Goal: Task Accomplishment & Management: Manage account settings

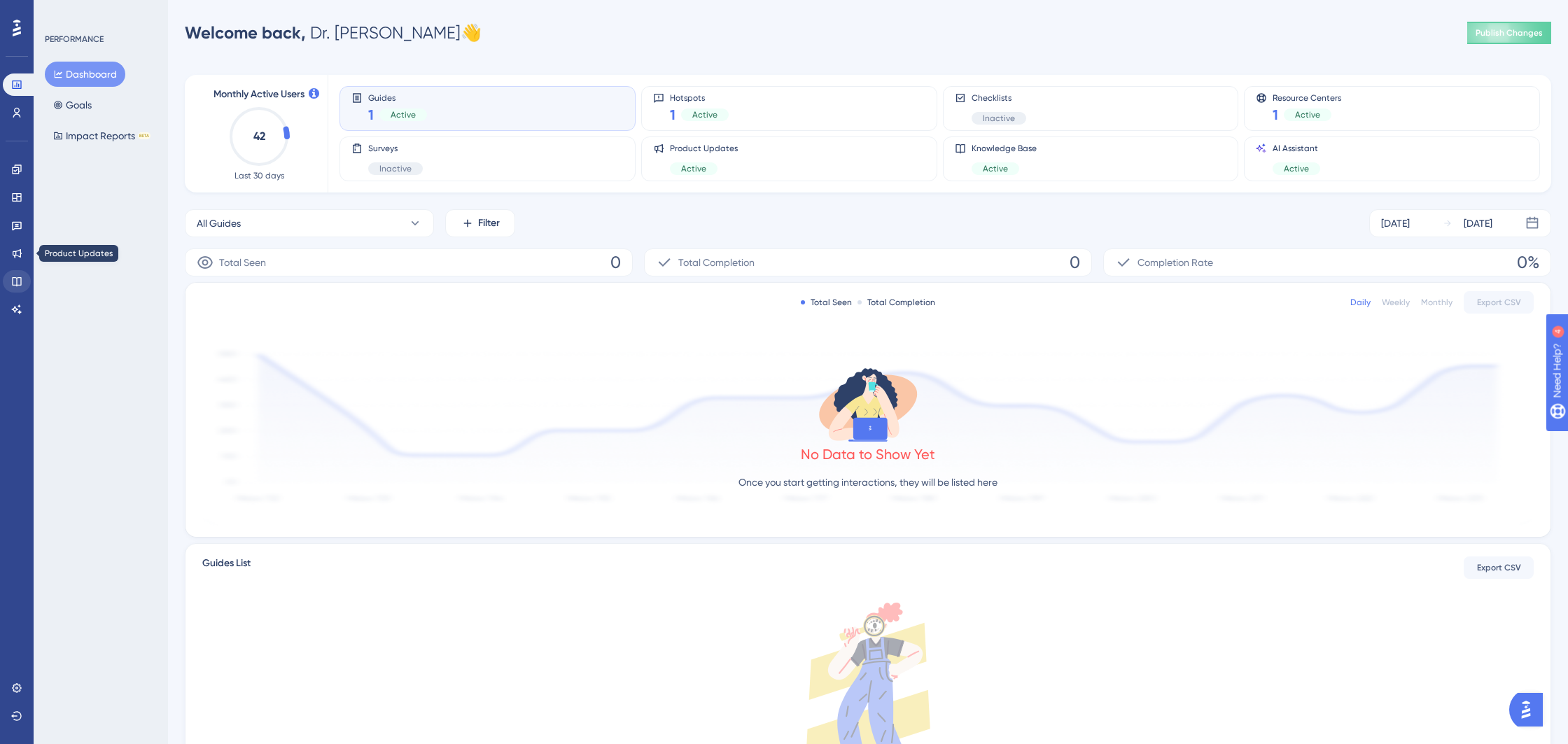
scroll to position [5, 0]
click at [15, 106] on link at bounding box center [17, 112] width 28 height 22
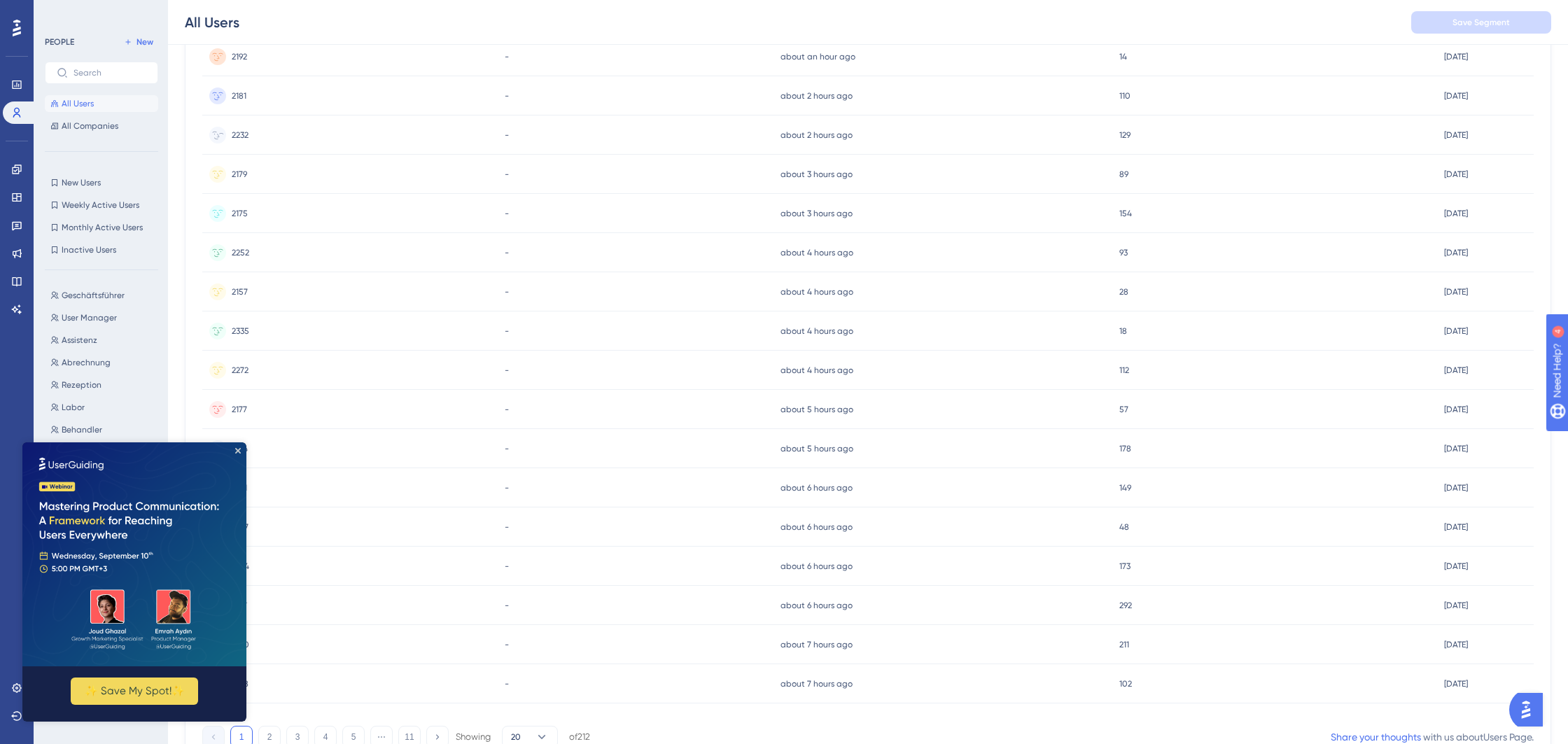
scroll to position [381, 0]
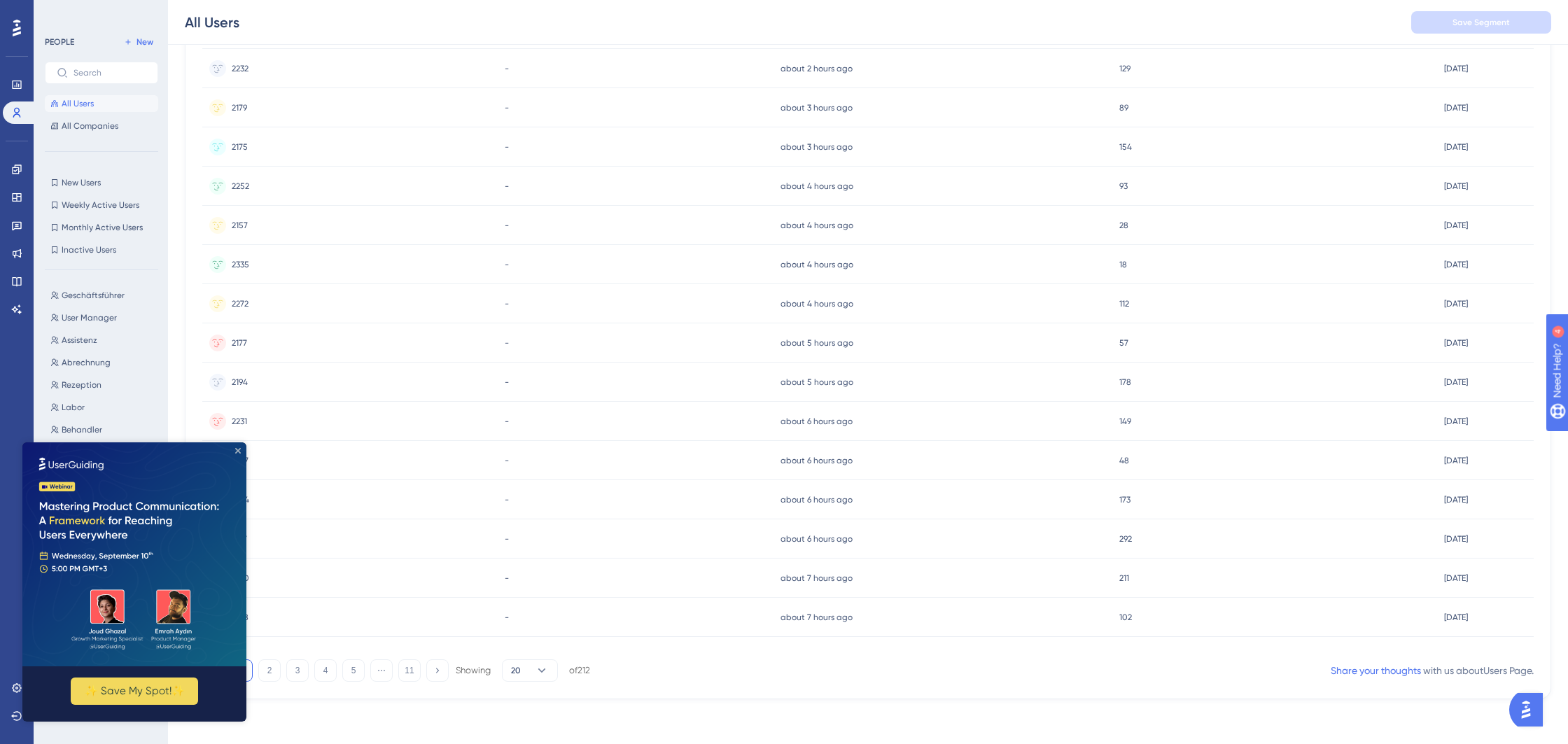
click at [238, 448] on icon "Close Preview" at bounding box center [238, 451] width 5 height 5
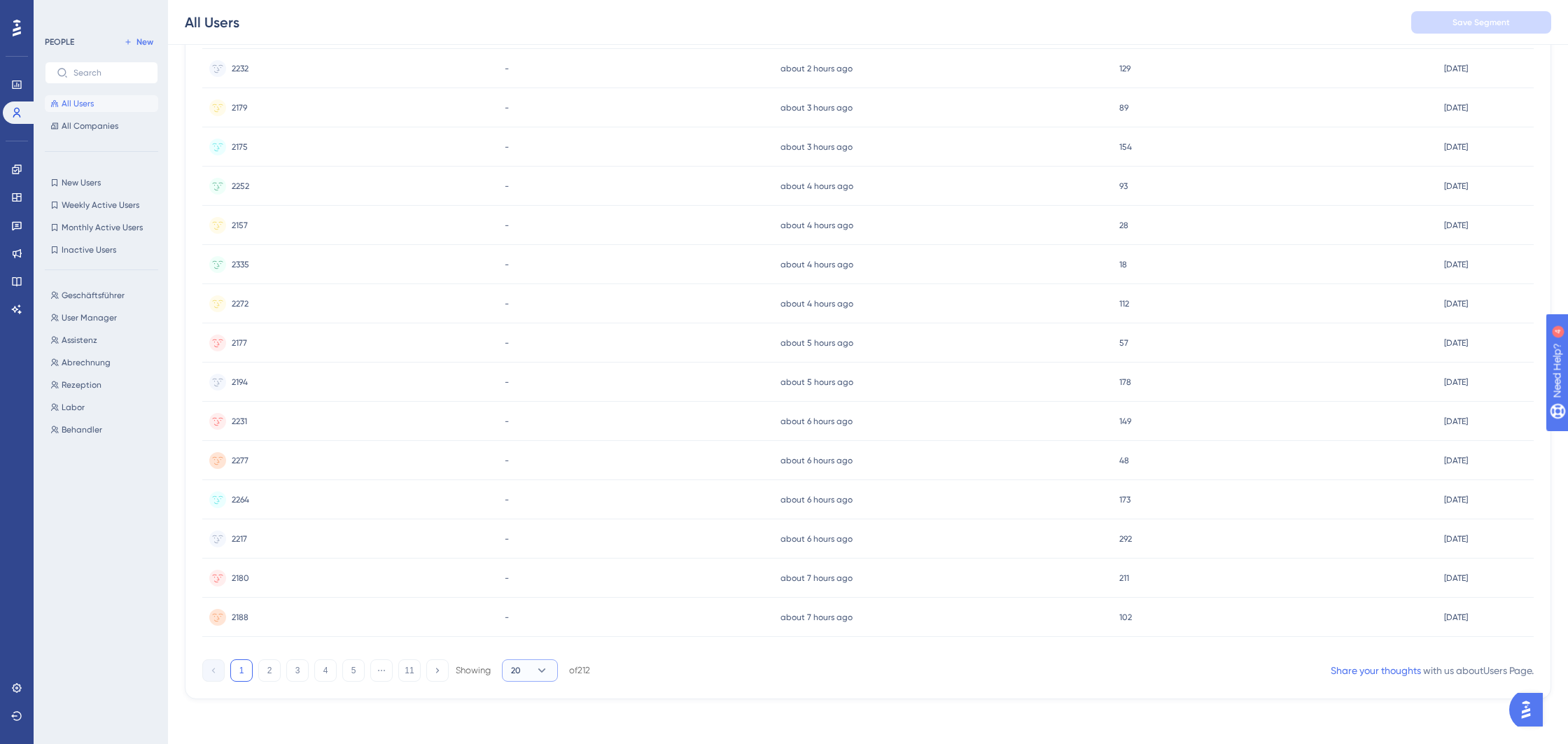
click at [540, 678] on button "20" at bounding box center [530, 670] width 56 height 22
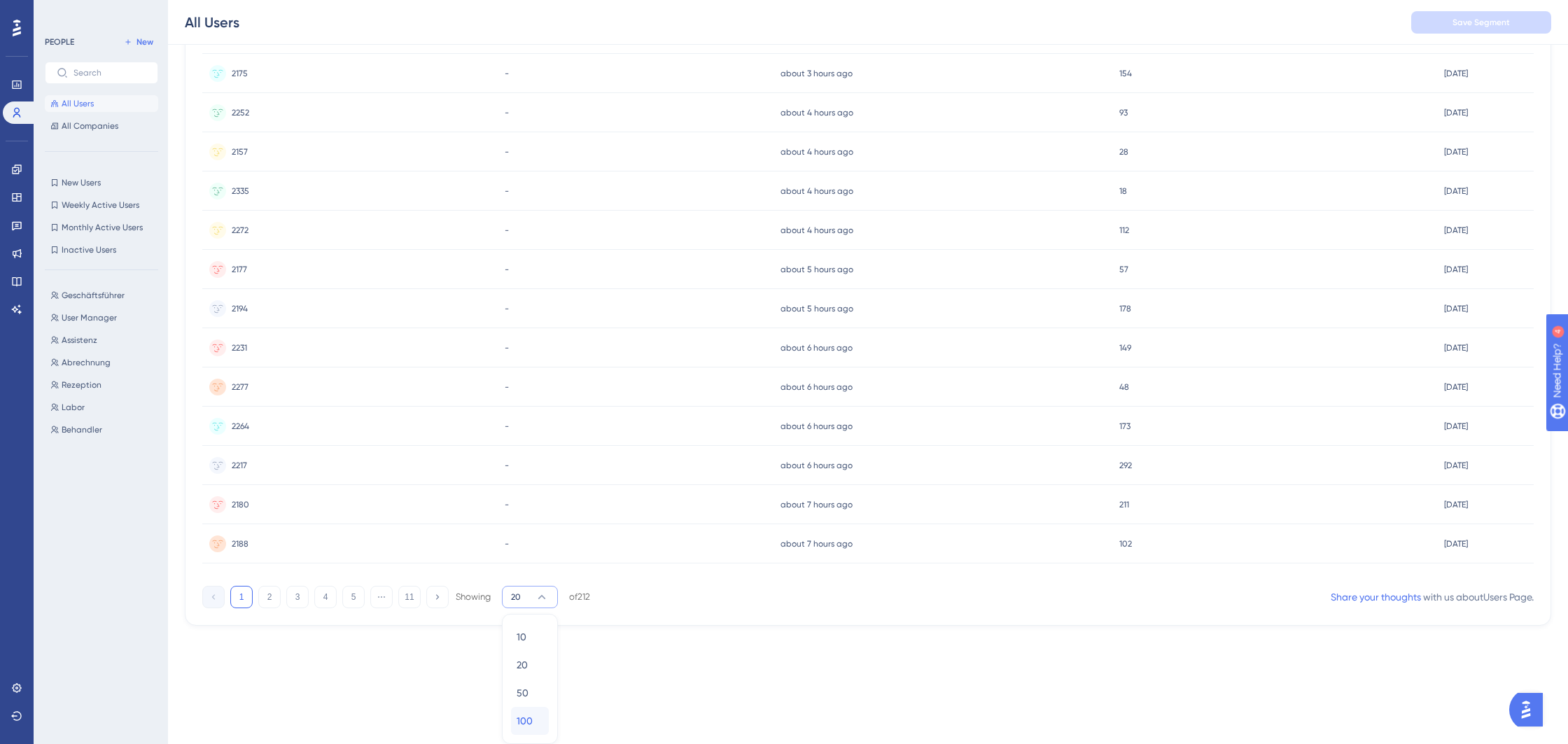
click at [529, 711] on div "100 100" at bounding box center [530, 721] width 26 height 28
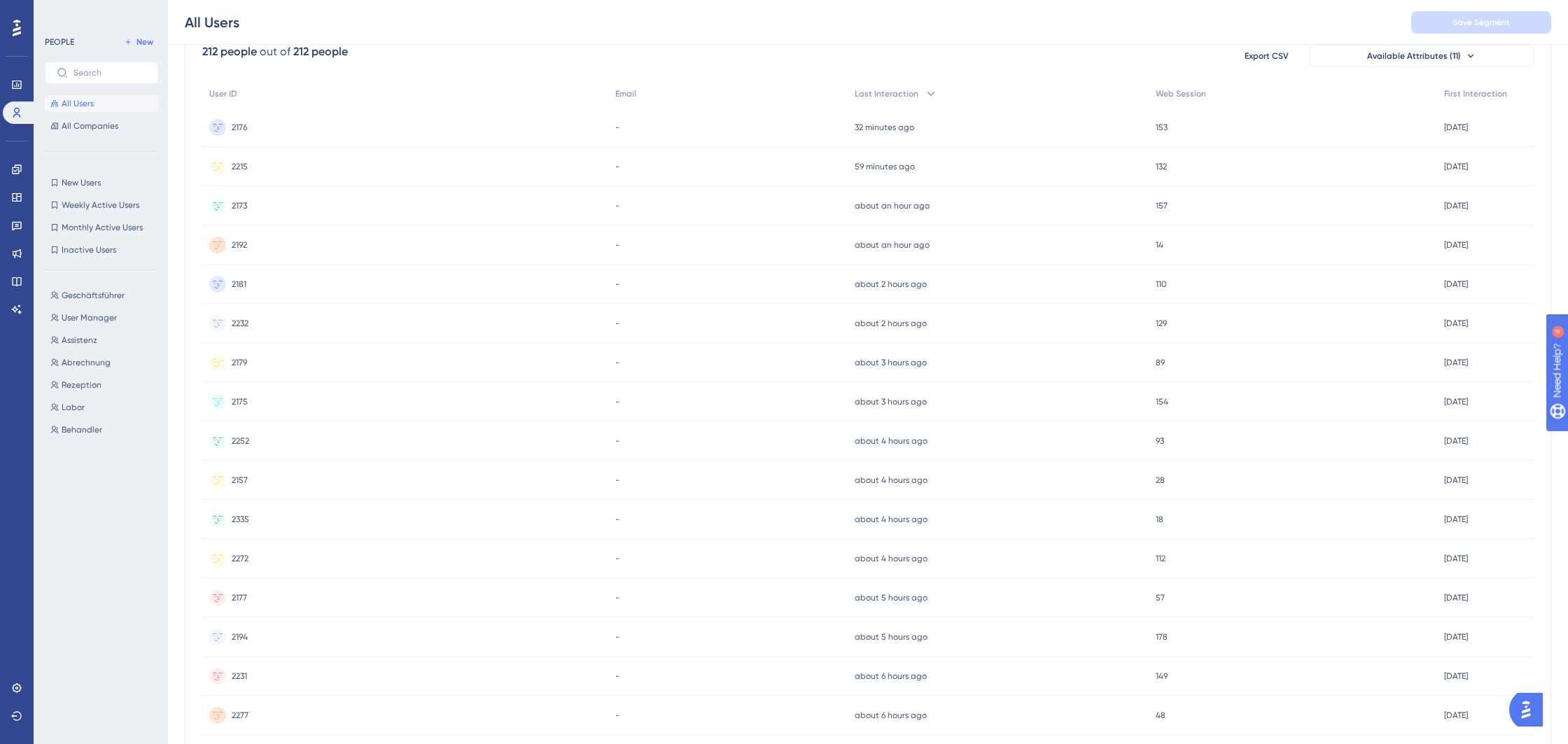
scroll to position [0, 0]
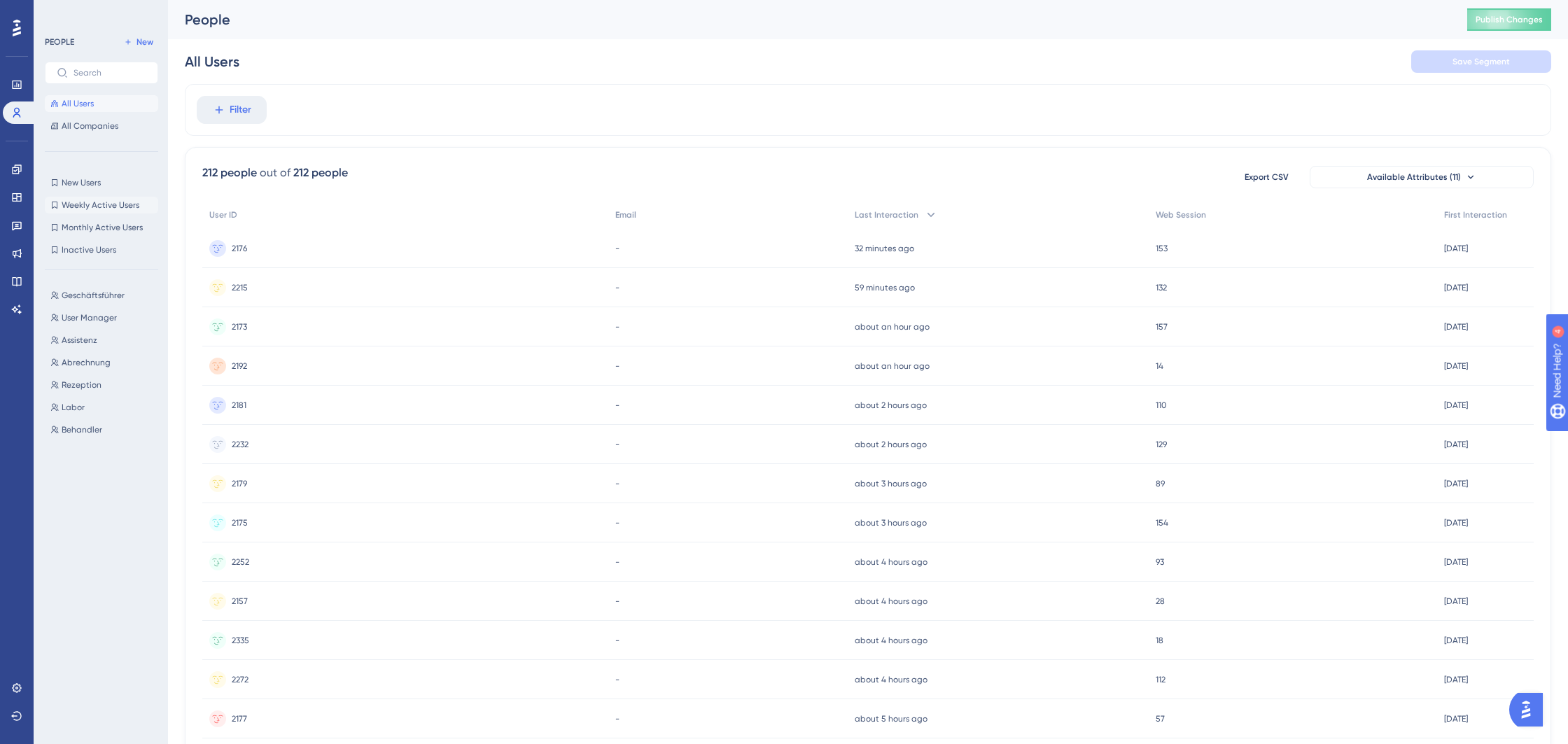
click at [112, 206] on span "Weekly Active Users" at bounding box center [100, 205] width 77 height 11
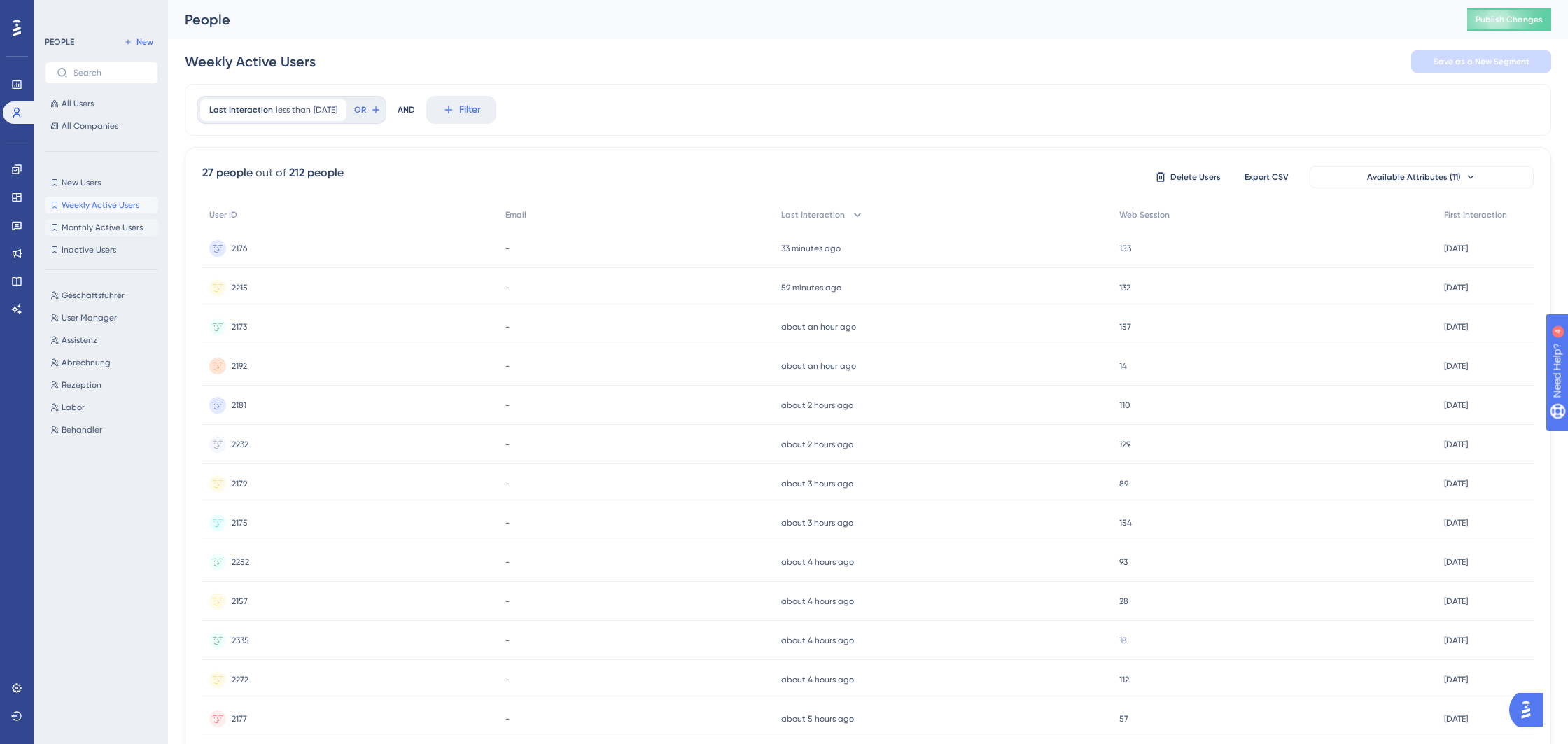
click at [103, 225] on span "Monthly Active Users" at bounding box center [102, 228] width 81 height 11
click at [94, 248] on span "Inactive Users" at bounding box center [89, 249] width 54 height 11
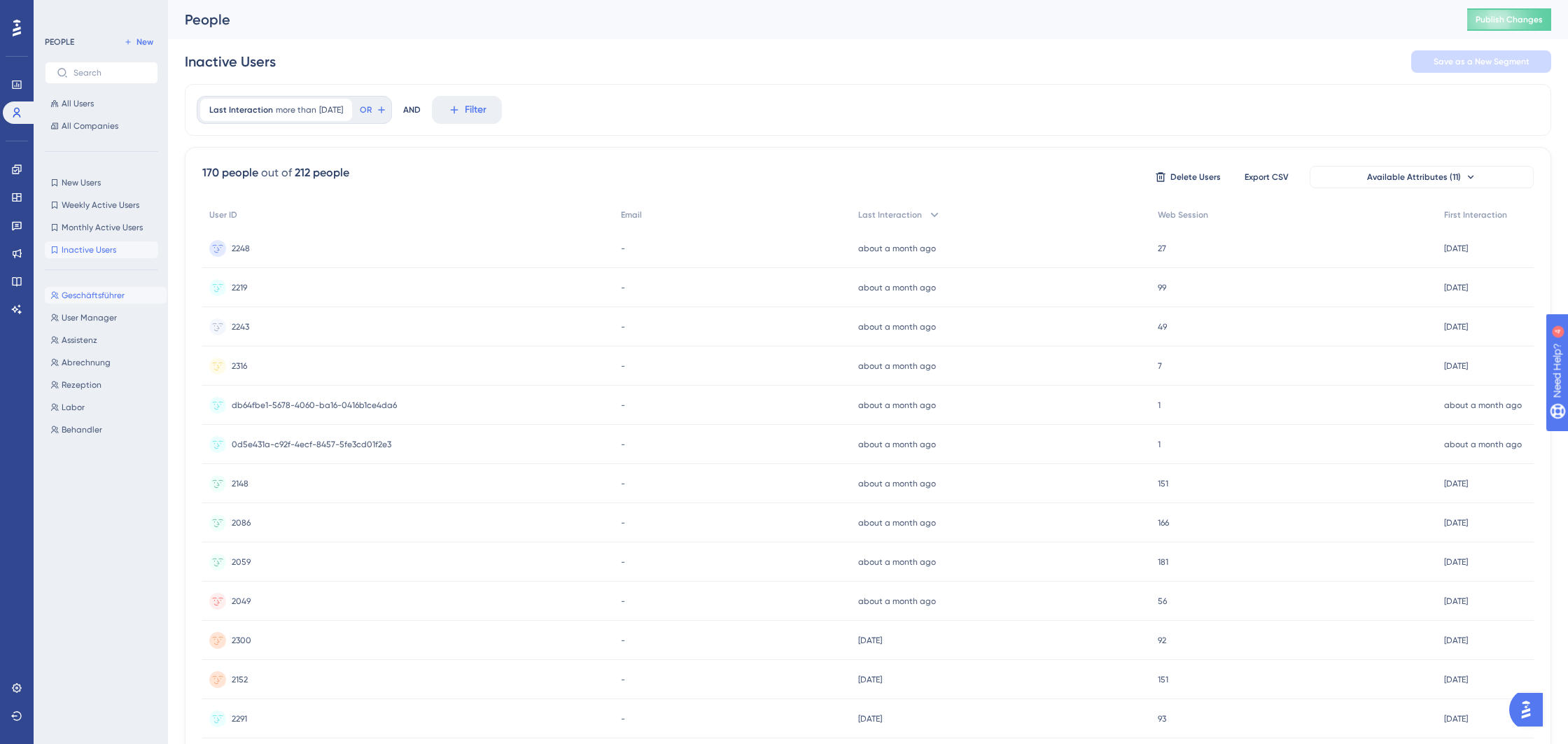
click at [88, 297] on span "Geschäftsführer" at bounding box center [93, 295] width 63 height 11
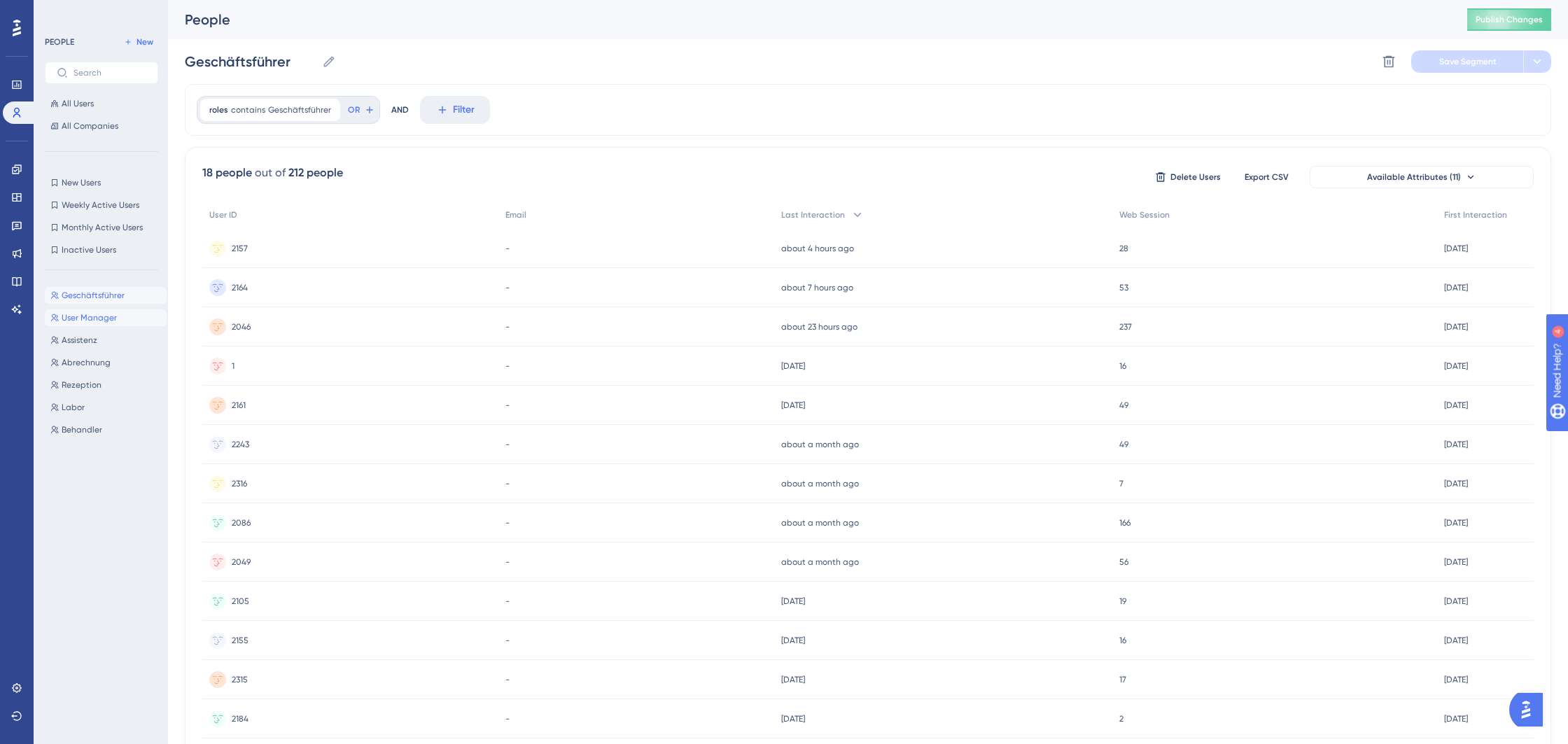
click at [91, 321] on span "User Manager" at bounding box center [89, 317] width 55 height 11
click at [91, 299] on span "Geschäftsführer" at bounding box center [93, 295] width 63 height 11
click at [97, 322] on span "User Manager" at bounding box center [89, 317] width 55 height 11
click at [90, 339] on span "Assistenz" at bounding box center [79, 340] width 36 height 11
click at [88, 369] on button "Abrechnung Abrechnung" at bounding box center [105, 362] width 122 height 17
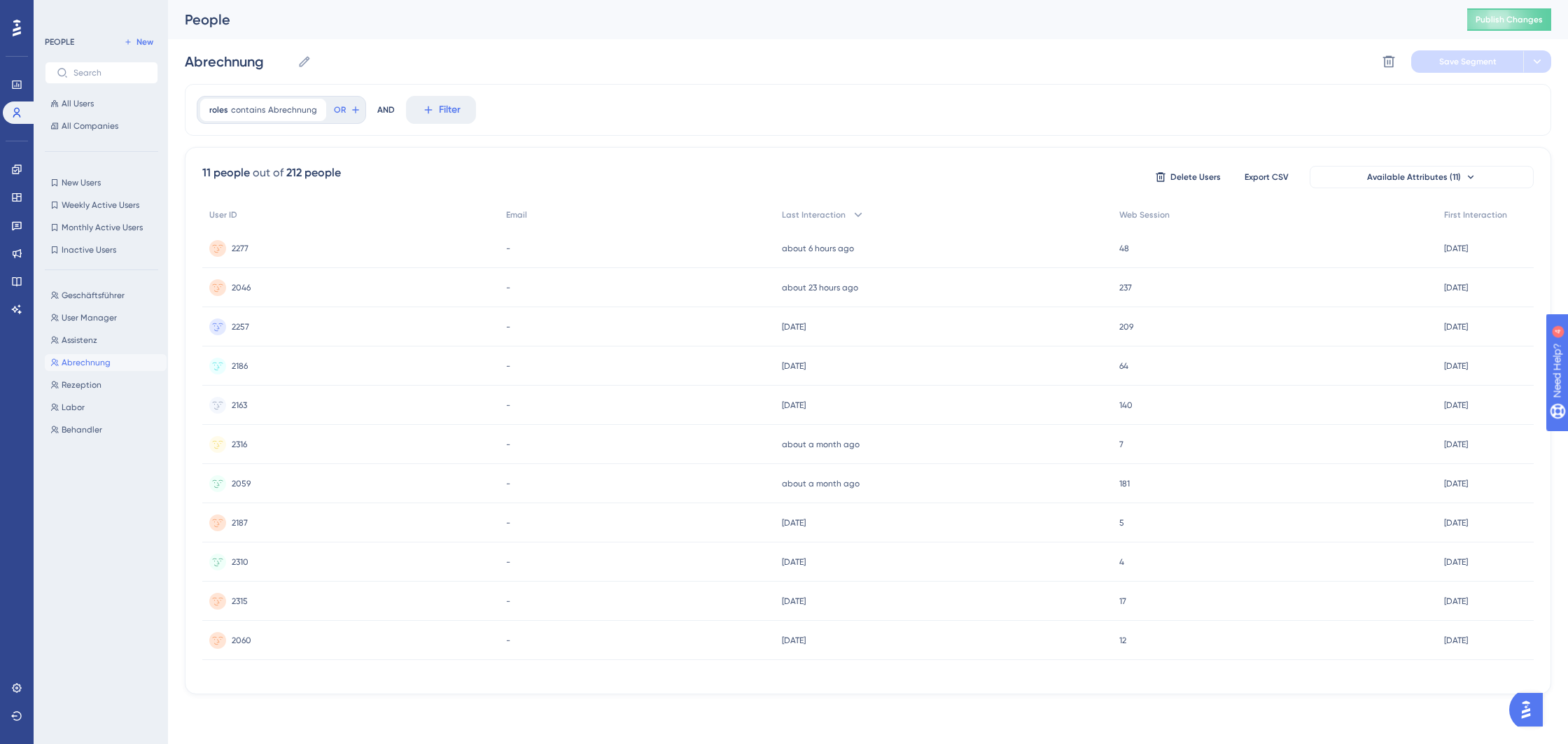
click at [90, 350] on div "Geschäftsführer Geschäftsführer User Manager User Manager Assistenz Assistenz A…" at bounding box center [105, 500] width 122 height 437
click at [90, 346] on button "Assistenz Assistenz" at bounding box center [105, 340] width 122 height 17
click at [93, 363] on span "Abrechnung" at bounding box center [86, 362] width 49 height 11
click at [88, 386] on span "Rezeption" at bounding box center [81, 385] width 40 height 11
click at [84, 403] on button "Labor Labor" at bounding box center [105, 407] width 122 height 17
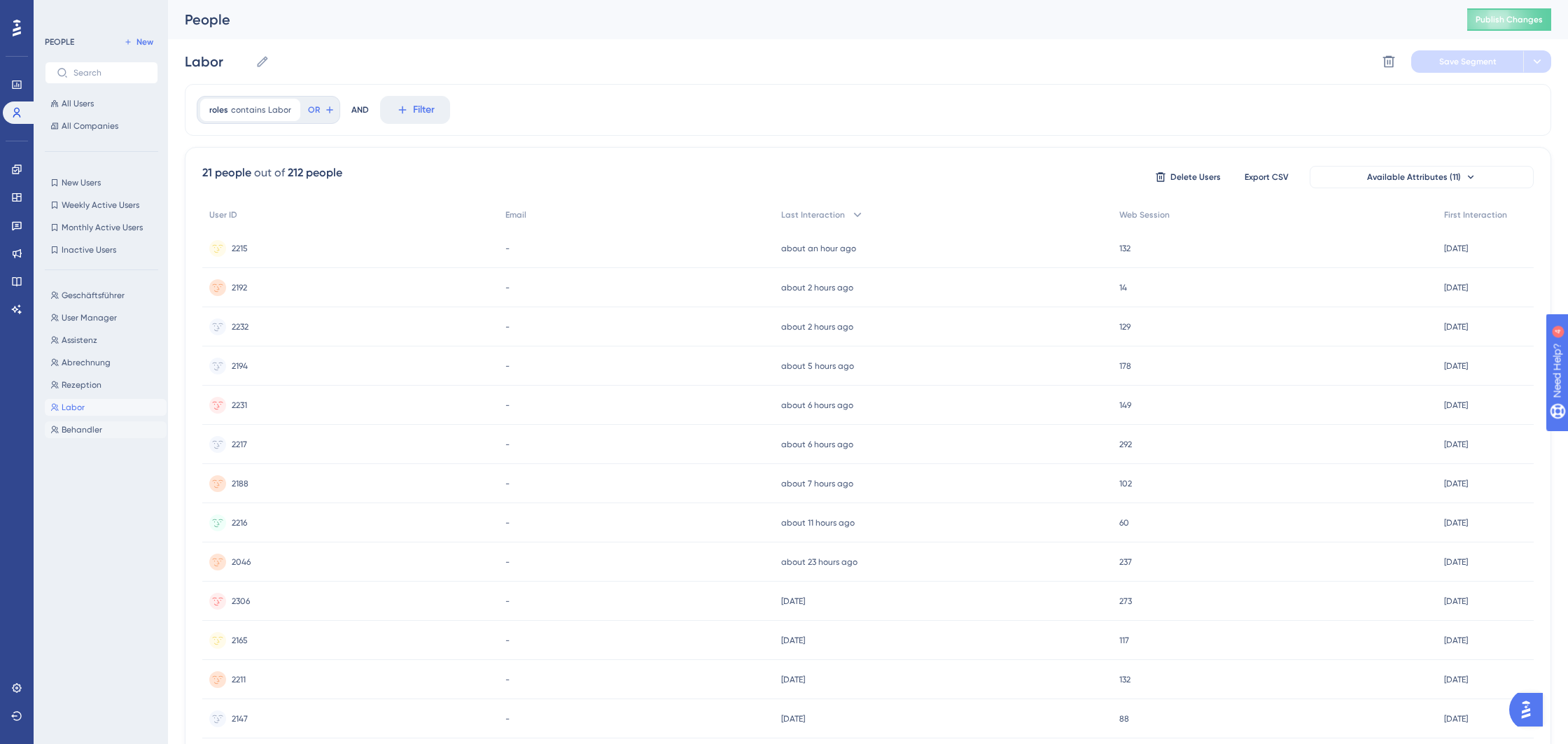
click at [83, 429] on span "Behandler" at bounding box center [82, 430] width 40 height 11
type input "Behandler"
click at [69, 102] on span "All Users" at bounding box center [77, 104] width 33 height 11
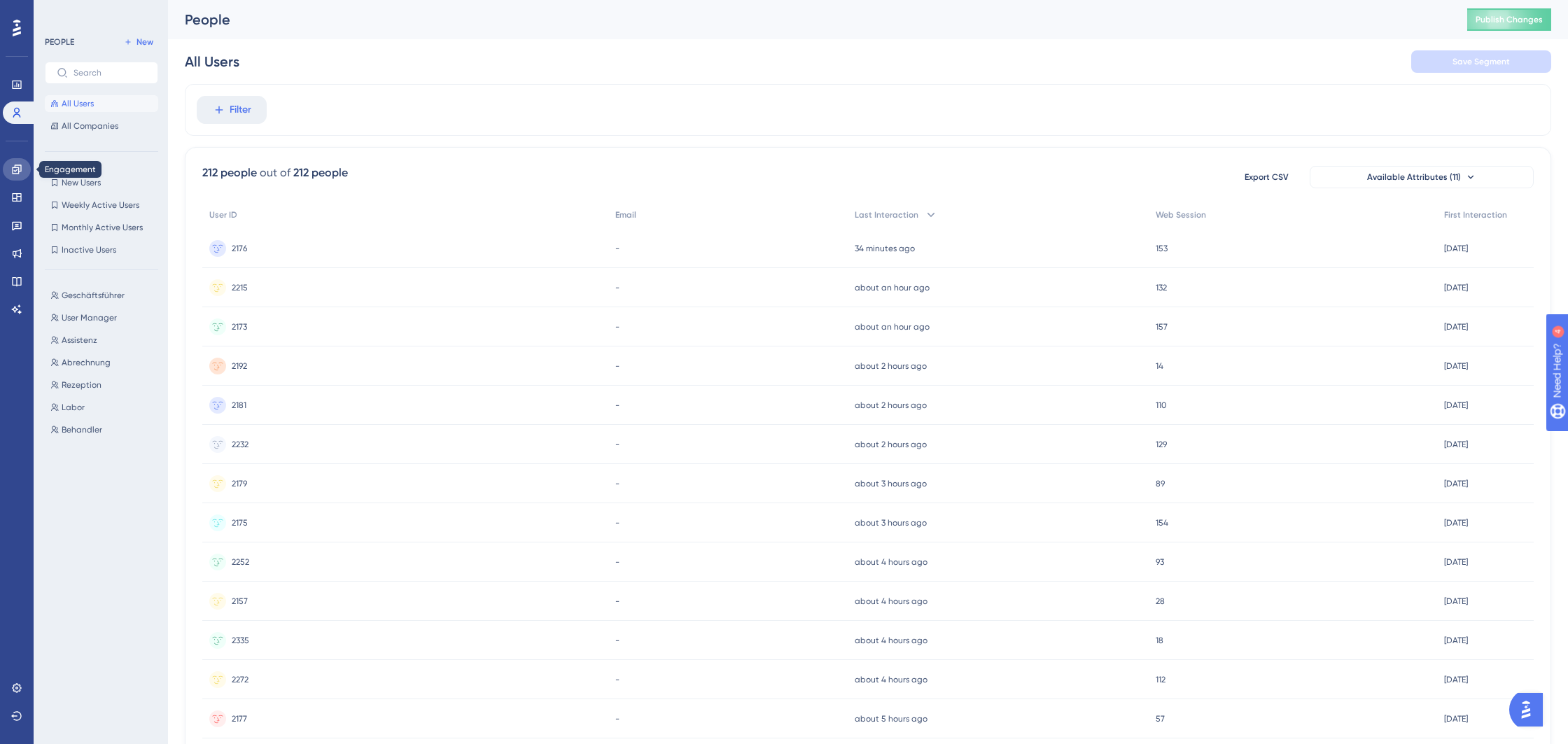
click at [18, 163] on icon at bounding box center [17, 169] width 11 height 11
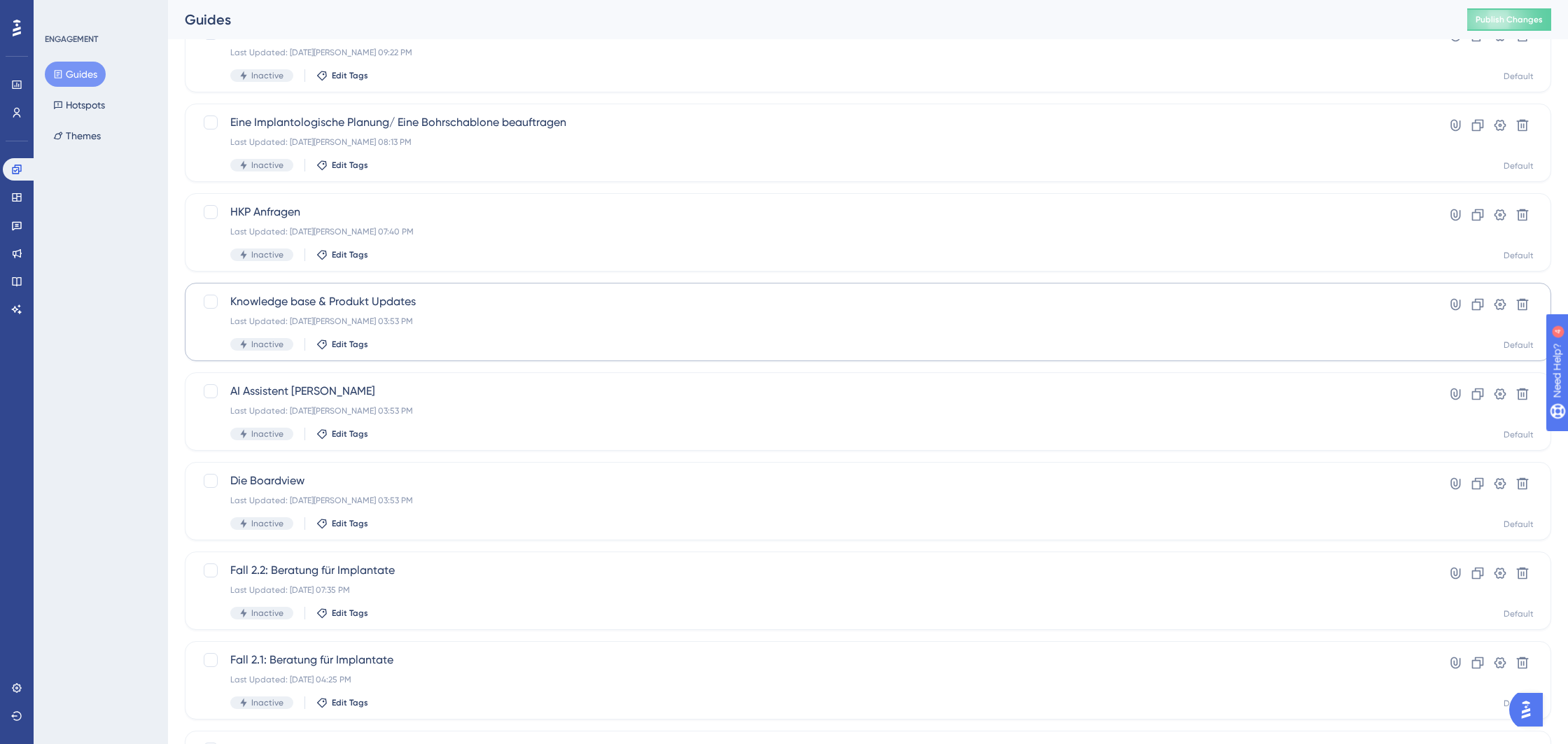
scroll to position [343, 0]
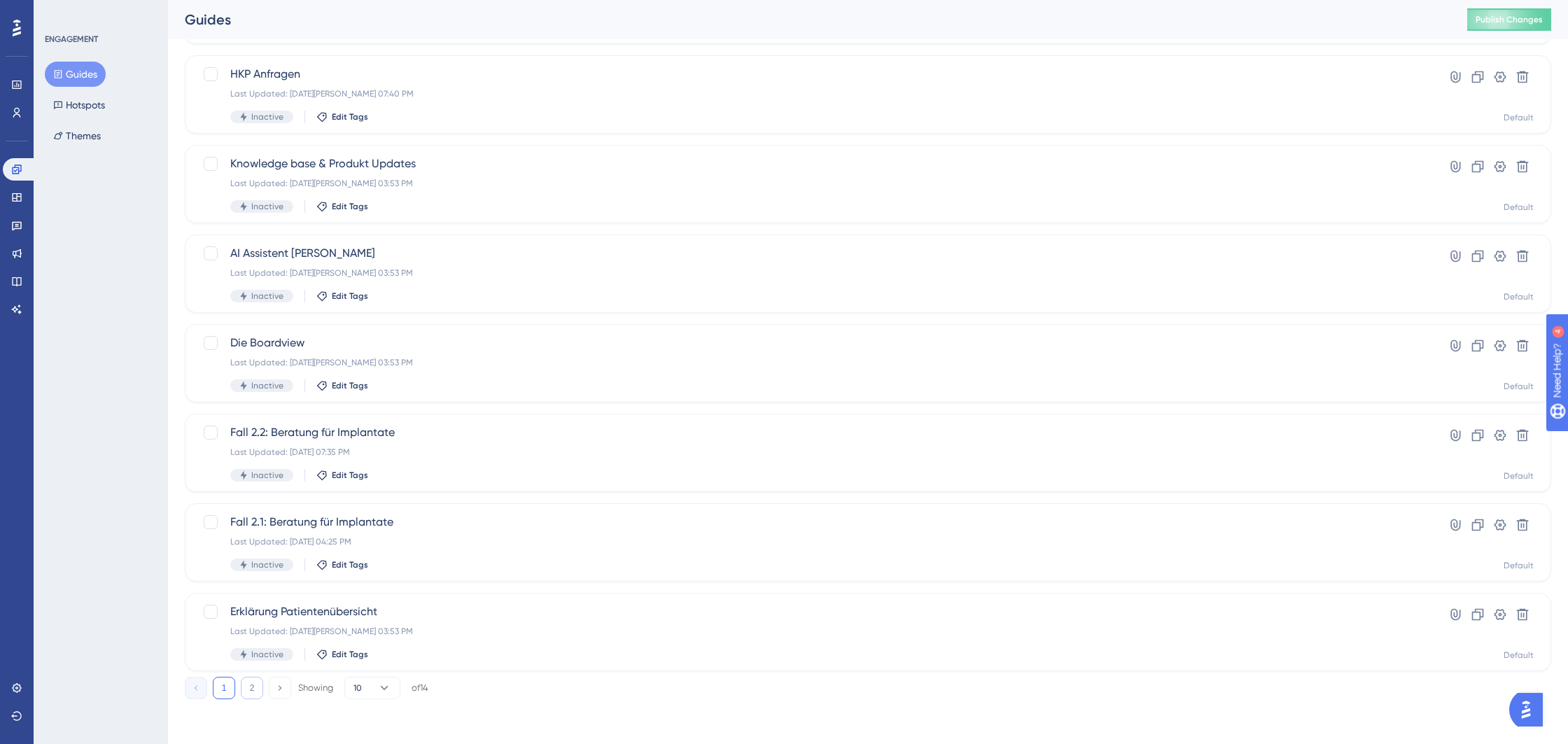
click at [256, 688] on button "2" at bounding box center [251, 688] width 22 height 22
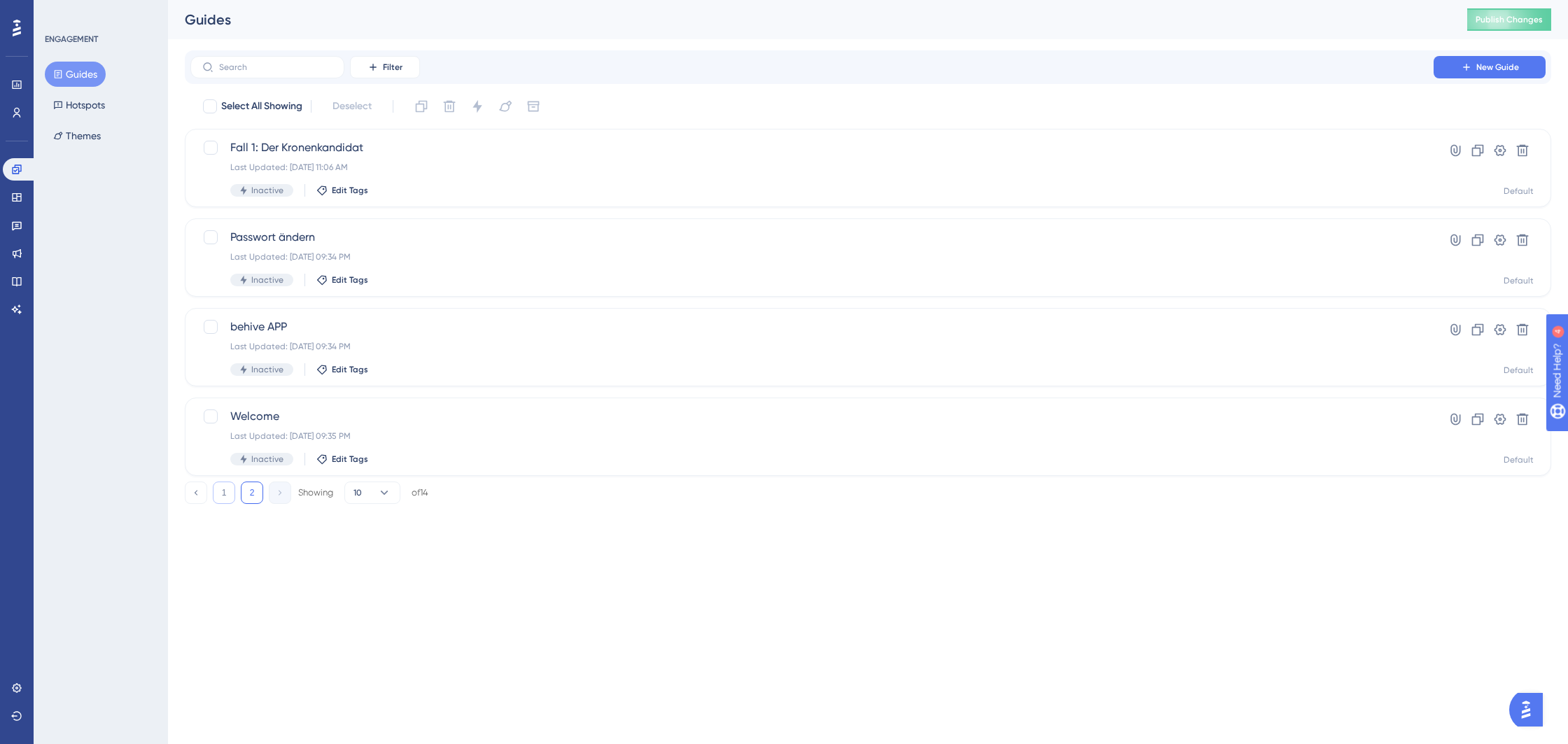
click at [226, 499] on button "1" at bounding box center [223, 492] width 22 height 22
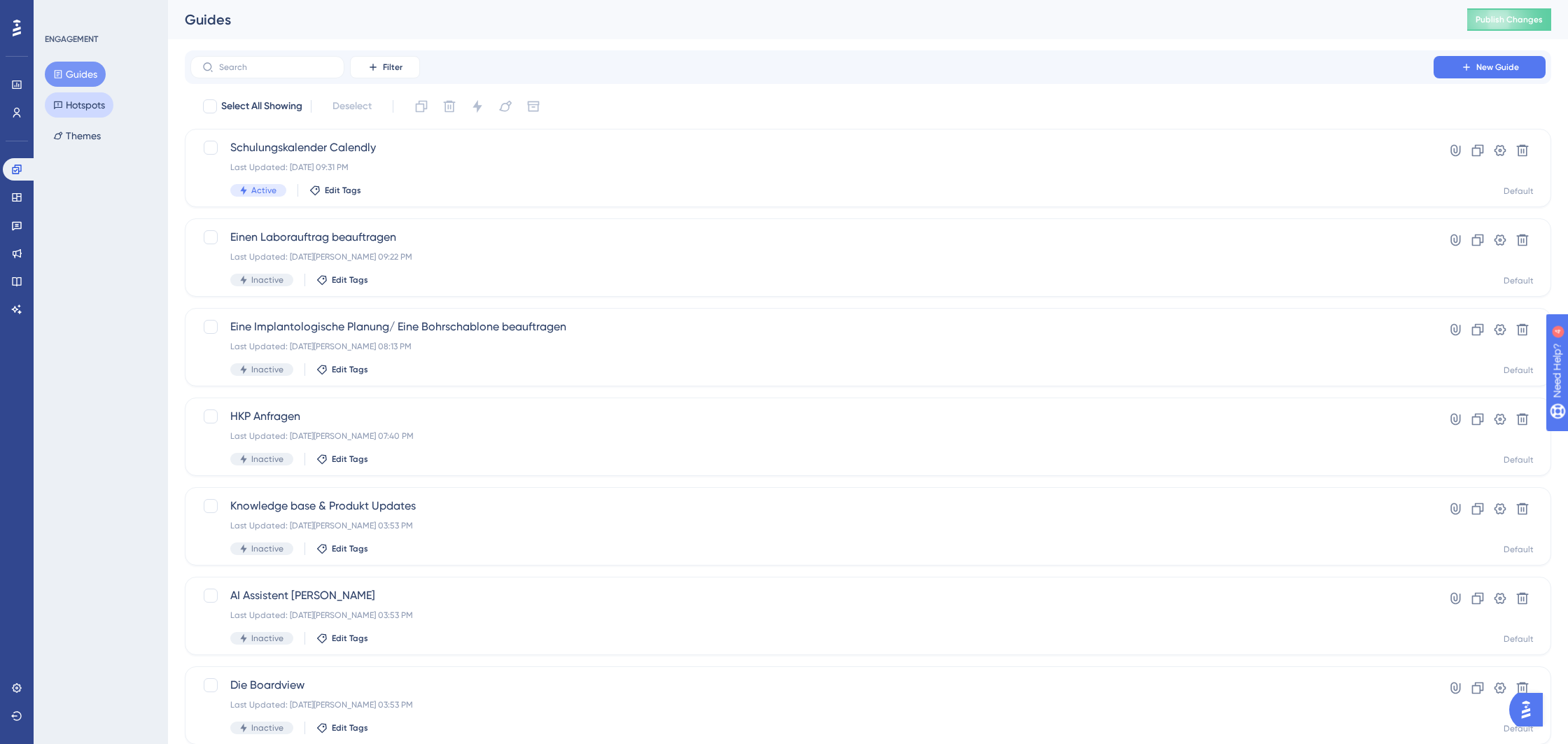
click at [92, 109] on button "Hotspots" at bounding box center [79, 105] width 69 height 25
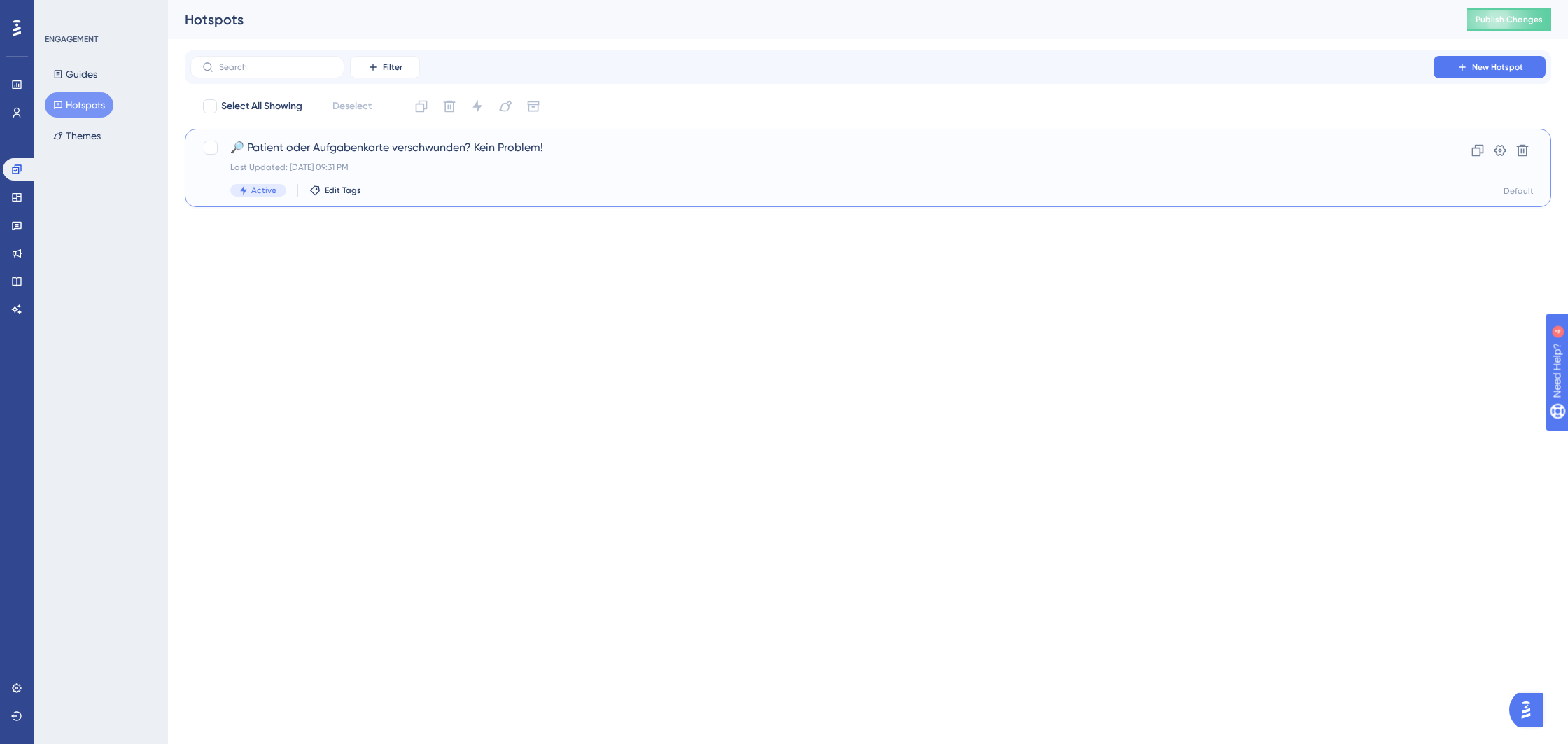
click at [339, 157] on div "🔎 Patient oder Aufgabenkarte verschwunden? Kein Problem! Last Updated: 31. Aug.…" at bounding box center [812, 168] width 1163 height 57
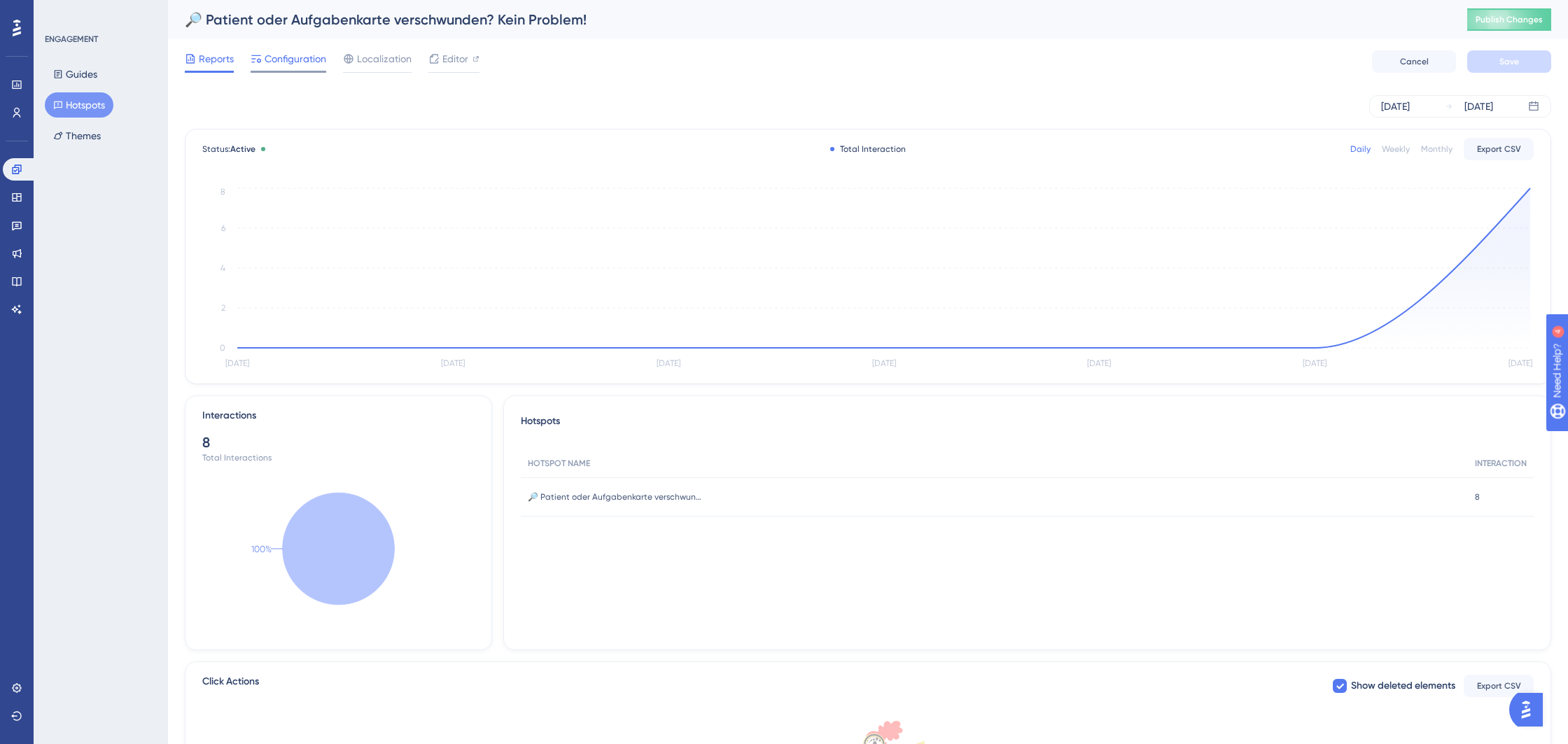
click at [305, 61] on span "Configuration" at bounding box center [295, 58] width 61 height 17
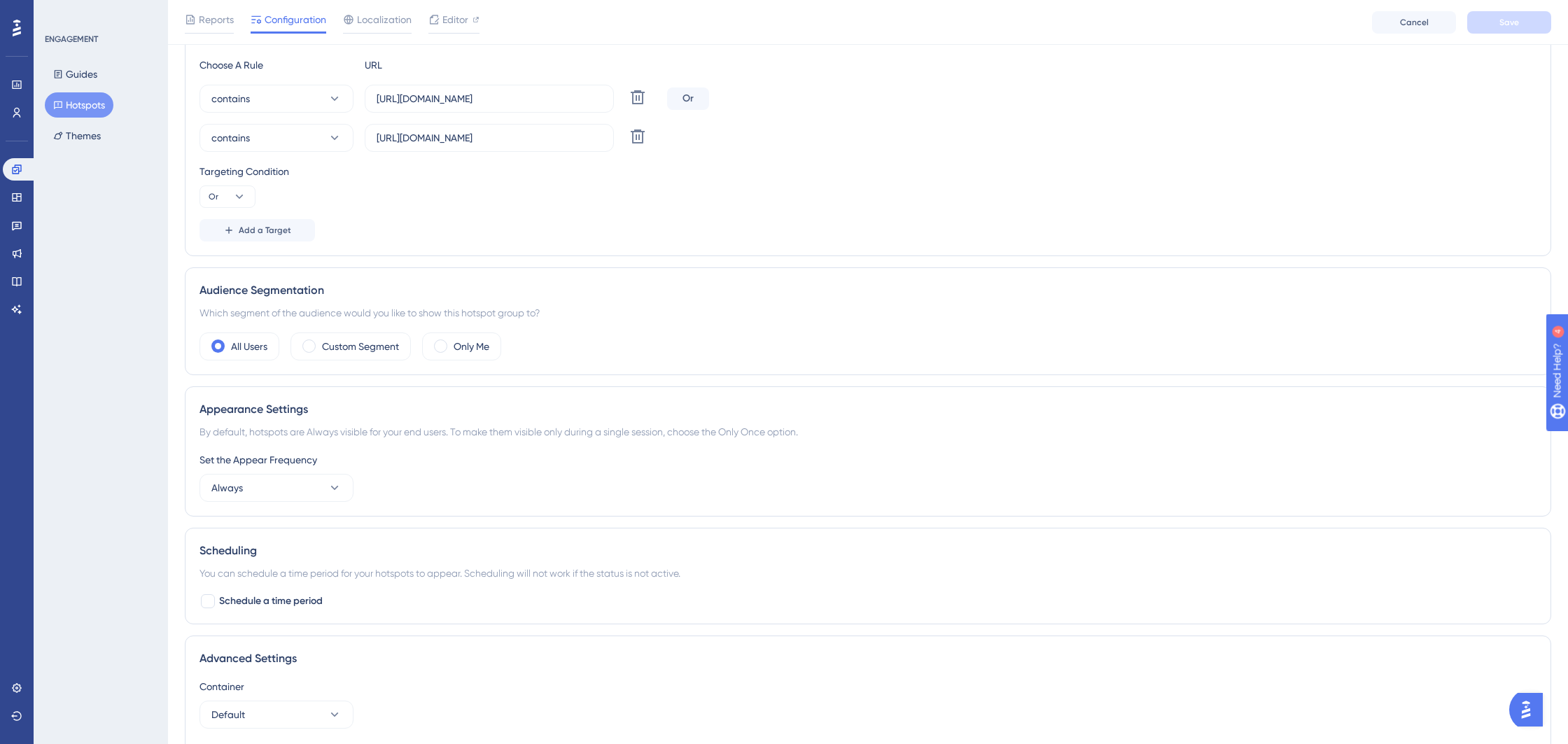
scroll to position [426, 0]
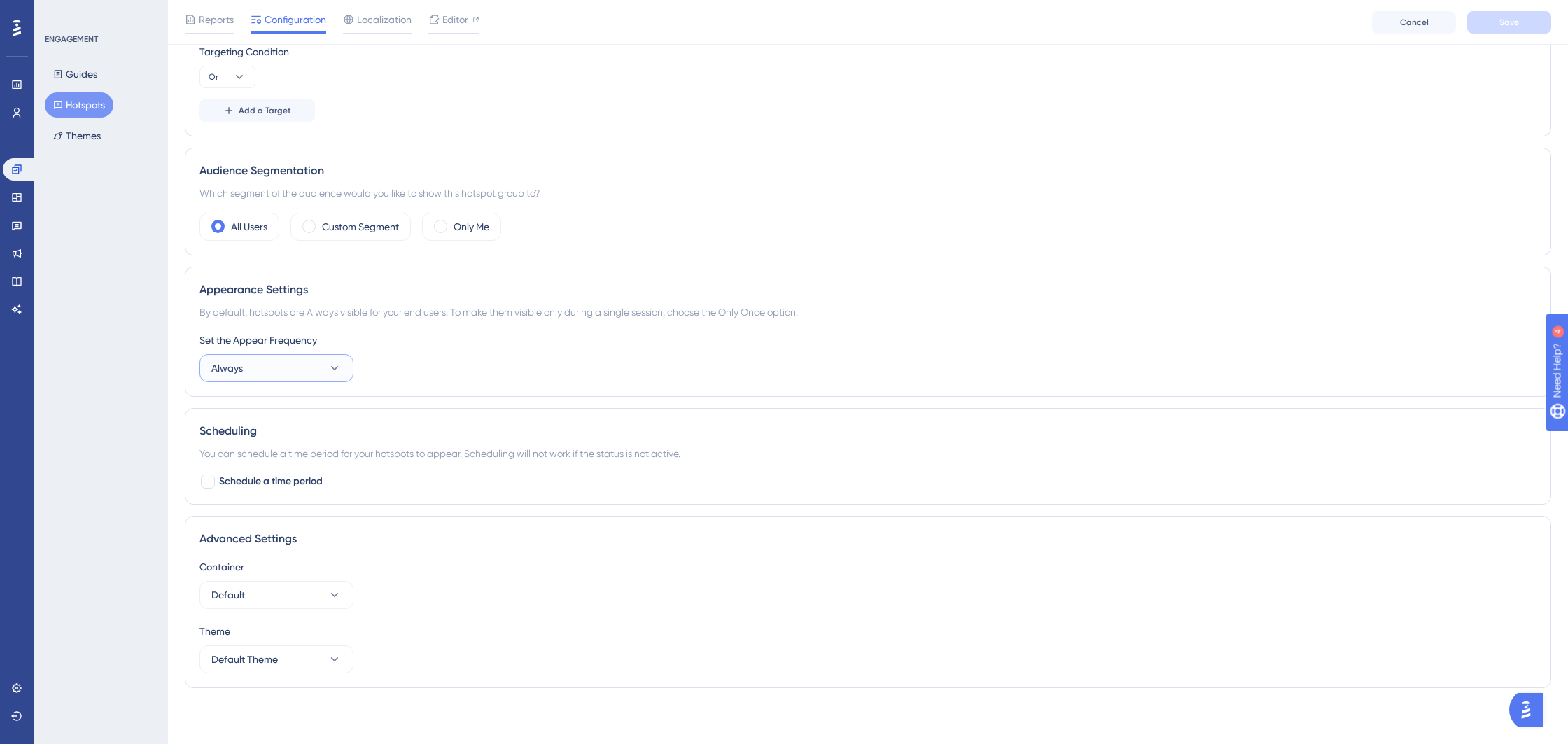
click at [339, 367] on icon at bounding box center [335, 368] width 14 height 14
click at [275, 519] on span "Once in 30 days" at bounding box center [247, 523] width 55 height 17
click at [411, 353] on div "Set the Appear Frequency Once in 30 days" at bounding box center [868, 357] width 1337 height 50
click at [340, 360] on button "Once in 30 days" at bounding box center [276, 368] width 154 height 28
click at [293, 466] on div "Once in 1 day Once in 1 day" at bounding box center [276, 467] width 113 height 28
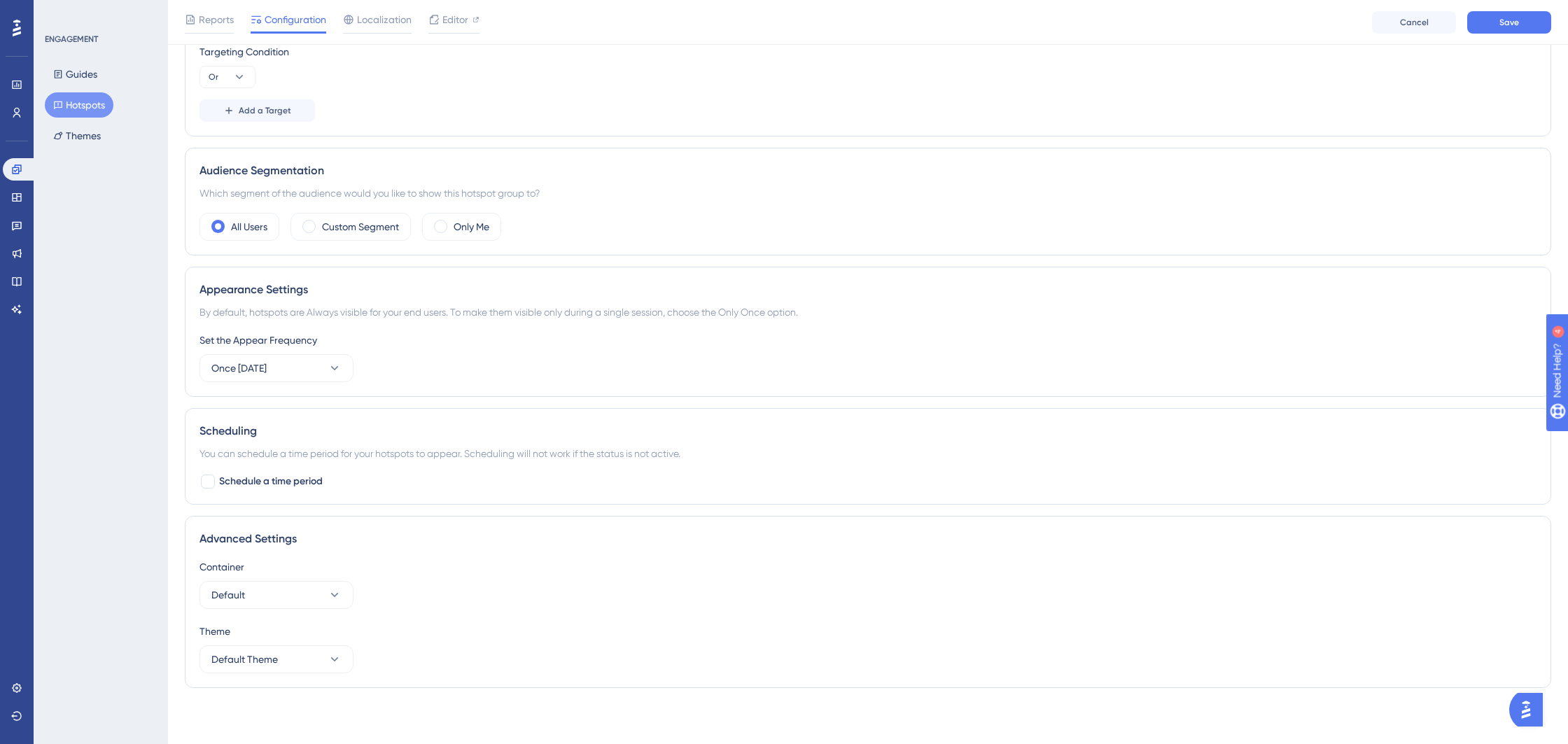
click at [358, 376] on div "Set the Appear Frequency Once in 1 day" at bounding box center [868, 357] width 1337 height 50
click at [264, 480] on span "Schedule a time period" at bounding box center [271, 481] width 104 height 17
click at [210, 486] on icon at bounding box center [208, 481] width 9 height 11
checkbox input "false"
click at [336, 595] on icon at bounding box center [335, 595] width 8 height 4
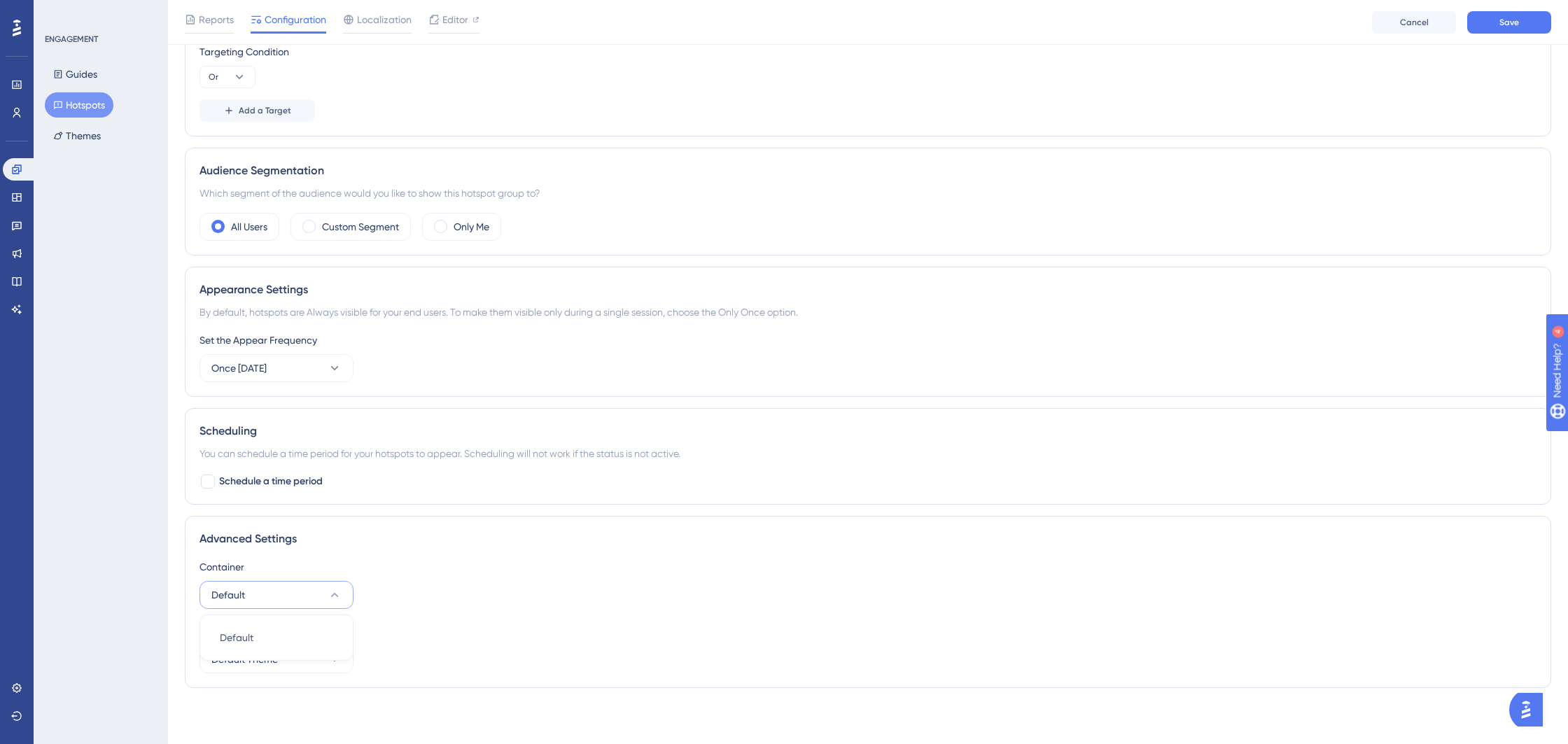
click at [336, 593] on icon at bounding box center [335, 595] width 14 height 14
click at [383, 20] on span "Localization" at bounding box center [384, 19] width 54 height 17
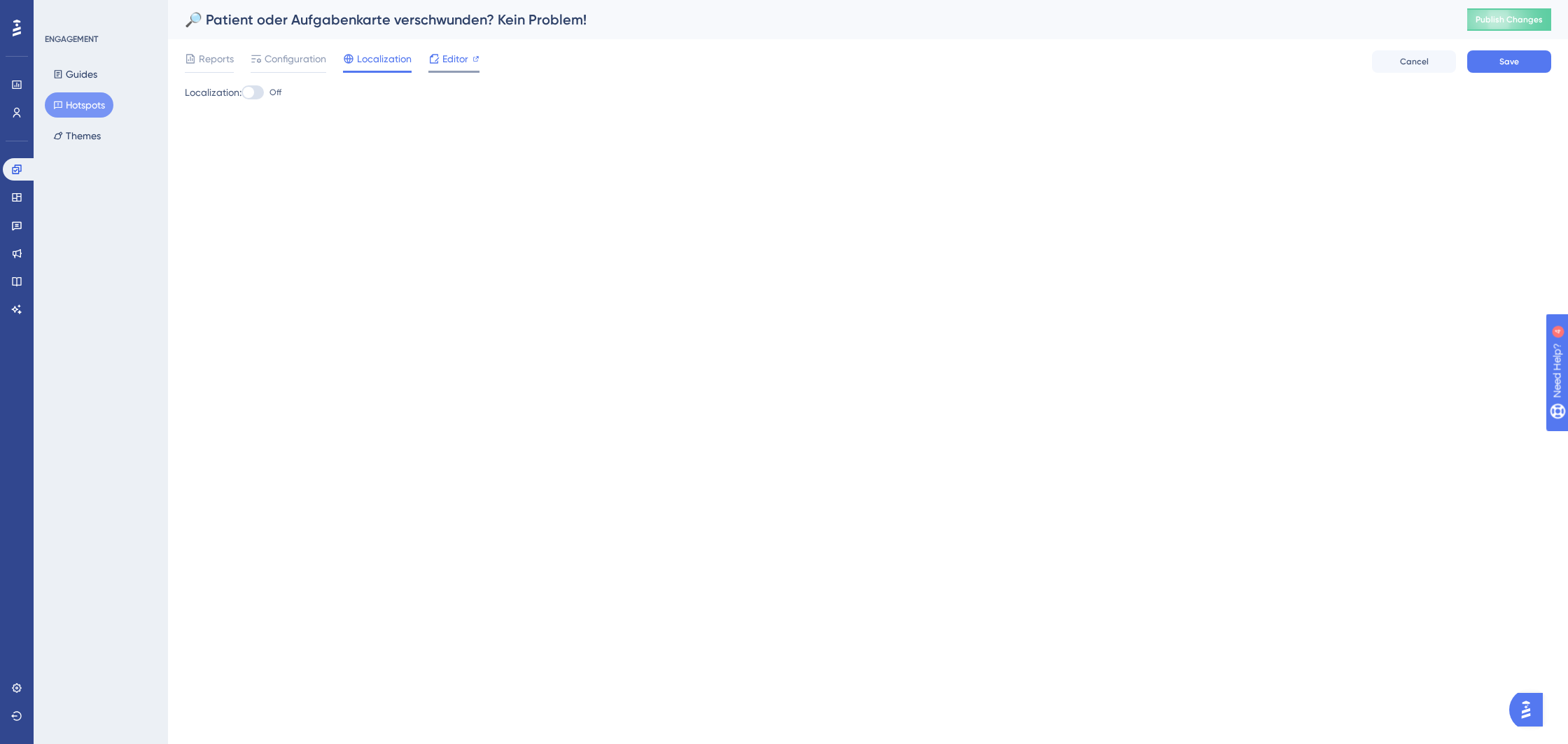
click at [458, 61] on span "Editor" at bounding box center [455, 58] width 25 height 17
click at [219, 68] on div "Reports" at bounding box center [209, 61] width 49 height 22
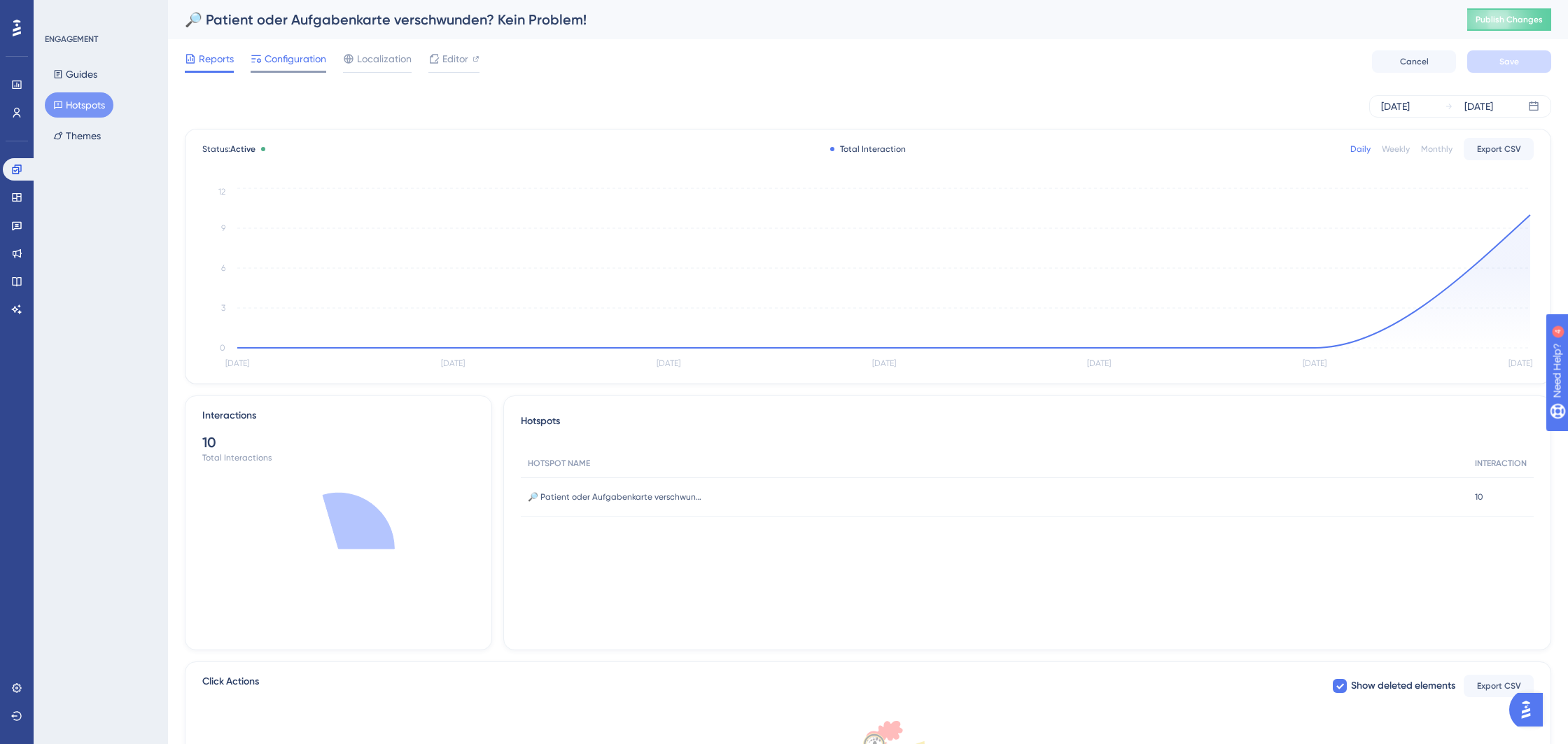
click at [298, 62] on span "Configuration" at bounding box center [295, 58] width 61 height 17
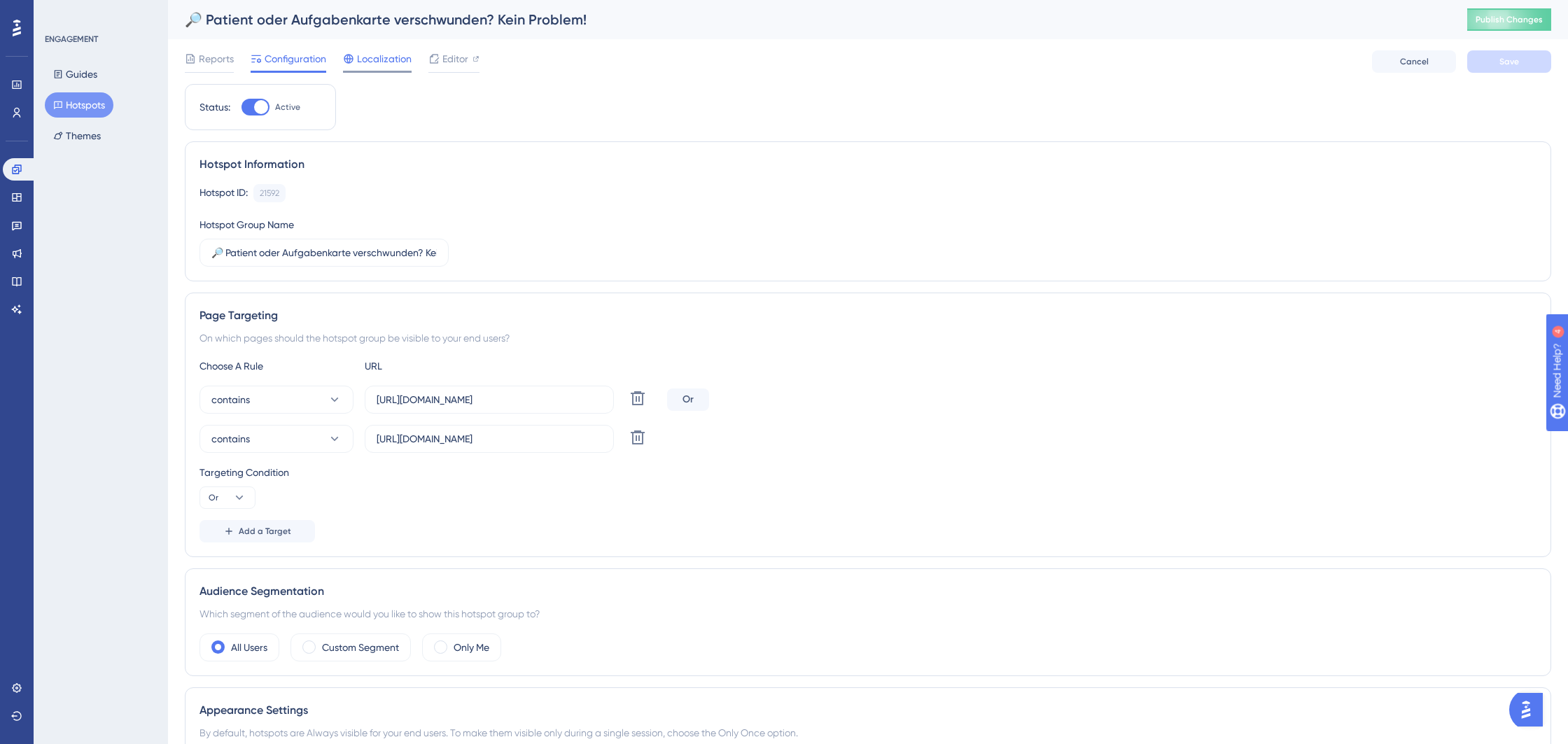
click at [376, 65] on span "Localization" at bounding box center [384, 58] width 54 height 17
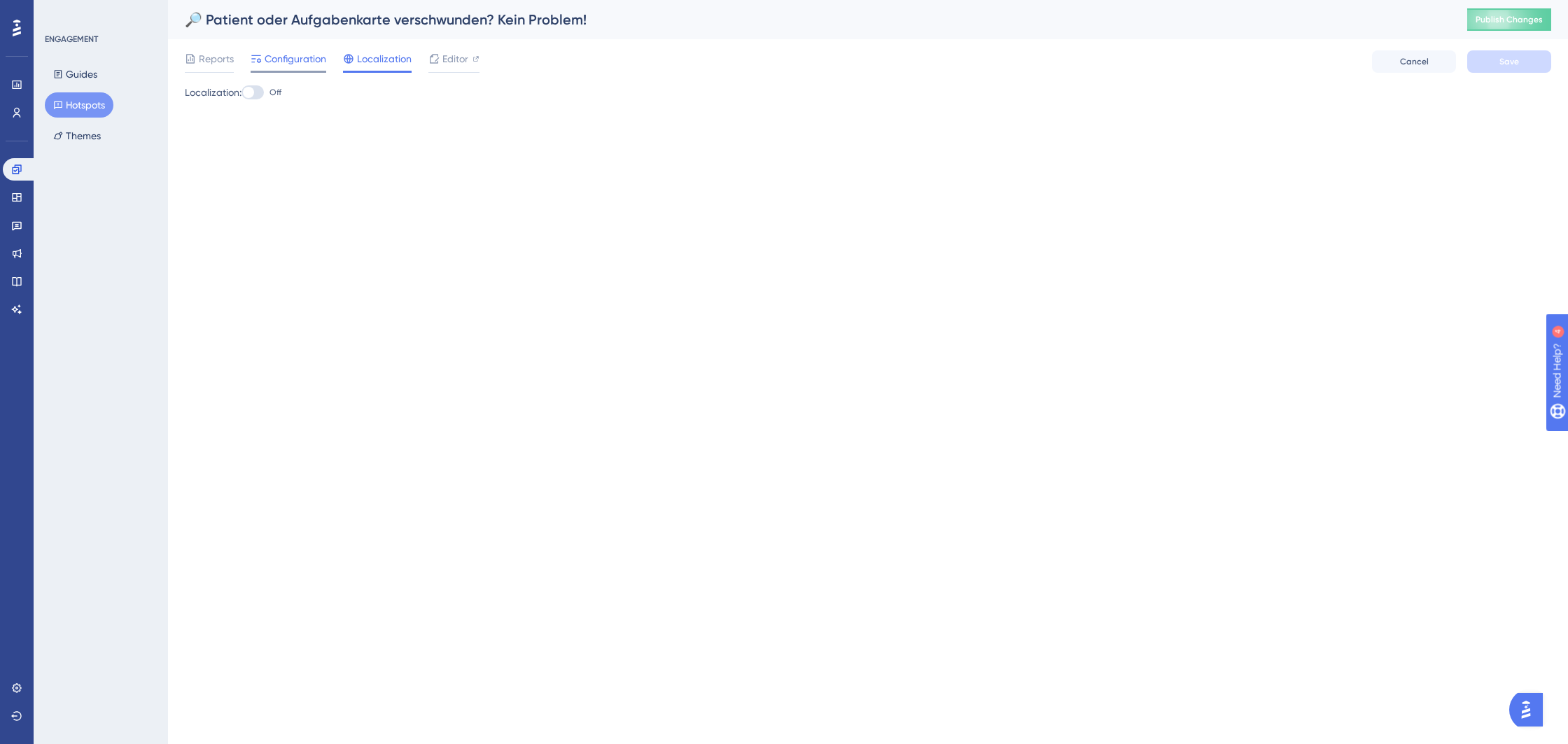
click at [304, 64] on span "Configuration" at bounding box center [295, 58] width 61 height 17
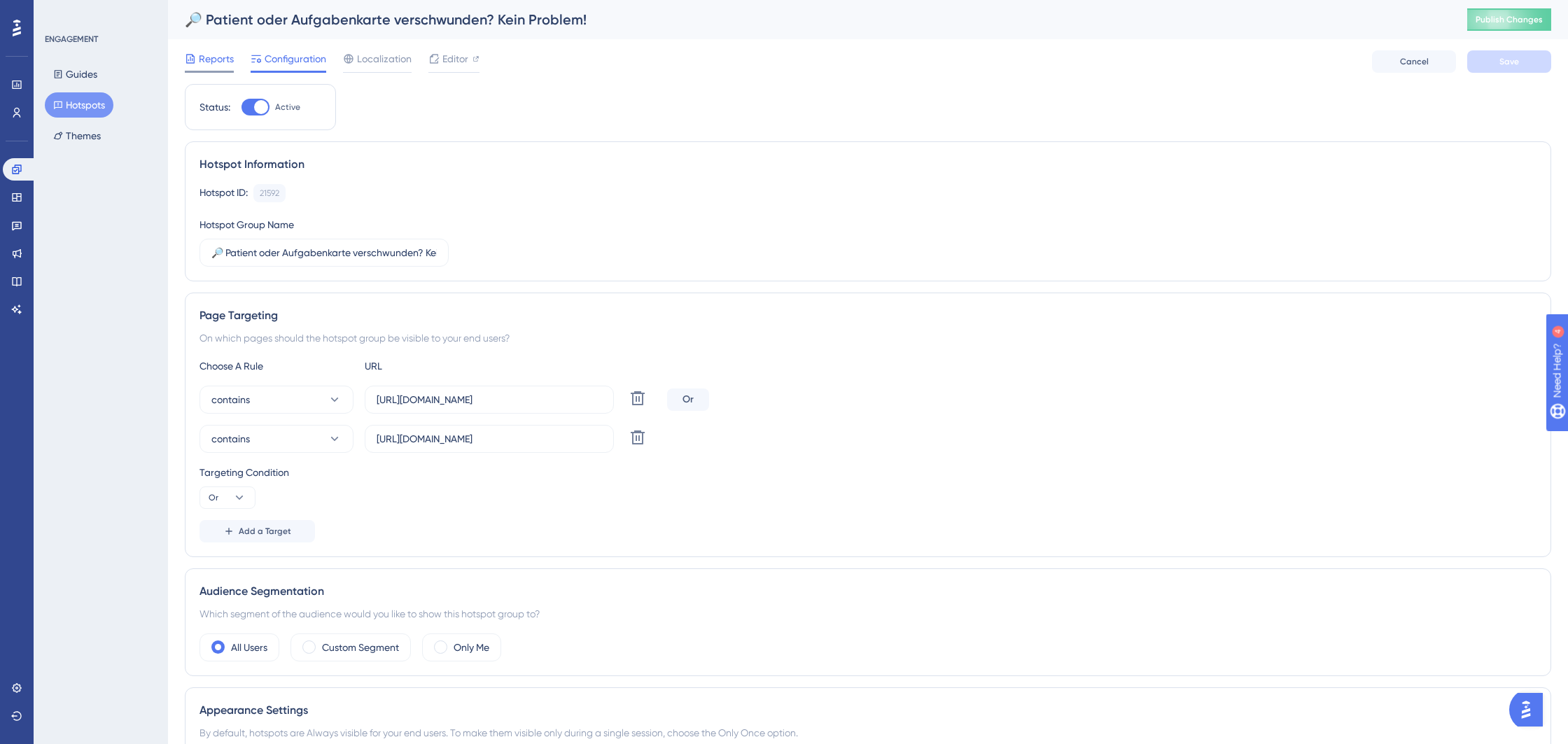
click at [220, 61] on span "Reports" at bounding box center [216, 58] width 35 height 17
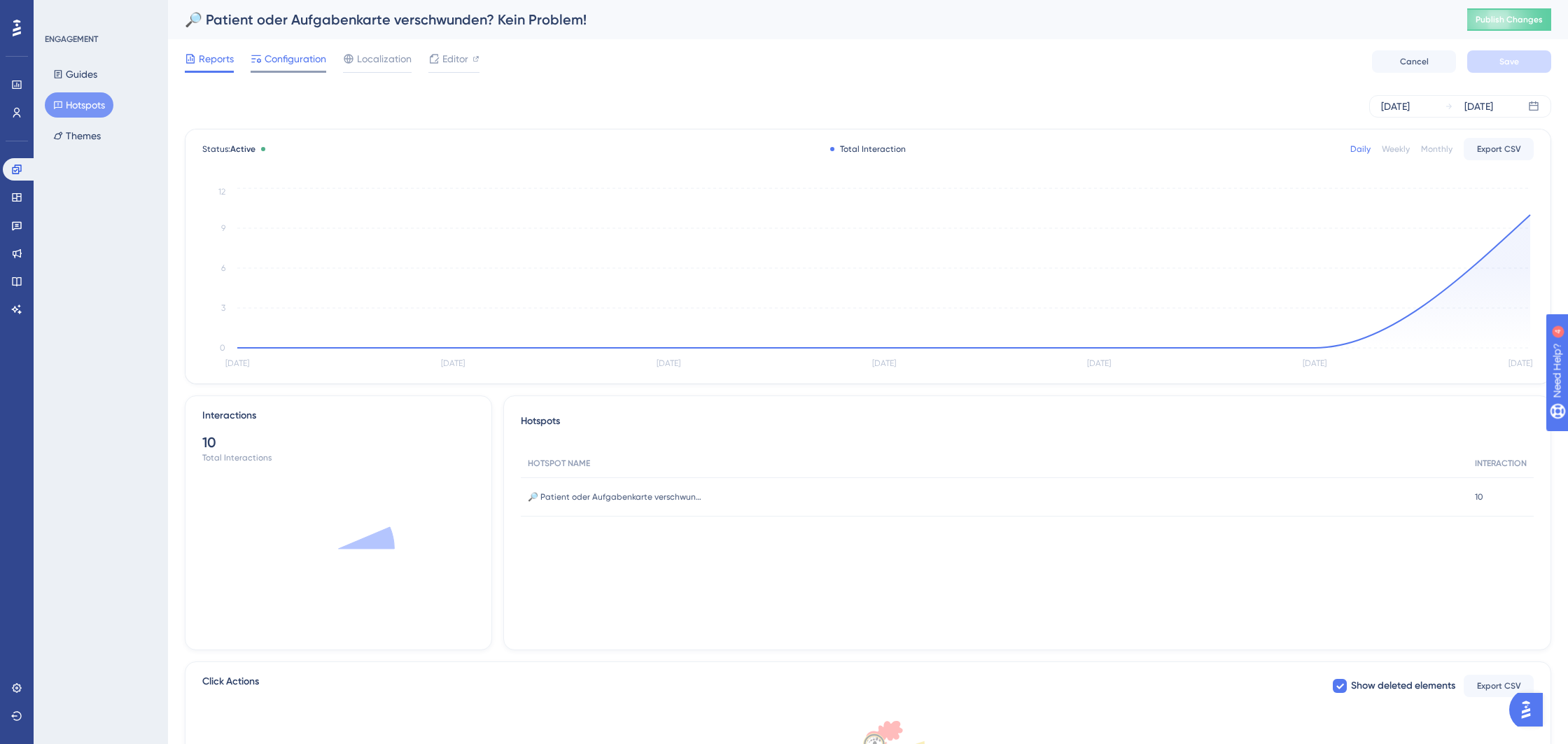
click at [284, 60] on span "Configuration" at bounding box center [295, 58] width 61 height 17
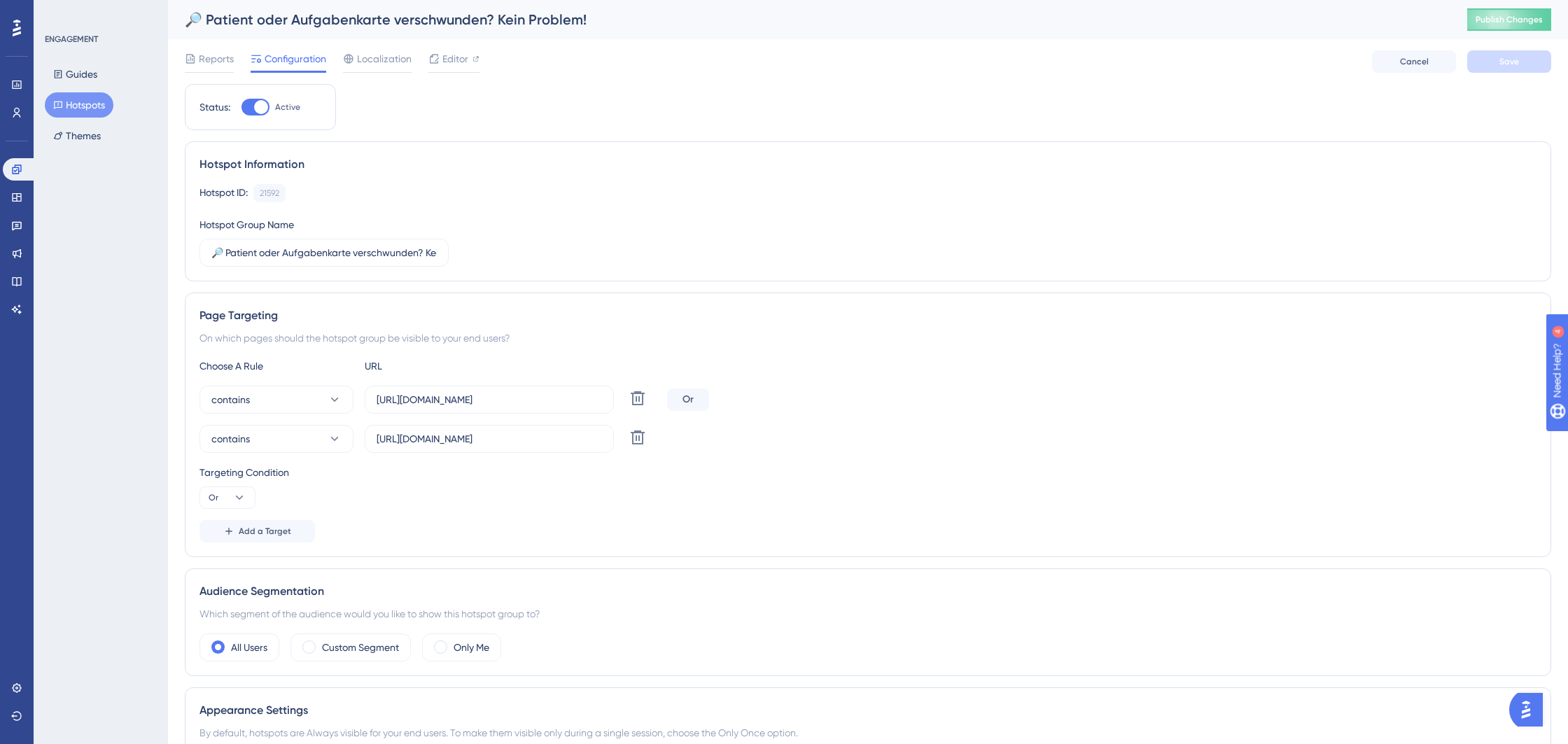
click at [88, 99] on button "Hotspots" at bounding box center [79, 105] width 69 height 25
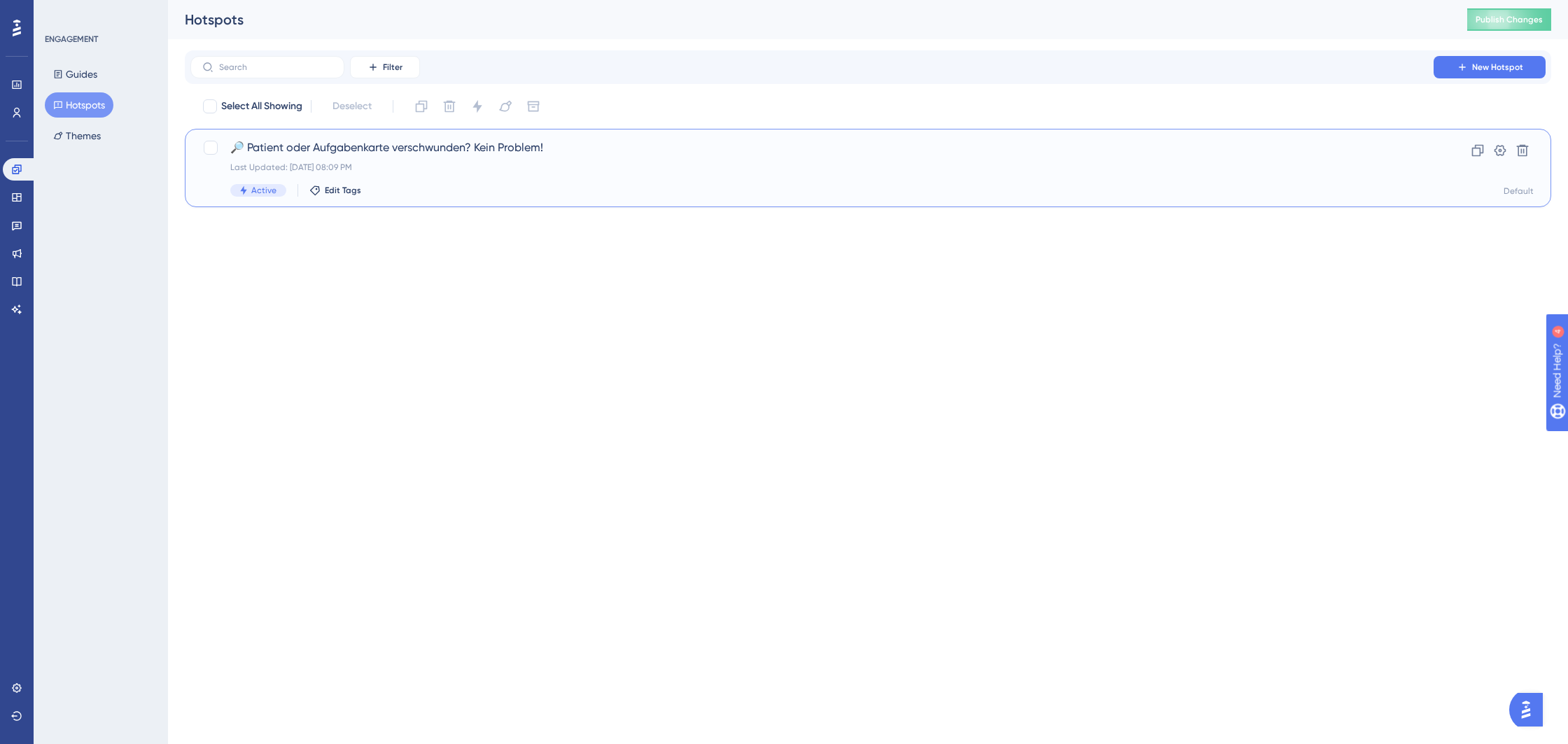
click at [255, 164] on div "Last Updated: 01. Sept. 2025 08:09 PM" at bounding box center [812, 167] width 1163 height 11
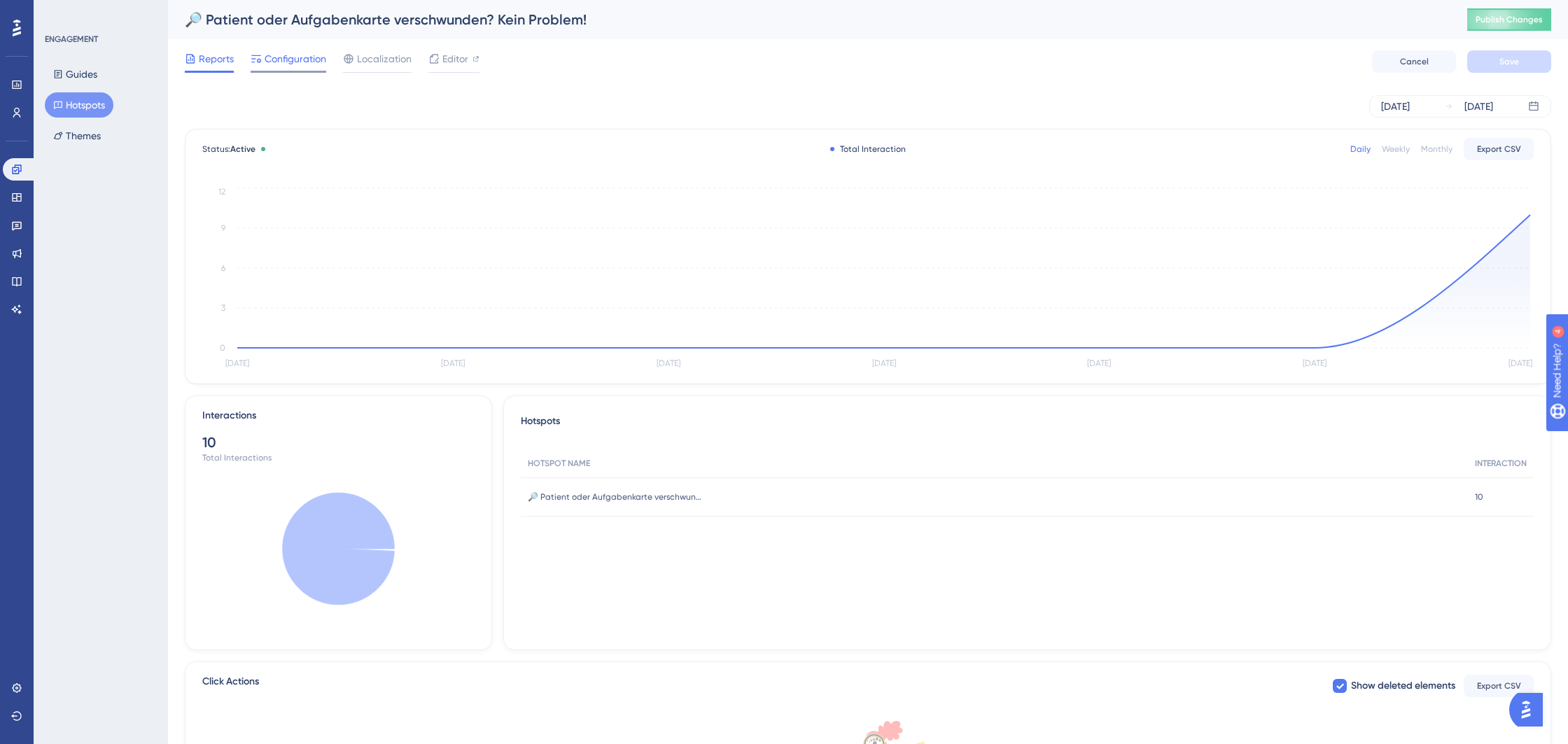
click at [293, 54] on span "Configuration" at bounding box center [295, 58] width 61 height 17
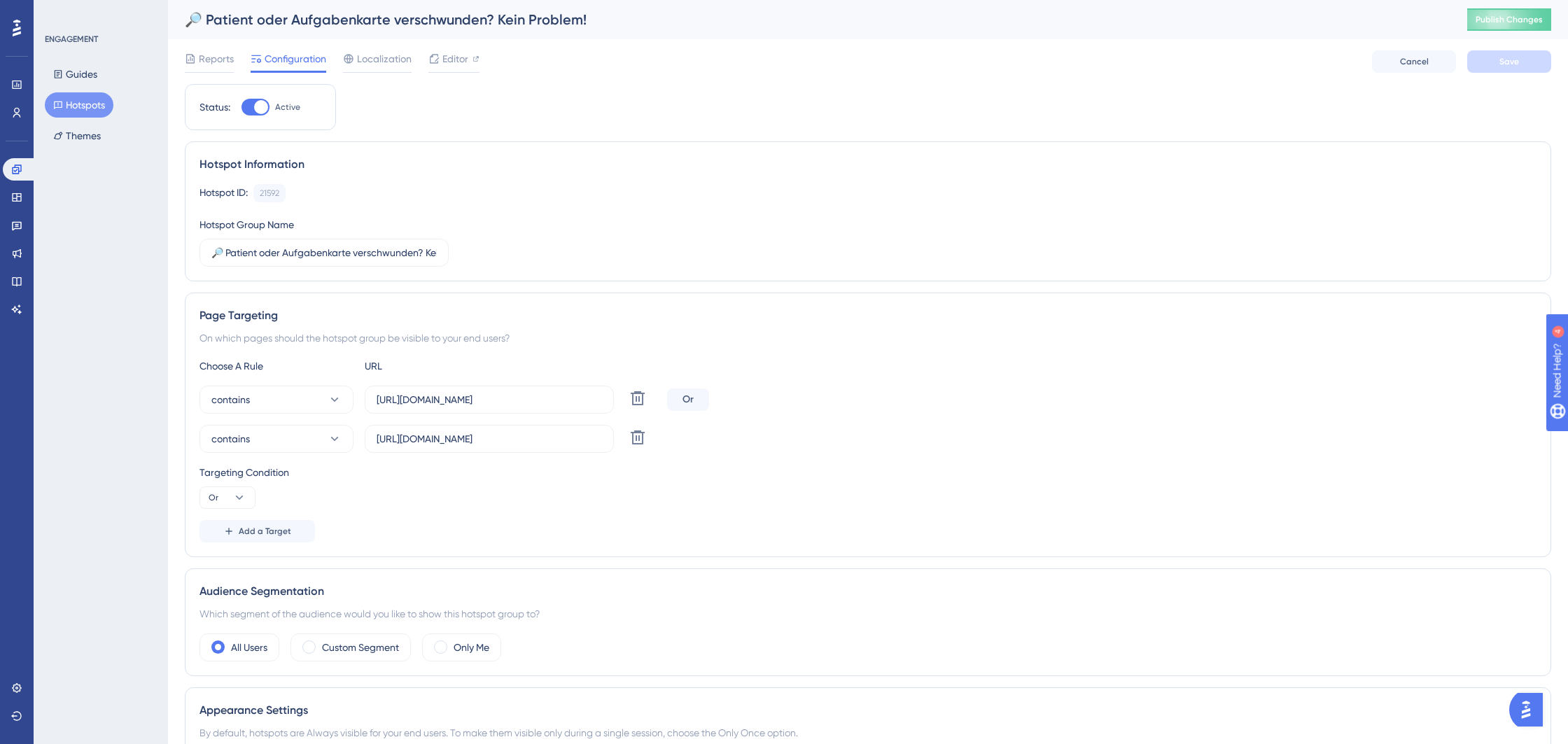
click at [260, 101] on div at bounding box center [261, 107] width 14 height 14
click at [242, 107] on input "Active" at bounding box center [241, 107] width 1 height 1
checkbox input "false"
click at [1509, 54] on button "Save" at bounding box center [1509, 61] width 84 height 22
drag, startPoint x: 1499, startPoint y: 19, endPoint x: 1442, endPoint y: 38, distance: 60.1
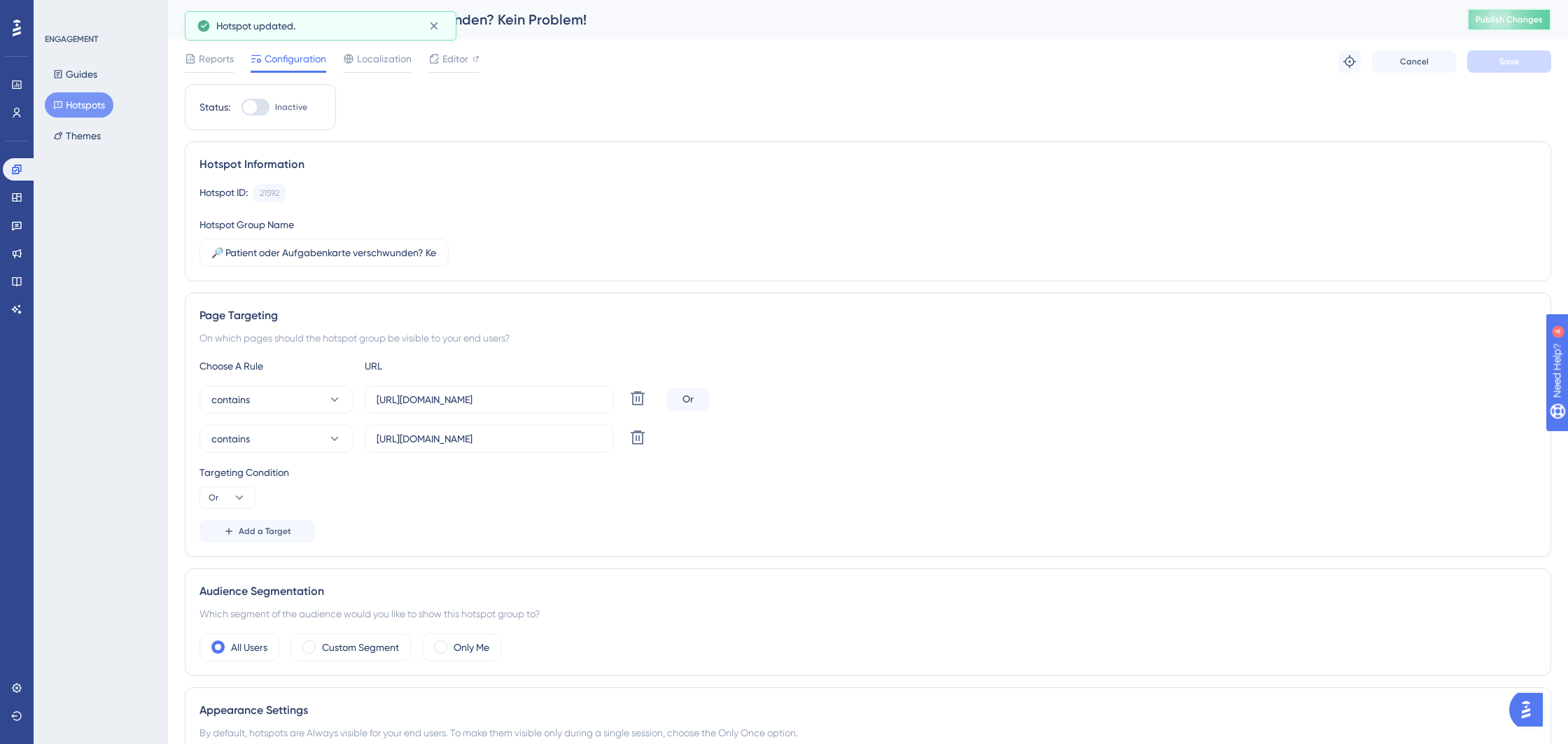
click at [1500, 19] on span "Publish Changes" at bounding box center [1509, 19] width 67 height 11
click at [1349, 61] on icon at bounding box center [1349, 61] width 12 height 12
click at [84, 126] on button "Themes" at bounding box center [76, 135] width 64 height 25
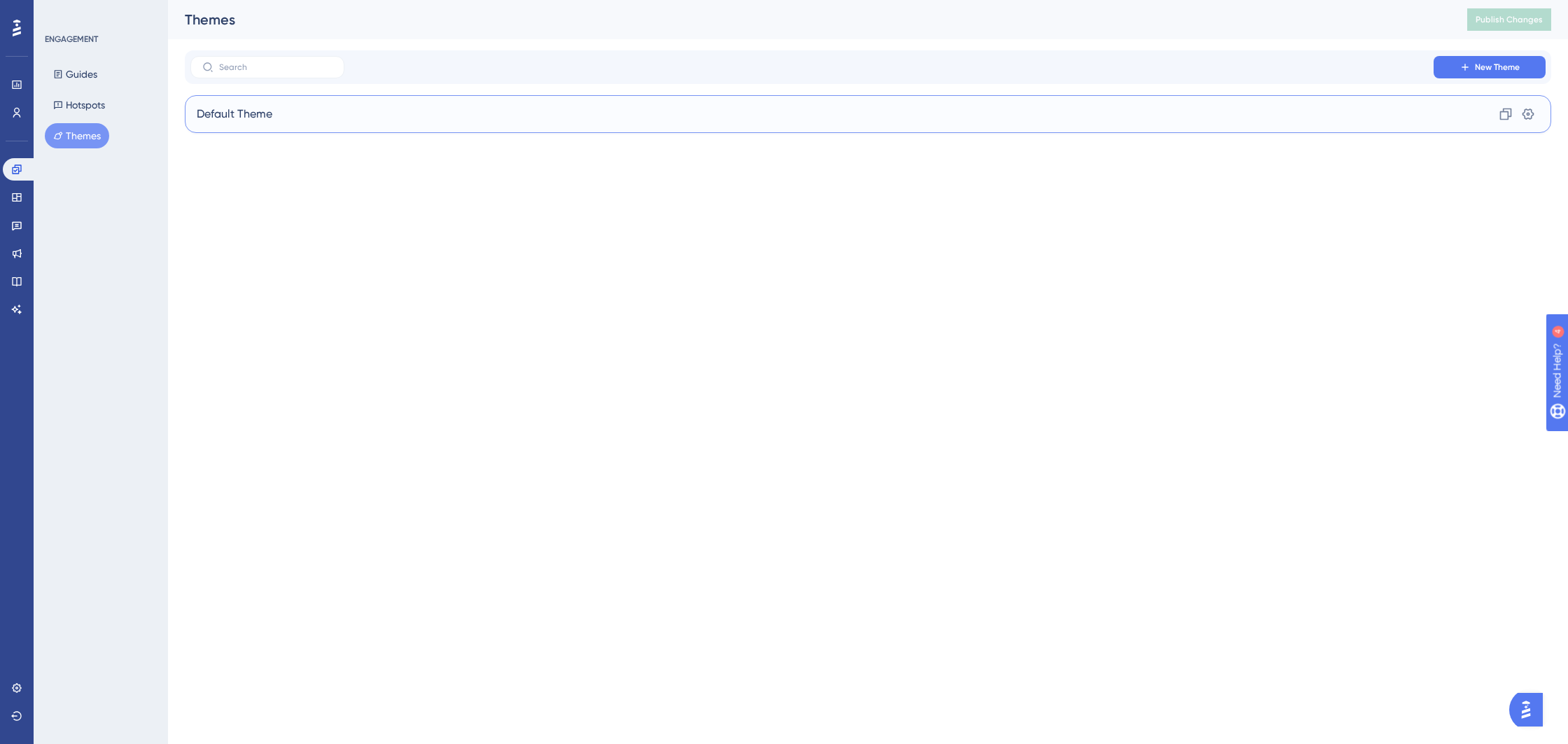
click at [343, 103] on div "Default Theme Clone Settings" at bounding box center [867, 113] width 1366 height 38
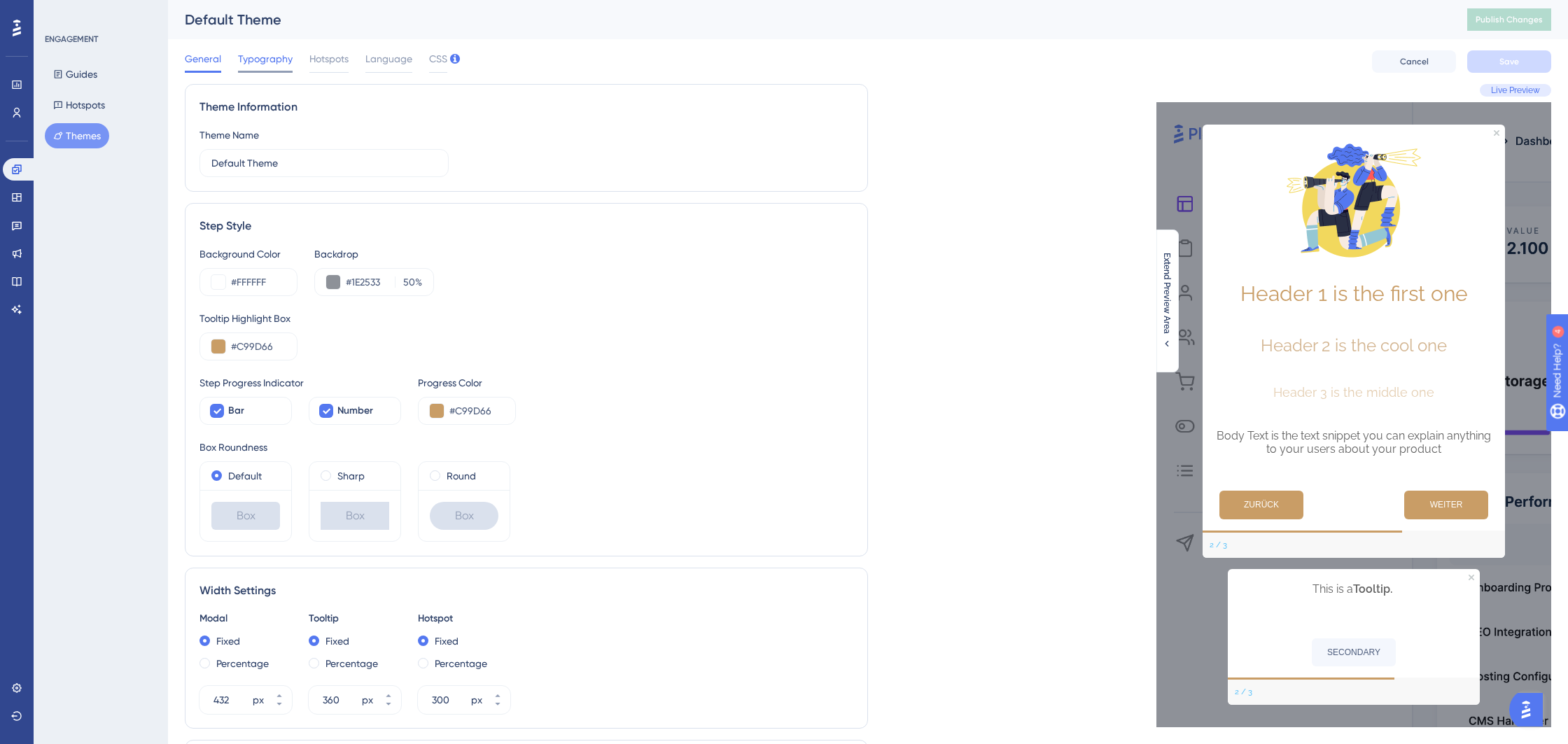
click at [282, 55] on span "Typography" at bounding box center [265, 58] width 54 height 17
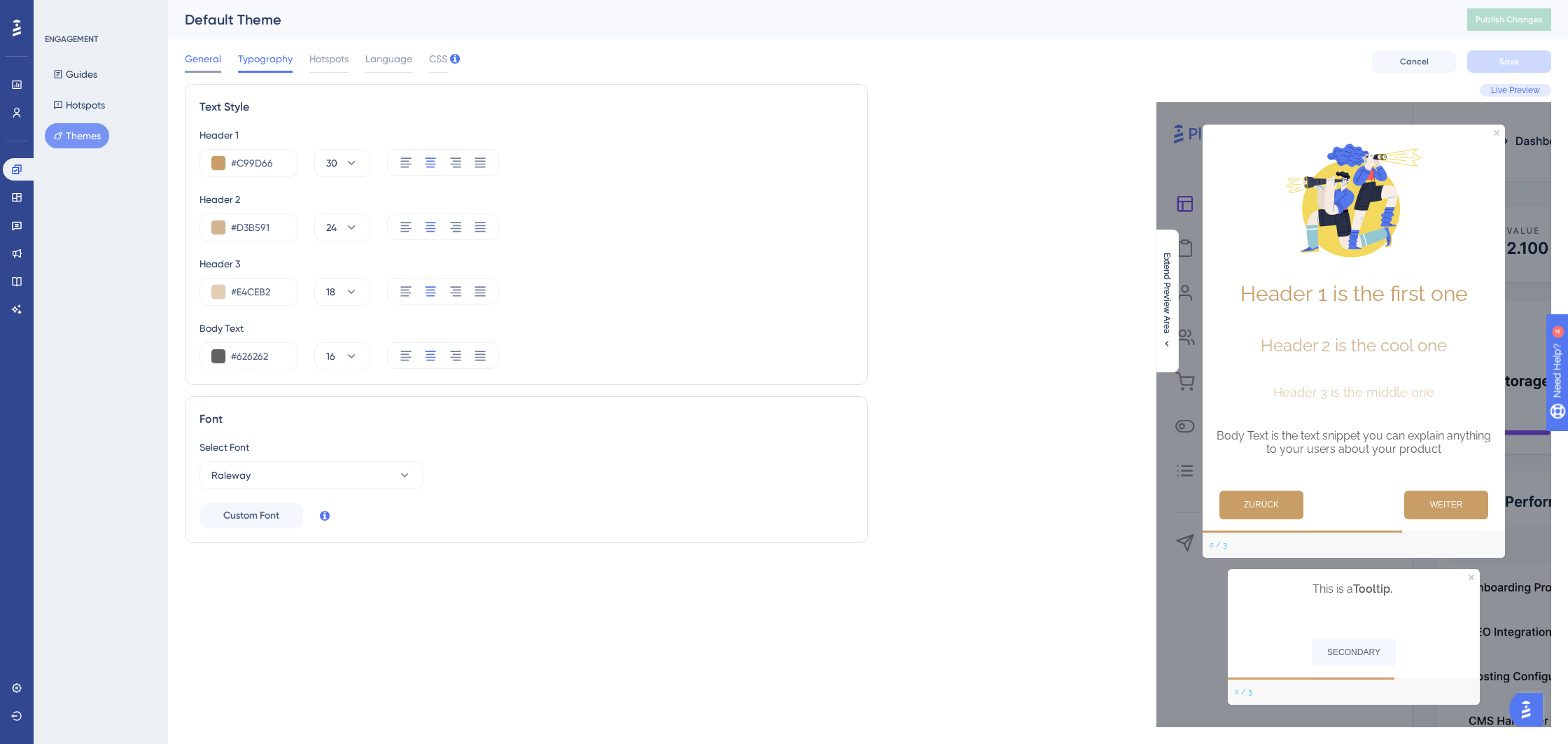
click at [214, 57] on span "General" at bounding box center [202, 58] width 36 height 17
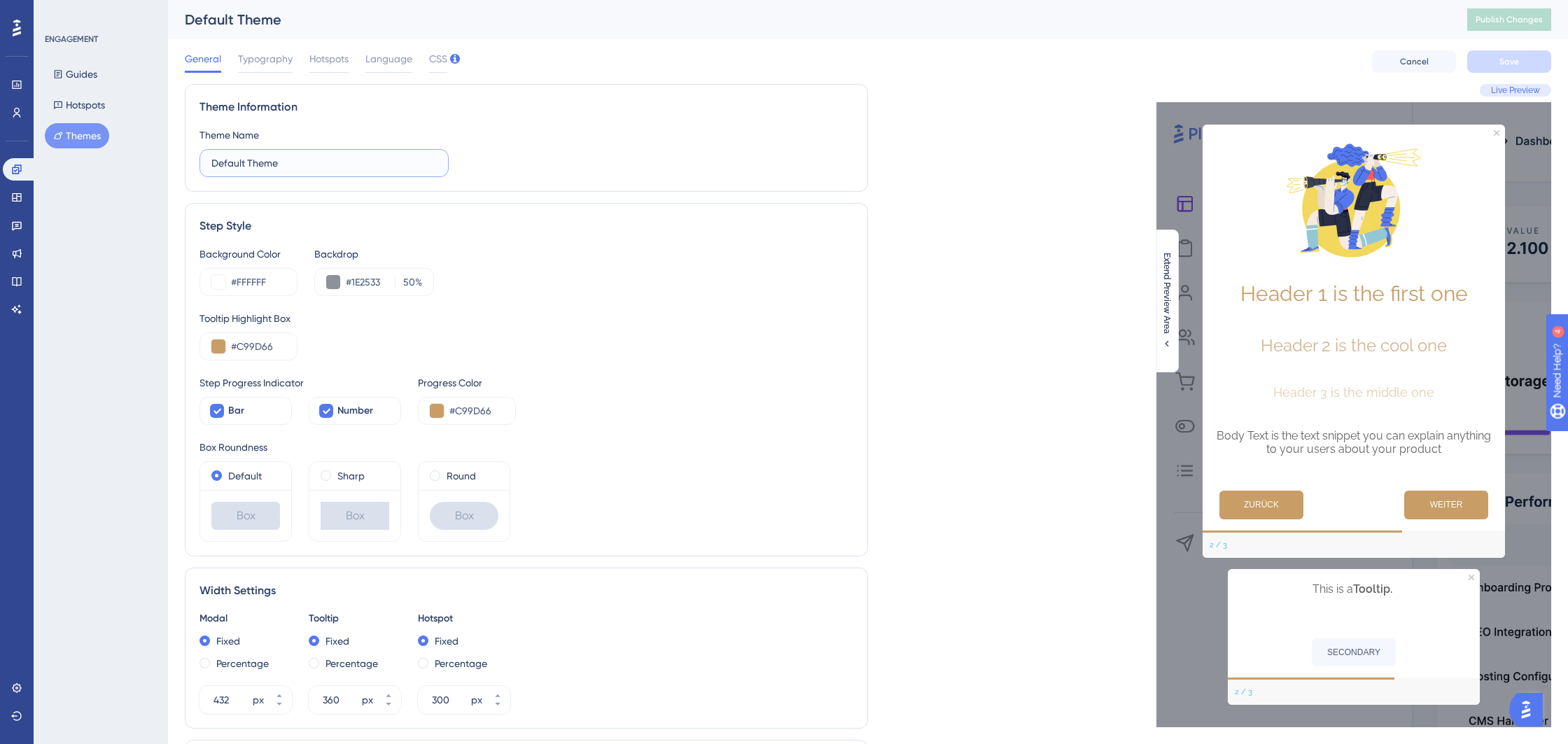
drag, startPoint x: 302, startPoint y: 155, endPoint x: 196, endPoint y: 154, distance: 106.0
click at [196, 154] on div "Theme Information Theme Name Default Theme" at bounding box center [526, 138] width 683 height 108
click at [326, 160] on input "Default Theme" at bounding box center [324, 163] width 226 height 16
drag, startPoint x: 322, startPoint y: 163, endPoint x: 168, endPoint y: 160, distance: 154.0
click at [177, 159] on div "Performance Users Engagement Widgets Feedback Product Updates Knowledge Base AI…" at bounding box center [868, 639] width 1400 height 1278
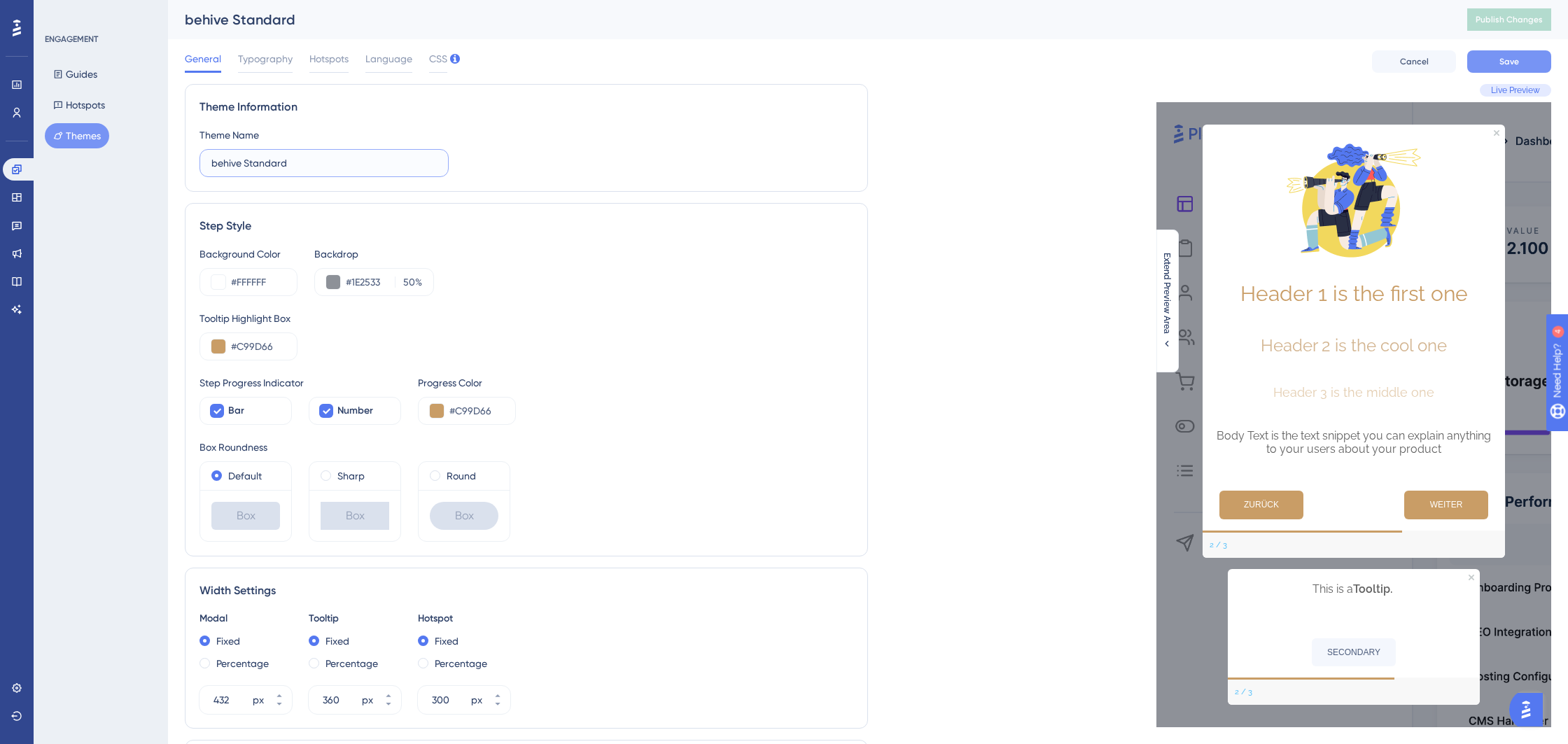
type input "behive Standard"
click at [1521, 64] on button "Save" at bounding box center [1509, 61] width 84 height 22
click at [281, 59] on span "Typography" at bounding box center [265, 58] width 54 height 17
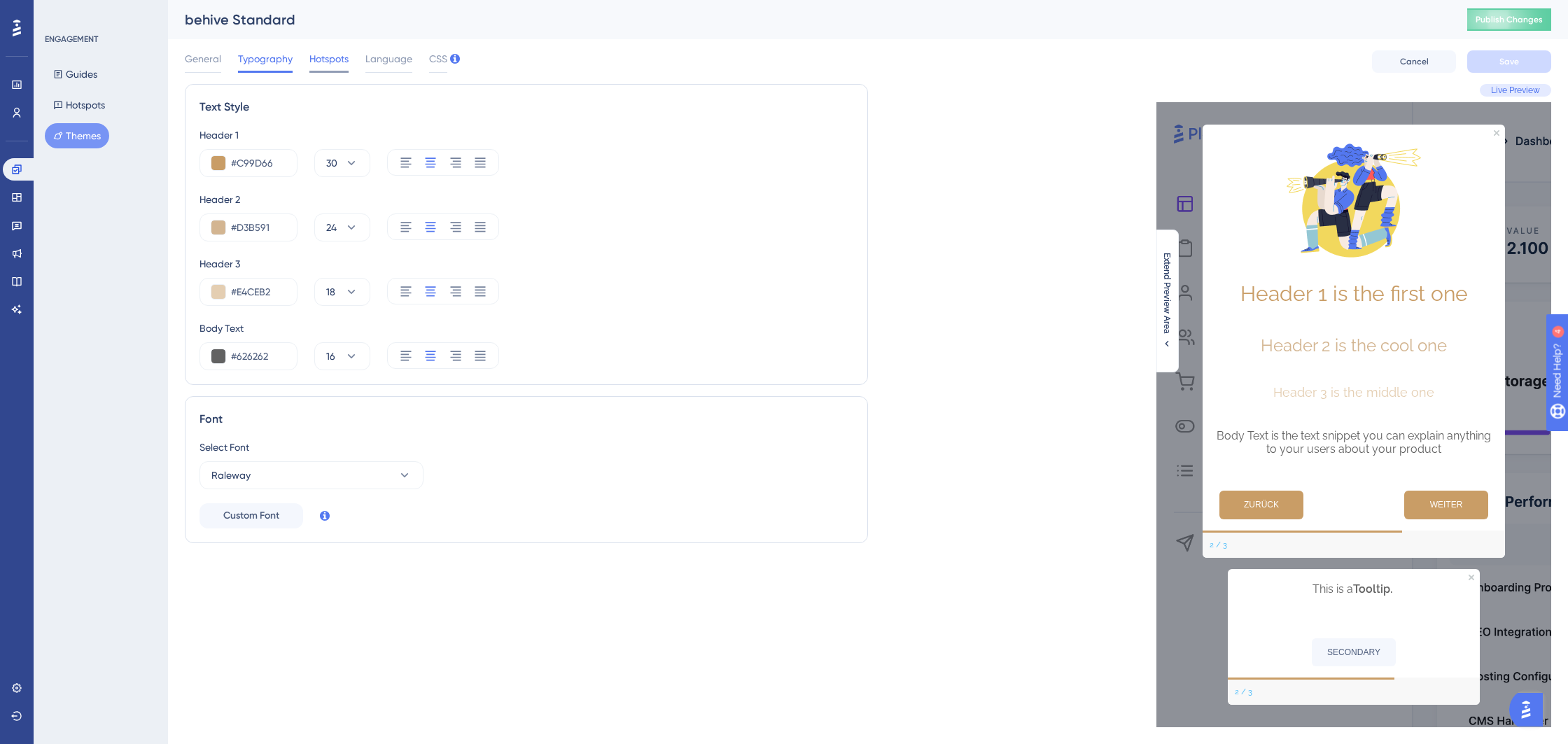
click at [321, 59] on span "Hotspots" at bounding box center [329, 58] width 40 height 17
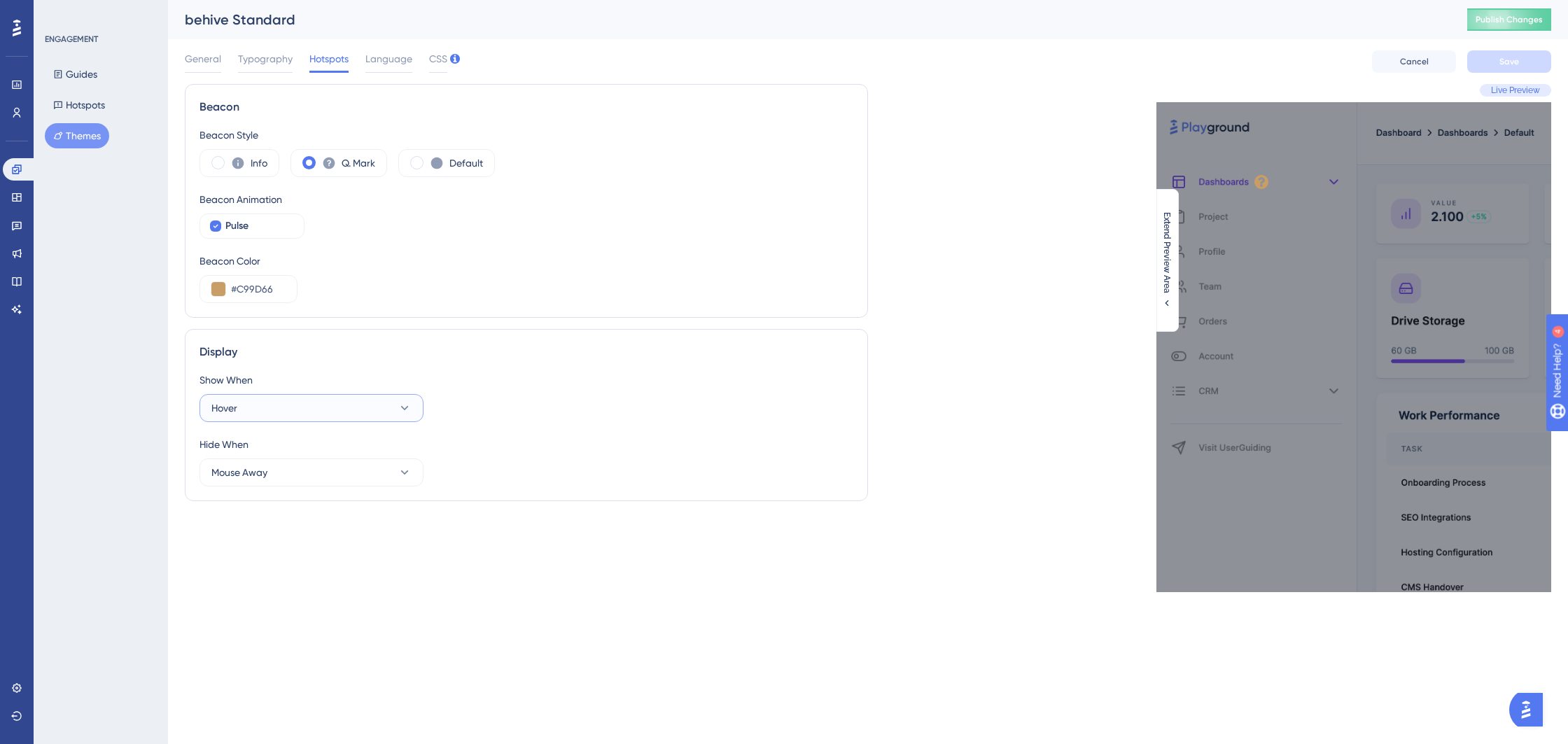
click at [401, 408] on icon at bounding box center [405, 408] width 14 height 14
click at [411, 50] on div "General Typography Hotspots Language CSS Cancel Save" at bounding box center [867, 61] width 1366 height 45
click at [404, 59] on span "Language" at bounding box center [388, 58] width 47 height 17
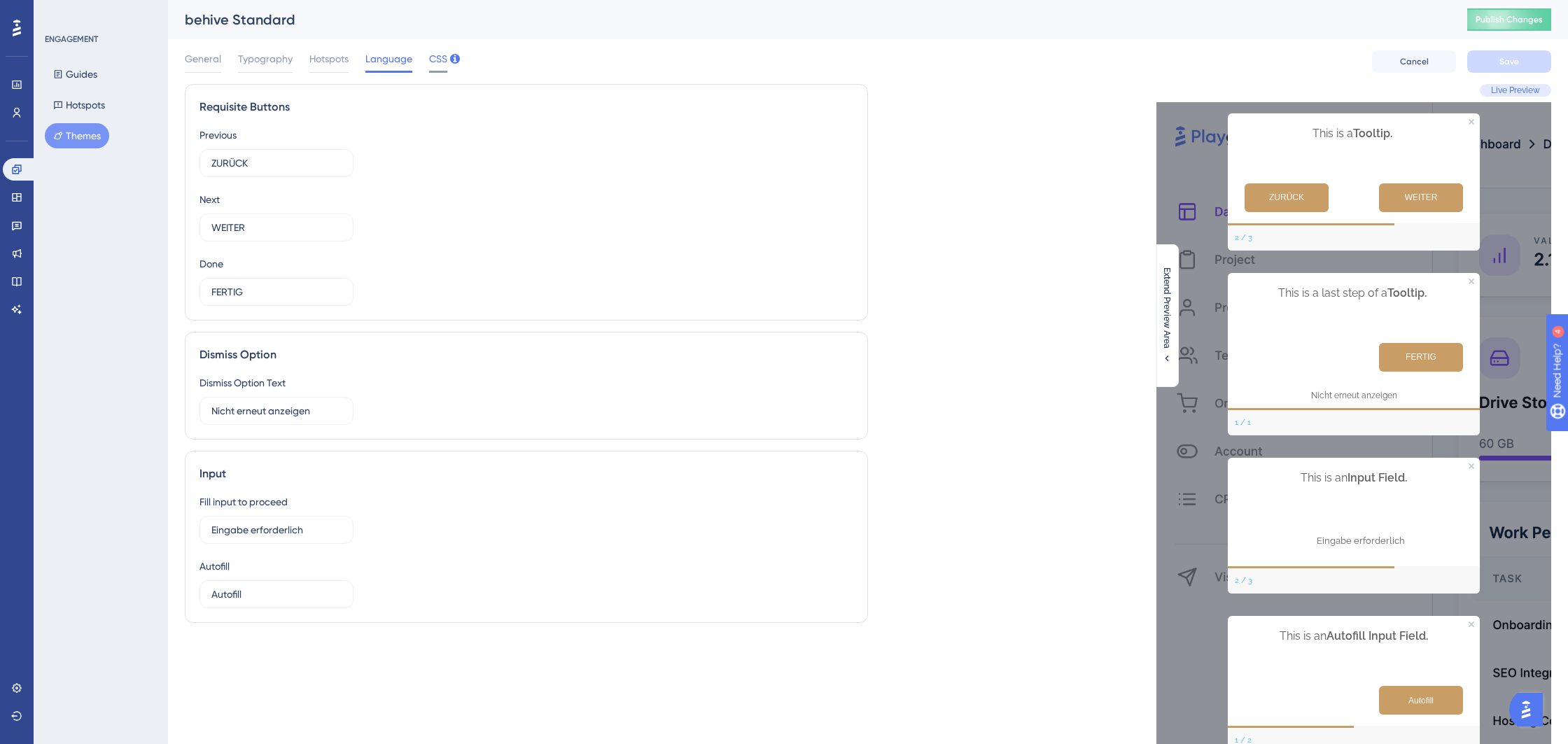
click at [444, 62] on span "CSS" at bounding box center [437, 58] width 18 height 17
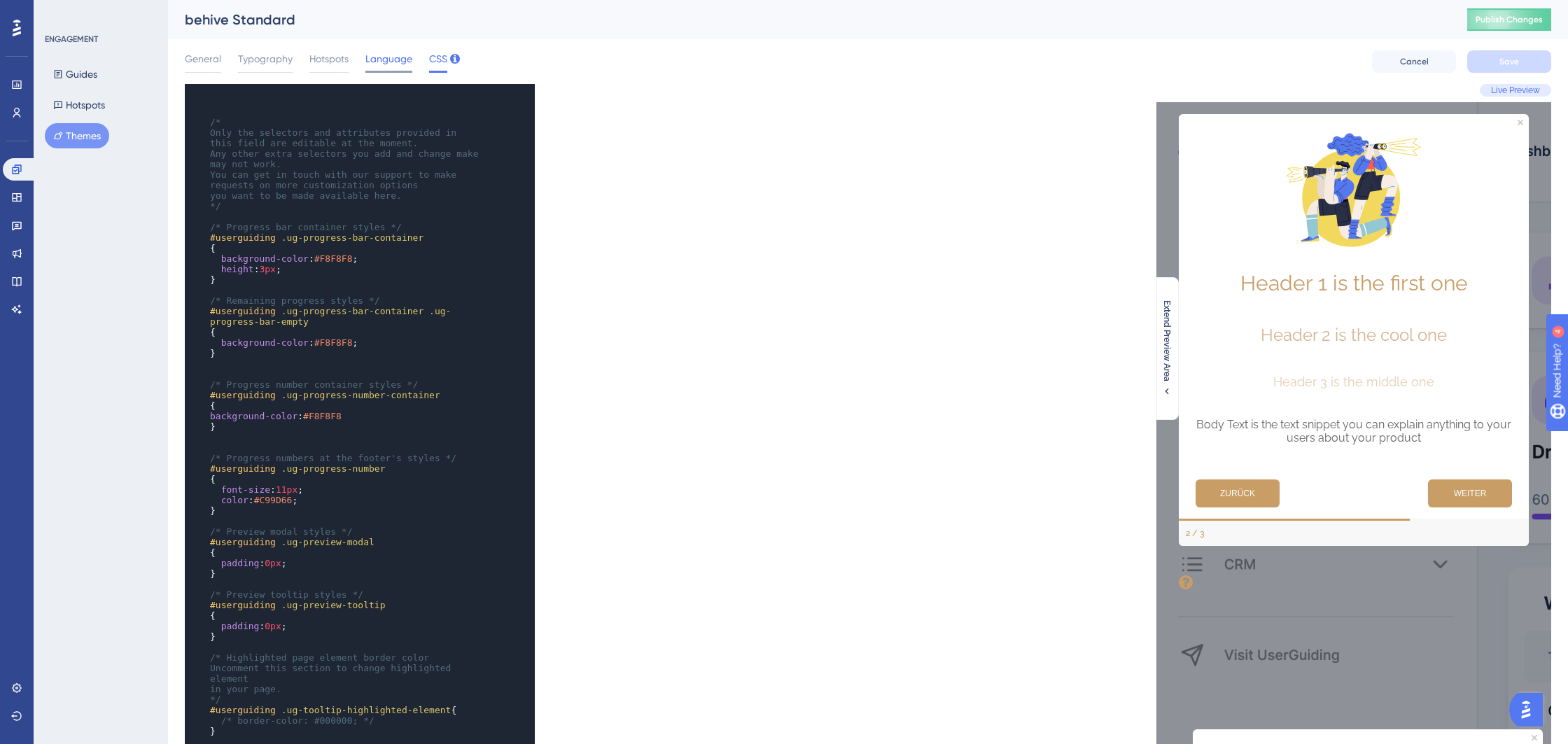
click at [400, 61] on span "Language" at bounding box center [388, 58] width 47 height 17
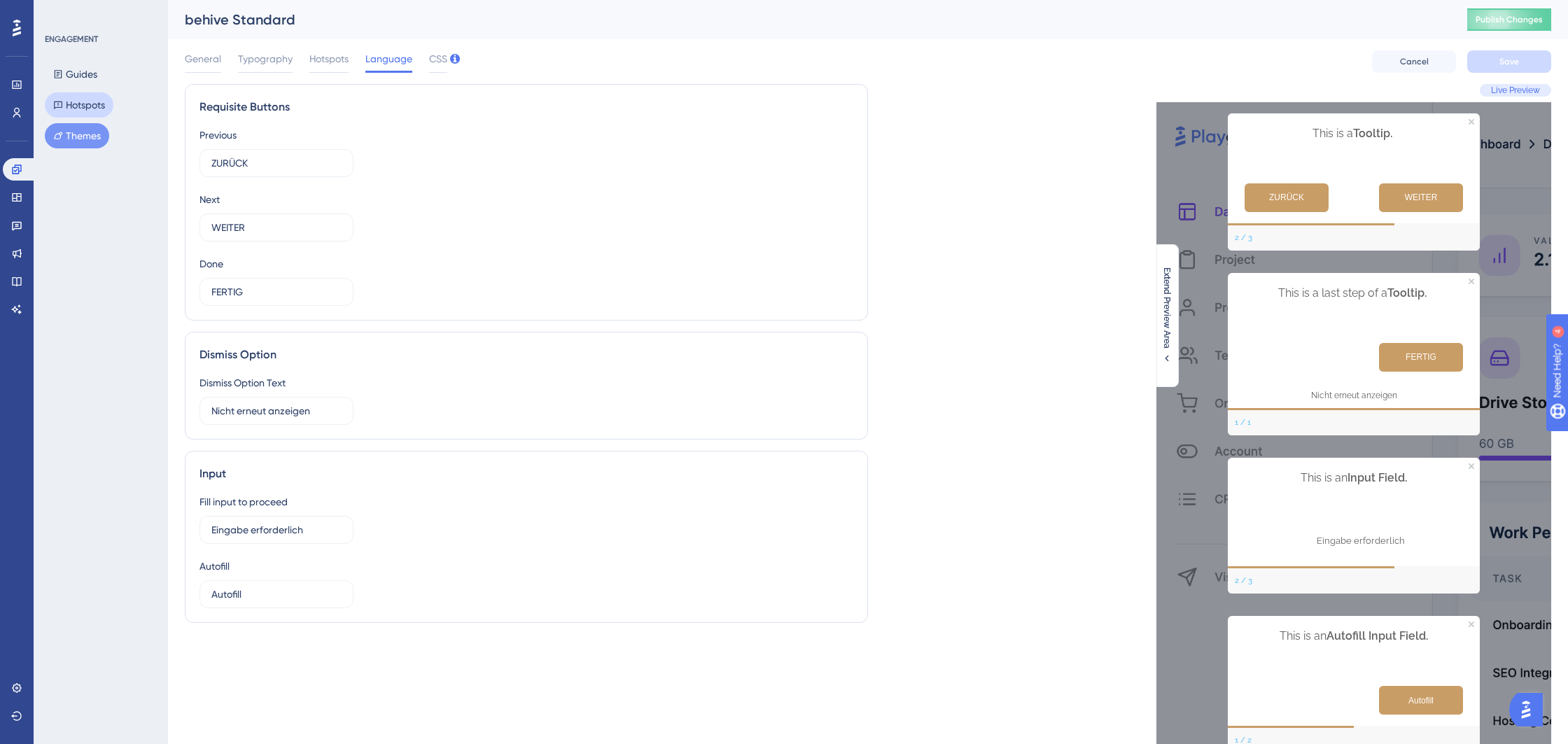
click at [91, 96] on button "Hotspots" at bounding box center [79, 105] width 69 height 25
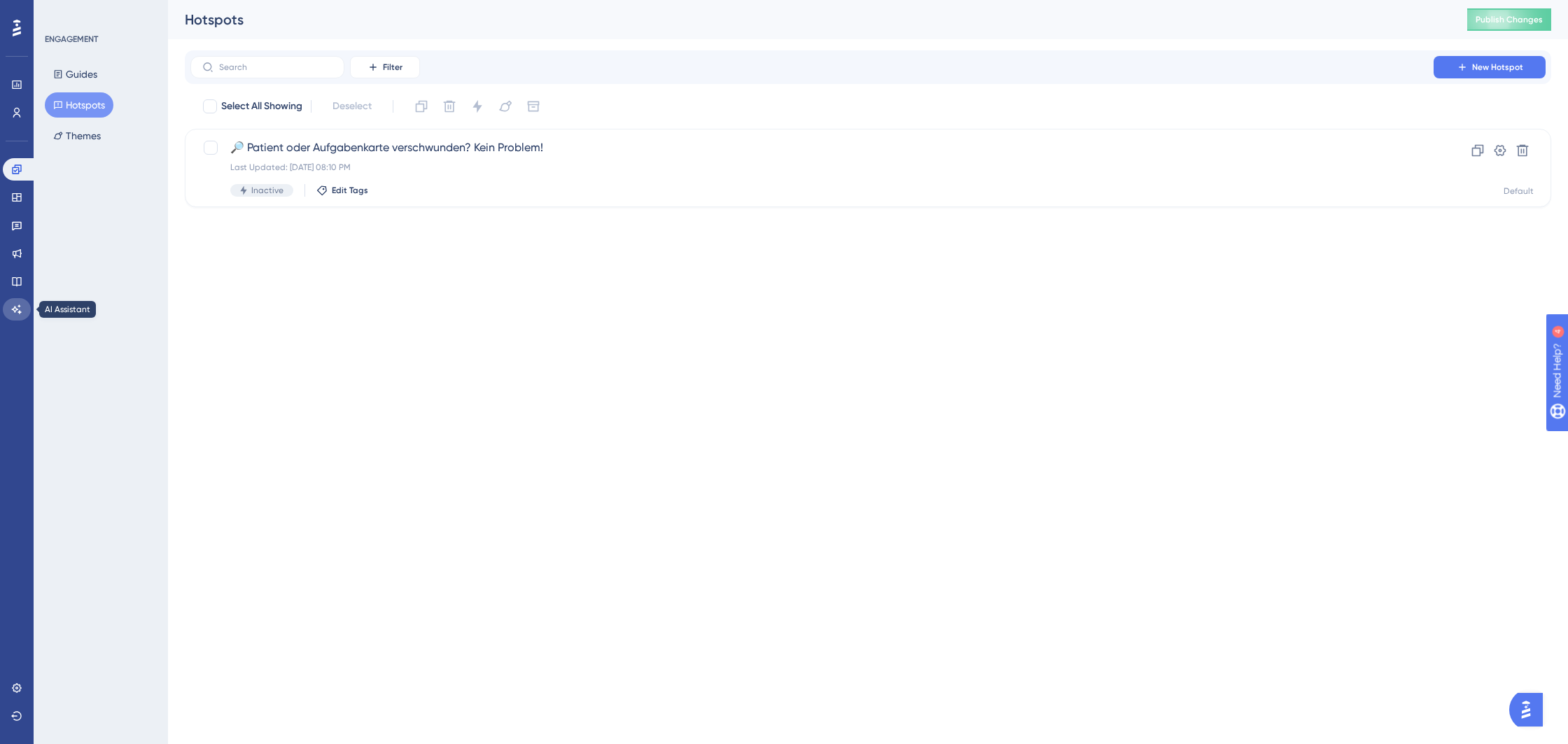
drag, startPoint x: 10, startPoint y: 300, endPoint x: 19, endPoint y: 303, distance: 9.5
click at [9, 300] on link at bounding box center [17, 308] width 28 height 22
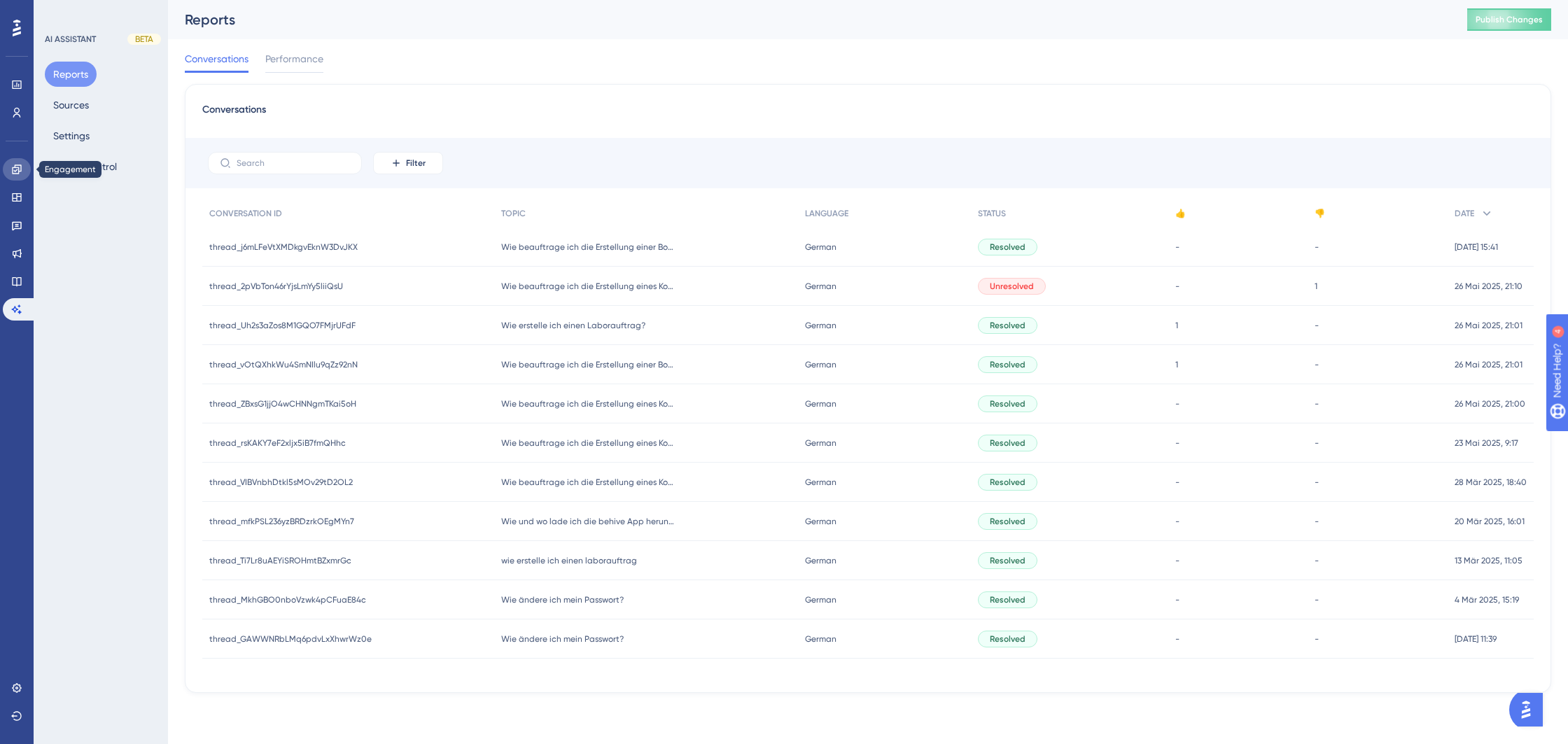
click at [18, 171] on icon at bounding box center [17, 169] width 9 height 9
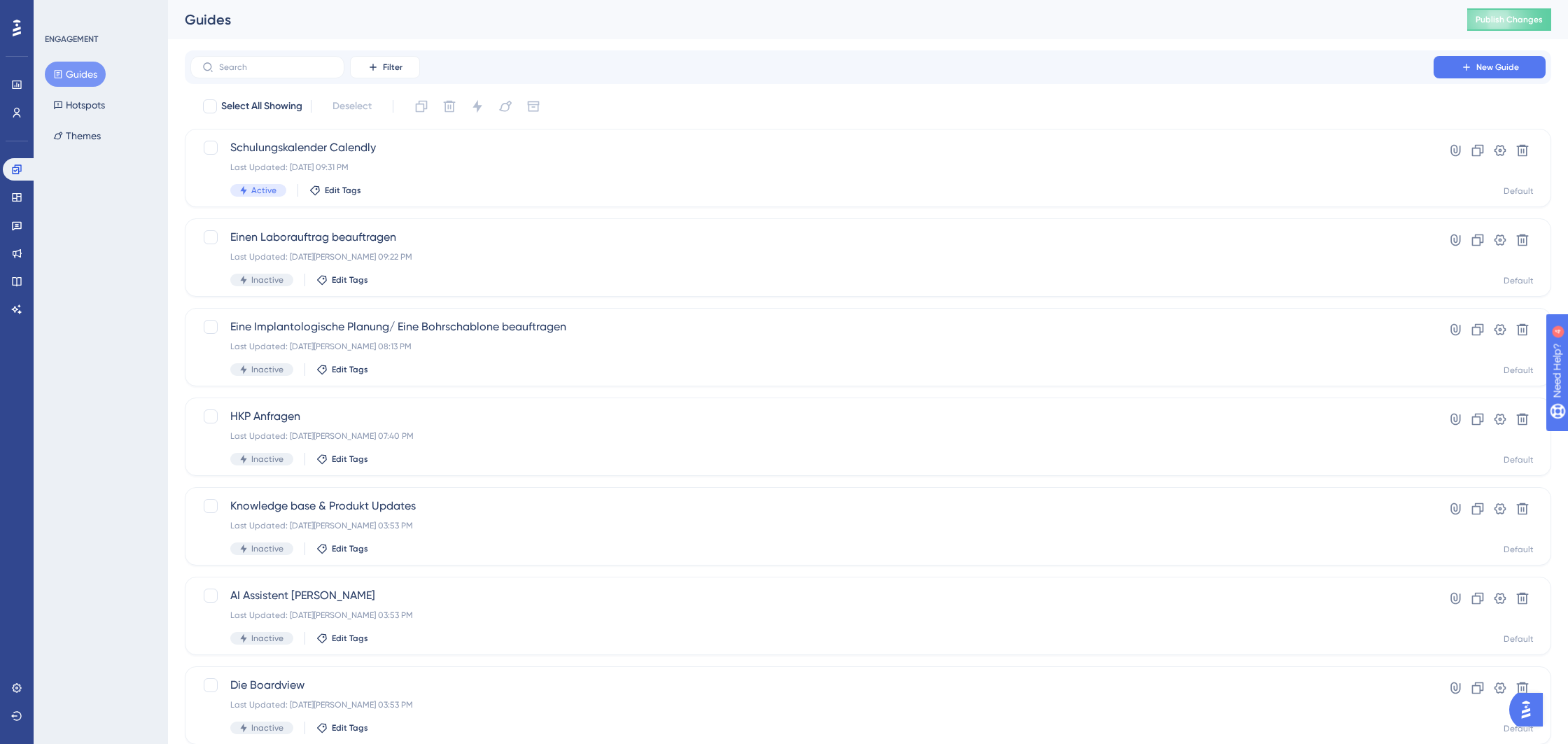
click at [86, 76] on button "Guides" at bounding box center [75, 74] width 61 height 25
click at [467, 241] on span "Einen Laborauftrag beauftragen" at bounding box center [812, 237] width 1163 height 17
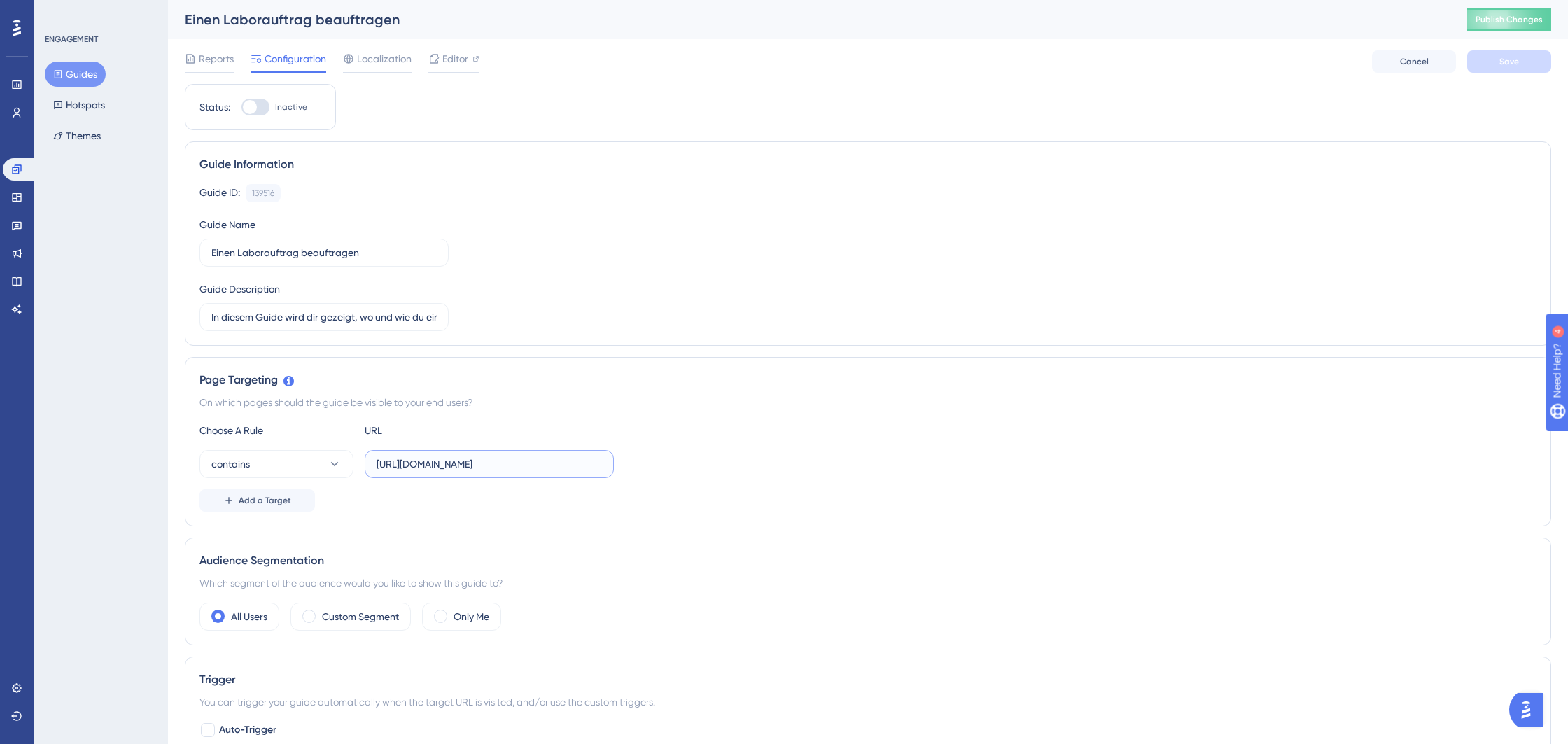
drag, startPoint x: 560, startPoint y: 462, endPoint x: 582, endPoint y: 464, distance: 22.1
click at [560, 462] on input "https://behive.biz/Mediflow/#!Patienten" at bounding box center [489, 465] width 226 height 16
drag, startPoint x: 582, startPoint y: 464, endPoint x: 315, endPoint y: 450, distance: 267.4
click at [315, 450] on div "contains https://behive.biz/Mediflow/#!Patienten" at bounding box center [407, 464] width 415 height 28
paste input "behive/"
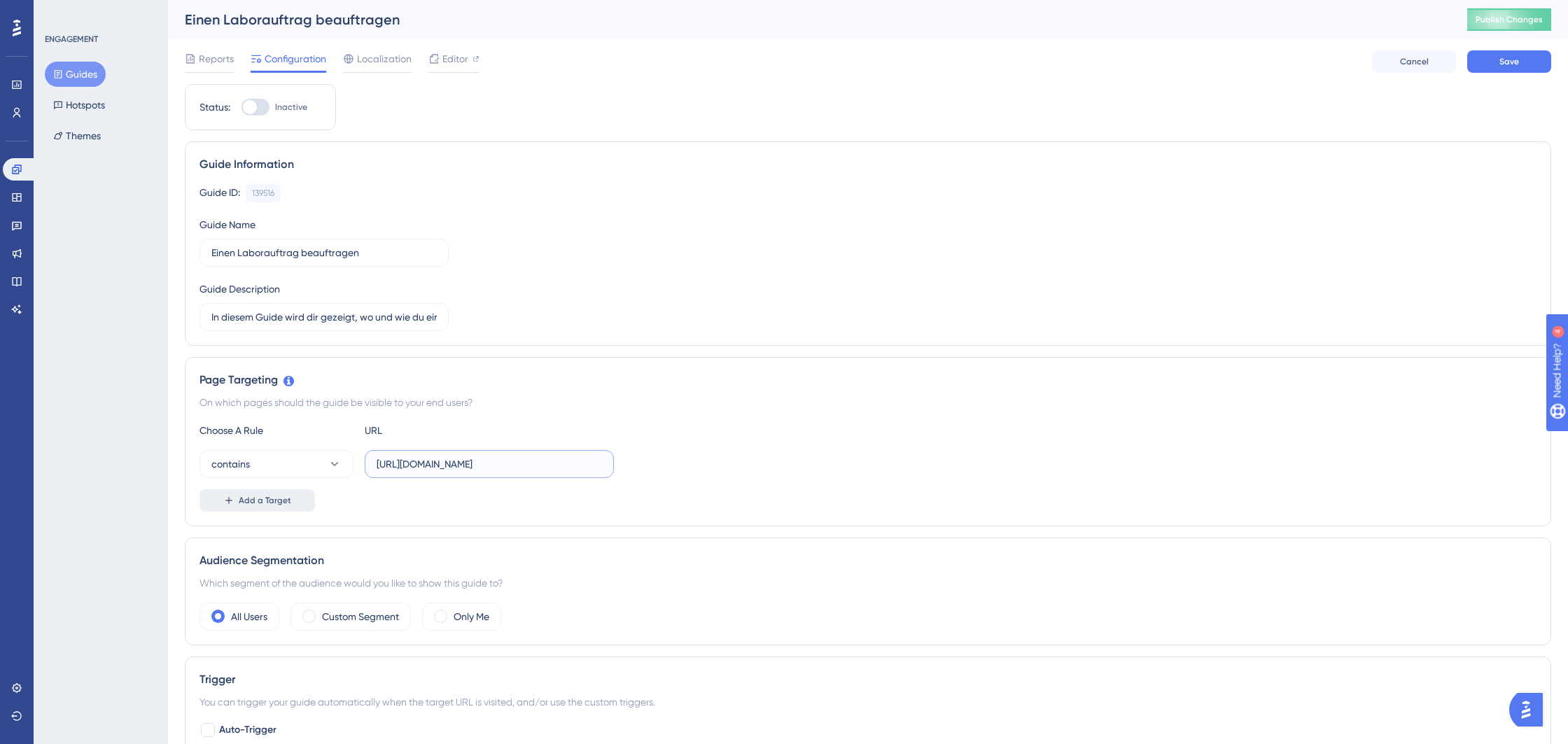
type input "https://behive.biz/behive/"
click at [281, 503] on span "Add a Target" at bounding box center [265, 500] width 53 height 11
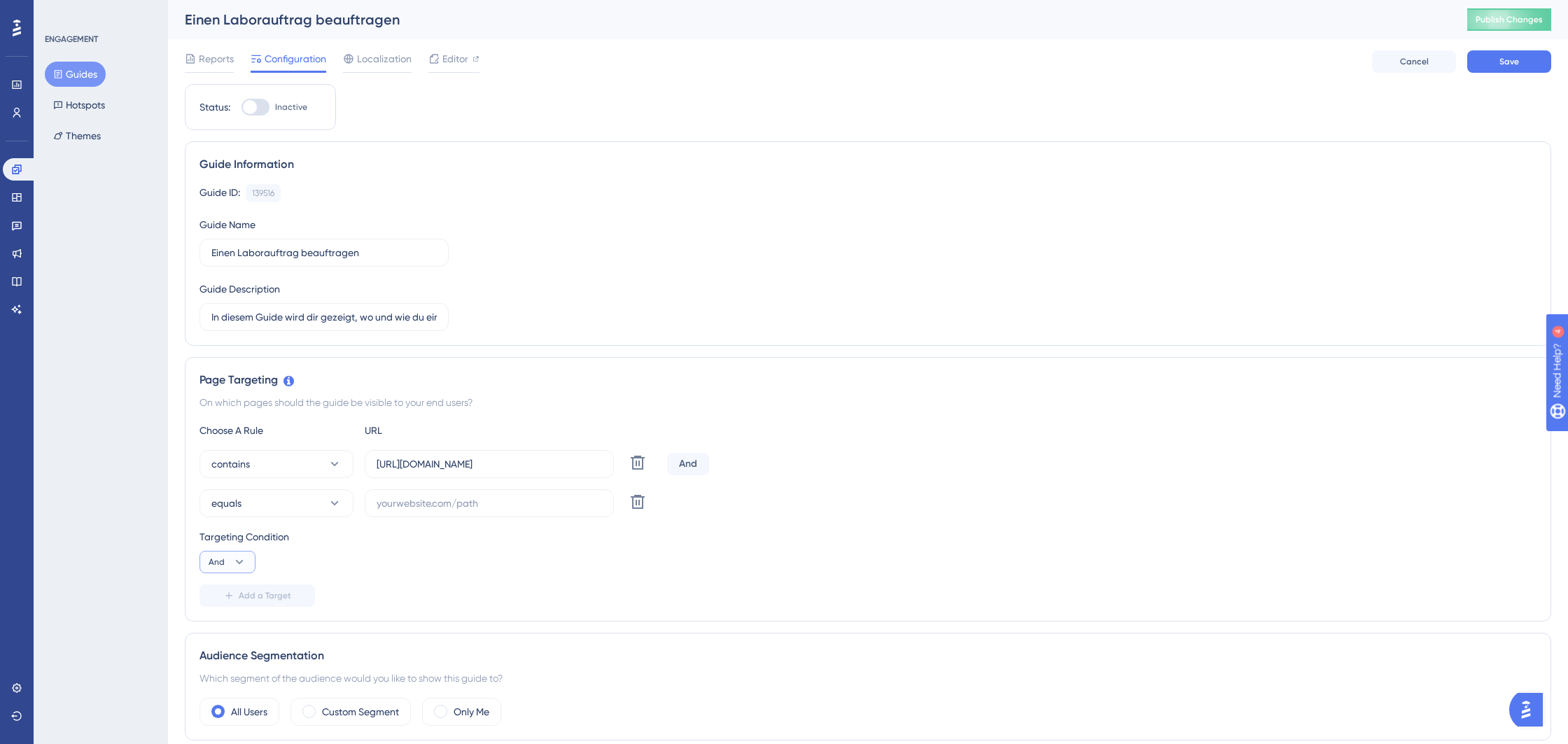
click at [238, 553] on button "And" at bounding box center [228, 561] width 56 height 22
click at [227, 624] on div "Or Or" at bounding box center [228, 630] width 26 height 28
click at [399, 505] on input "text" at bounding box center [489, 503] width 226 height 16
paste input "https://behive.biz/behive/"
click at [412, 506] on input "https://behive.biz/behive/" at bounding box center [489, 503] width 226 height 16
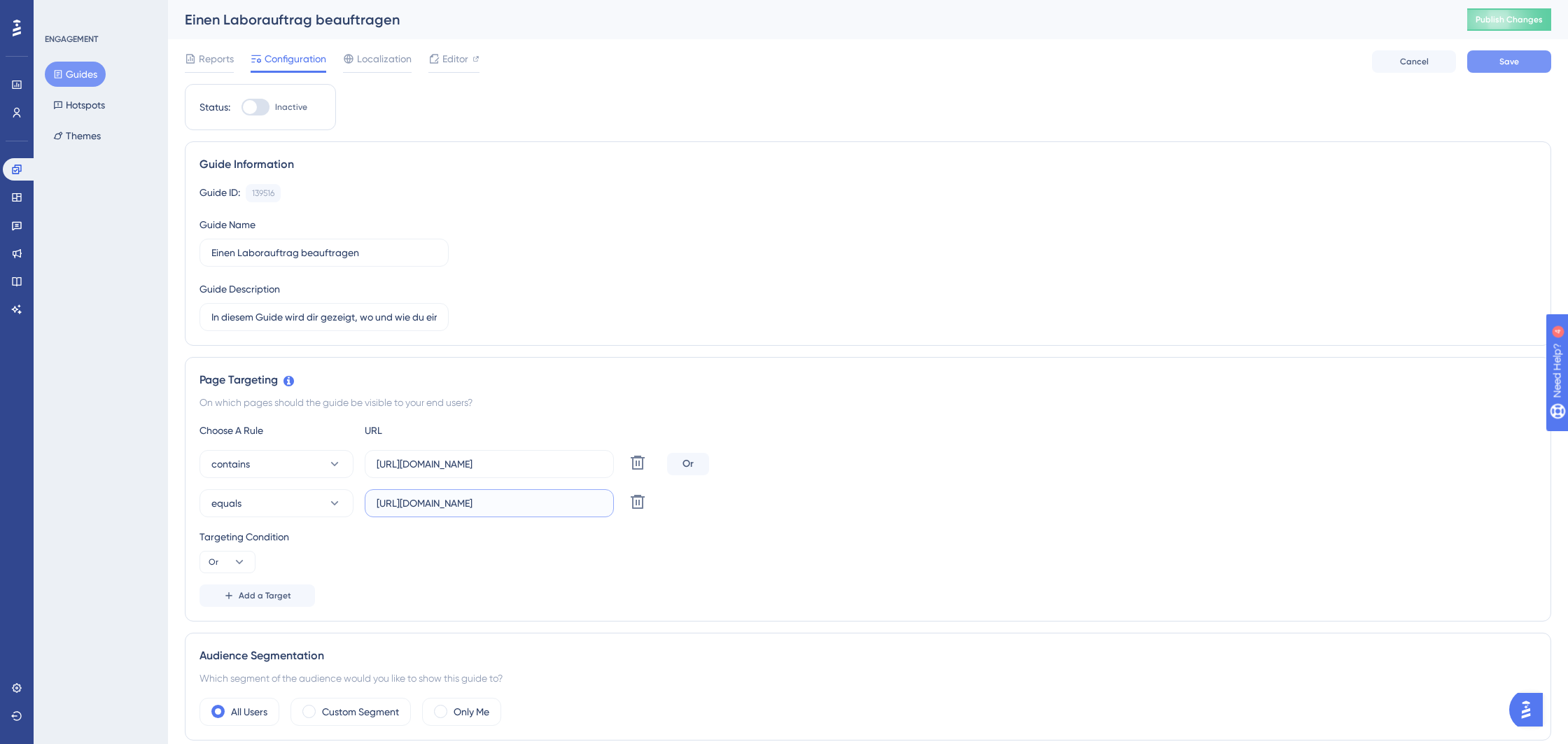
type input "https://hn.behive.biz/behive/"
click at [1486, 69] on button "Save" at bounding box center [1509, 61] width 84 height 22
click at [445, 61] on span "Editor" at bounding box center [455, 58] width 25 height 17
click at [77, 104] on button "Hotspots" at bounding box center [79, 105] width 69 height 25
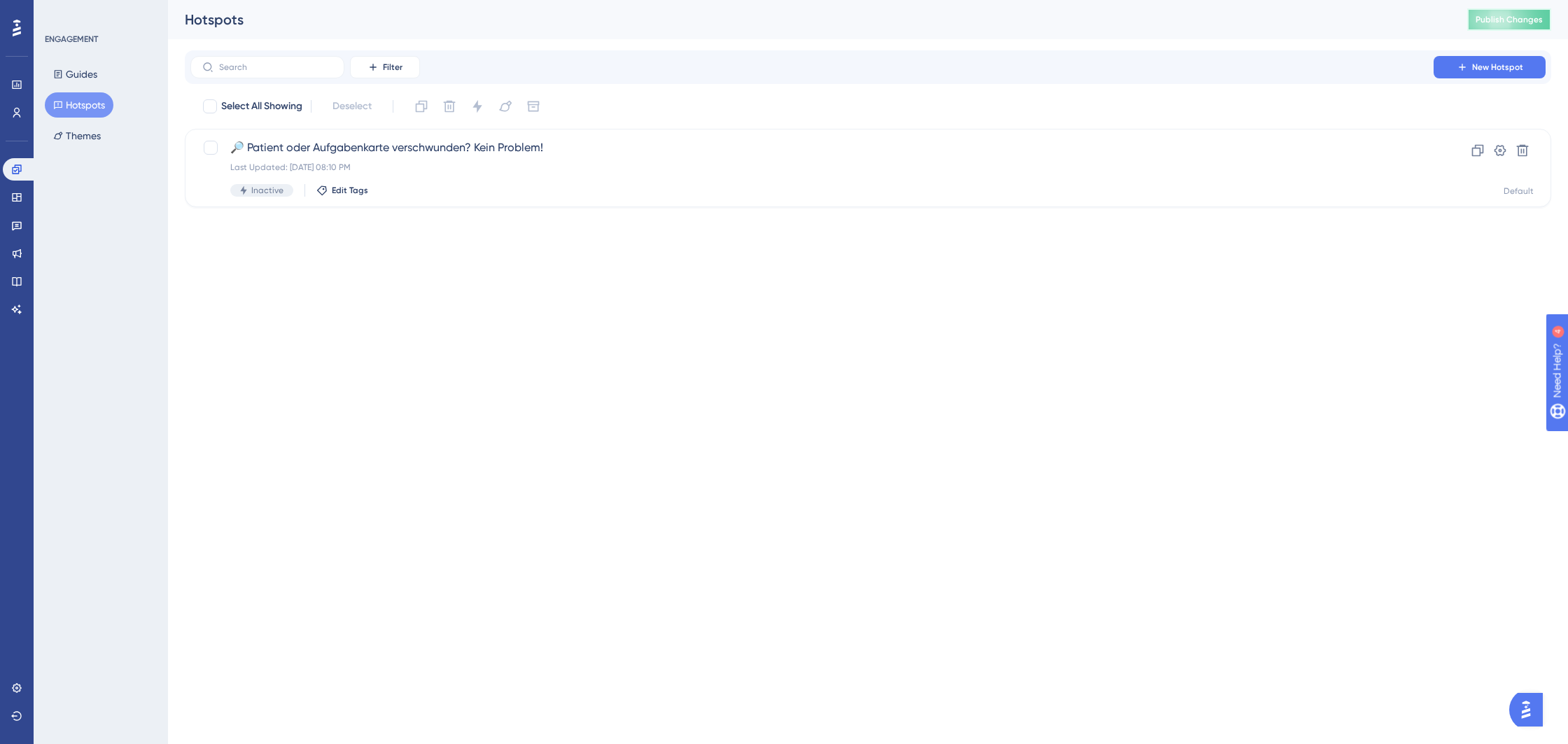
click at [1470, 18] on button "Publish Changes" at bounding box center [1509, 19] width 84 height 22
click at [69, 77] on button "Guides" at bounding box center [75, 74] width 61 height 25
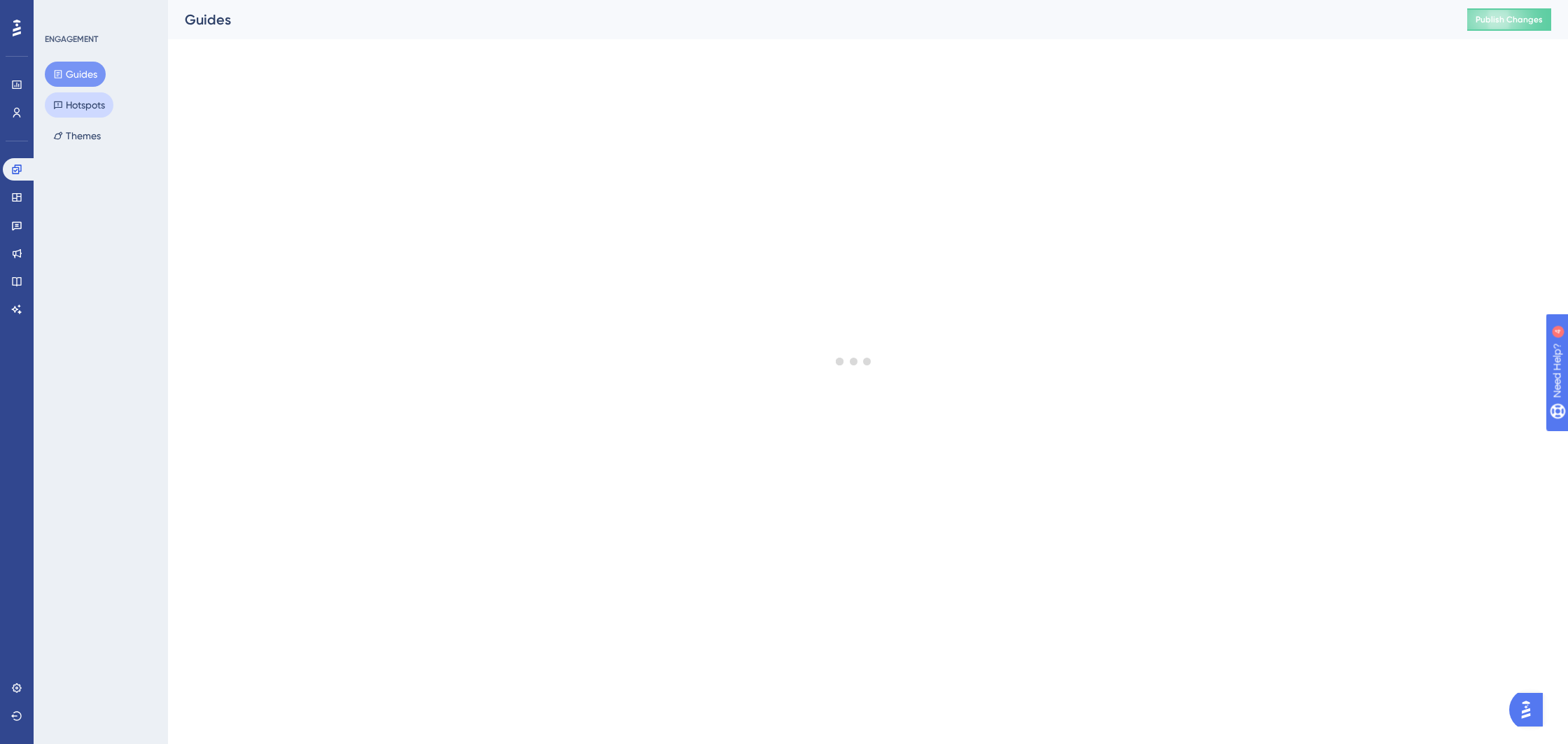
click at [85, 109] on button "Hotspots" at bounding box center [79, 105] width 69 height 25
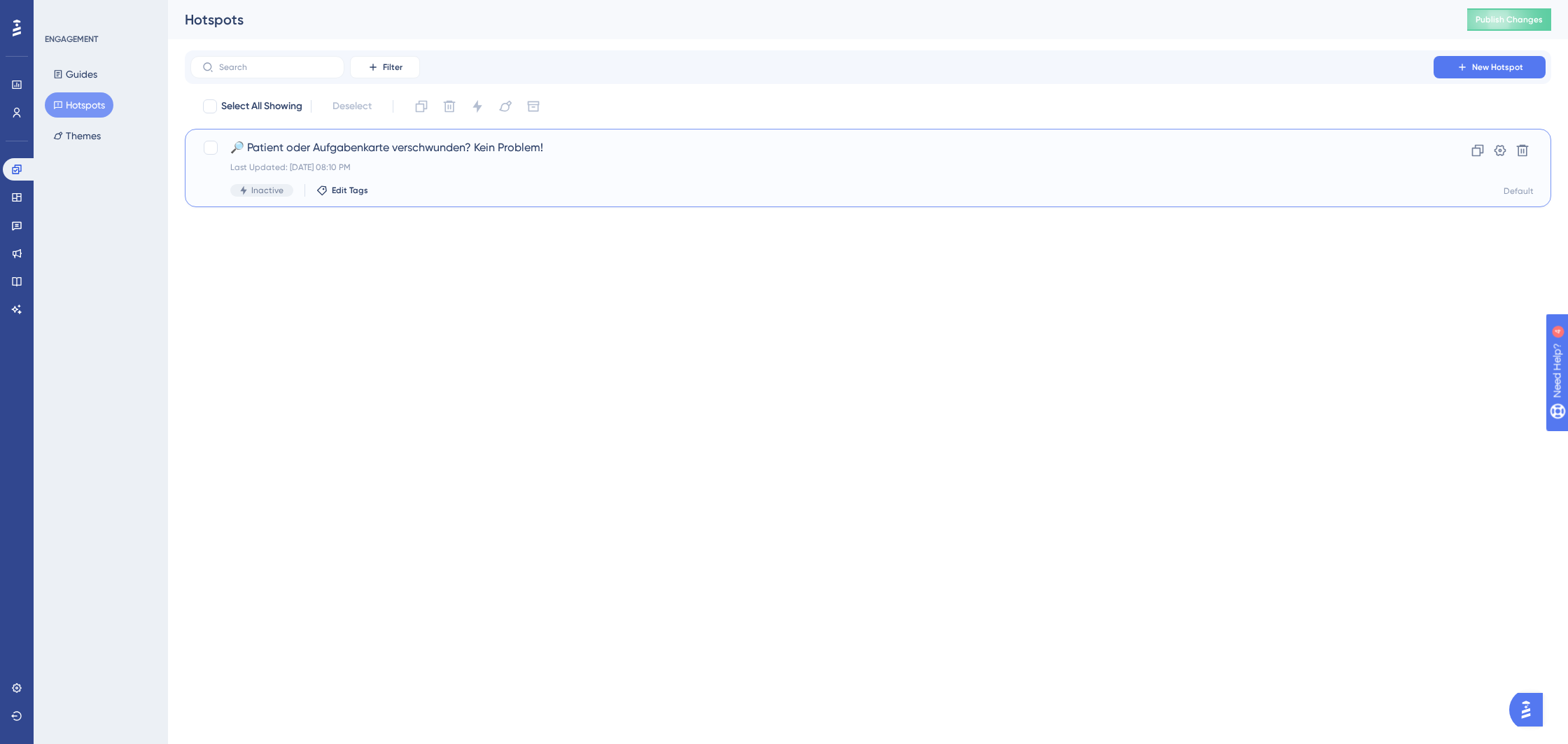
click at [360, 155] on span "🔎 Patient oder Aufgabenkarte verschwunden? Kein Problem!" at bounding box center [812, 148] width 1163 height 17
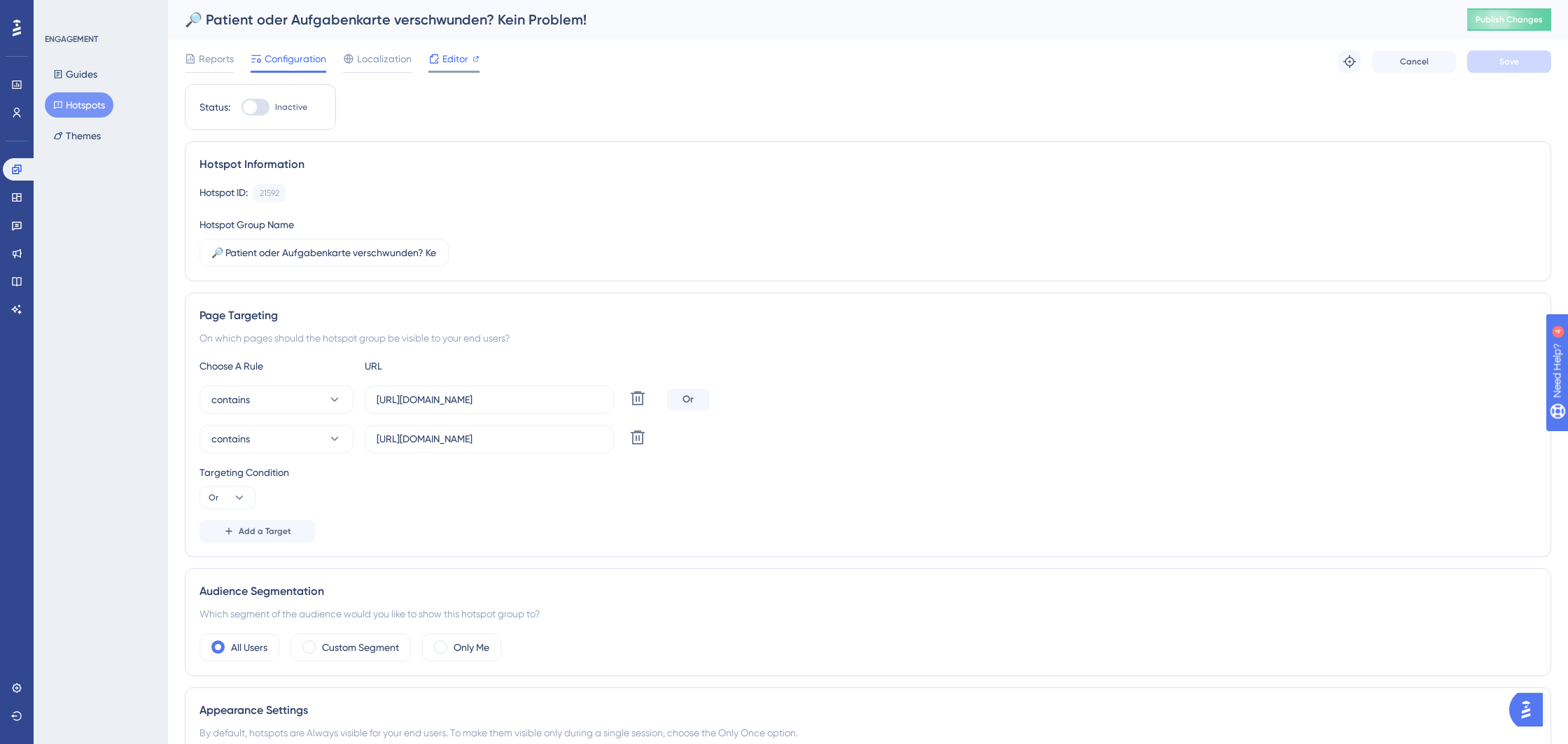
click at [449, 62] on span "Editor" at bounding box center [455, 58] width 25 height 17
click at [253, 106] on div at bounding box center [250, 107] width 14 height 14
click at [242, 107] on input "Inactive" at bounding box center [241, 107] width 1 height 1
click at [1488, 69] on button "Save" at bounding box center [1509, 61] width 84 height 22
click at [1506, 19] on span "Publish Changes" at bounding box center [1509, 19] width 67 height 11
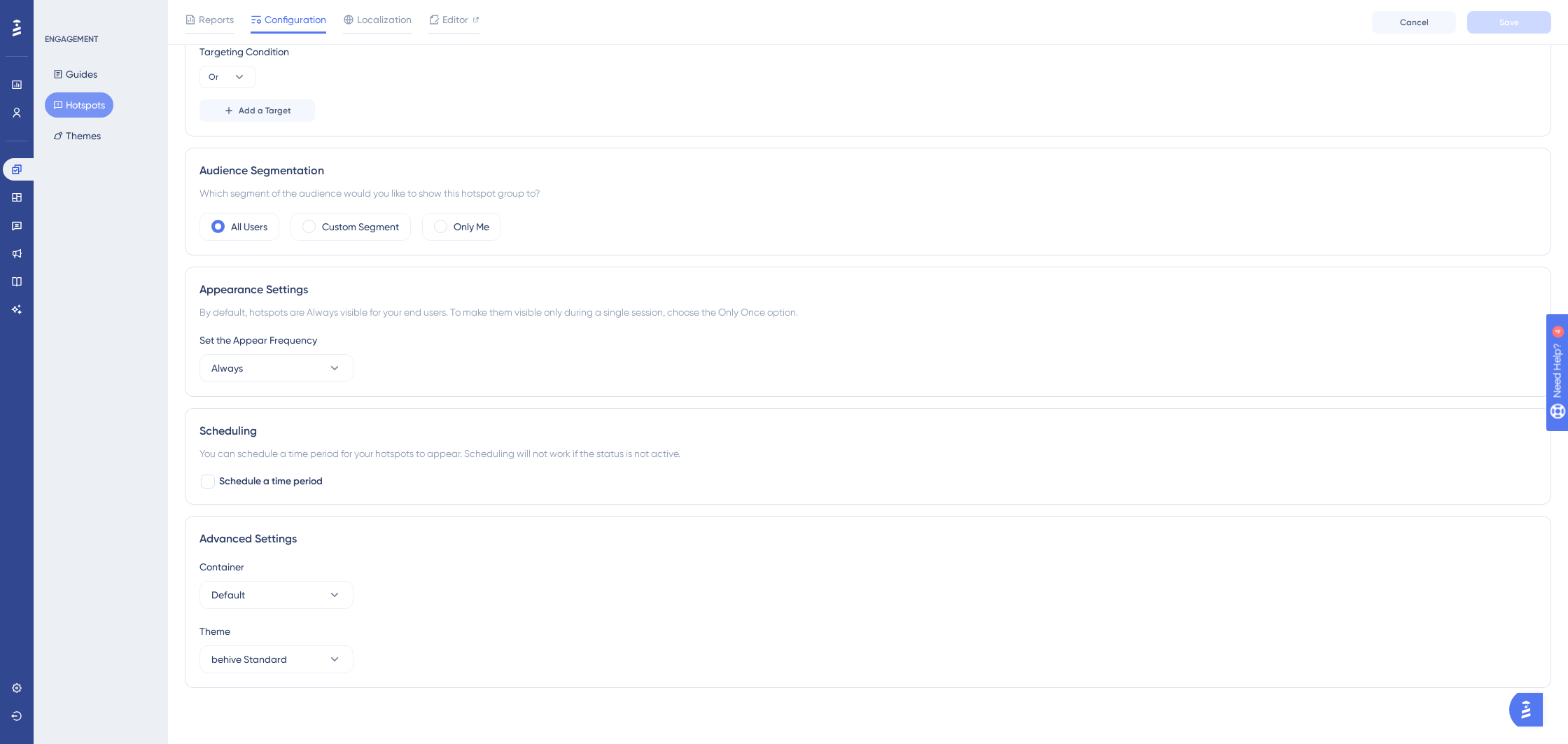
scroll to position [425, 0]
click at [302, 375] on button "Always" at bounding box center [276, 369] width 154 height 28
click at [499, 371] on div "Set the Appear Frequency Always Only Once Only Once Once in a Session Once in a…" at bounding box center [868, 357] width 1337 height 50
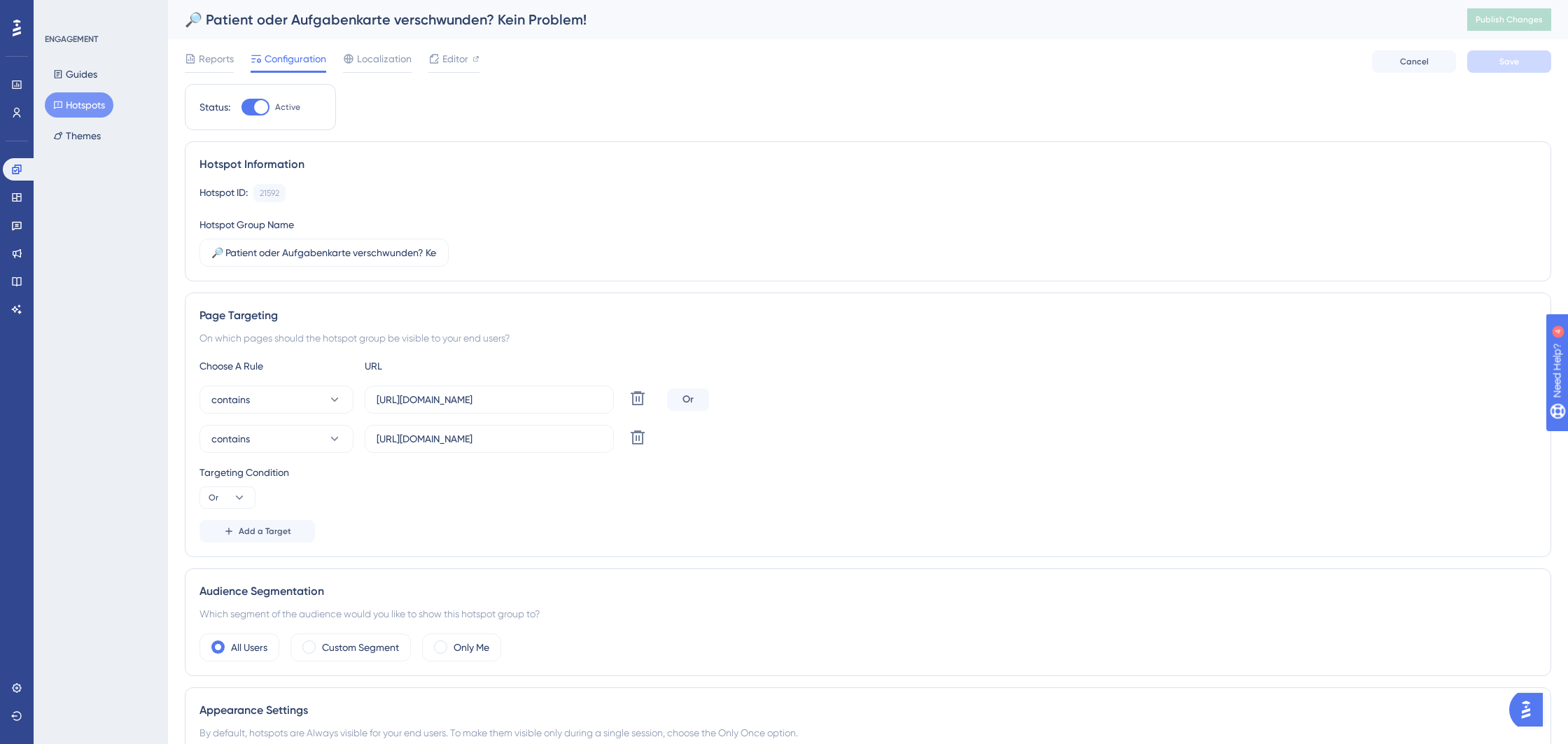
click at [260, 105] on div at bounding box center [261, 107] width 14 height 14
click at [242, 107] on input "Active" at bounding box center [241, 107] width 1 height 1
checkbox input "false"
click at [1493, 64] on button "Save" at bounding box center [1509, 61] width 84 height 22
click at [1499, 28] on button "Publish Changes" at bounding box center [1509, 19] width 84 height 22
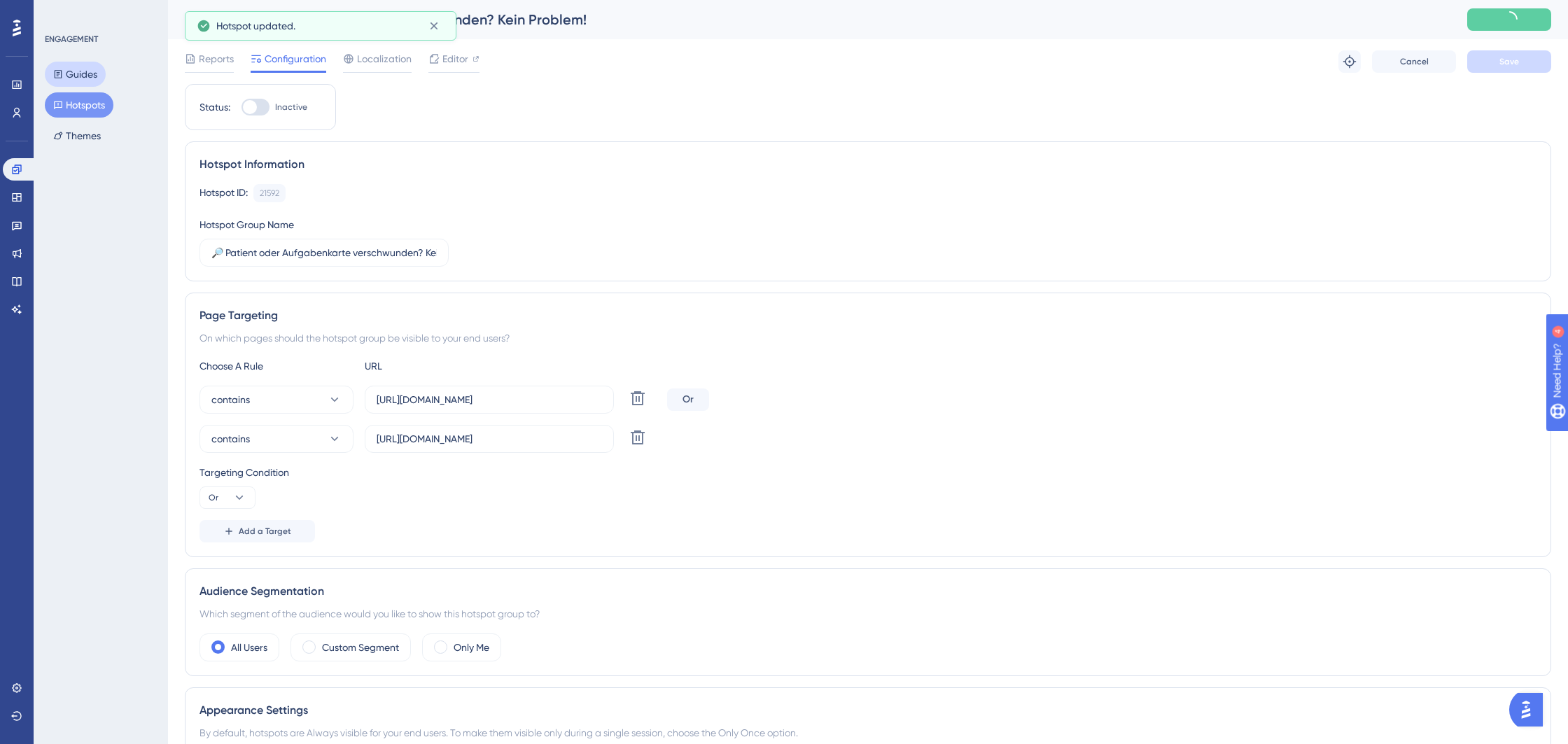
click at [84, 83] on button "Guides" at bounding box center [75, 74] width 61 height 25
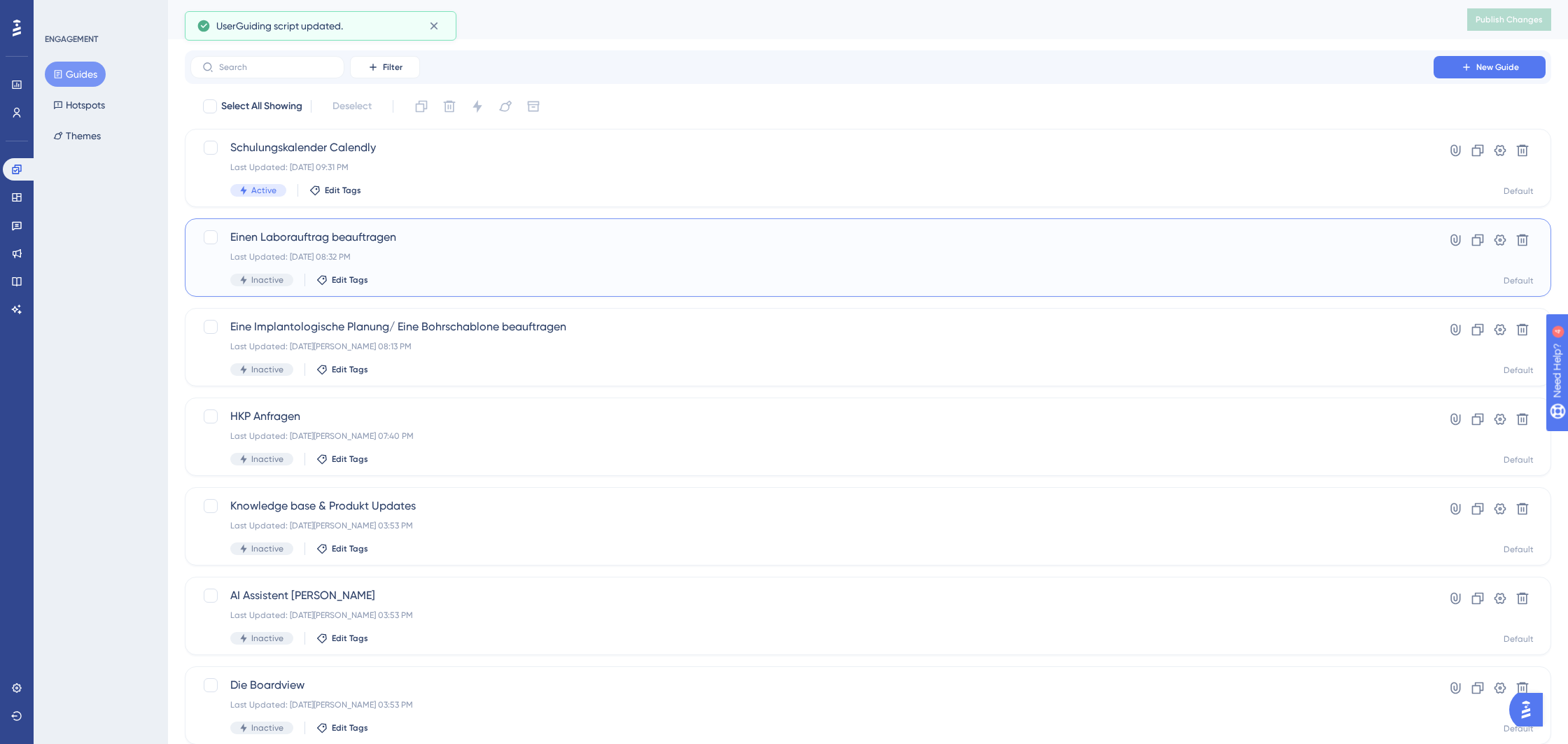
click at [511, 254] on div "Last Updated: 01. Sept. 2025 08:32 PM" at bounding box center [812, 256] width 1163 height 11
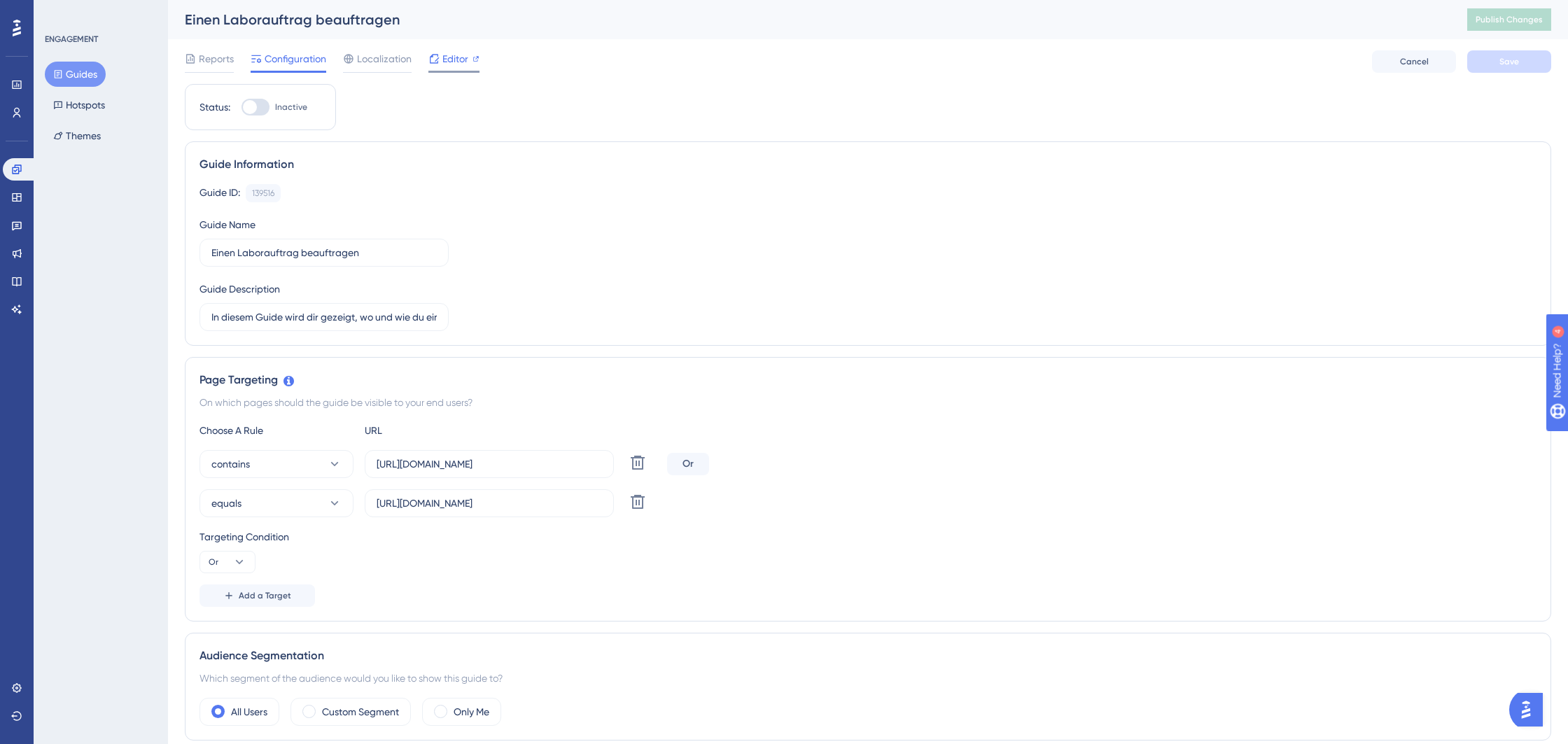
click at [470, 64] on div "Editor" at bounding box center [454, 58] width 51 height 17
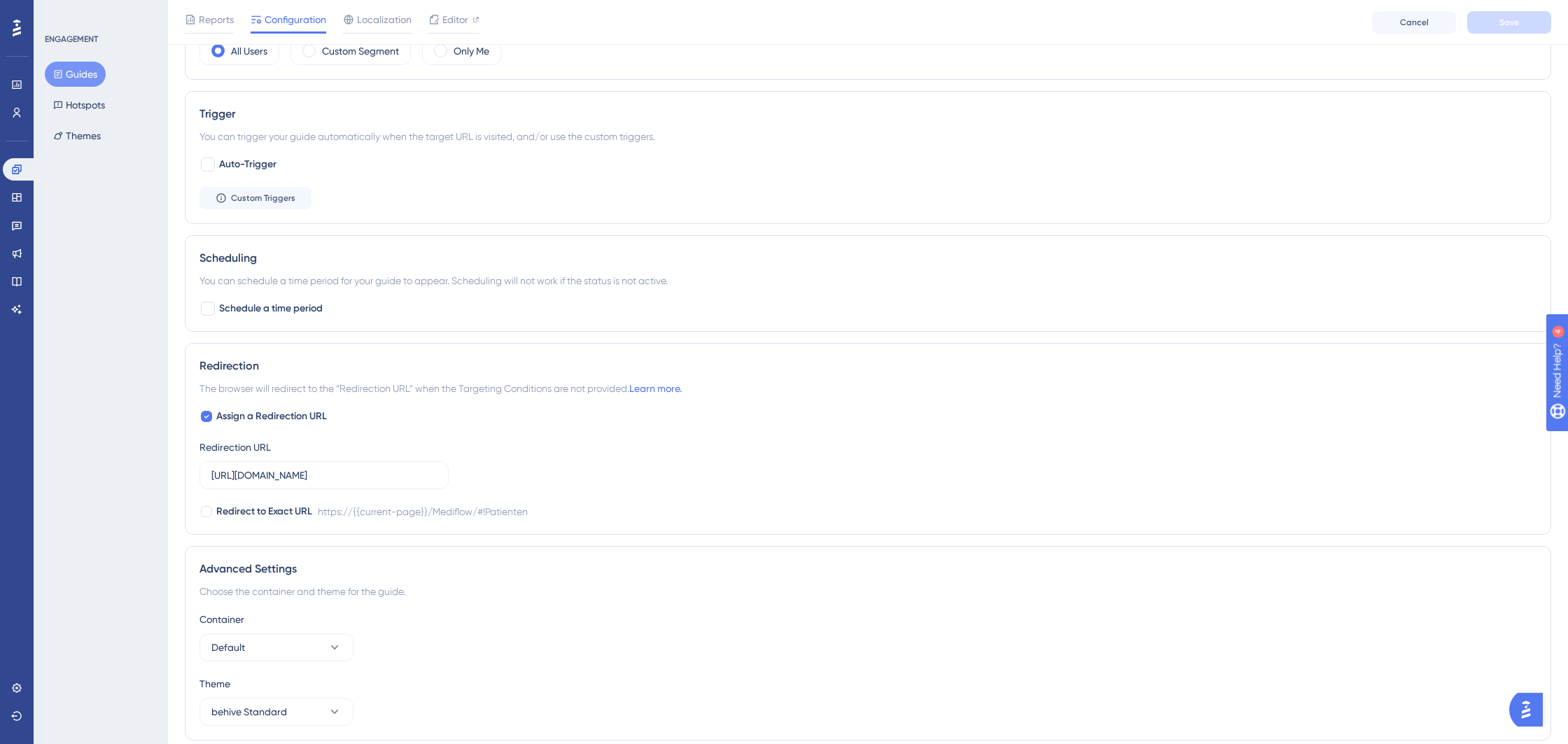
scroll to position [719, 0]
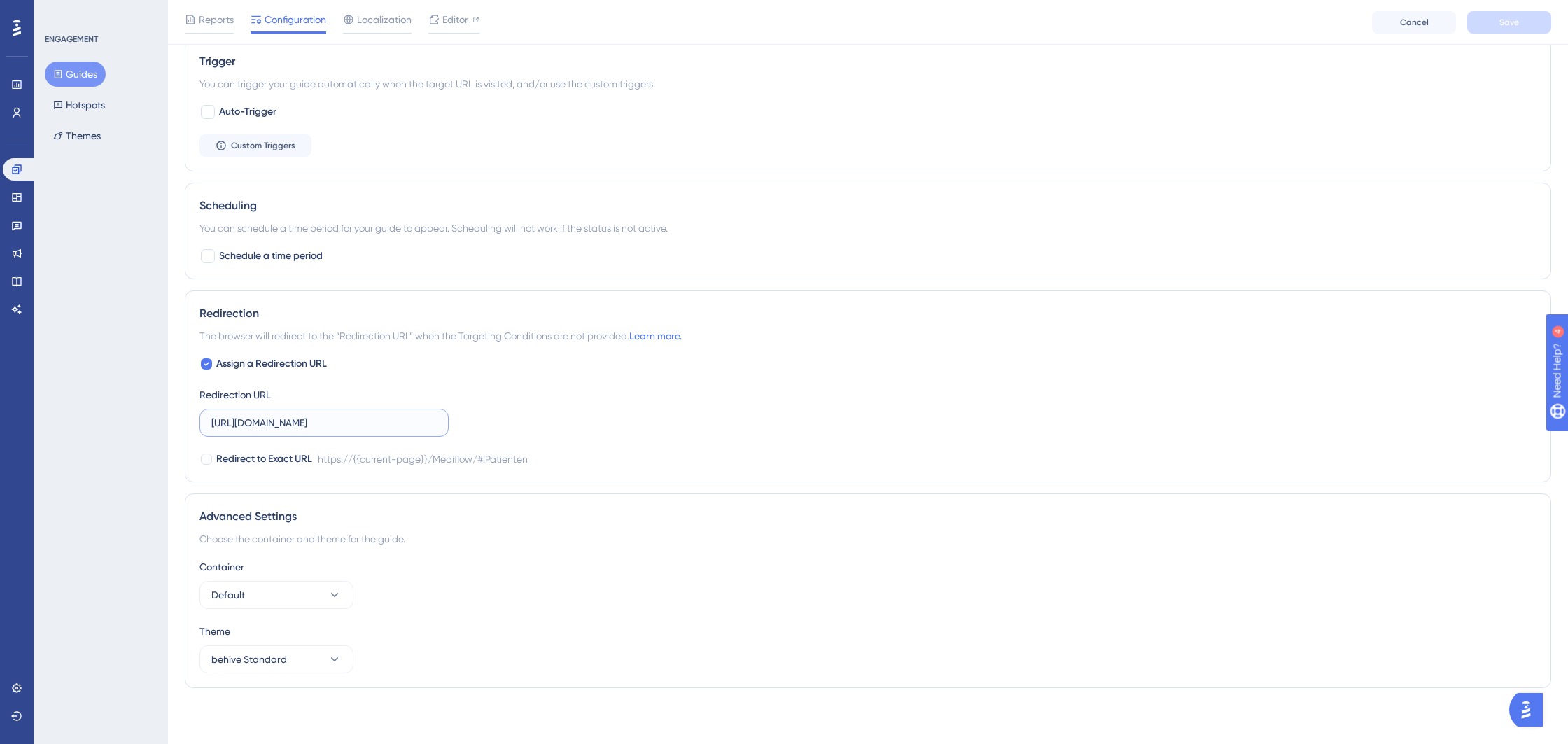
drag, startPoint x: 405, startPoint y: 425, endPoint x: 269, endPoint y: 422, distance: 136.0
click at [269, 422] on input "https://behive.biz/Mediflow/#!Patienten" at bounding box center [324, 423] width 226 height 16
click at [210, 361] on div at bounding box center [206, 364] width 11 height 11
checkbox input "false"
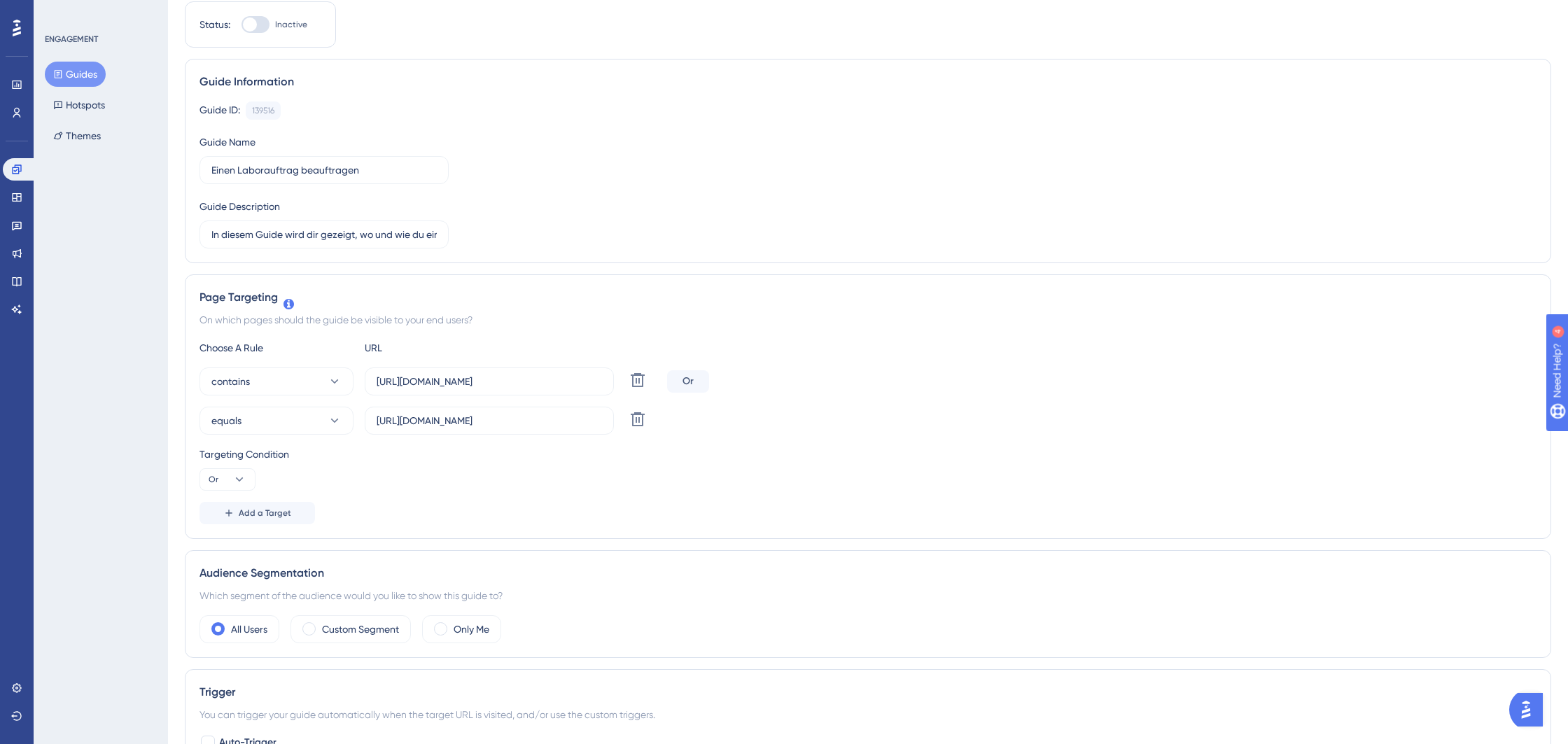
scroll to position [0, 0]
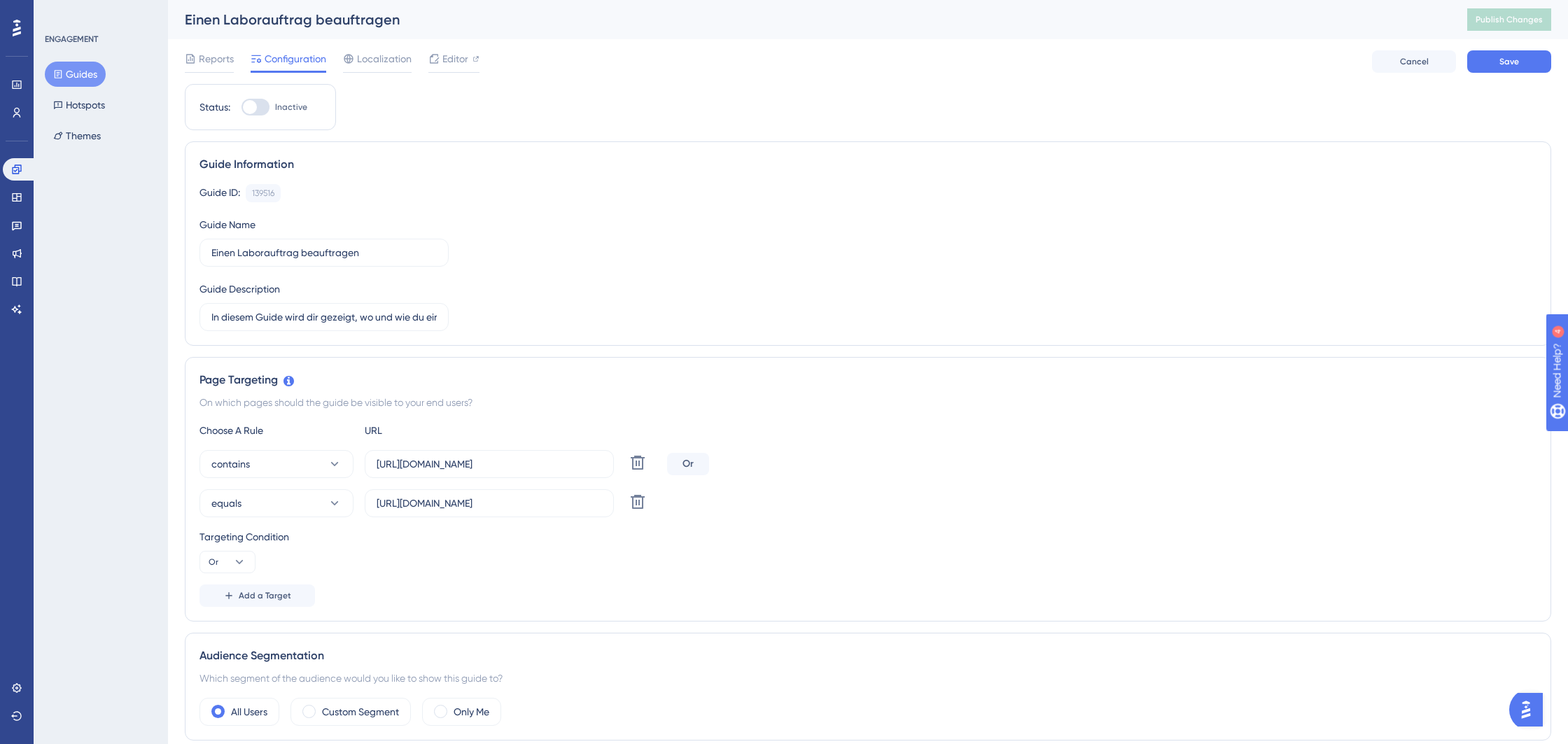
click at [1497, 73] on div "Reports Configuration Localization Editor Cancel Save" at bounding box center [867, 61] width 1366 height 45
click at [1502, 67] on button "Save" at bounding box center [1509, 61] width 84 height 22
click at [74, 77] on button "Guides" at bounding box center [75, 74] width 61 height 25
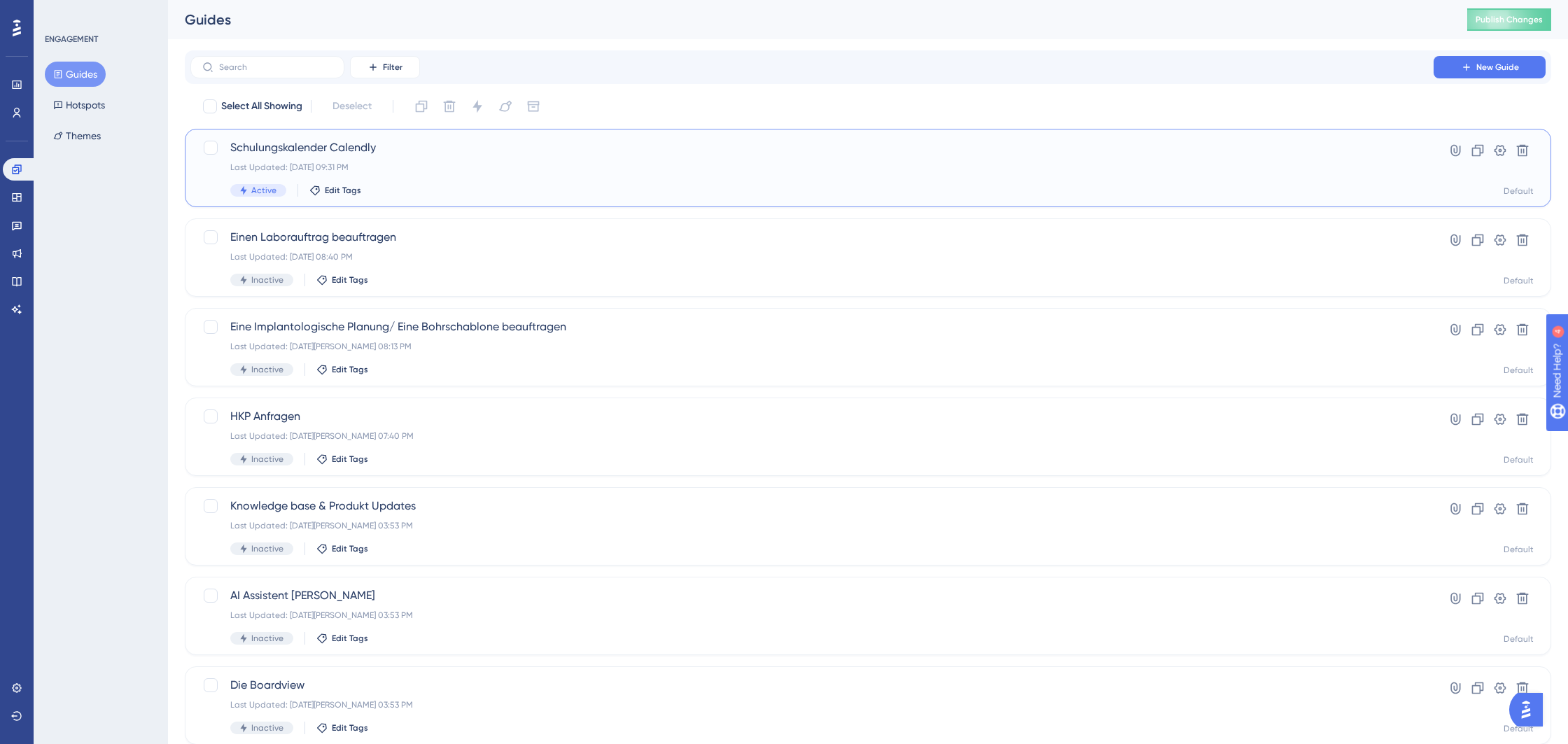
click at [339, 154] on span "Schulungskalender Calendly" at bounding box center [812, 148] width 1163 height 17
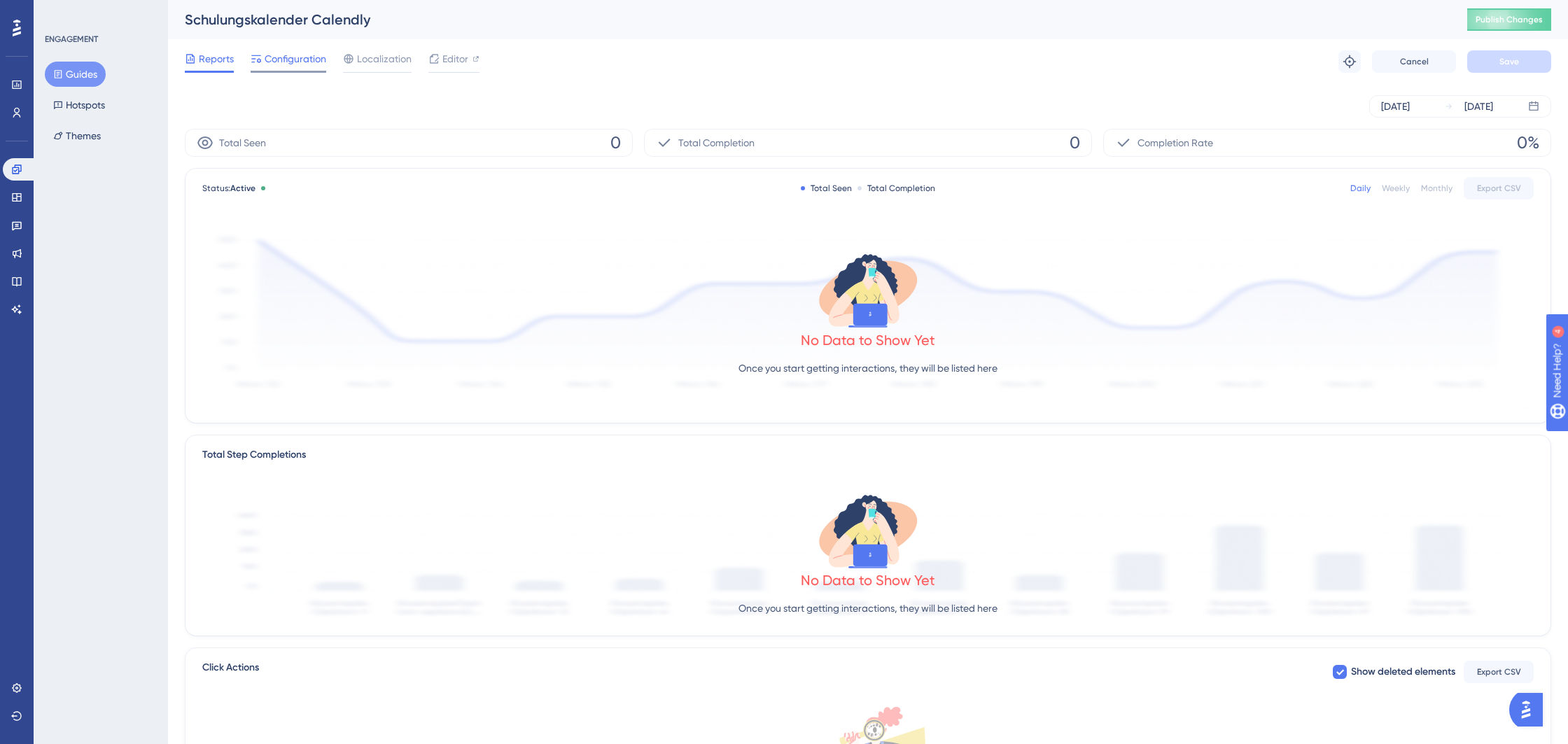
click at [290, 63] on span "Configuration" at bounding box center [295, 58] width 61 height 17
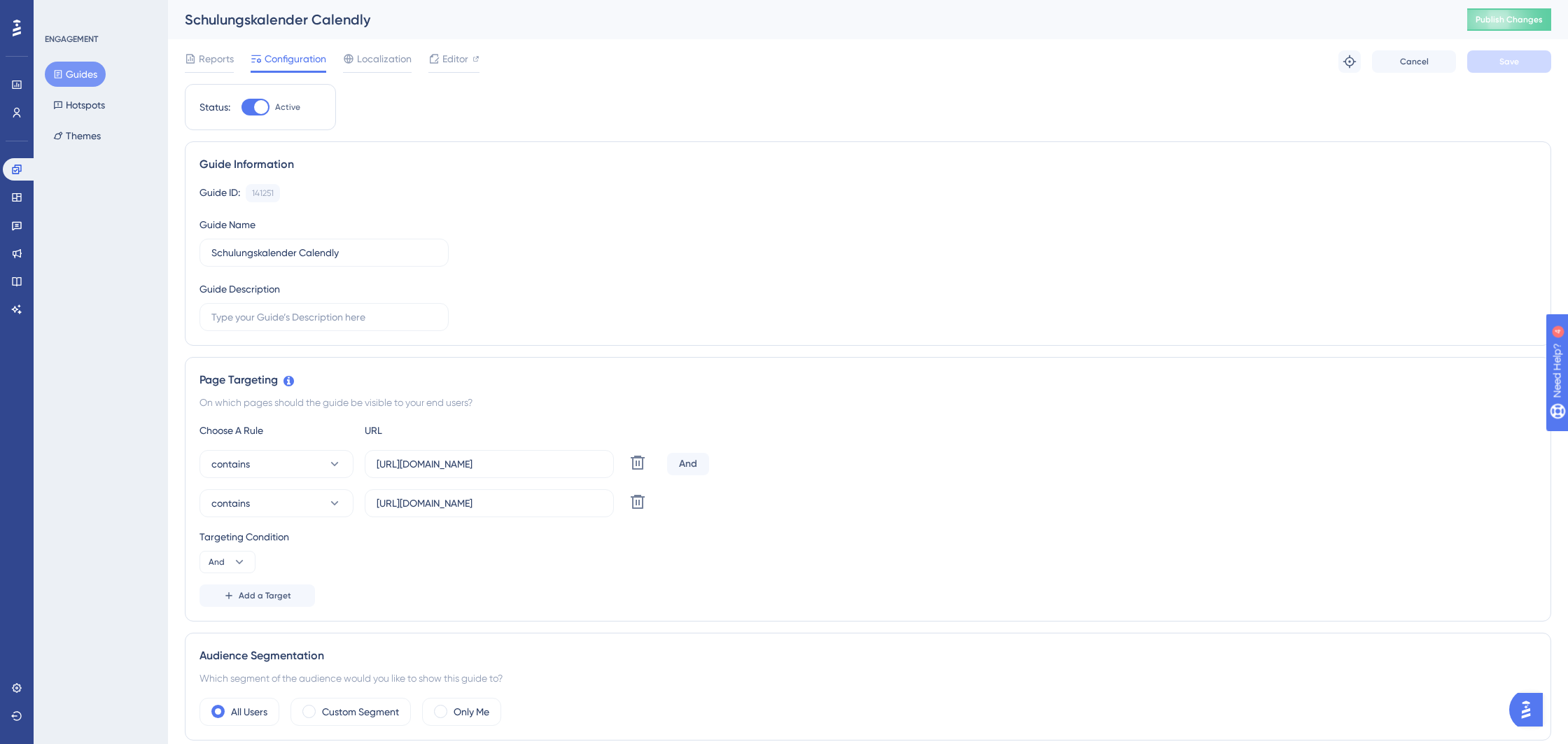
click at [90, 72] on button "Guides" at bounding box center [75, 74] width 61 height 25
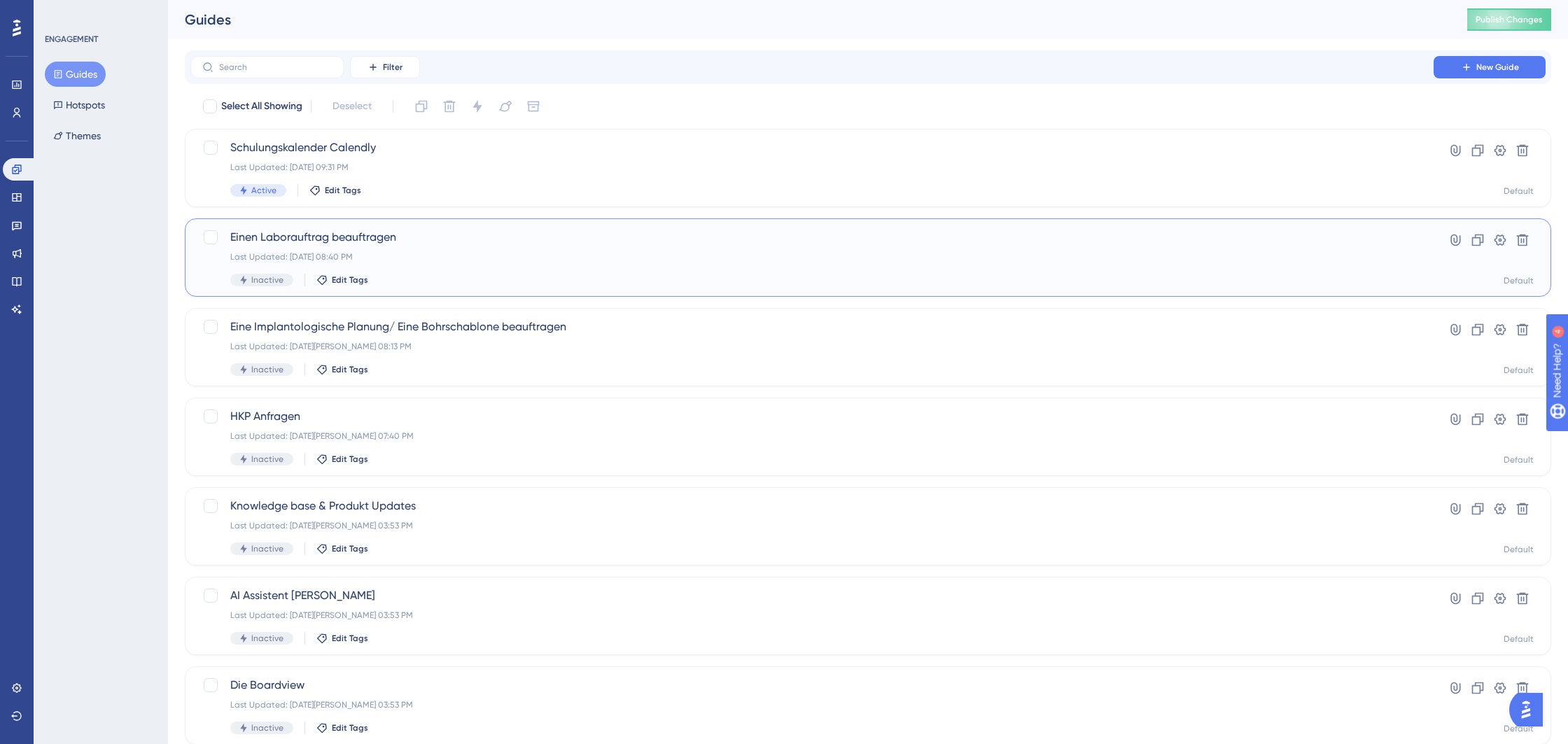
click at [364, 231] on span "Einen Laborauftrag beauftragen" at bounding box center [812, 237] width 1163 height 17
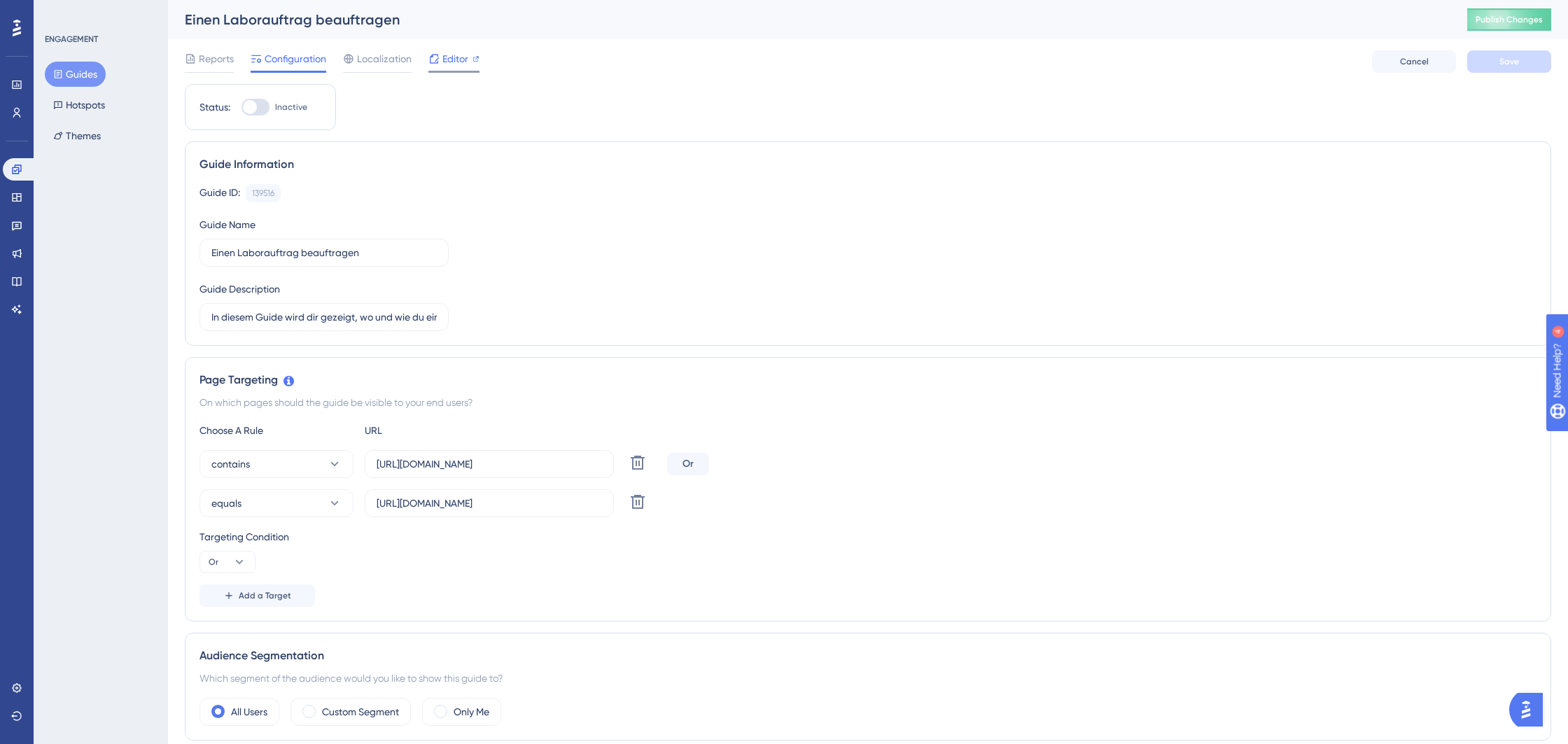
click at [446, 56] on span "Editor" at bounding box center [455, 58] width 25 height 17
click at [1521, 29] on button "Publish Changes" at bounding box center [1509, 19] width 84 height 22
click at [453, 57] on span "Editor" at bounding box center [455, 58] width 25 height 17
click at [457, 61] on span "Editor" at bounding box center [455, 58] width 25 height 17
click at [71, 77] on button "Guides" at bounding box center [75, 74] width 61 height 25
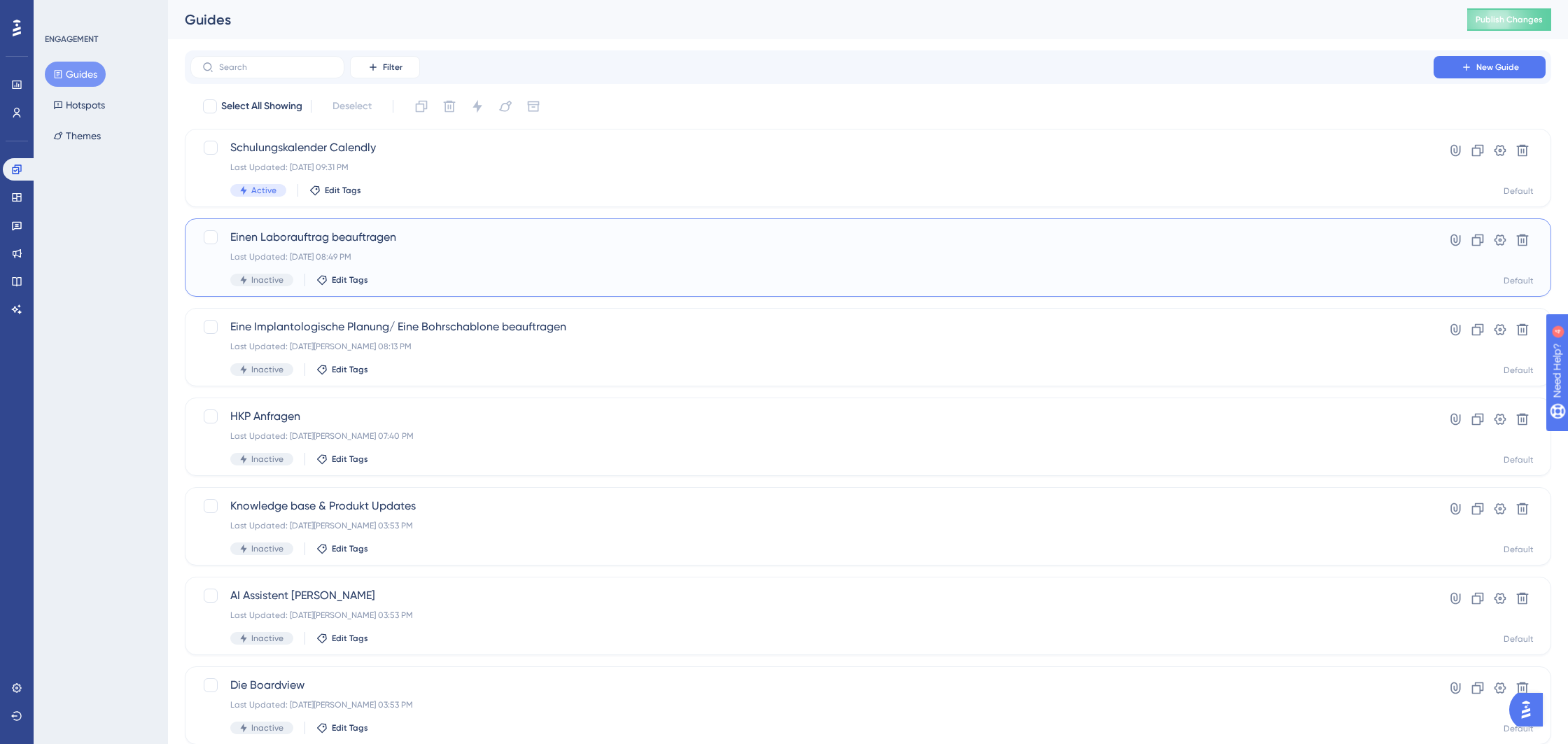
click at [459, 241] on span "Einen Laborauftrag beauftragen" at bounding box center [812, 237] width 1163 height 17
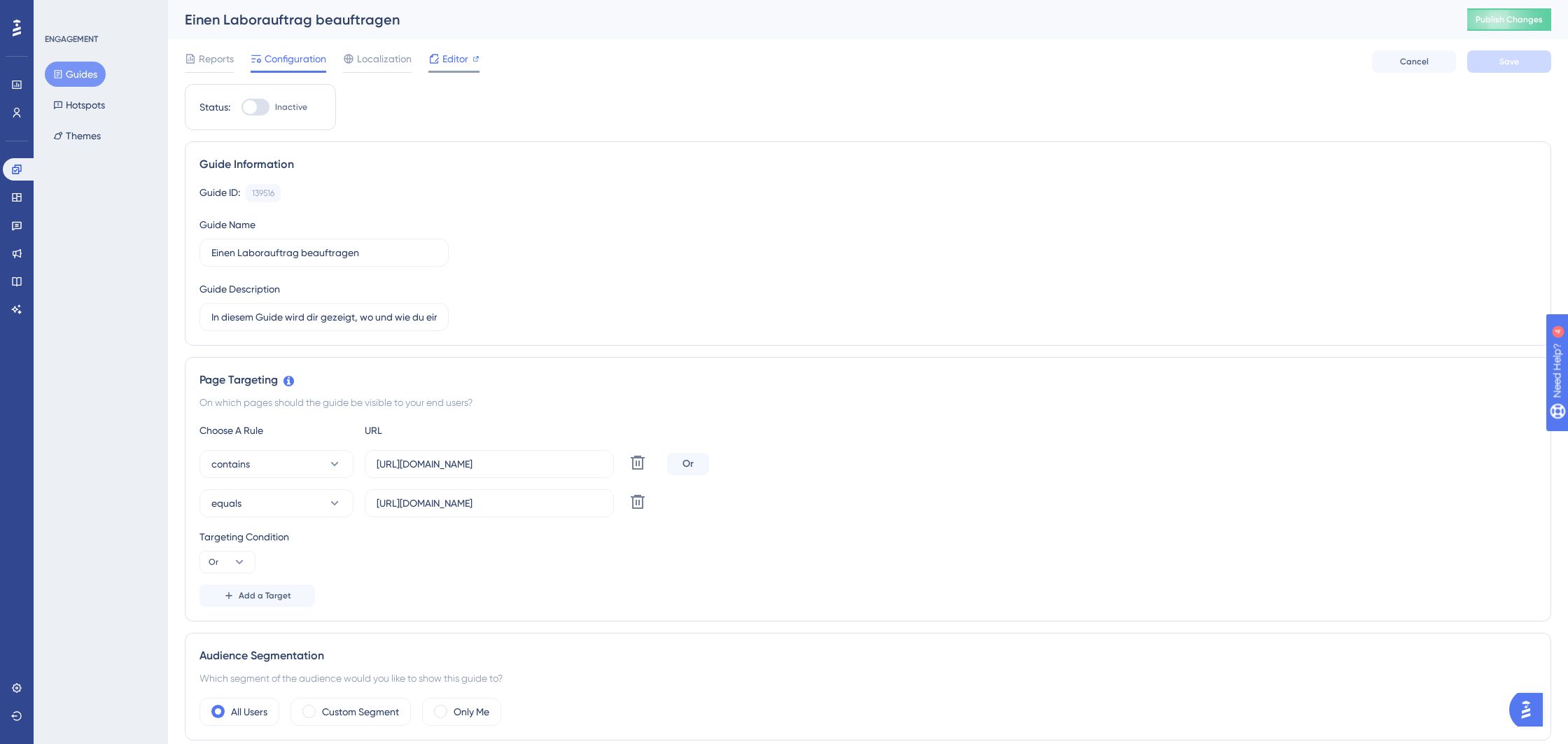
click at [464, 61] on span "Editor" at bounding box center [455, 58] width 25 height 17
click at [235, 57] on div "Reports Configuration Localization Editor" at bounding box center [331, 61] width 294 height 22
click at [218, 57] on span "Reports" at bounding box center [216, 58] width 35 height 17
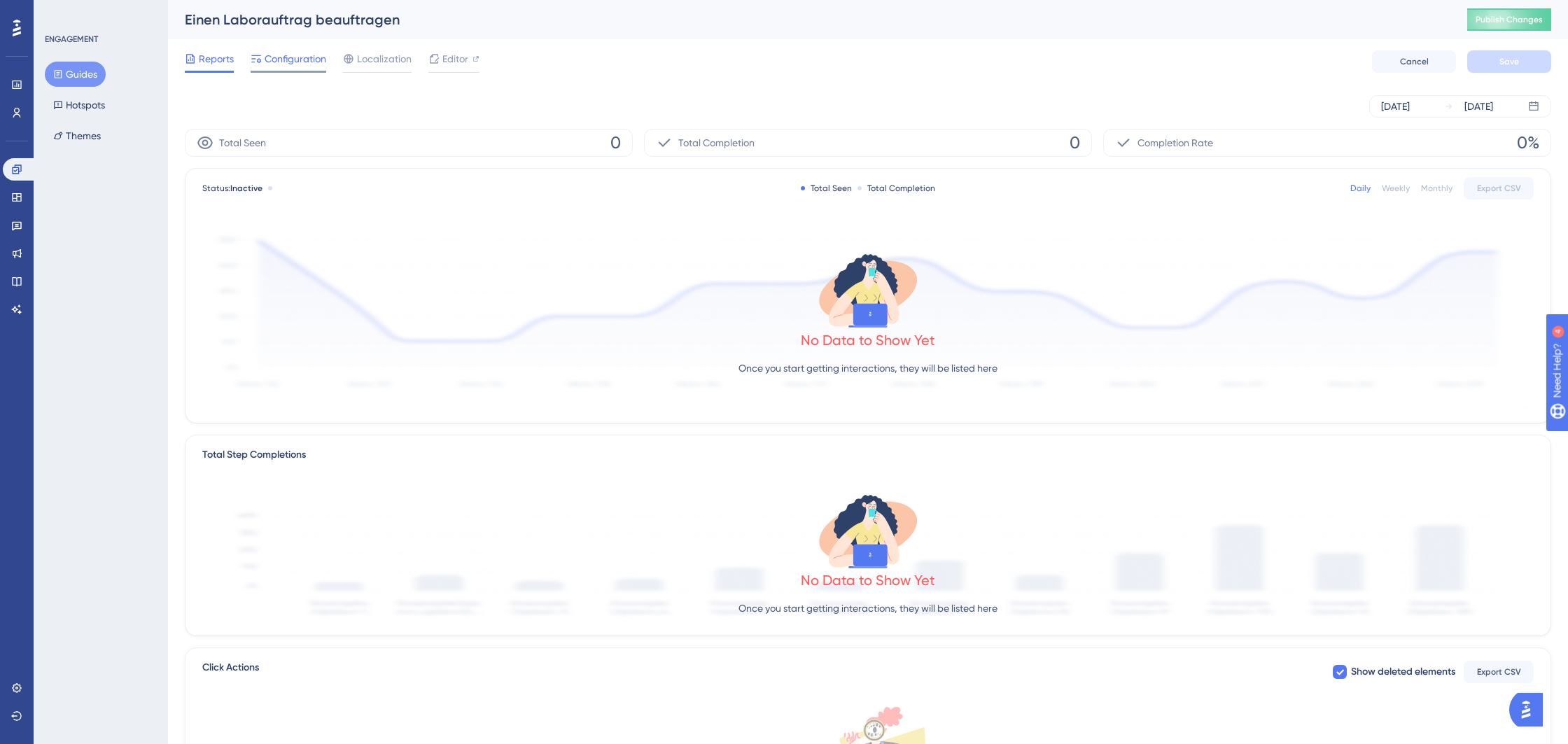
click at [312, 61] on span "Configuration" at bounding box center [295, 58] width 61 height 17
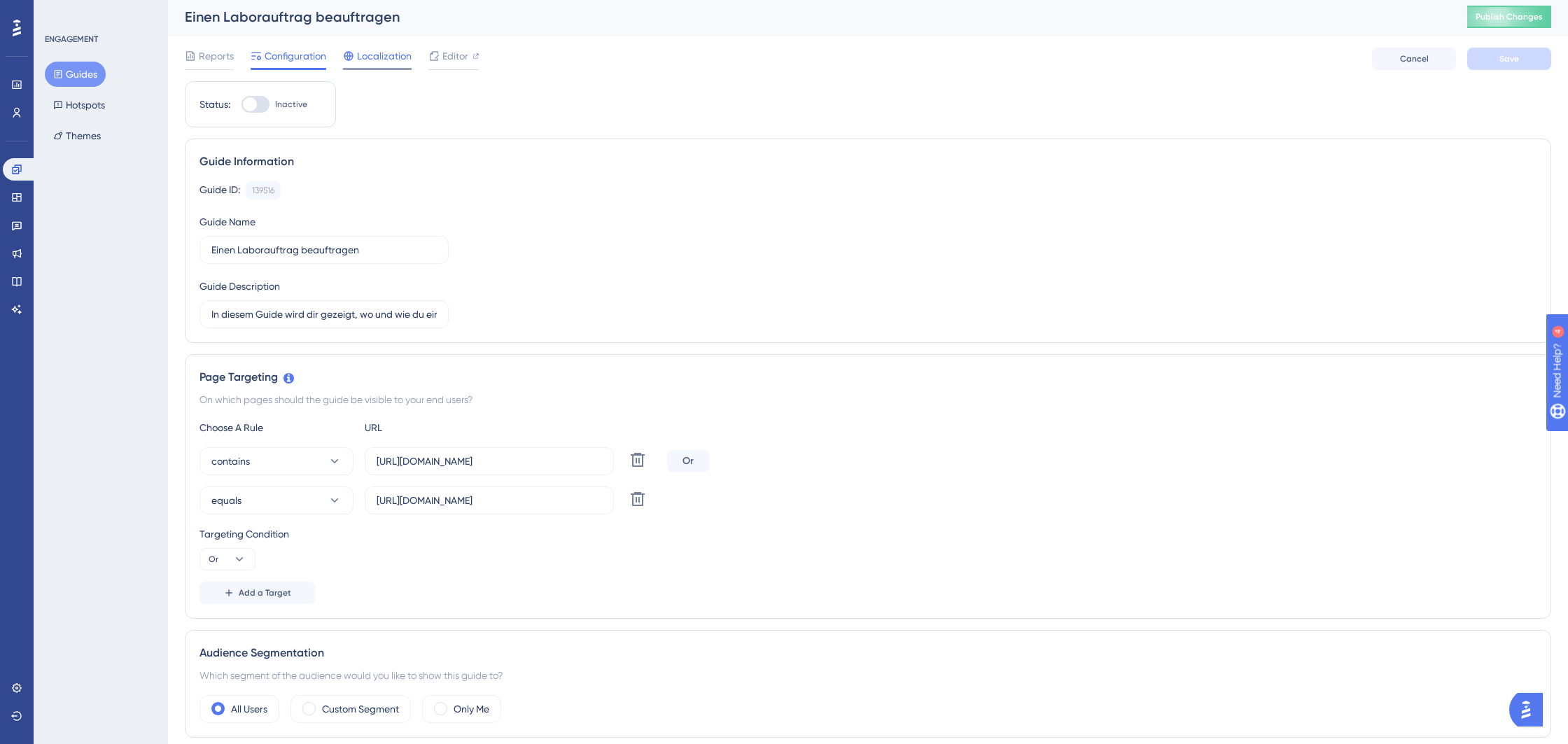
click at [391, 61] on span "Localization" at bounding box center [384, 55] width 54 height 17
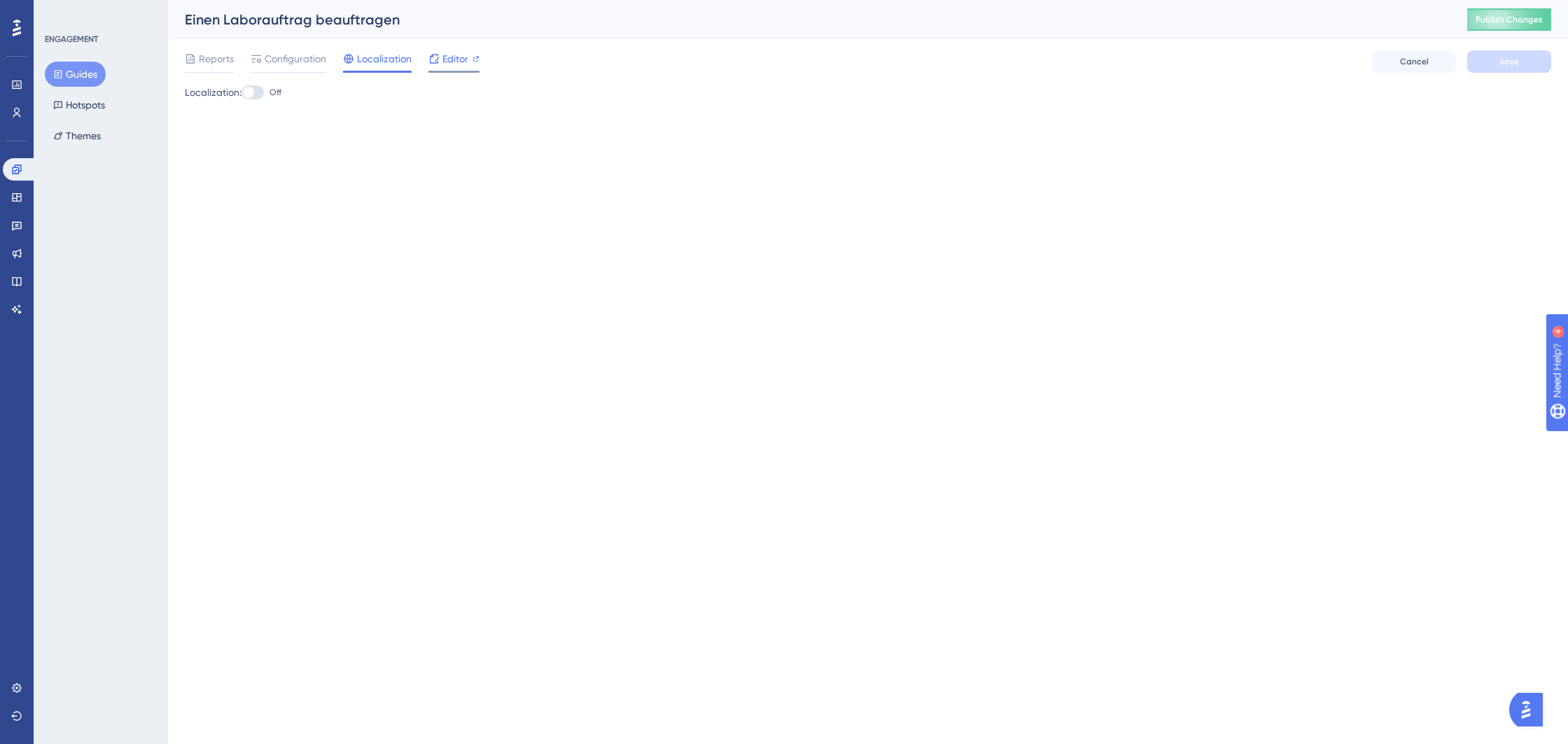
click at [423, 61] on div "Reports Configuration Localization Editor" at bounding box center [331, 61] width 294 height 22
click at [449, 60] on span "Editor" at bounding box center [455, 58] width 25 height 17
click at [82, 81] on button "Guides" at bounding box center [75, 74] width 61 height 25
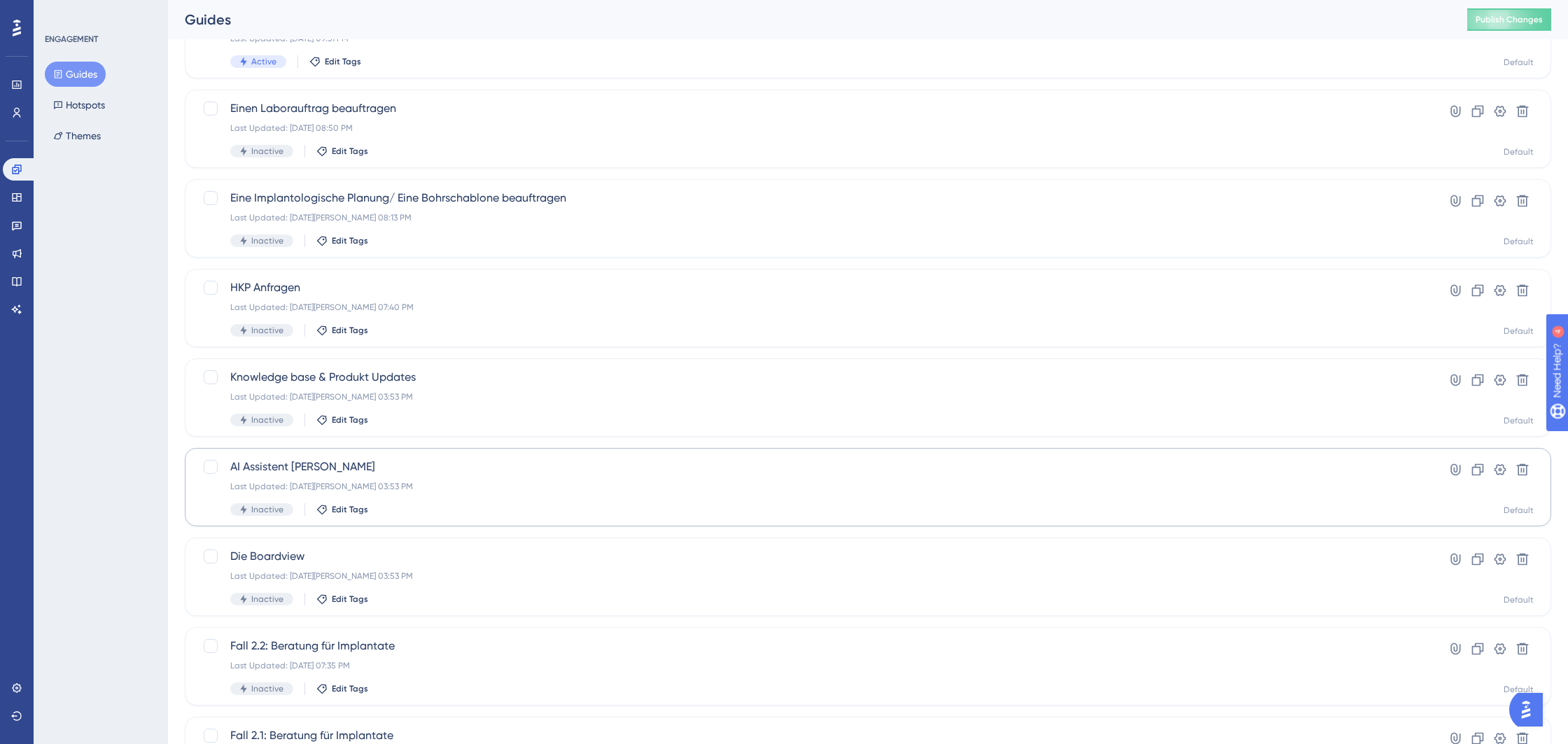
scroll to position [40, 0]
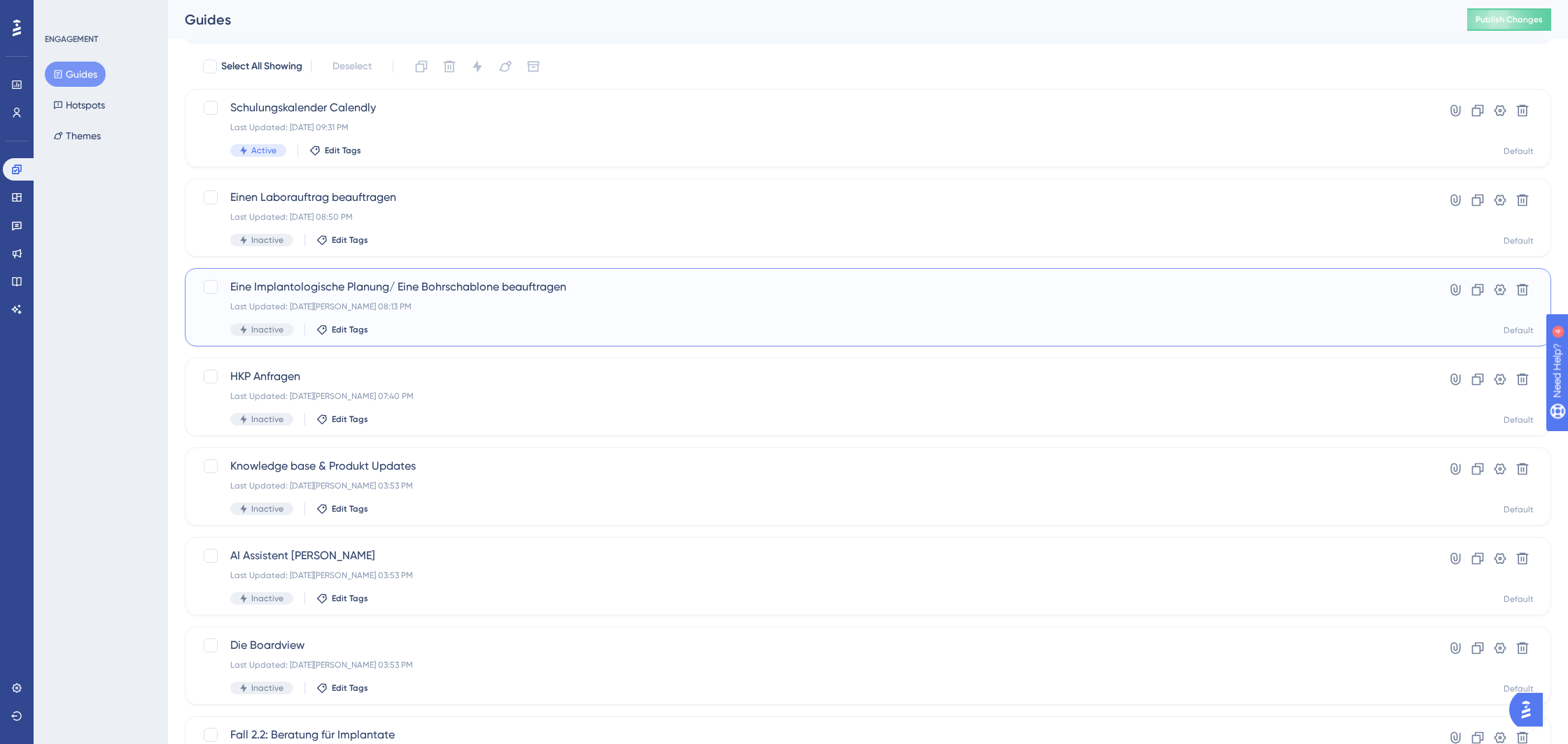
click at [478, 321] on div "Eine Implantologische Planung/ Eine Bohrschablone beauftragen Last Updated: 20.…" at bounding box center [812, 307] width 1163 height 57
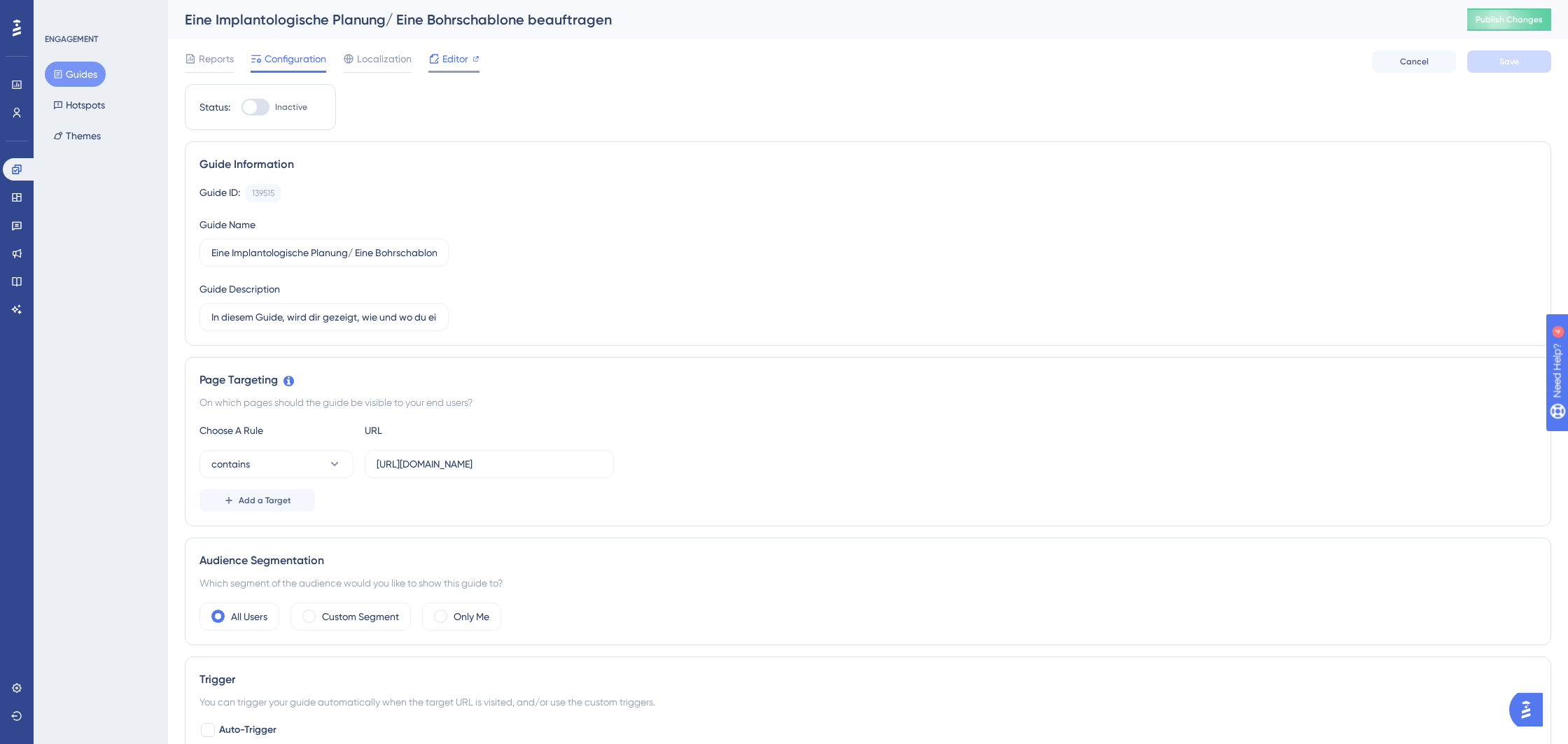
click at [450, 63] on span "Editor" at bounding box center [455, 58] width 25 height 17
click at [259, 106] on div at bounding box center [256, 106] width 28 height 17
click at [242, 107] on input "Inactive" at bounding box center [241, 107] width 1 height 1
click at [268, 112] on div at bounding box center [256, 106] width 28 height 17
click at [242, 108] on input "Active" at bounding box center [241, 107] width 1 height 1
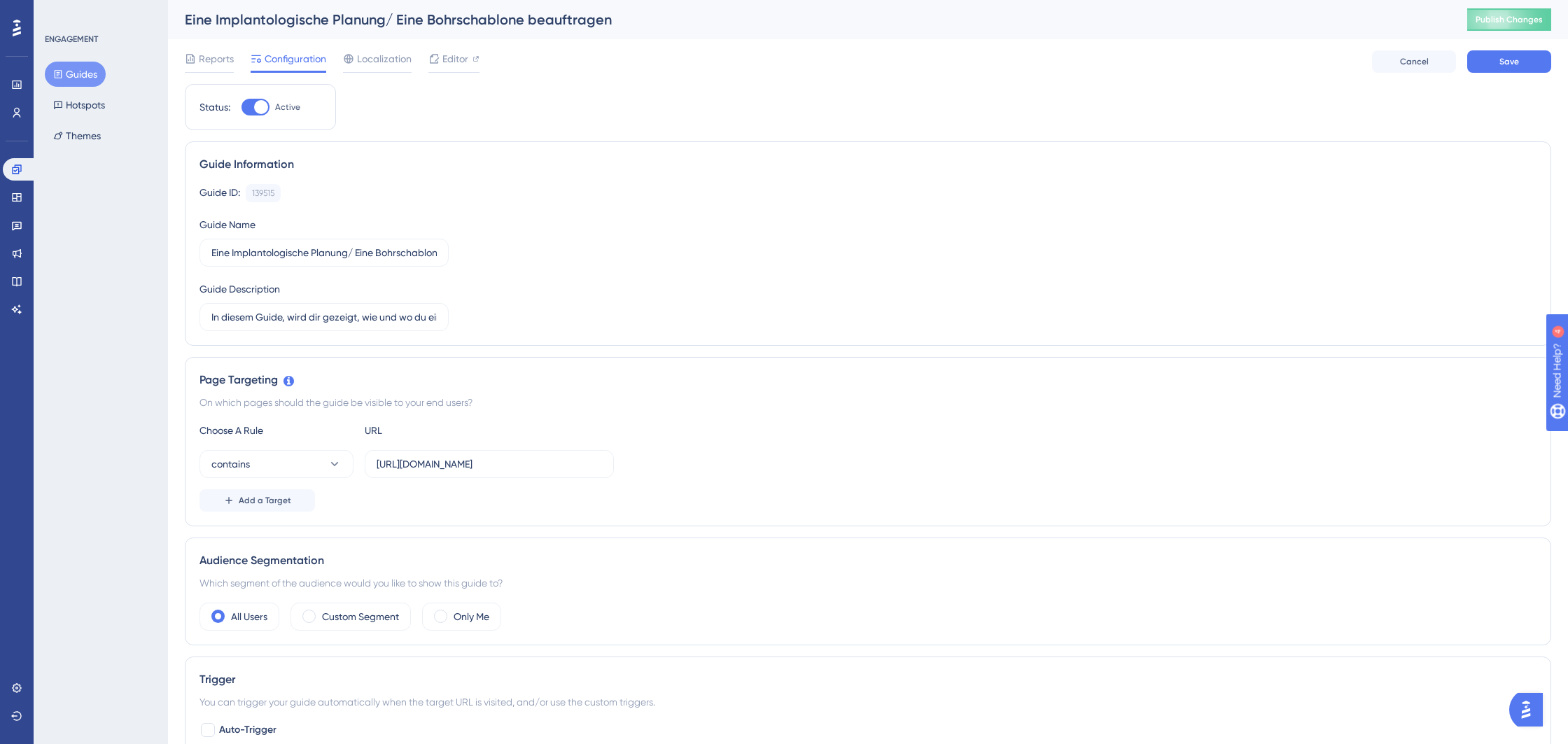
checkbox input "false"
click at [75, 77] on button "Guides" at bounding box center [75, 74] width 61 height 25
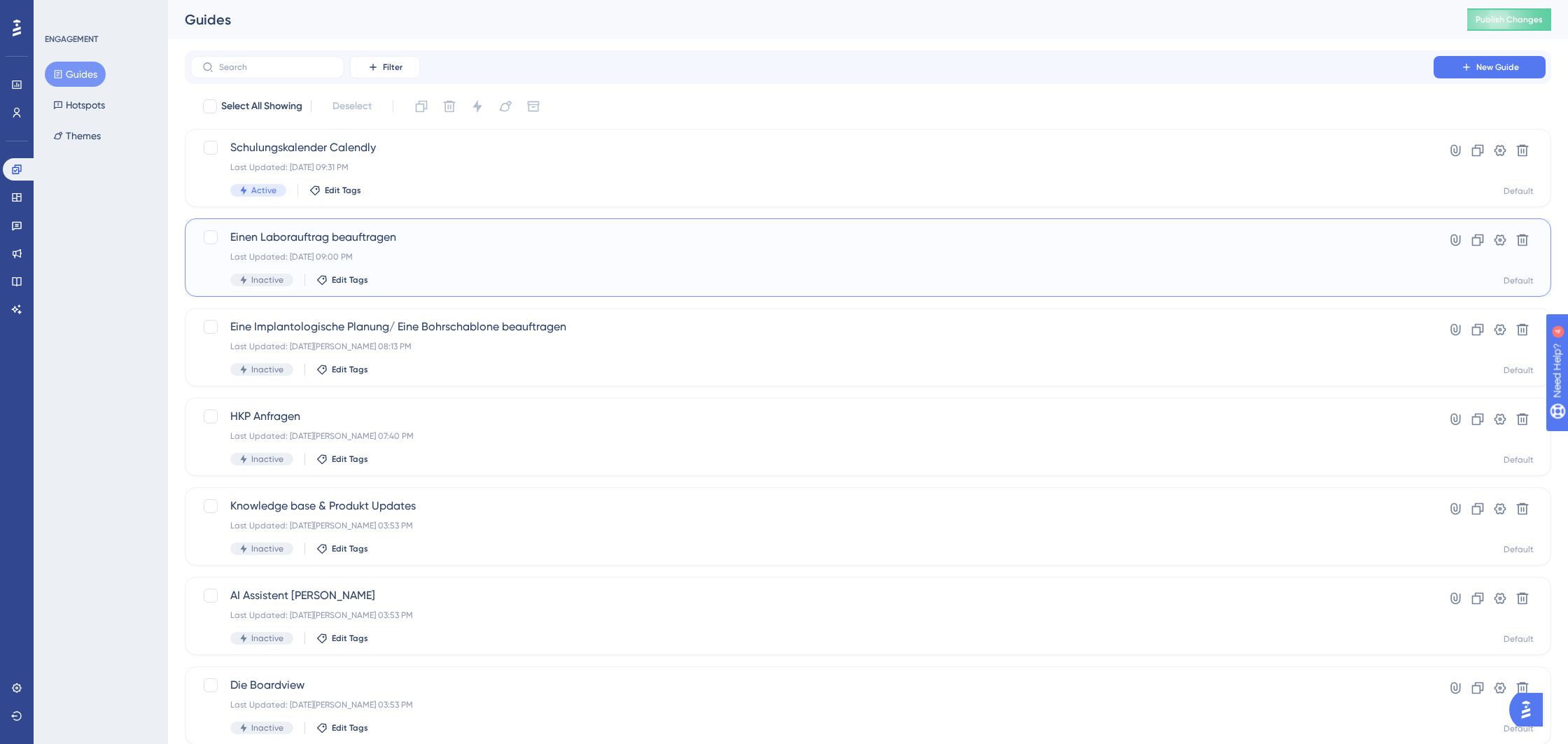
click at [414, 243] on span "Einen Laborauftrag beauftragen" at bounding box center [812, 237] width 1163 height 17
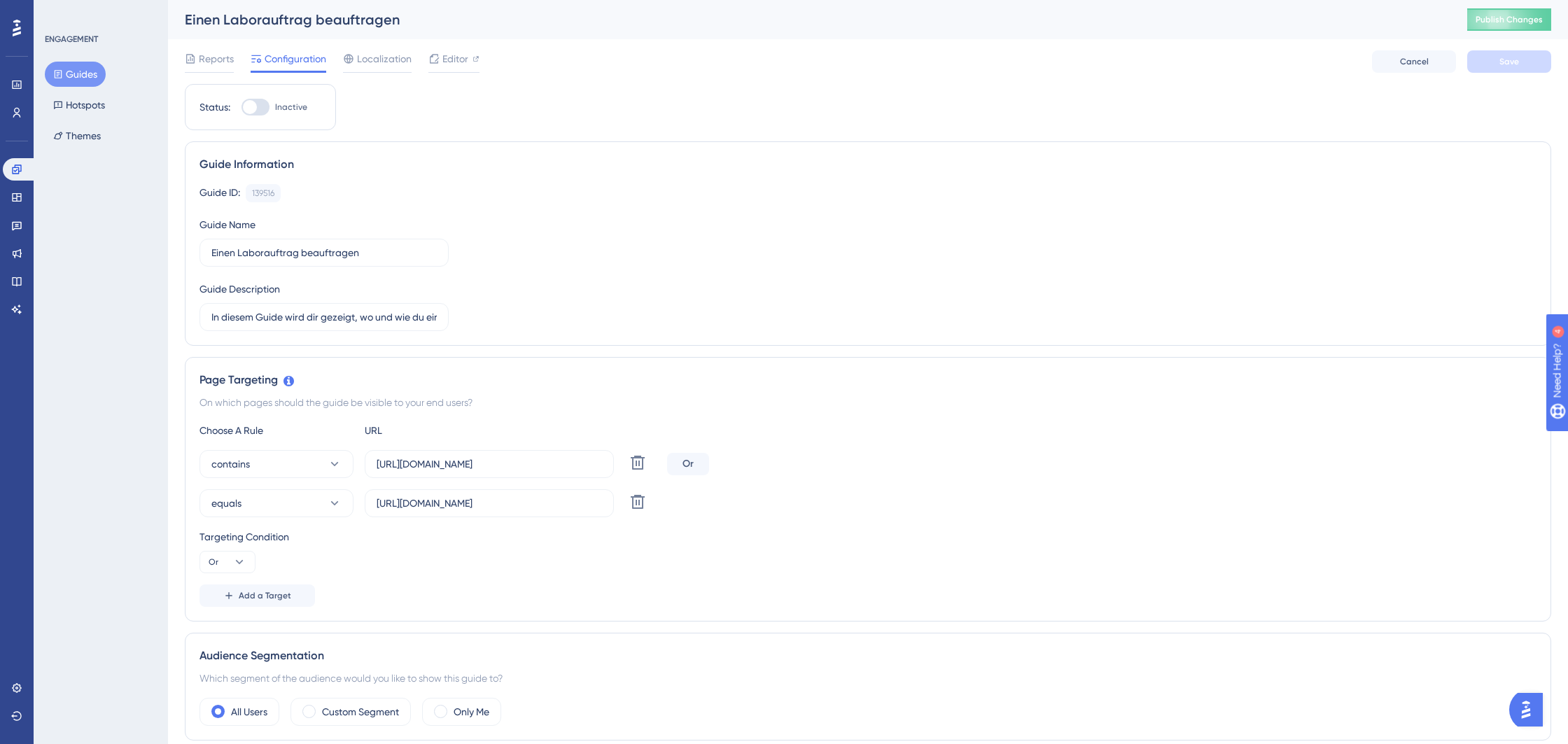
click at [257, 109] on div at bounding box center [256, 106] width 28 height 17
click at [242, 108] on input "Inactive" at bounding box center [241, 107] width 1 height 1
checkbox input "true"
click at [1513, 62] on span "Save" at bounding box center [1509, 61] width 19 height 11
click at [547, 473] on label "https://behive.biz/behive/" at bounding box center [489, 464] width 249 height 28
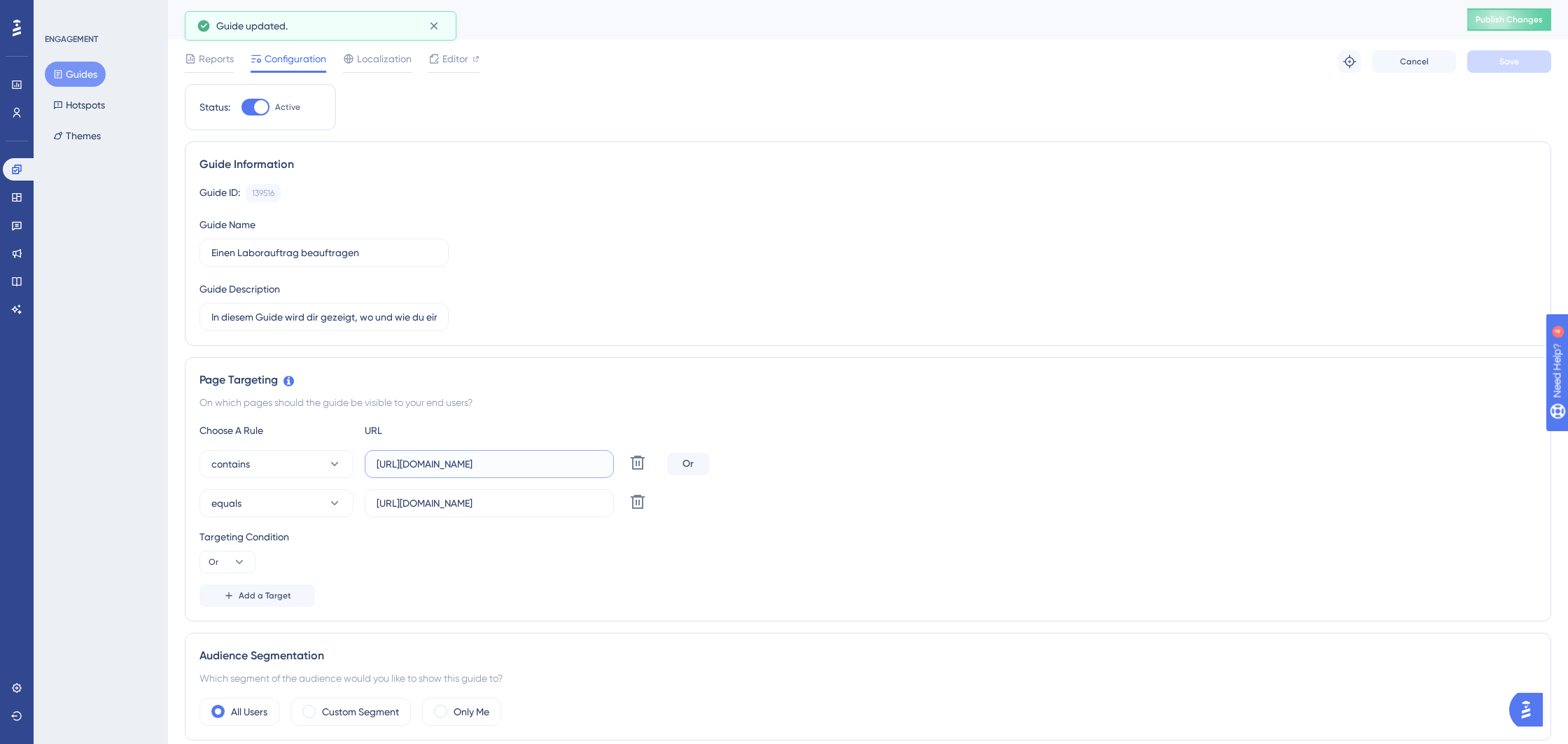
click at [547, 472] on input "https://behive.biz/behive/" at bounding box center [489, 465] width 226 height 16
drag, startPoint x: 545, startPoint y: 468, endPoint x: 347, endPoint y: 459, distance: 198.2
click at [346, 458] on div "contains https://behive.biz/behive/ Delete" at bounding box center [430, 464] width 462 height 28
click at [90, 95] on button "Hotspots" at bounding box center [79, 105] width 69 height 25
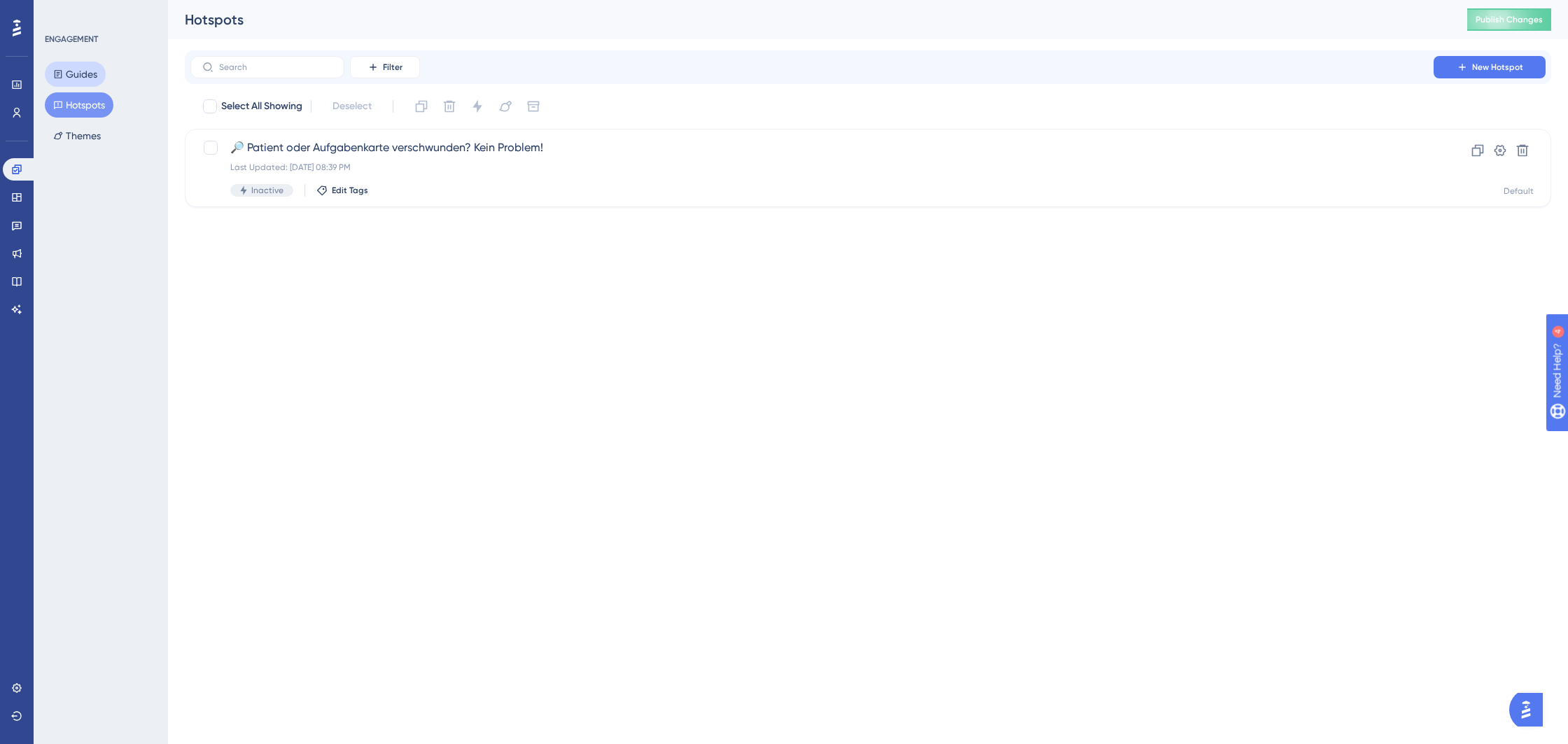
click at [83, 77] on button "Guides" at bounding box center [75, 74] width 61 height 25
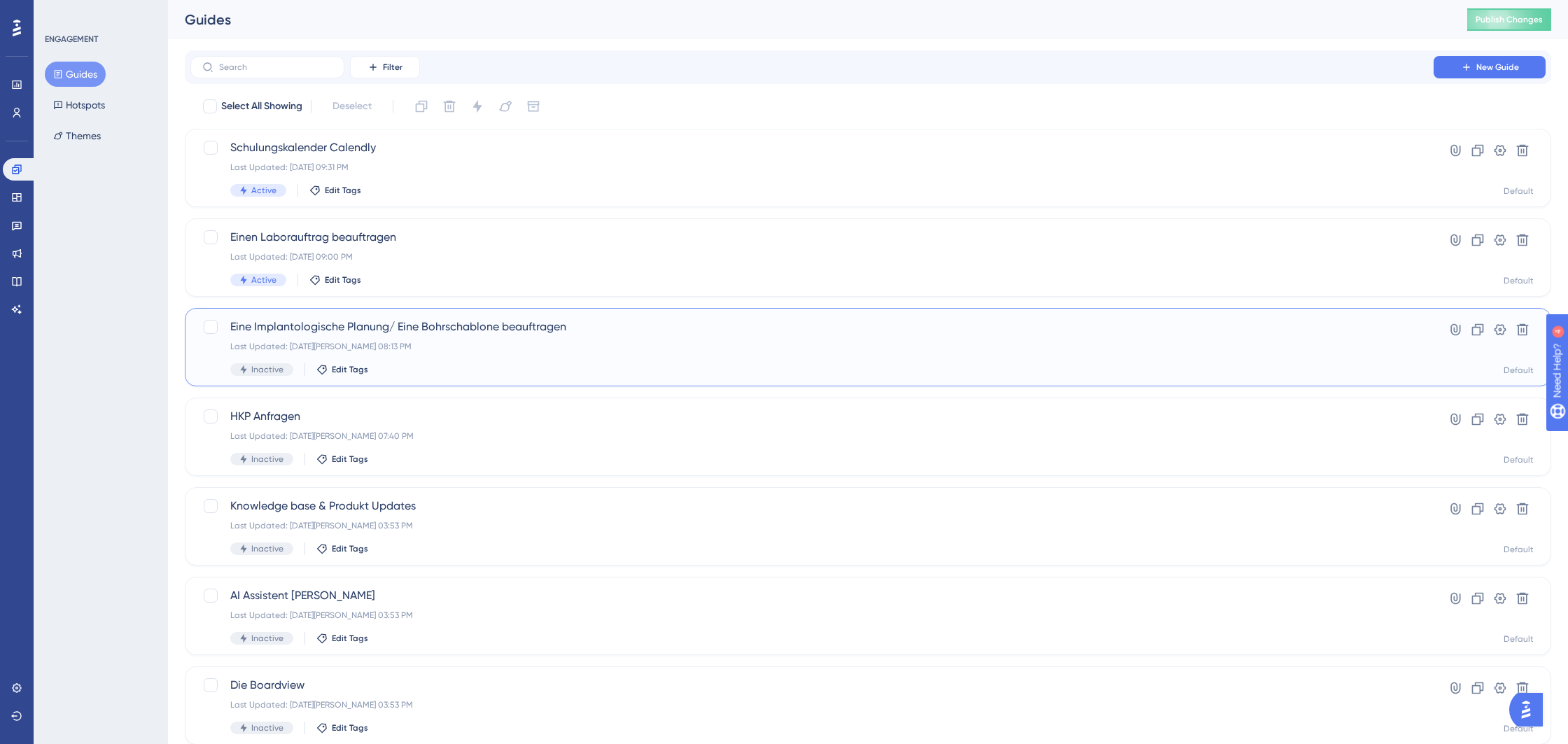
click at [396, 334] on span "Eine Implantologische Planung/ Eine Bohrschablone beauftragen" at bounding box center [812, 327] width 1163 height 17
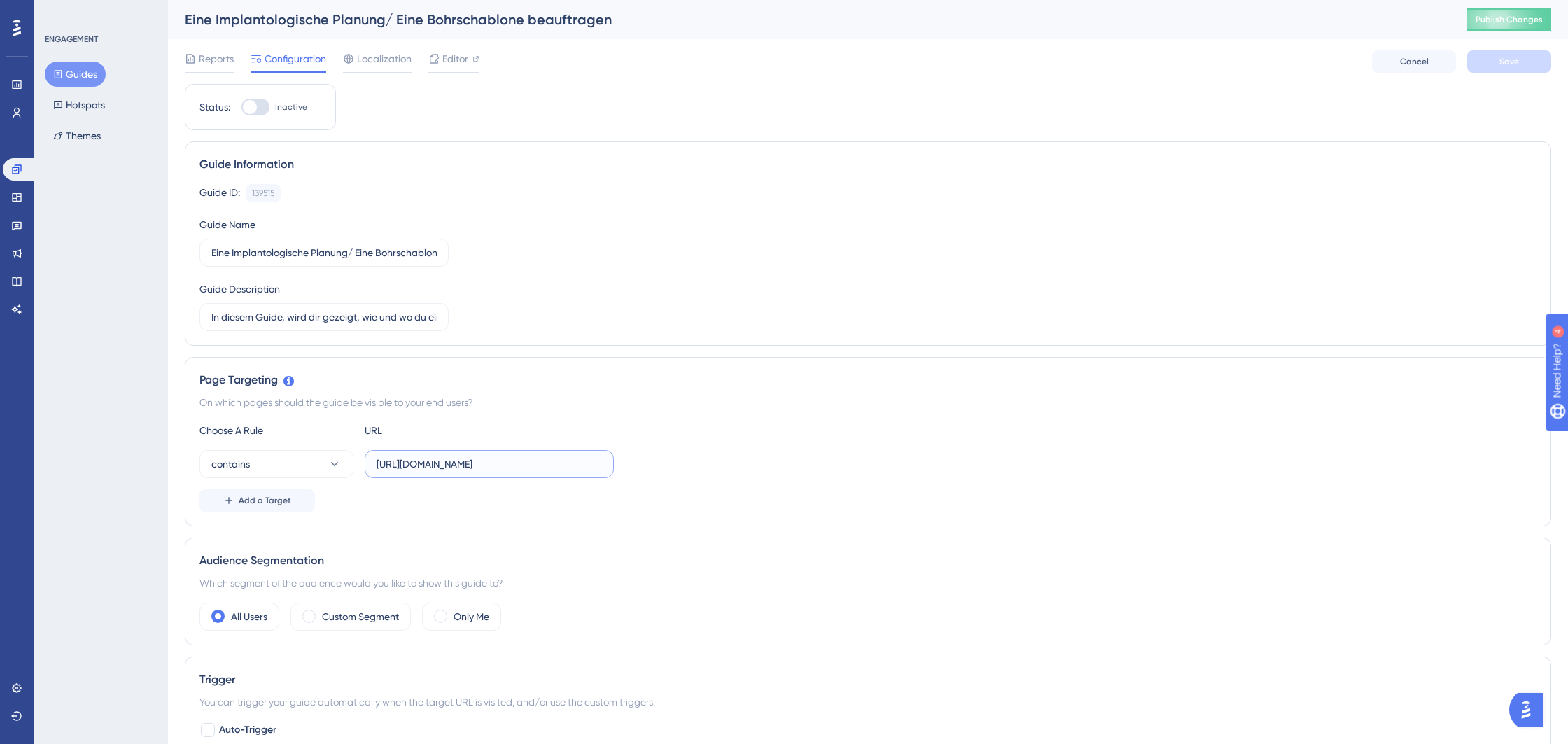
drag, startPoint x: 601, startPoint y: 465, endPoint x: 403, endPoint y: 459, distance: 198.1
click at [370, 457] on label "https://behive.biz/Mediflow/#!Patienten" at bounding box center [489, 464] width 249 height 28
paste input "behive/"
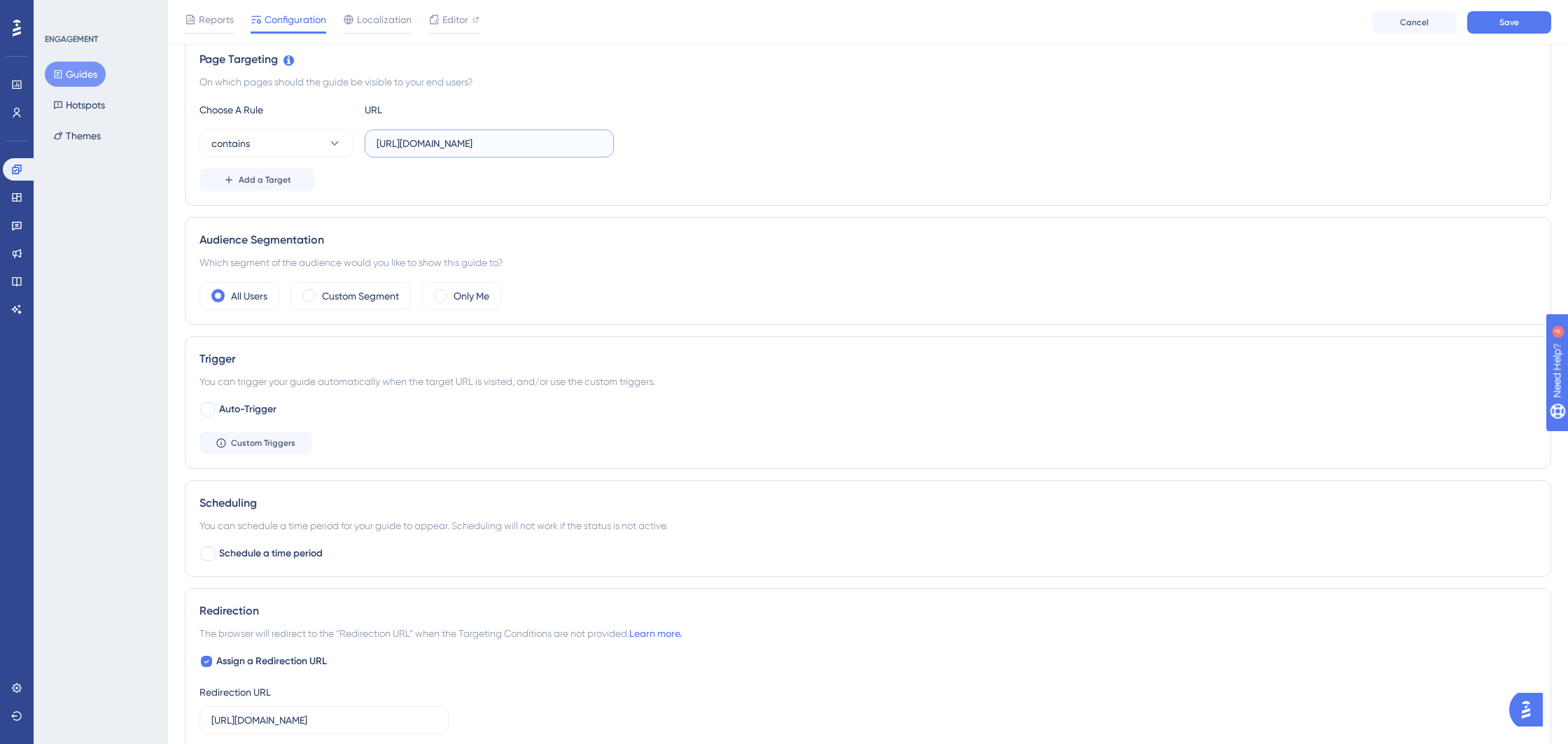
scroll to position [421, 0]
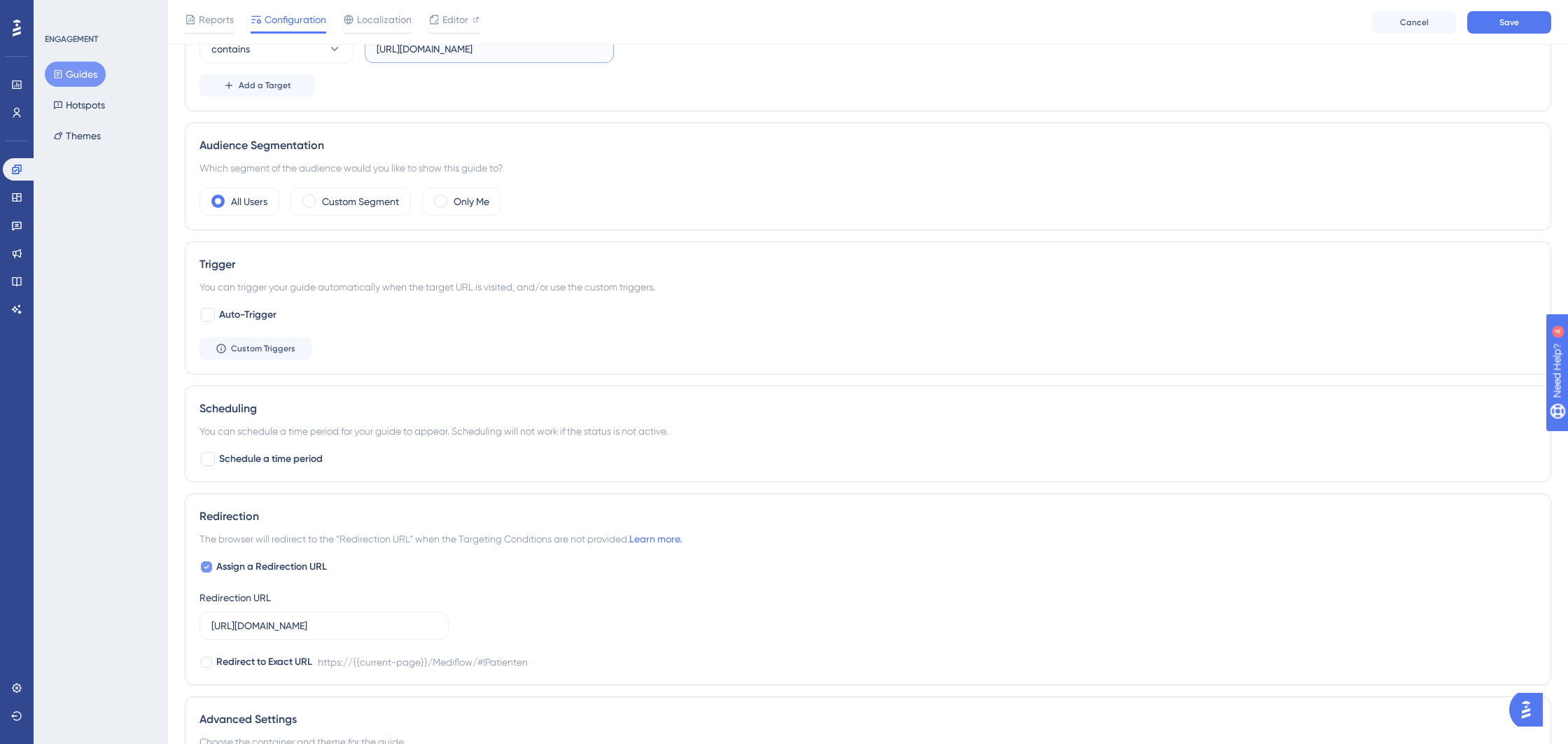
type input "https://behive.biz/behive/"
click at [208, 568] on icon at bounding box center [206, 567] width 5 height 11
checkbox input "false"
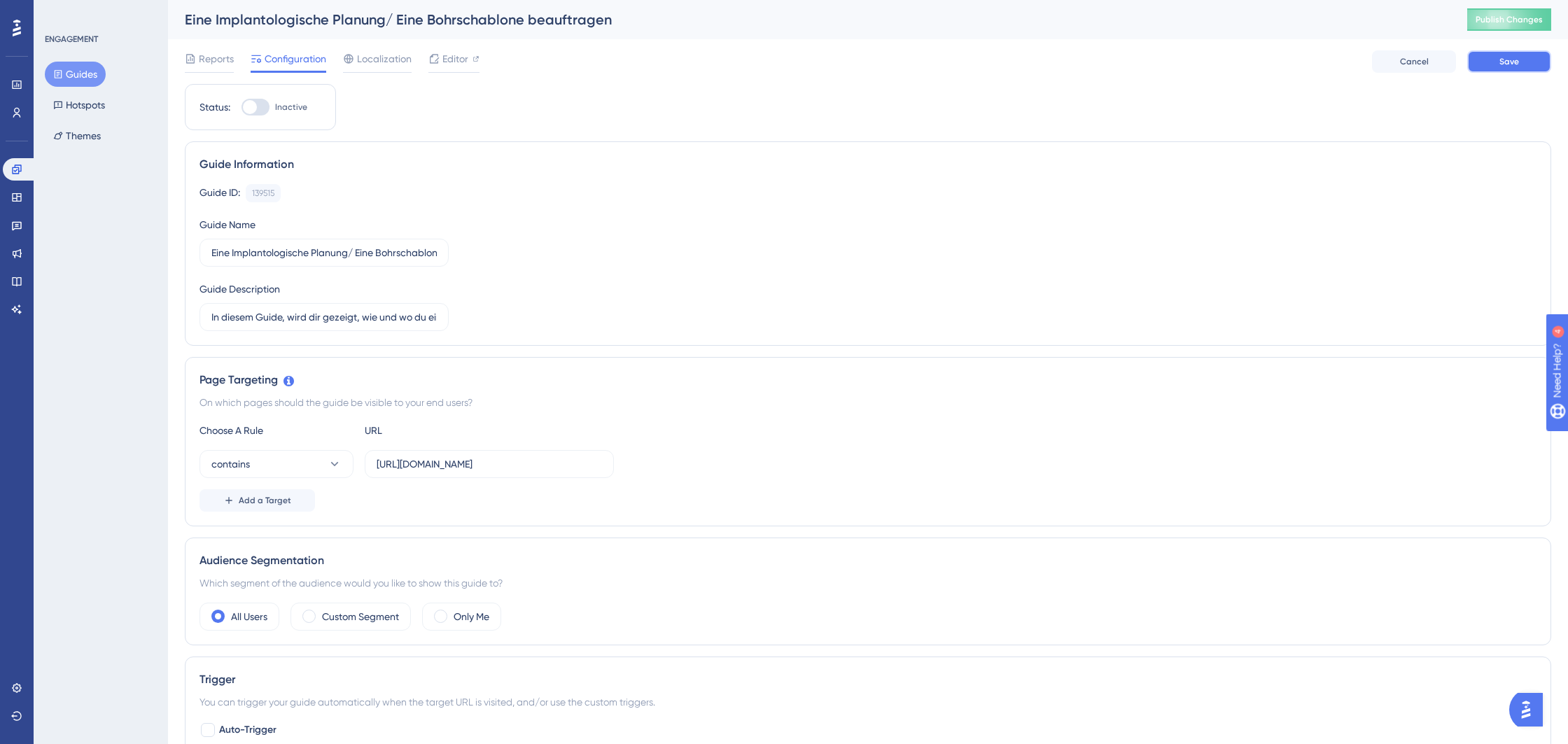
click at [1508, 54] on button "Save" at bounding box center [1509, 61] width 84 height 22
click at [264, 106] on div at bounding box center [256, 106] width 28 height 17
click at [242, 107] on input "Inactive" at bounding box center [241, 107] width 1 height 1
checkbox input "true"
click at [1507, 60] on span "Save" at bounding box center [1509, 61] width 19 height 11
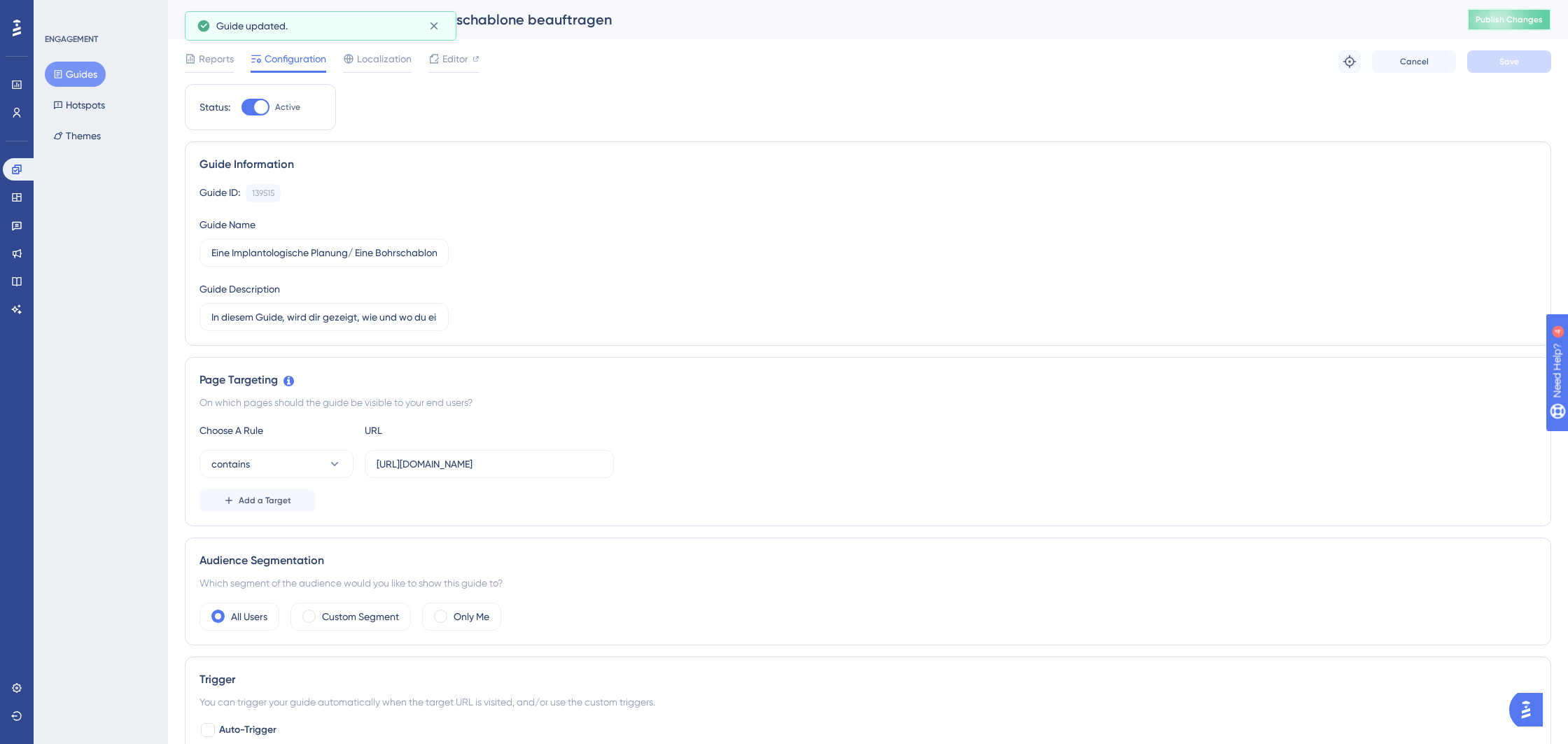
click at [1497, 23] on span "Publish Changes" at bounding box center [1509, 19] width 67 height 11
click at [81, 77] on button "Guides" at bounding box center [75, 74] width 61 height 25
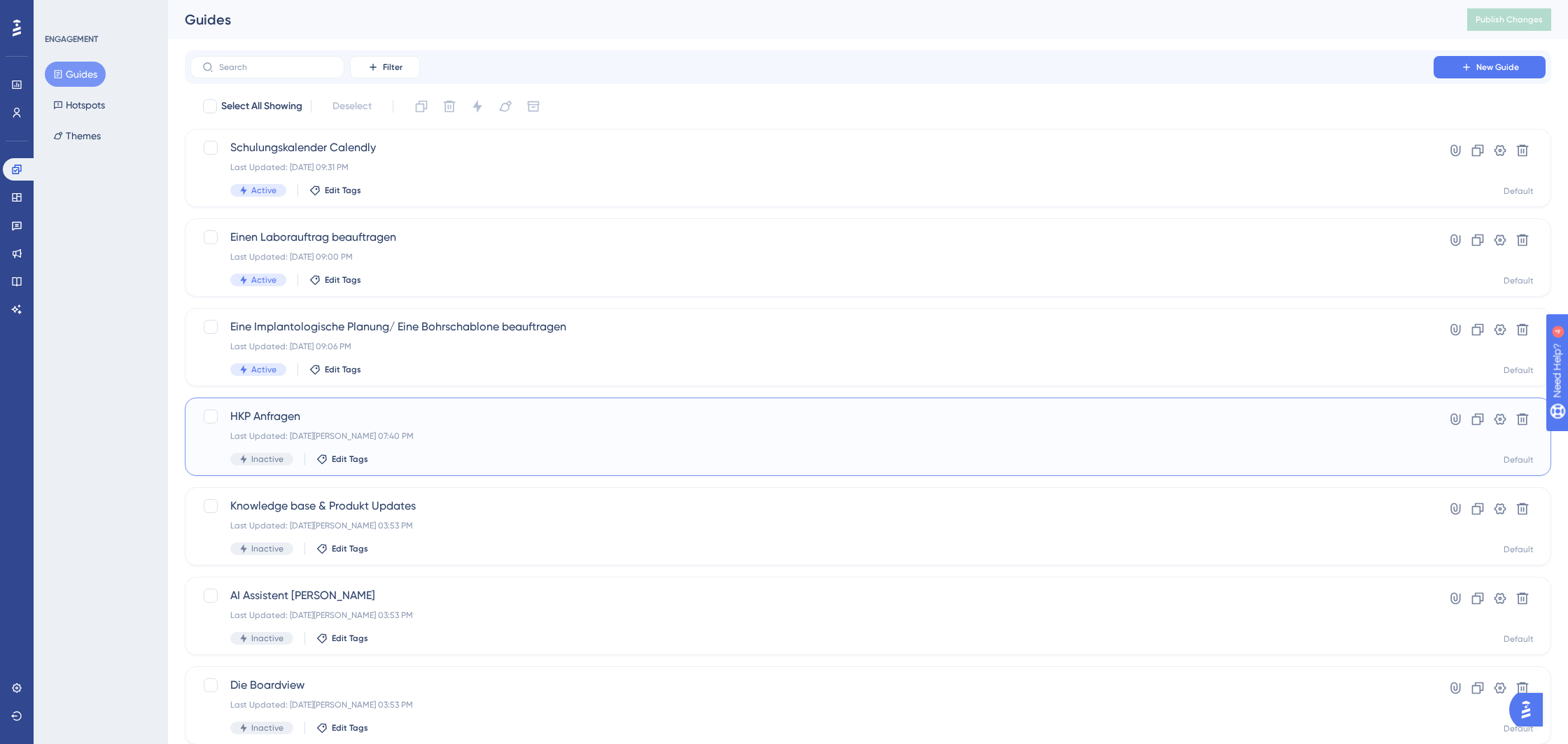
click at [423, 427] on div "HKP Anfragen Last Updated: 20. März 2025 07:40 PM Inactive Edit Tags" at bounding box center [812, 437] width 1163 height 57
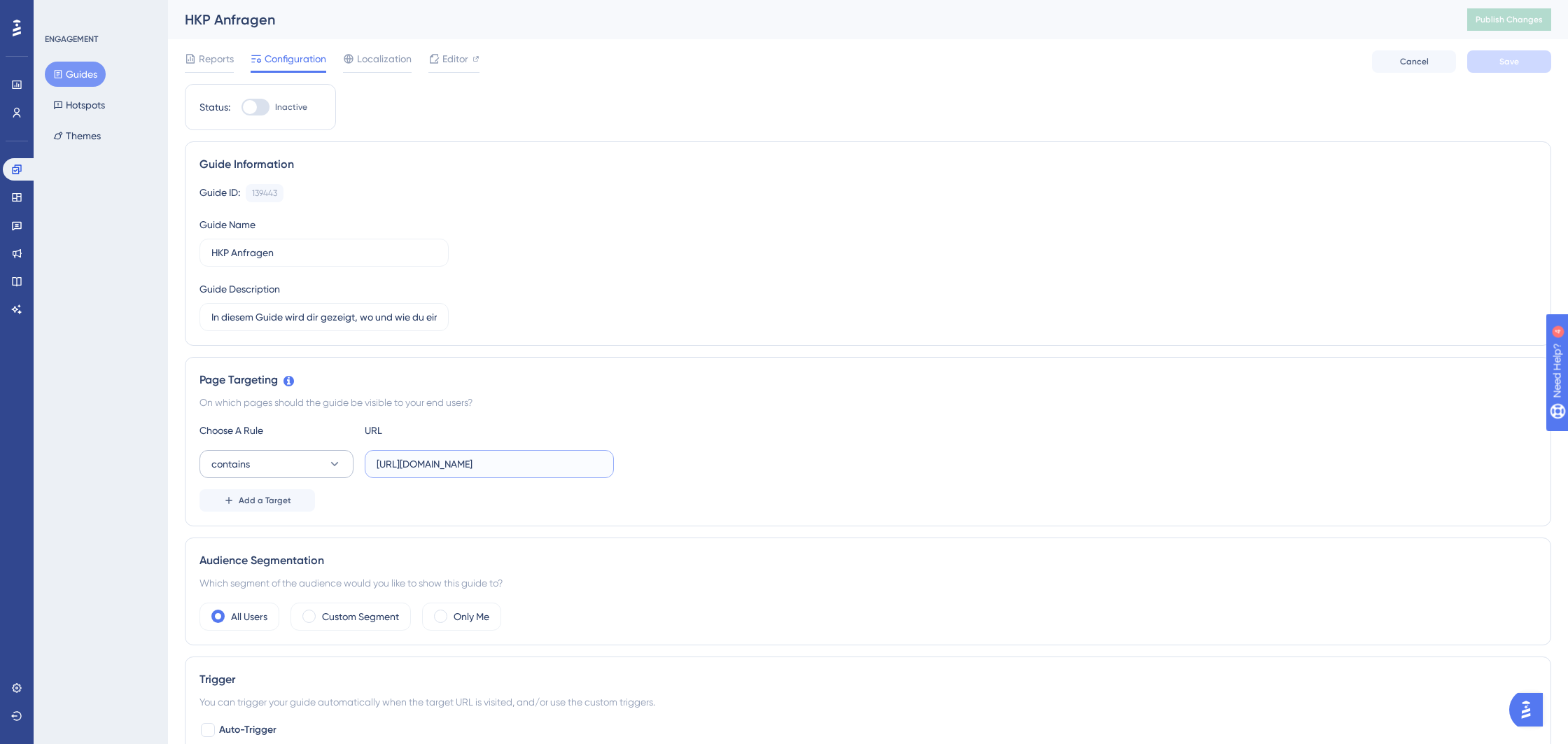
drag, startPoint x: 572, startPoint y: 464, endPoint x: 339, endPoint y: 457, distance: 233.1
click at [339, 457] on div "contains https://behive.biz/Mediflow/#!Patienten" at bounding box center [407, 464] width 415 height 28
paste input "behive/"
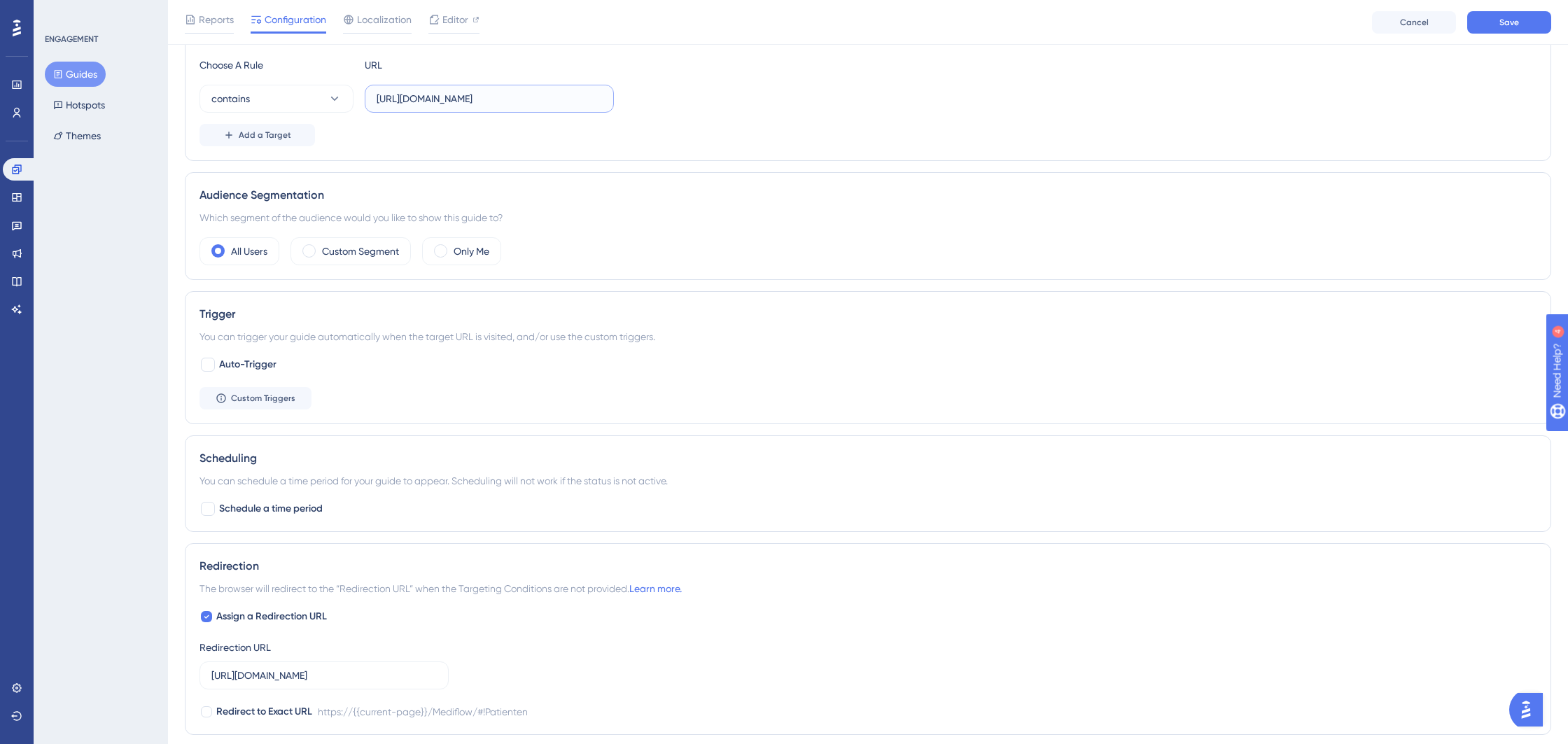
scroll to position [396, 0]
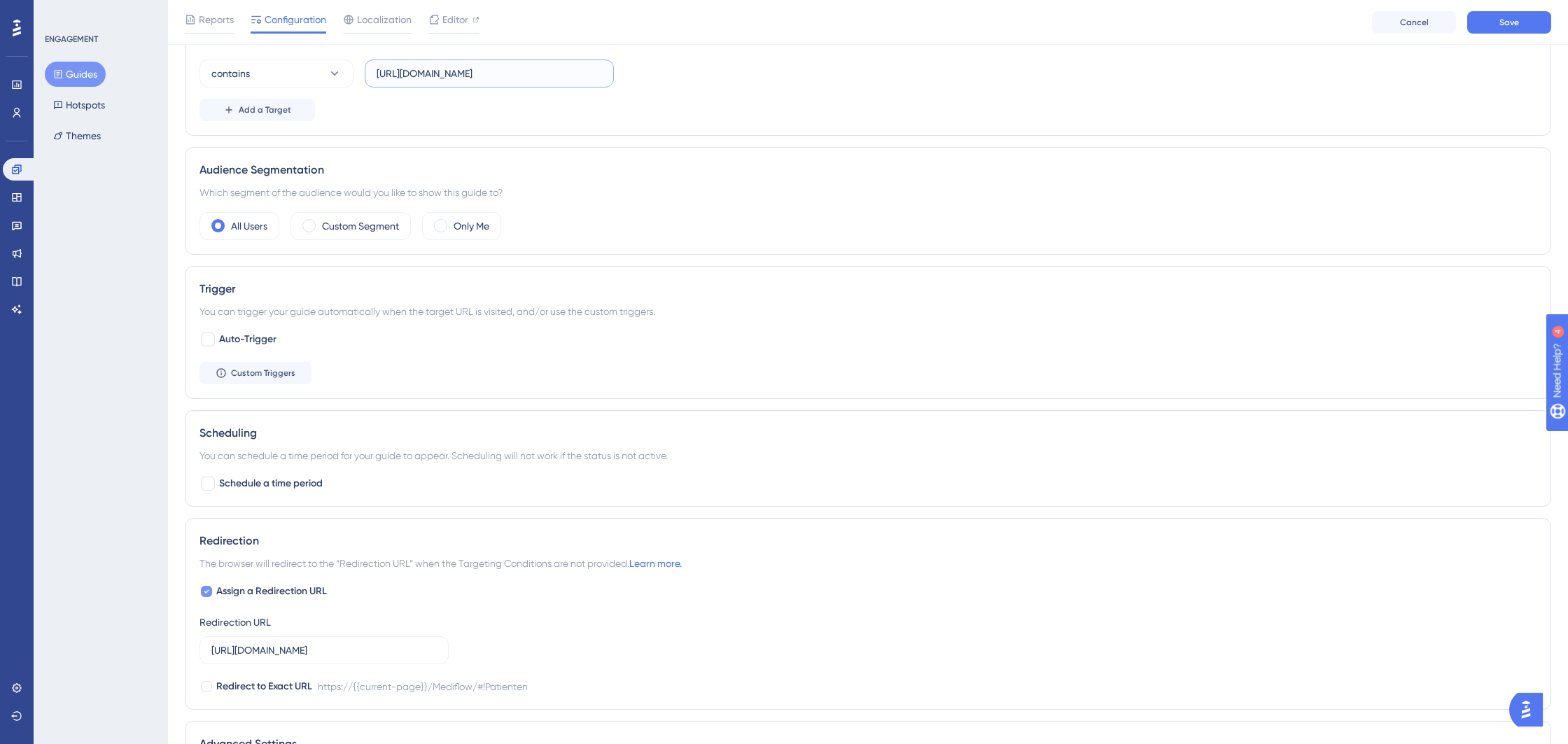
type input "https://behive.biz/behive/"
click at [213, 589] on div at bounding box center [206, 591] width 14 height 14
checkbox input "false"
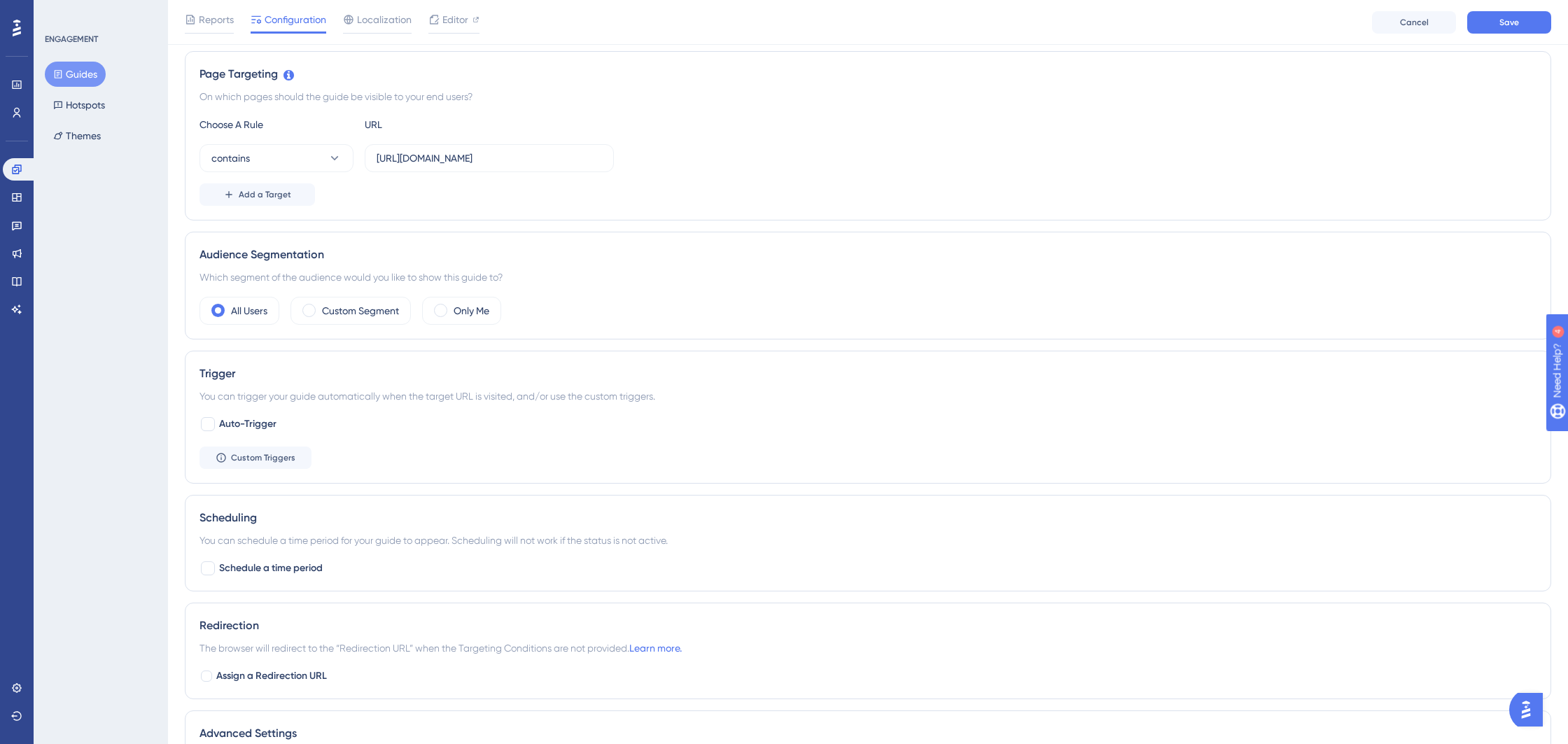
scroll to position [0, 0]
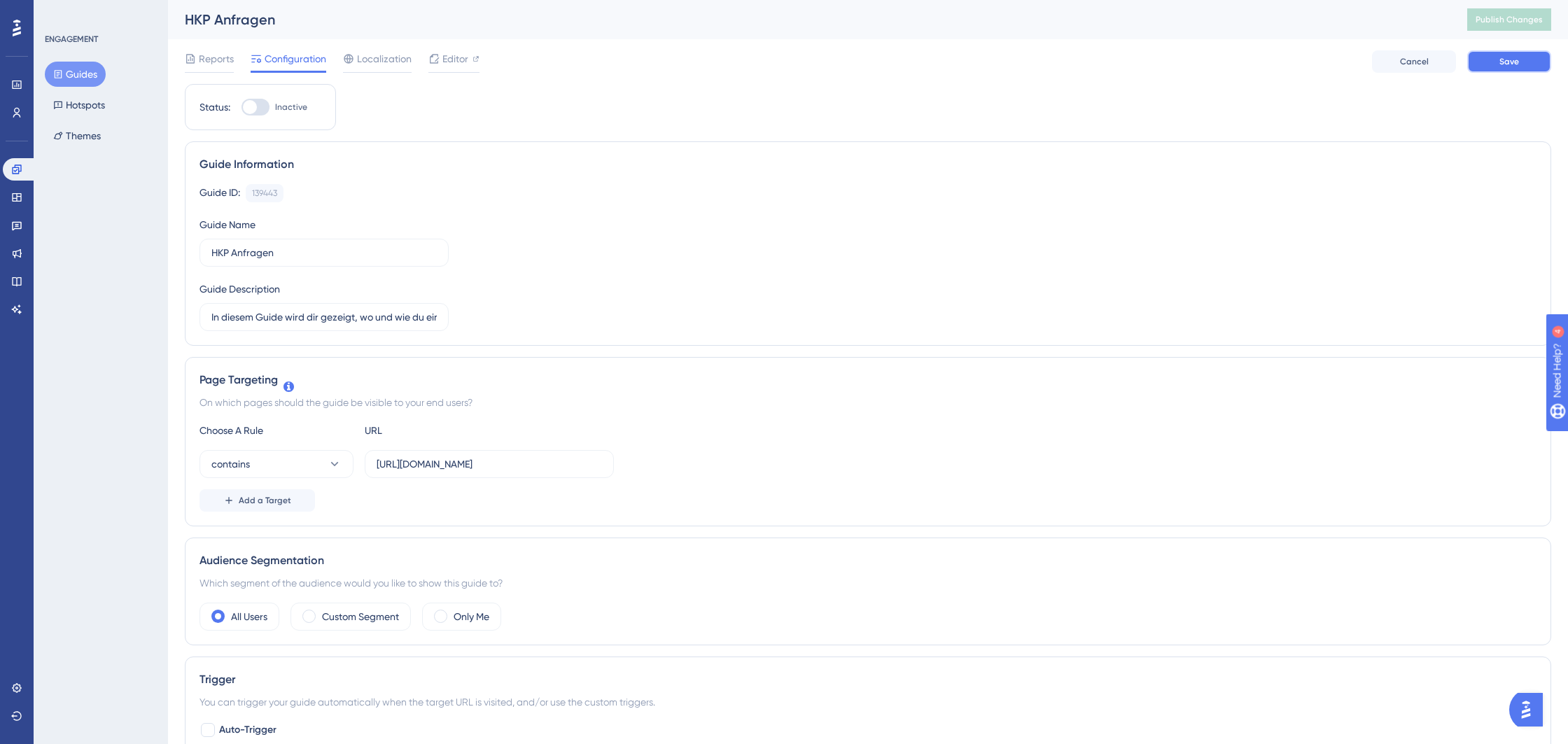
click at [1500, 69] on button "Save" at bounding box center [1509, 61] width 84 height 22
click at [267, 110] on div at bounding box center [256, 106] width 28 height 17
click at [242, 108] on input "Inactive" at bounding box center [241, 107] width 1 height 1
checkbox input "true"
click at [459, 61] on span "Editor" at bounding box center [455, 58] width 25 height 17
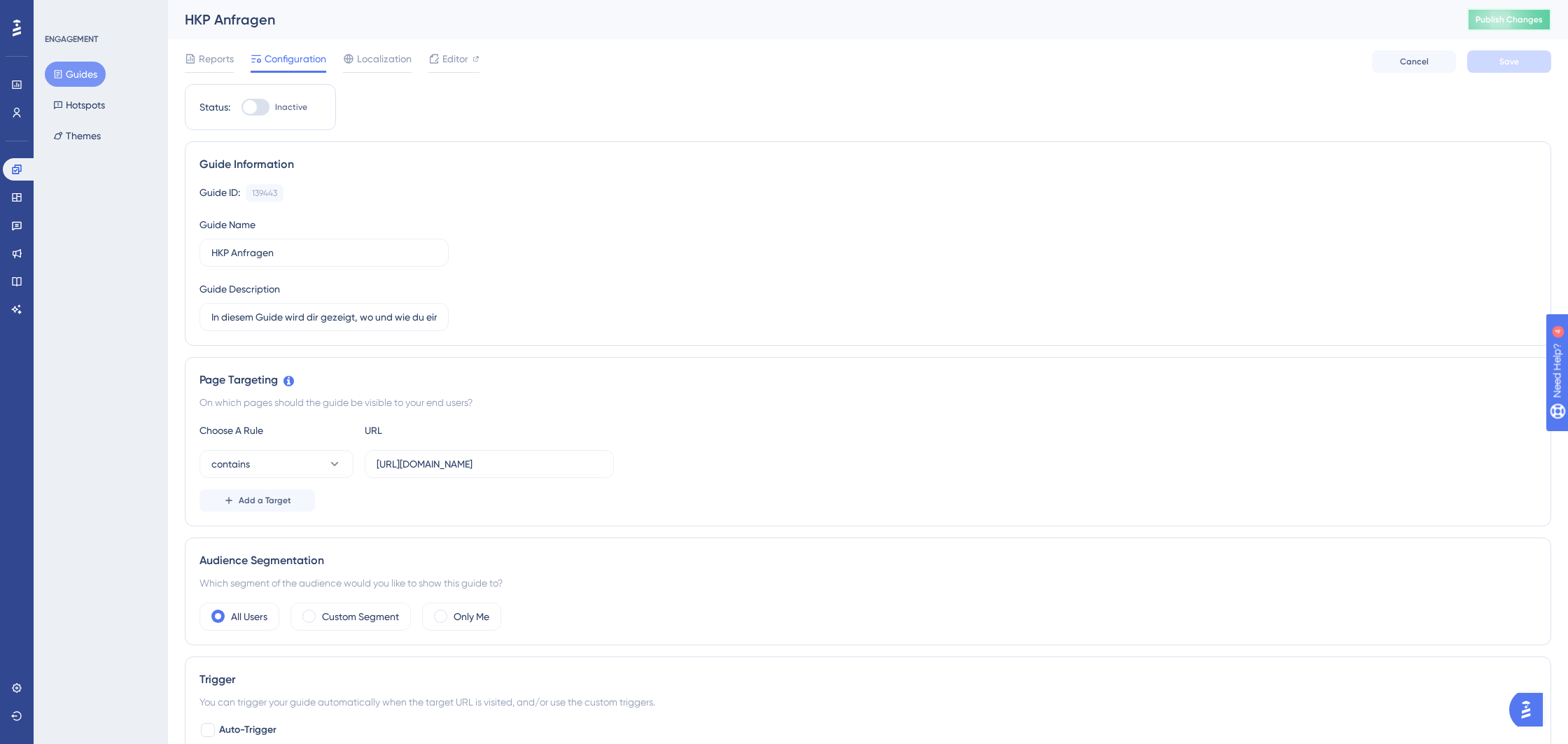
click at [1497, 23] on span "Publish Changes" at bounding box center [1509, 19] width 67 height 11
click at [8, 305] on link at bounding box center [17, 308] width 28 height 22
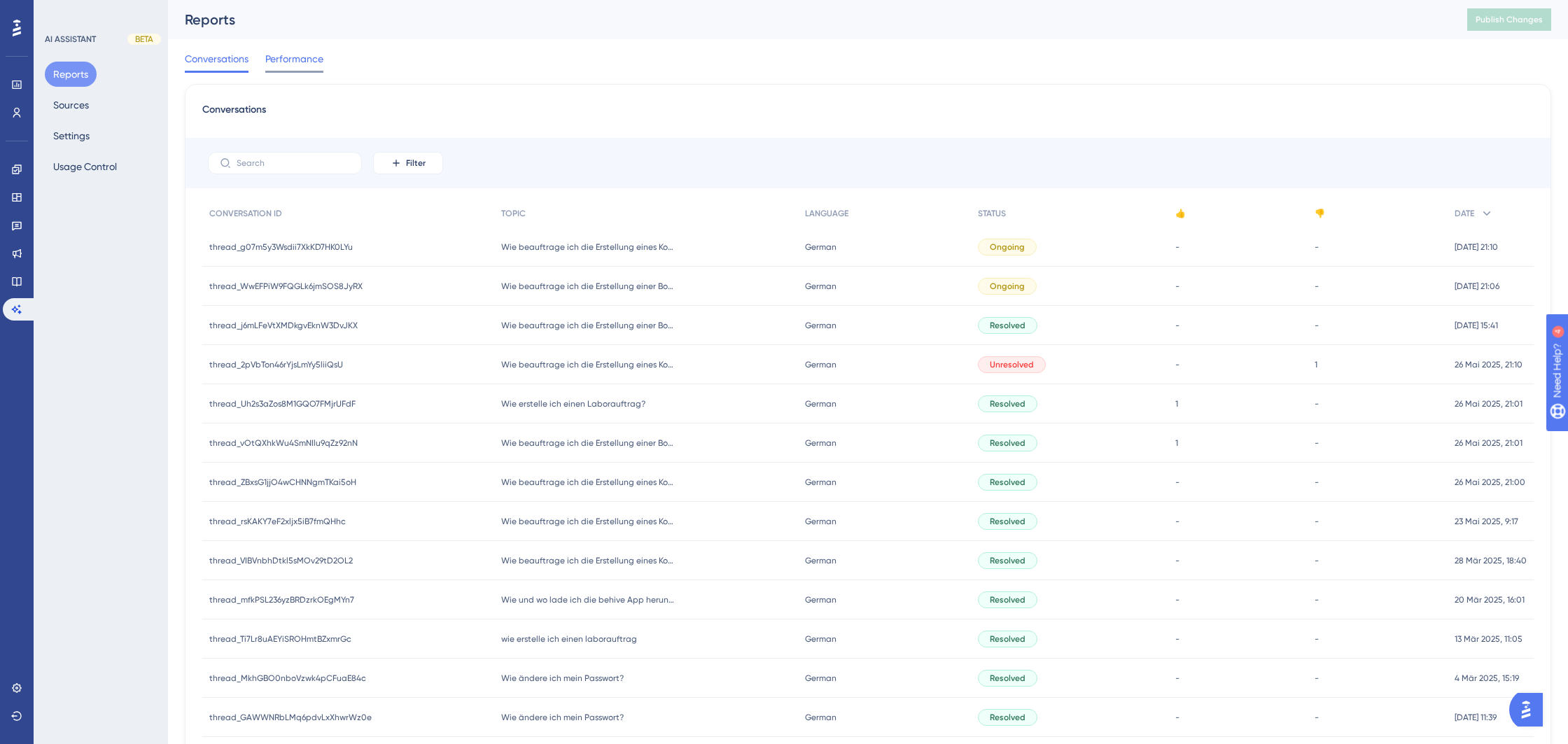
click at [298, 53] on span "Performance" at bounding box center [294, 58] width 58 height 17
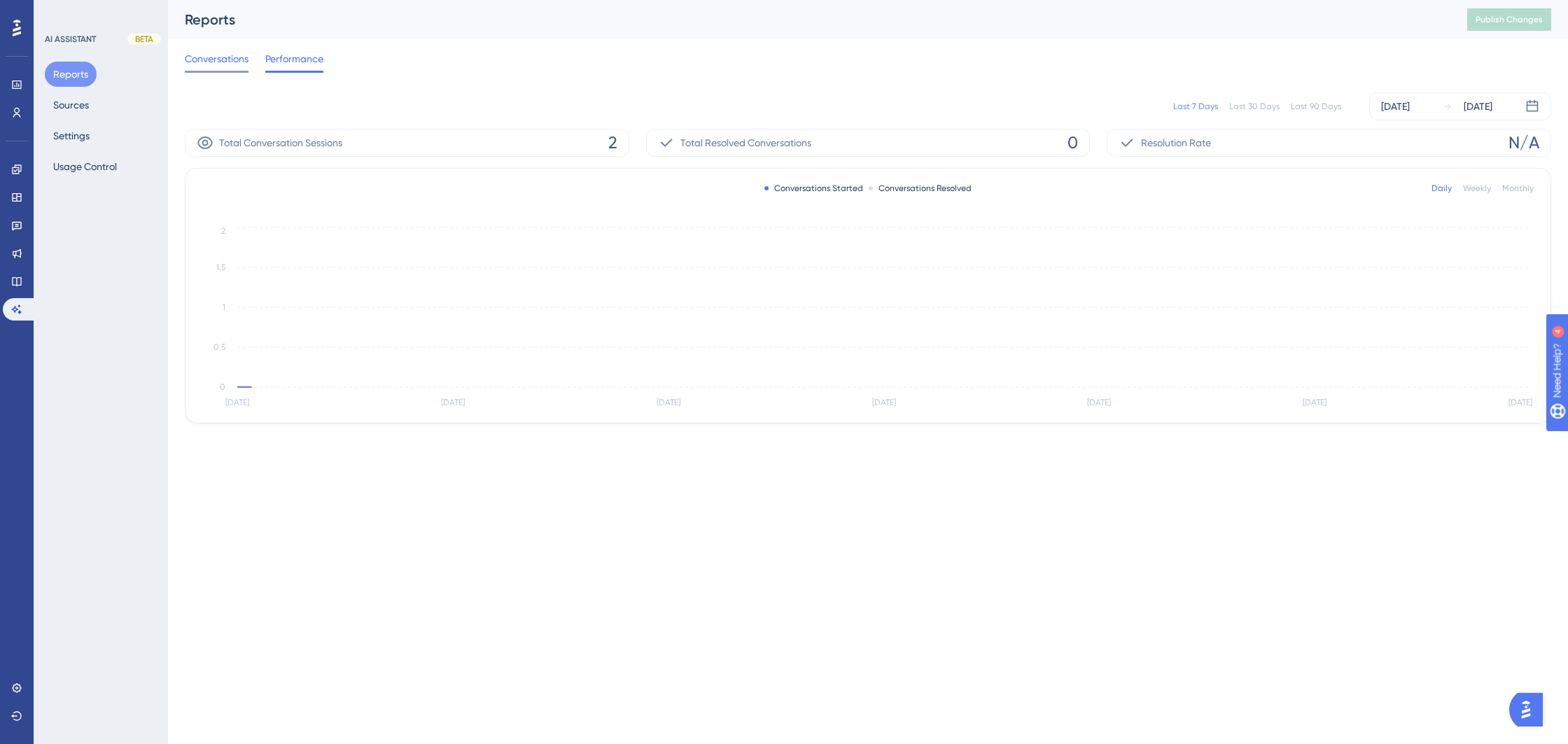
click at [232, 64] on span "Conversations" at bounding box center [216, 58] width 64 height 17
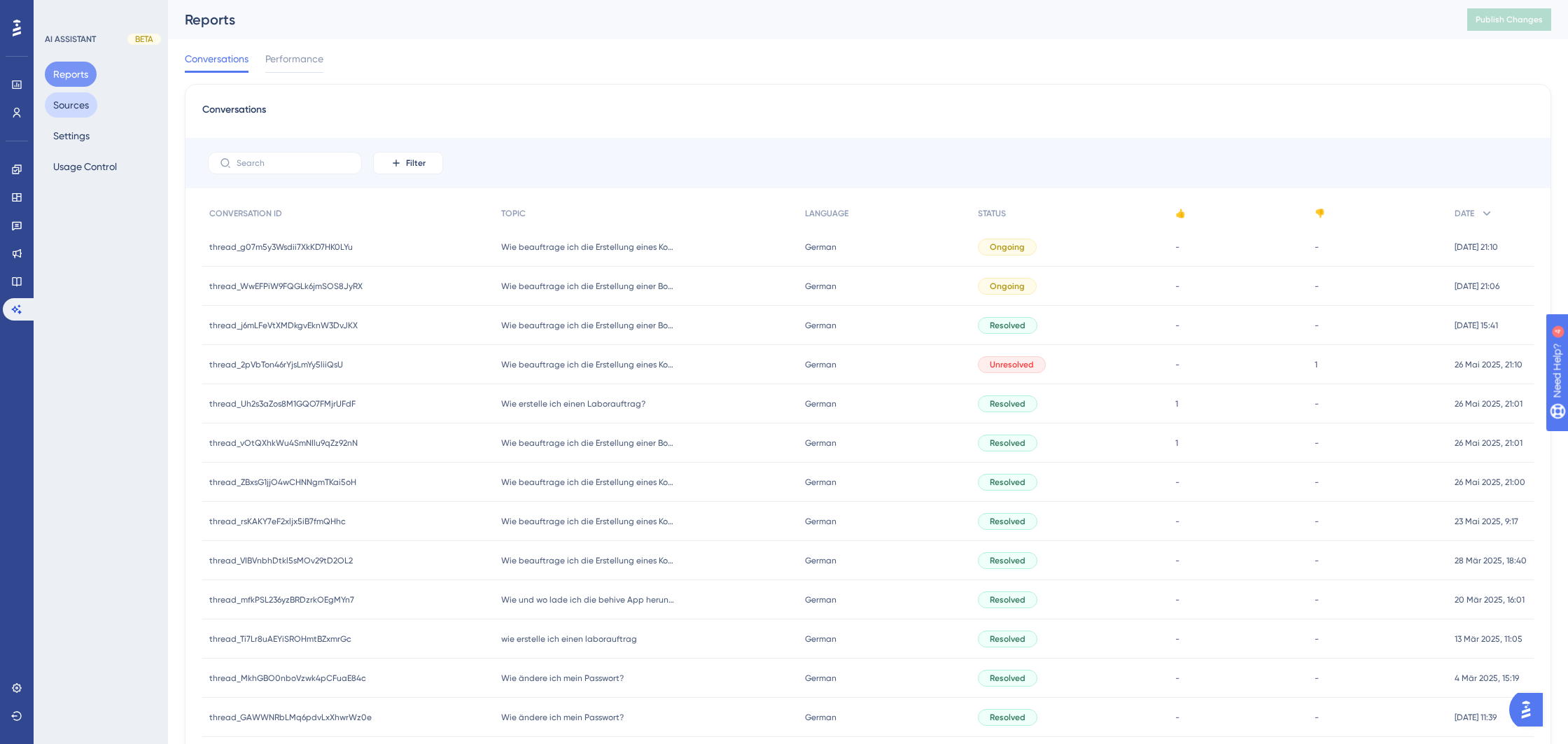
click at [72, 108] on button "Sources" at bounding box center [71, 105] width 53 height 25
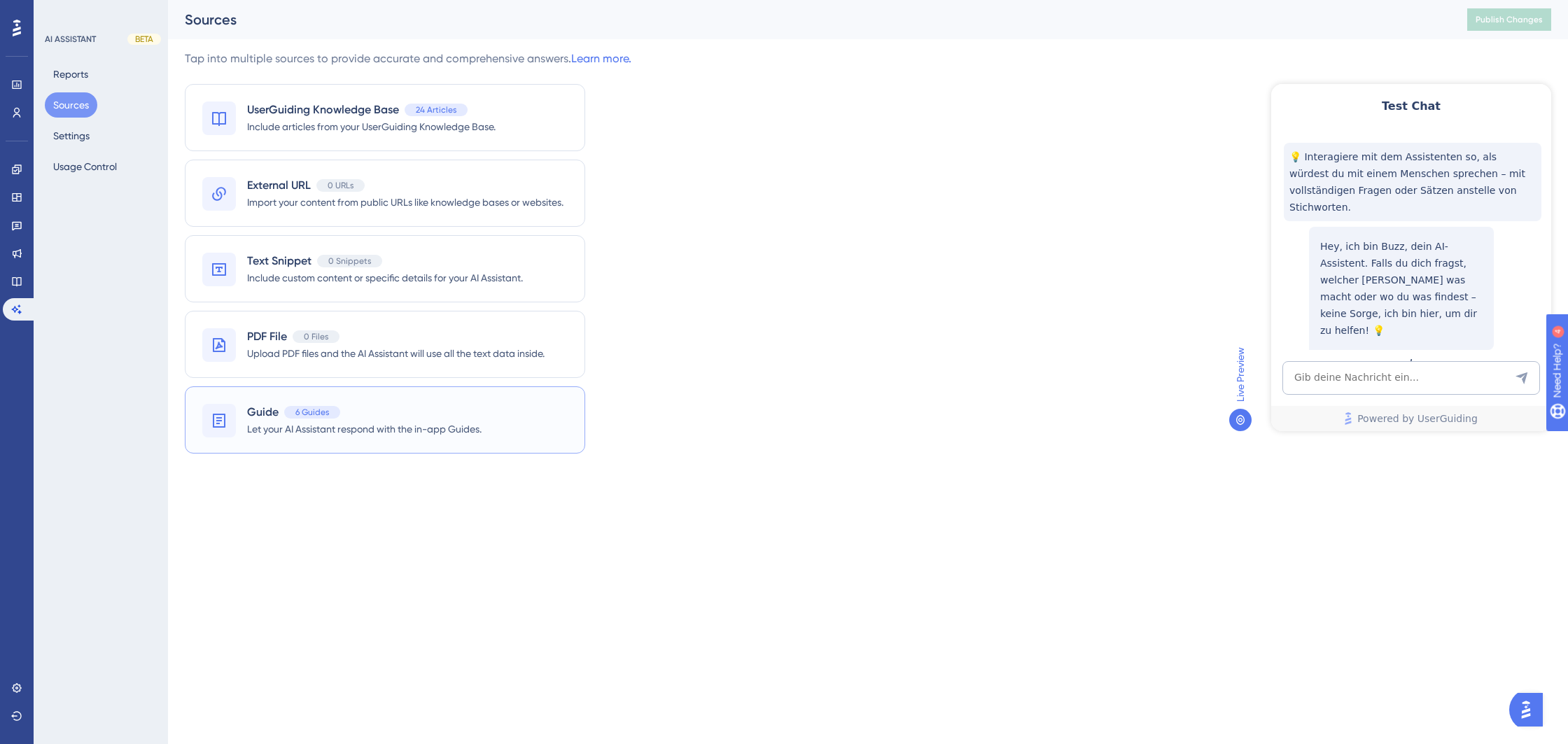
click at [402, 429] on span "Let your AI Assistant respond with the in-app Guides." at bounding box center [364, 429] width 235 height 17
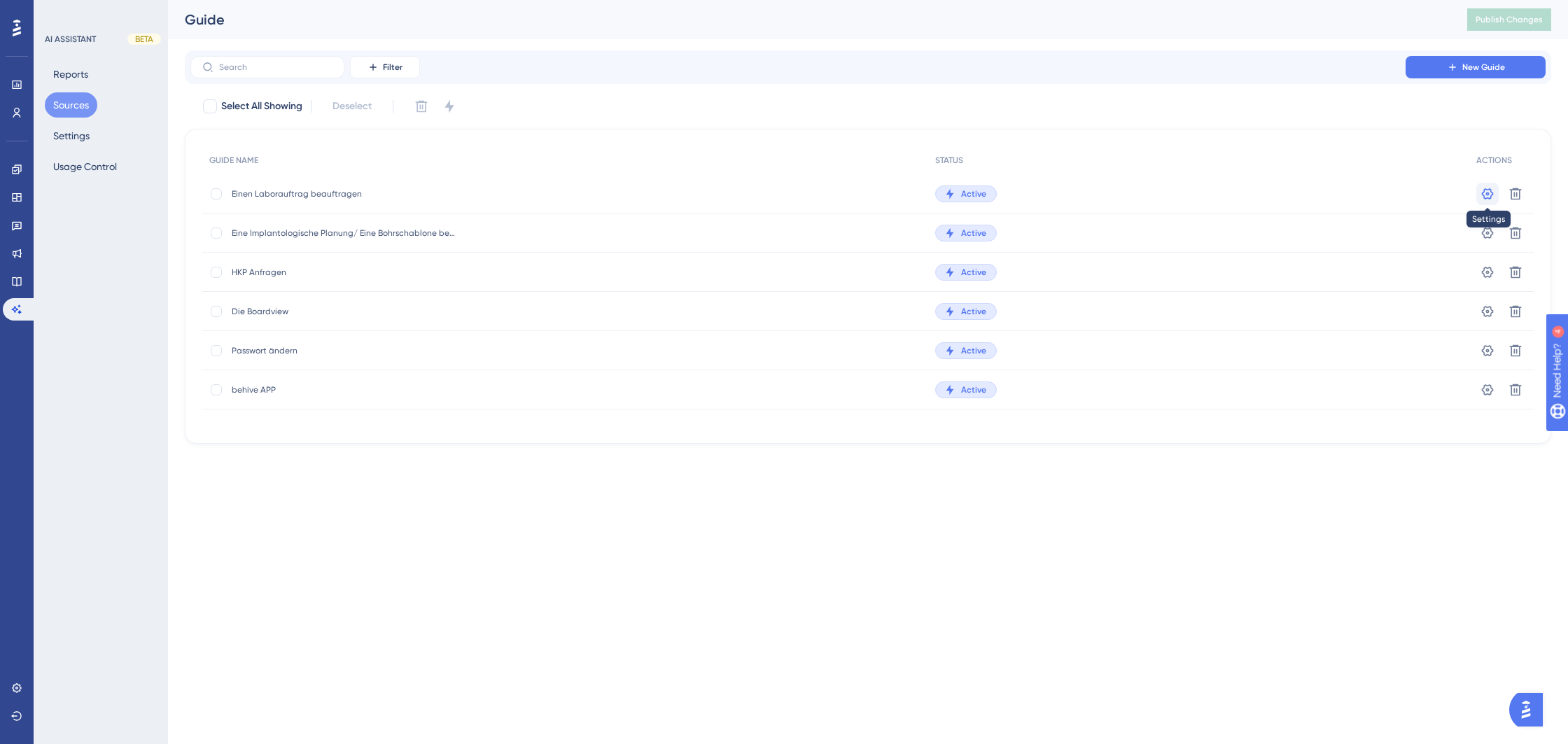
click at [1490, 188] on icon at bounding box center [1487, 194] width 14 height 14
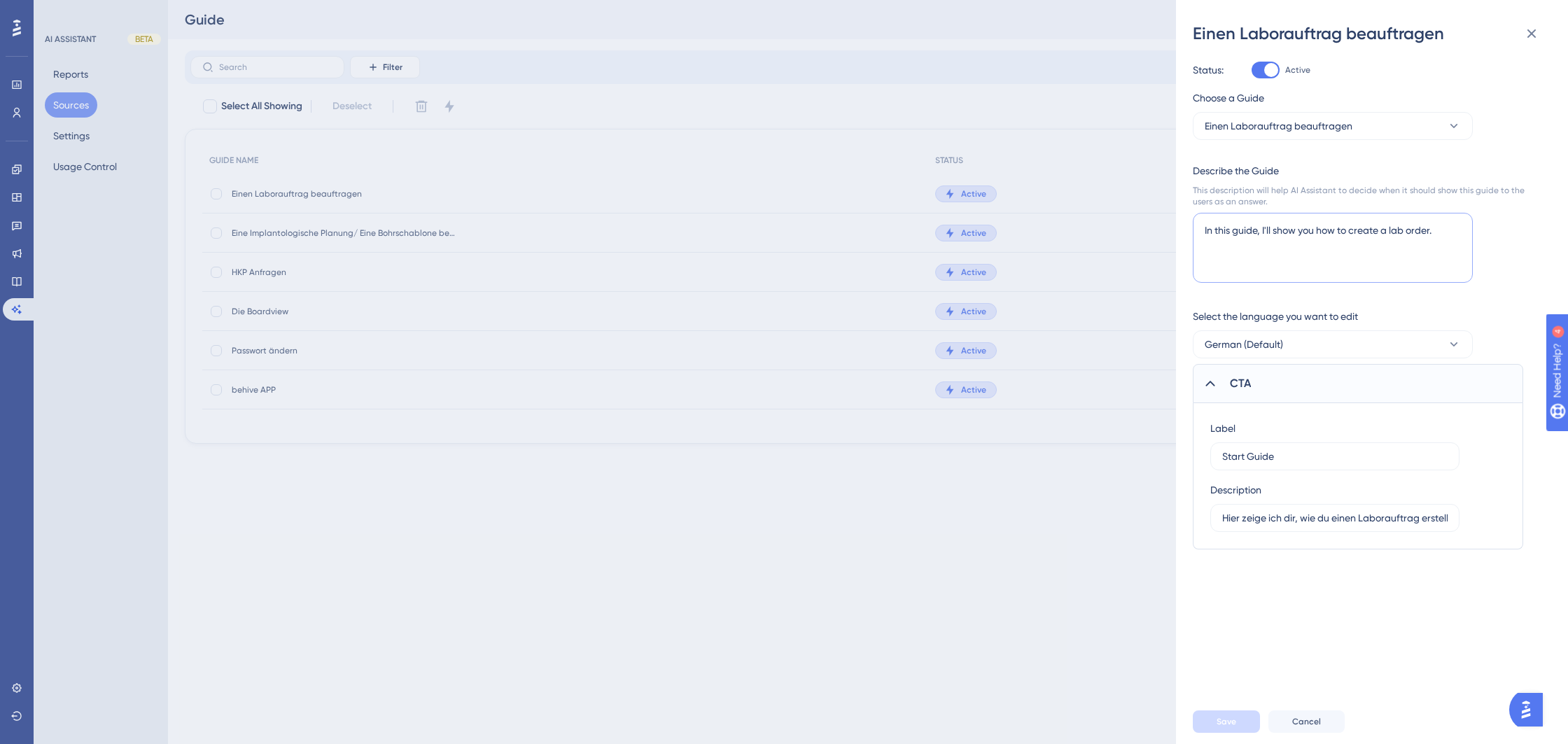
click at [1442, 238] on textarea "In this guide, I'll show you how to create a lab order." at bounding box center [1333, 248] width 280 height 70
drag, startPoint x: 1224, startPoint y: 519, endPoint x: 1515, endPoint y: 517, distance: 291.0
click at [1515, 517] on div "Label Start Guide Description Hier zeige ich dir, wie du einen Laborauftrag ers…" at bounding box center [1358, 476] width 330 height 147
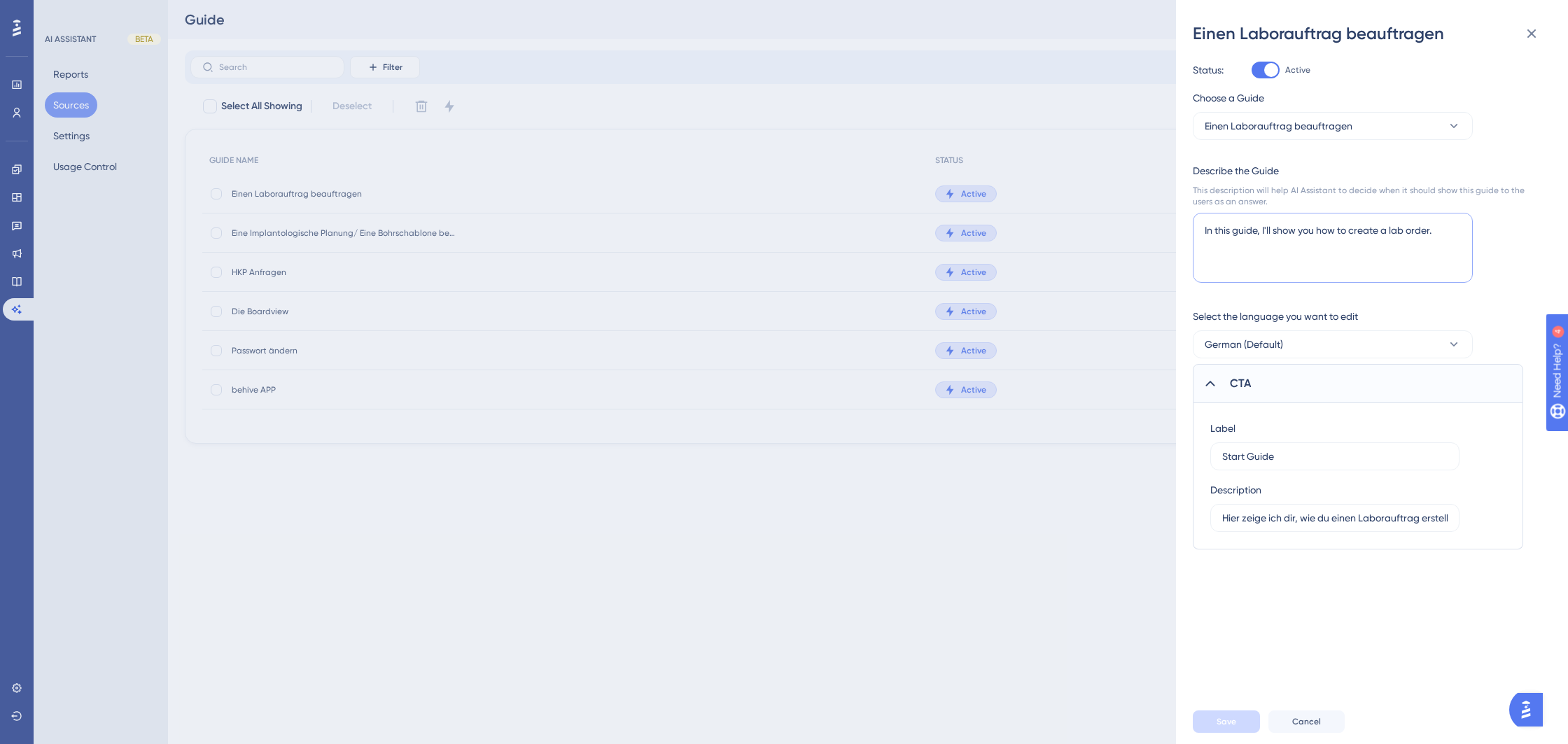
click at [1438, 229] on textarea "In this guide, I'll show you how to create a lab order." at bounding box center [1333, 248] width 280 height 70
paste textarea "Hier zeige ich dir, wie du einen Laborauftrag erstellst."
type textarea "In this guide, I'll show you how to create a lab order. Hier zeige ich dir, wie…"
click at [1240, 709] on div "Save Cancel" at bounding box center [1389, 721] width 392 height 45
click at [1237, 717] on button "Save" at bounding box center [1226, 721] width 67 height 22
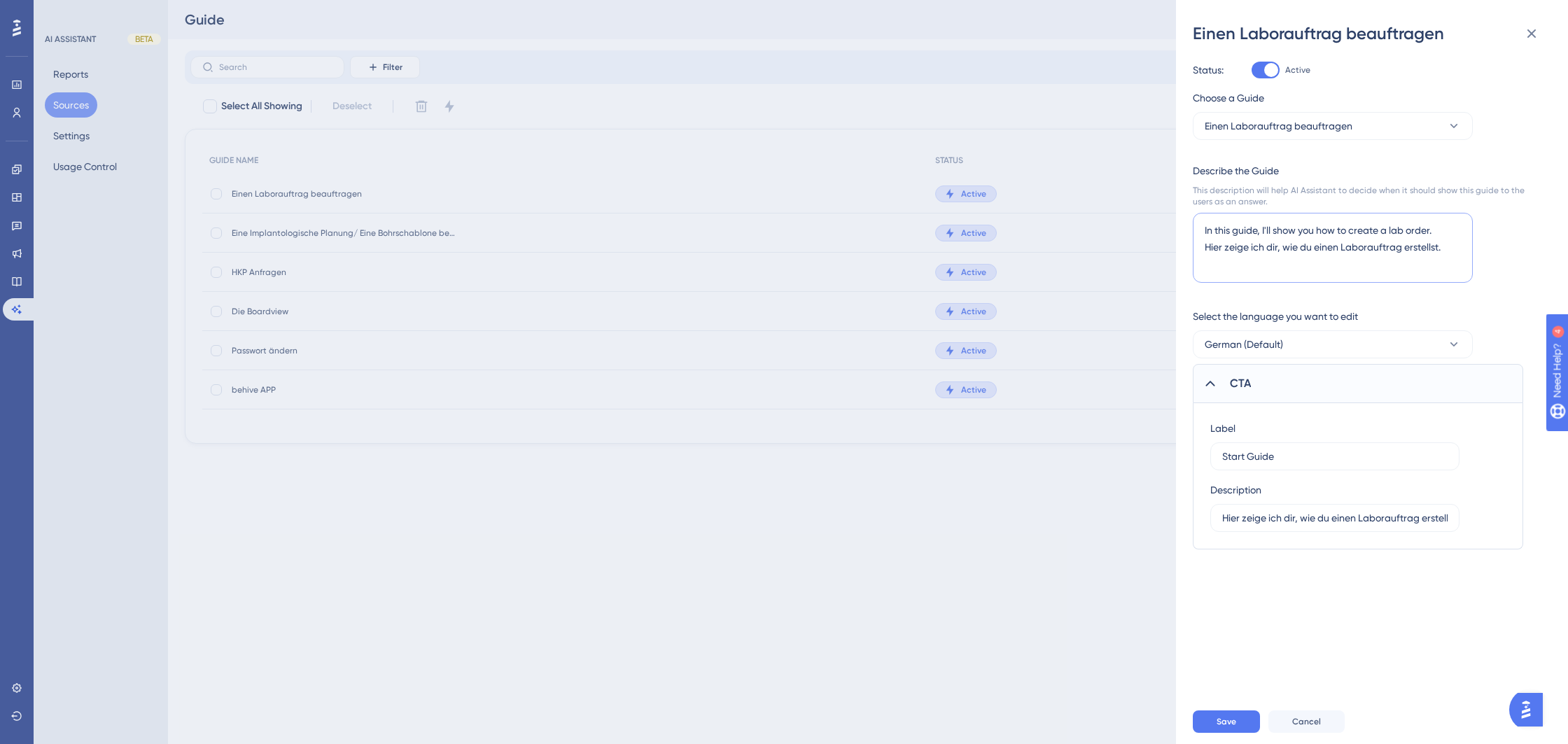
drag, startPoint x: 1450, startPoint y: 247, endPoint x: 1196, endPoint y: 242, distance: 254.0
click at [1179, 249] on div "Einen Laborauftrag beauftragen Status: Active Choose a Guide Einen Laborauftrag…" at bounding box center [1372, 372] width 392 height 744
click at [1226, 729] on button "Save" at bounding box center [1226, 721] width 67 height 22
click at [1528, 28] on icon at bounding box center [1531, 33] width 17 height 17
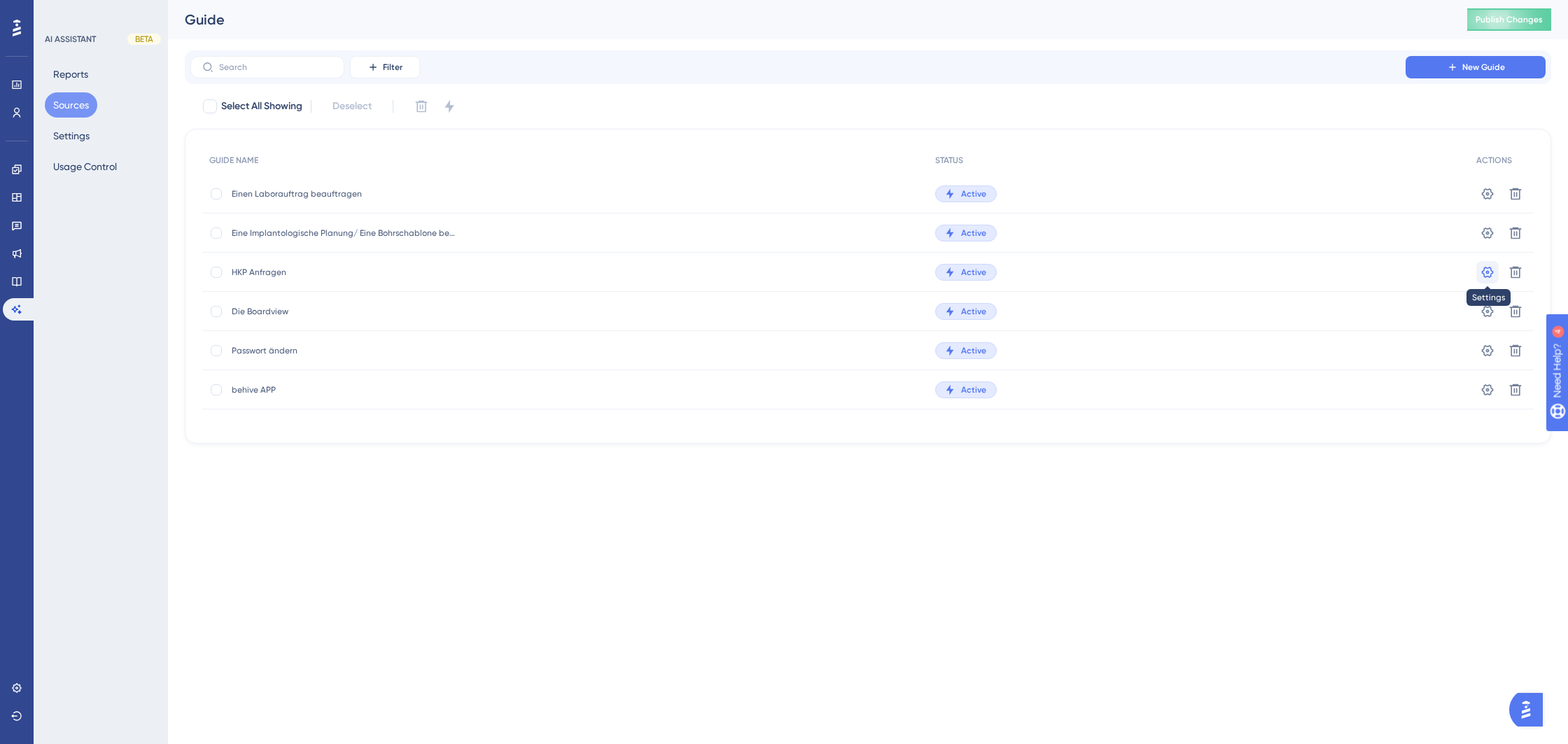
click at [1482, 199] on icon at bounding box center [1488, 193] width 12 height 11
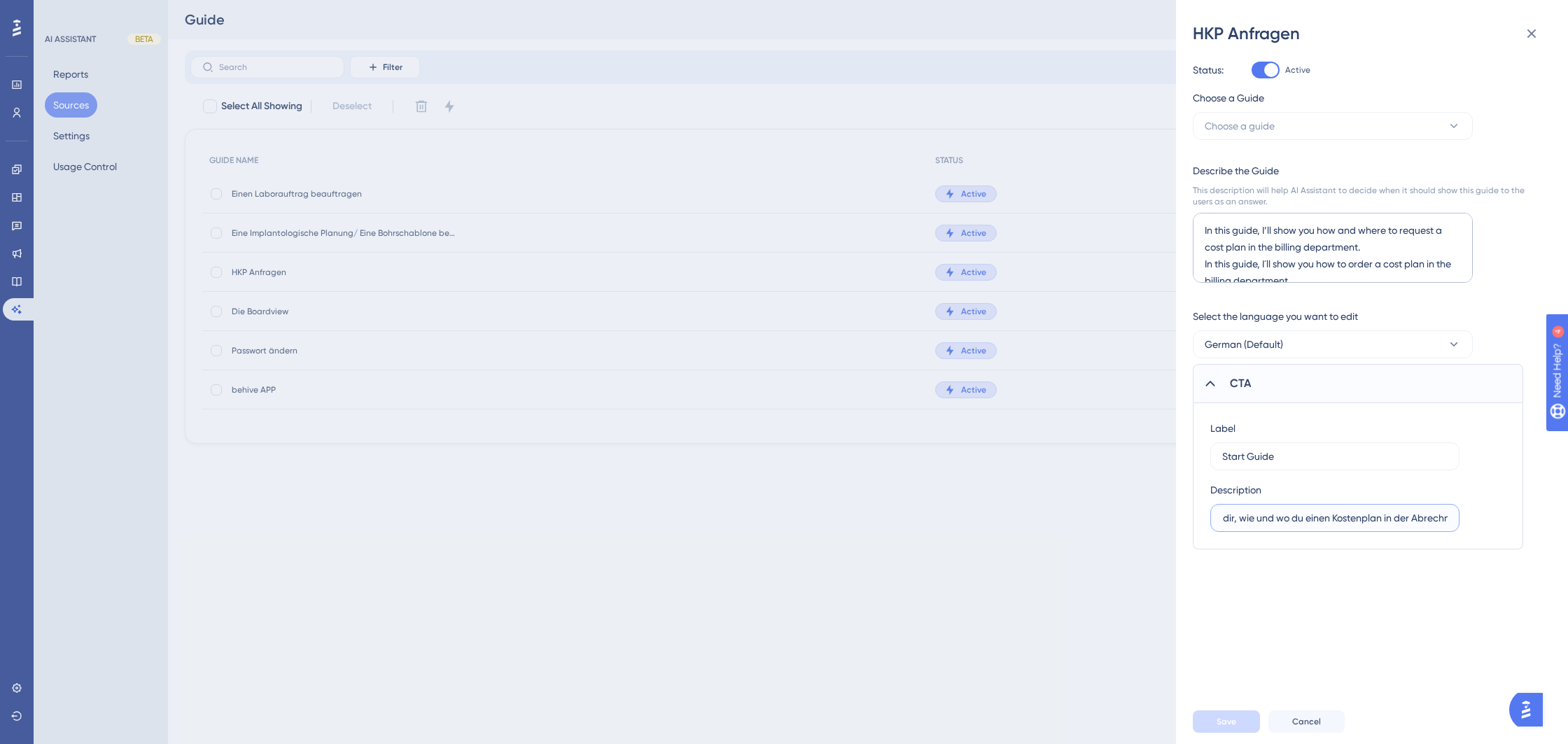
scroll to position [0, 170]
drag, startPoint x: 1369, startPoint y: 521, endPoint x: 1499, endPoint y: 511, distance: 130.4
click at [1508, 510] on div "Label Start Guide Description Hier zeige ich dir, wie und wo du einen Kostenpla…" at bounding box center [1358, 476] width 330 height 147
click at [1425, 525] on label "Hier zeige ich dir, wie und wo du einen Kostenplan in der Abrechnungsabteilung …" at bounding box center [1335, 518] width 249 height 28
click at [1425, 525] on input "Hier zeige ich dir, wie und wo du einen Kostenplan in der Abrechnungsabteilung …" at bounding box center [1334, 518] width 226 height 16
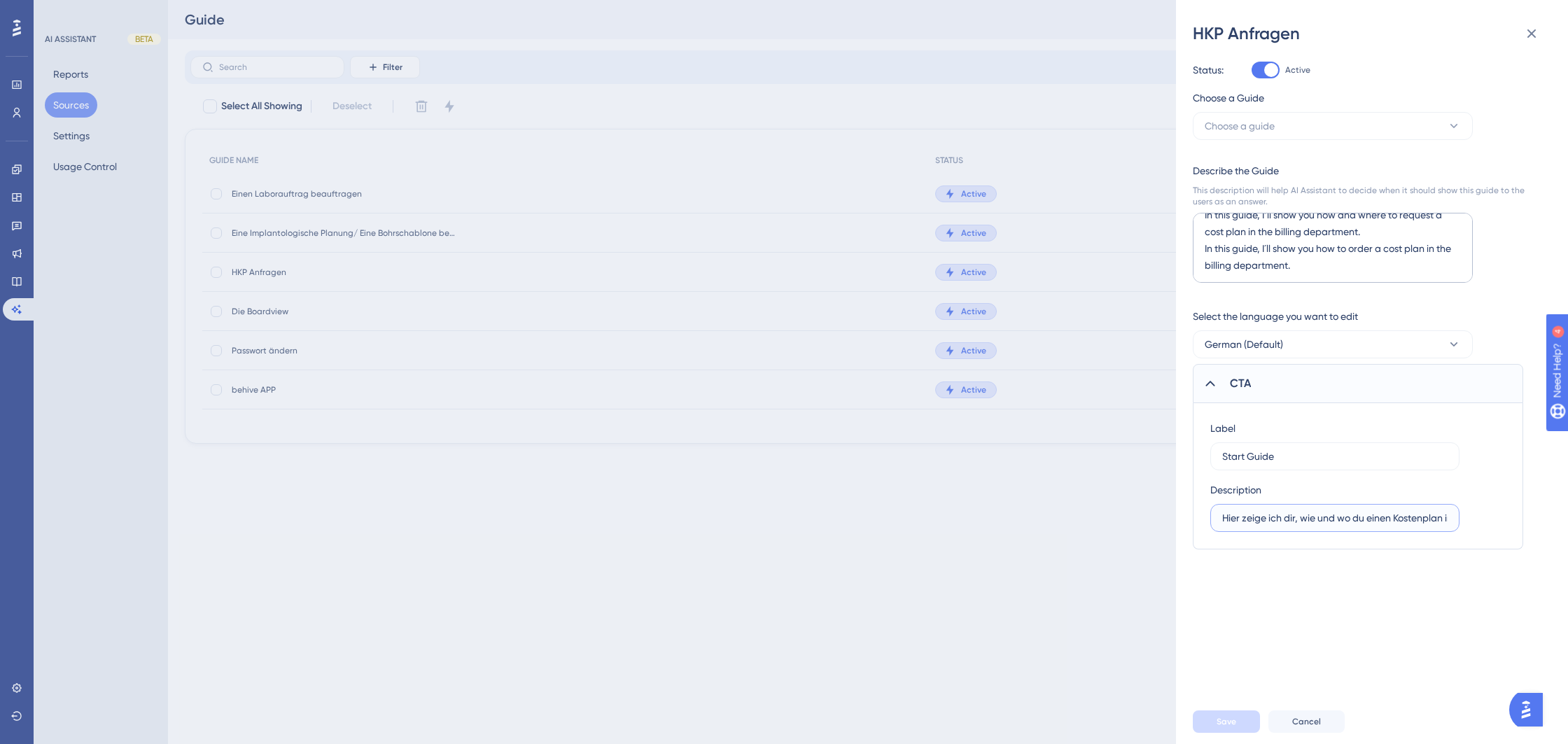
scroll to position [0, 0]
drag, startPoint x: 1352, startPoint y: 247, endPoint x: 1176, endPoint y: 233, distance: 176.6
click at [1176, 233] on div "HKP Anfragen Status: Active Choose a Guide Choose a guide Describe the Guide Th…" at bounding box center [1372, 372] width 392 height 744
click at [1204, 246] on textarea "In this guide, I´ll show you how to order a cost plan in the billing department." at bounding box center [1333, 248] width 280 height 70
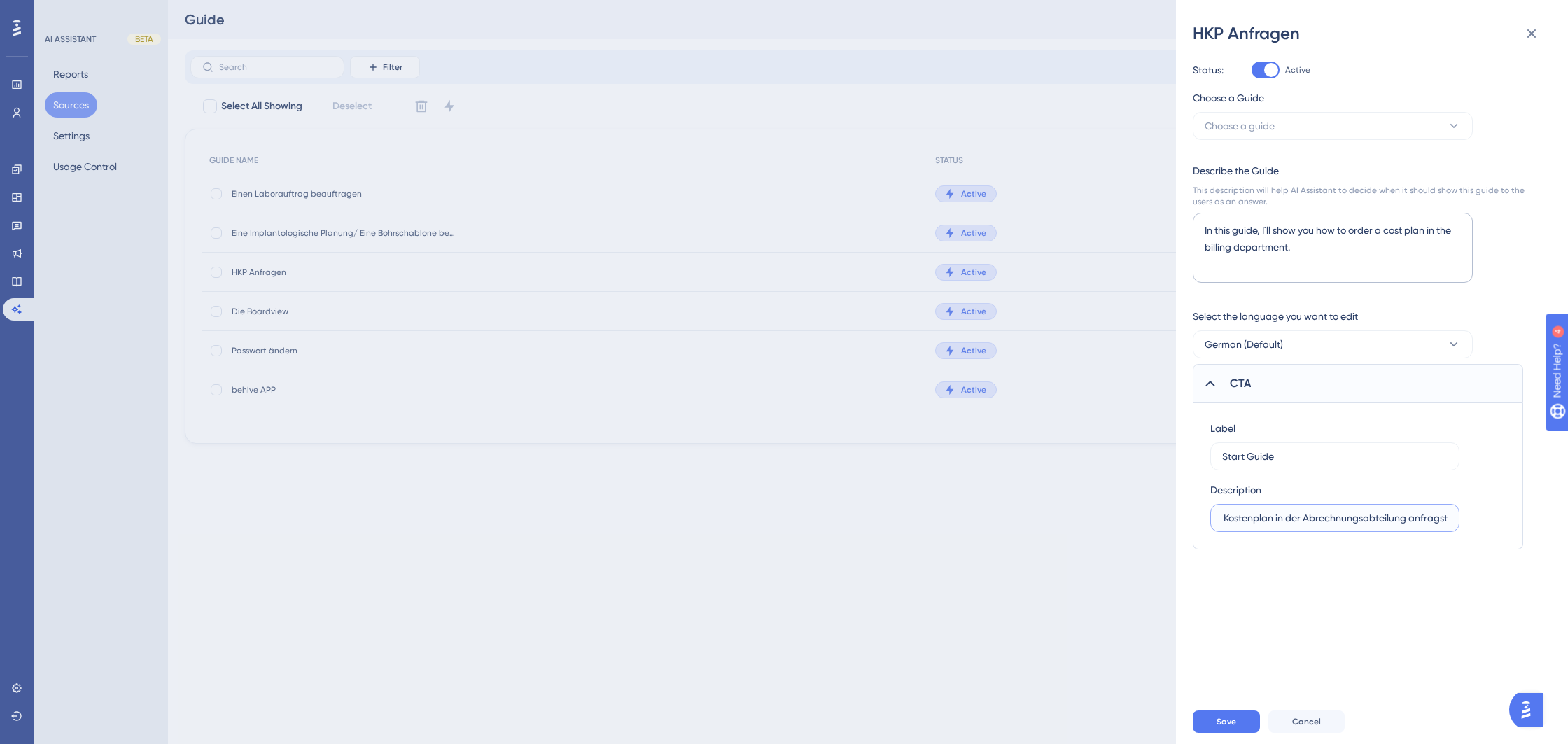
drag, startPoint x: 1223, startPoint y: 517, endPoint x: 1538, endPoint y: 516, distance: 315.0
click at [1539, 516] on div "Status: Active Choose a Guide Choose a guide Describe the Guide This descriptio…" at bounding box center [1377, 372] width 370 height 654
click at [1254, 266] on textarea "In this guide, I´ll show you how to order a cost plan in the billing department." at bounding box center [1333, 248] width 280 height 70
paste textarea "Hier zeige ich dir, wie und wo du einen Kostenplan in der Abrechnungsabteilung …"
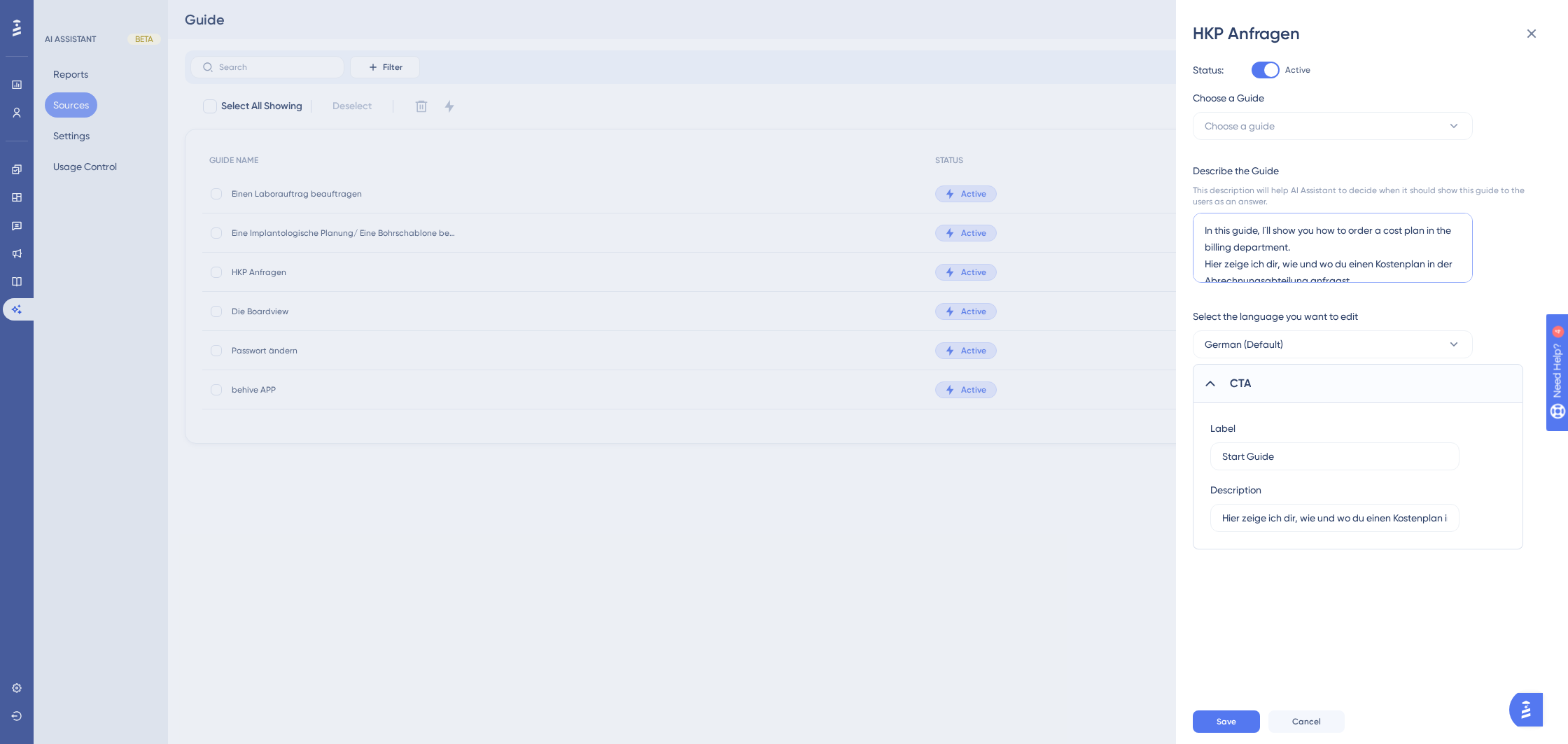
scroll to position [4, 0]
type textarea "In this guide, I´ll show you how to order a cost plan in the billing department…"
click at [1238, 727] on button "Save" at bounding box center [1226, 721] width 67 height 22
click at [1269, 74] on div at bounding box center [1271, 70] width 14 height 14
click at [1252, 70] on input "Active" at bounding box center [1251, 70] width 1 height 1
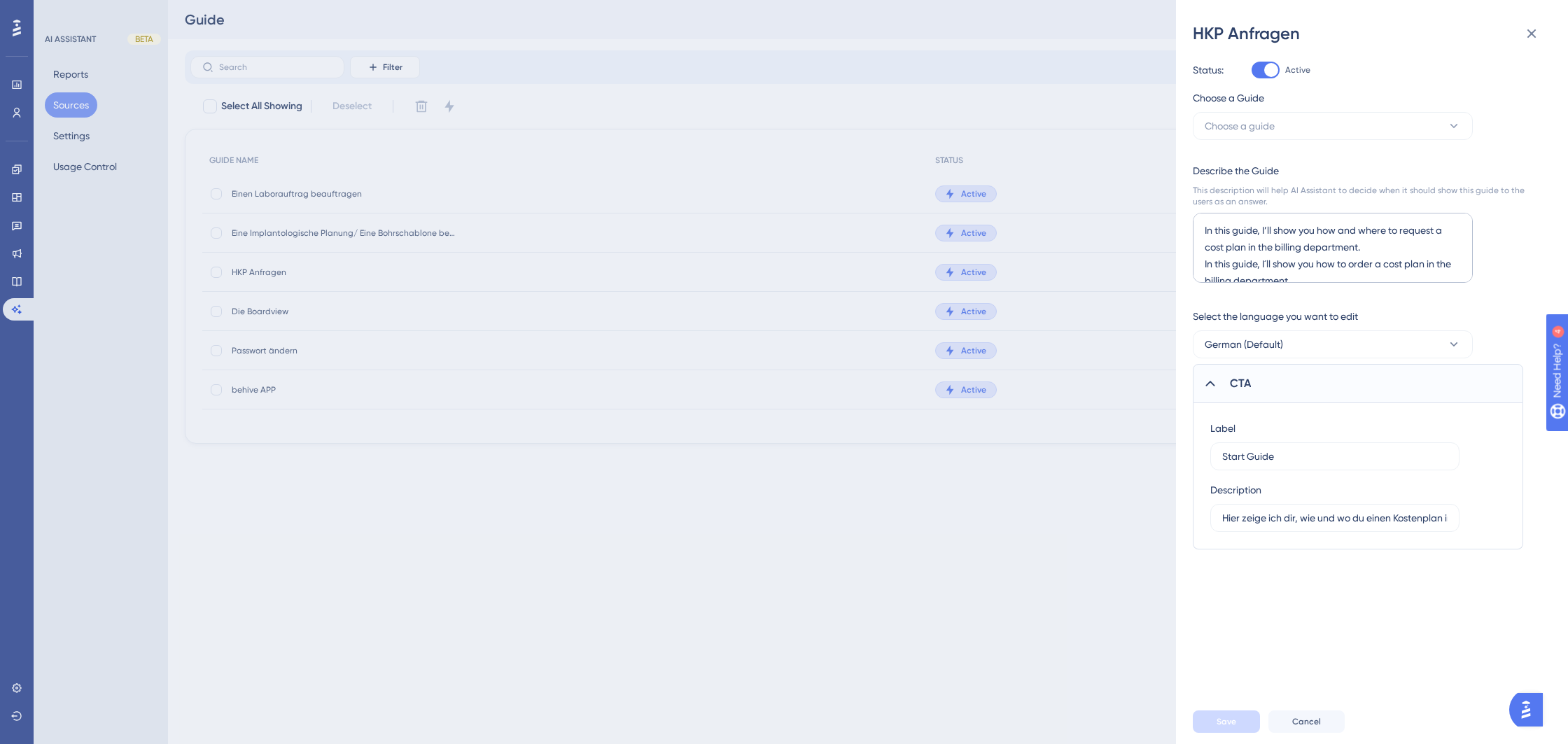
checkbox input "false"
click at [1217, 722] on span "Save" at bounding box center [1226, 721] width 19 height 11
click at [1275, 71] on div at bounding box center [1271, 70] width 14 height 14
click at [1252, 70] on input "Active" at bounding box center [1251, 70] width 1 height 1
checkbox input "false"
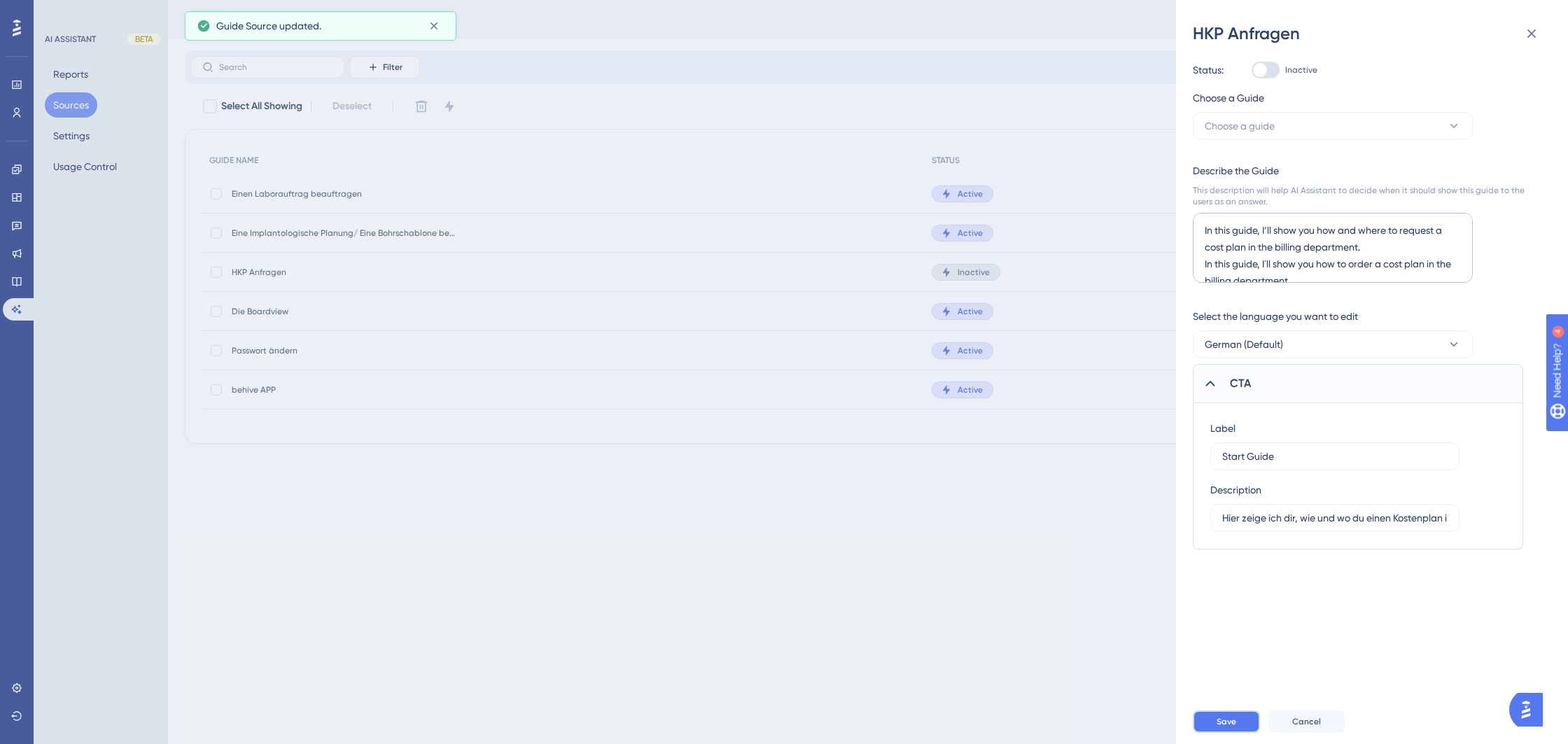
click at [1218, 721] on span "Save" at bounding box center [1226, 721] width 19 height 11
click at [1418, 129] on button "Choose a guide" at bounding box center [1333, 126] width 280 height 28
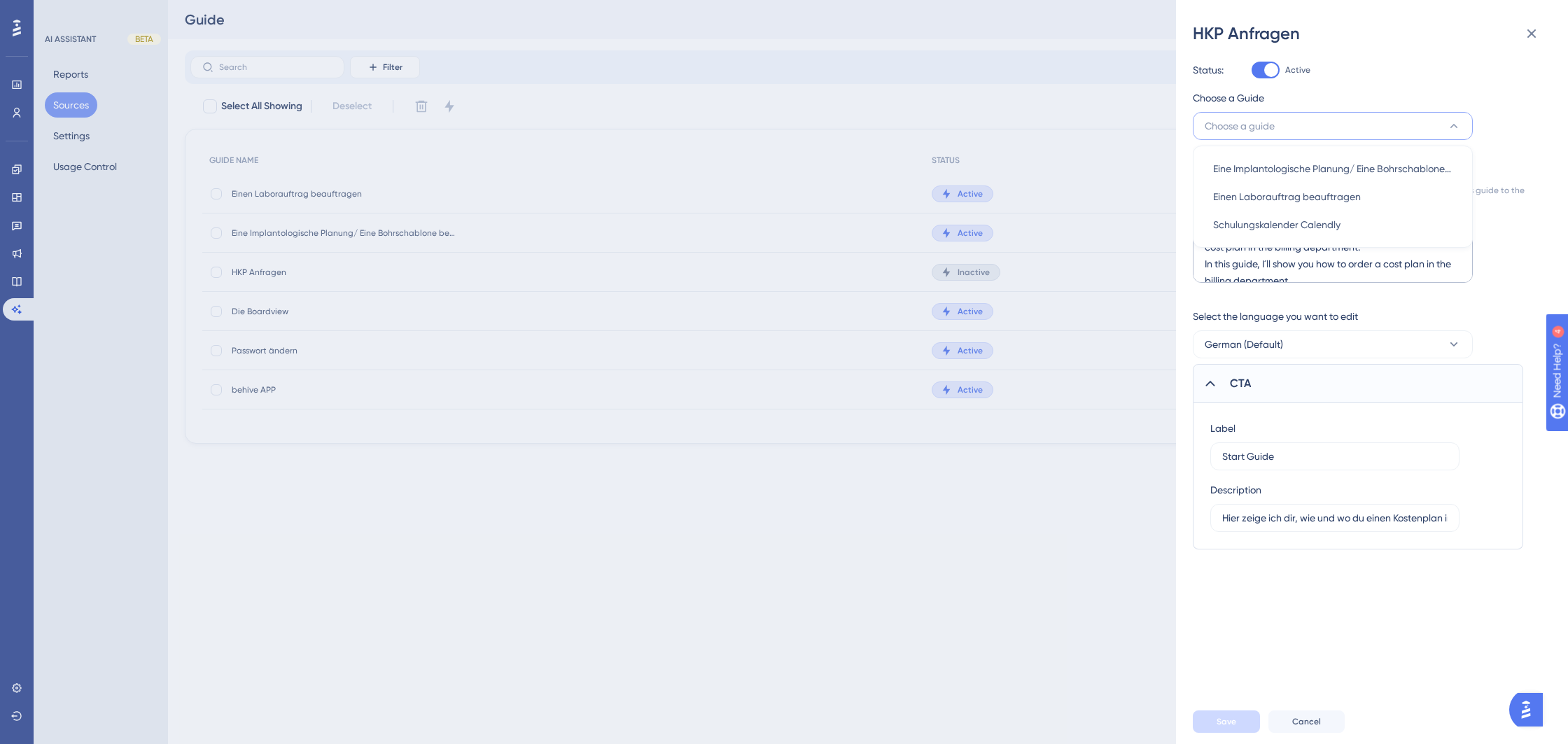
click at [1332, 129] on button "Choose a guide" at bounding box center [1333, 126] width 280 height 28
click at [1384, 117] on button "Choose a guide" at bounding box center [1333, 126] width 280 height 28
drag, startPoint x: 1381, startPoint y: 131, endPoint x: 1385, endPoint y: 109, distance: 22.4
click at [1381, 131] on button "Choose a guide" at bounding box center [1333, 126] width 280 height 28
click at [1533, 34] on icon at bounding box center [1532, 33] width 9 height 9
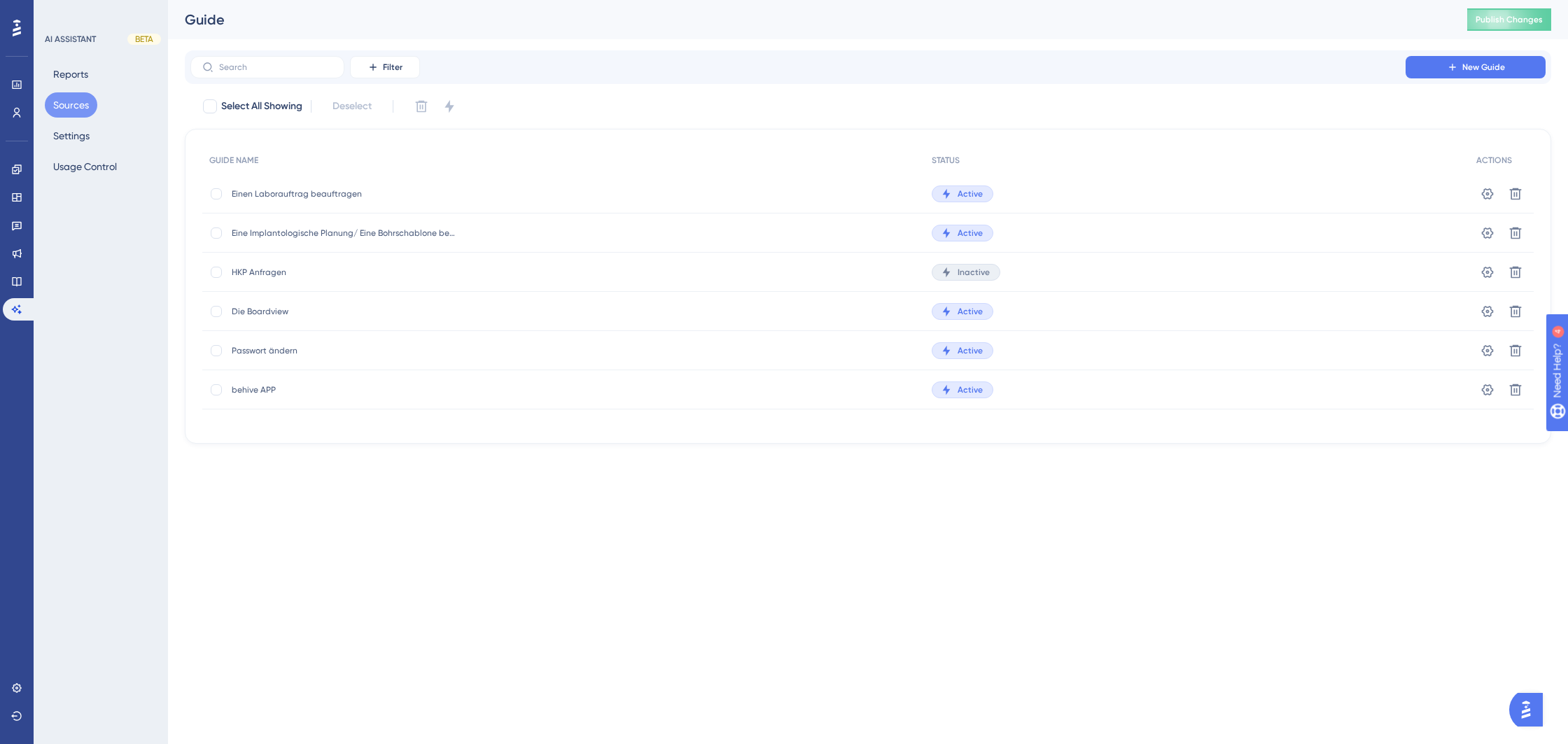
click at [1218, 264] on div "Inactive" at bounding box center [1197, 272] width 545 height 40
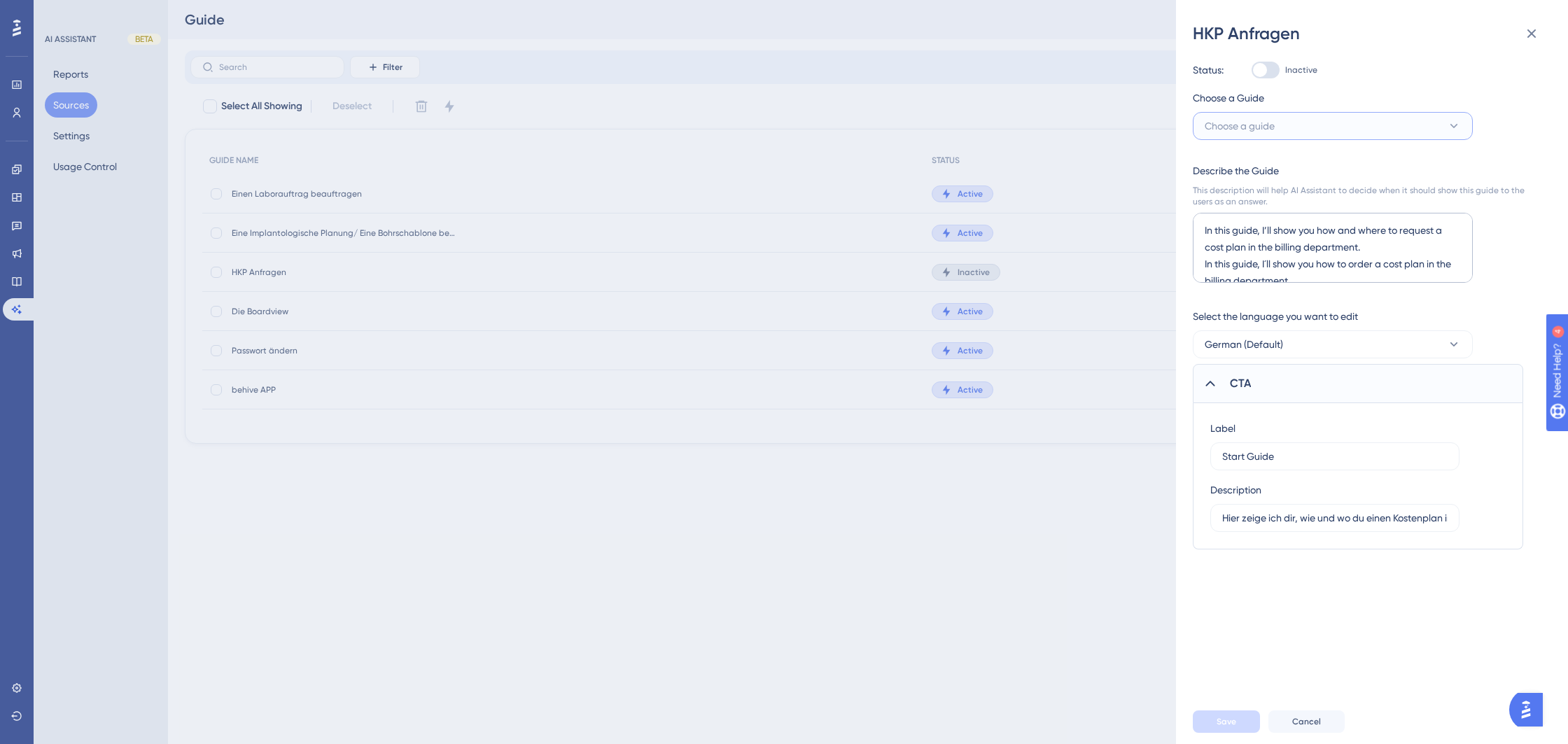
click at [1362, 116] on button "Choose a guide" at bounding box center [1333, 126] width 280 height 28
click at [1404, 89] on div "Status: Inactive Choose a Guide Choose a guide Eine Implantologische Planung/ E…" at bounding box center [1377, 372] width 370 height 654
click at [1524, 34] on icon at bounding box center [1531, 33] width 17 height 17
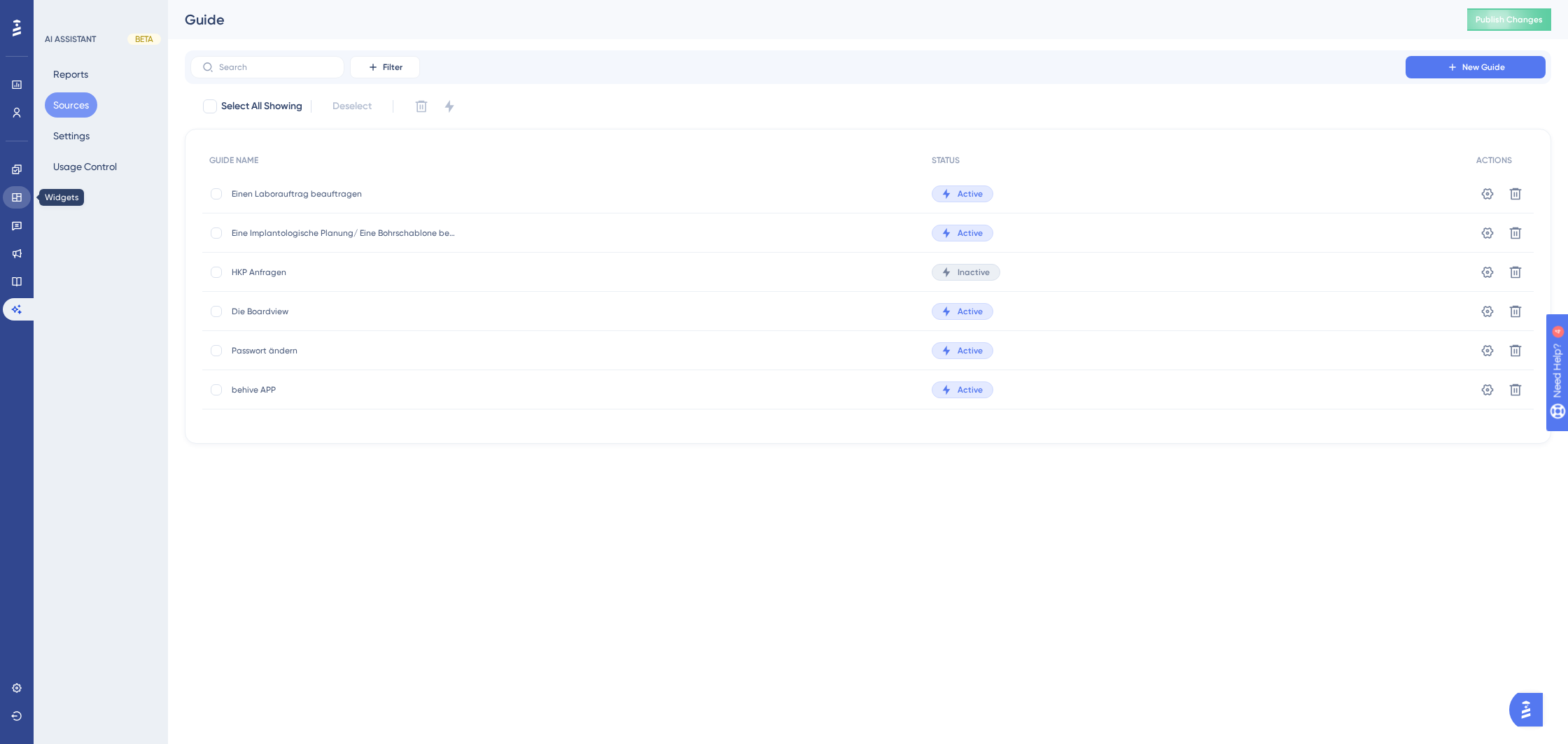
click at [19, 188] on link at bounding box center [17, 197] width 28 height 22
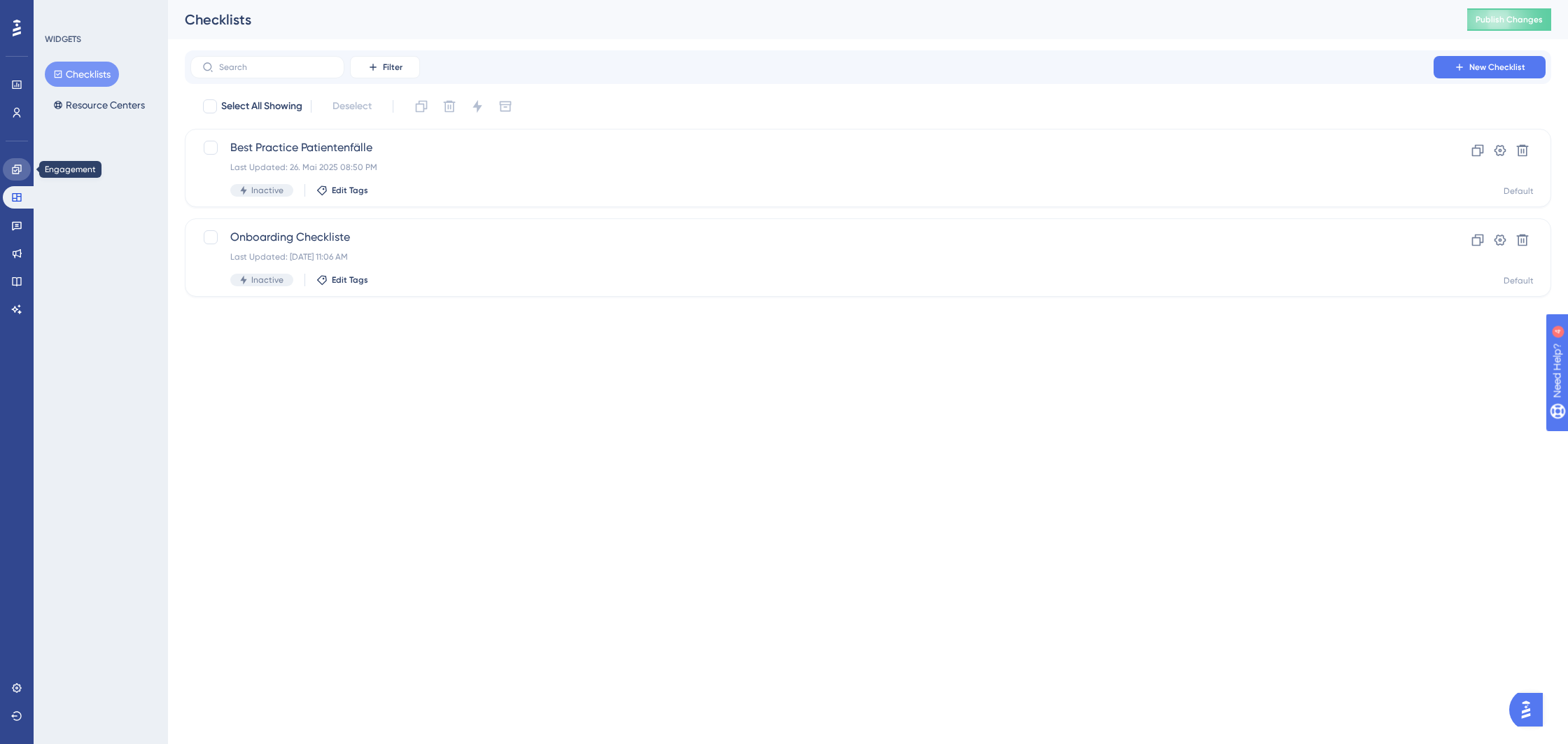
click at [13, 168] on icon at bounding box center [17, 169] width 11 height 11
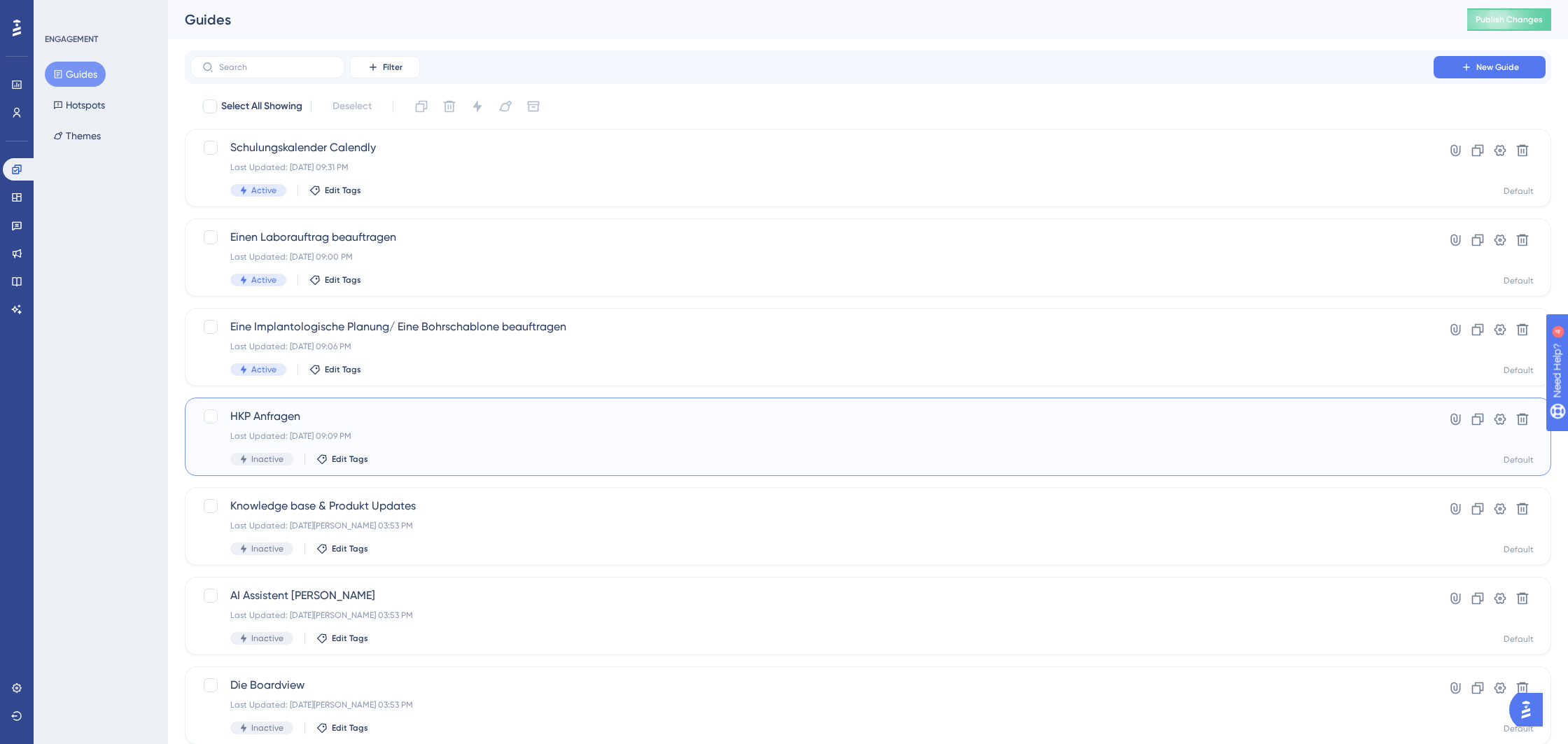
click at [452, 401] on div "HKP Anfragen Last Updated: 01. Sept. 2025 09:09 PM Inactive Edit Tags Hyperlink…" at bounding box center [867, 437] width 1366 height 78
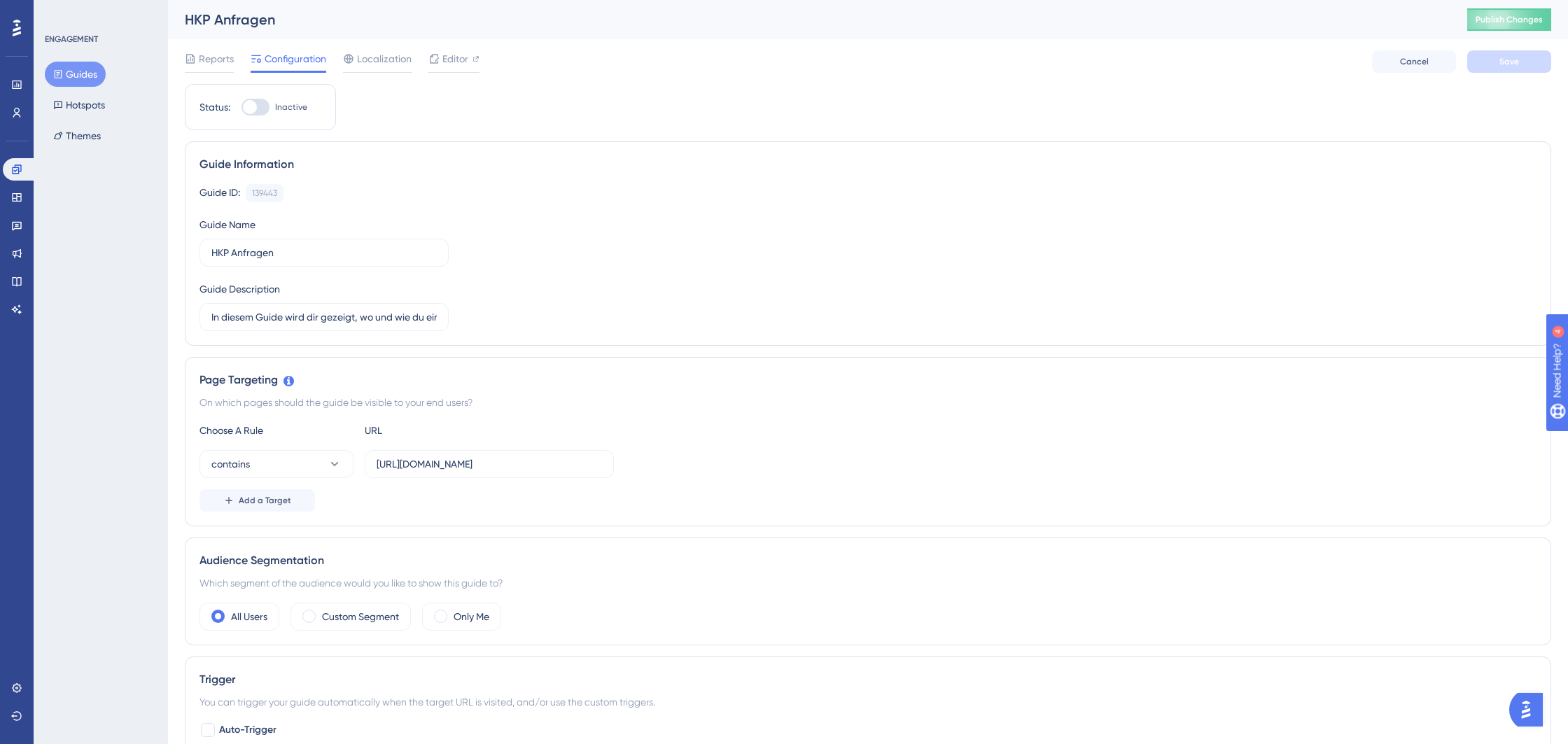
click at [270, 108] on label "Inactive" at bounding box center [274, 106] width 66 height 17
click at [242, 108] on input "Inactive" at bounding box center [241, 107] width 1 height 1
checkbox input "true"
click at [1511, 68] on button "Save" at bounding box center [1509, 61] width 84 height 22
click at [1511, 25] on span "Publish Changes" at bounding box center [1509, 19] width 67 height 11
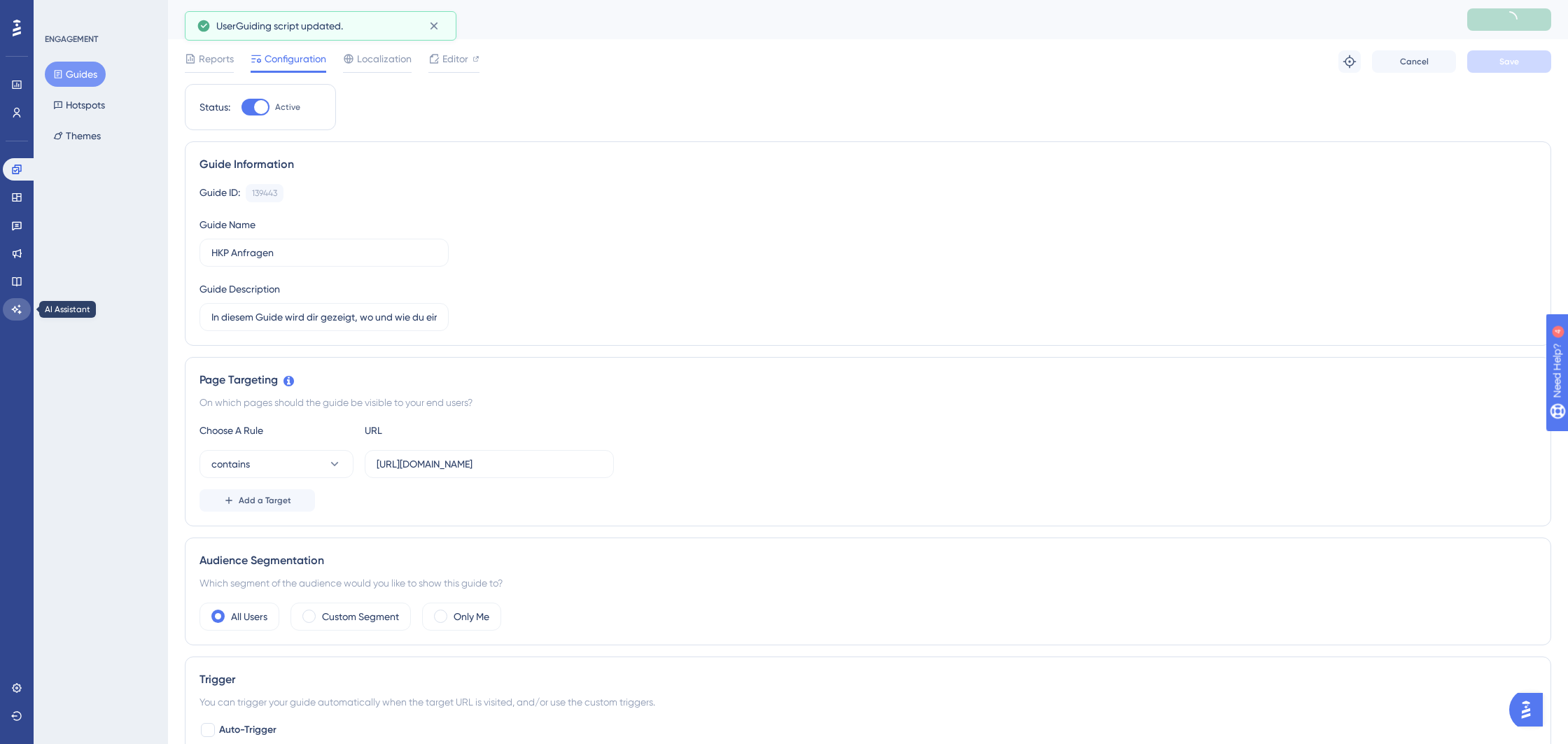
click at [11, 307] on icon at bounding box center [17, 309] width 11 height 11
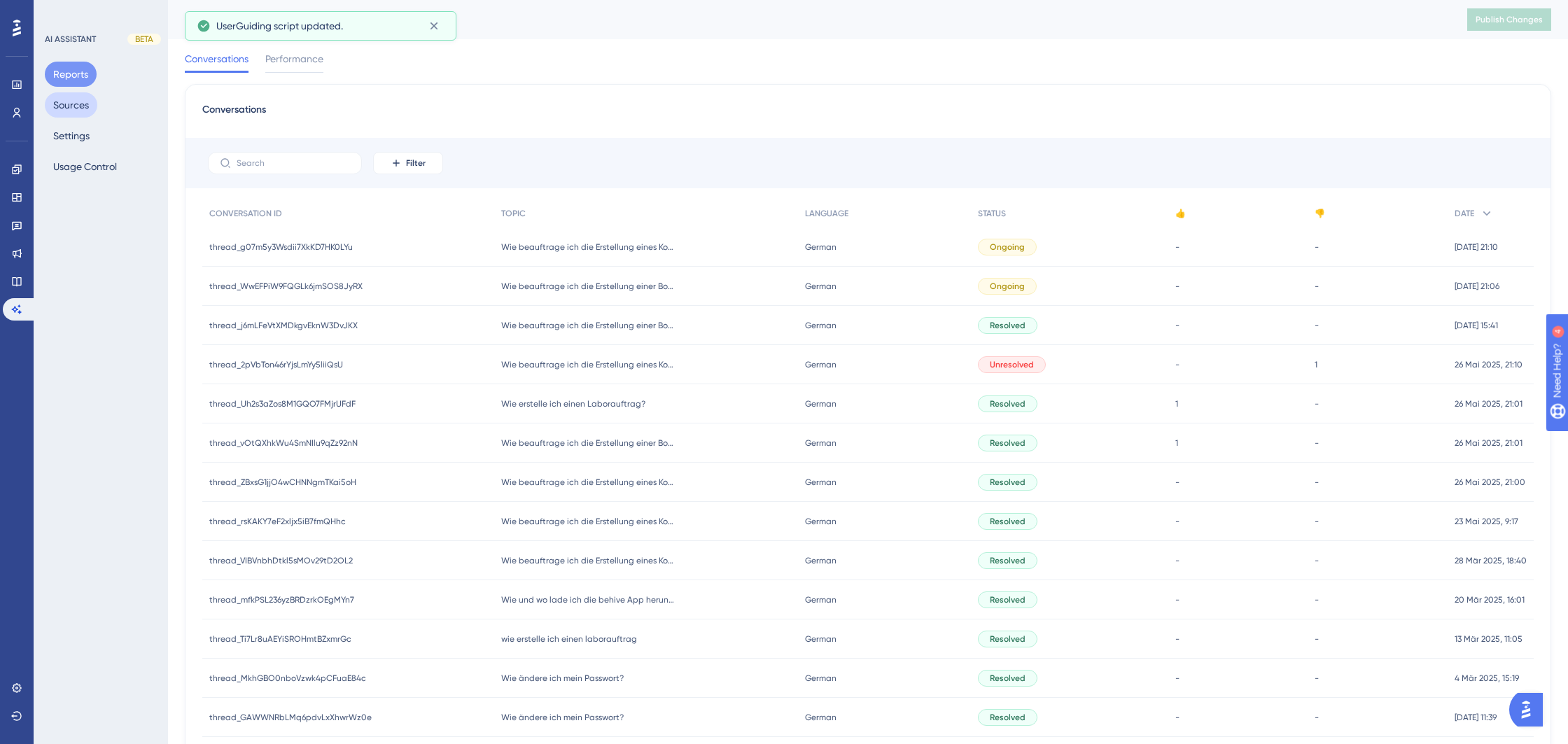
click at [76, 110] on button "Sources" at bounding box center [71, 105] width 53 height 25
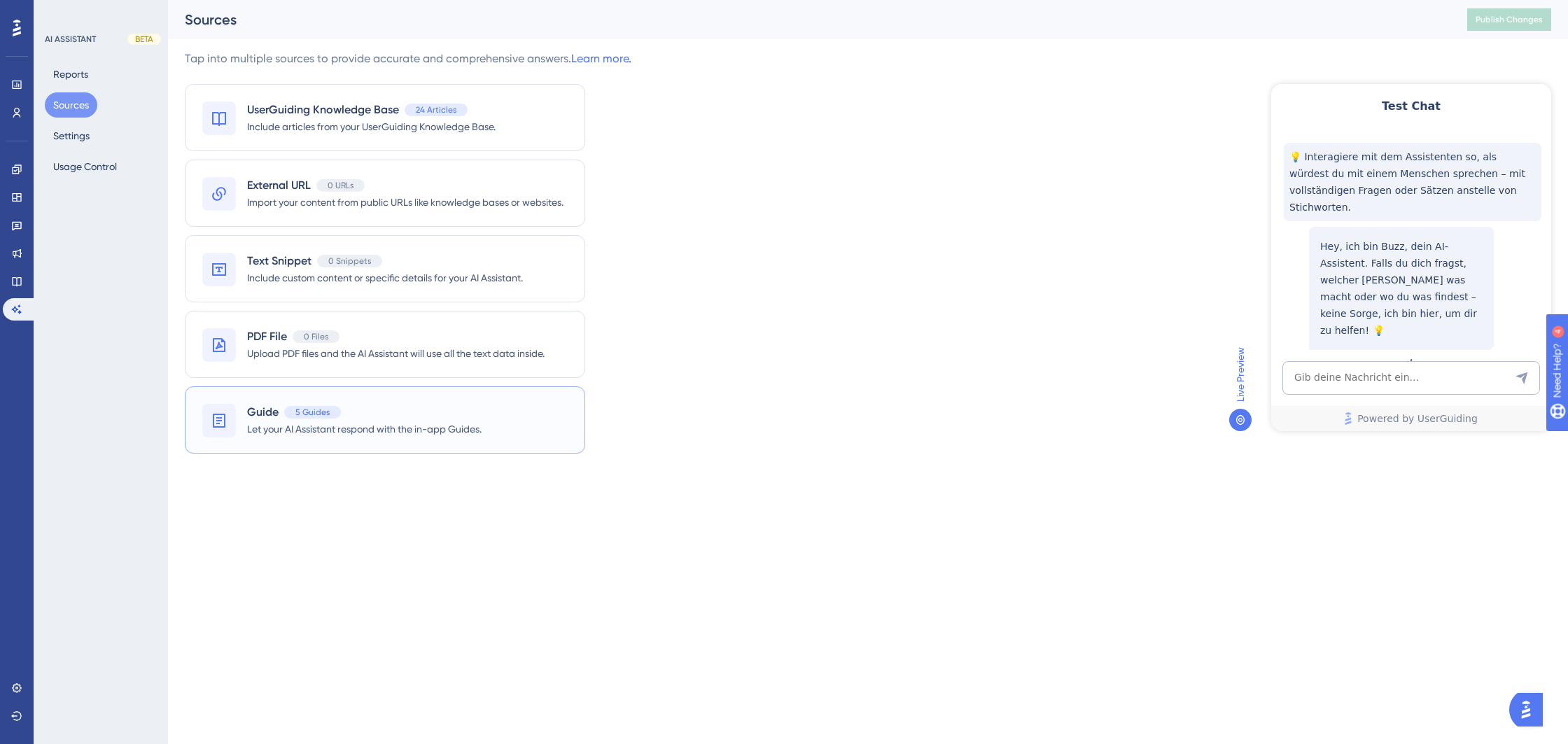
click at [434, 420] on div "Guide 5 Guides Let your AI Assistant respond with the in-app Guides." at bounding box center [364, 420] width 235 height 33
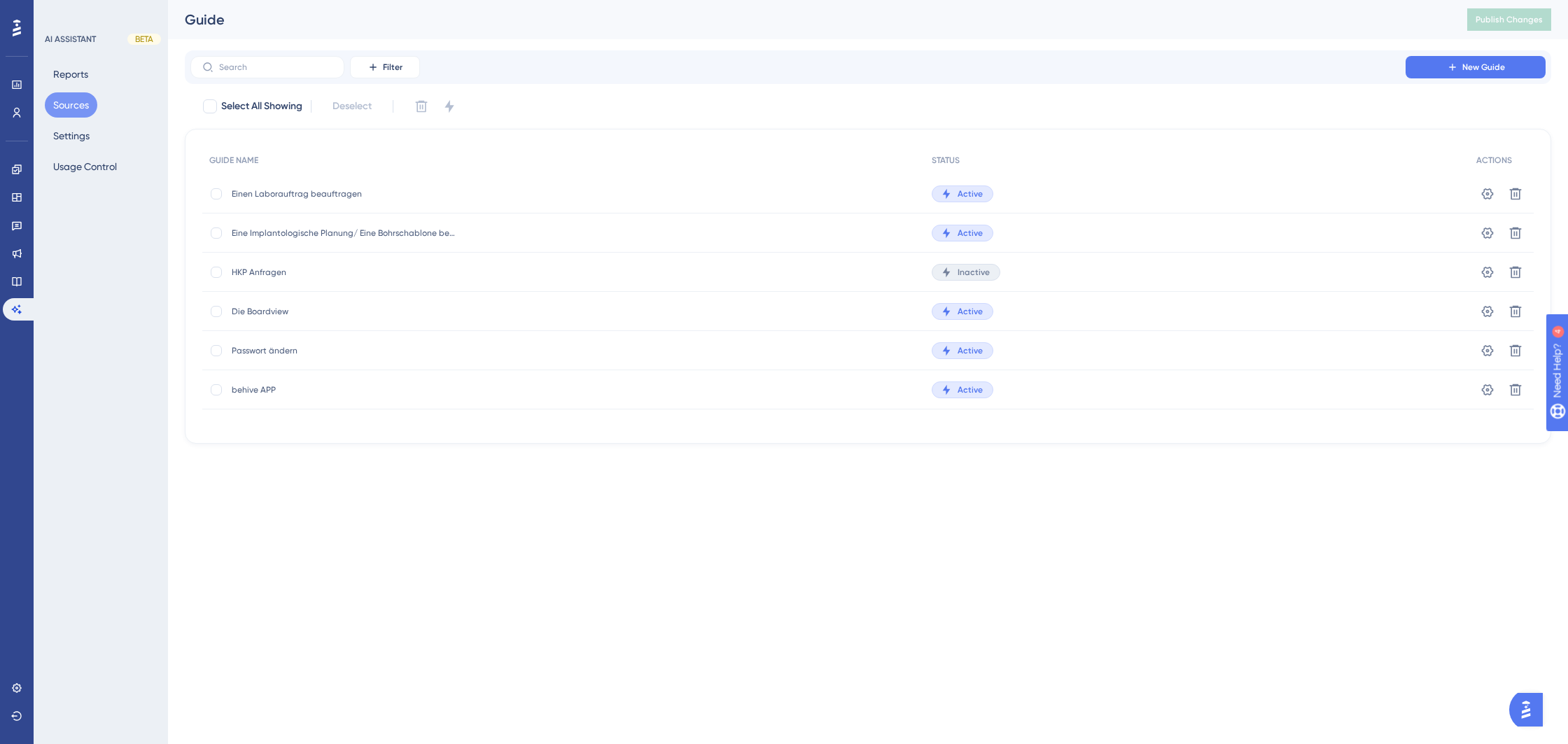
click at [503, 268] on div "HKP Anfragen HKP Anfragen" at bounding box center [563, 272] width 722 height 40
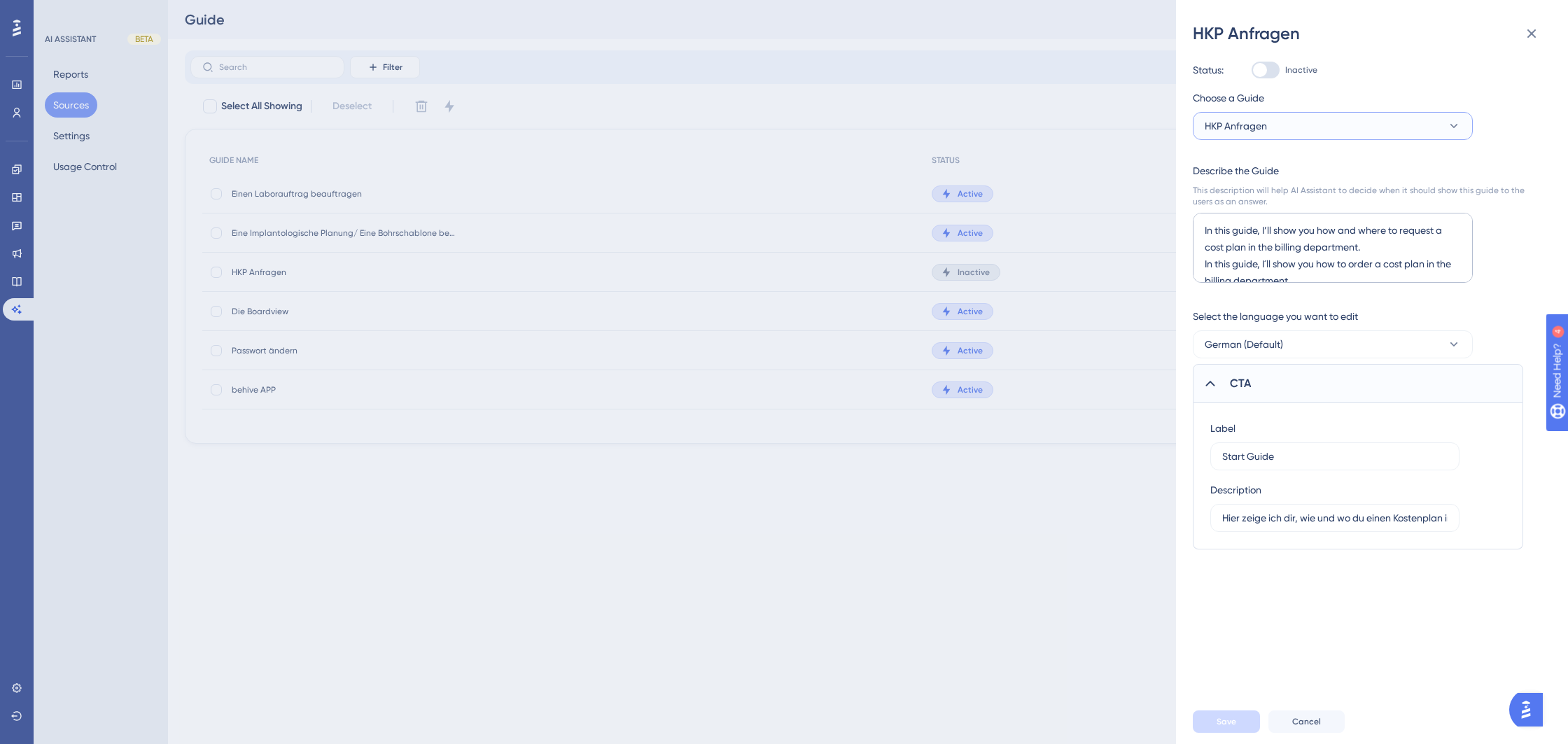
click at [1363, 125] on button "HKP Anfragen" at bounding box center [1333, 126] width 280 height 28
click at [1266, 66] on div at bounding box center [1260, 70] width 14 height 14
click at [1252, 70] on input "Inactive" at bounding box center [1251, 70] width 1 height 1
checkbox input "true"
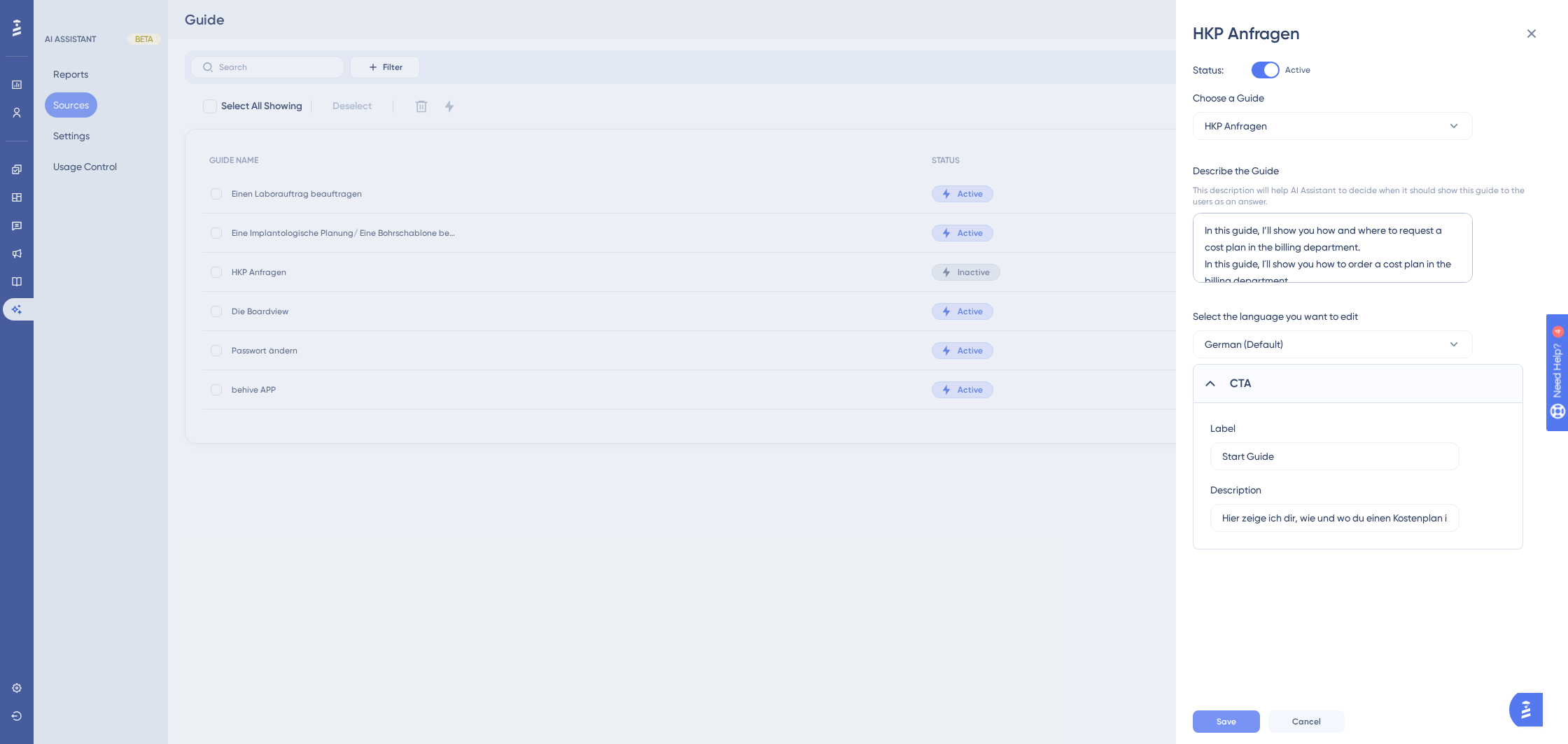
click at [1234, 723] on span "Save" at bounding box center [1226, 721] width 19 height 11
drag, startPoint x: 1381, startPoint y: 249, endPoint x: 1130, endPoint y: 219, distance: 252.8
click at [1130, 219] on div "HKP Anfragen Status: Inactive Choose a Guide HKP Anfragen Describe the Guide Th…" at bounding box center [784, 372] width 1568 height 744
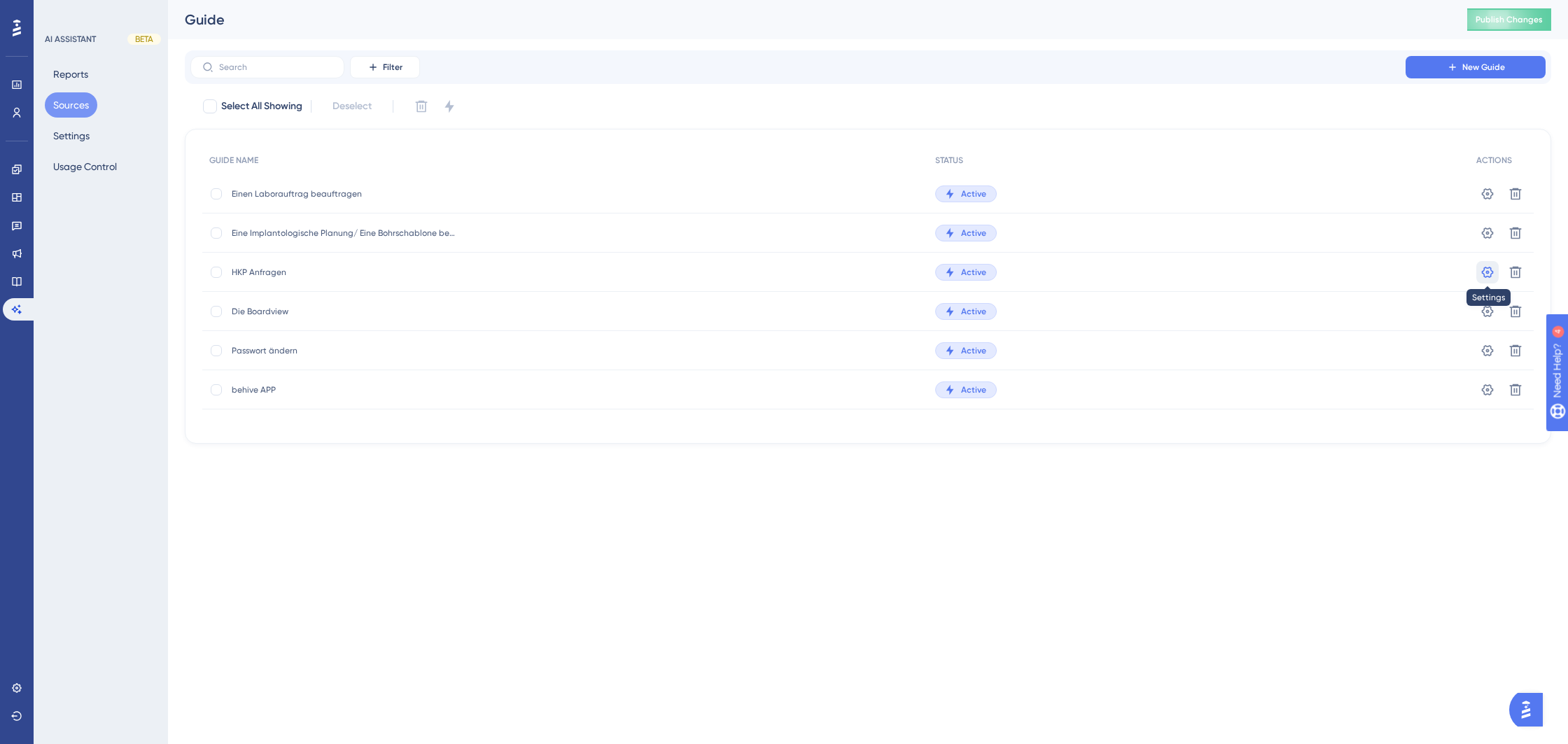
click at [1489, 201] on icon at bounding box center [1487, 194] width 14 height 14
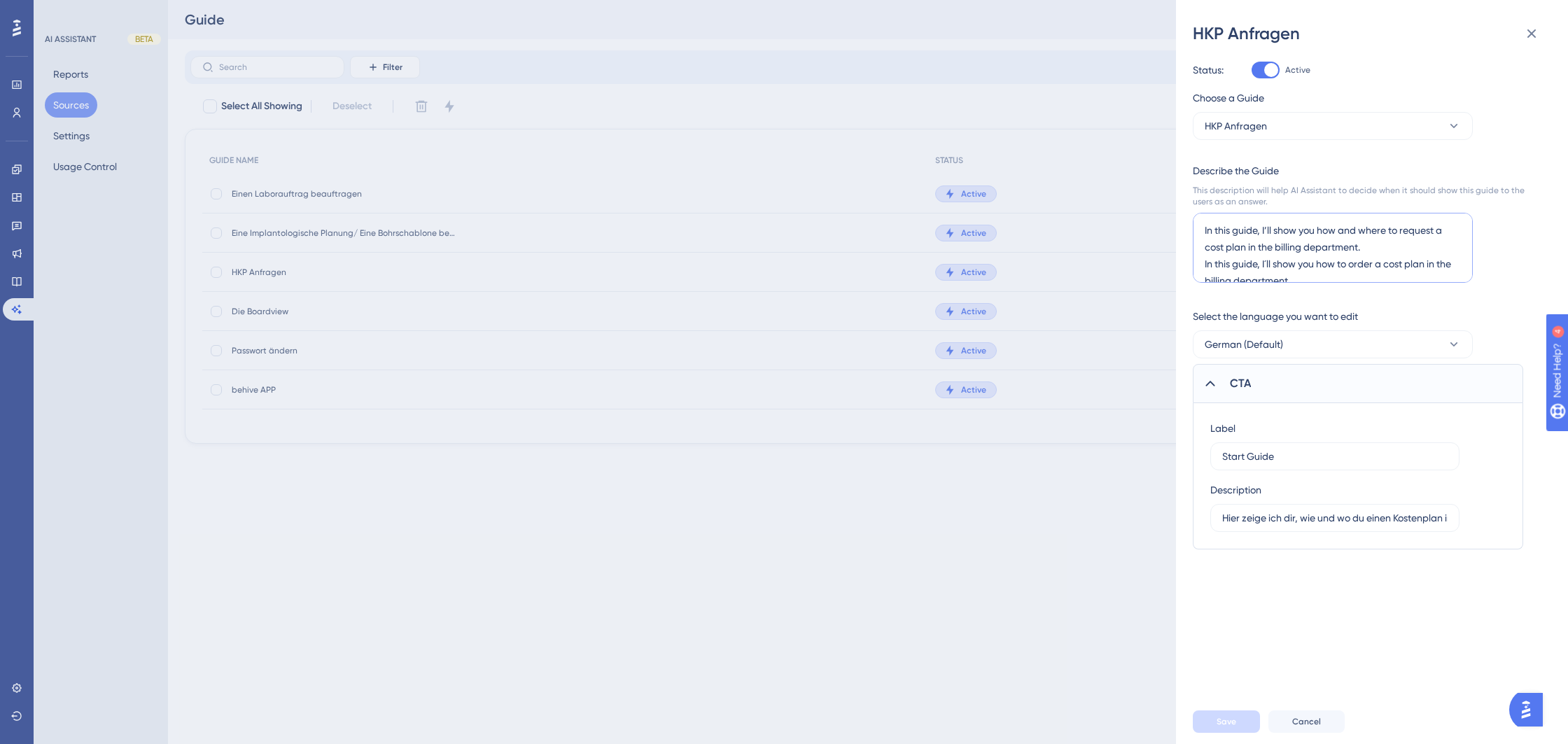
drag, startPoint x: 1374, startPoint y: 252, endPoint x: 1163, endPoint y: 227, distance: 212.5
click at [1163, 227] on div "HKP Anfragen Status: Active Choose a Guide HKP Anfragen Describe the Guide This…" at bounding box center [784, 372] width 1568 height 744
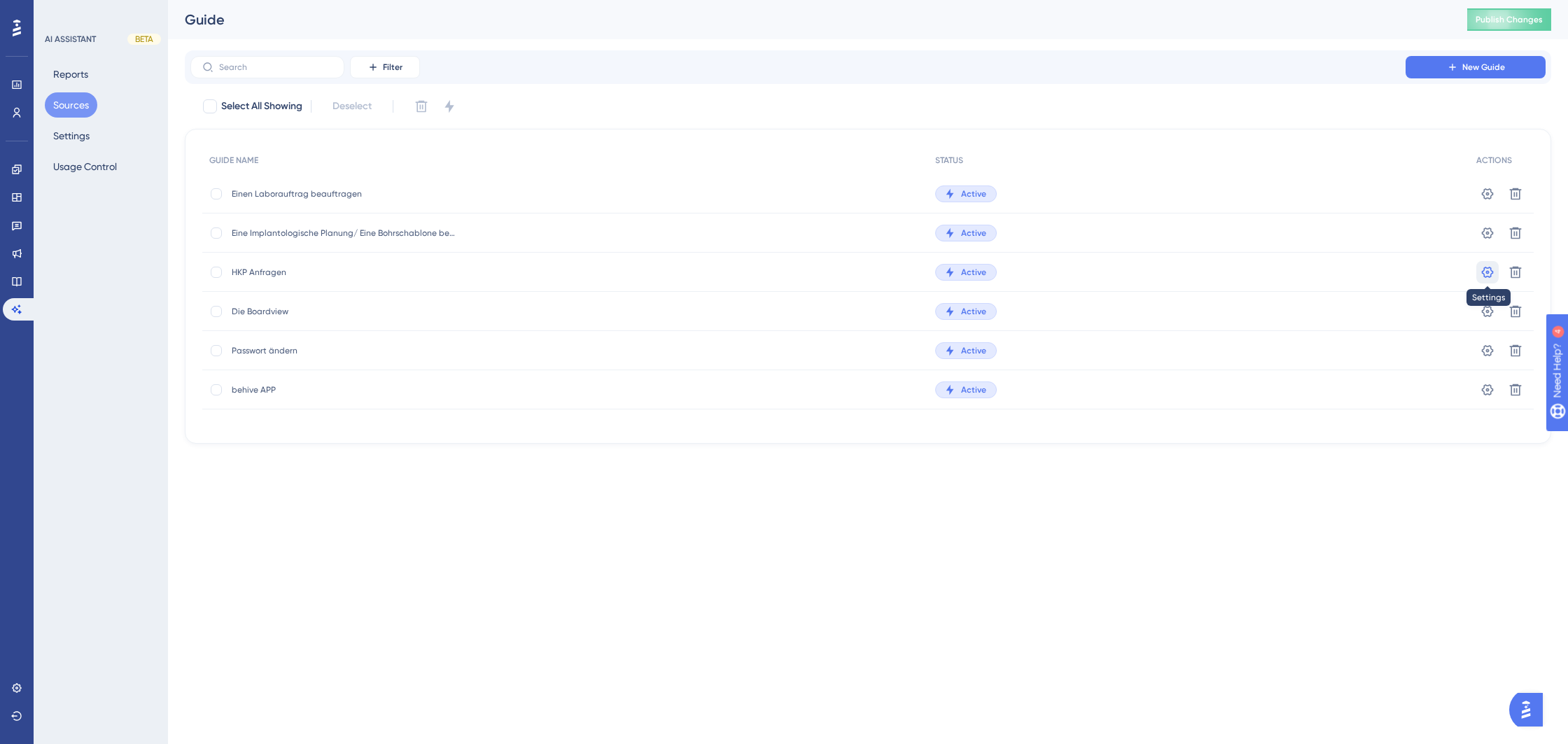
click at [1493, 201] on icon at bounding box center [1487, 194] width 14 height 14
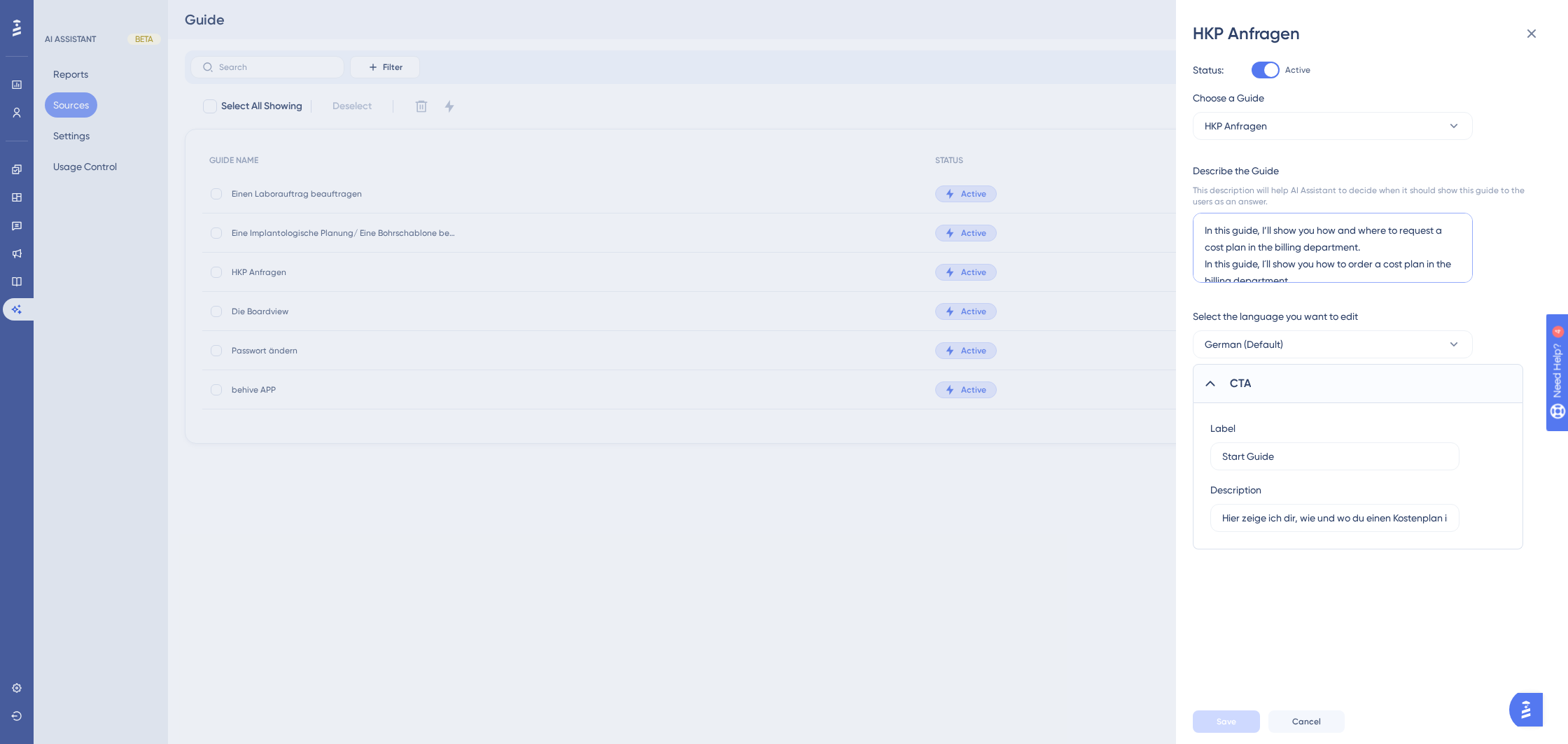
drag, startPoint x: 1373, startPoint y: 248, endPoint x: 1244, endPoint y: 240, distance: 129.2
click at [1209, 231] on textarea "In this guide, I’ll show you how and where to request a cost plan in the billin…" at bounding box center [1333, 248] width 280 height 70
click at [1204, 247] on textarea "In this guide, I´ll show you how to order a cost plan in the billing department." at bounding box center [1333, 248] width 280 height 70
type textarea "In this guide, I´ll show you how to order a cost plan in the billing department."
click at [1235, 714] on button "Save" at bounding box center [1226, 721] width 67 height 22
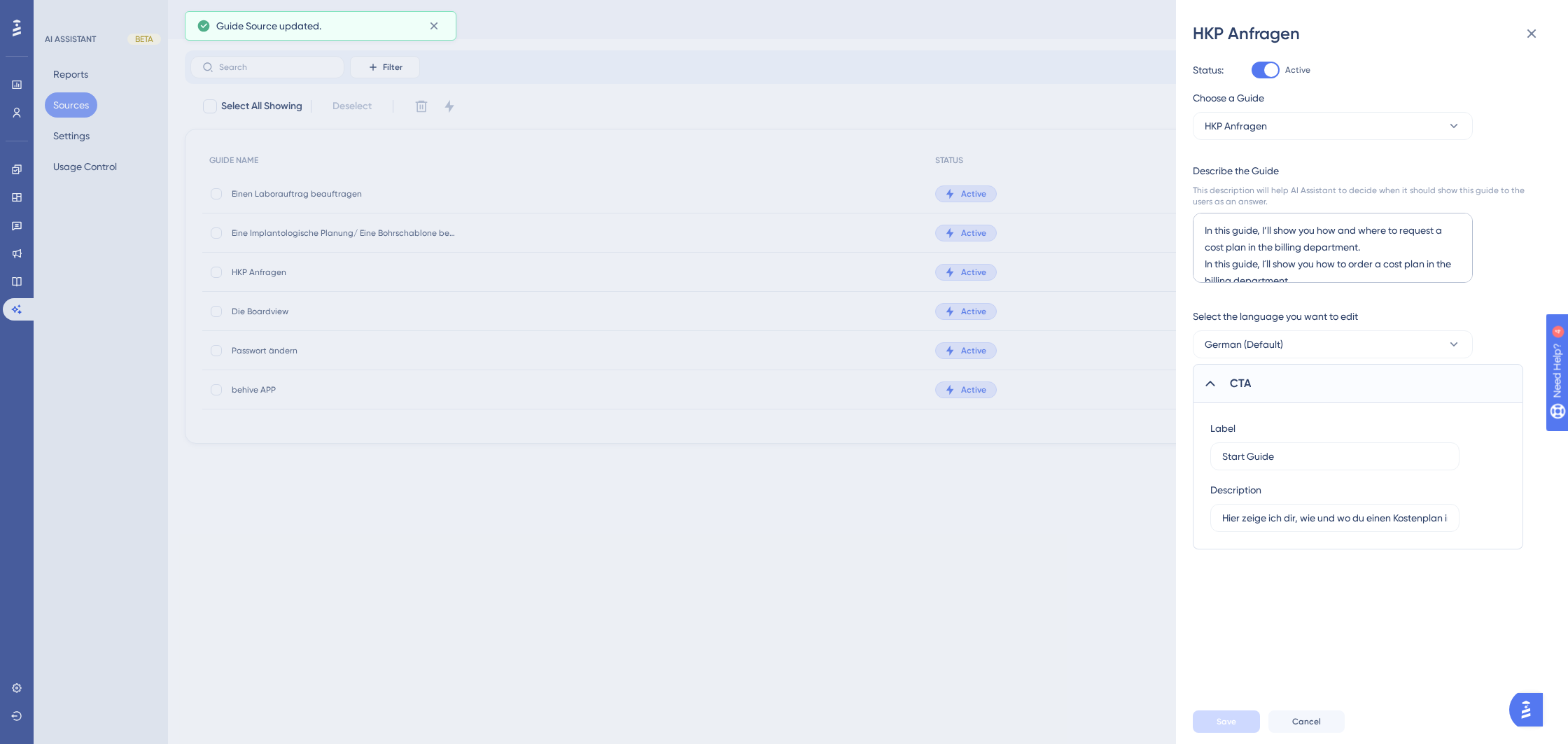
click at [1210, 376] on div at bounding box center [1210, 383] width 17 height 17
click at [1527, 26] on icon at bounding box center [1531, 33] width 17 height 17
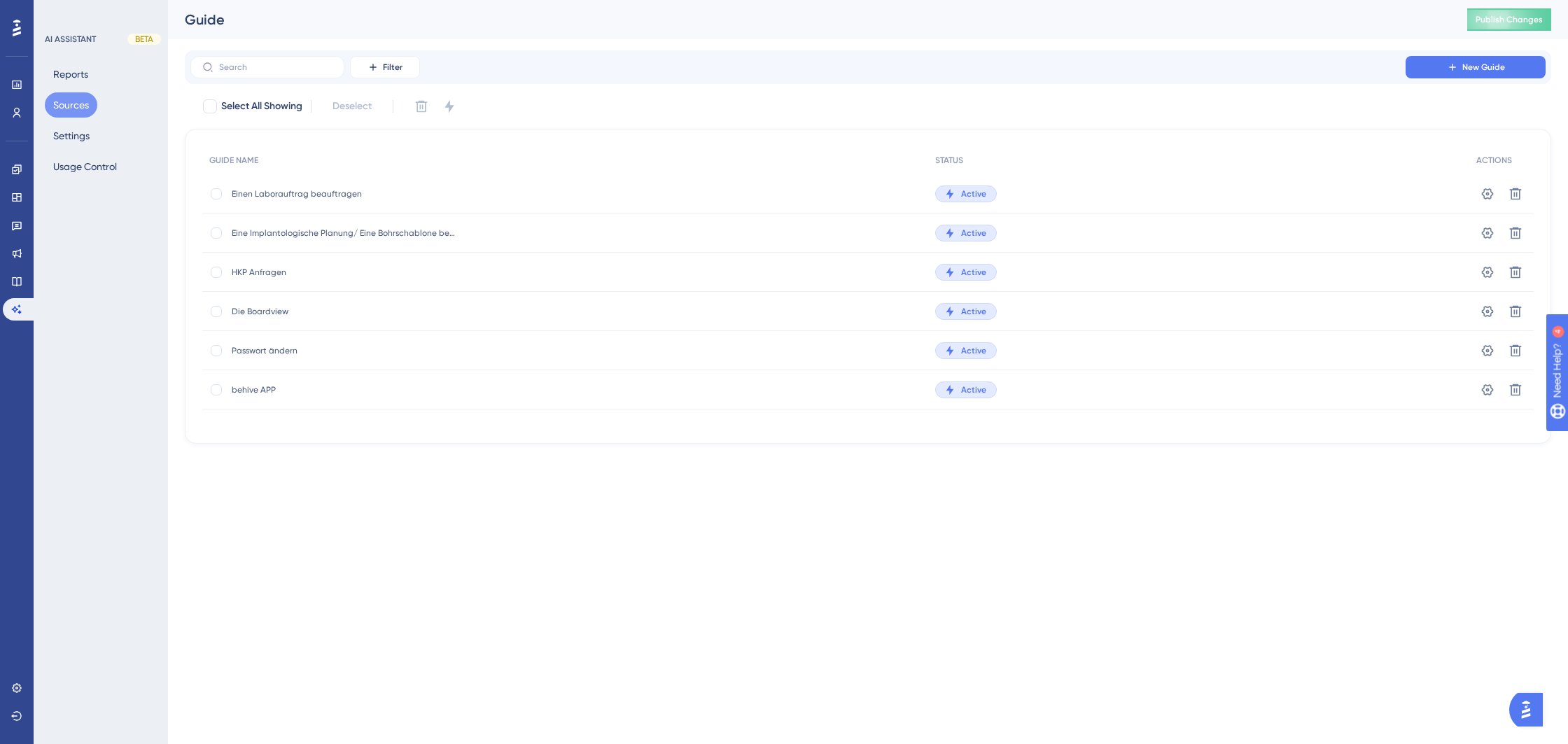
click at [281, 386] on span "behive APP" at bounding box center [343, 389] width 224 height 11
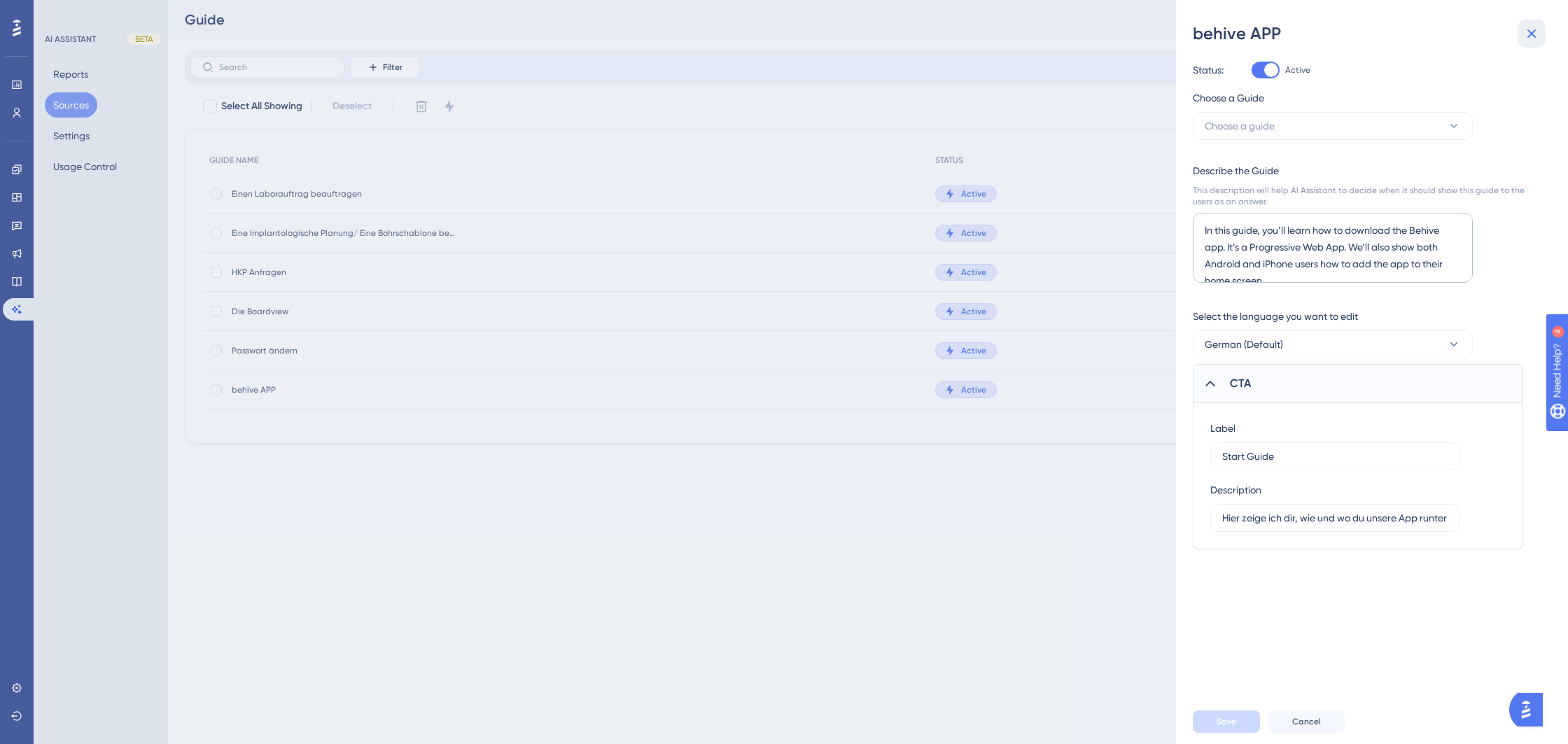
click at [1537, 30] on icon at bounding box center [1531, 33] width 17 height 17
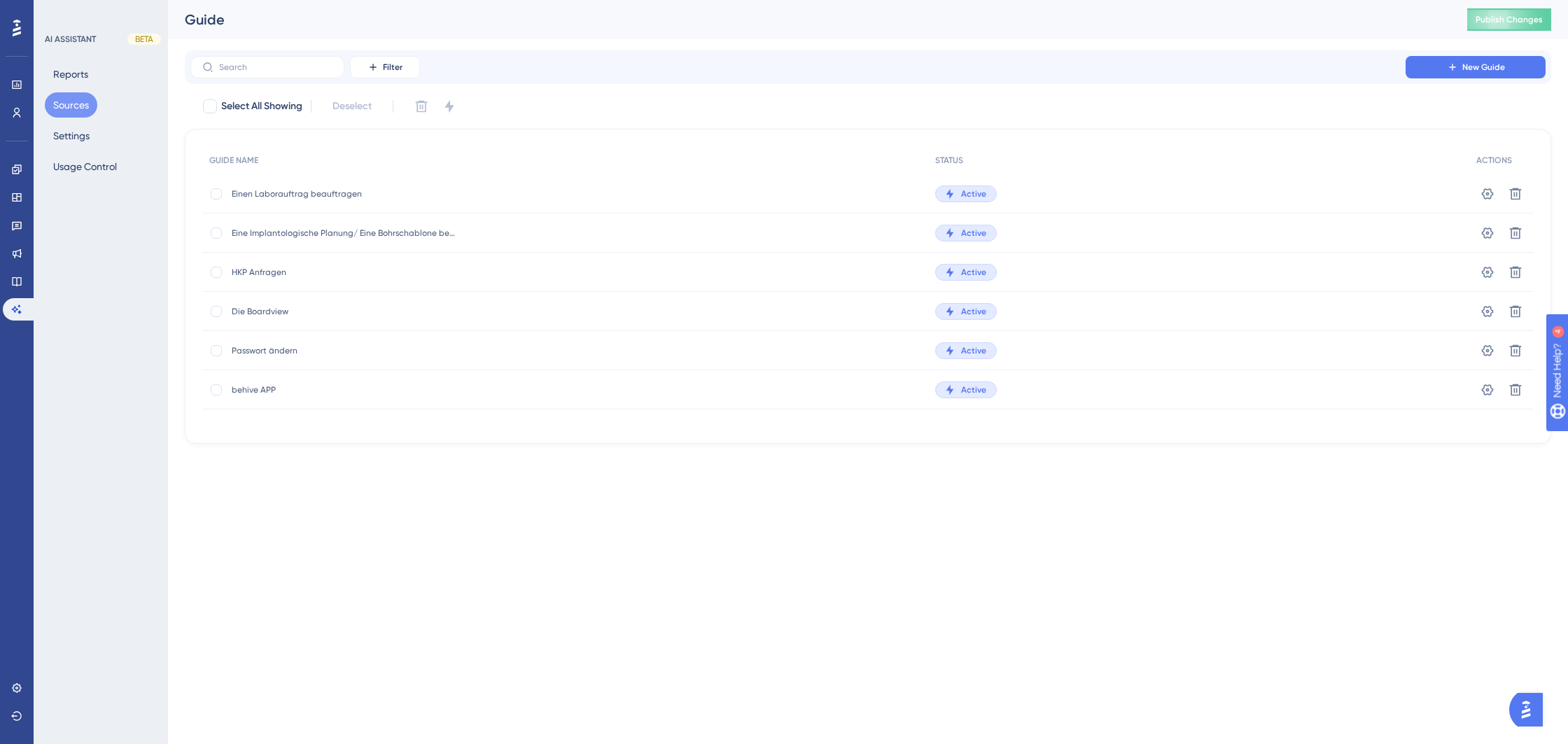
click at [391, 190] on span "Einen Laborauftrag beauftragen" at bounding box center [343, 193] width 224 height 11
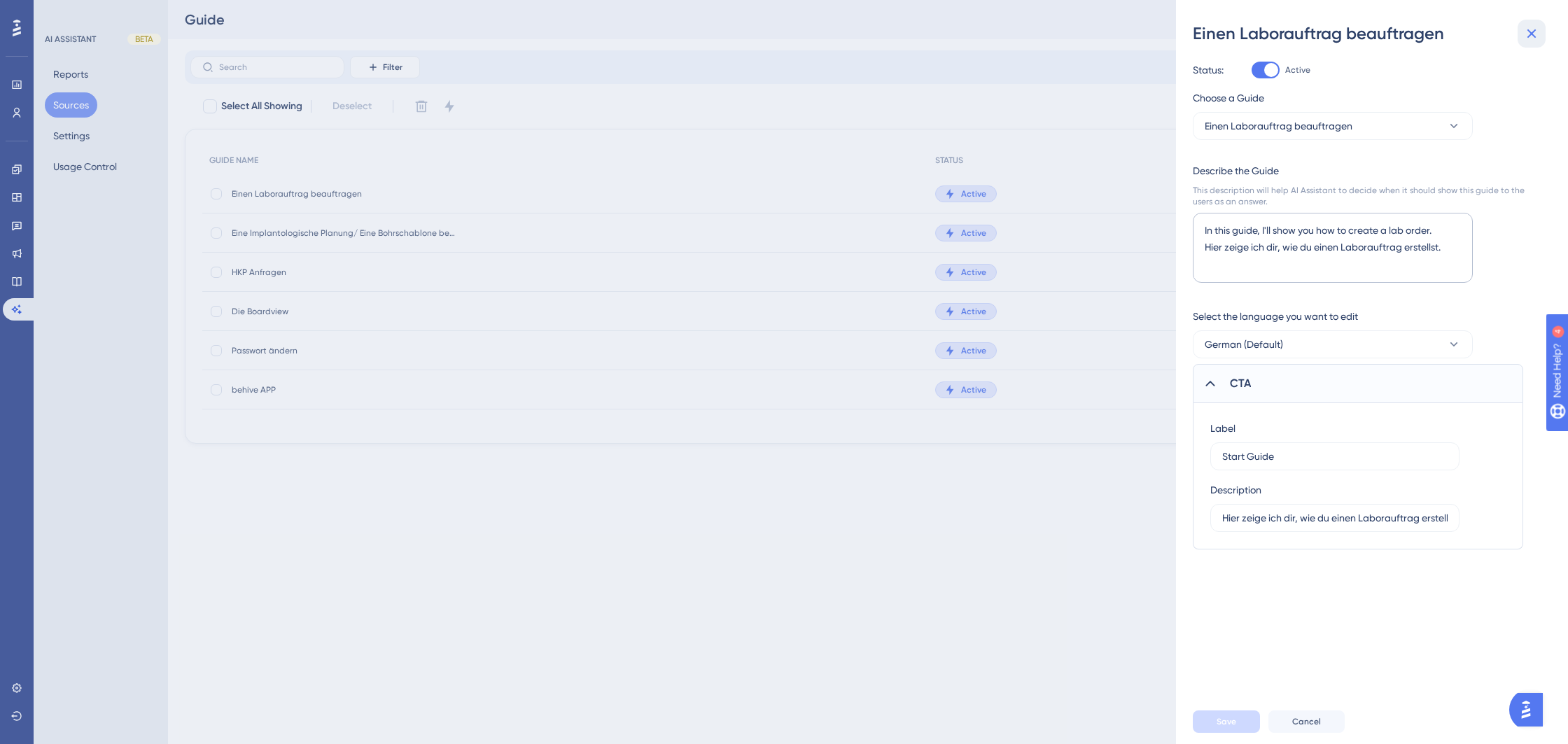
drag, startPoint x: 1536, startPoint y: 29, endPoint x: 1086, endPoint y: 84, distance: 453.3
click at [1536, 29] on icon at bounding box center [1531, 33] width 17 height 17
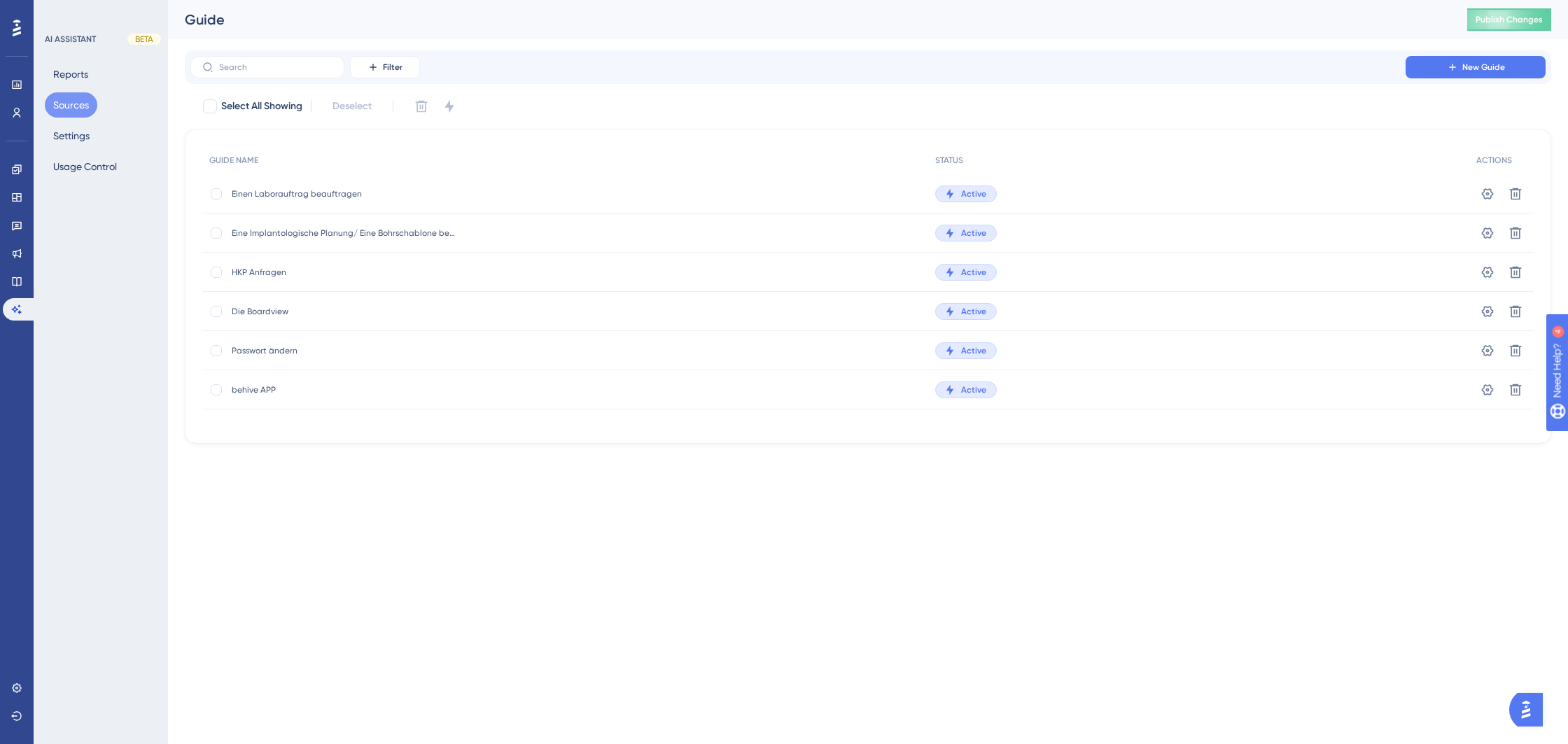
click at [390, 238] on span "Eine Implantologische Planung/ Eine Bohrschablone beauftragen" at bounding box center [343, 233] width 224 height 11
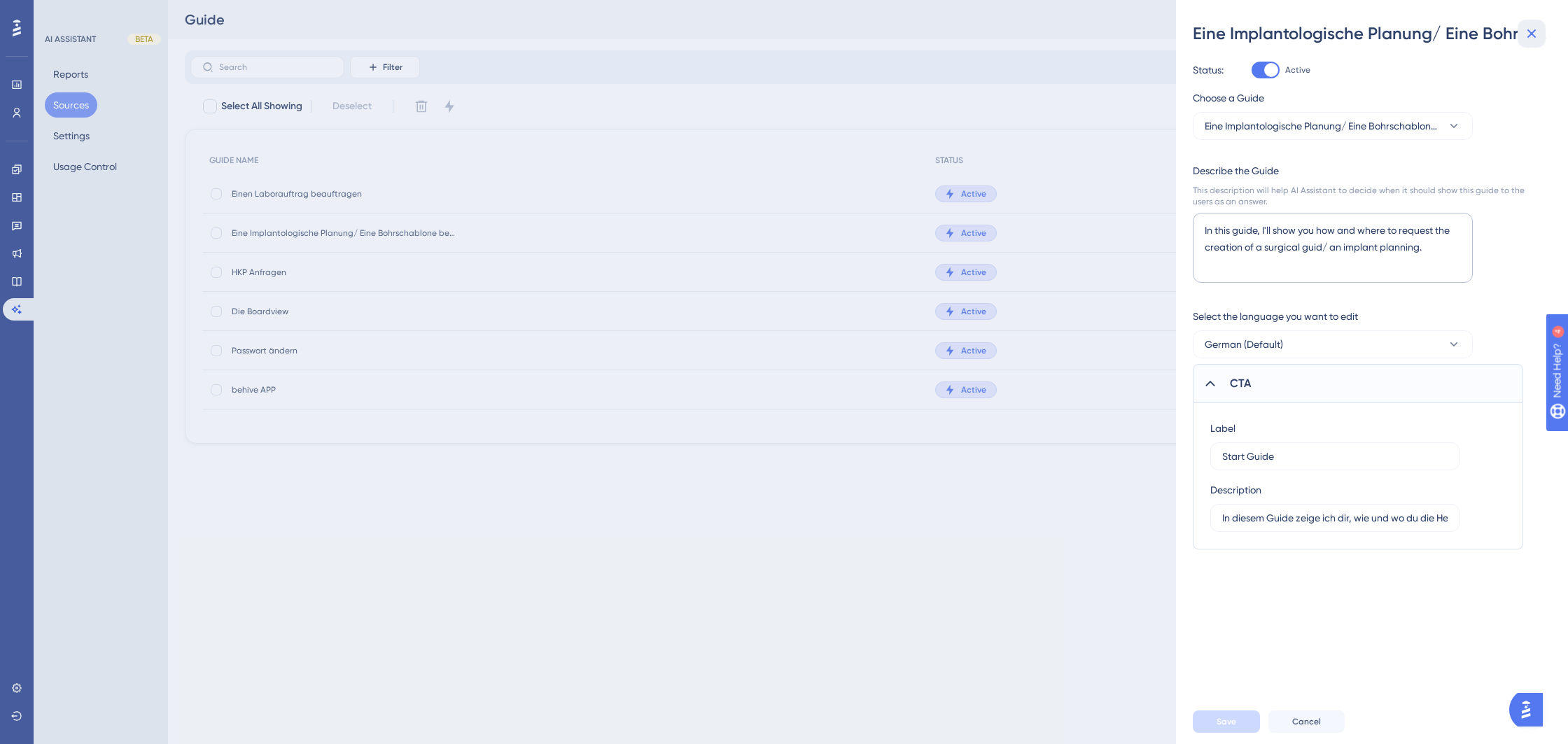
click at [1538, 27] on icon at bounding box center [1531, 33] width 17 height 17
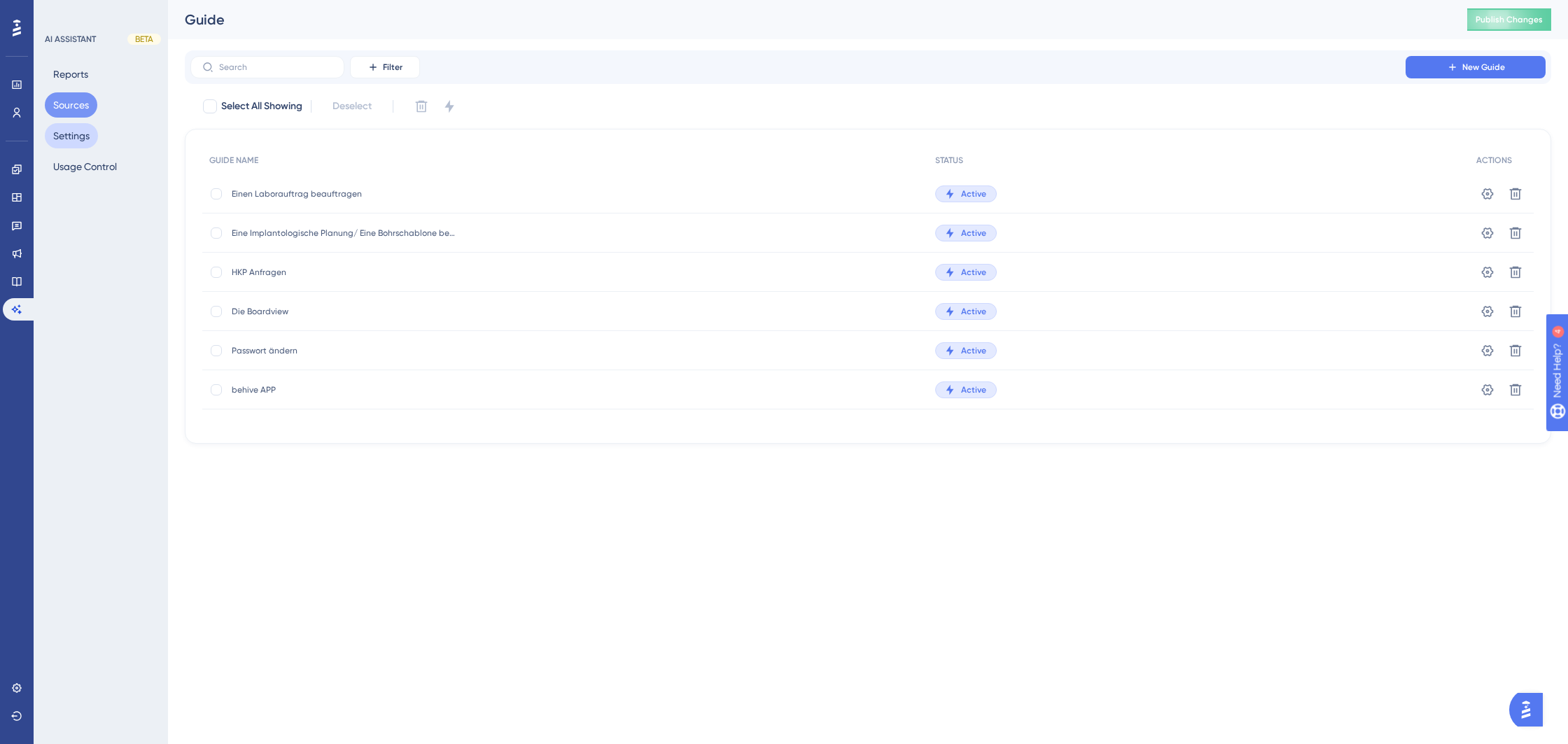
click at [80, 140] on button "Settings" at bounding box center [71, 135] width 54 height 25
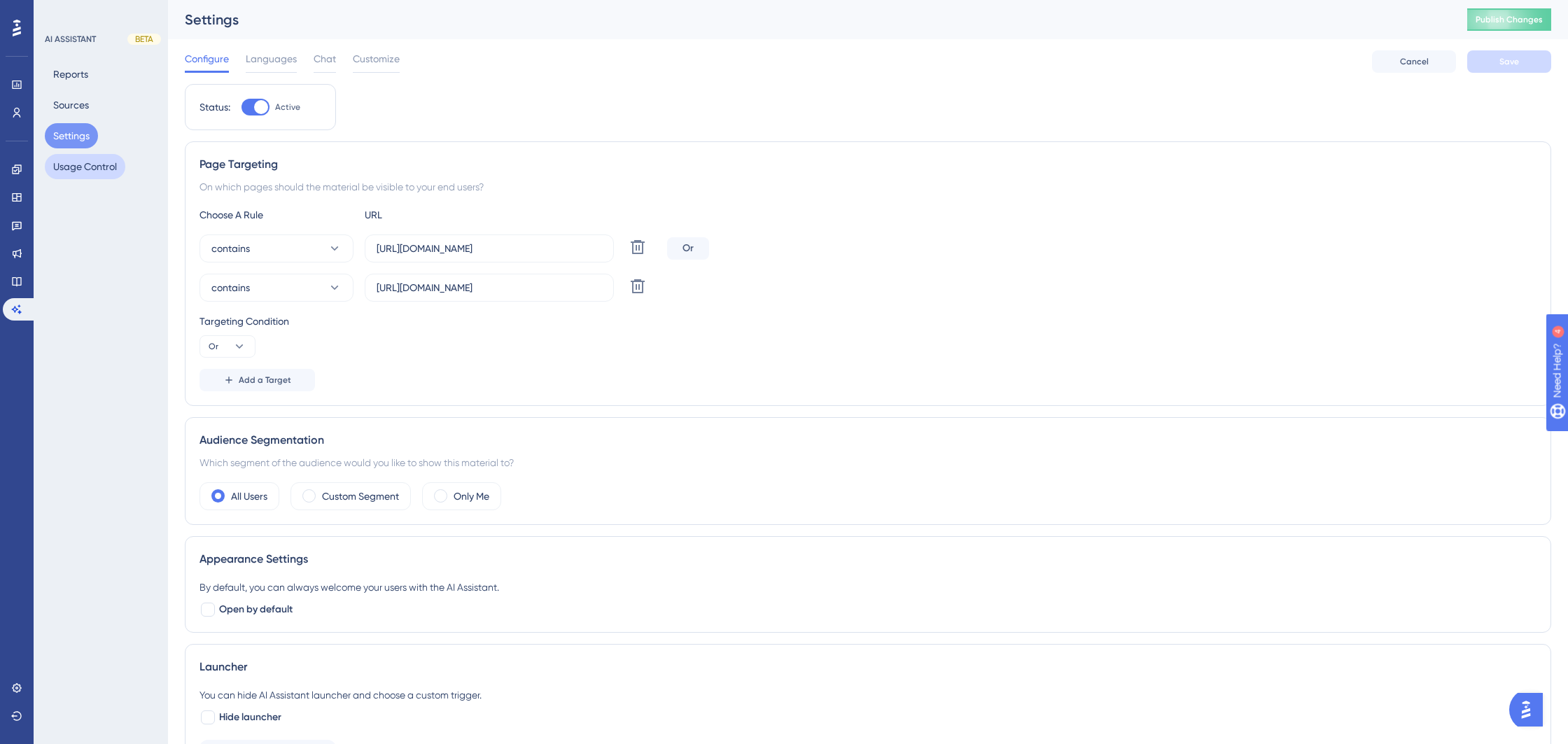
click at [84, 163] on button "Usage Control" at bounding box center [85, 166] width 81 height 25
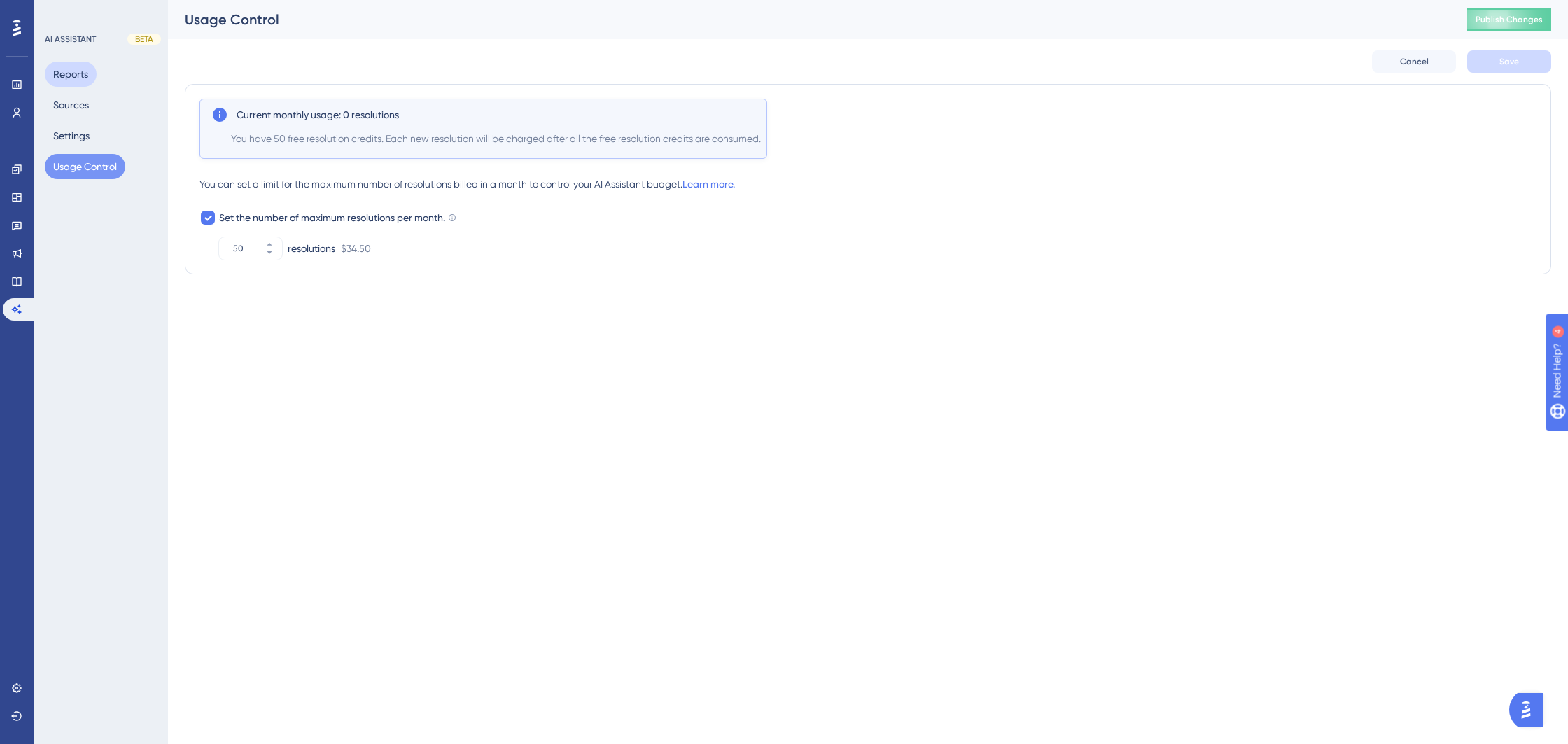
click at [86, 74] on button "Reports" at bounding box center [70, 74] width 52 height 25
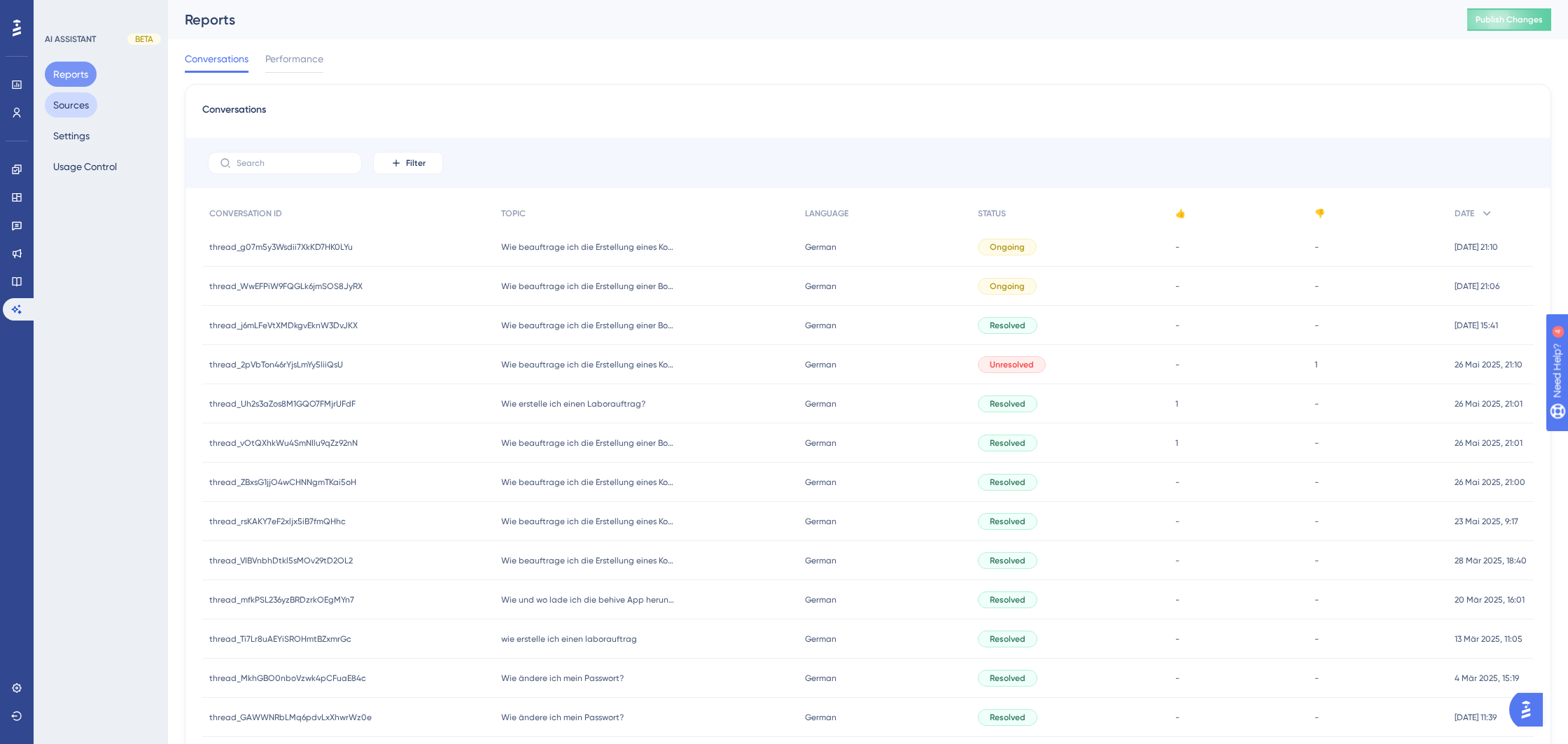
click at [86, 105] on button "Sources" at bounding box center [71, 105] width 53 height 25
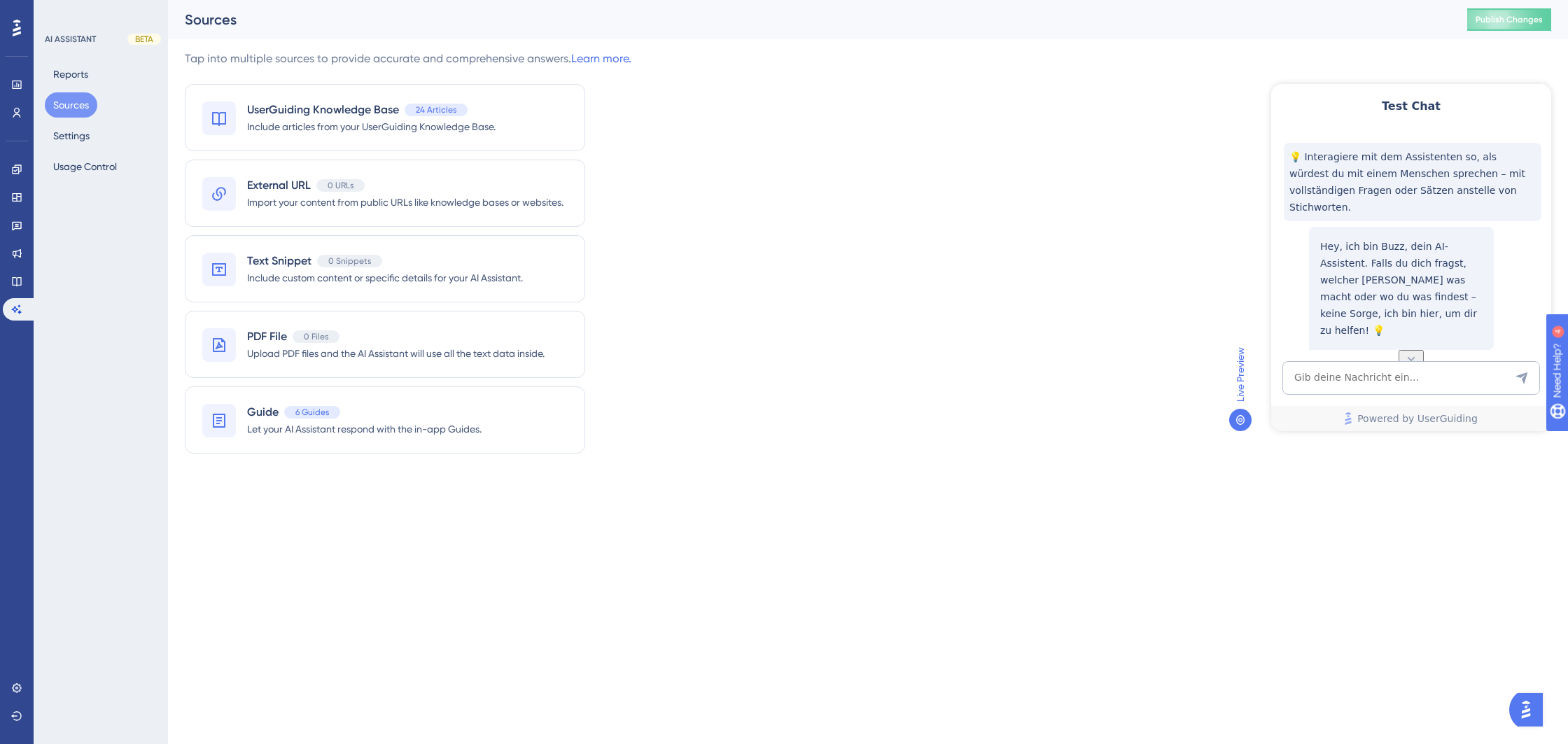
scroll to position [33, 0]
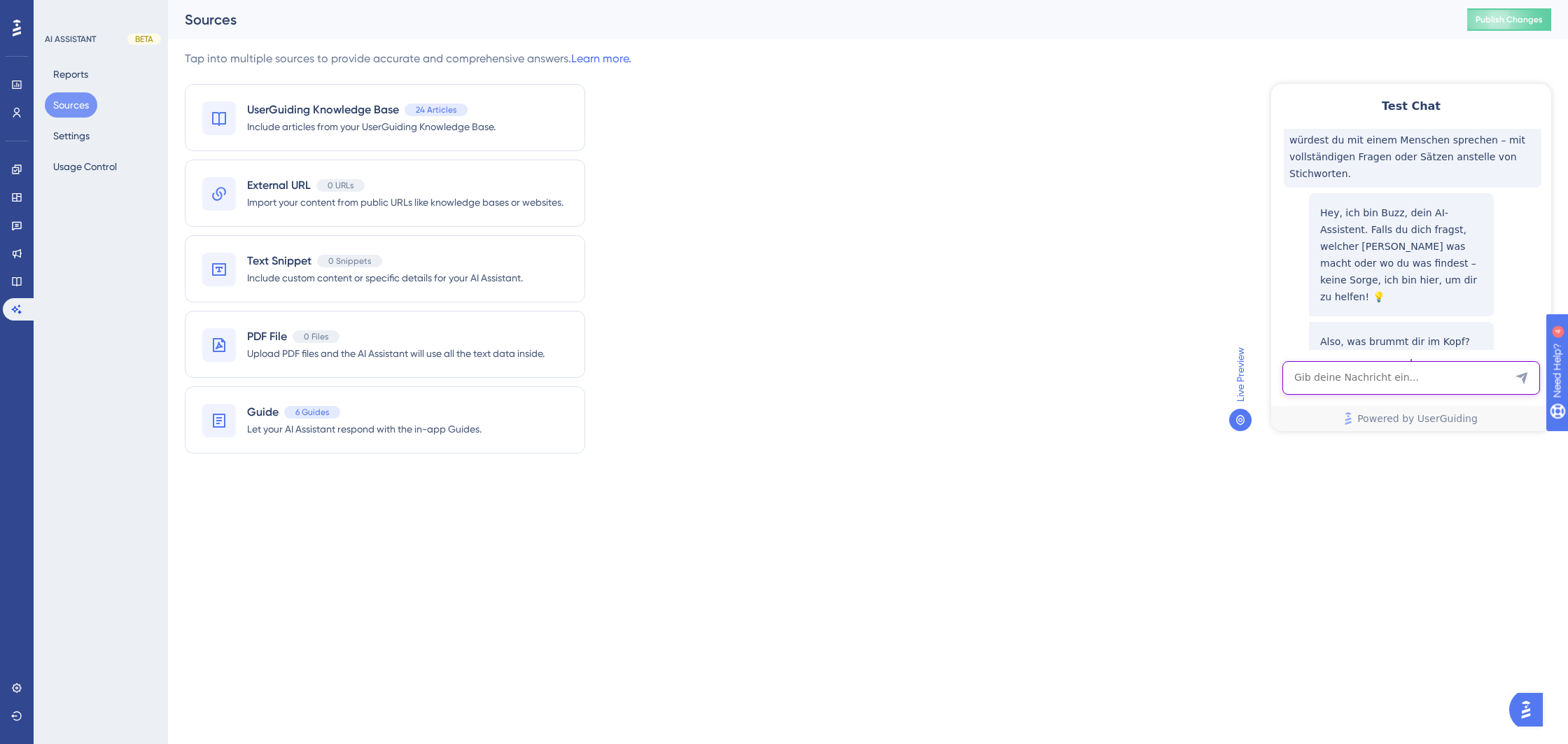
click at [1369, 373] on textarea "AI Assistant Text Input" at bounding box center [1411, 378] width 257 height 33
type textarea "Wie frage ich einen HKP an?"
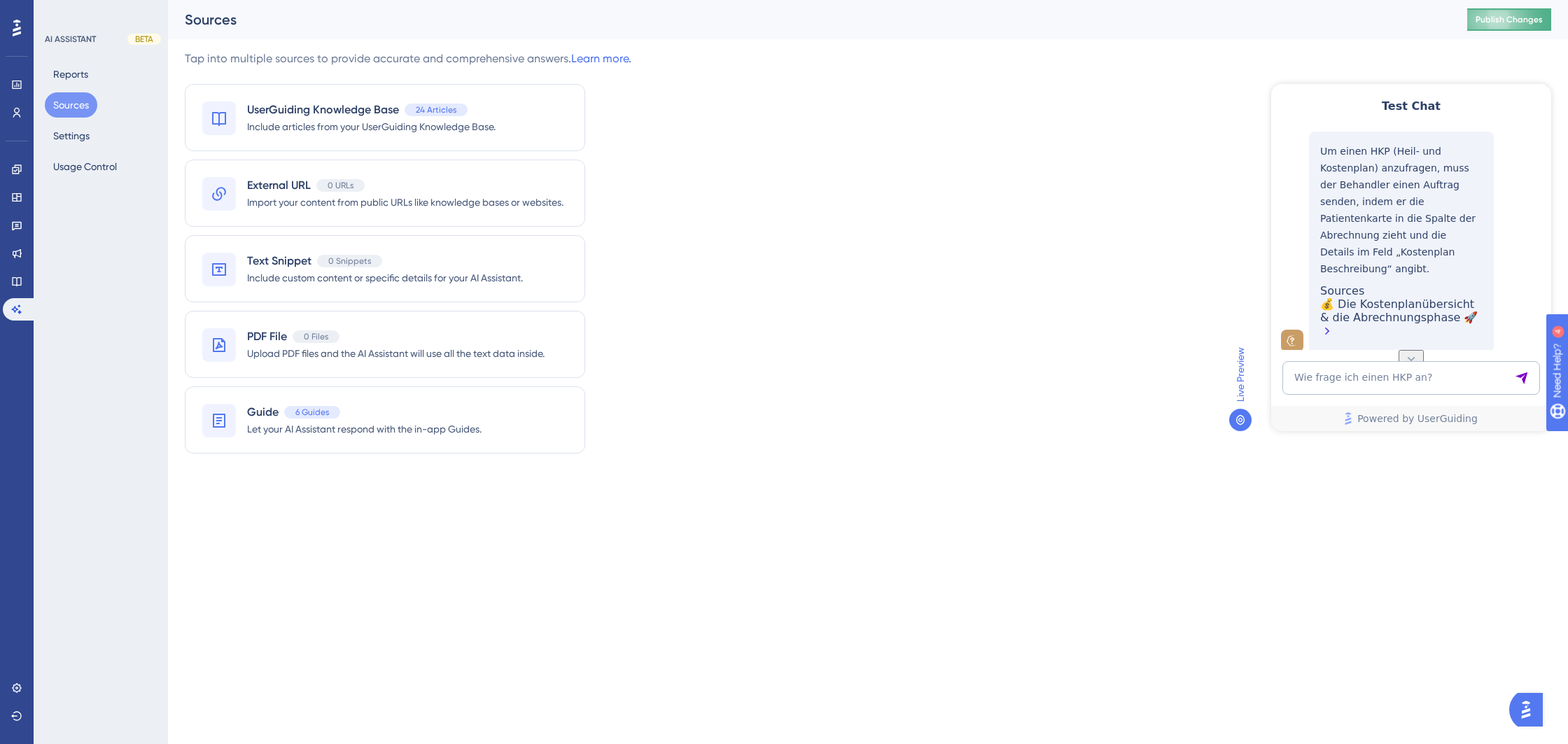
scroll to position [354, 0]
click at [77, 133] on button "Settings" at bounding box center [71, 135] width 54 height 25
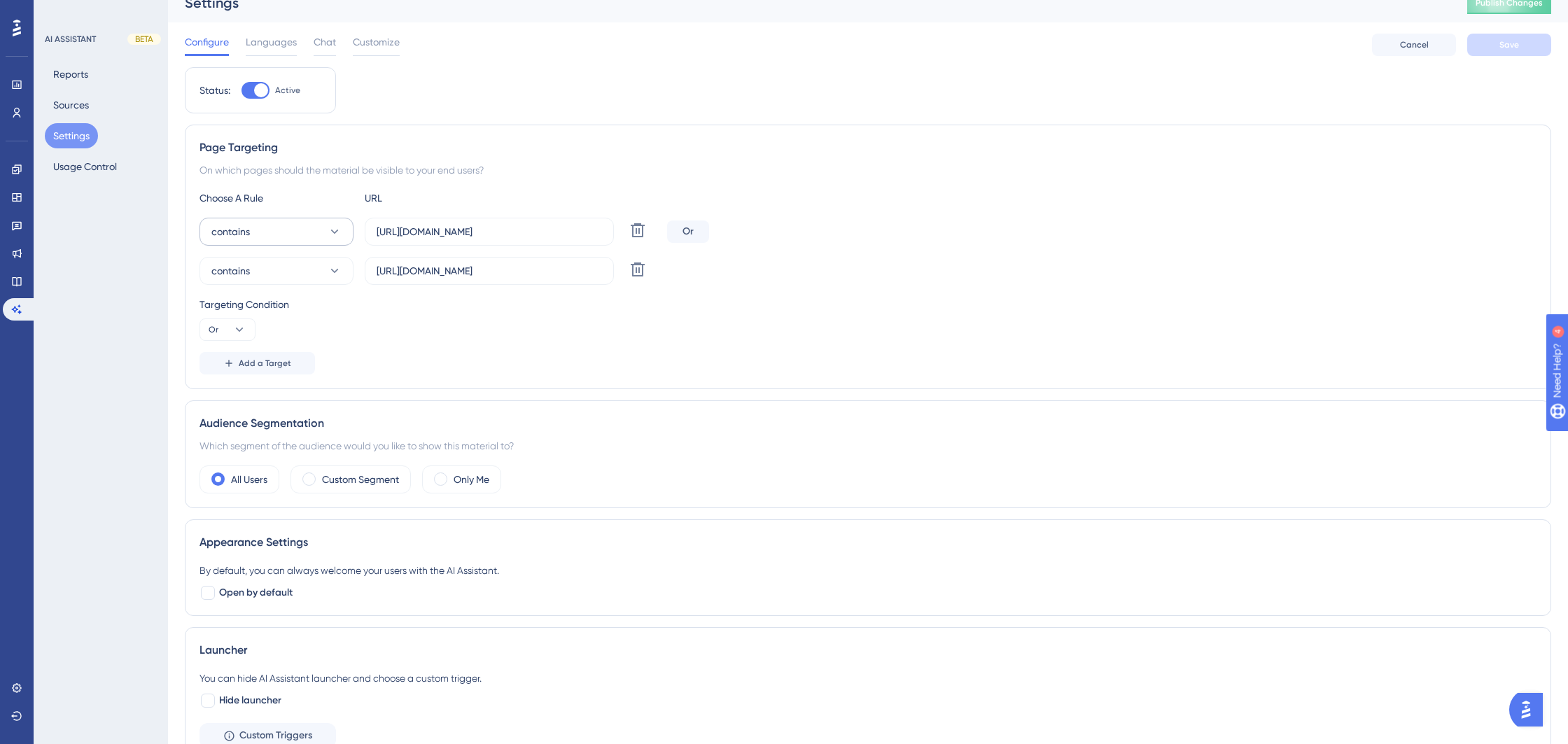
scroll to position [216, 0]
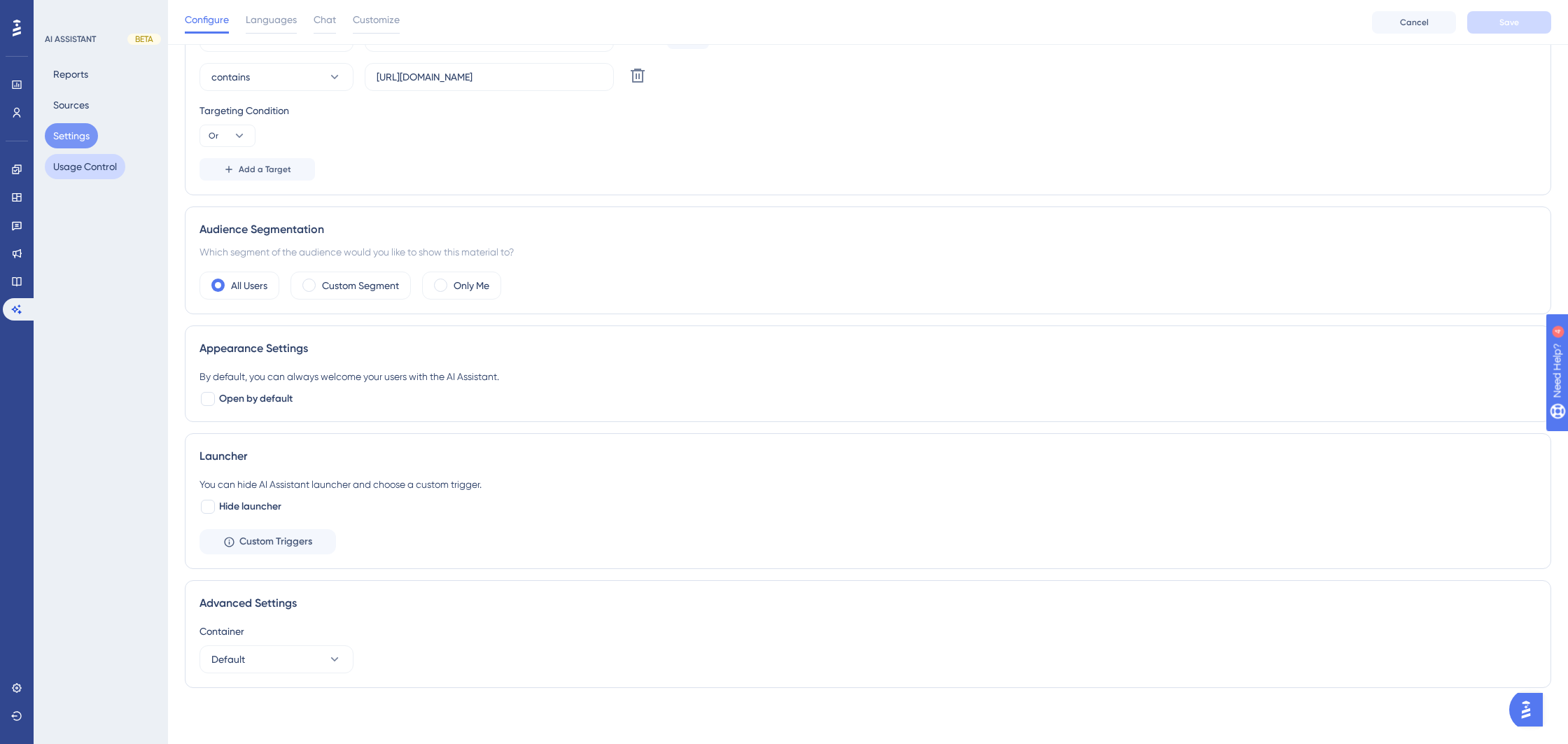
click at [102, 177] on button "Usage Control" at bounding box center [85, 166] width 81 height 25
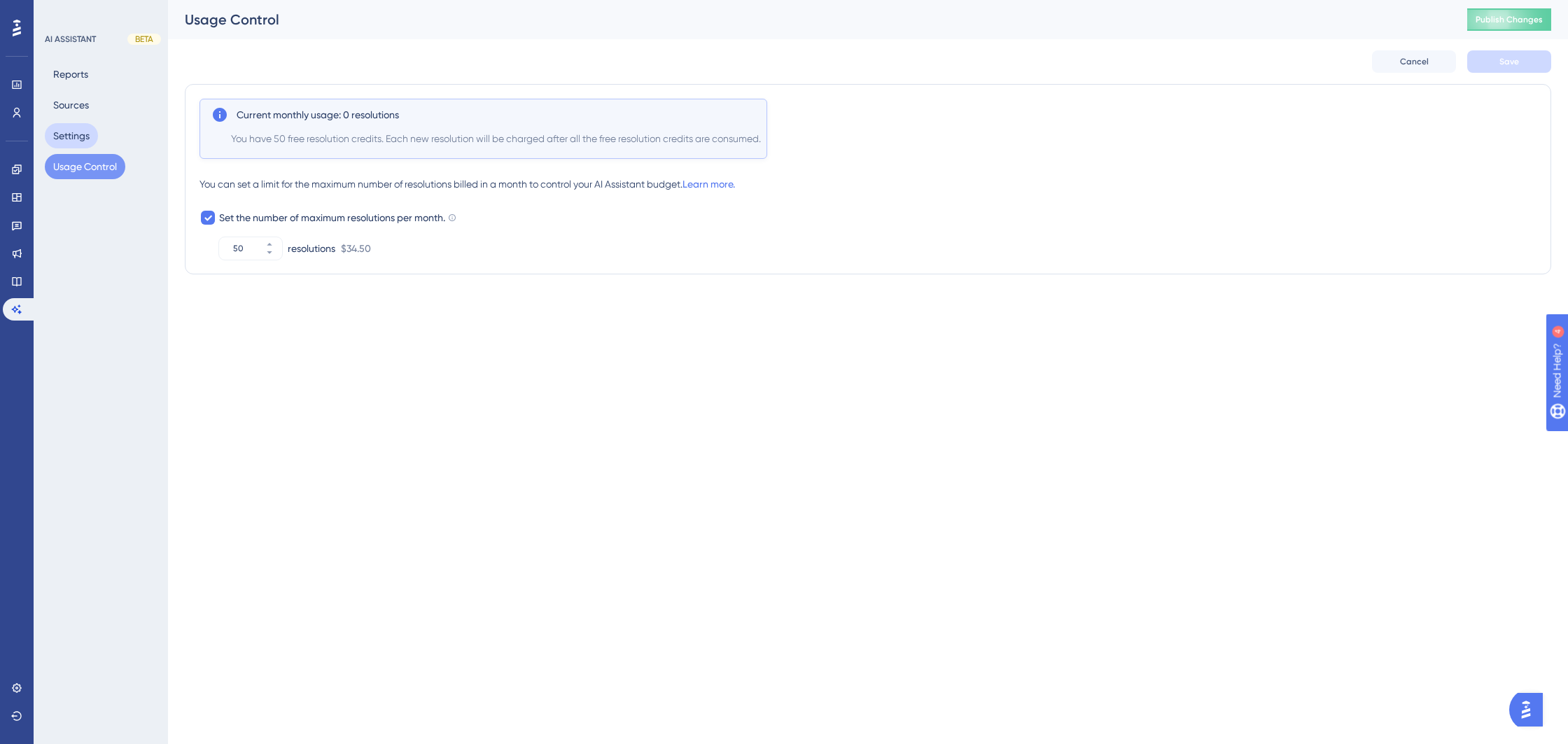
click at [83, 140] on button "Settings" at bounding box center [71, 135] width 54 height 25
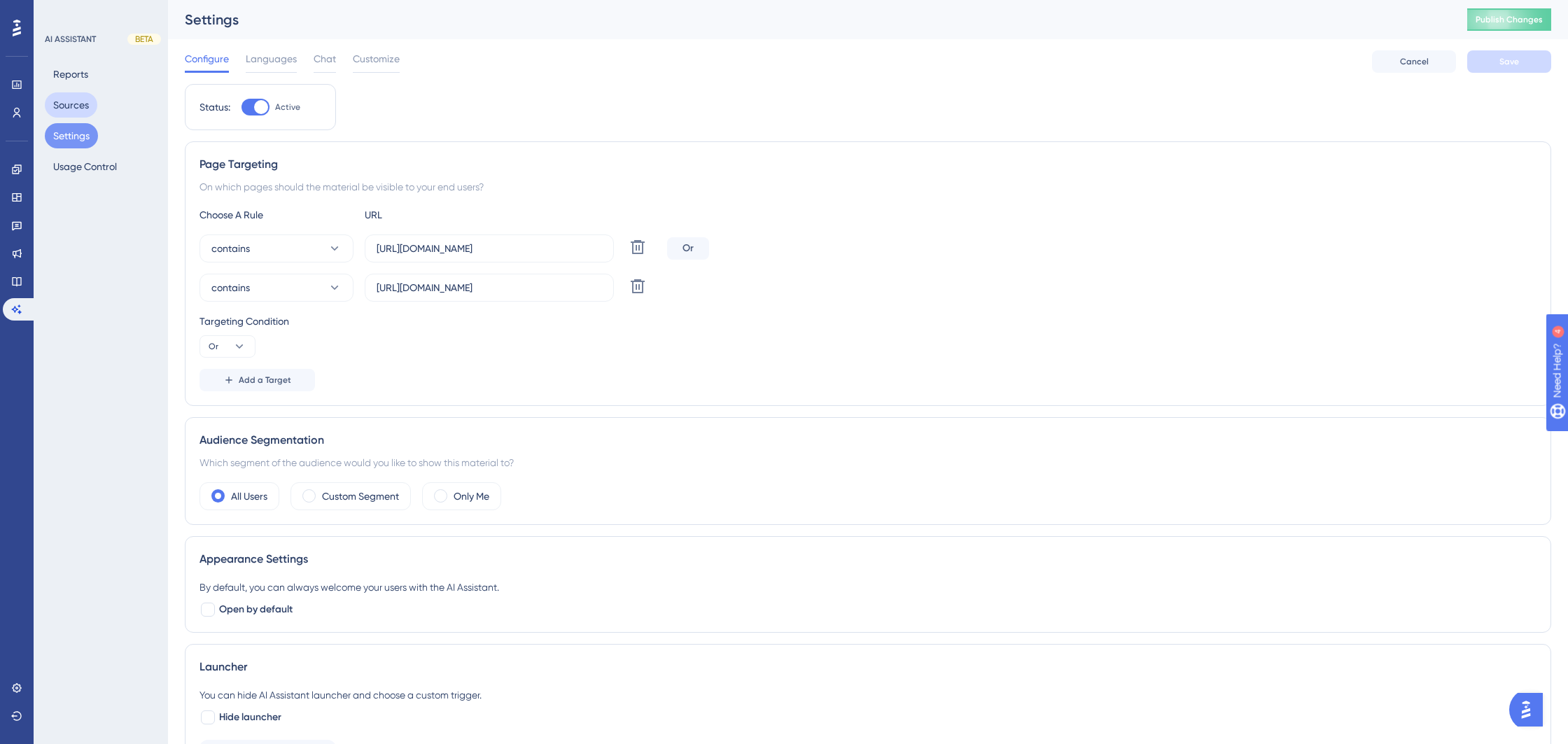
click at [77, 103] on button "Sources" at bounding box center [71, 105] width 53 height 25
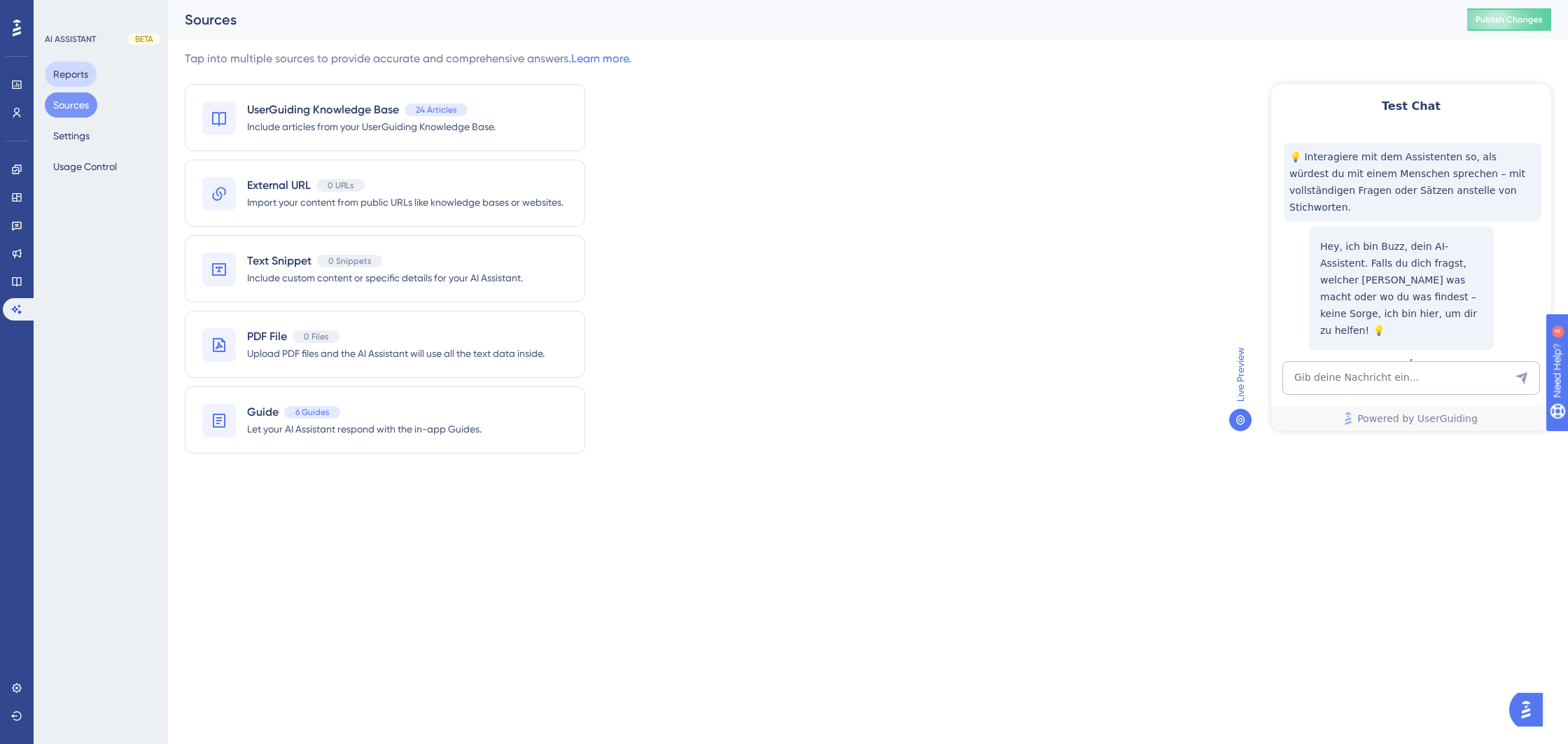
click at [75, 65] on button "Reports" at bounding box center [70, 74] width 52 height 25
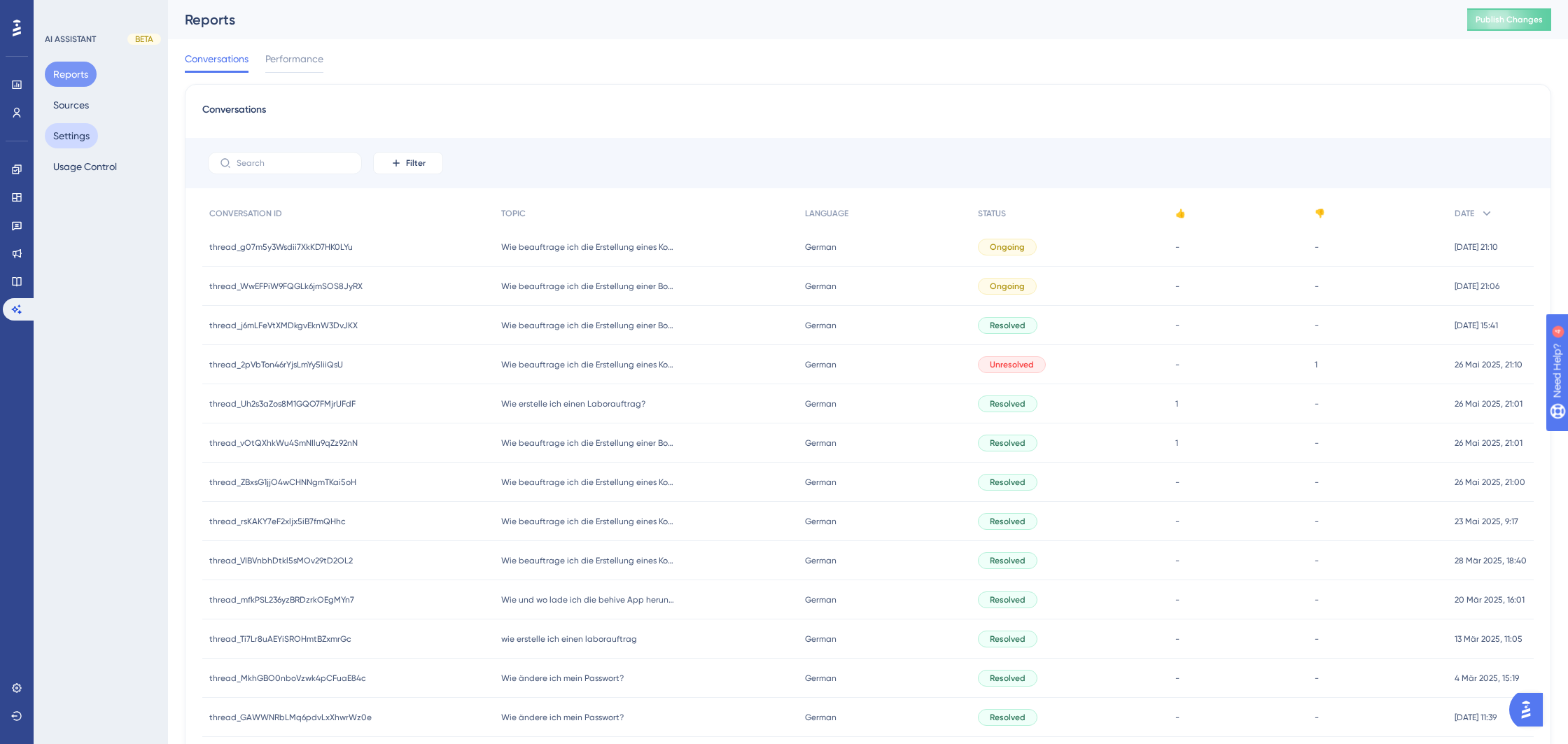
click at [80, 141] on button "Settings" at bounding box center [71, 135] width 54 height 25
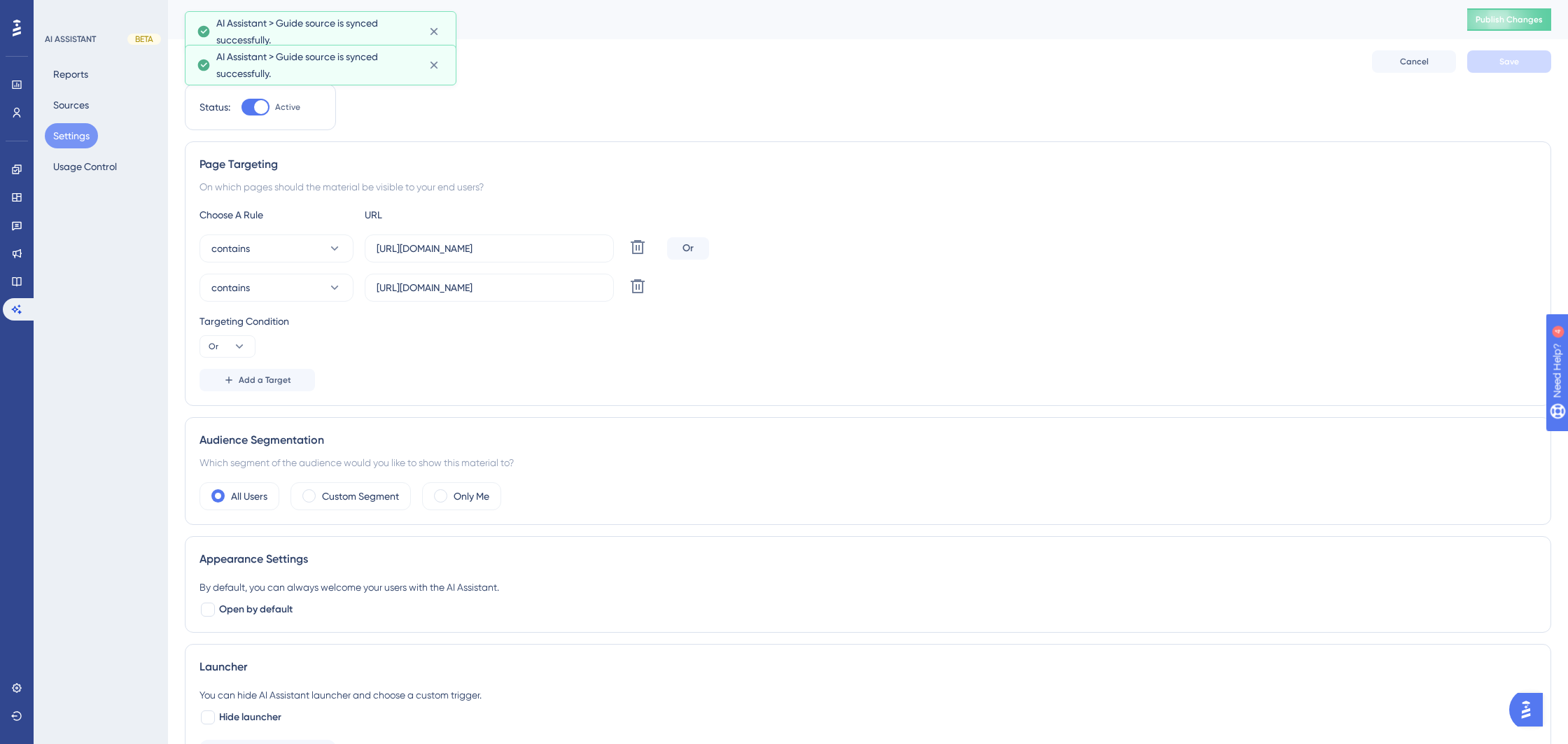
click at [276, 67] on span "AI Assistant > Guide source is synced successfully." at bounding box center [316, 65] width 201 height 33
click at [438, 61] on icon at bounding box center [434, 65] width 14 height 14
click at [437, 29] on icon at bounding box center [434, 32] width 14 height 14
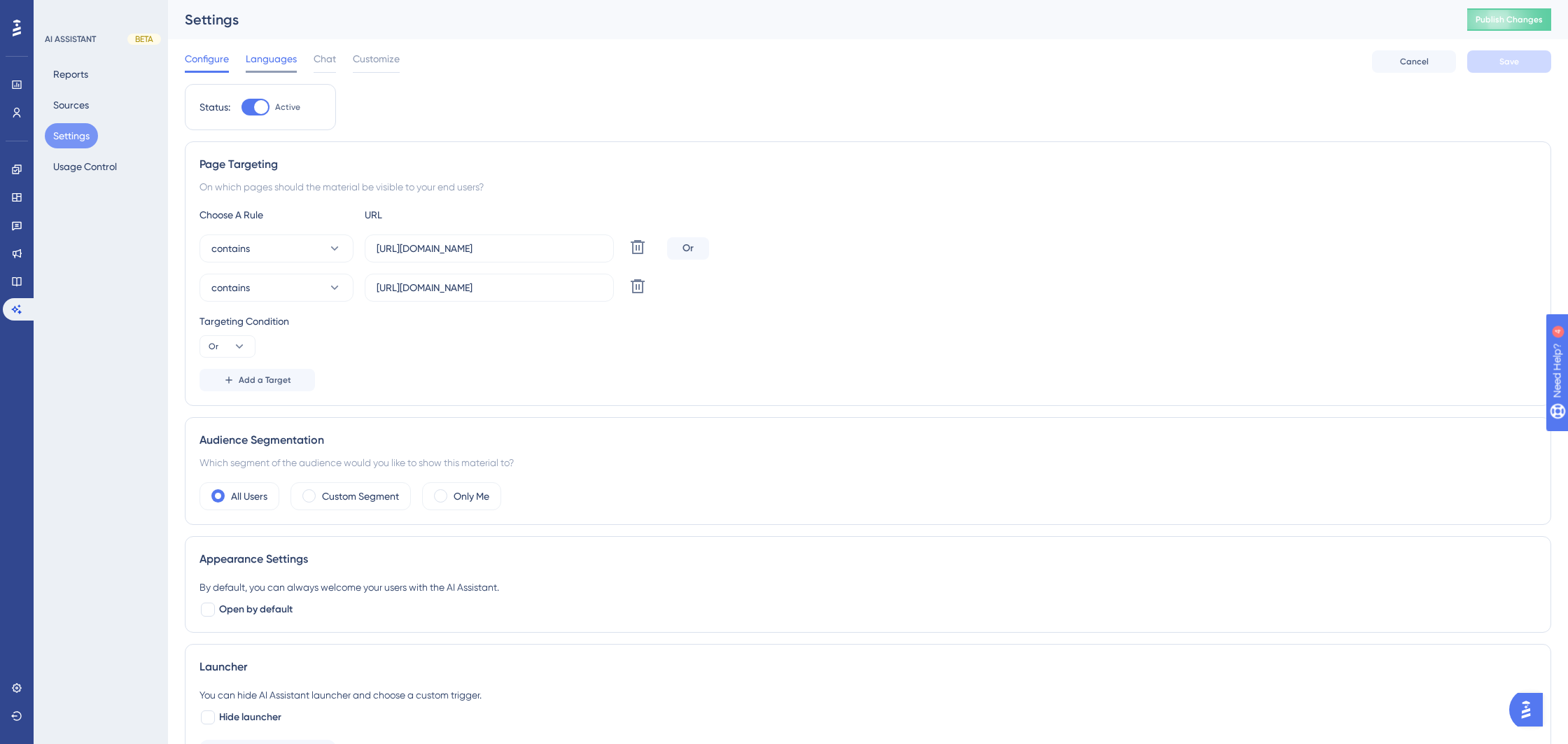
click at [278, 61] on span "Languages" at bounding box center [271, 58] width 51 height 17
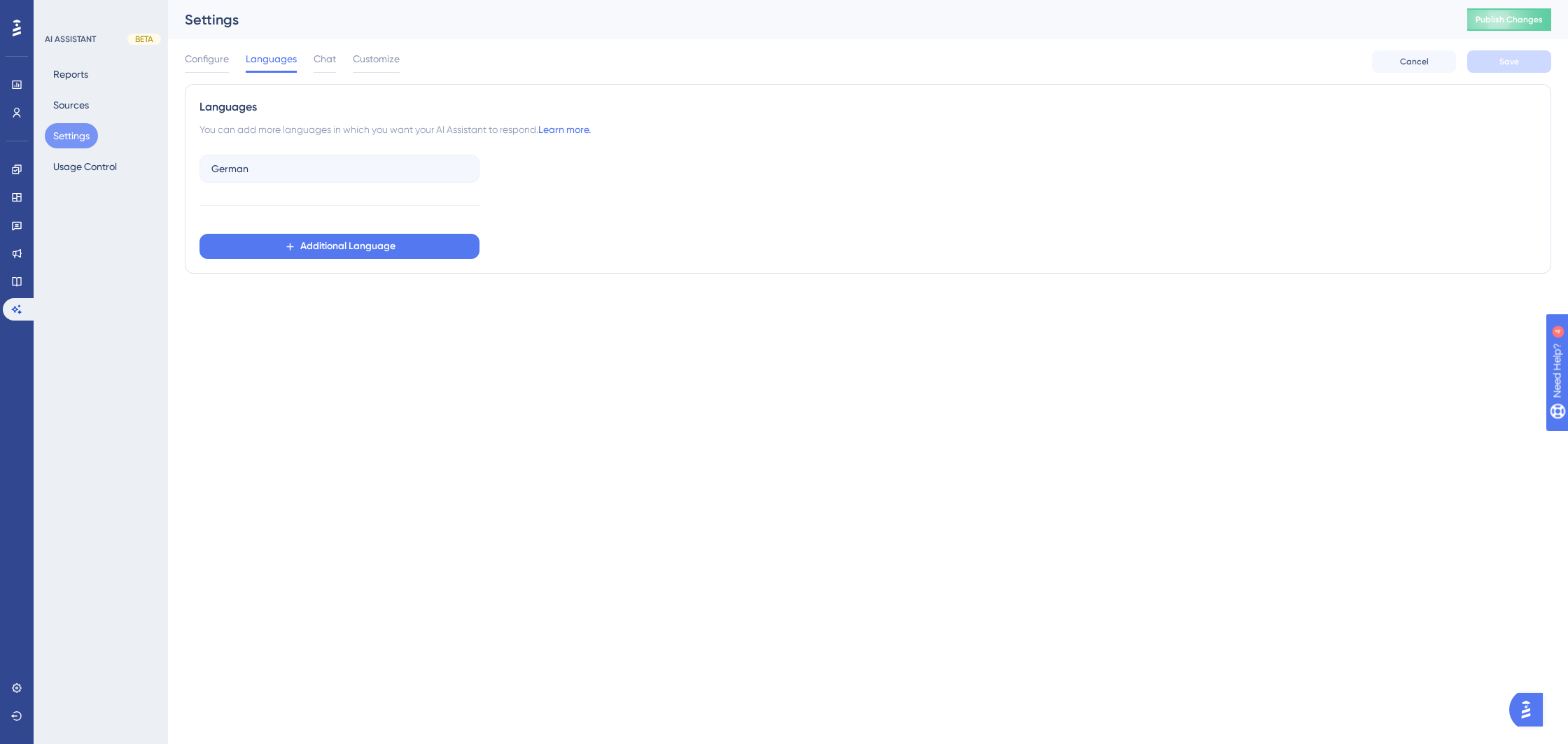
click at [338, 54] on div "Configure Languages Chat Customize" at bounding box center [292, 61] width 215 height 22
click at [332, 58] on span "Chat" at bounding box center [324, 58] width 22 height 17
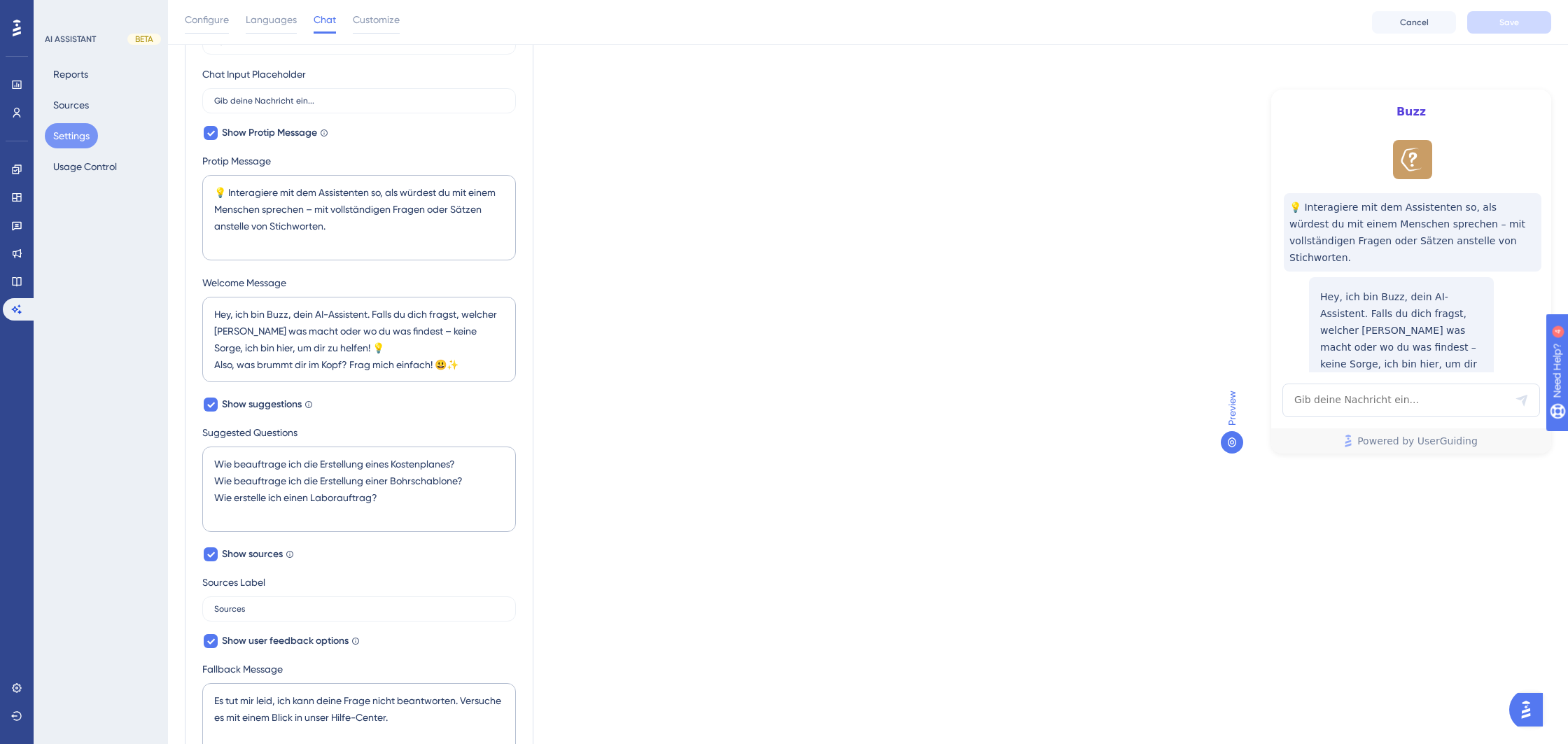
scroll to position [247, 0]
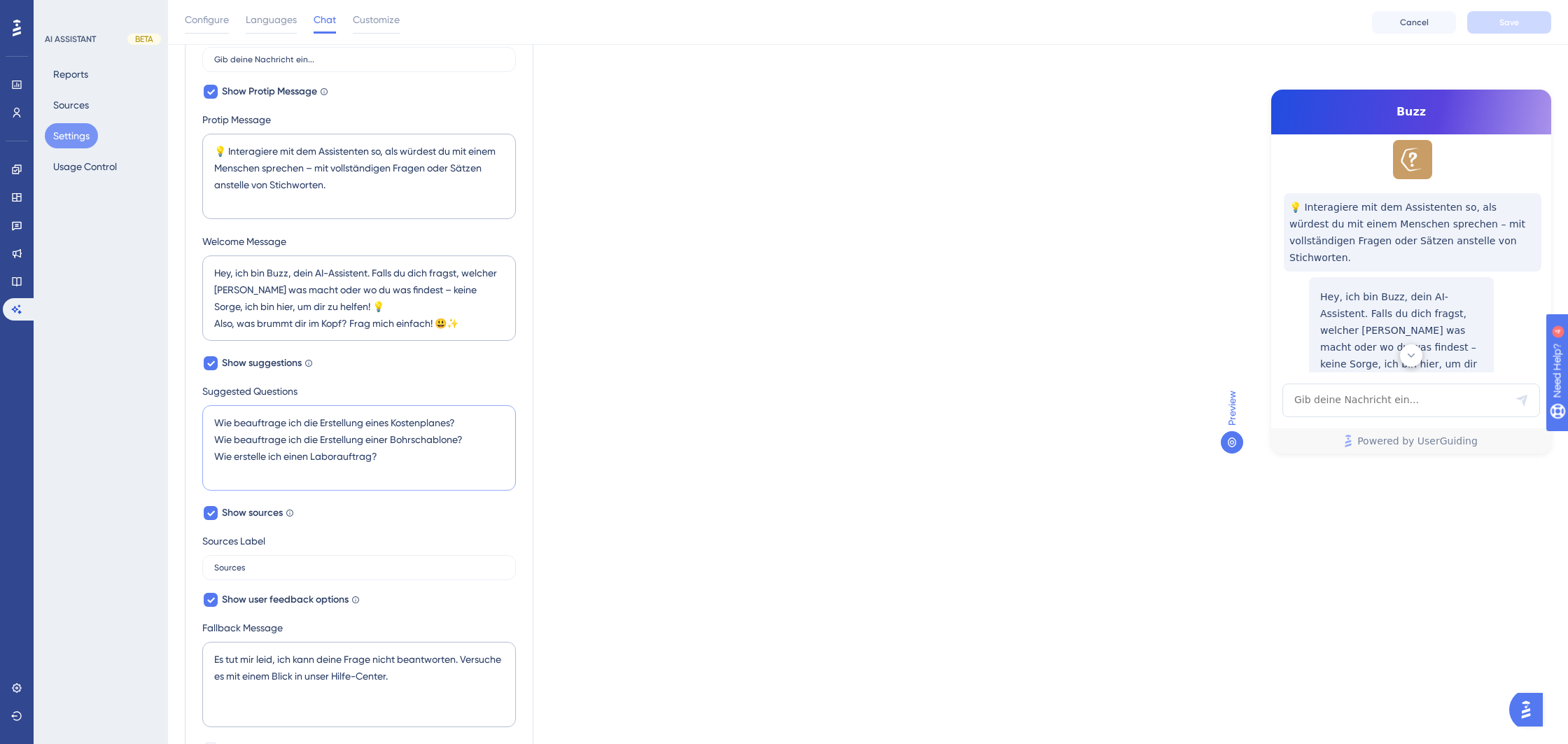
click at [216, 419] on textarea "Wie beauftrage ich die Erstellung eines Kostenplanes? Wie beauftrage ich die Er…" at bounding box center [358, 447] width 314 height 85
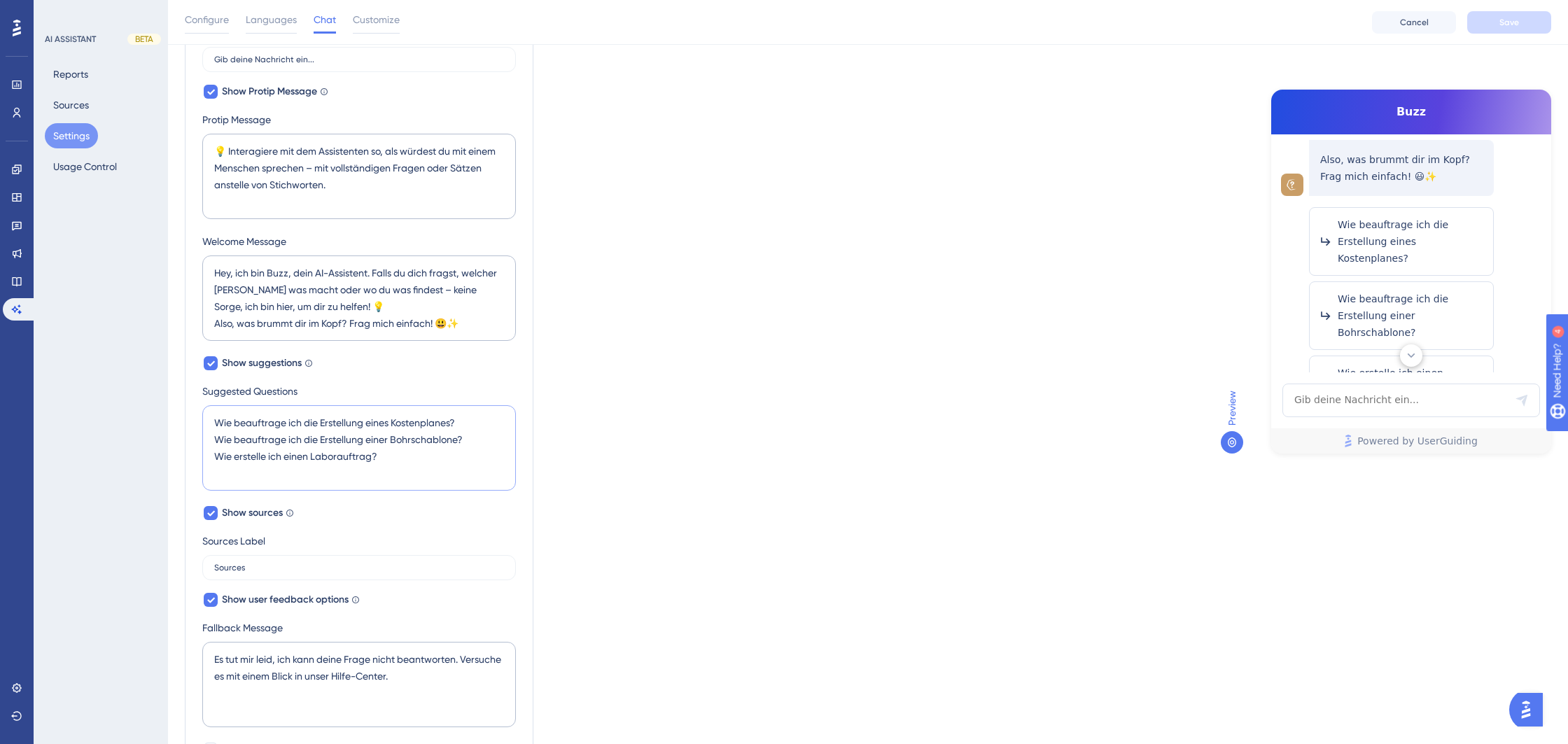
scroll to position [267, 0]
click at [484, 422] on textarea "Wie beauftrage ich die Erstellung eines Kostenplanes? Wie beauftrage ich die Er…" at bounding box center [358, 447] width 314 height 85
drag, startPoint x: 209, startPoint y: 422, endPoint x: 318, endPoint y: 421, distance: 109.0
click at [318, 420] on textarea "Wie beauftrage ich die Erstellung eines Kostenplanes? Wie beauftrage ich die Er…" at bounding box center [358, 447] width 314 height 85
click at [443, 422] on textarea "Zeige mir, wie ich die Erstellung eines Kostenplanes? Wie beauftrage ich die Er…" at bounding box center [358, 447] width 314 height 85
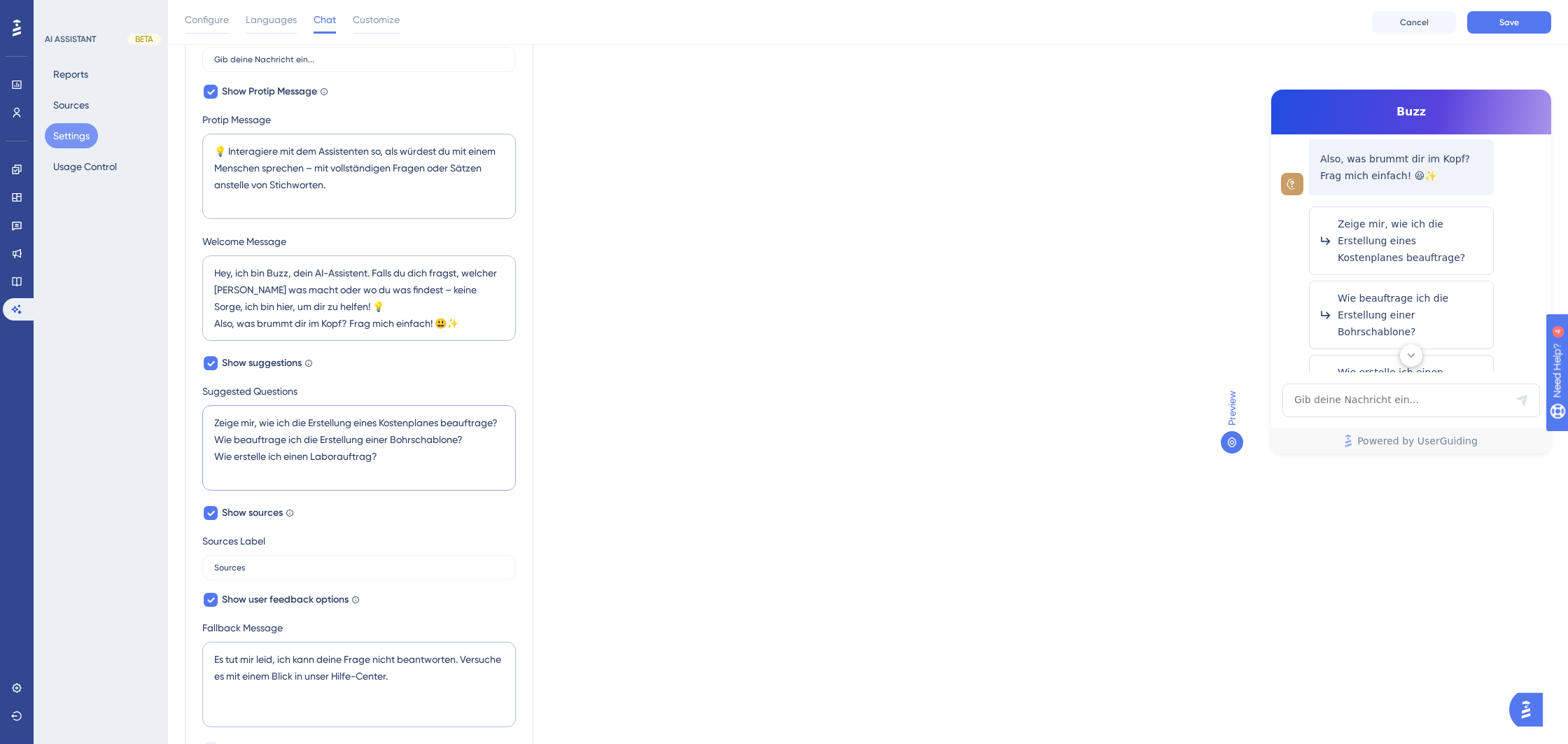
drag, startPoint x: 215, startPoint y: 423, endPoint x: 496, endPoint y: 422, distance: 281.0
click at [496, 422] on textarea "Zeige mir, wie ich die Erstellung eines Kostenplanes beauftrage? Wie beauftrage…" at bounding box center [358, 447] width 314 height 85
drag, startPoint x: 458, startPoint y: 439, endPoint x: 241, endPoint y: 442, distance: 217.0
click at [213, 437] on textarea "Zeige mir, wie ich die Erstellung eines Kostenplanes beauftrage? Wie beauftrage…" at bounding box center [358, 447] width 314 height 85
paste textarea "Zeige mir, wie ich die Erstellung eines Kostenplanes beauftrag"
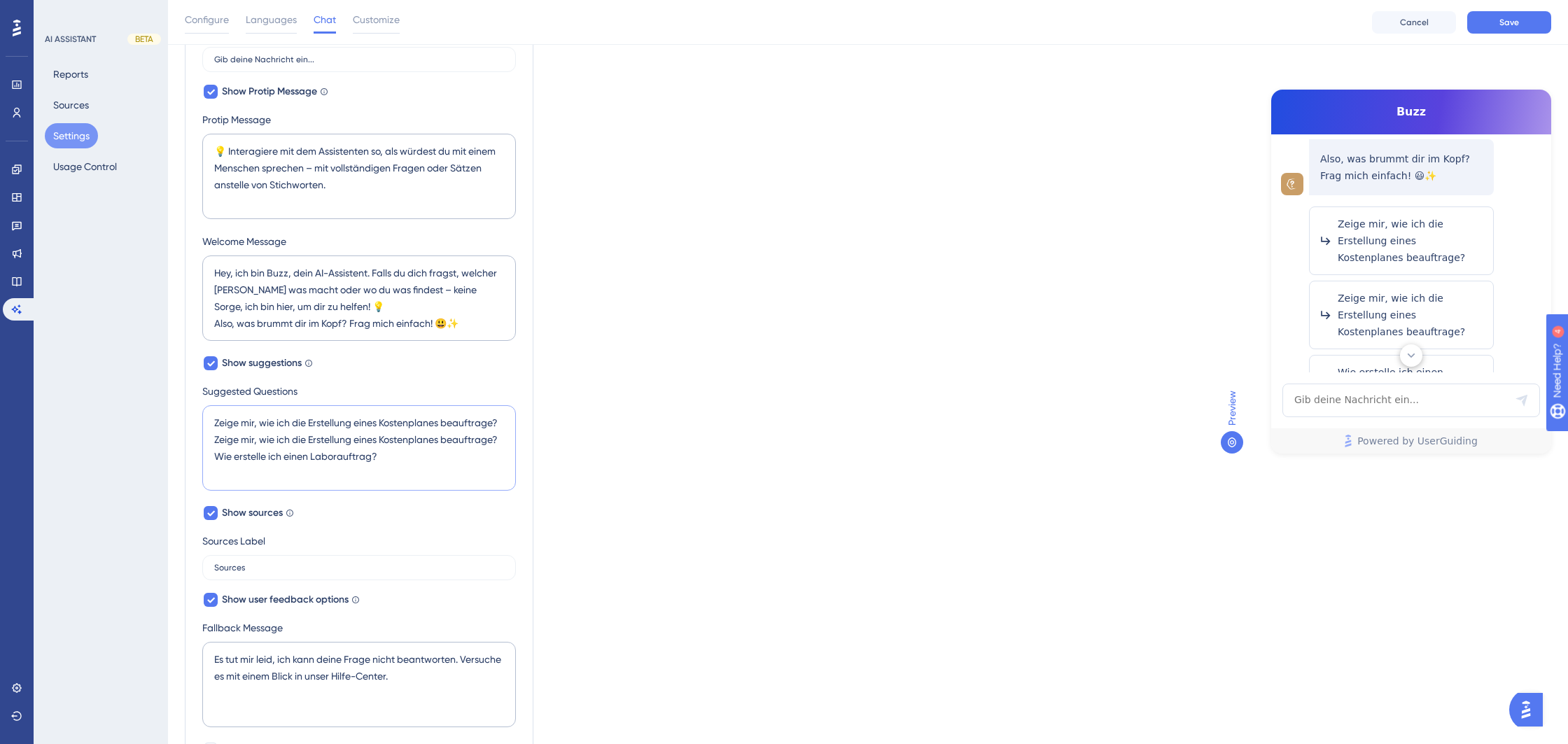
click at [394, 441] on textarea "Zeige mir, wie ich die Erstellung eines Kostenplanes beauftrage? Zeige mir, wie…" at bounding box center [358, 447] width 314 height 85
drag, startPoint x: 215, startPoint y: 473, endPoint x: 308, endPoint y: 470, distance: 93.0
click at [308, 470] on textarea "Zeige mir, wie ich die Erstellung eines Kostenplanes beauftrage? Zeige mir, wie…" at bounding box center [358, 447] width 314 height 85
click at [380, 472] on textarea "Zeige mir, wie ich die Erstellung eines Kostenplanes beauftrage? Zeige mir, wie…" at bounding box center [358, 447] width 314 height 85
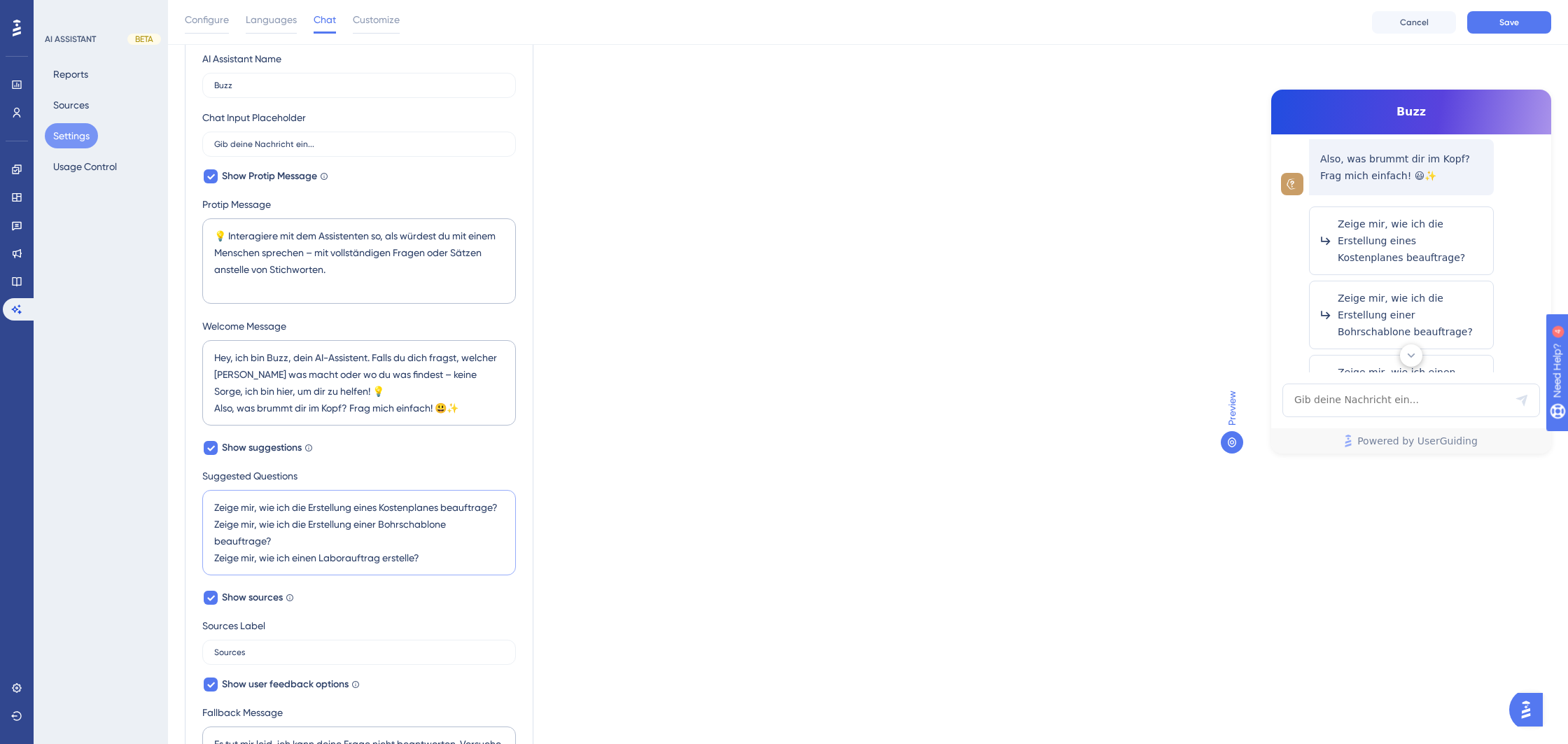
scroll to position [0, 0]
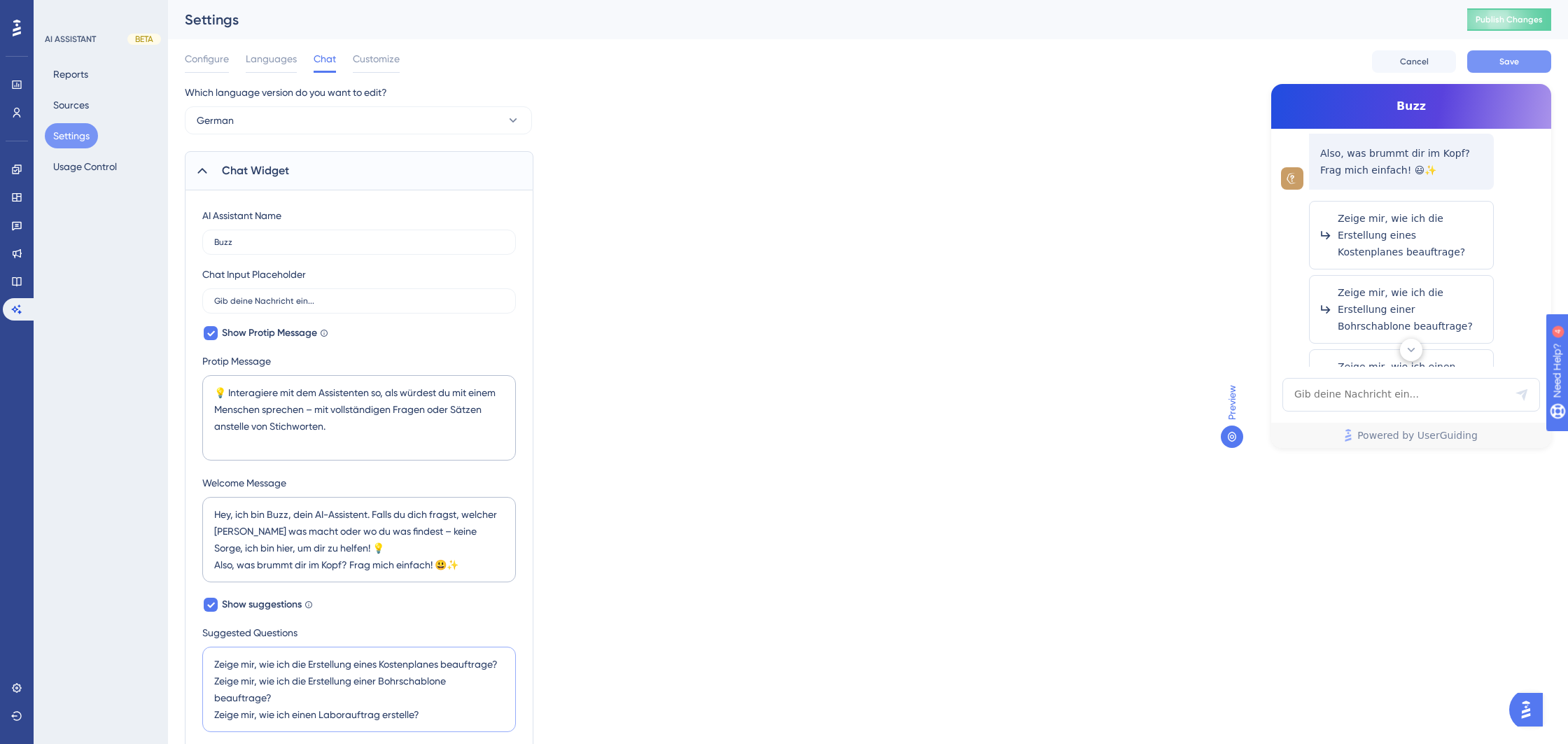
type textarea "Zeige mir, wie ich die Erstellung eines Kostenplanes beauftrage? Zeige mir, wie…"
click at [1502, 59] on span "Save" at bounding box center [1509, 61] width 19 height 11
click at [1518, 25] on button "Publish Changes" at bounding box center [1509, 19] width 84 height 22
click at [1522, 694] on button "Open AI Assistant Launcher" at bounding box center [1526, 710] width 33 height 33
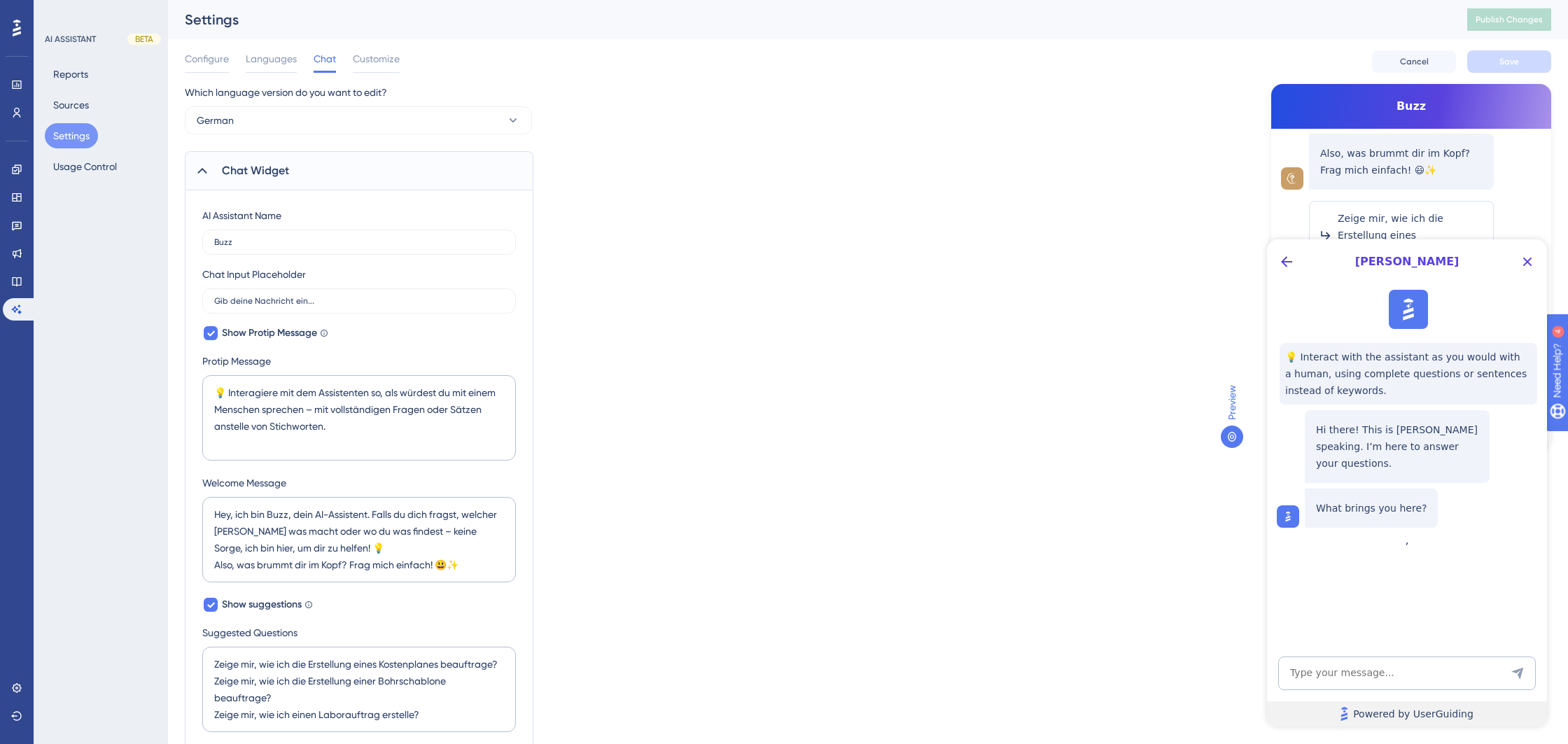
click at [1528, 702] on link "Powered by UserGuiding" at bounding box center [1406, 713] width 280 height 25
click at [1355, 668] on textarea "AI Assistant Text Input" at bounding box center [1406, 673] width 257 height 33
type textarea "warum werden mir keine guides über meinen ai assistenz angezeig?"
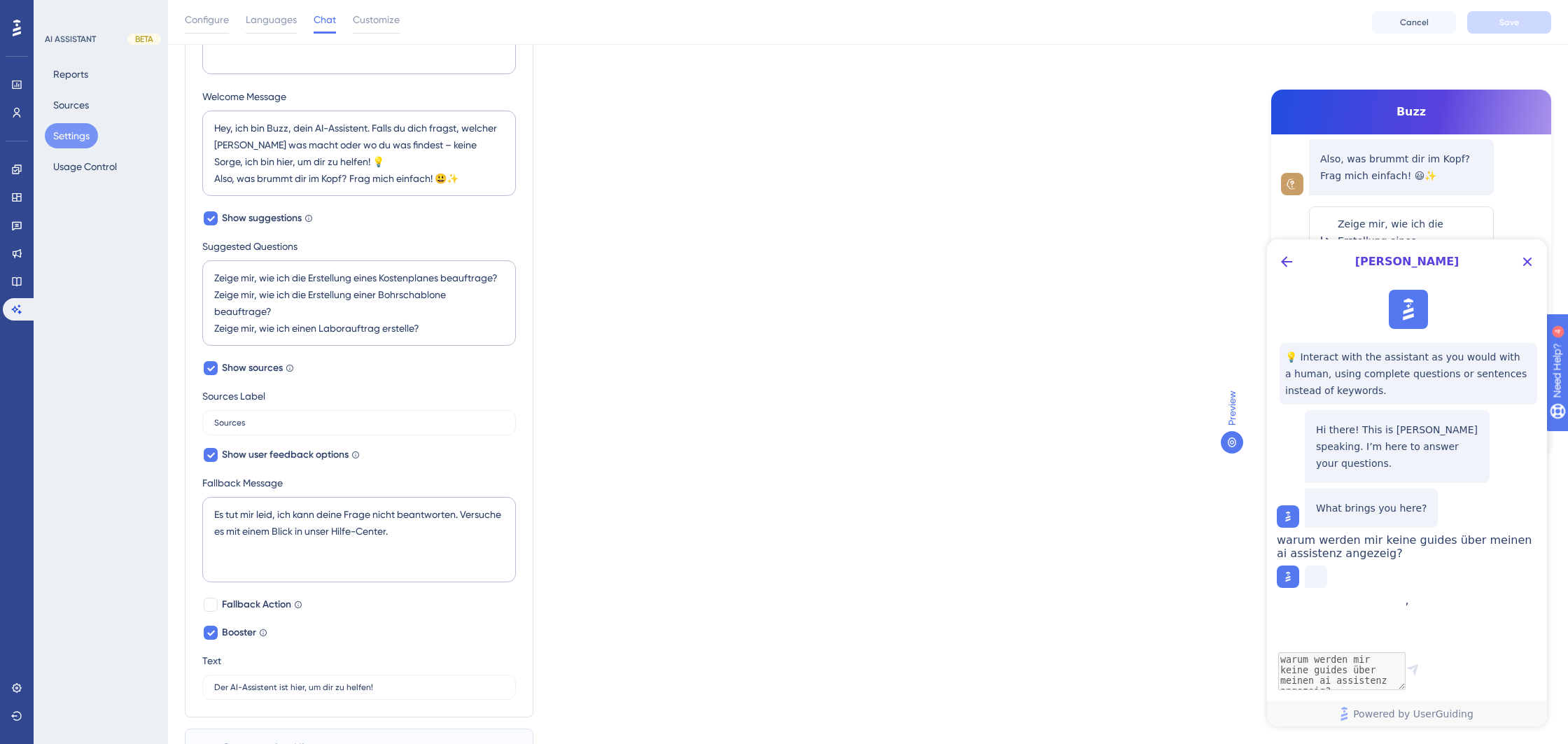
scroll to position [460, 0]
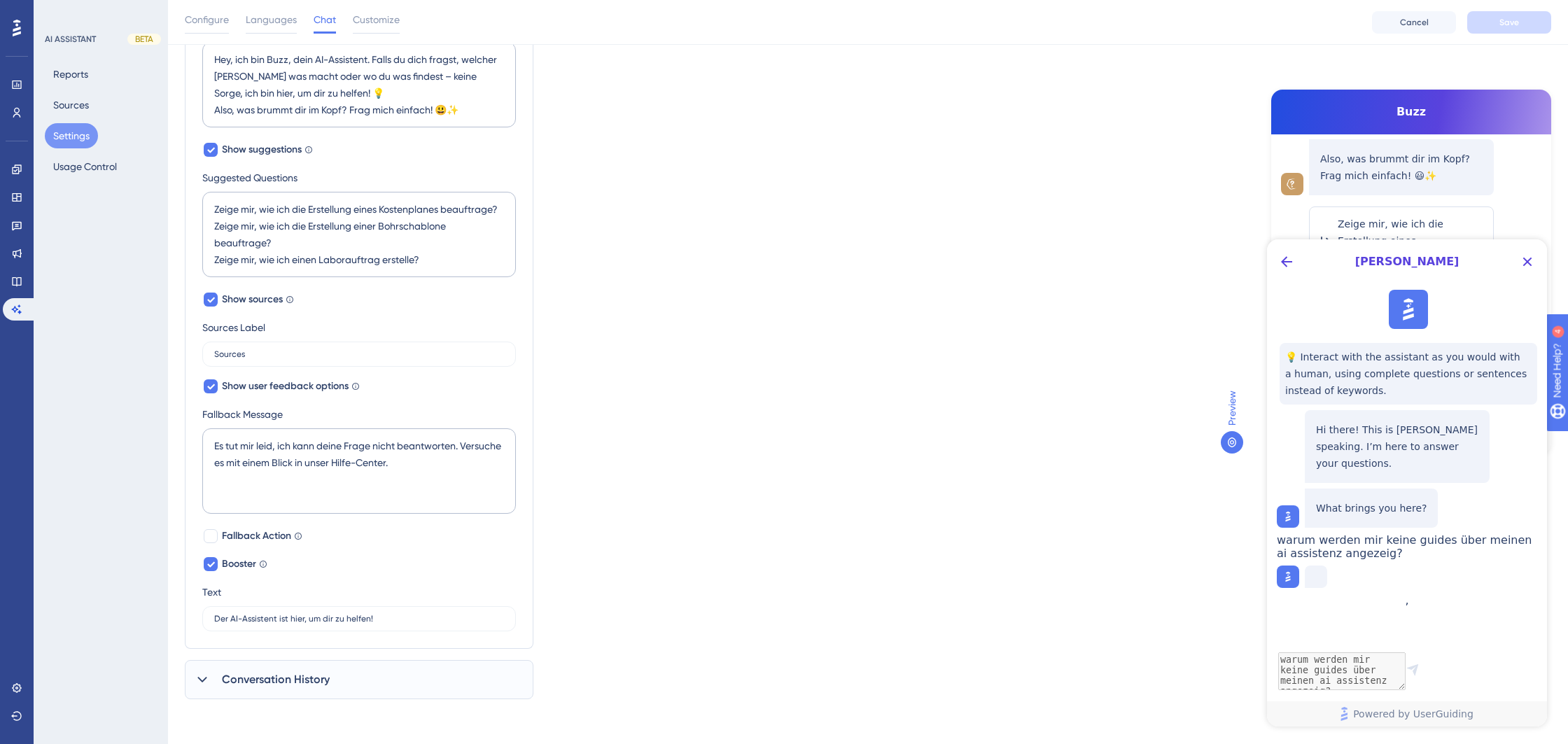
click at [274, 689] on div "Conversation History" at bounding box center [358, 679] width 349 height 40
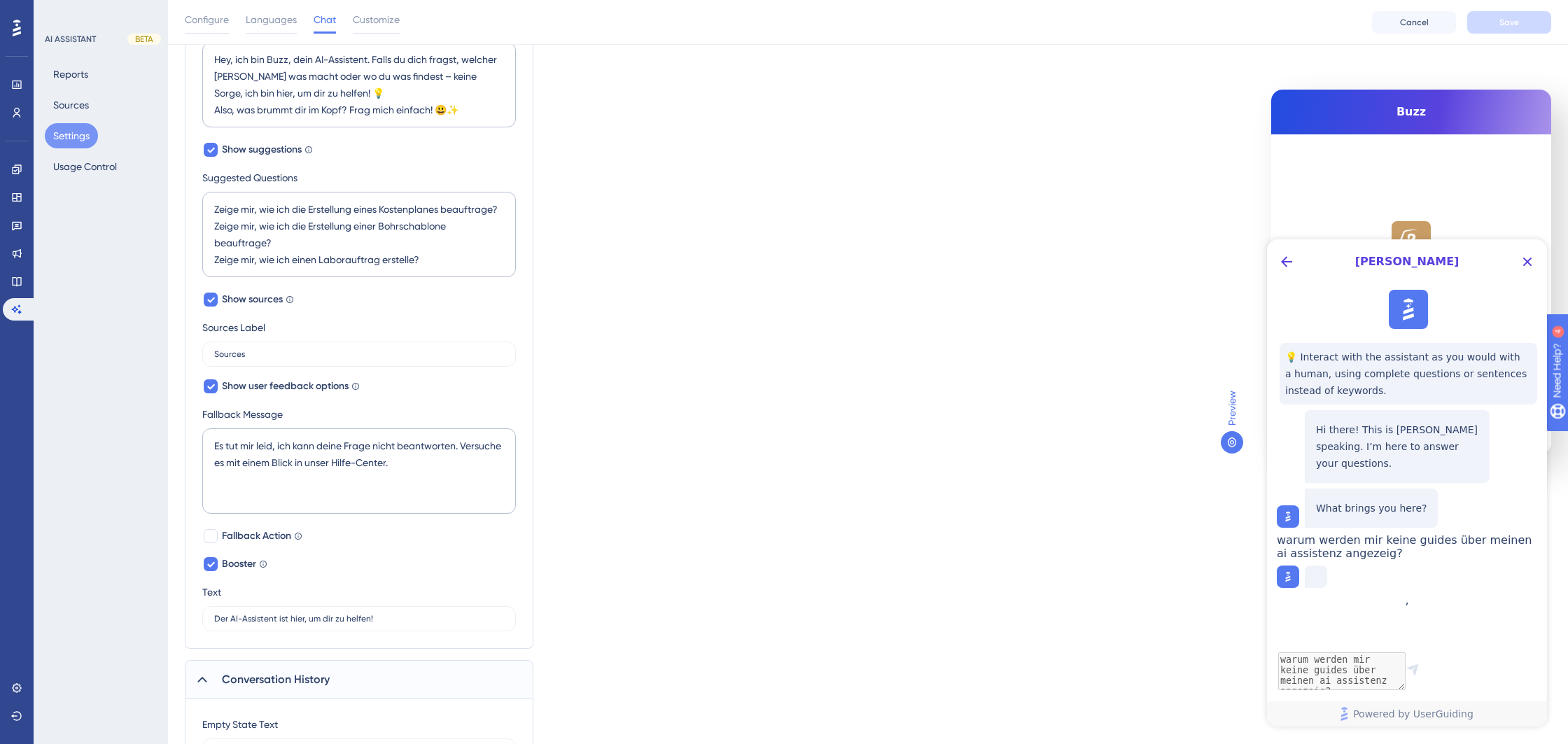
scroll to position [601, 0]
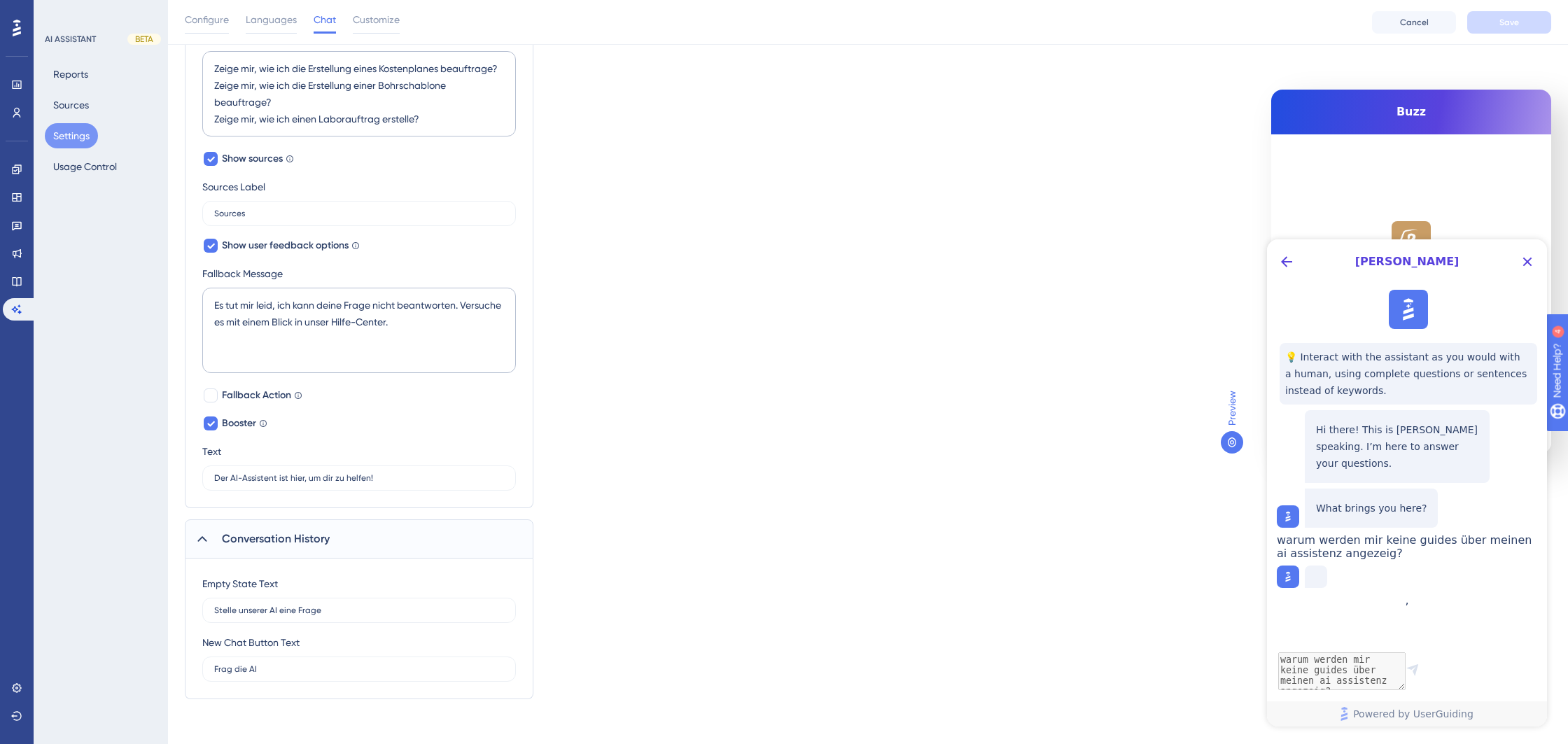
click at [306, 549] on div "Conversation History" at bounding box center [358, 538] width 349 height 40
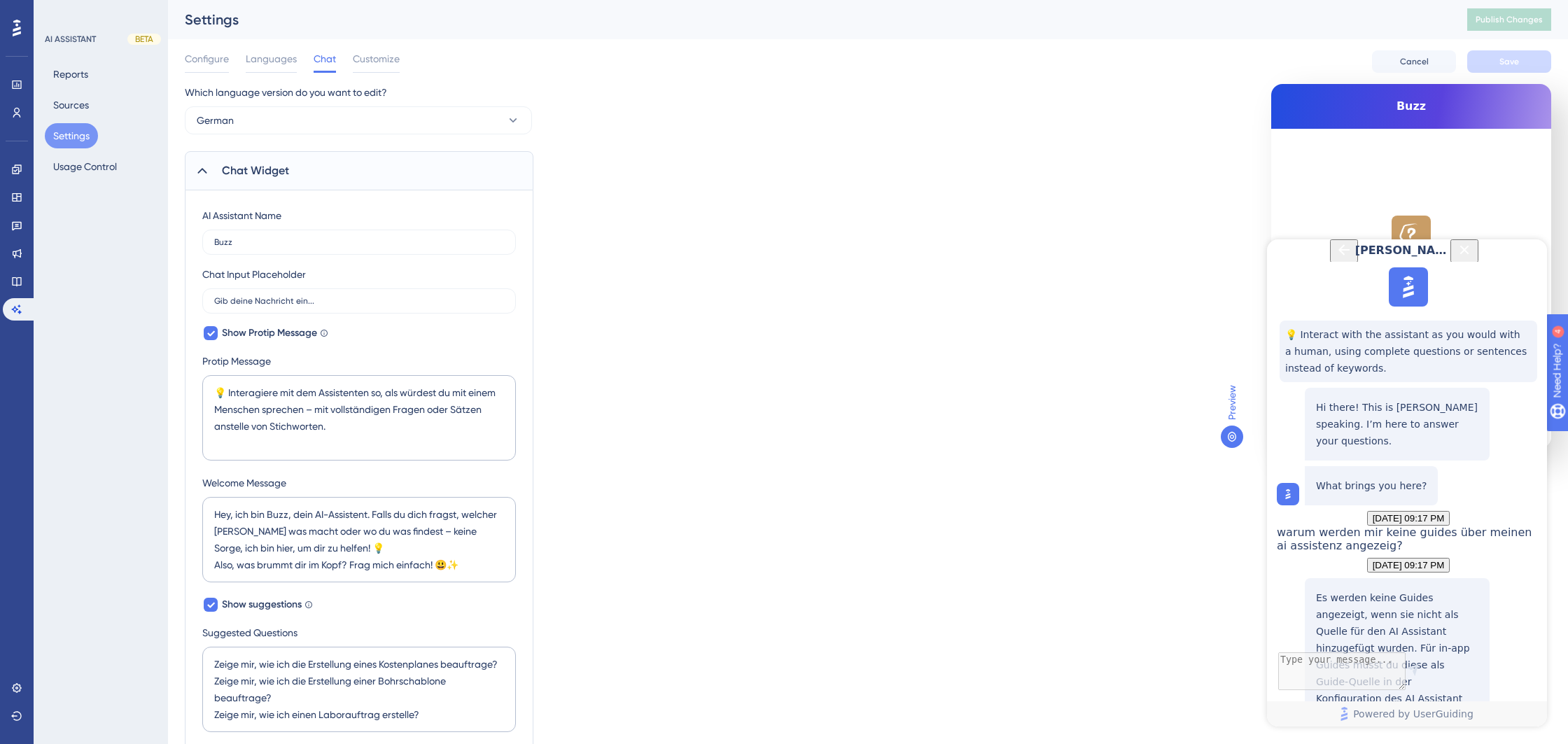
scroll to position [203, 0]
click at [93, 166] on button "Usage Control" at bounding box center [85, 166] width 81 height 25
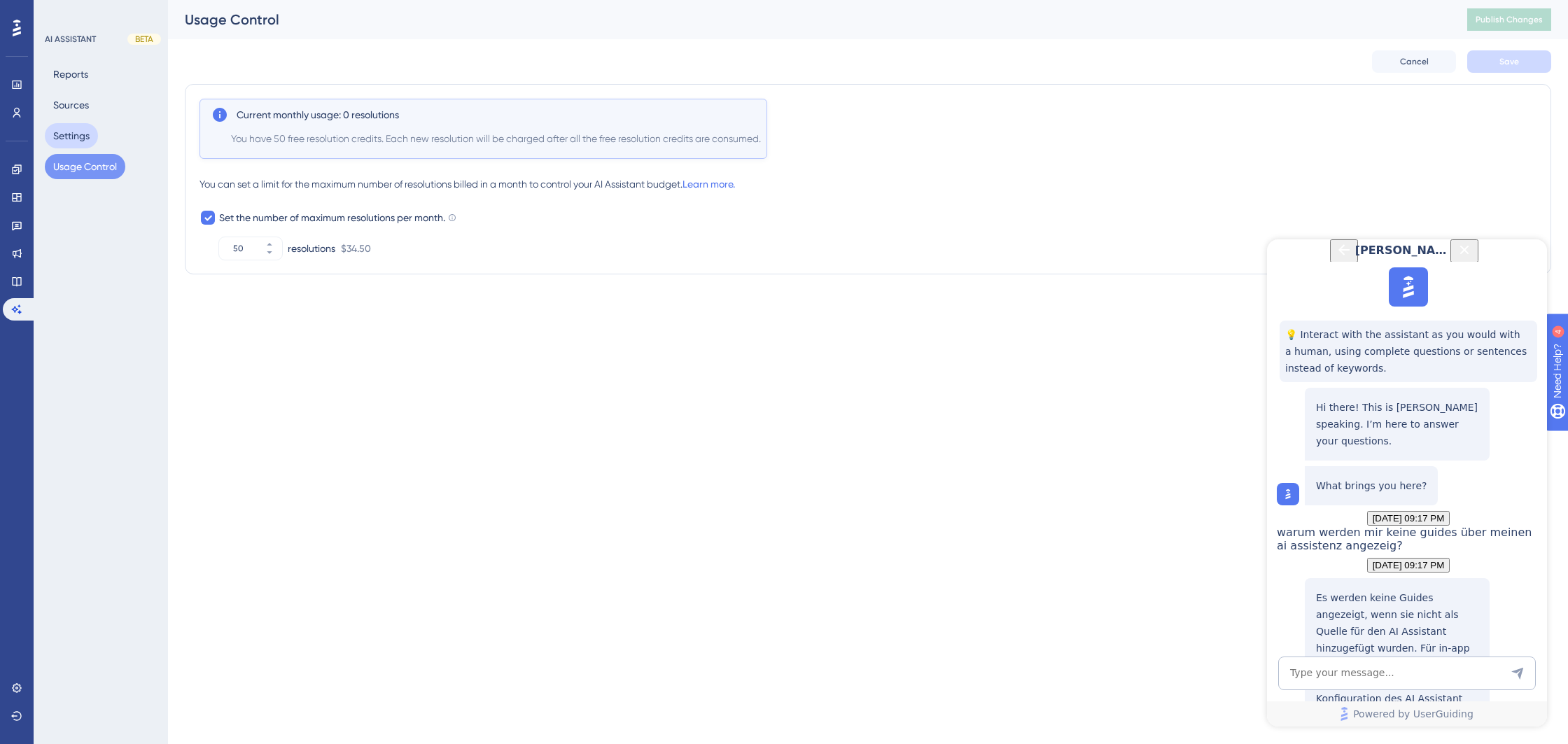
click at [79, 134] on button "Settings" at bounding box center [71, 135] width 54 height 25
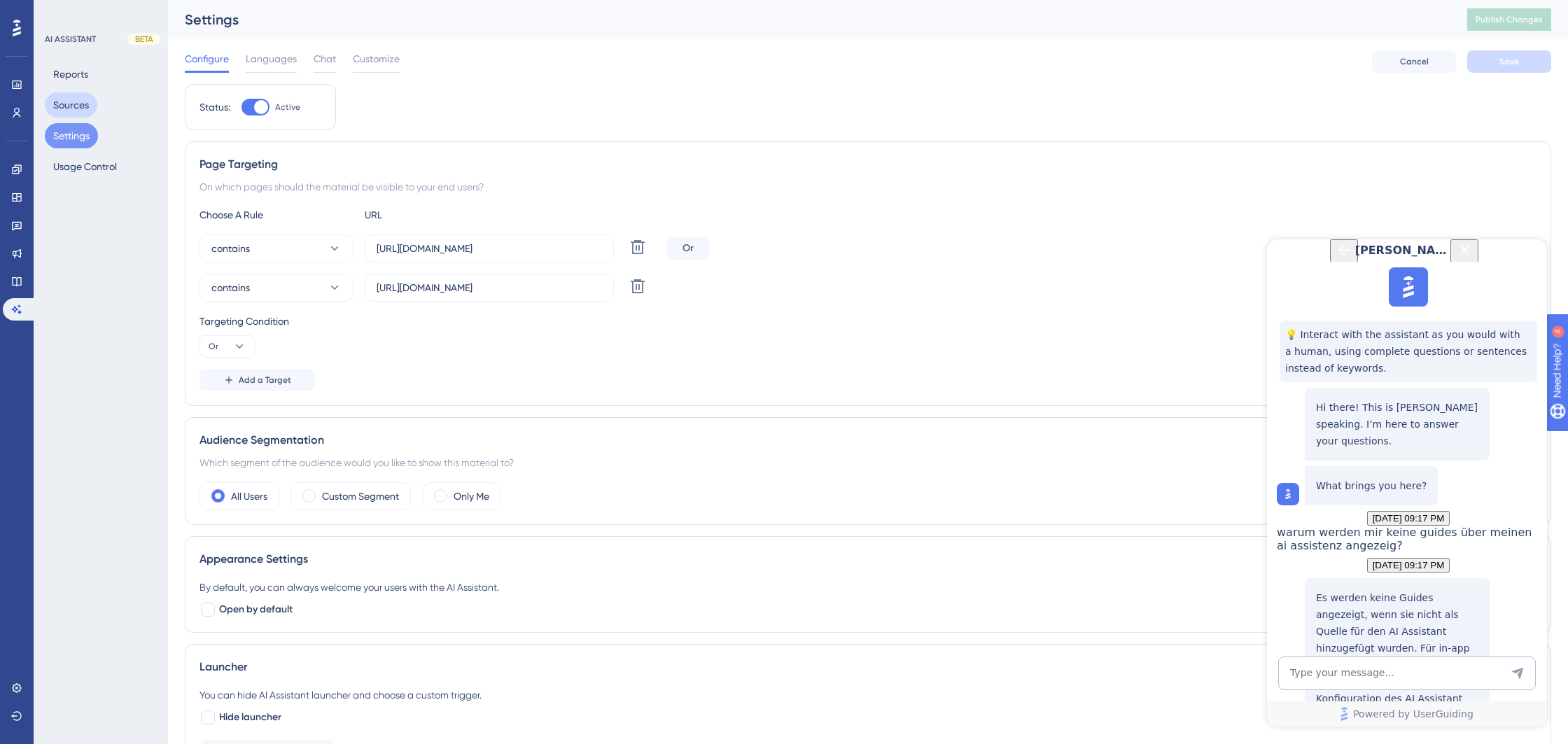
click at [78, 107] on button "Sources" at bounding box center [71, 105] width 53 height 25
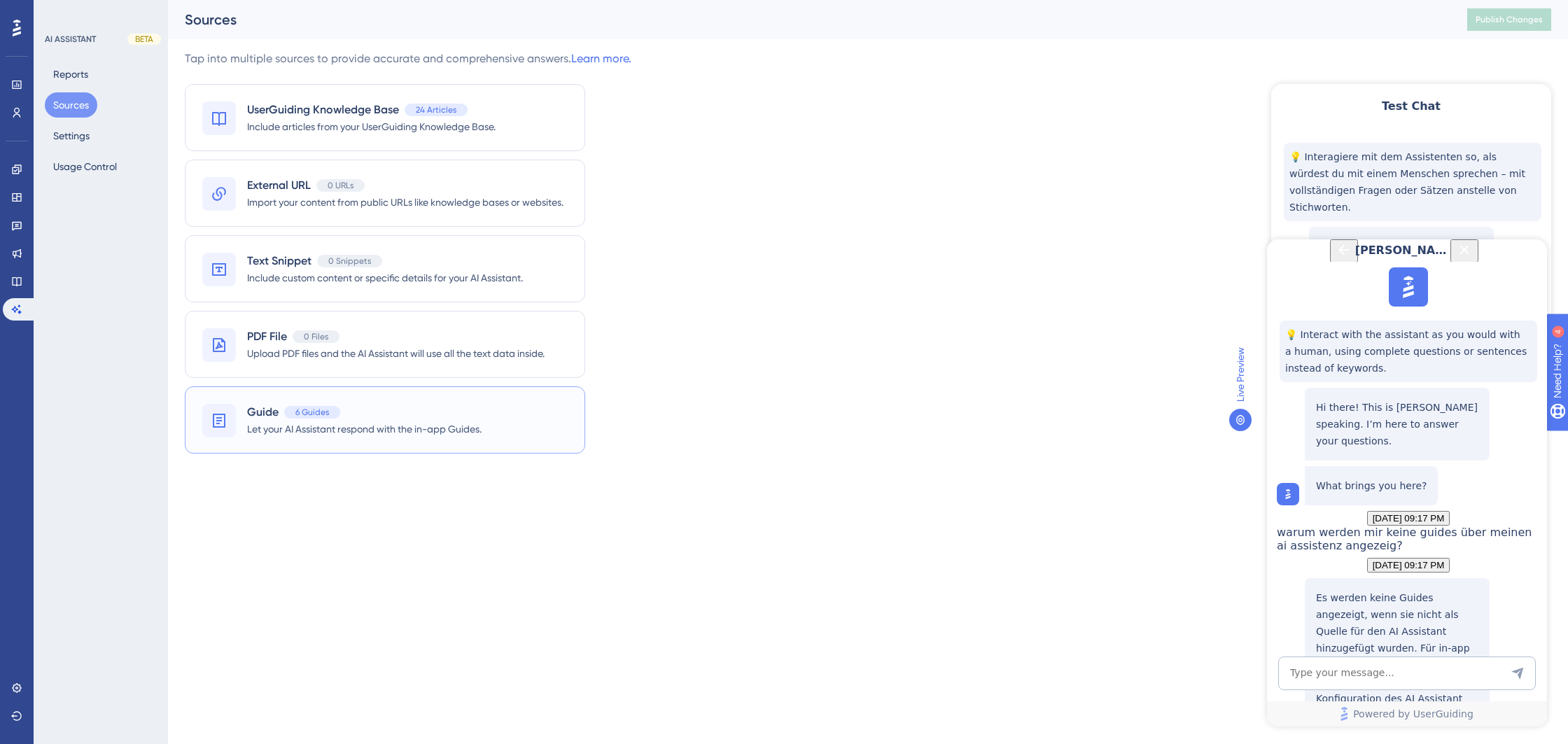
click at [411, 440] on div "Guide 6 Guides Let your AI Assistant respond with the in-app Guides." at bounding box center [385, 420] width 401 height 67
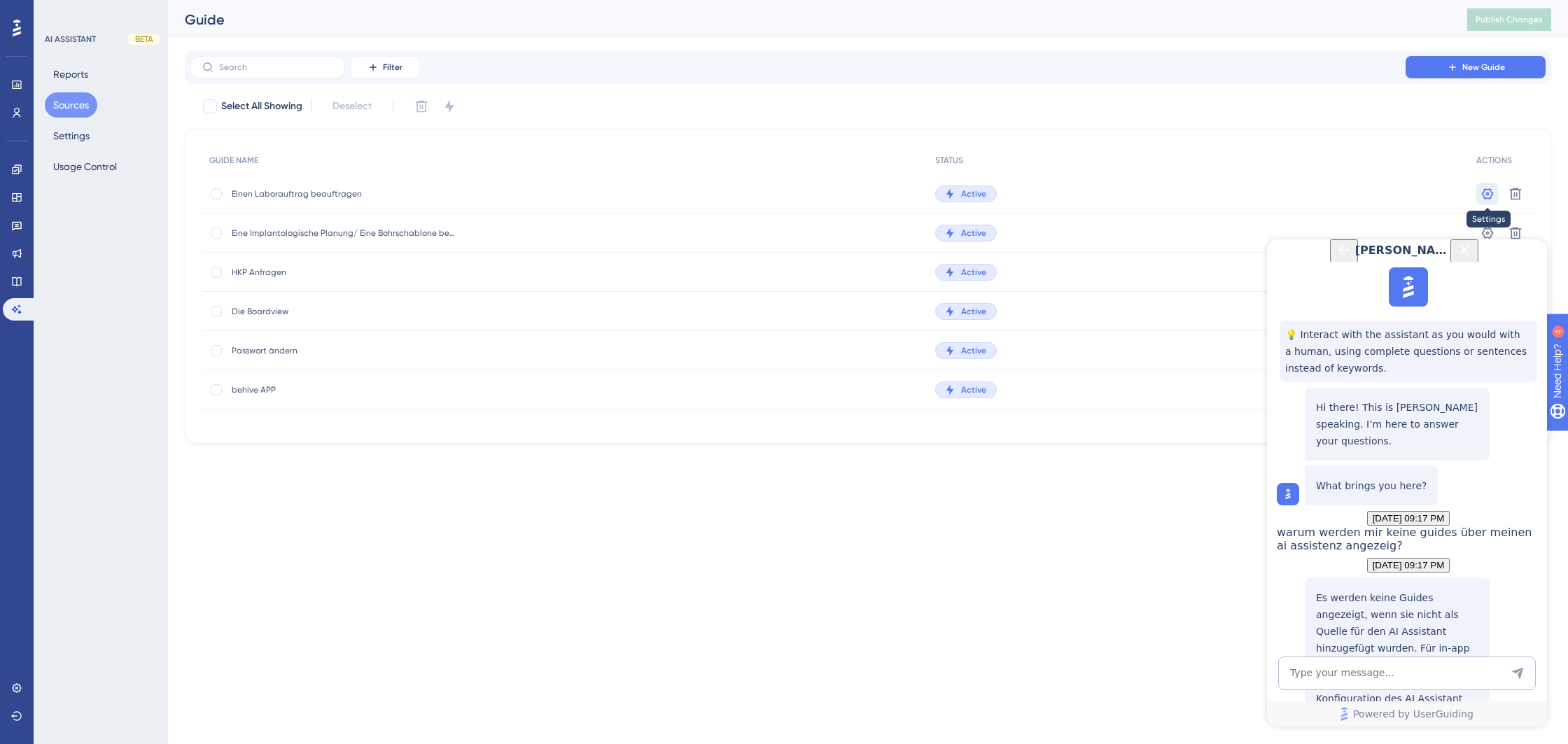
click at [1491, 198] on icon at bounding box center [1487, 194] width 14 height 14
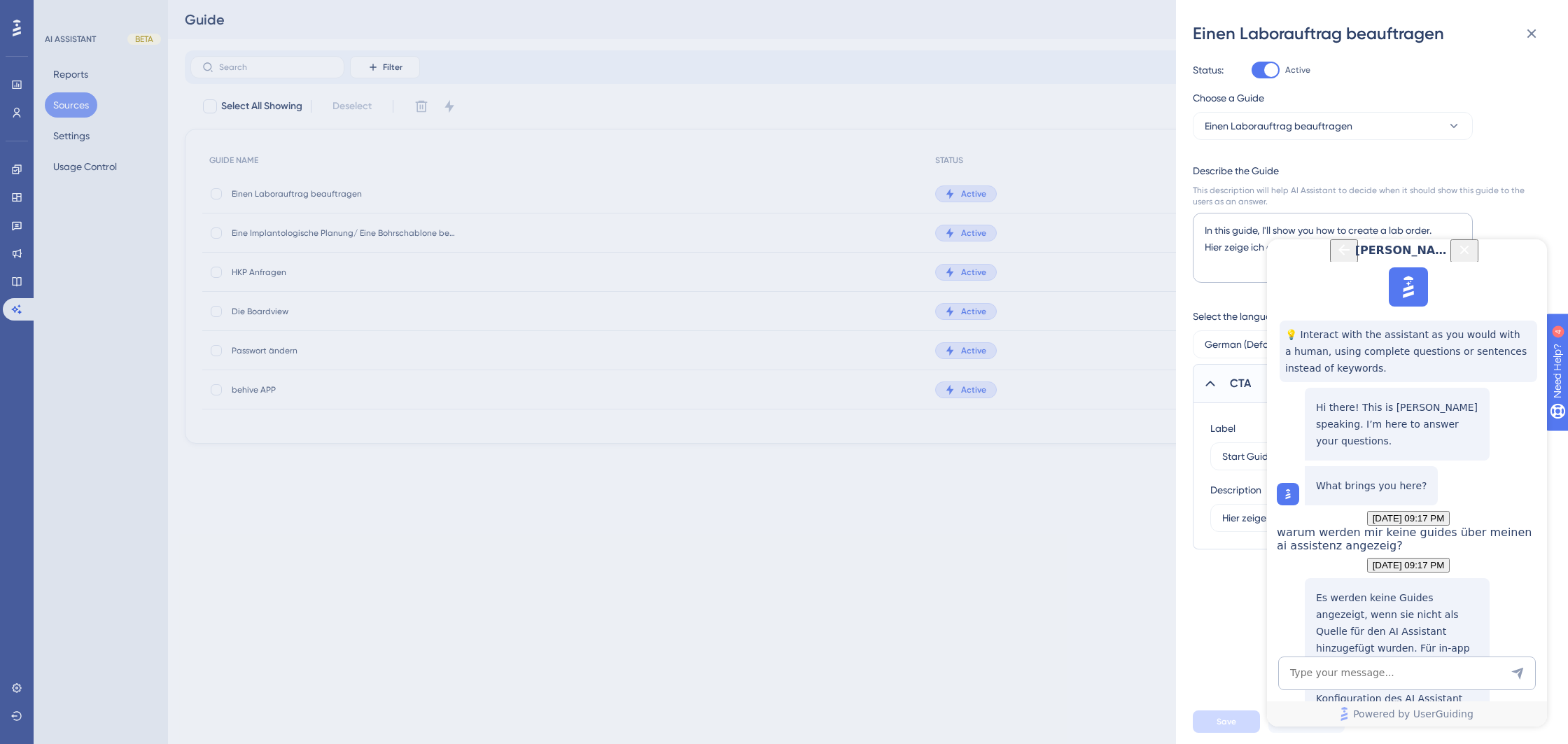
click at [1393, 154] on div "Choose a Guide Einen Laborauftrag beauftragen Describe the Guide This descripti…" at bounding box center [1366, 320] width 347 height 460
click at [1470, 254] on icon "Close Button" at bounding box center [1464, 249] width 9 height 9
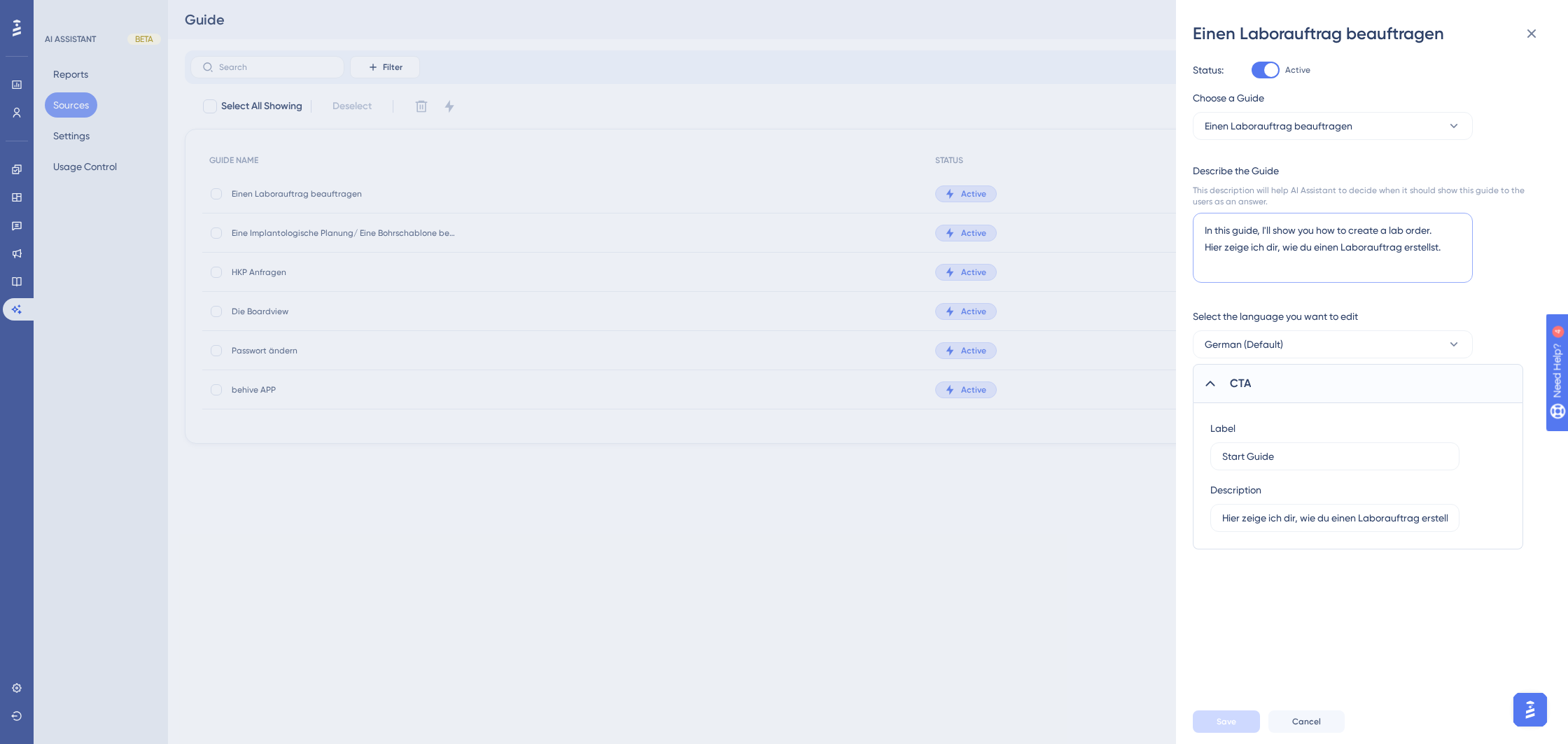
click at [1432, 259] on textarea "In this guide, I'll show you how to create a lab order. Hier zeige ich dir, wie…" at bounding box center [1333, 248] width 280 height 70
drag, startPoint x: 1449, startPoint y: 249, endPoint x: 1193, endPoint y: 248, distance: 256.0
click at [1193, 248] on textarea "In this guide, I'll show you how to create a lab order. Hier zeige ich dir, wie…" at bounding box center [1333, 248] width 280 height 70
click at [1208, 249] on textarea "In this guide, I'll show you how to create a lab order. Hier zeige ich dir, wie…" at bounding box center [1333, 248] width 280 height 70
drag, startPoint x: 1384, startPoint y: 229, endPoint x: 1161, endPoint y: 227, distance: 223.0
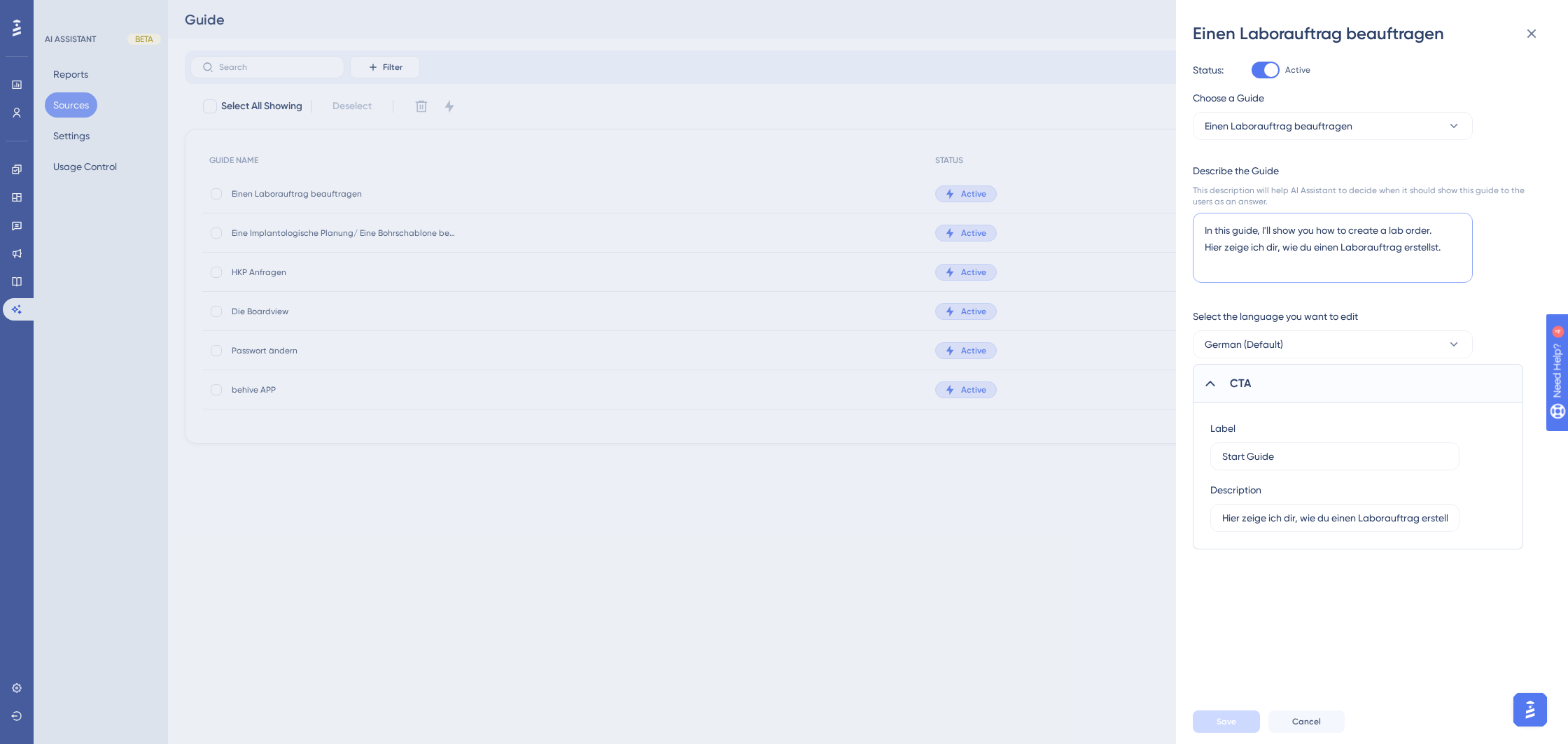
click at [1160, 227] on div "Einen Laborauftrag beauftragen Status: Active Choose a Guide Einen Laborauftrag…" at bounding box center [784, 372] width 1568 height 744
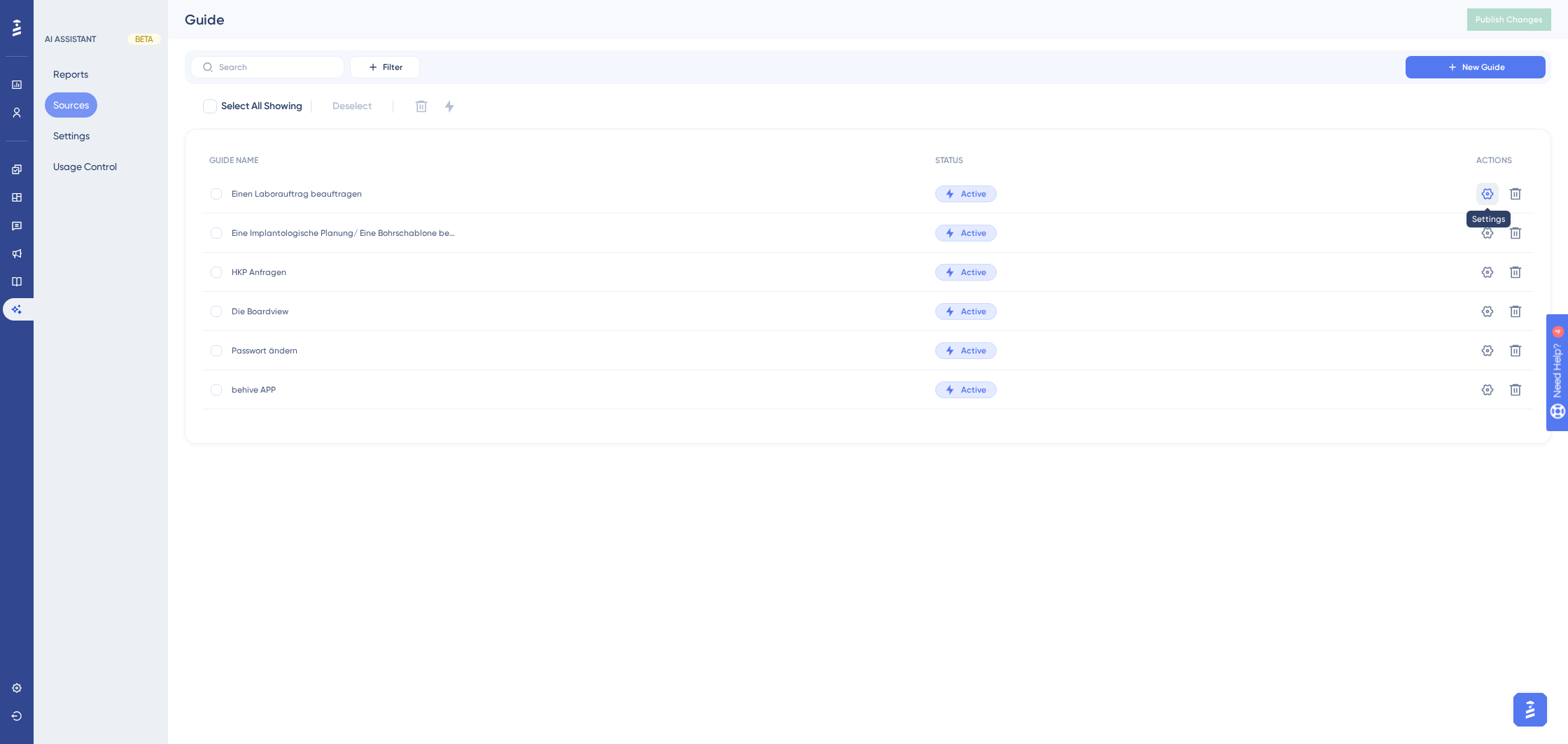
click at [1479, 196] on button at bounding box center [1487, 193] width 22 height 22
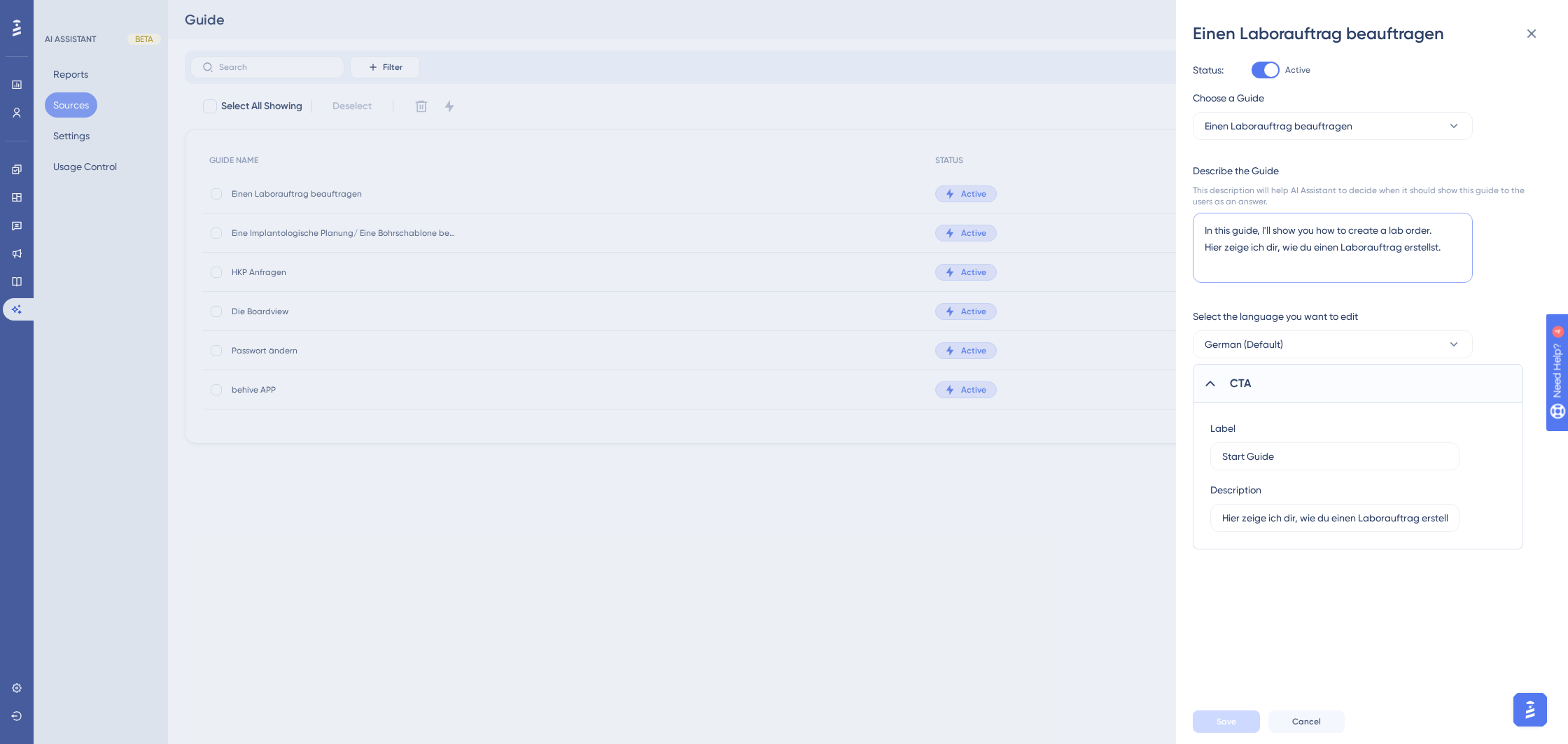
drag, startPoint x: 1449, startPoint y: 233, endPoint x: 1212, endPoint y: 228, distance: 237.1
click at [1213, 227] on textarea "In this guide, I'll show you how to create a lab order. Hier zeige ich dir, wie…" at bounding box center [1333, 248] width 280 height 70
drag, startPoint x: 1208, startPoint y: 246, endPoint x: 1217, endPoint y: 246, distance: 9.0
click at [1208, 246] on textarea "I Hier zeige ich dir, wie du einen Laborauftrag erstellst." at bounding box center [1333, 248] width 280 height 70
type textarea "Hier zeige ich dir, wie du einen Laborauftrag erstellst."
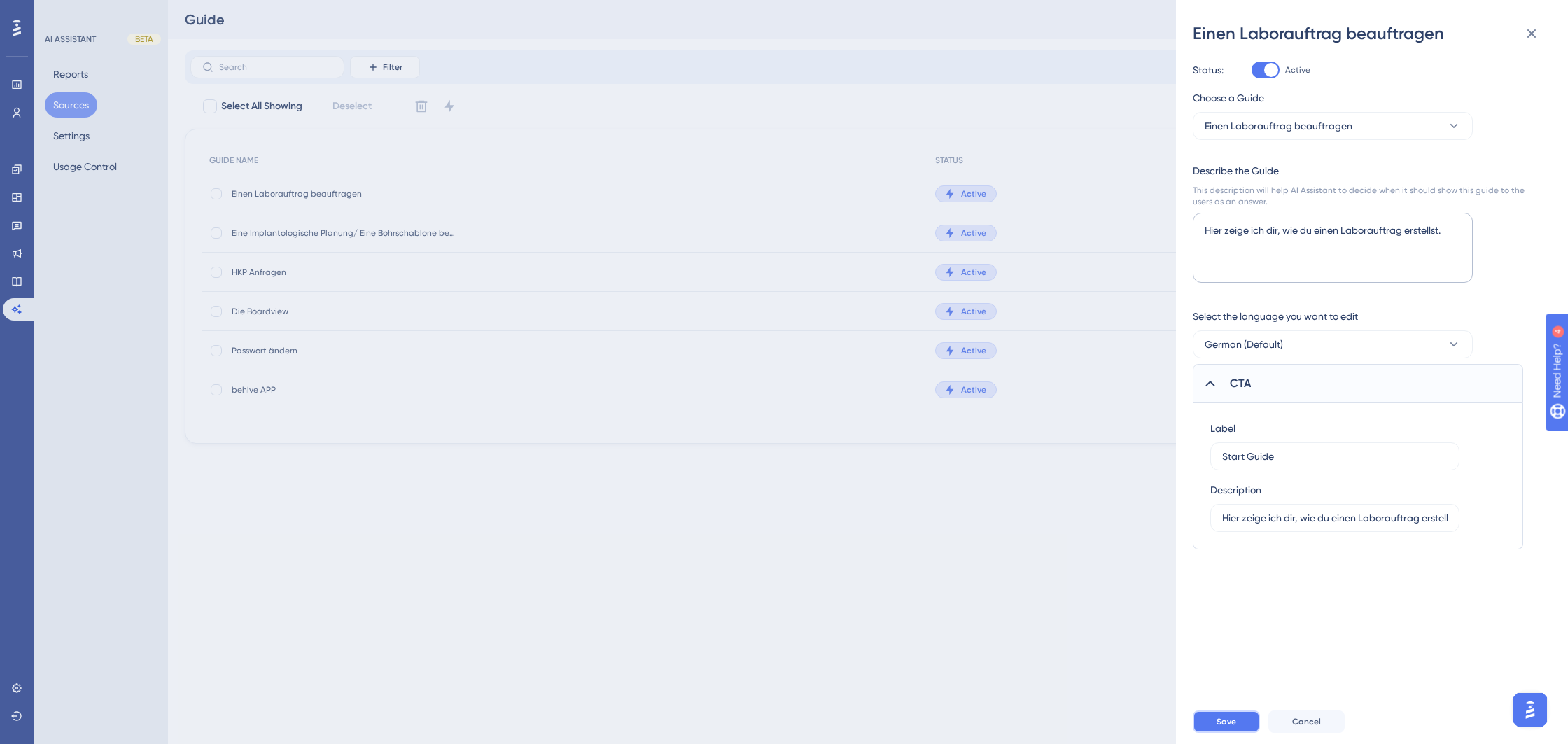
click at [1229, 726] on span "Save" at bounding box center [1226, 721] width 19 height 11
click at [1205, 249] on textarea "In this guide, I'll show you how to create a lab order. Hier zeige ich dir, wie…" at bounding box center [1333, 248] width 280 height 70
drag, startPoint x: 1204, startPoint y: 249, endPoint x: 1197, endPoint y: 225, distance: 25.0
click at [1197, 224] on textarea "In this guide, I'll show you how to create a lab order. Hier zeige ich dir, wie…" at bounding box center [1333, 248] width 280 height 70
type textarea "Hier zeige ich dir, wie du einen Laborauftrag erstellst."
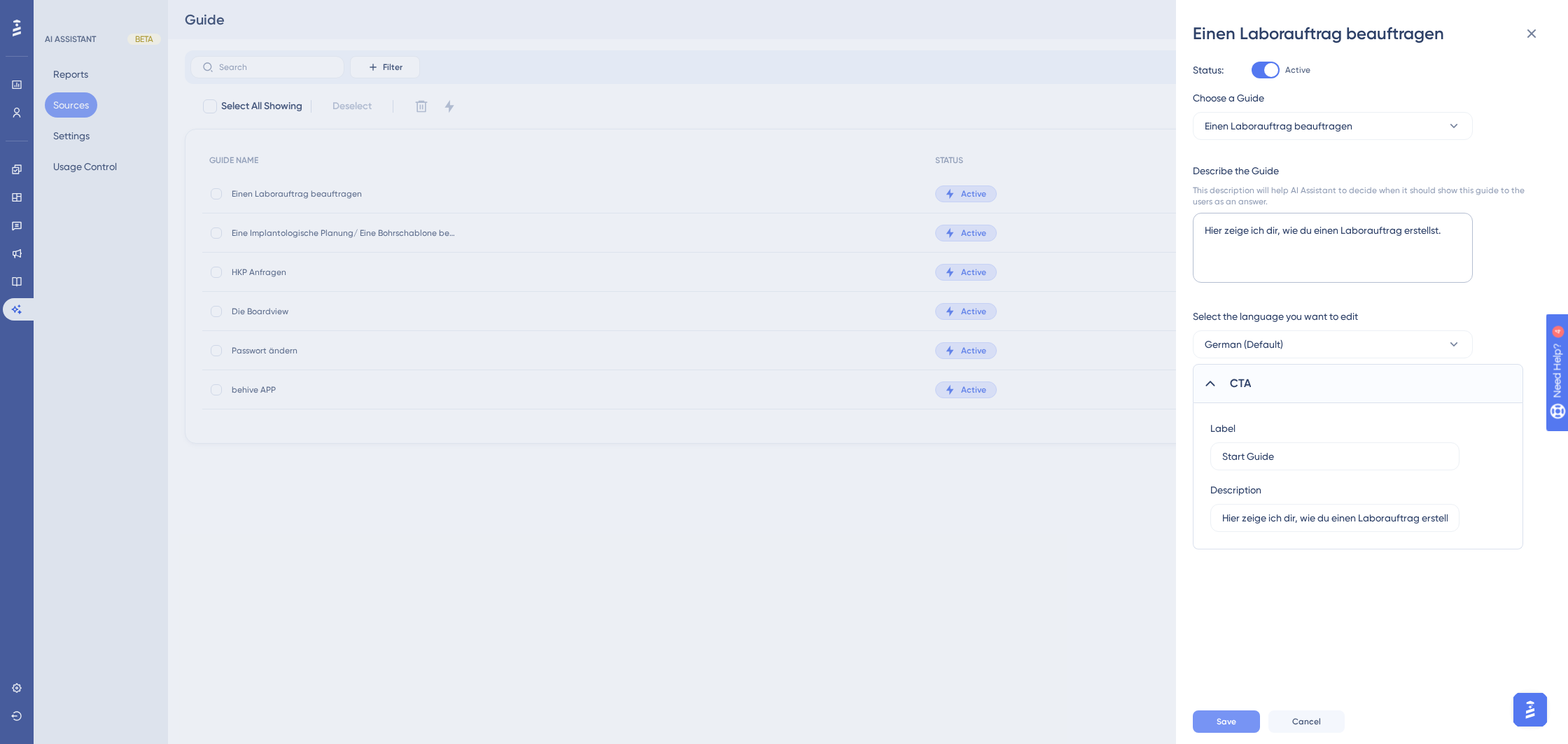
click at [1227, 719] on span "Save" at bounding box center [1226, 721] width 19 height 11
click at [1313, 728] on button "Cancel" at bounding box center [1306, 721] width 76 height 22
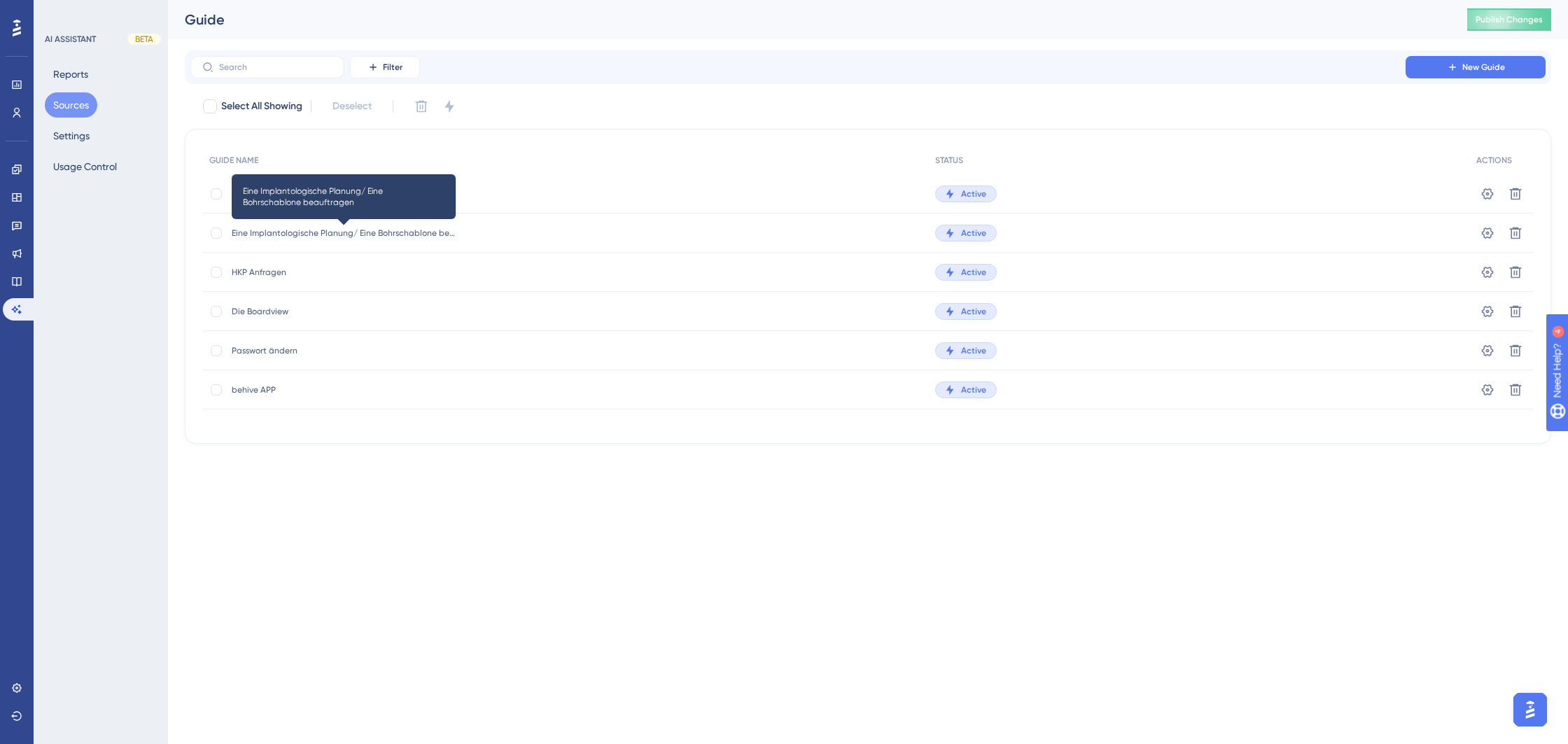
click at [343, 238] on span "Eine Implantologische Planung/ Eine Bohrschablone beauftragen" at bounding box center [343, 233] width 224 height 11
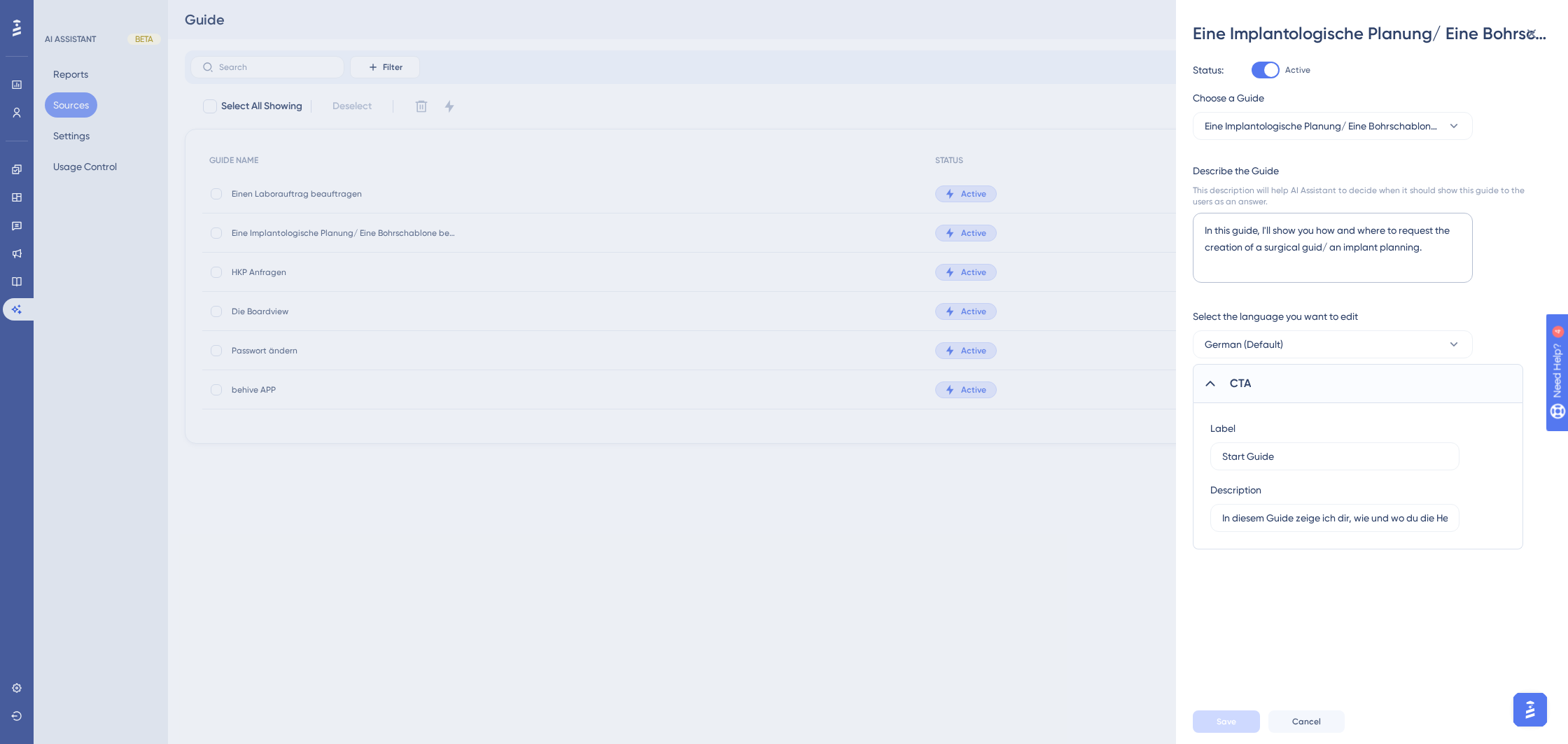
drag, startPoint x: 1218, startPoint y: 518, endPoint x: 1509, endPoint y: 508, distance: 291.2
click at [1511, 507] on div "Label Start Guide Description In diesem Guide zeige ich dir, wie und wo du die …" at bounding box center [1358, 476] width 330 height 147
click at [1287, 248] on textarea "In this guide, I'll show you how and where to request the creation of a surgica…" at bounding box center [1333, 248] width 280 height 70
paste textarea "diesem Guide zeige ich dir, wie und wo du die Herstellung einer Bohrschablone/ …"
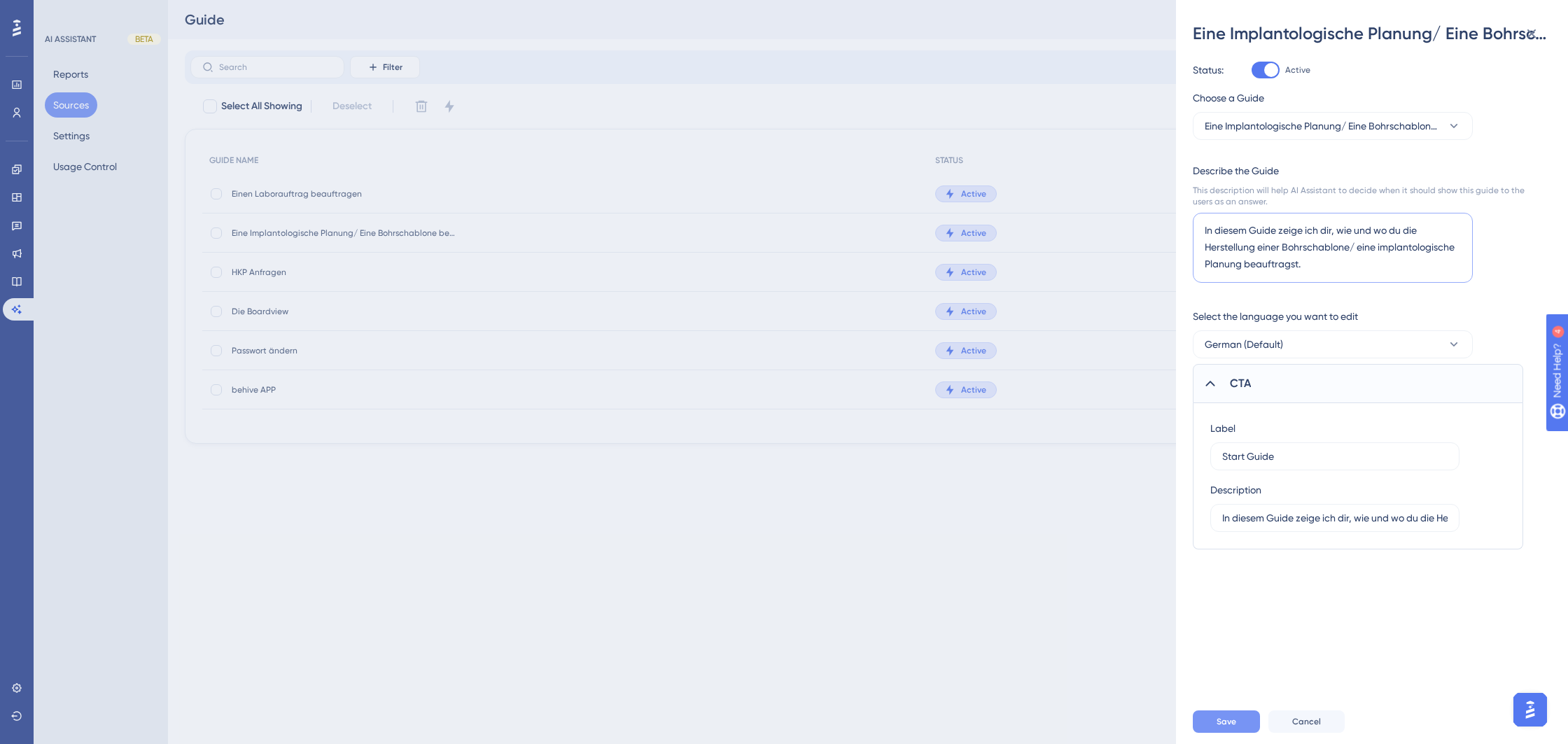
type textarea "In diesem Guide zeige ich dir, wie und wo du die Herstellung einer Bohrschablon…"
click at [1228, 726] on span "Save" at bounding box center [1226, 721] width 19 height 11
click at [1010, 613] on div "Eine Implantologische Planung/ Eine Bohrschablone beauftragen Status: Active Ch…" at bounding box center [784, 372] width 1568 height 744
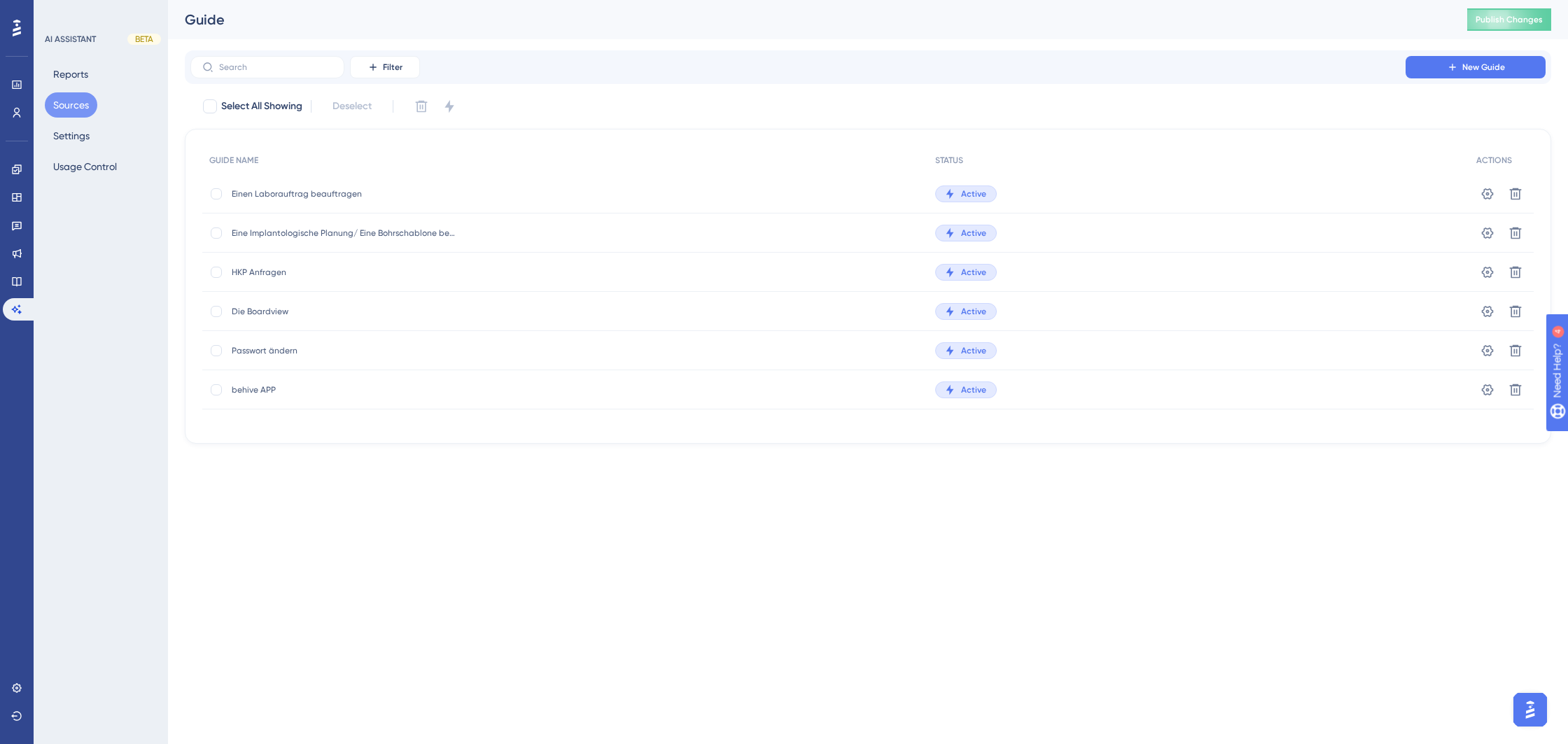
click at [293, 271] on span "HKP Anfragen" at bounding box center [343, 272] width 224 height 11
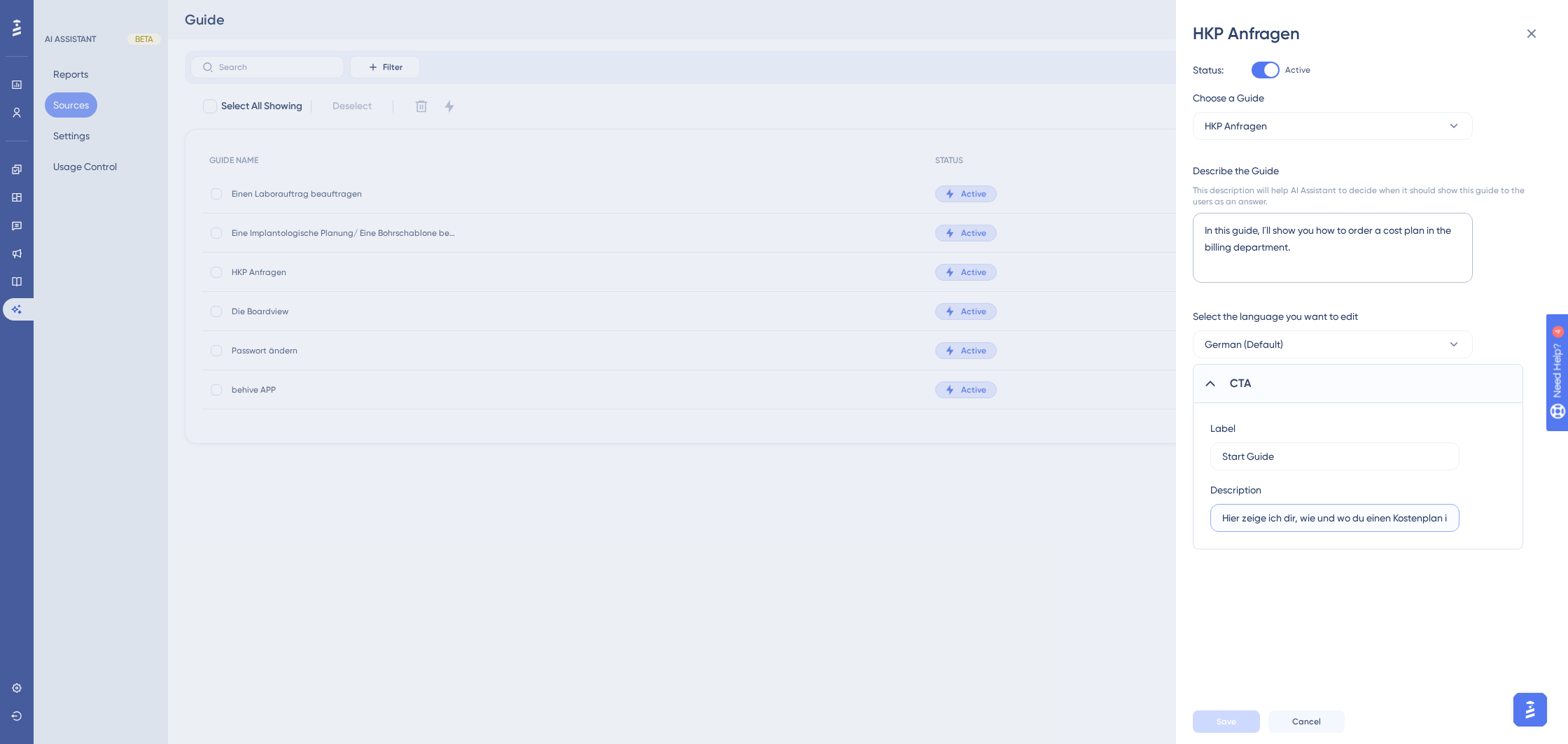
click at [1307, 510] on input "Hier zeige ich dir, wie und wo du einen Kostenplan in der Abrechnungsabteilung …" at bounding box center [1334, 518] width 226 height 16
click at [1304, 250] on textarea "In this guide, I´ll show you how to order a cost plan in the billing department." at bounding box center [1333, 248] width 280 height 70
paste textarea "Hier zeige ich dir, wie und wo du einen Kostenplan in der Abrechnungsabteilung …"
type textarea "Hier zeige ich dir, wie und wo du einen Kostenplan in der Abrechnungsabteilung …"
click at [1234, 722] on span "Save" at bounding box center [1226, 721] width 19 height 11
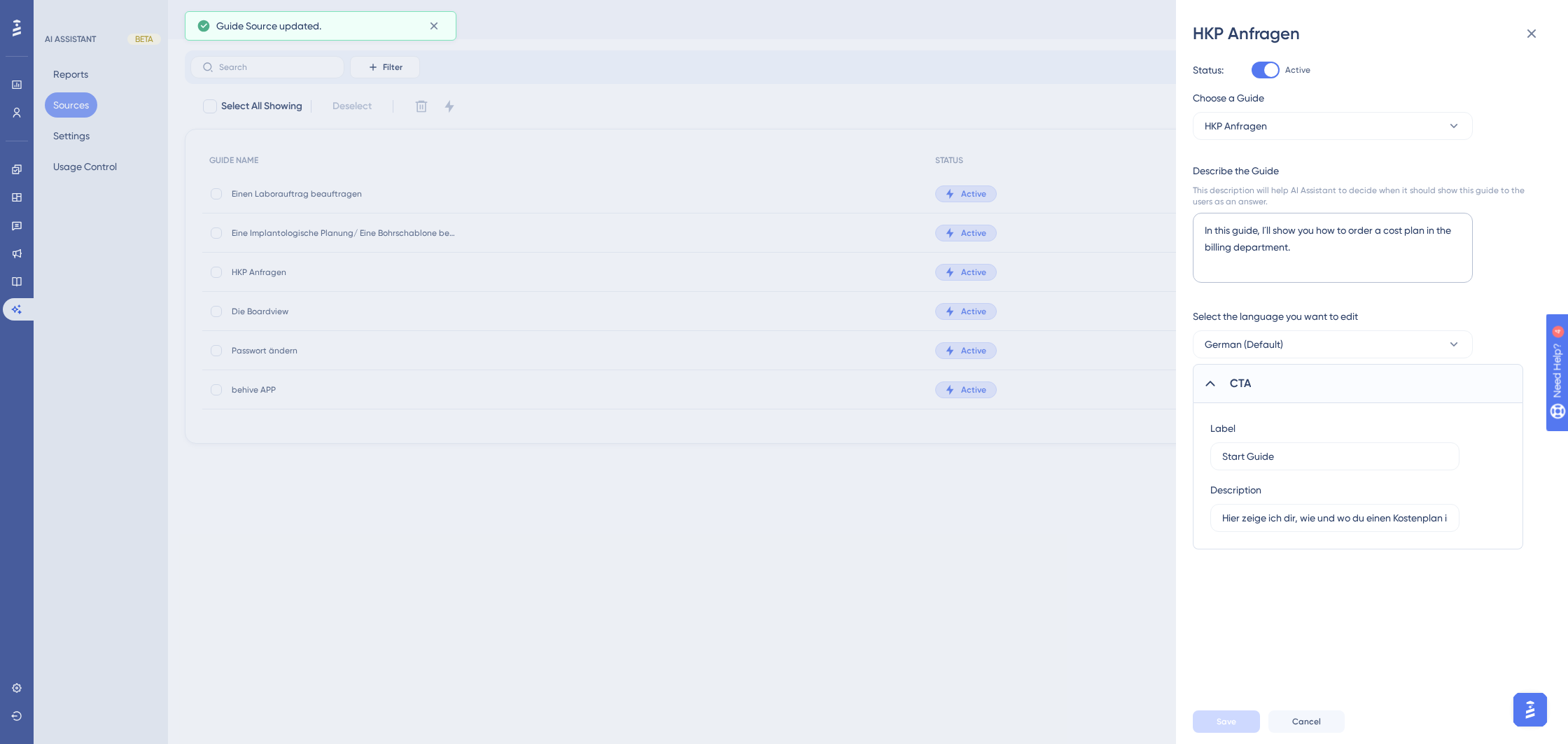
click at [1001, 611] on div "HKP Anfragen Status: Active Choose a Guide HKP Anfragen Describe the Guide This…" at bounding box center [784, 372] width 1568 height 744
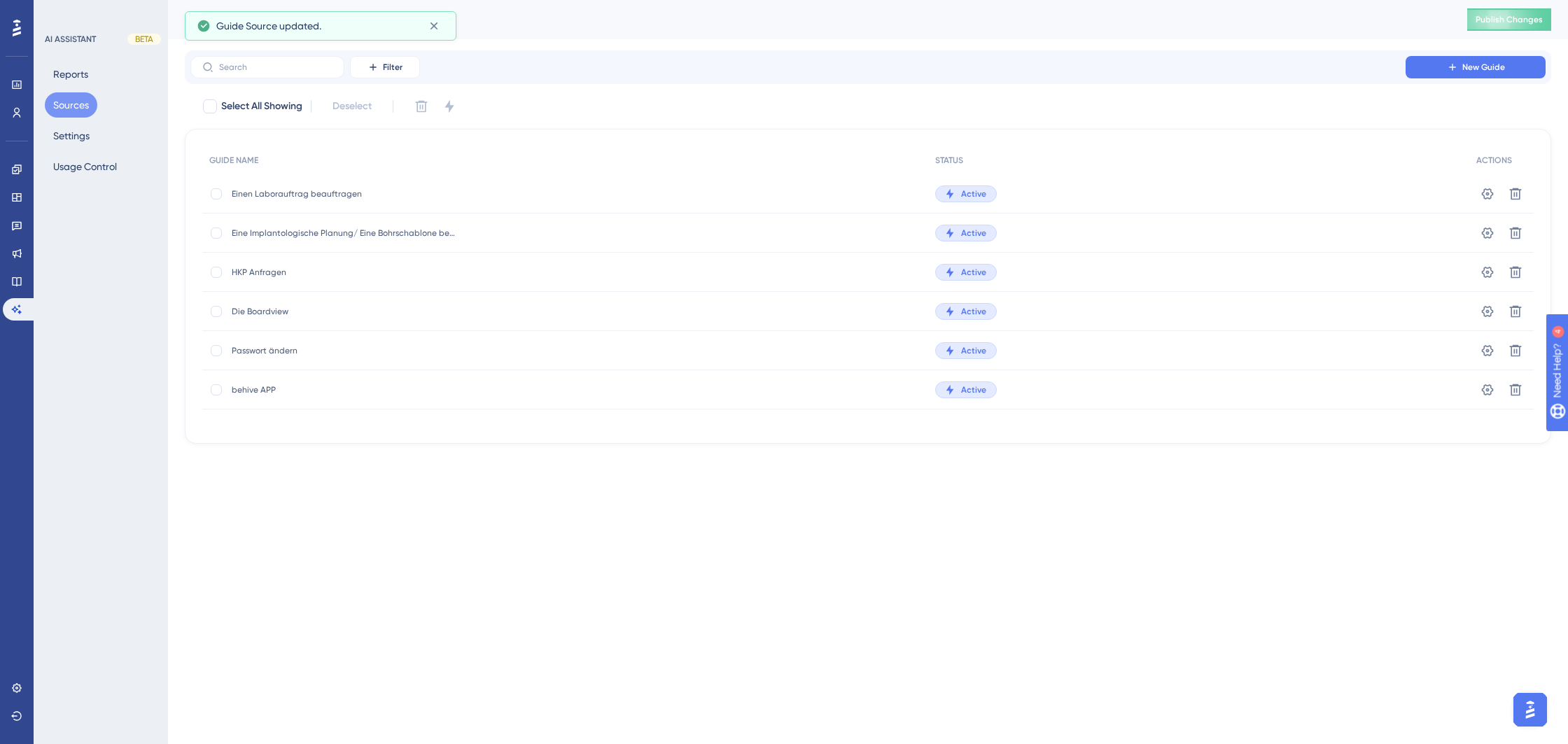
click at [324, 193] on span "Einen Laborauftrag beauftragen" at bounding box center [343, 193] width 224 height 11
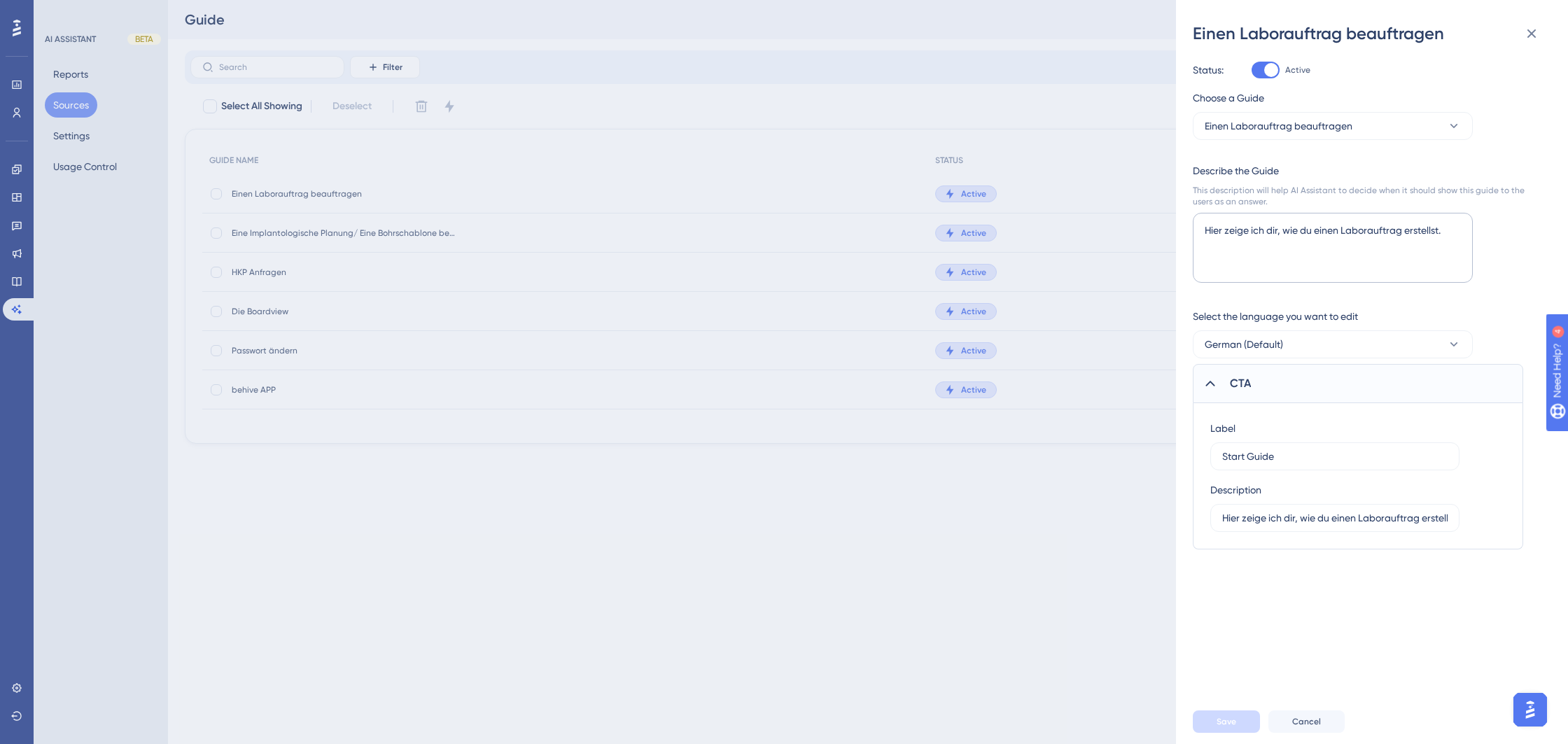
click at [515, 499] on div "Einen Laborauftrag beauftragen Status: Active Choose a Guide Einen Laborauftrag…" at bounding box center [784, 372] width 1568 height 744
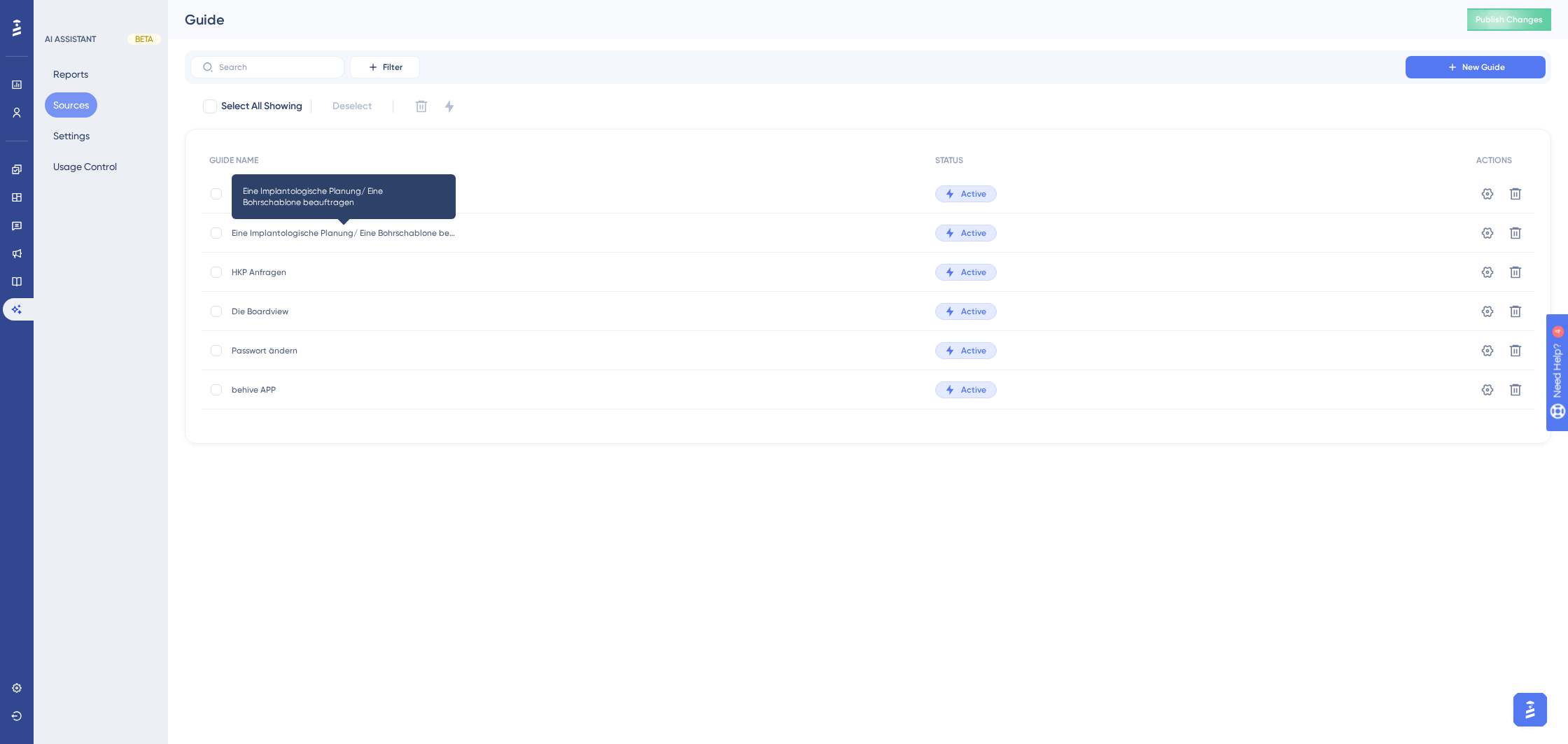
click at [384, 235] on span "Eine Implantologische Planung/ Eine Bohrschablone beauftragen" at bounding box center [343, 233] width 224 height 11
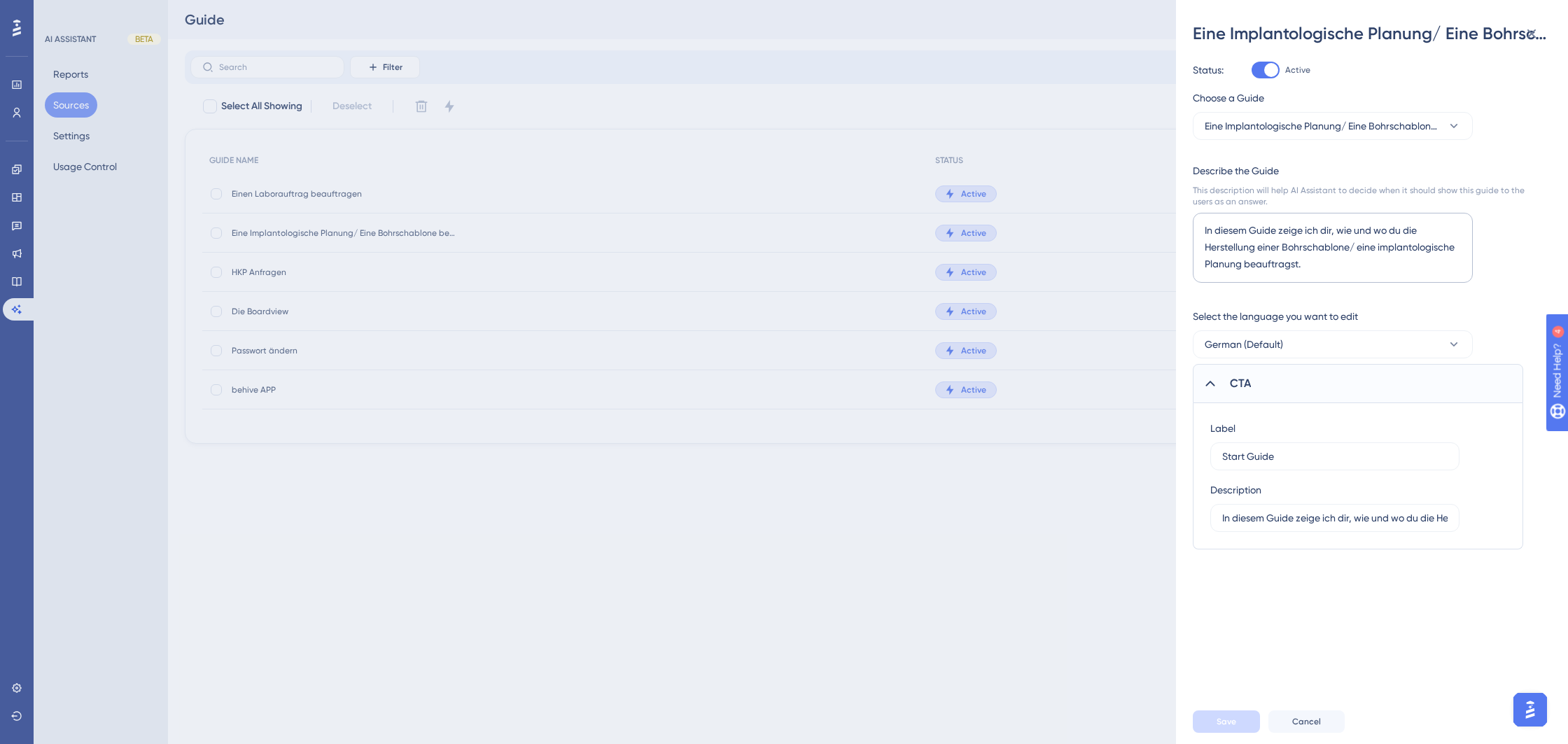
click at [457, 479] on div "Eine Implantologische Planung/ Eine Bohrschablone beauftragen Status: Active Ch…" at bounding box center [784, 372] width 1568 height 744
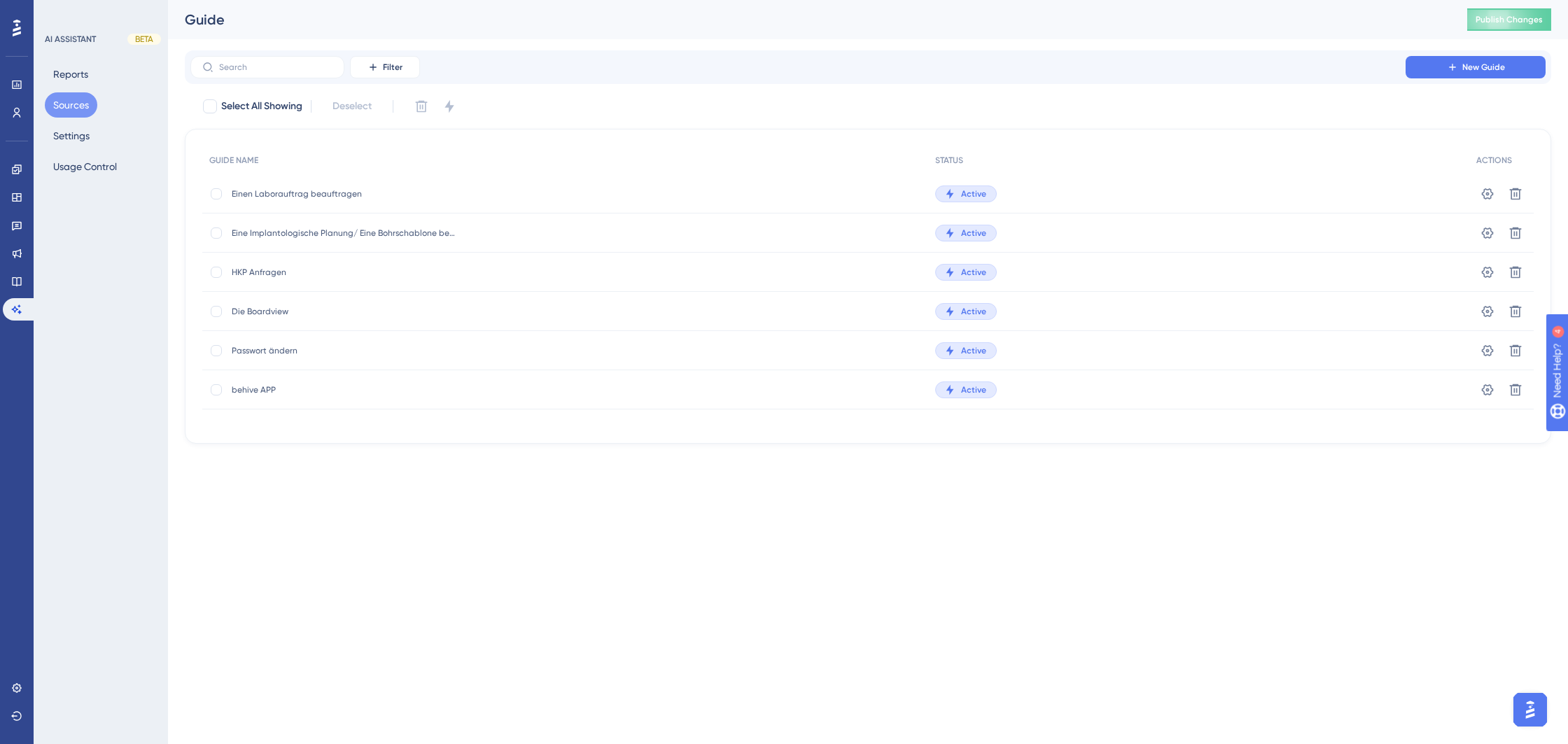
click at [272, 270] on span "HKP Anfragen" at bounding box center [343, 272] width 224 height 11
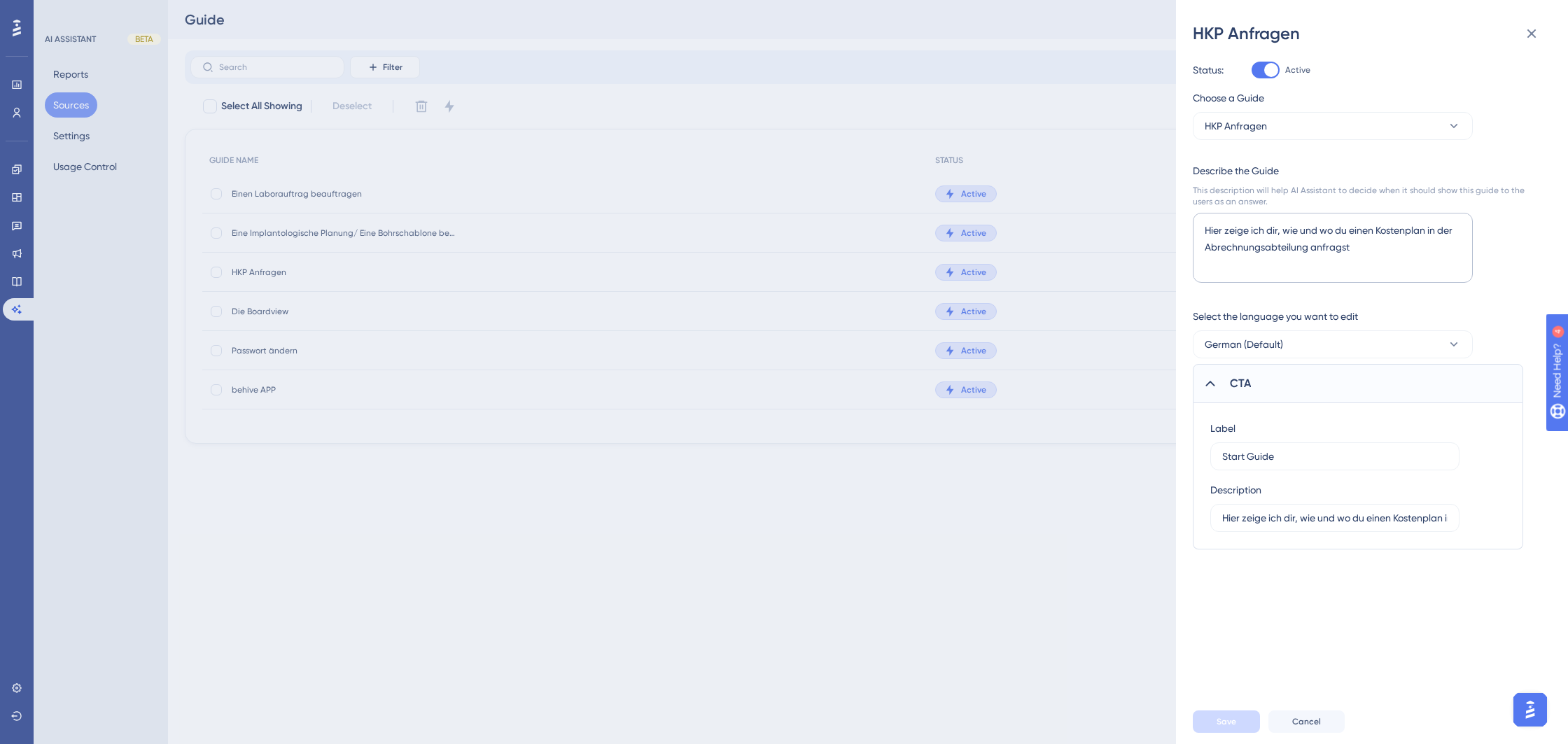
click at [583, 546] on div "HKP Anfragen Status: Active Choose a Guide HKP Anfragen Describe the Guide This…" at bounding box center [784, 372] width 1568 height 744
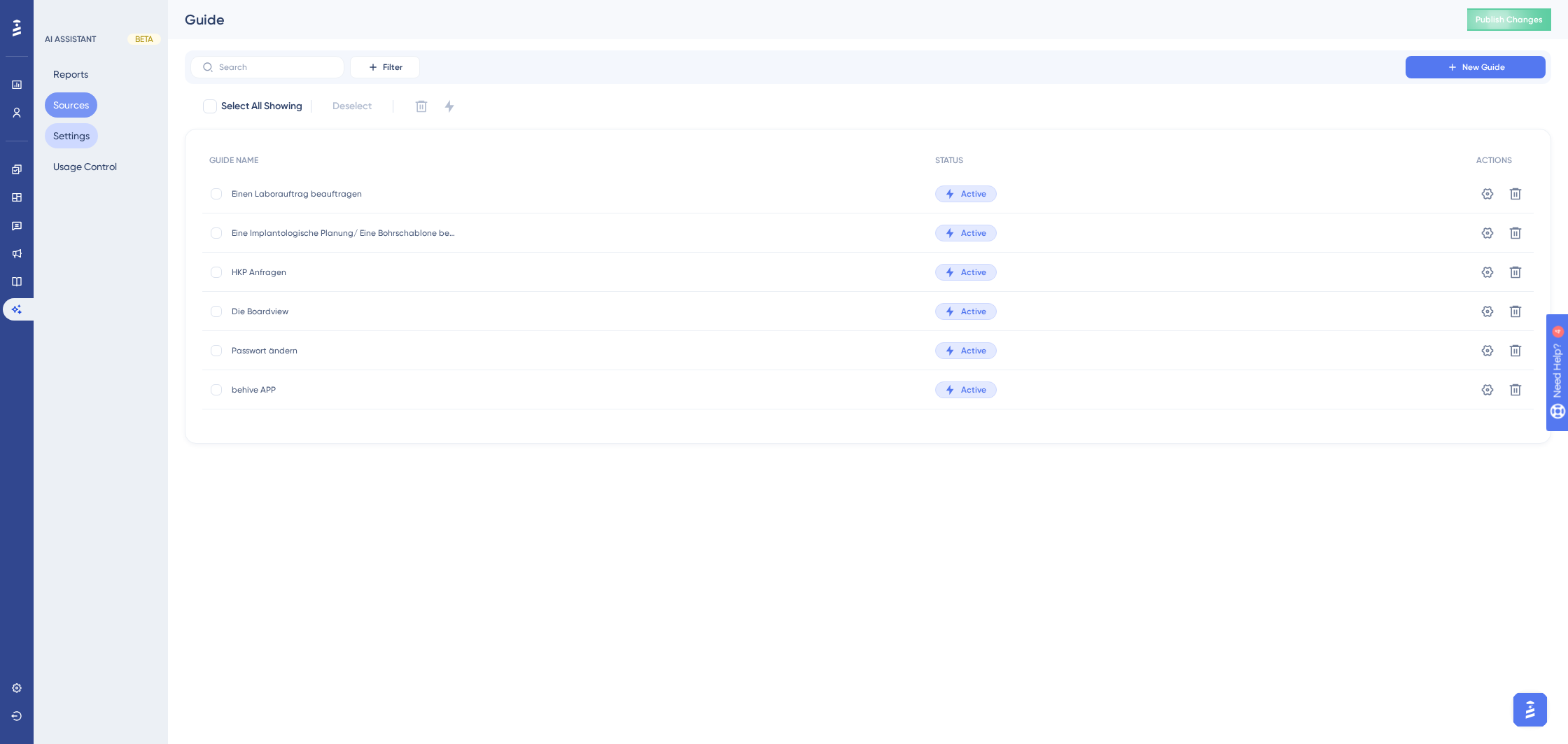
click at [79, 136] on button "Settings" at bounding box center [71, 135] width 54 height 25
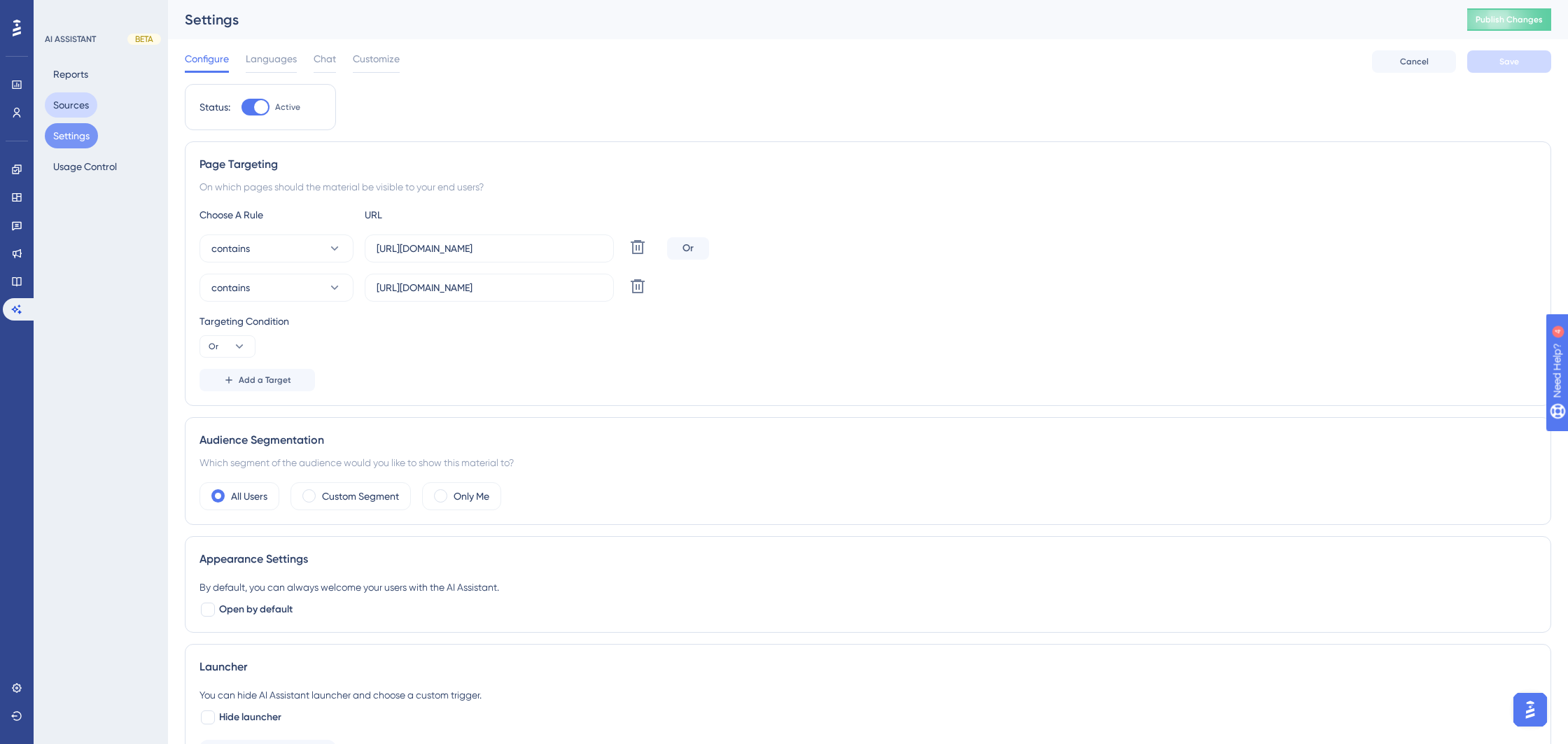
click at [78, 109] on button "Sources" at bounding box center [71, 105] width 53 height 25
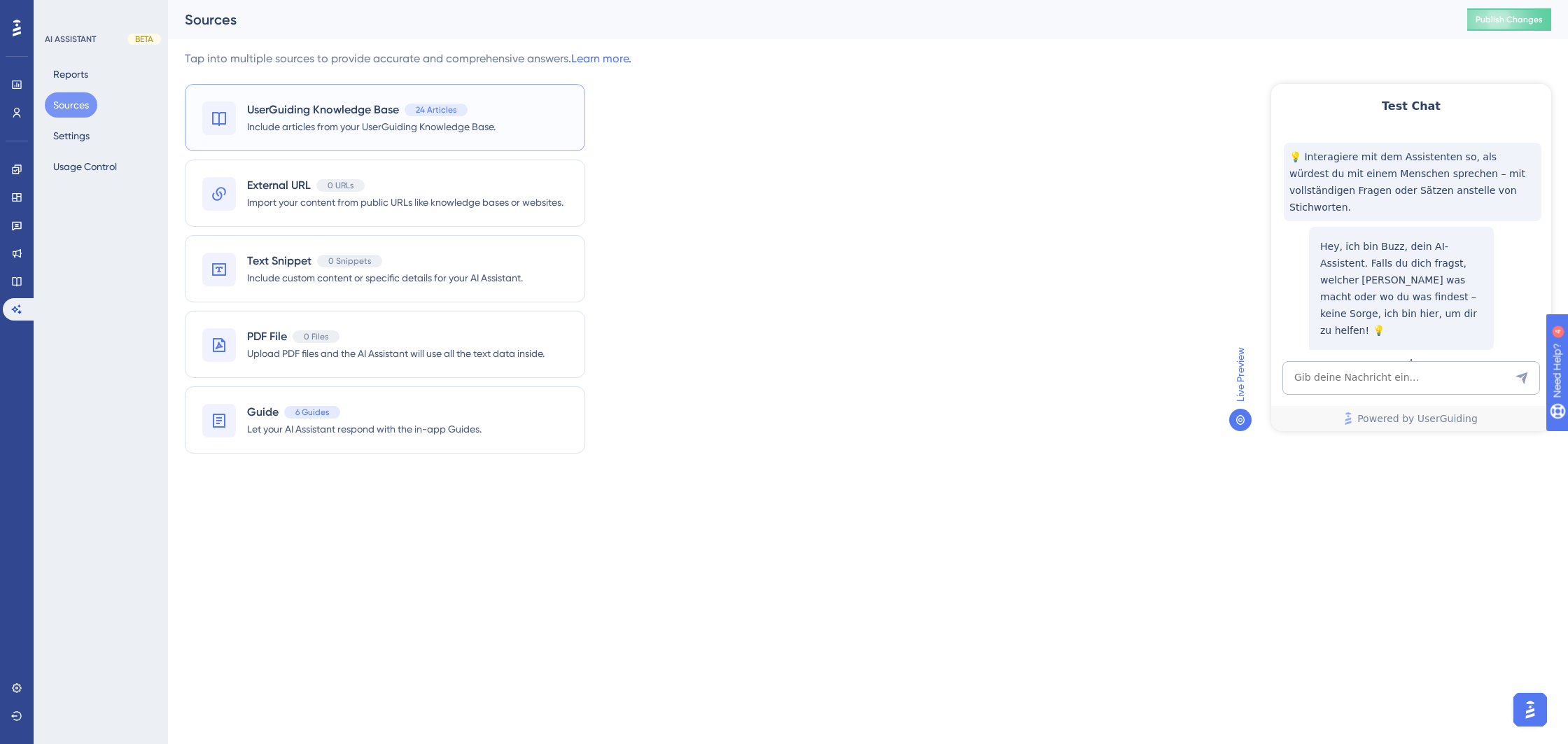
click at [319, 119] on span "Include articles from your UserGuiding Knowledge Base." at bounding box center [371, 126] width 249 height 17
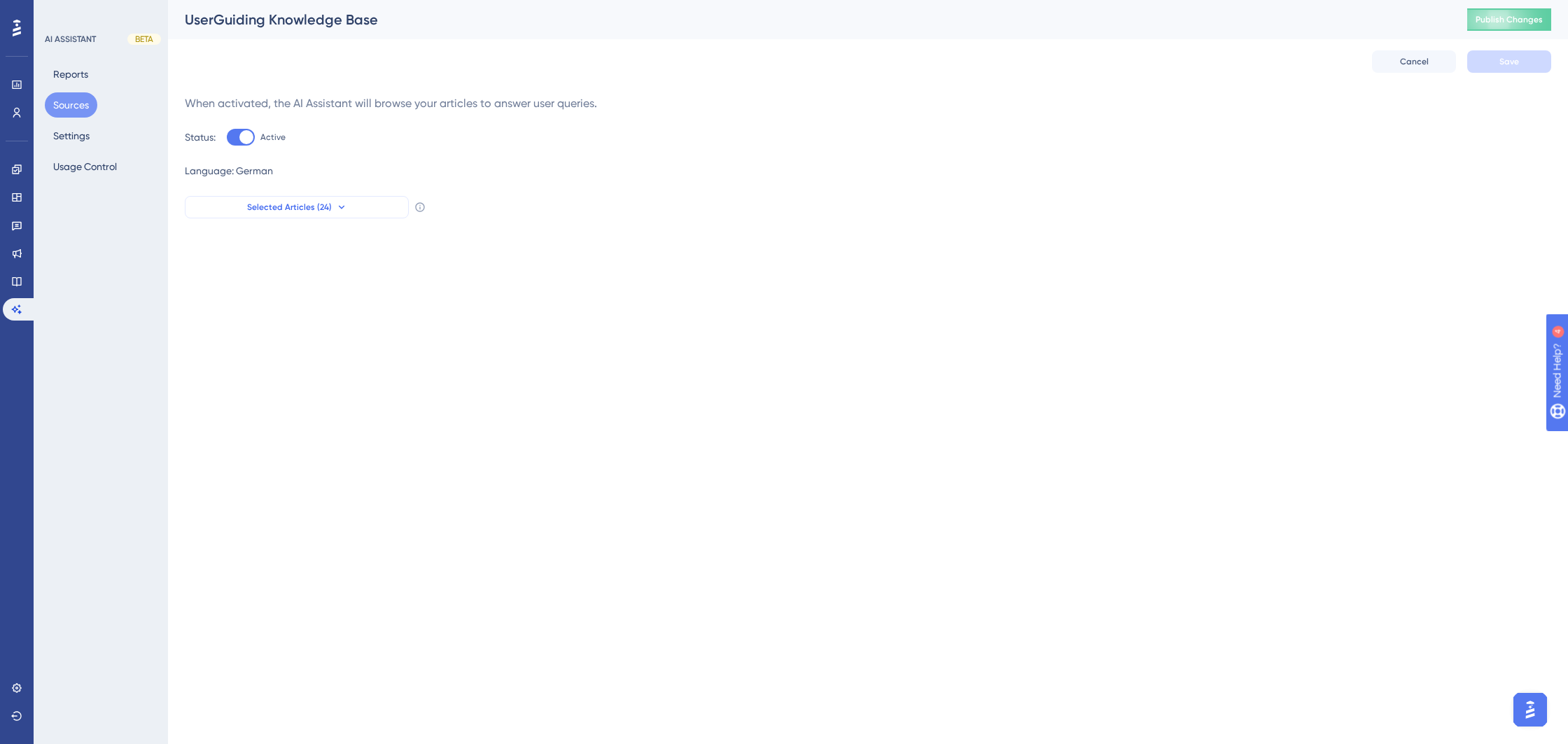
click at [345, 213] on button "Selected Articles (24)" at bounding box center [296, 206] width 224 height 22
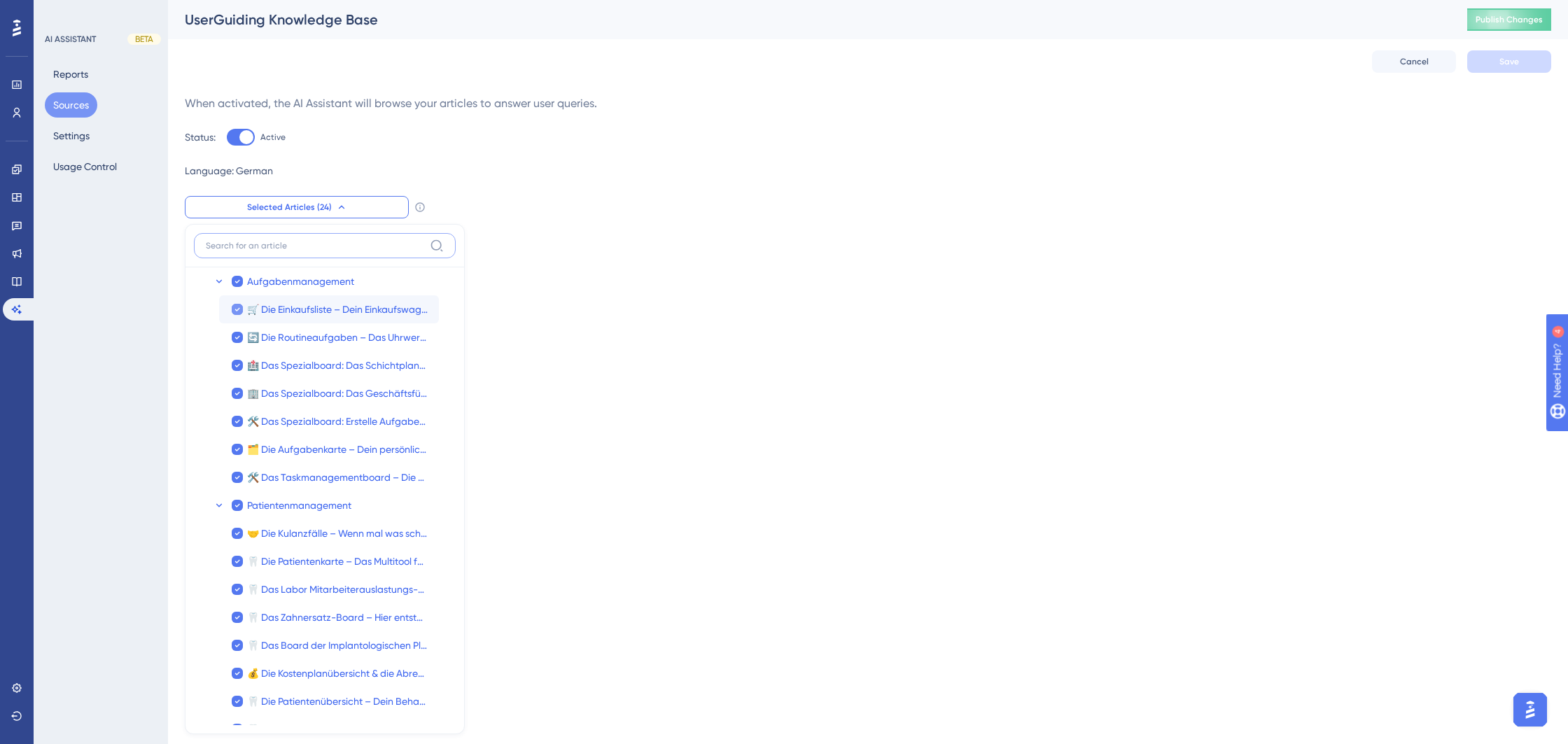
scroll to position [103, 0]
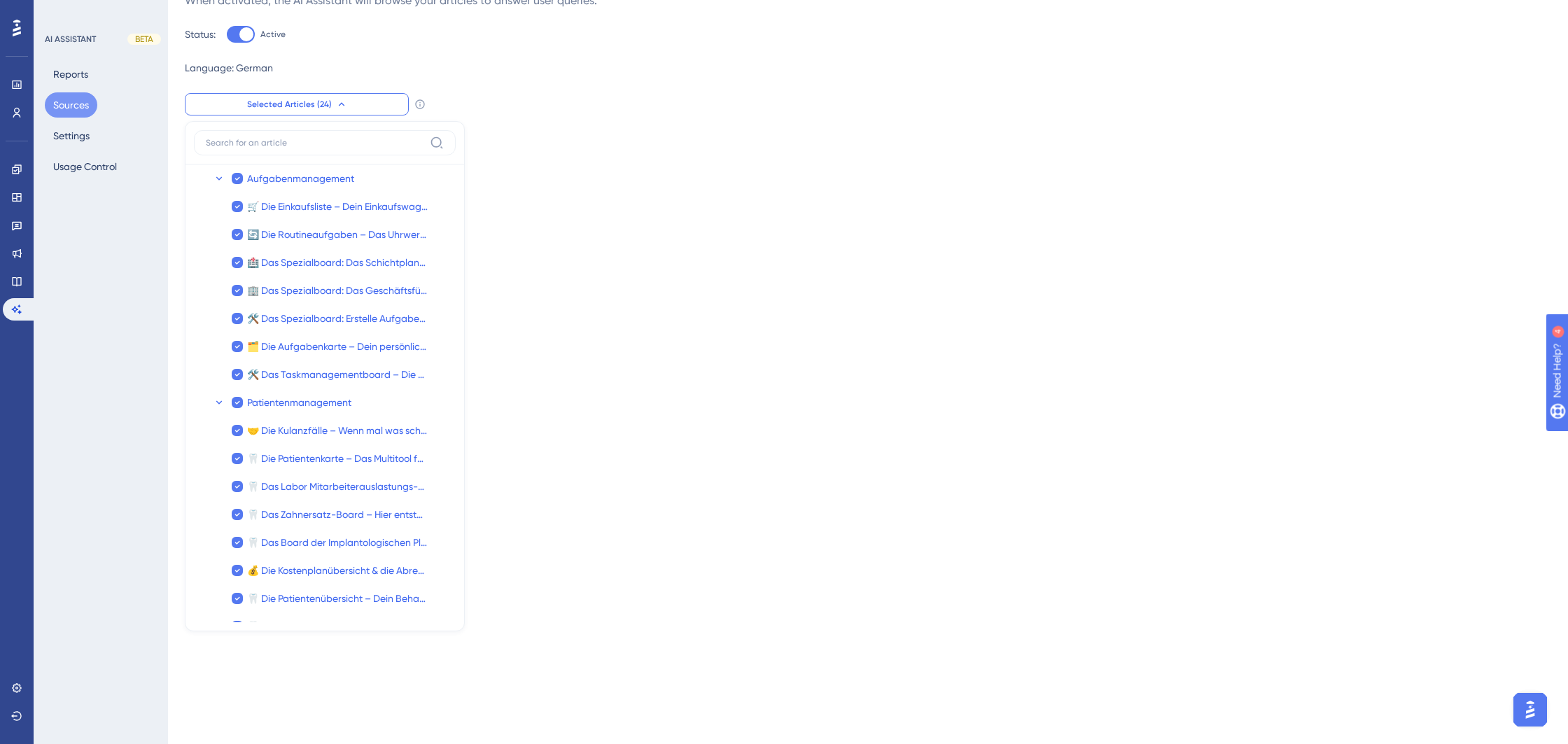
click at [553, 119] on div "Performance Users Engagement Widgets Feedback Product Updates Knowledge Base AI…" at bounding box center [868, 18] width 1400 height 241
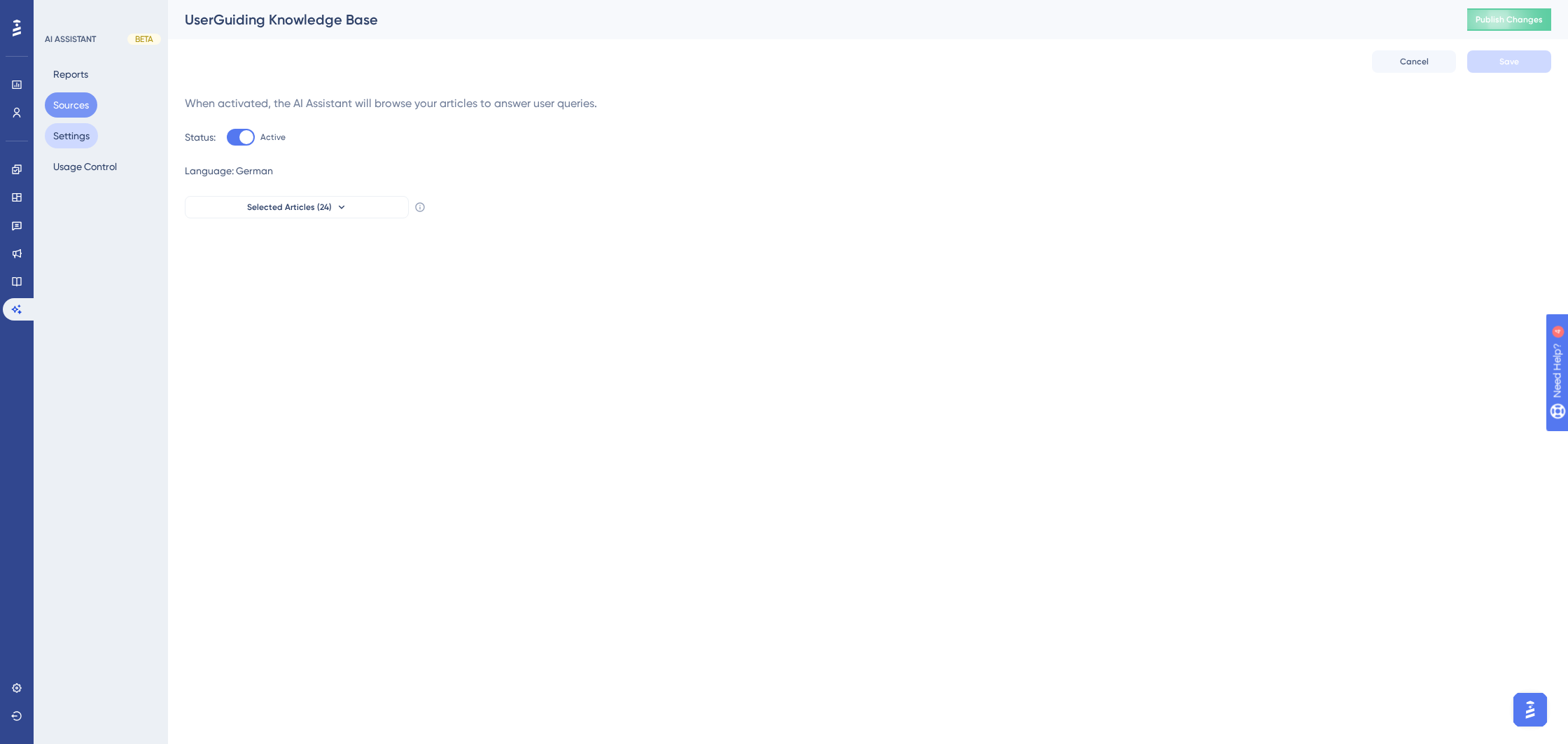
click at [78, 134] on button "Settings" at bounding box center [71, 135] width 54 height 25
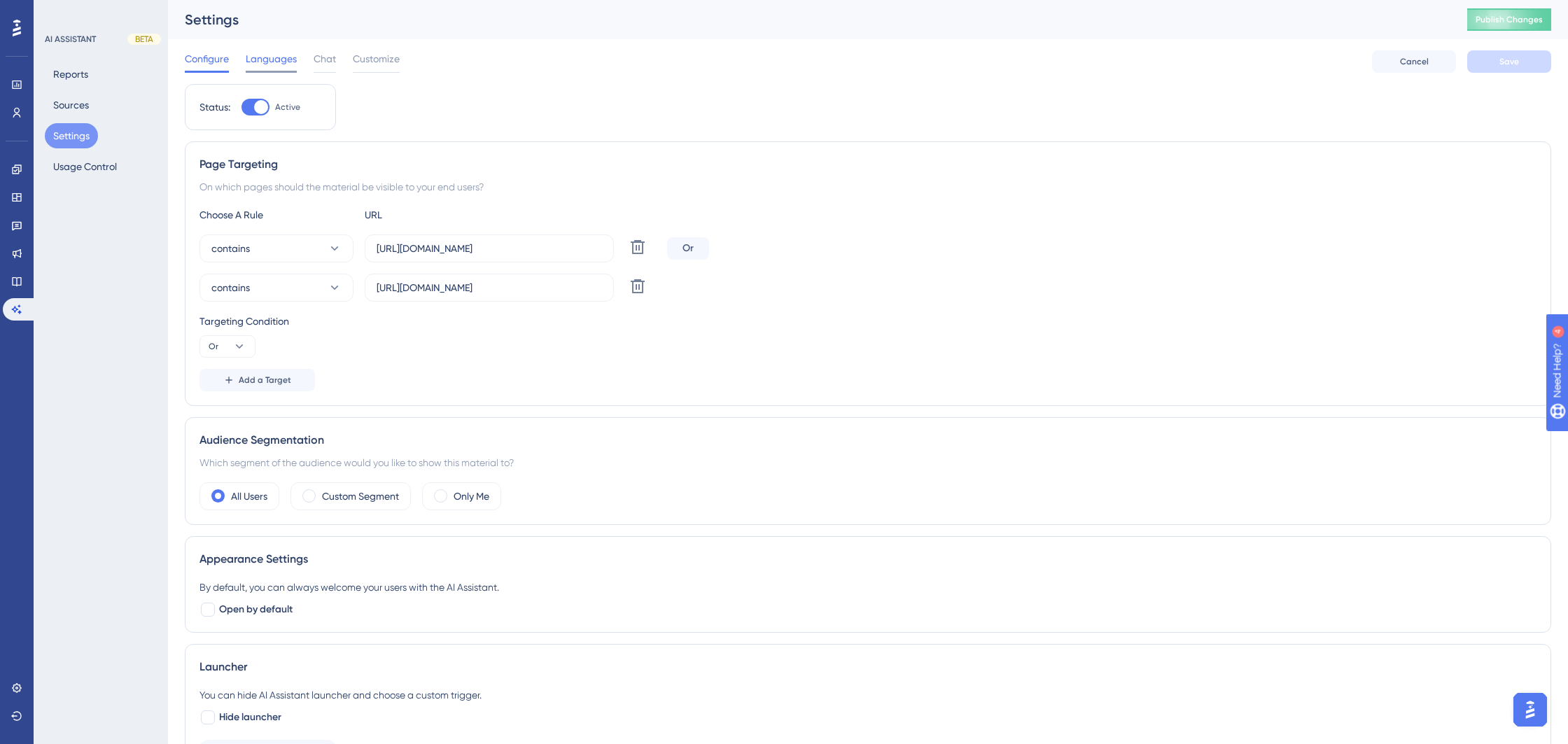
click at [287, 66] on span "Languages" at bounding box center [271, 58] width 51 height 17
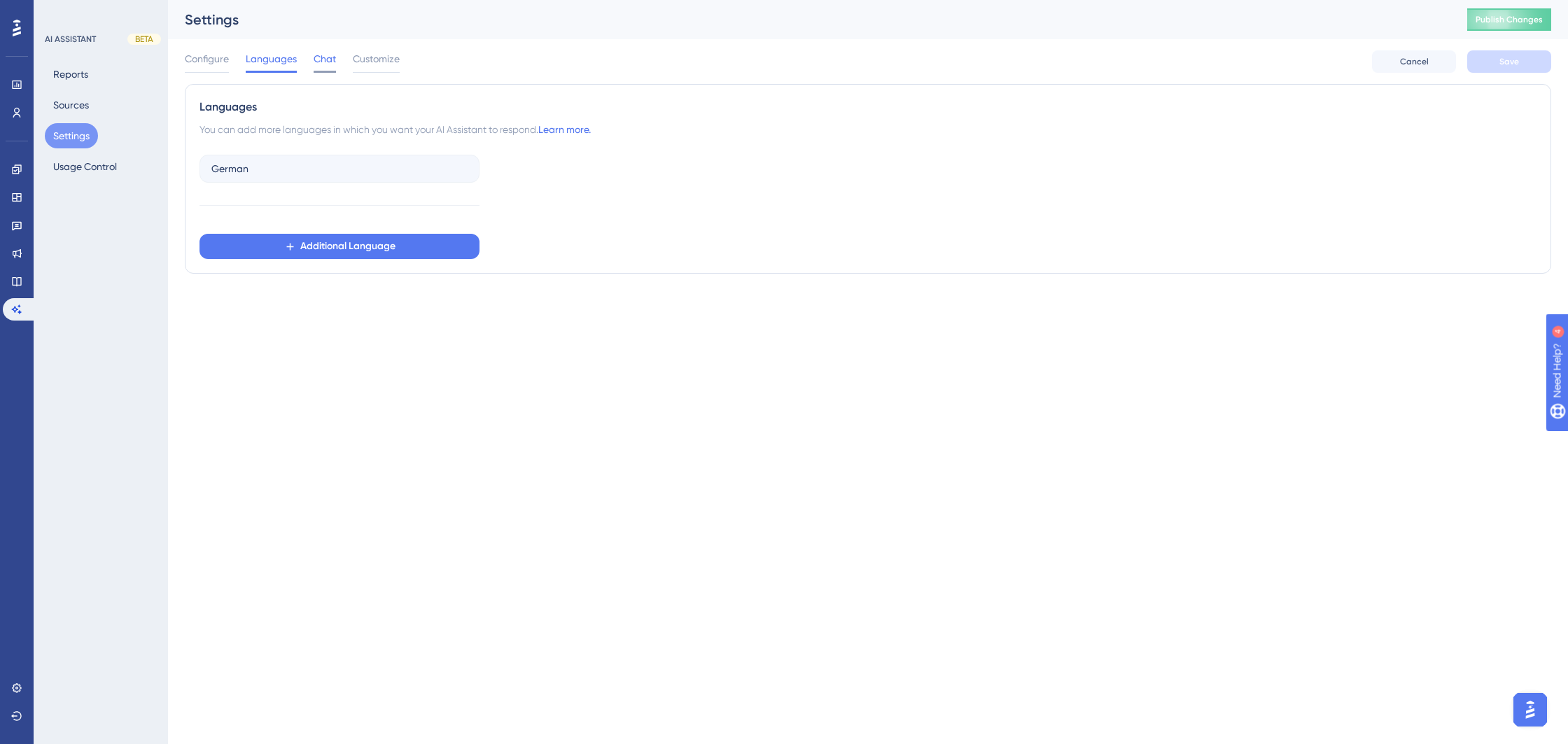
click at [326, 61] on span "Chat" at bounding box center [324, 58] width 22 height 17
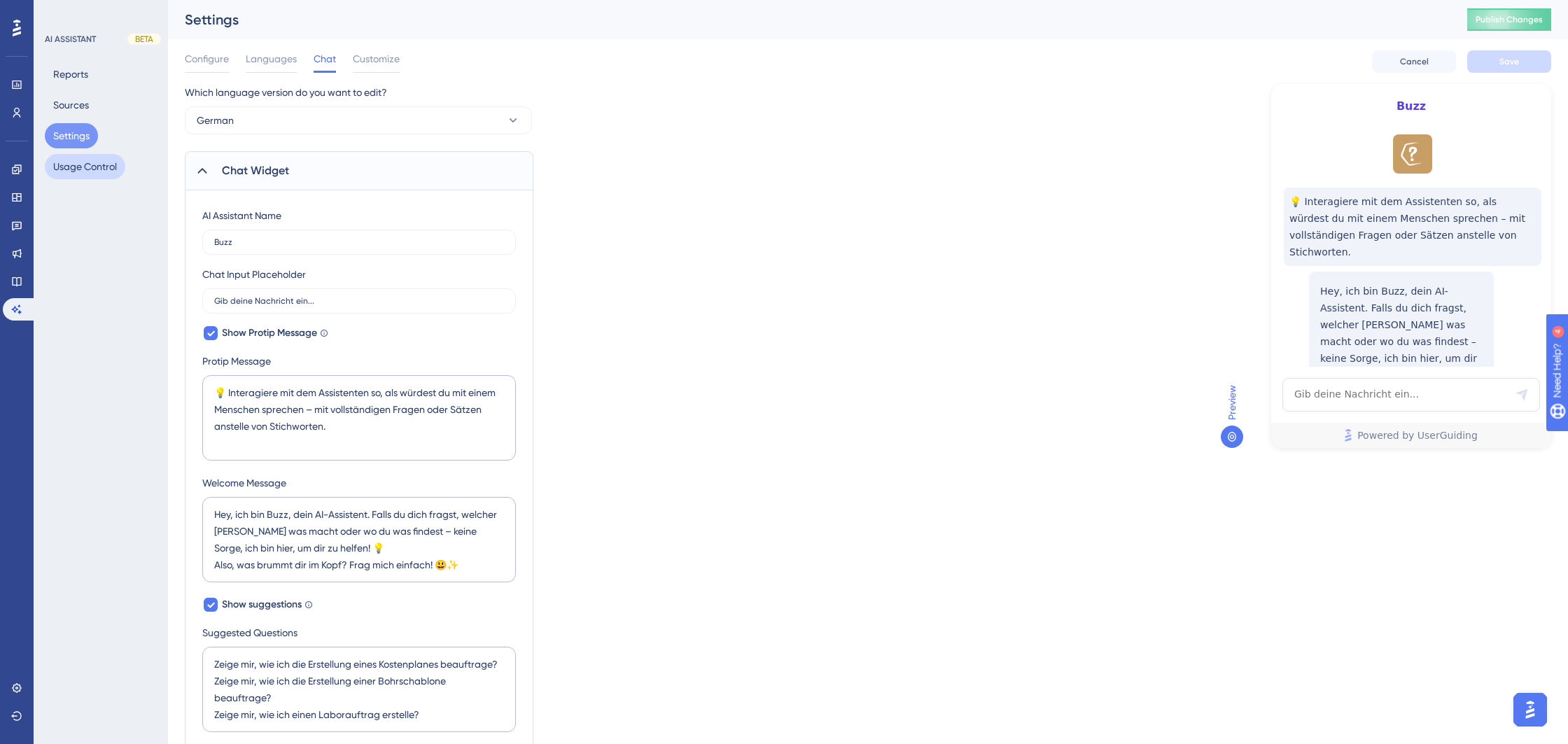
click at [81, 177] on button "Usage Control" at bounding box center [85, 166] width 81 height 25
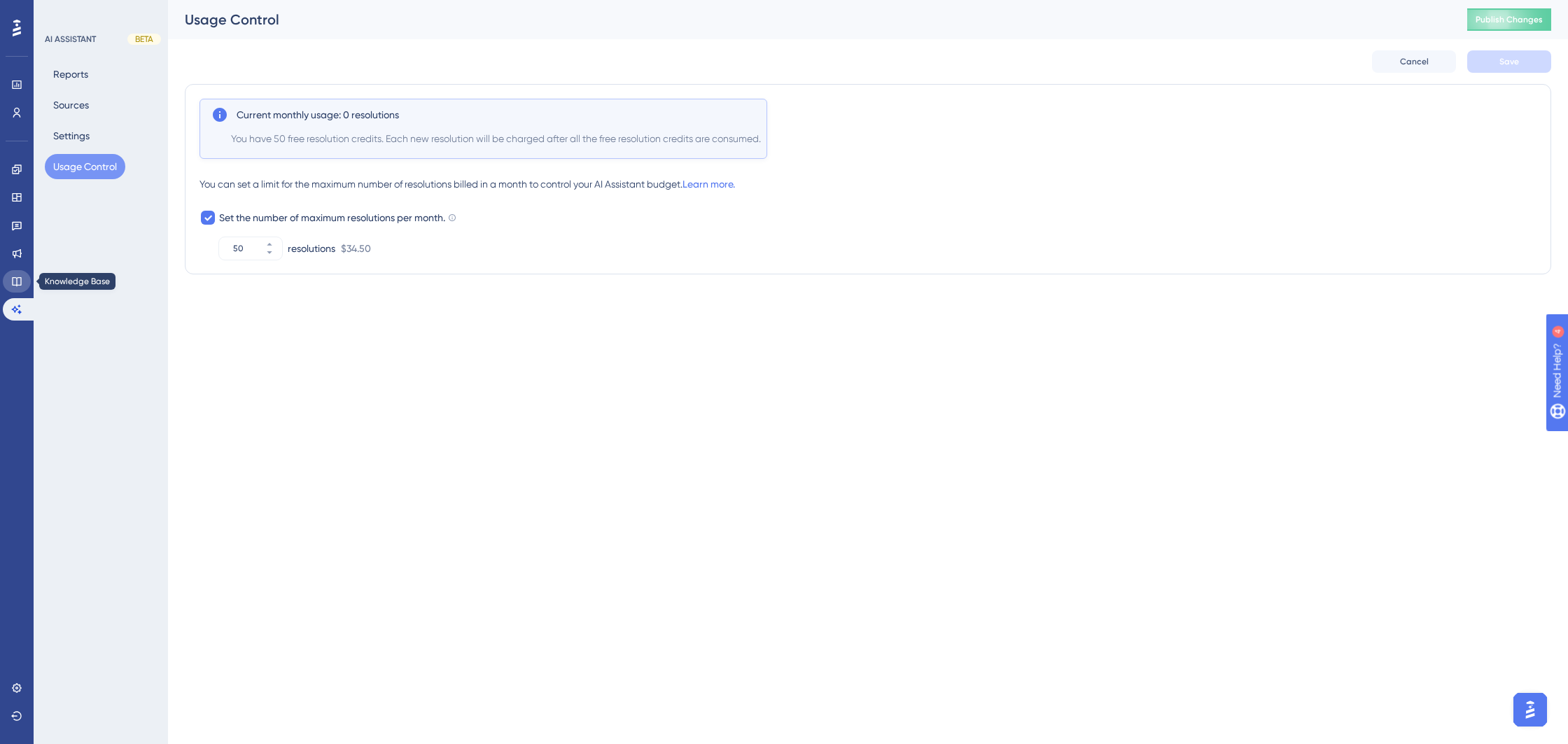
click at [20, 285] on icon at bounding box center [17, 282] width 9 height 9
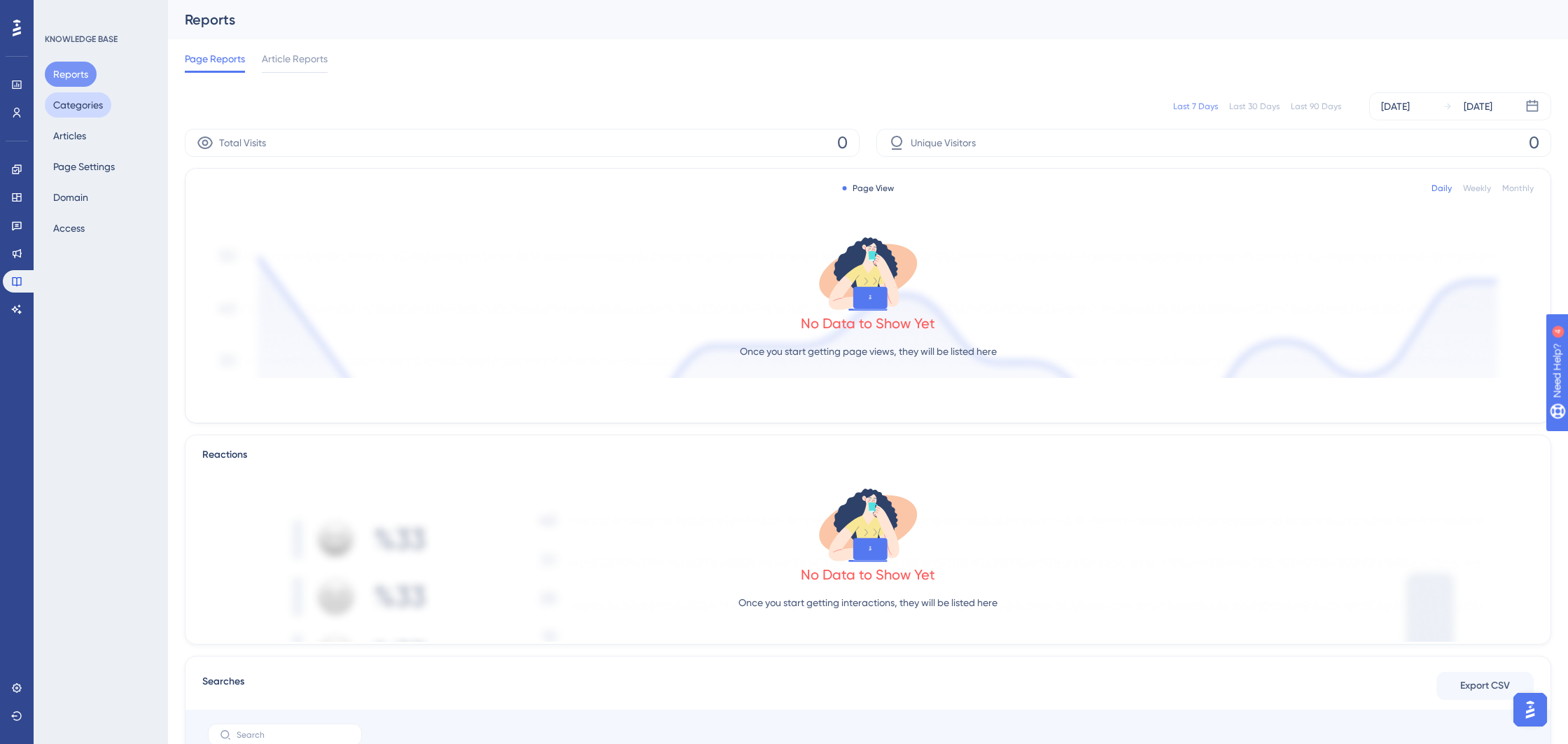
click at [88, 102] on button "Categories" at bounding box center [78, 105] width 67 height 25
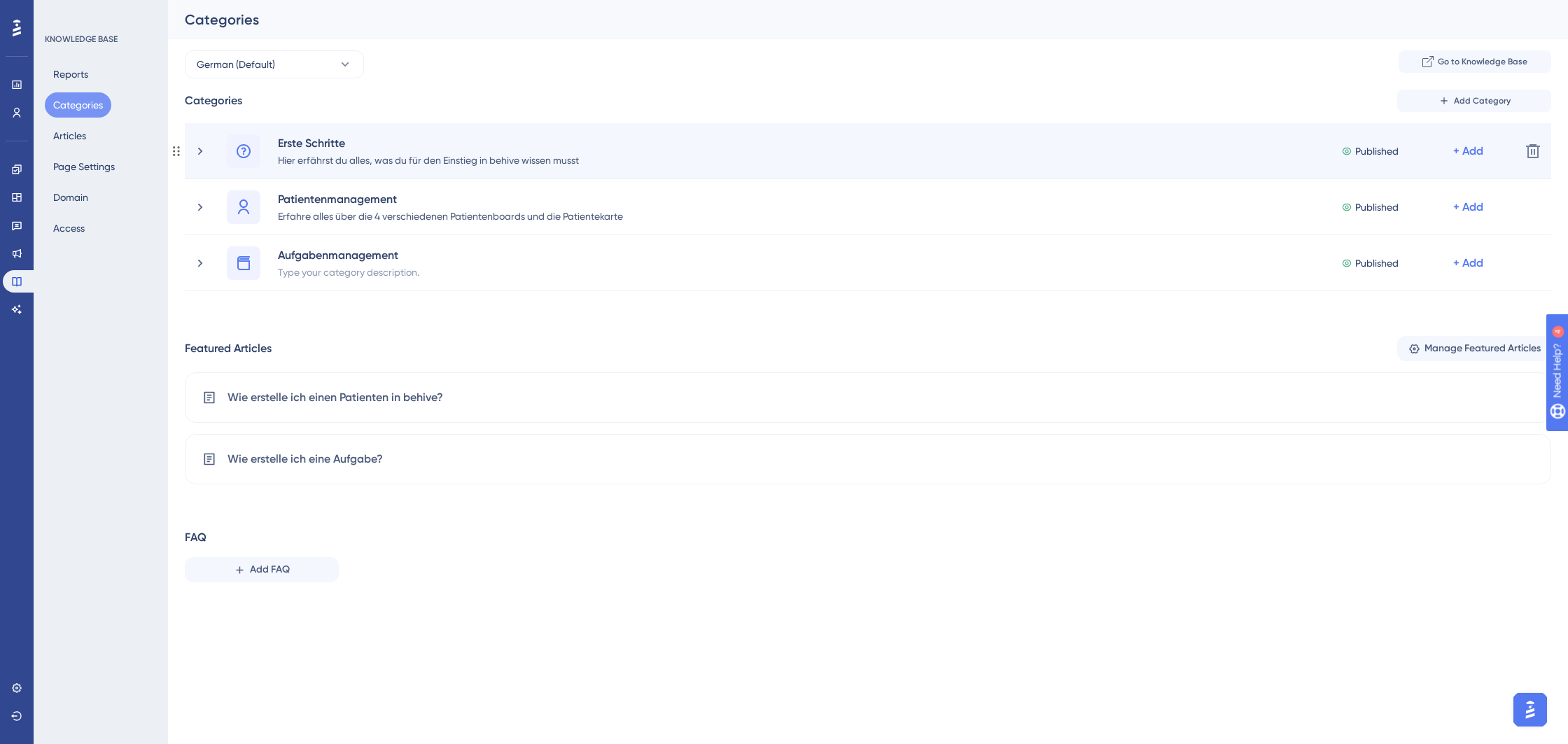
click at [199, 157] on div "Erste Schritte Hier erfährst du alles, was du für den Einstieg in behive wissen…" at bounding box center [851, 151] width 1316 height 33
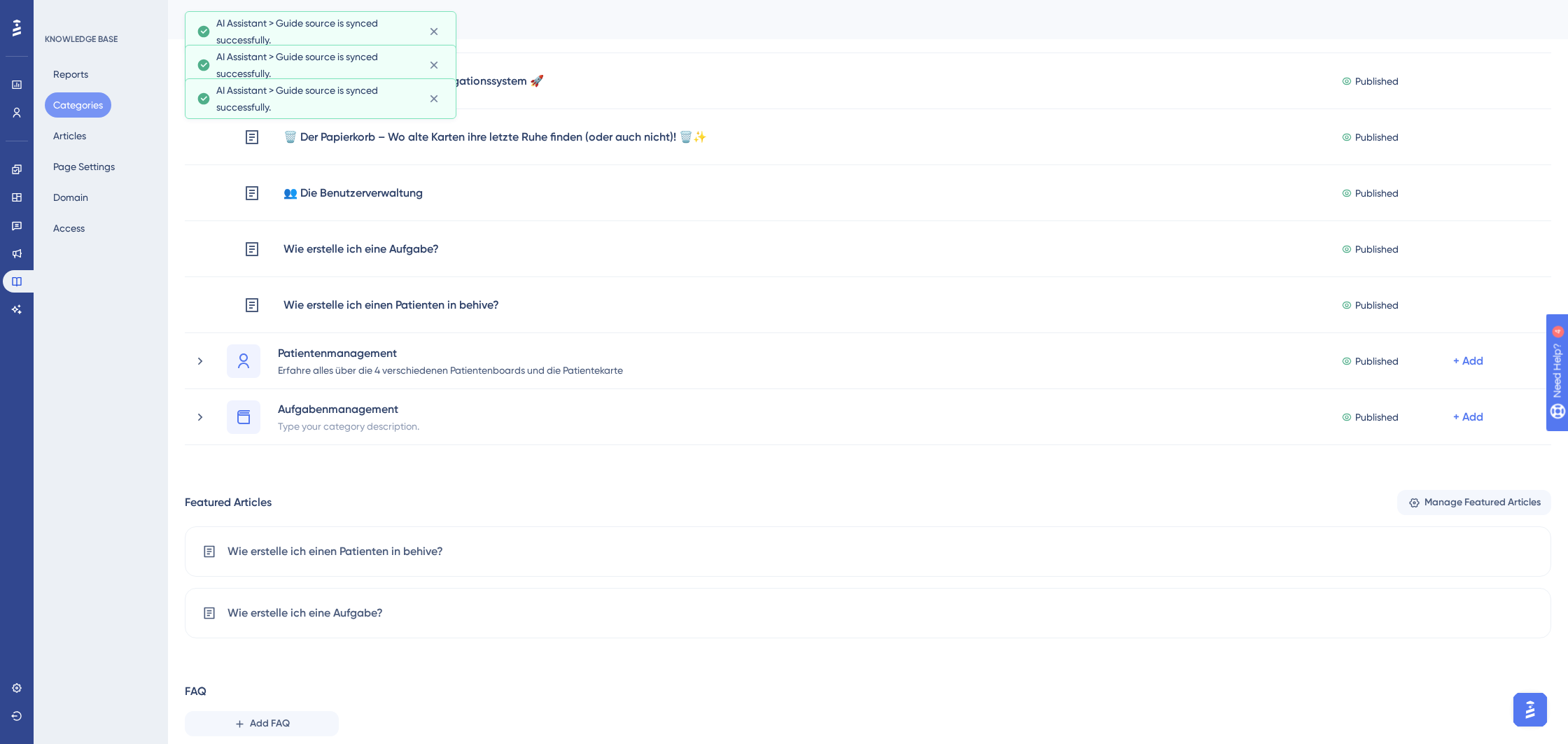
scroll to position [352, 0]
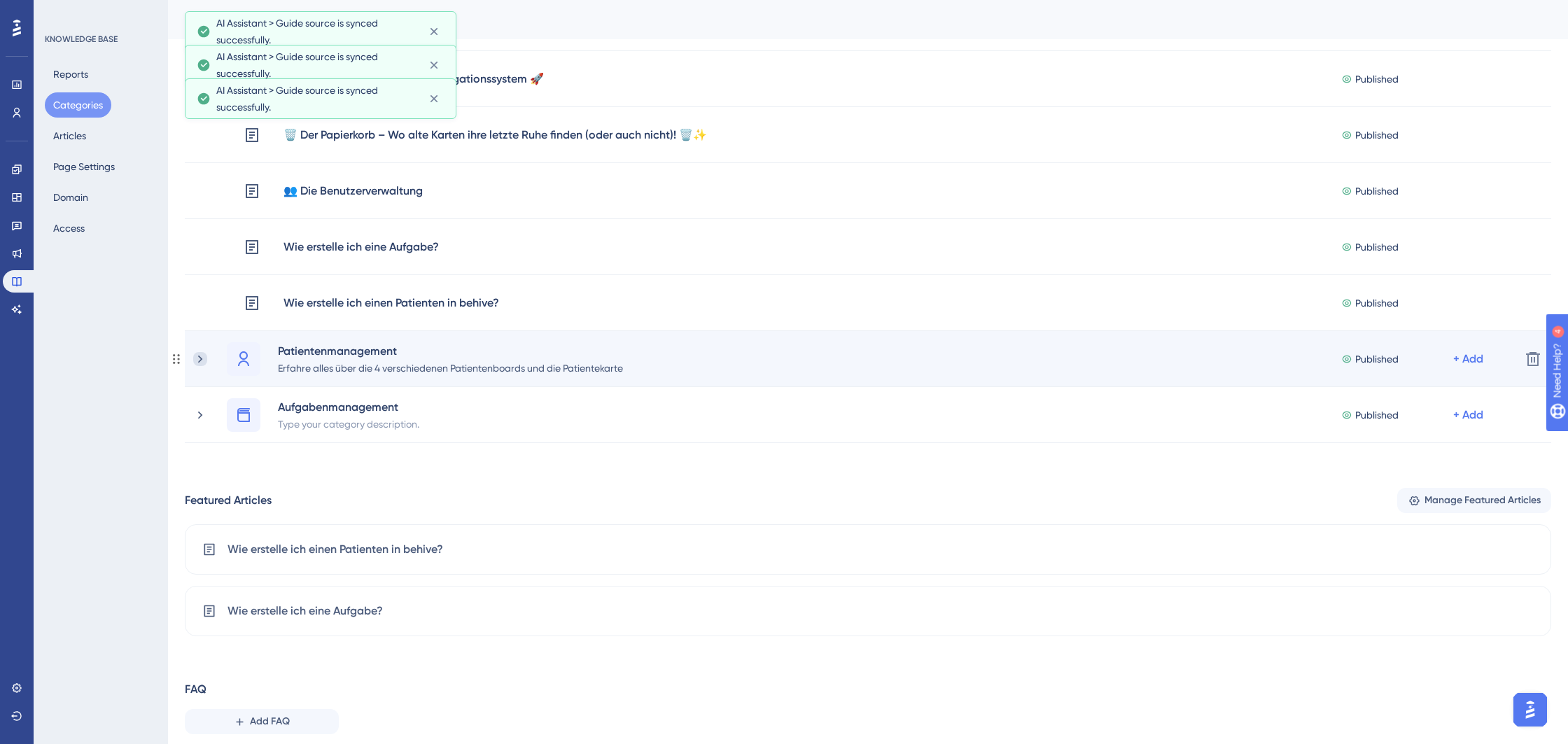
click at [206, 358] on icon at bounding box center [200, 359] width 14 height 14
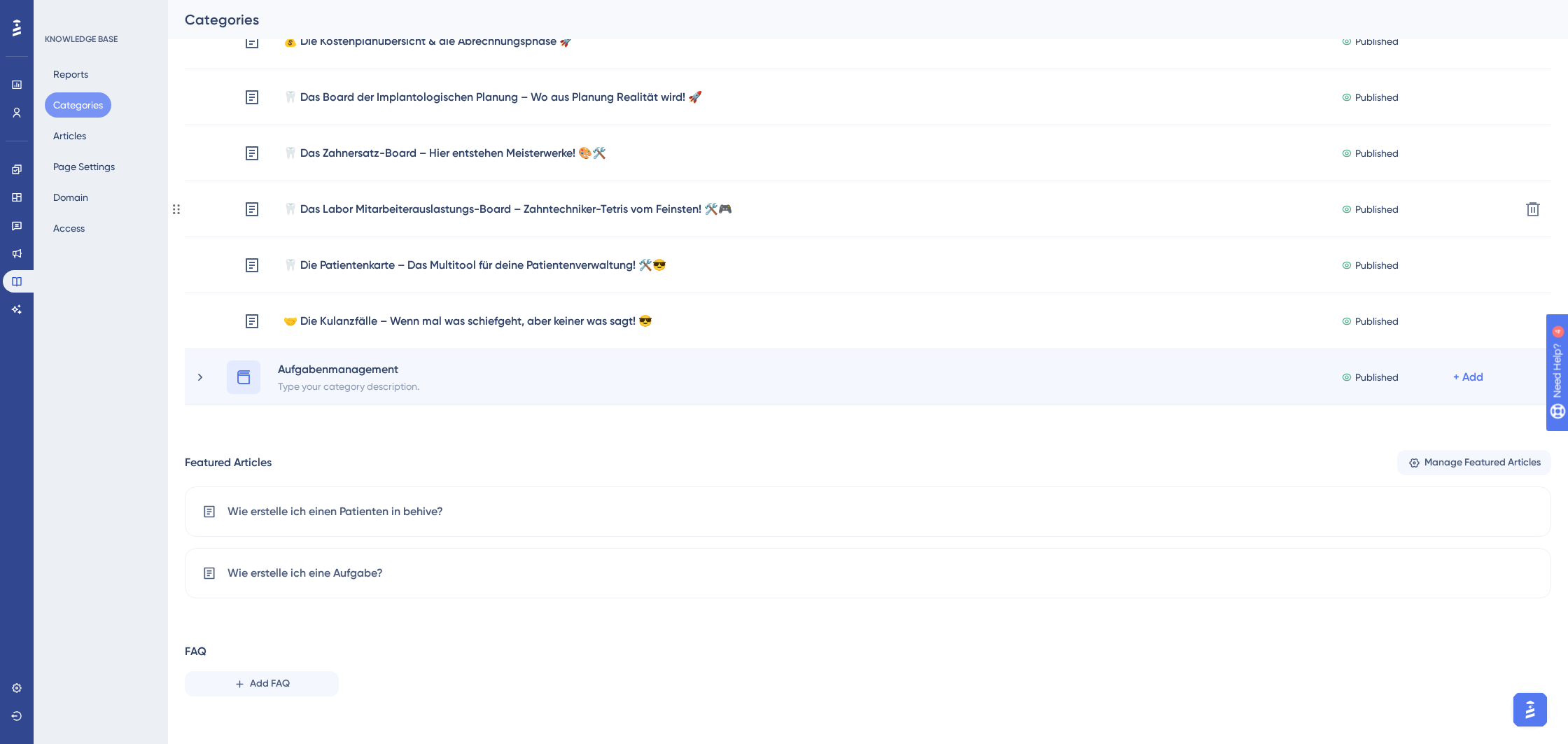
scroll to position [839, 0]
click at [191, 379] on div "Aufgabenmanagement Type your category description. Published + Add Delete" at bounding box center [867, 376] width 1366 height 56
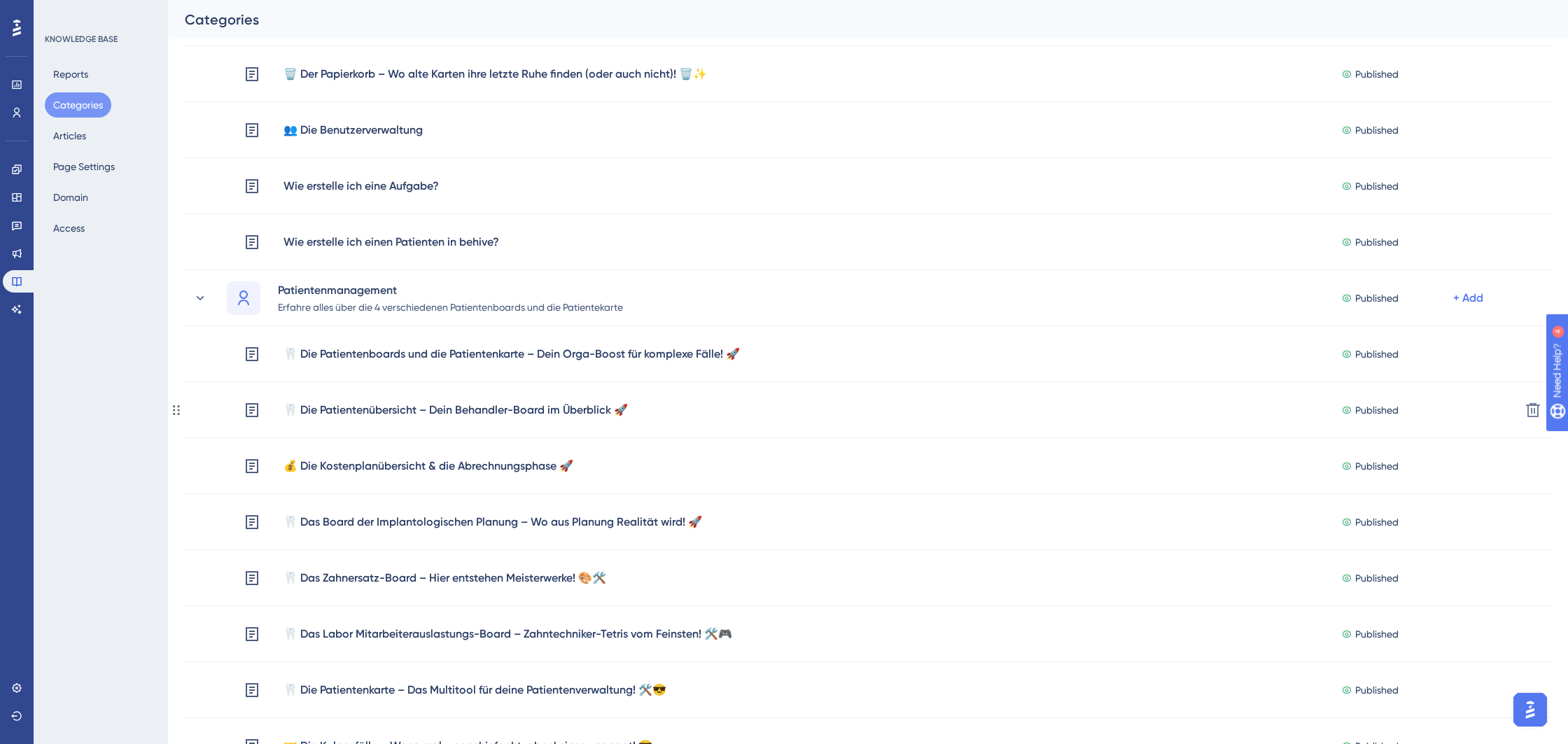
scroll to position [0, 0]
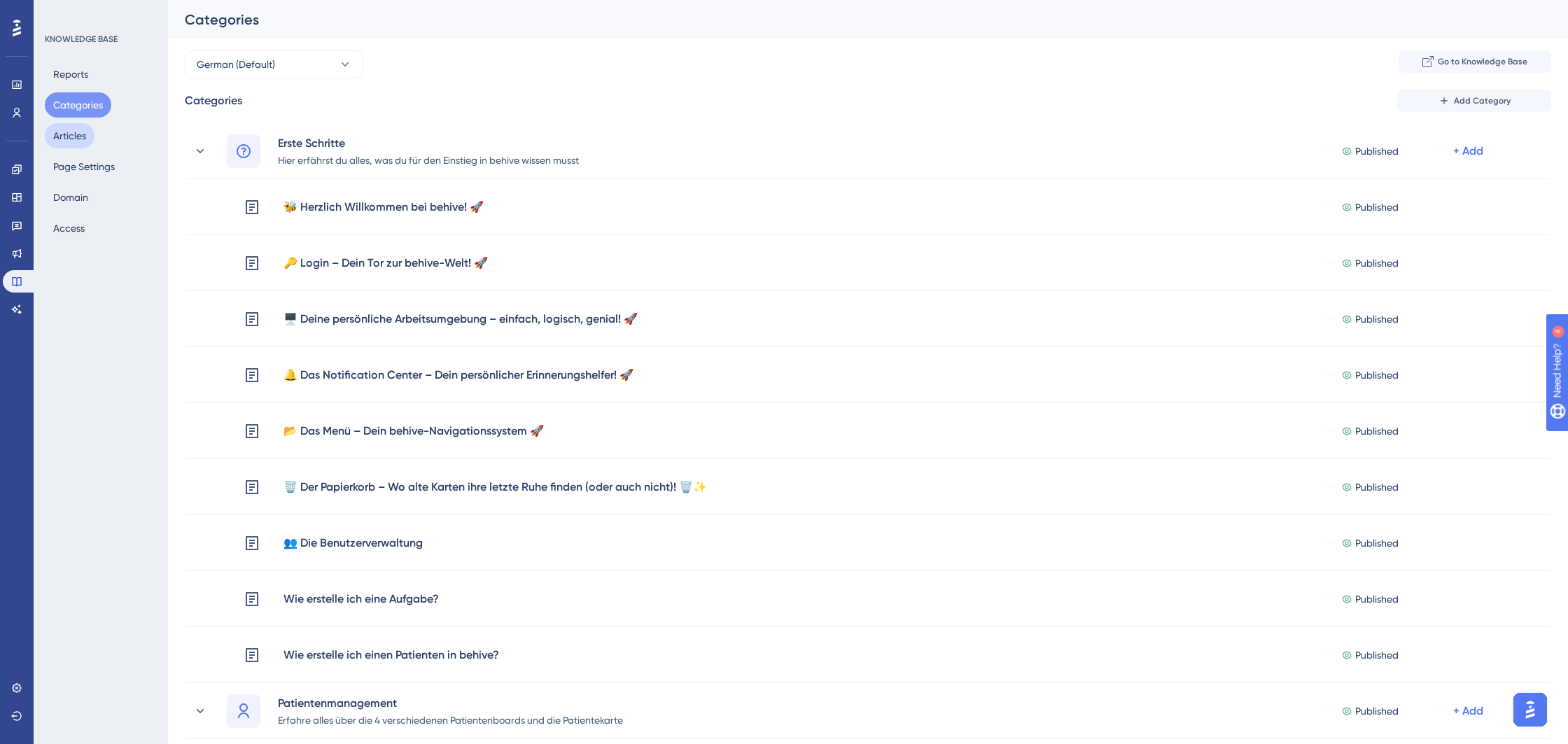
click at [86, 132] on button "Articles" at bounding box center [69, 135] width 50 height 25
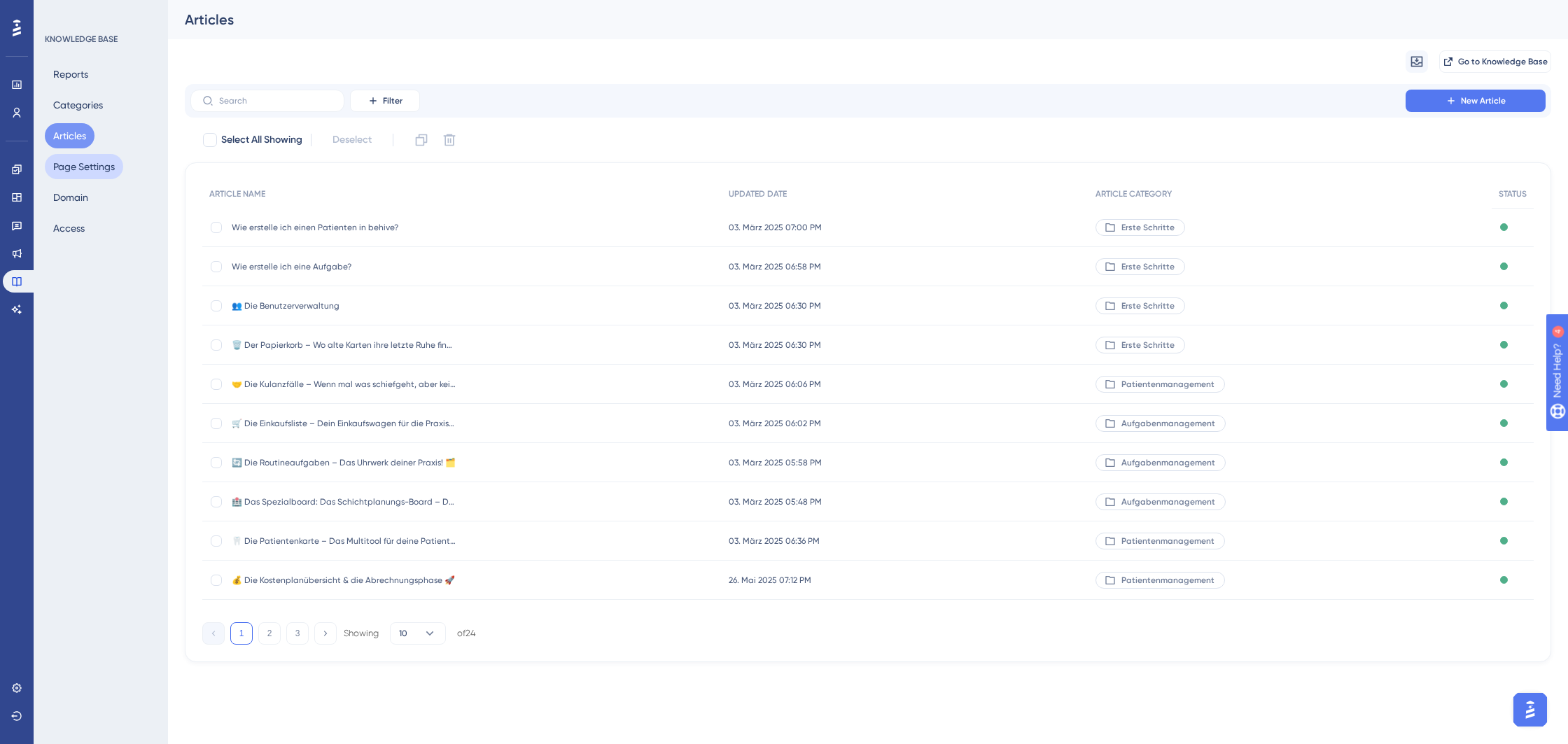
click at [79, 163] on button "Page Settings" at bounding box center [83, 166] width 78 height 25
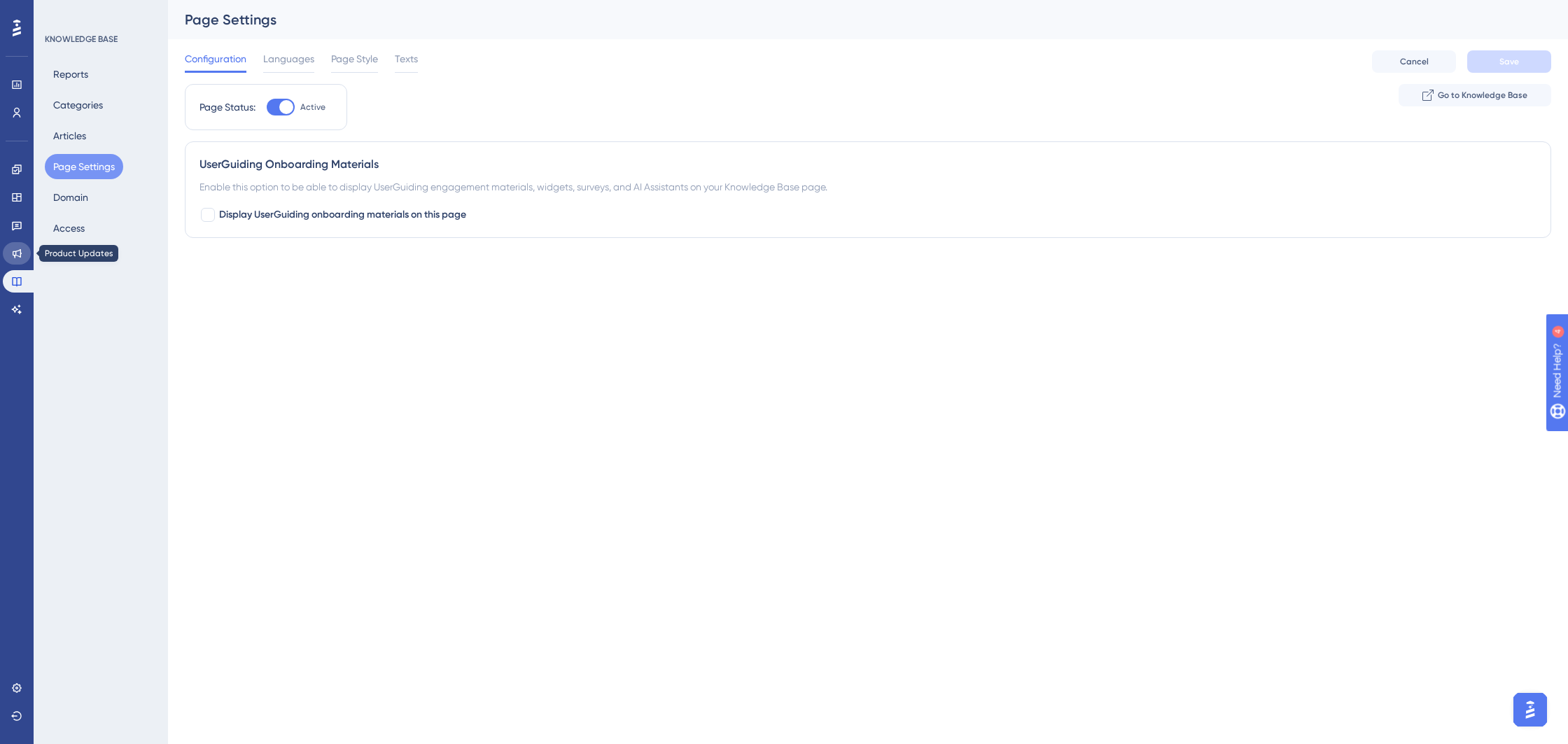
click at [19, 256] on icon at bounding box center [17, 254] width 9 height 9
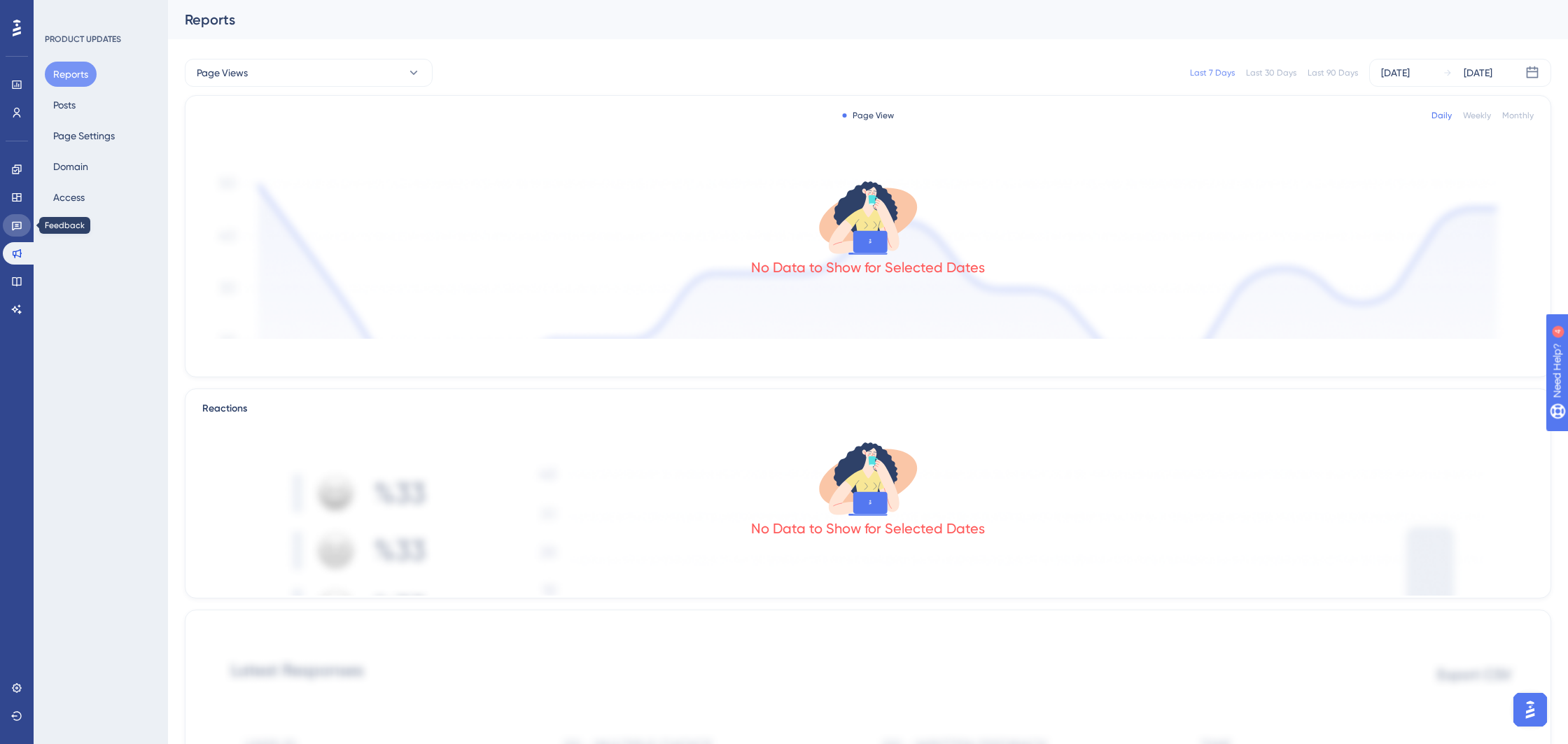
click at [16, 224] on icon at bounding box center [17, 227] width 10 height 9
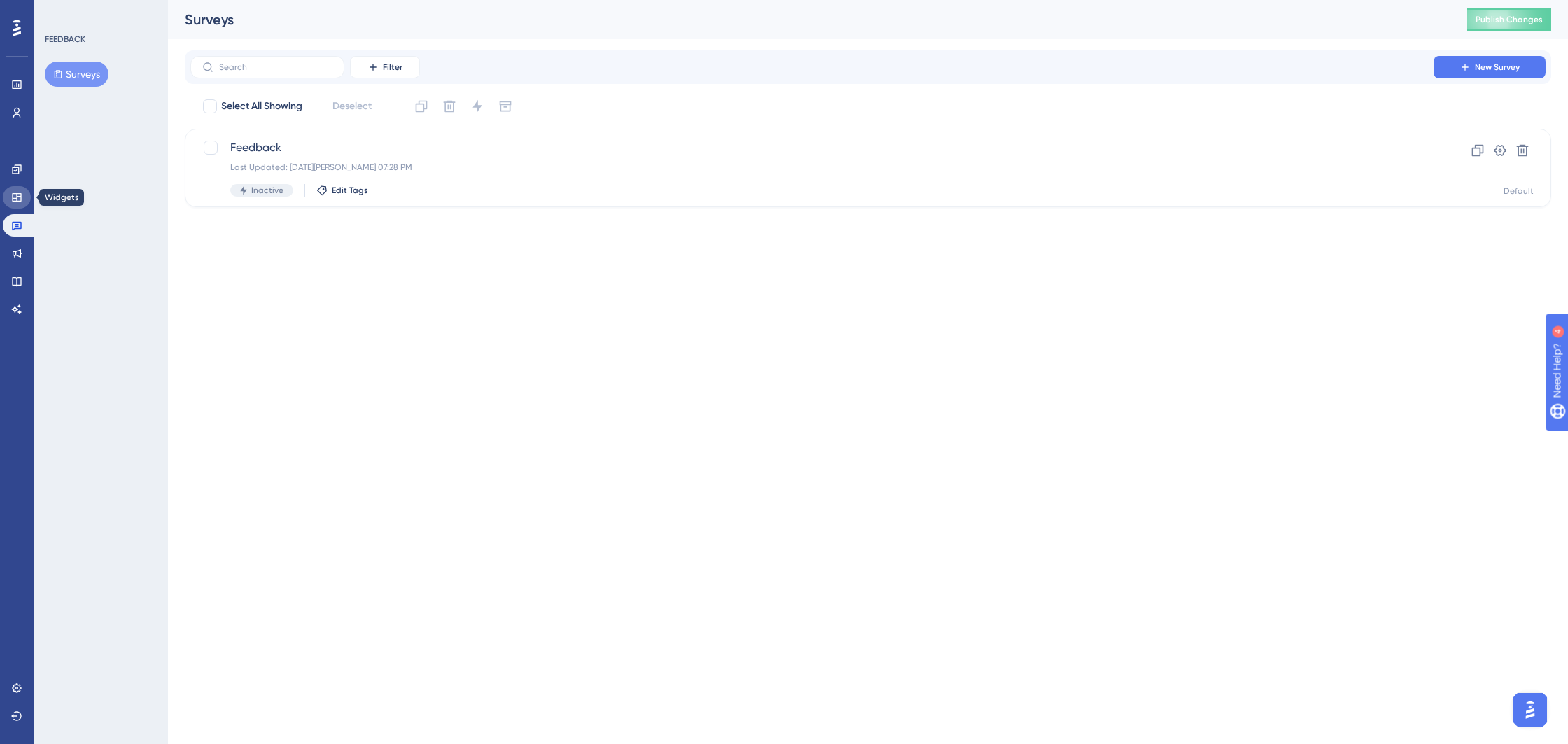
click at [22, 206] on link at bounding box center [17, 197] width 28 height 22
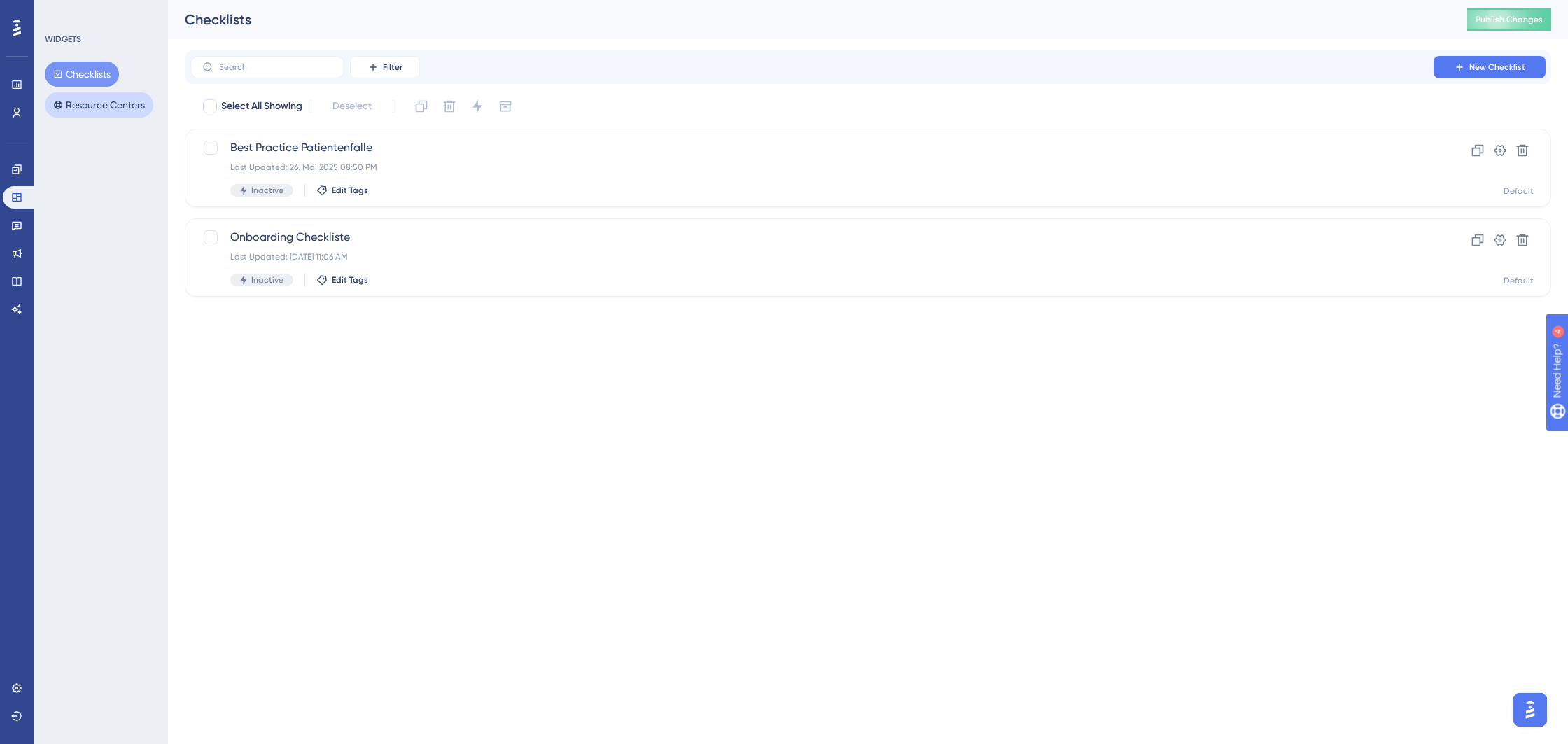
click at [92, 105] on button "Resource Centers" at bounding box center [99, 105] width 109 height 25
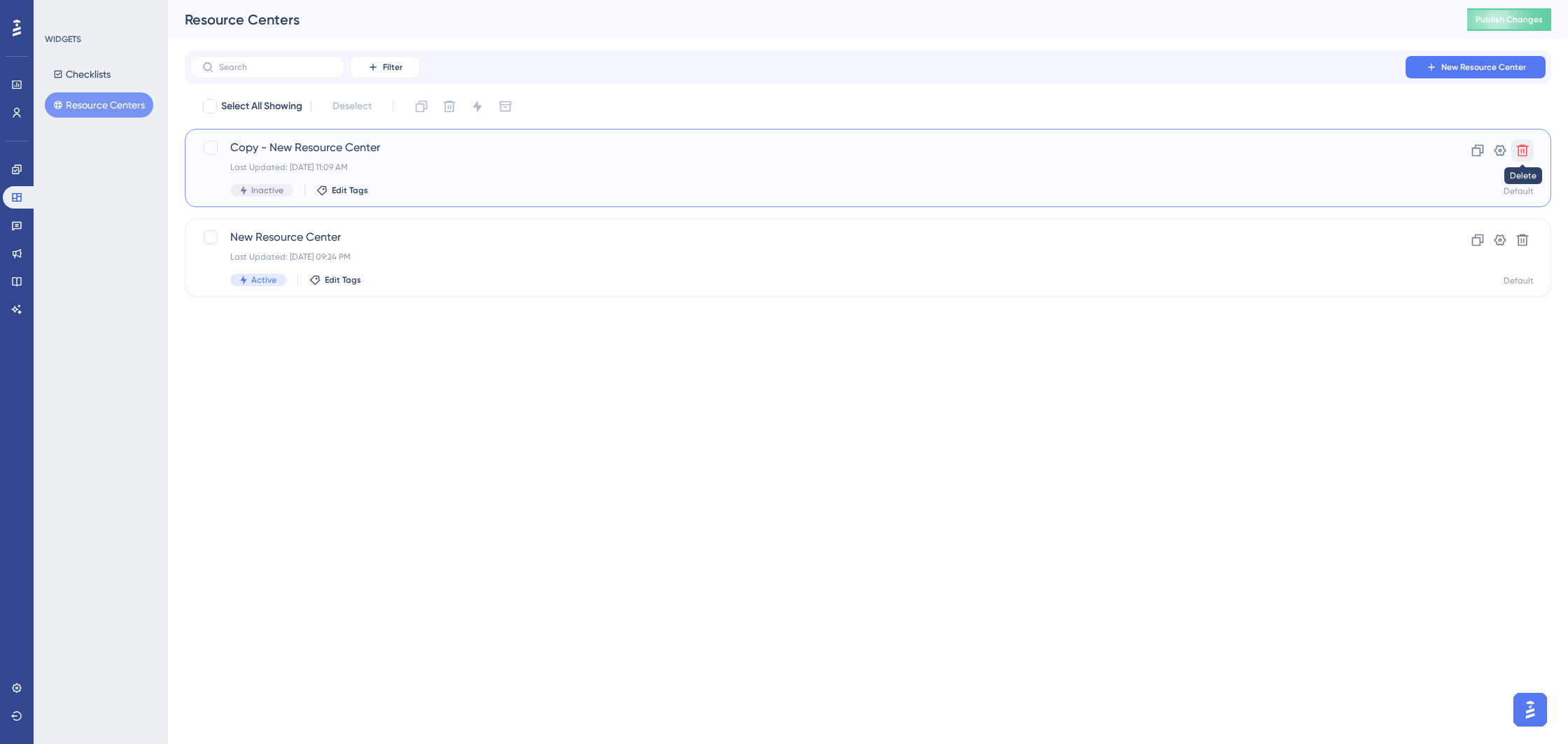
click at [1525, 152] on icon at bounding box center [1522, 150] width 14 height 14
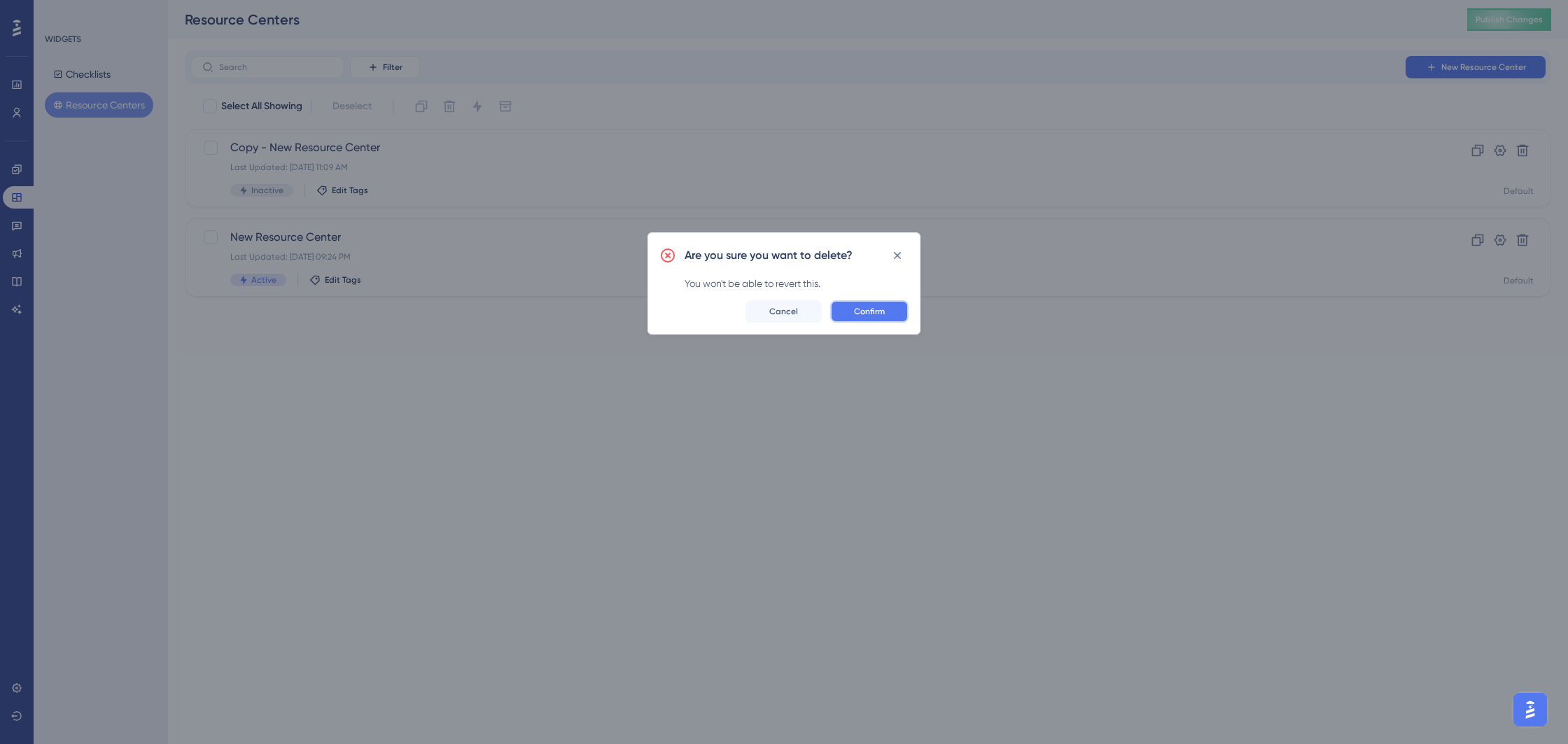
click at [884, 313] on span "Confirm" at bounding box center [869, 311] width 31 height 11
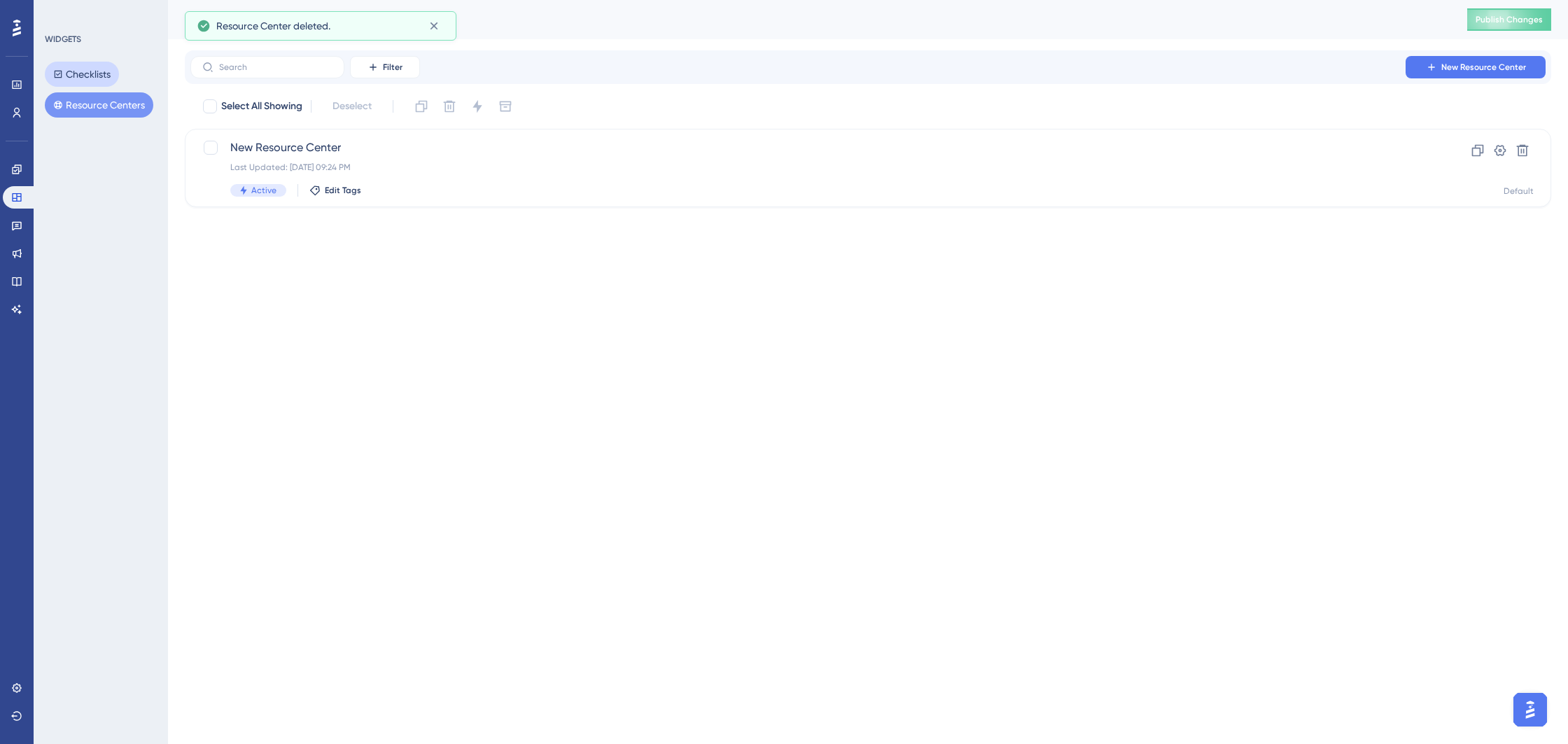
click at [81, 70] on button "Checklists" at bounding box center [82, 74] width 74 height 25
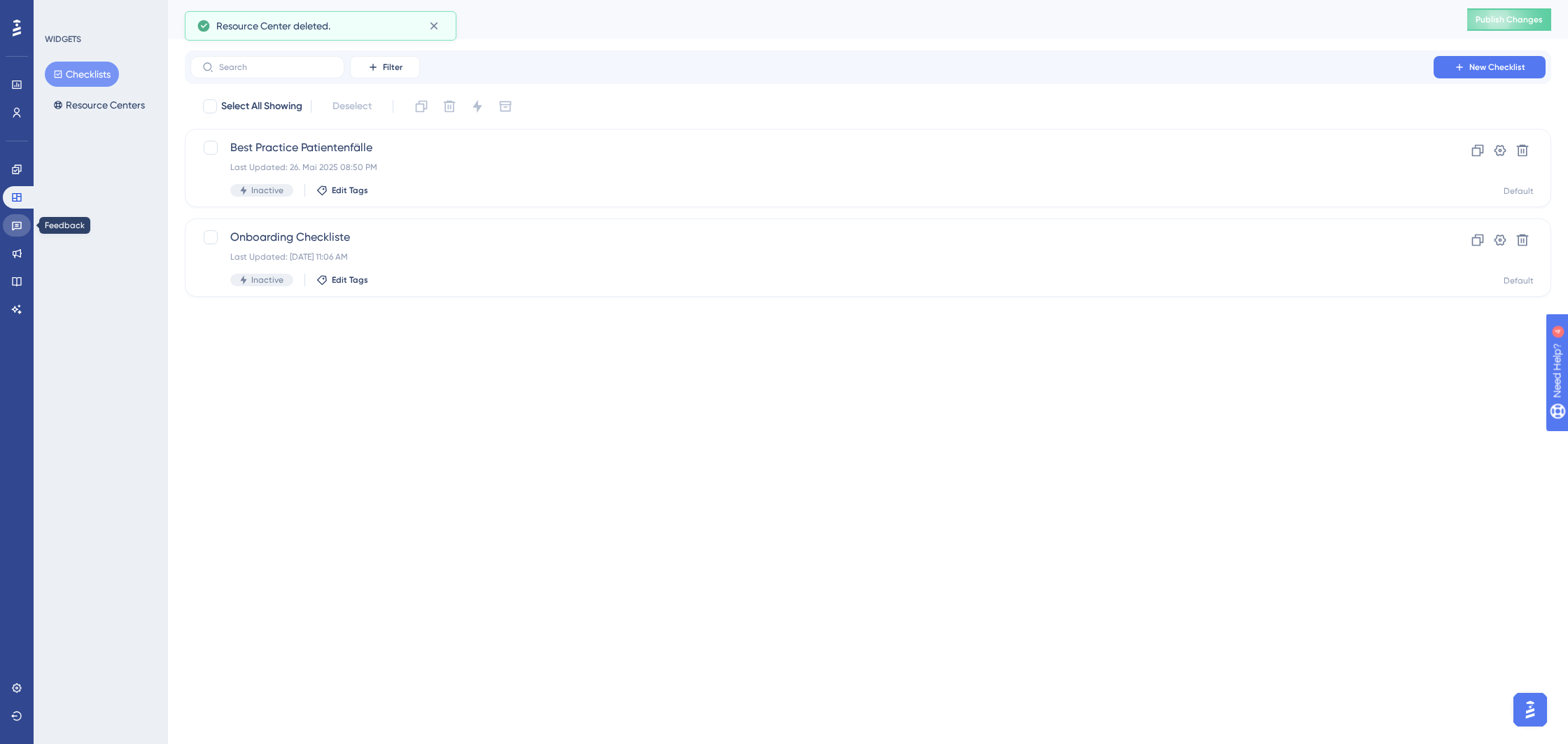
click at [16, 233] on link at bounding box center [17, 225] width 28 height 22
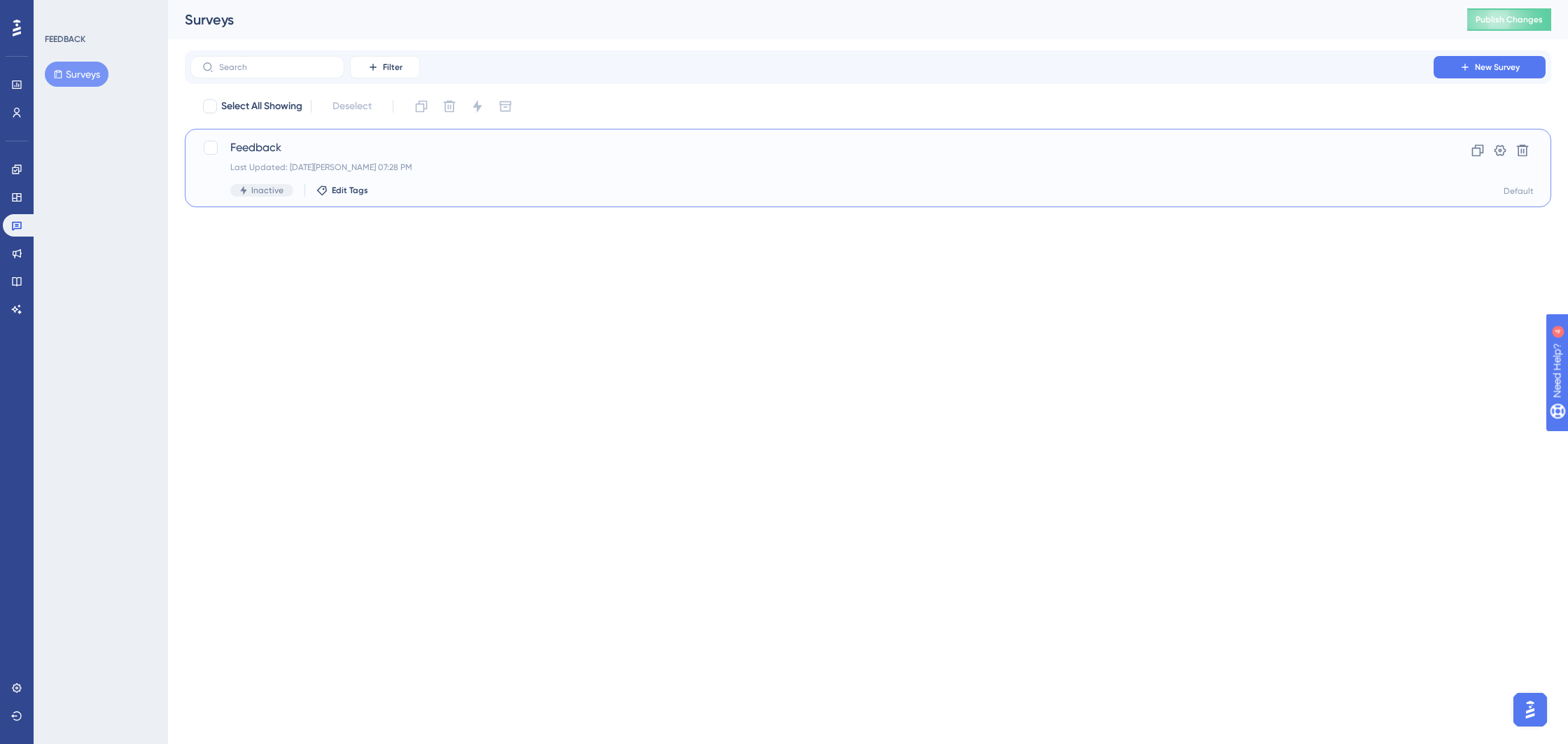
click at [474, 163] on div "Last Updated: 23. März 2025 07:28 PM" at bounding box center [812, 167] width 1163 height 11
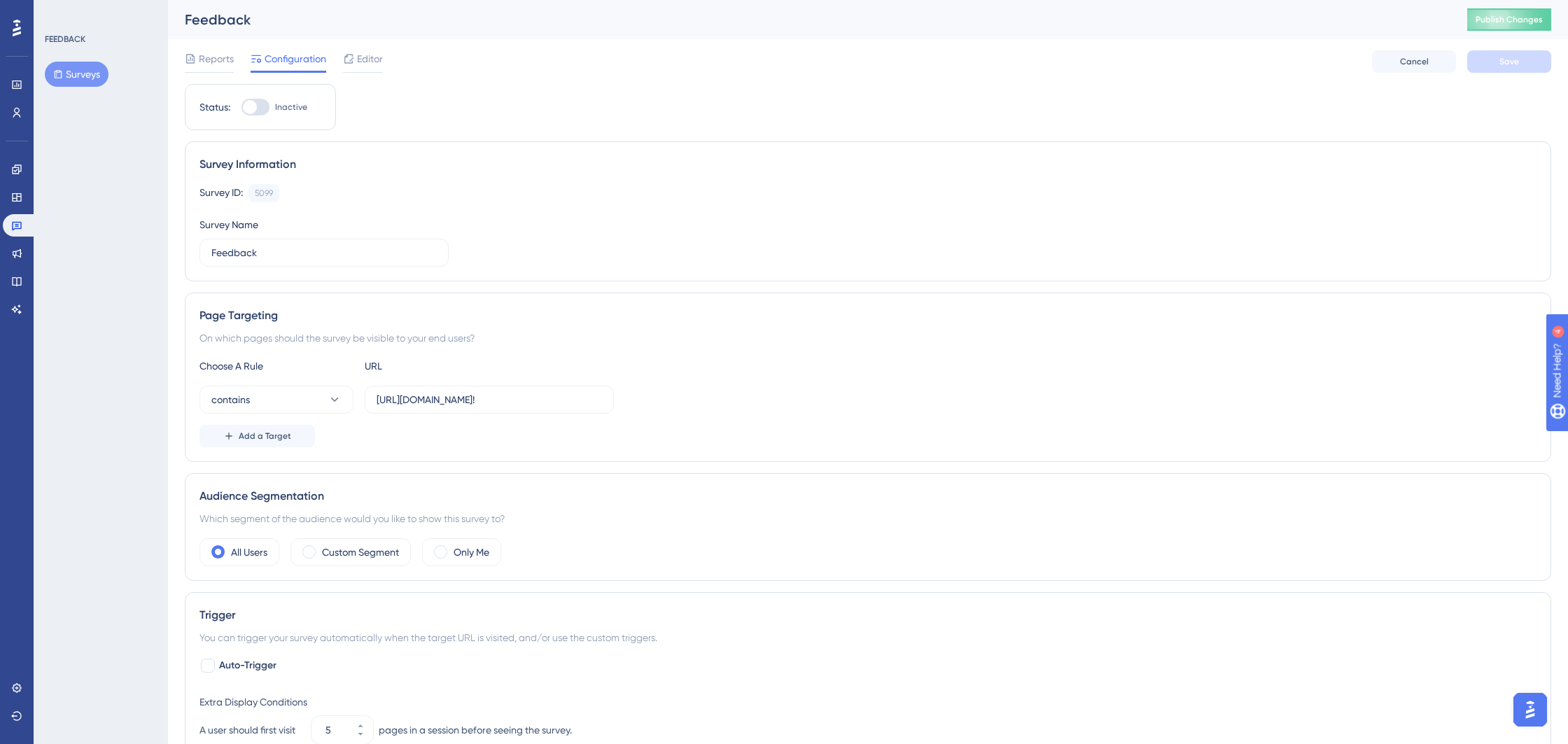
drag, startPoint x: 546, startPoint y: 408, endPoint x: 360, endPoint y: 395, distance: 186.5
click at [360, 395] on div "contains https://behive.biz/Mediflow/#!" at bounding box center [407, 400] width 415 height 28
drag, startPoint x: 542, startPoint y: 399, endPoint x: 365, endPoint y: 392, distance: 177.1
click at [365, 392] on label "https://behive.biz/Mediflow/#!" at bounding box center [489, 400] width 249 height 28
click at [377, 392] on input "https://behive.biz/Mediflow/#!" at bounding box center [489, 400] width 226 height 16
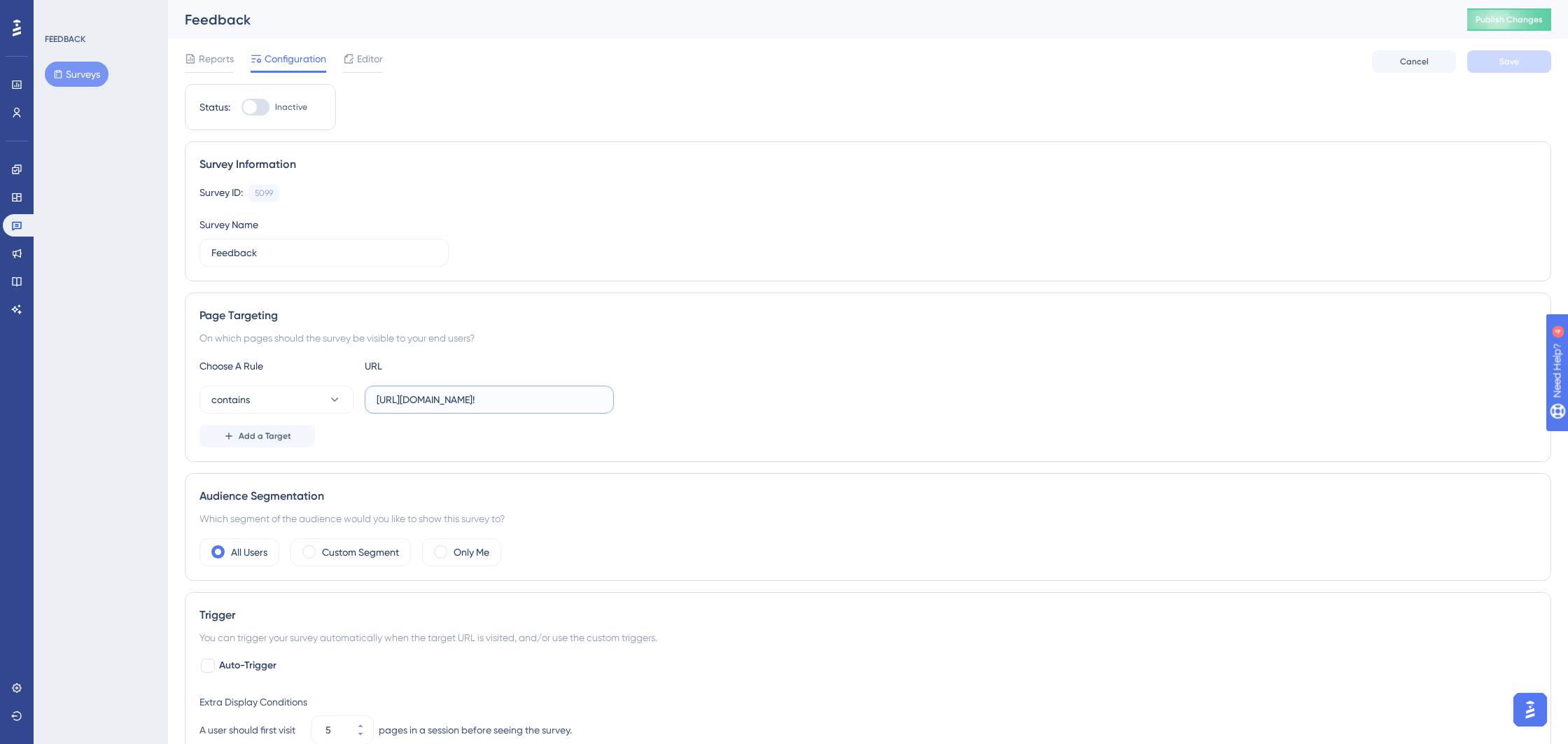
click at [542, 400] on input "https://behive.biz/Mediflow/#!" at bounding box center [489, 400] width 226 height 16
drag, startPoint x: 541, startPoint y: 401, endPoint x: 478, endPoint y: 398, distance: 63.1
click at [478, 398] on input "https://behive.biz/Mediflow/#!" at bounding box center [489, 400] width 226 height 16
type input "https://behive.biz/behive"
click at [260, 109] on div at bounding box center [256, 106] width 28 height 17
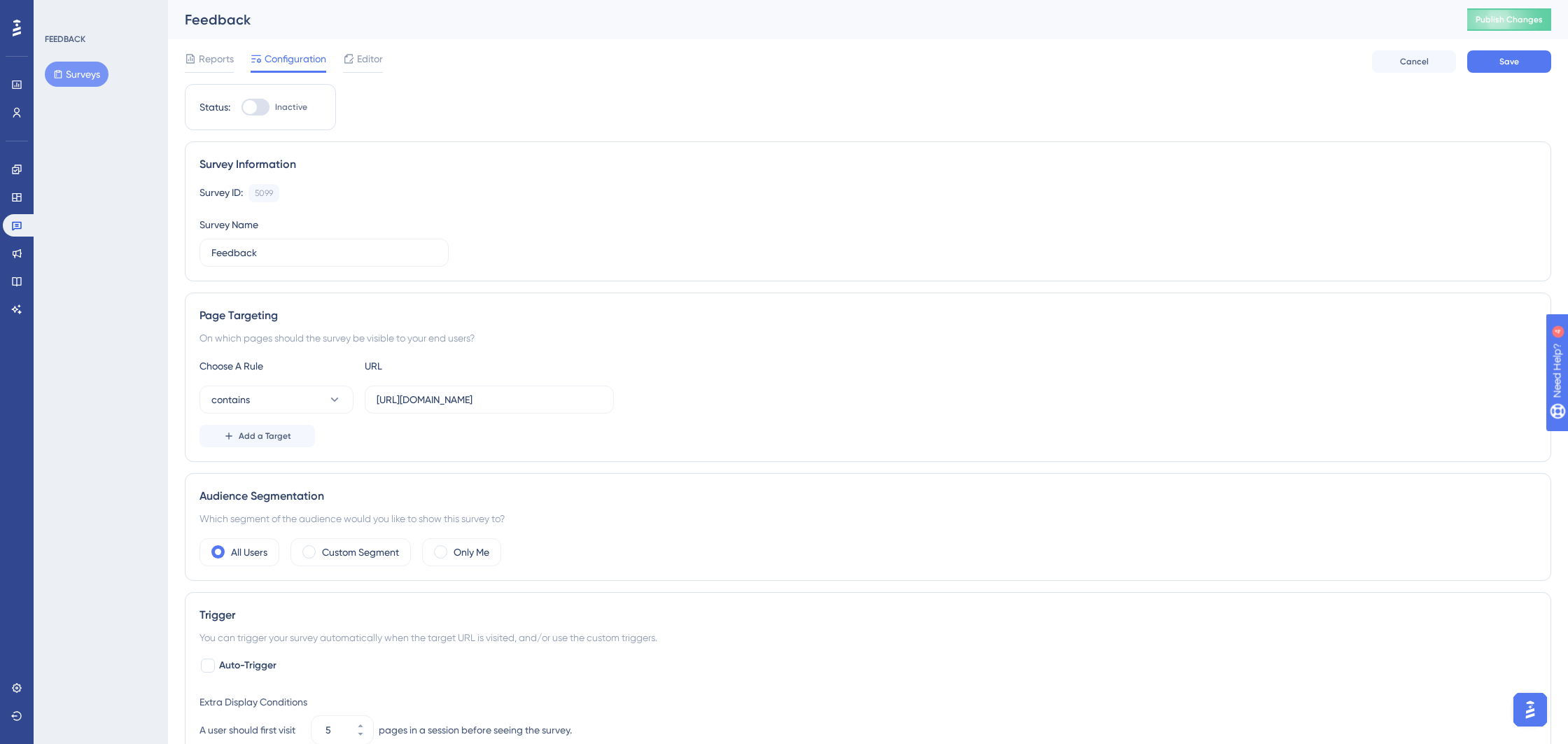
click at [242, 108] on input "Inactive" at bounding box center [241, 107] width 1 height 1
checkbox input "true"
click at [1522, 66] on button "Save" at bounding box center [1509, 61] width 84 height 22
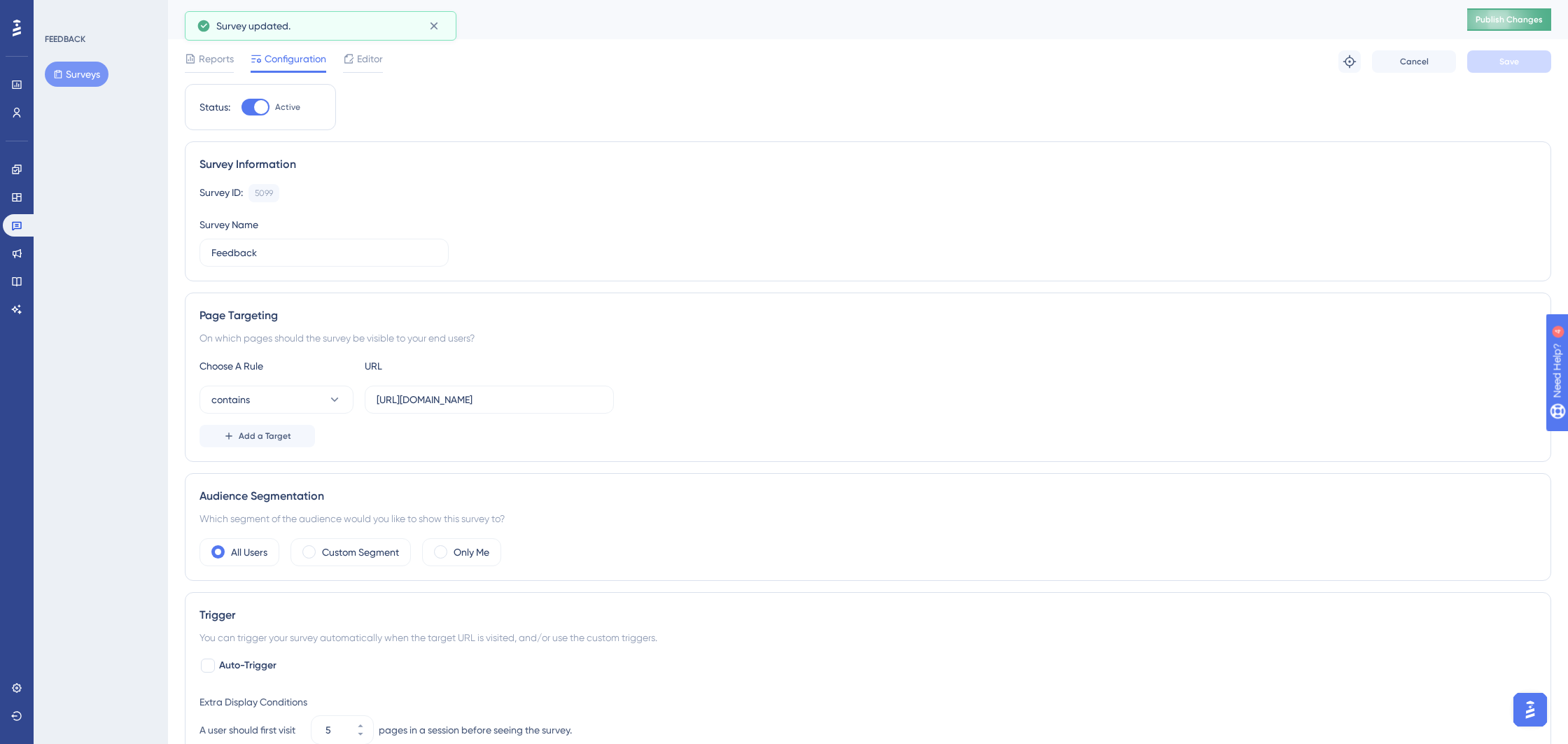
click at [1503, 23] on span "Publish Changes" at bounding box center [1509, 19] width 67 height 11
click at [365, 63] on span "Editor" at bounding box center [369, 58] width 25 height 17
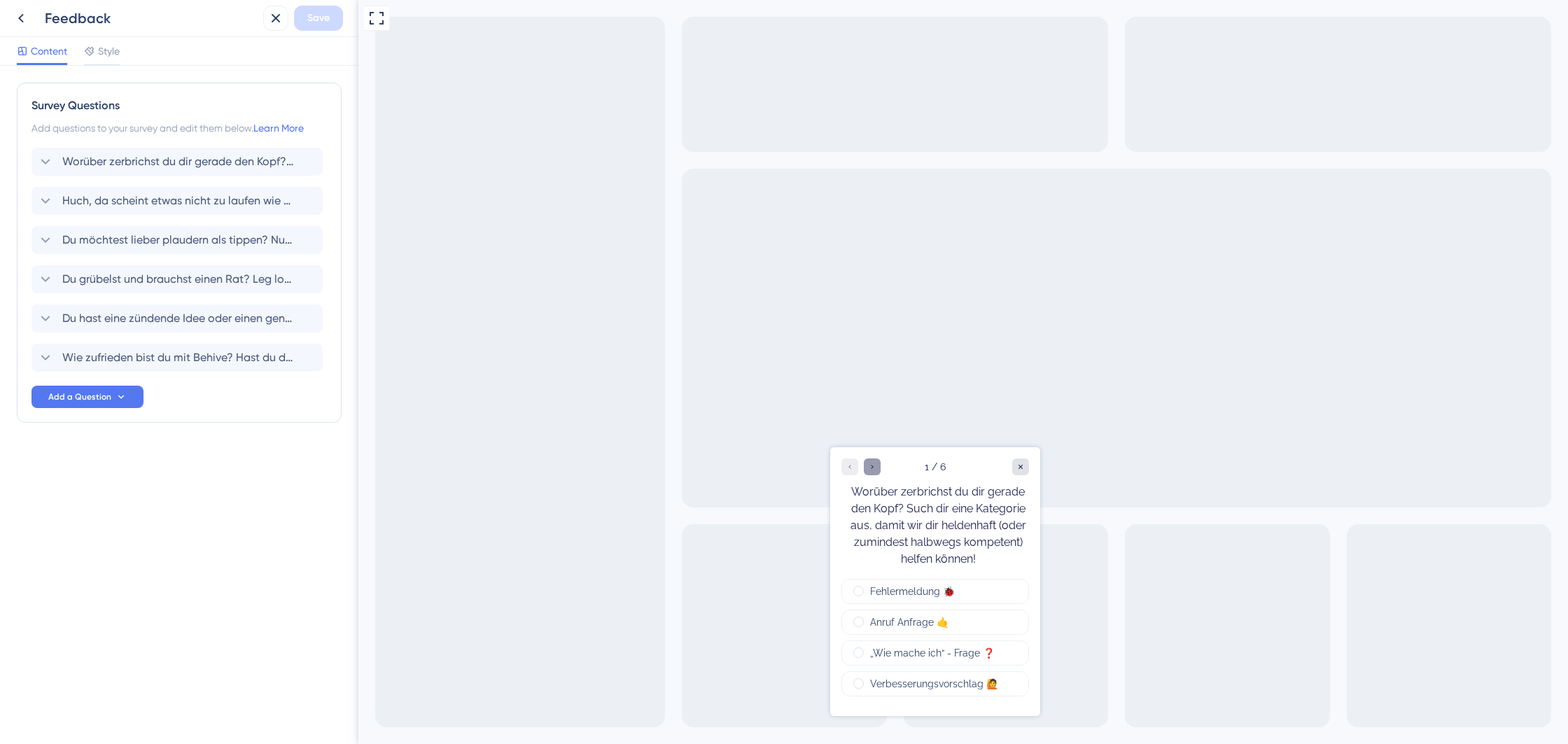
click at [871, 466] on icon "Go to Question 2" at bounding box center [872, 467] width 9 height 9
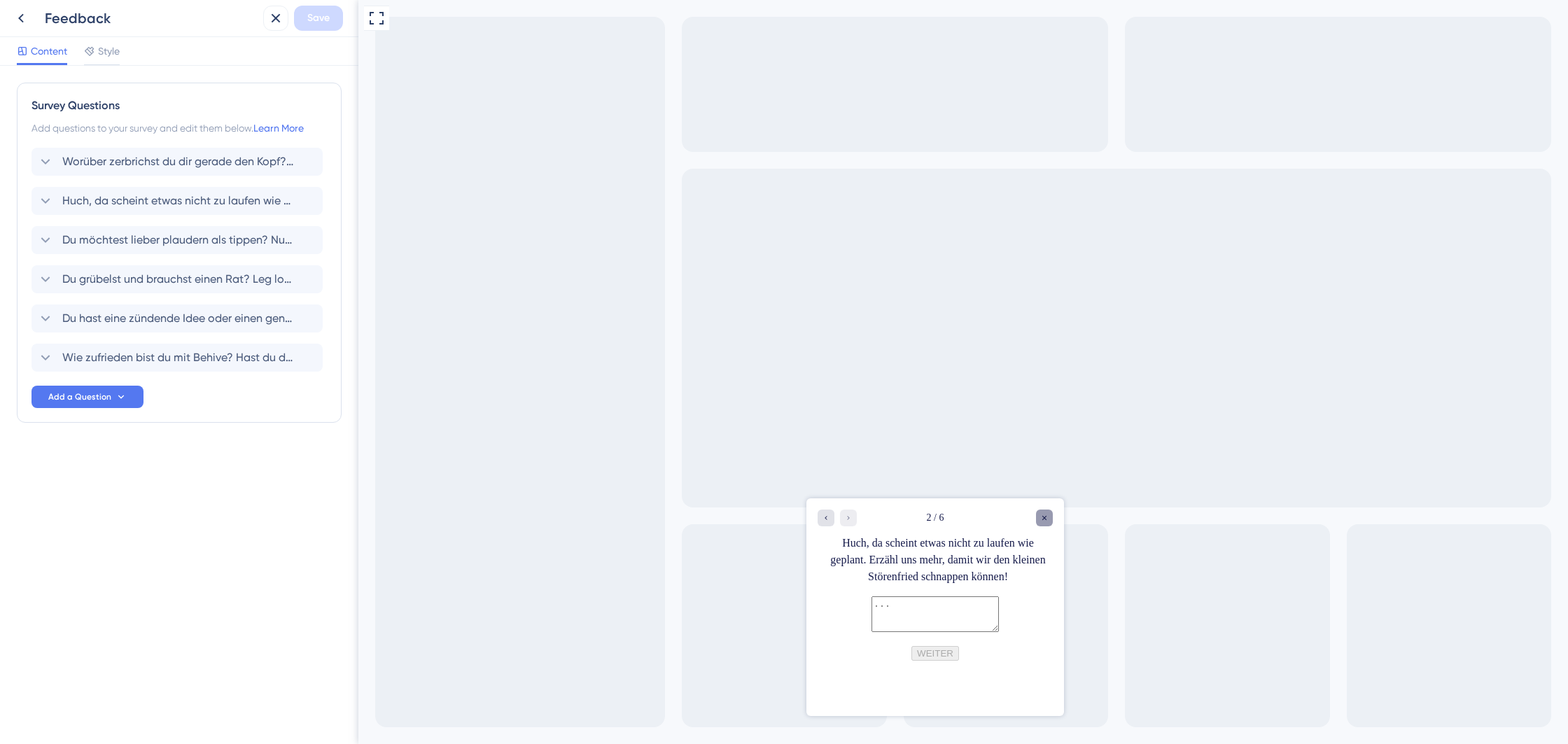
click at [1047, 522] on div "Close survey" at bounding box center [1044, 516] width 17 height 17
click at [278, 20] on icon at bounding box center [276, 18] width 9 height 9
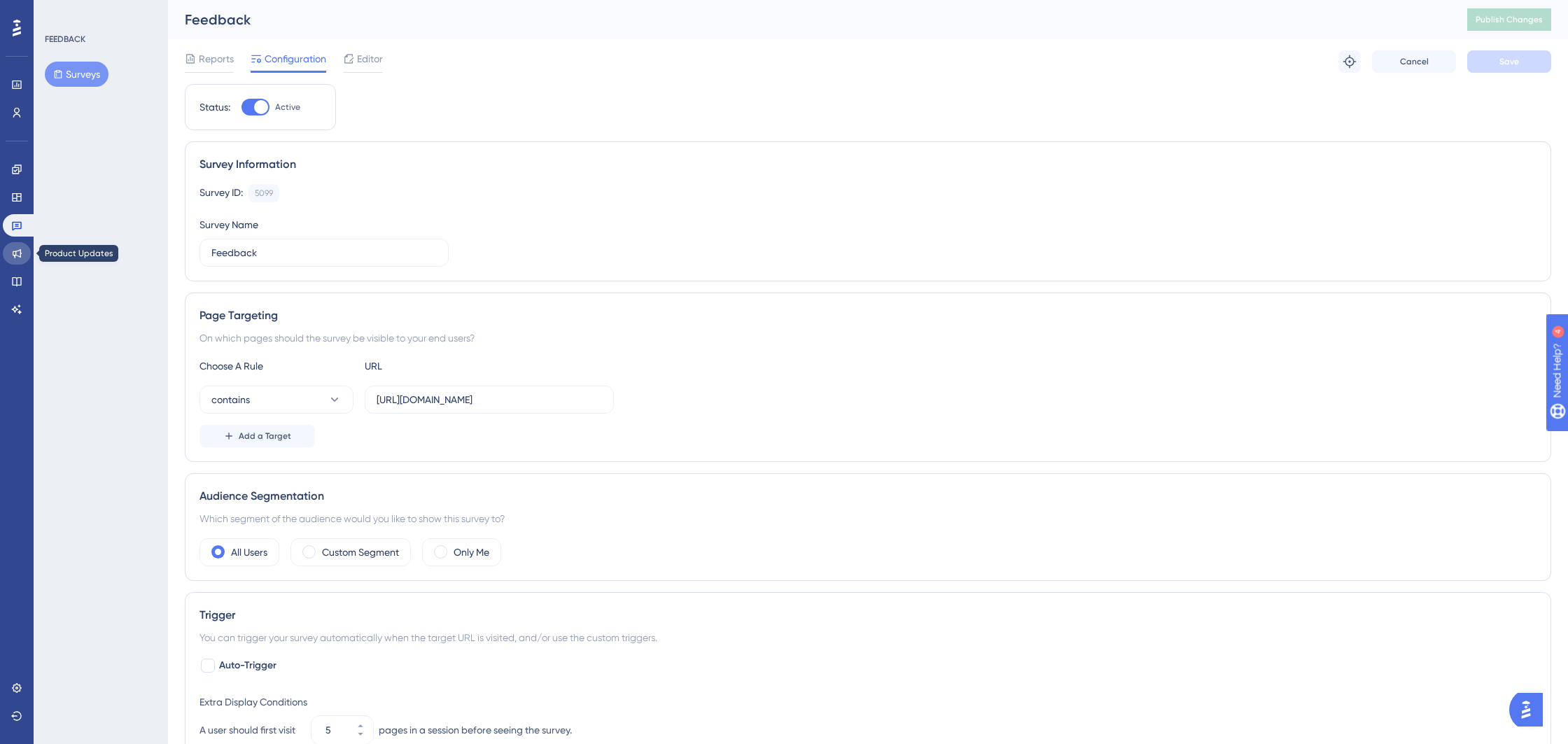
click at [17, 253] on icon at bounding box center [17, 253] width 11 height 11
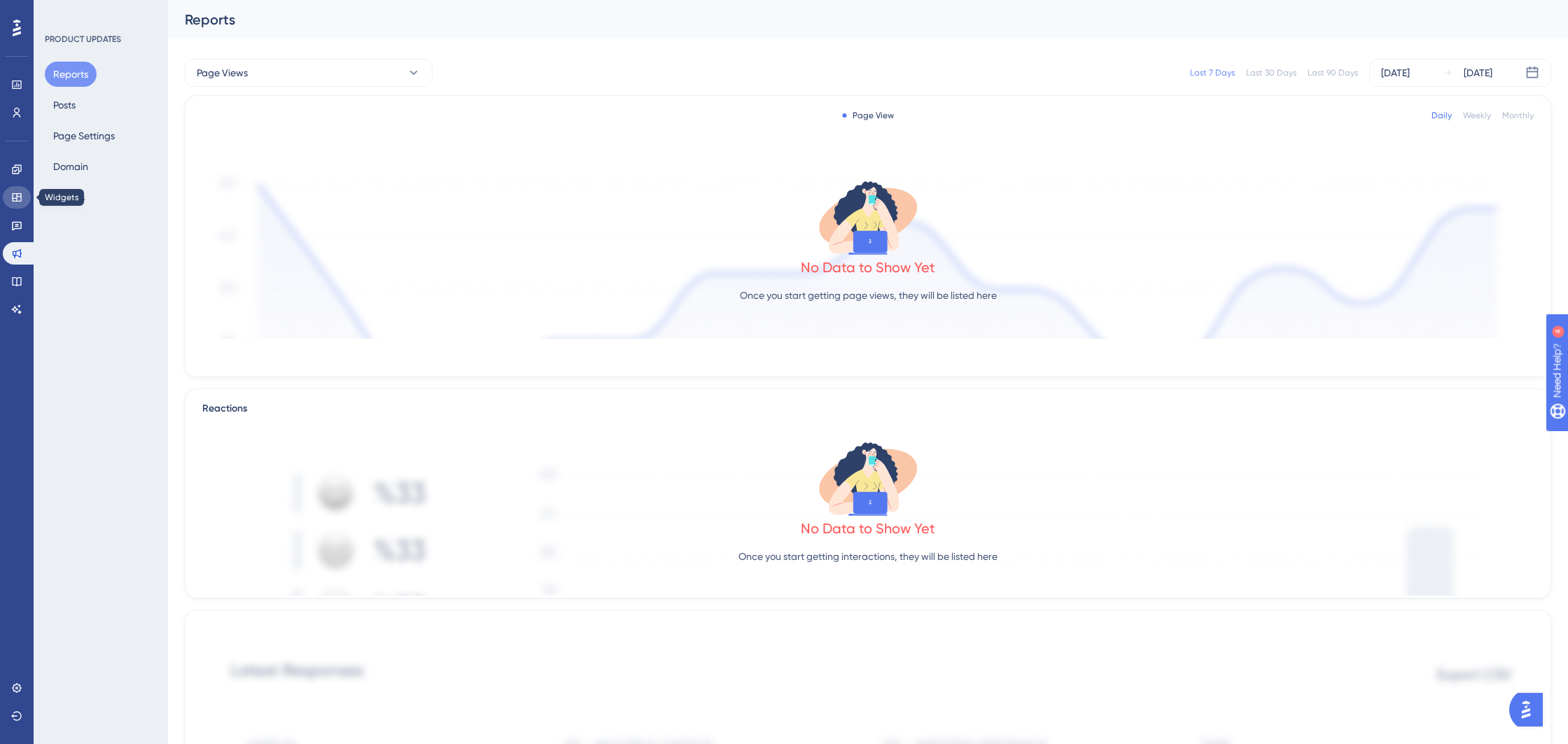
click at [18, 199] on icon at bounding box center [17, 197] width 11 height 11
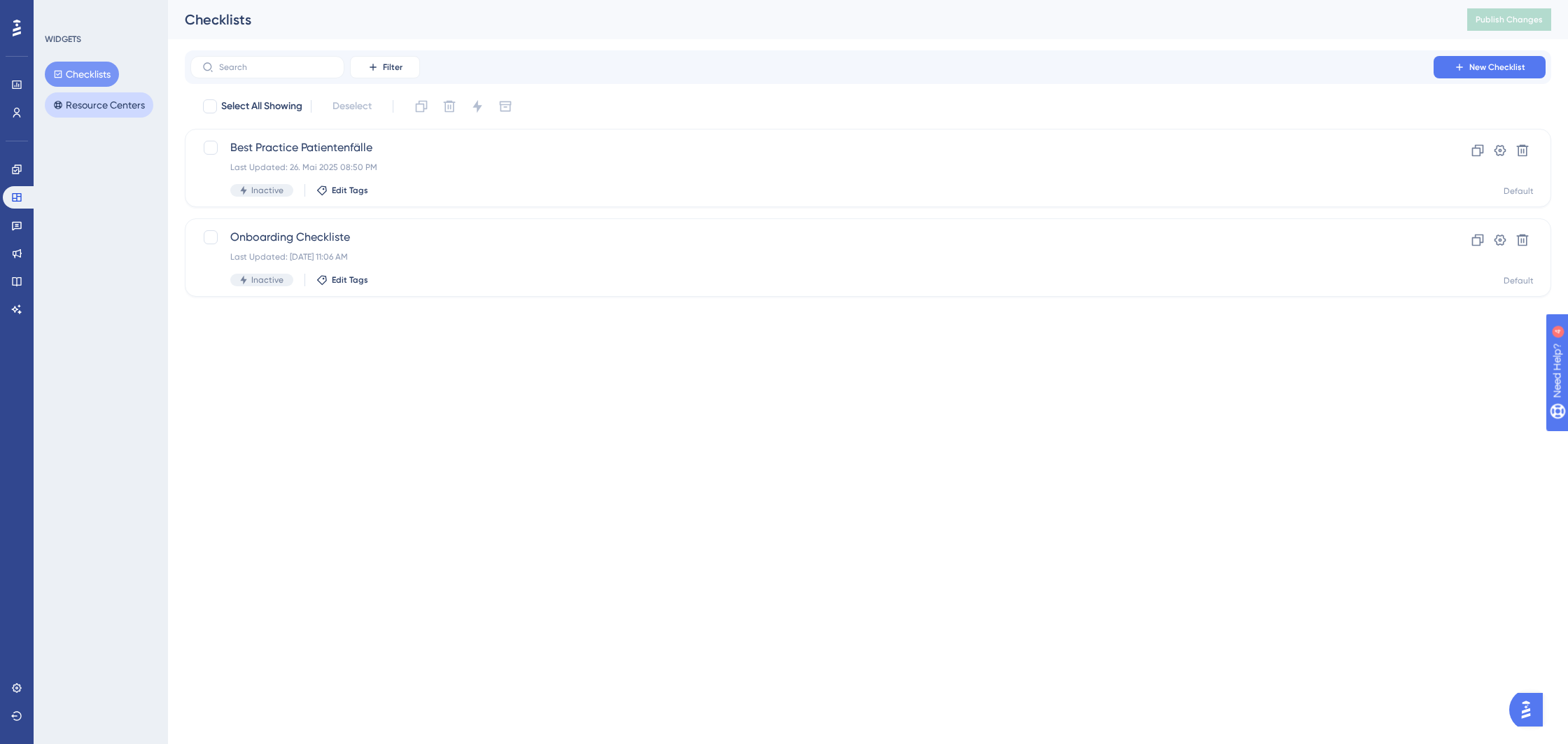
click at [96, 109] on button "Resource Centers" at bounding box center [99, 105] width 109 height 25
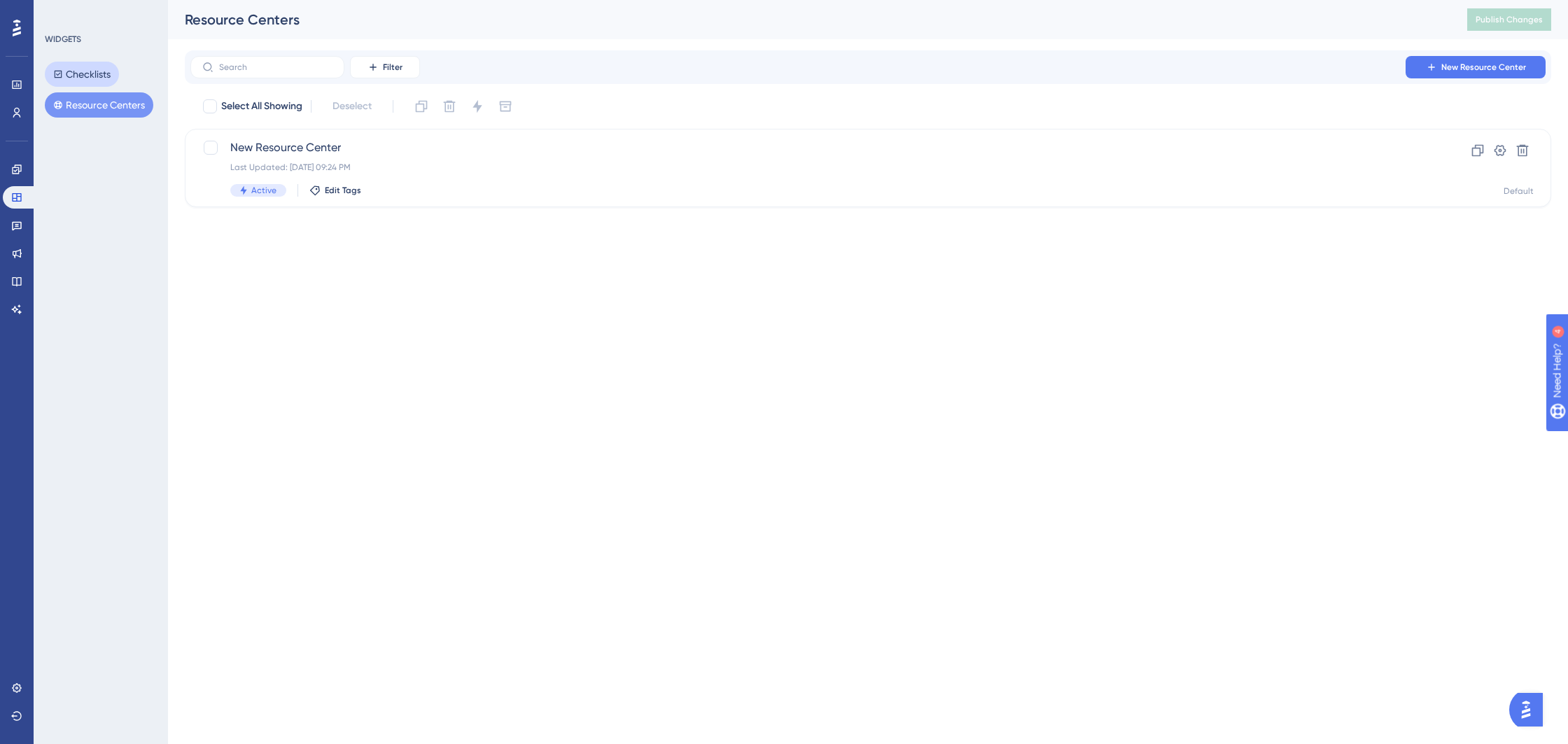
click at [88, 77] on button "Checklists" at bounding box center [82, 74] width 74 height 25
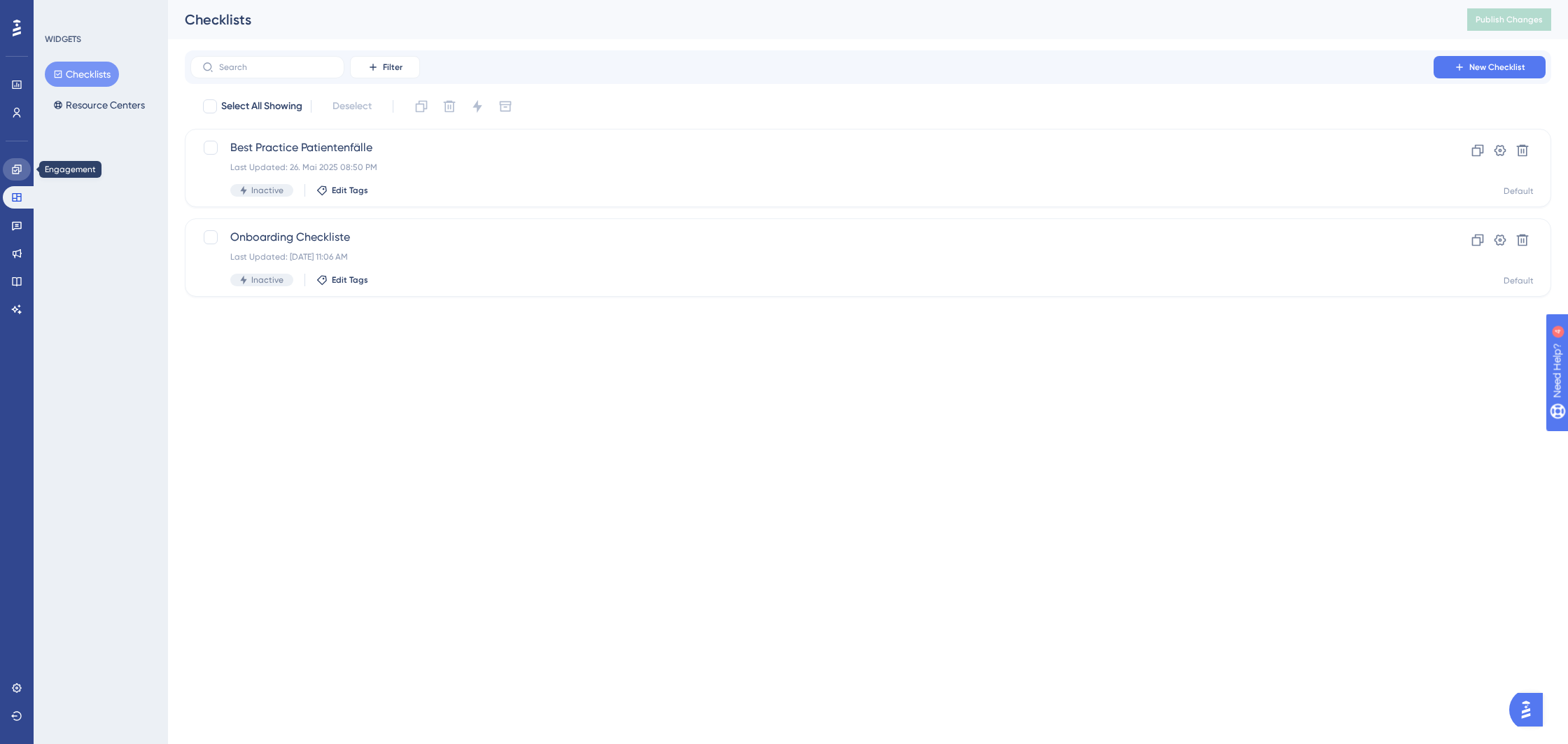
click at [13, 168] on icon at bounding box center [17, 169] width 11 height 11
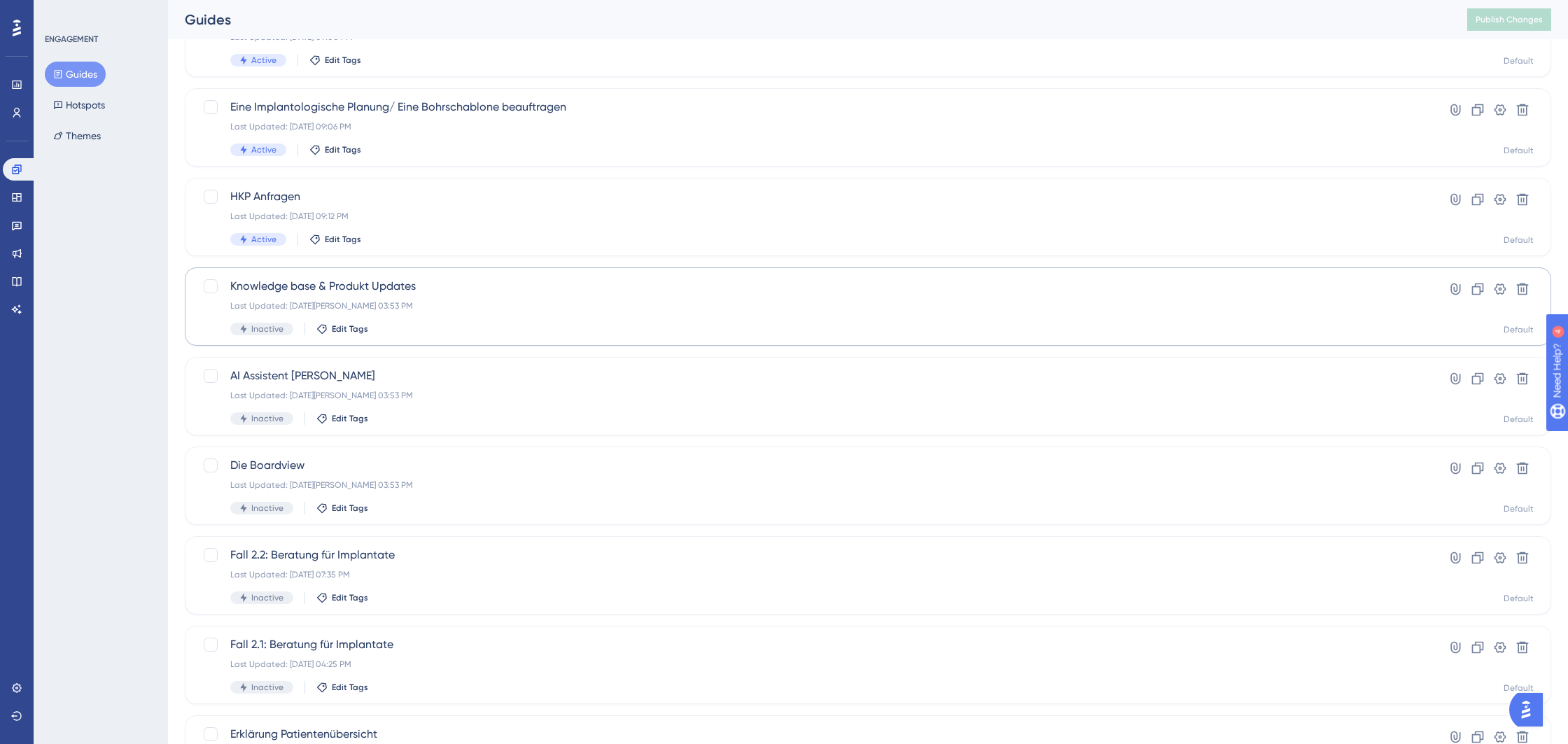
scroll to position [277, 0]
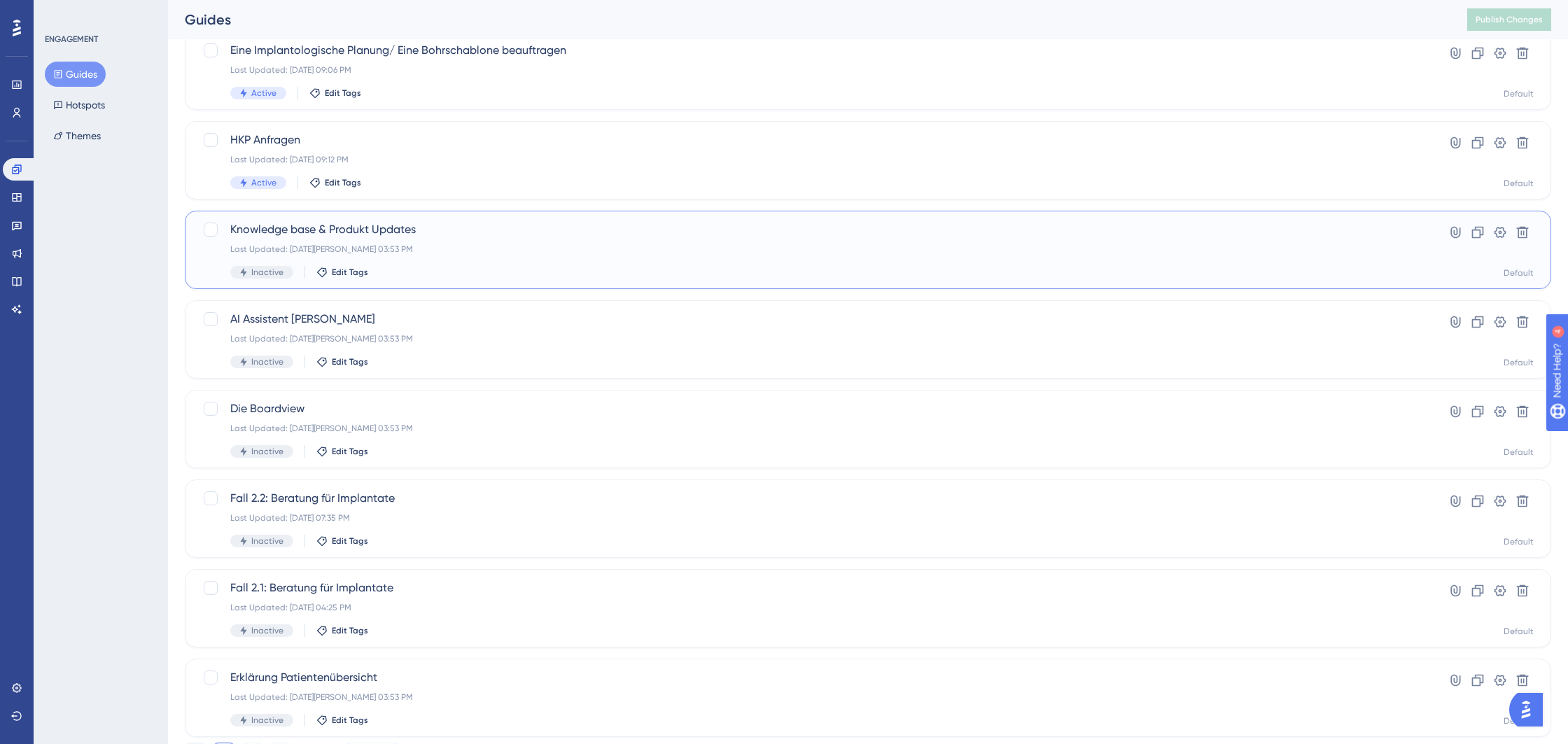
click at [423, 242] on div "Knowledge base & Produkt Updates Last Updated: 04. März 2025 03:53 PM Inactive …" at bounding box center [812, 249] width 1163 height 57
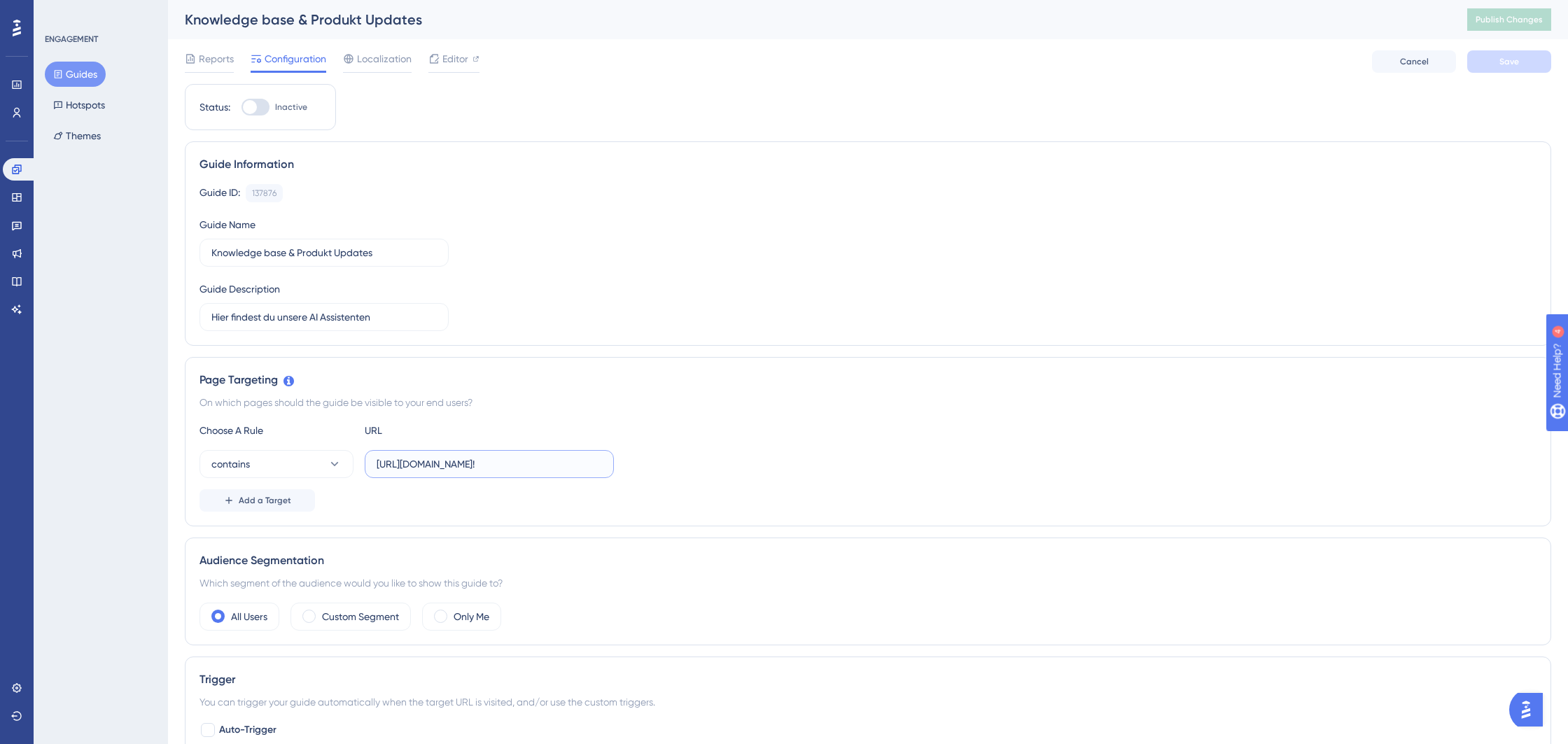
drag, startPoint x: 531, startPoint y: 466, endPoint x: 466, endPoint y: 463, distance: 65.1
click at [466, 463] on input "https://behive.biz/Mediflow/#!" at bounding box center [489, 465] width 226 height 16
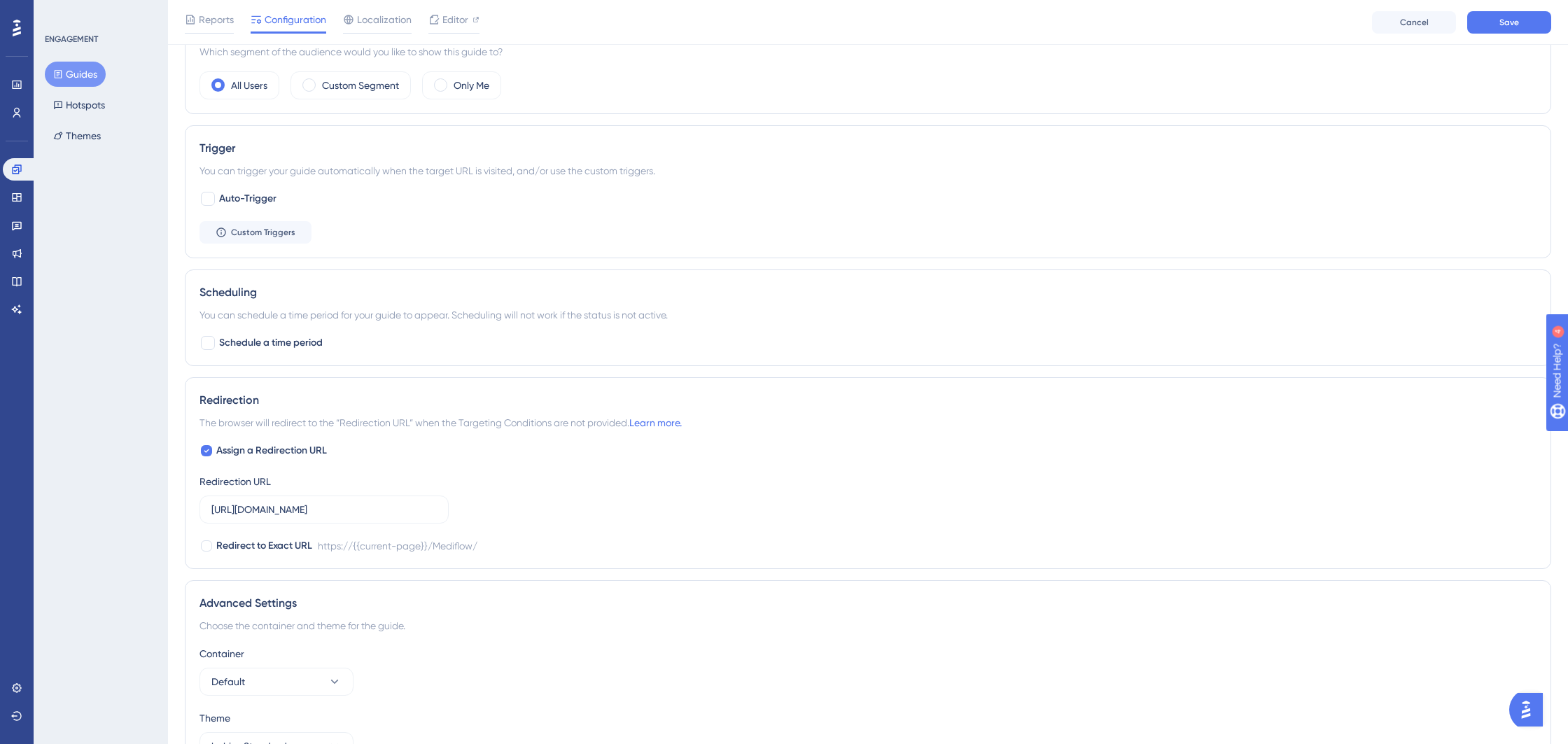
scroll to position [550, 0]
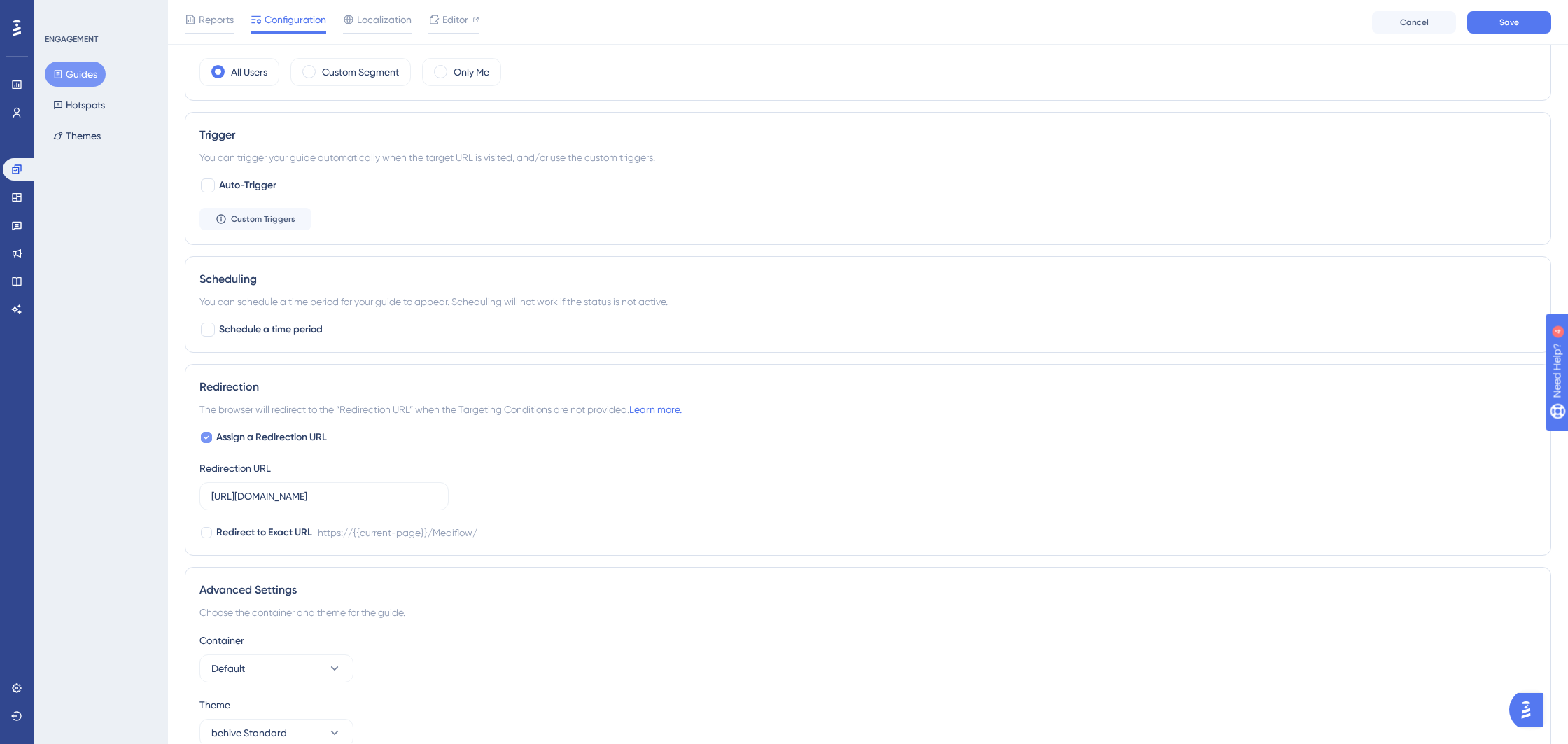
type input "https://behive.biz/behive"
click at [206, 440] on icon at bounding box center [206, 437] width 5 height 11
checkbox input "false"
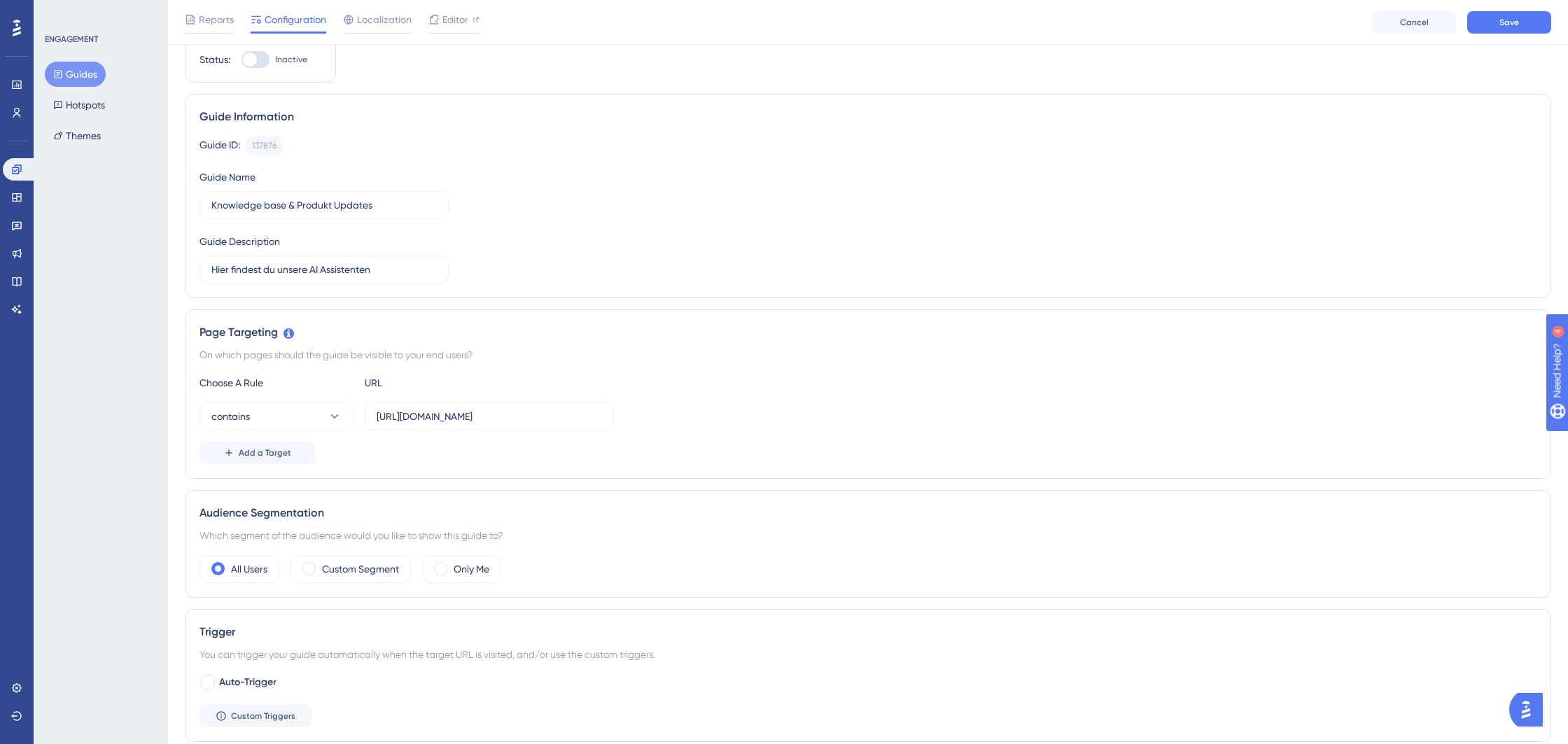
scroll to position [0, 0]
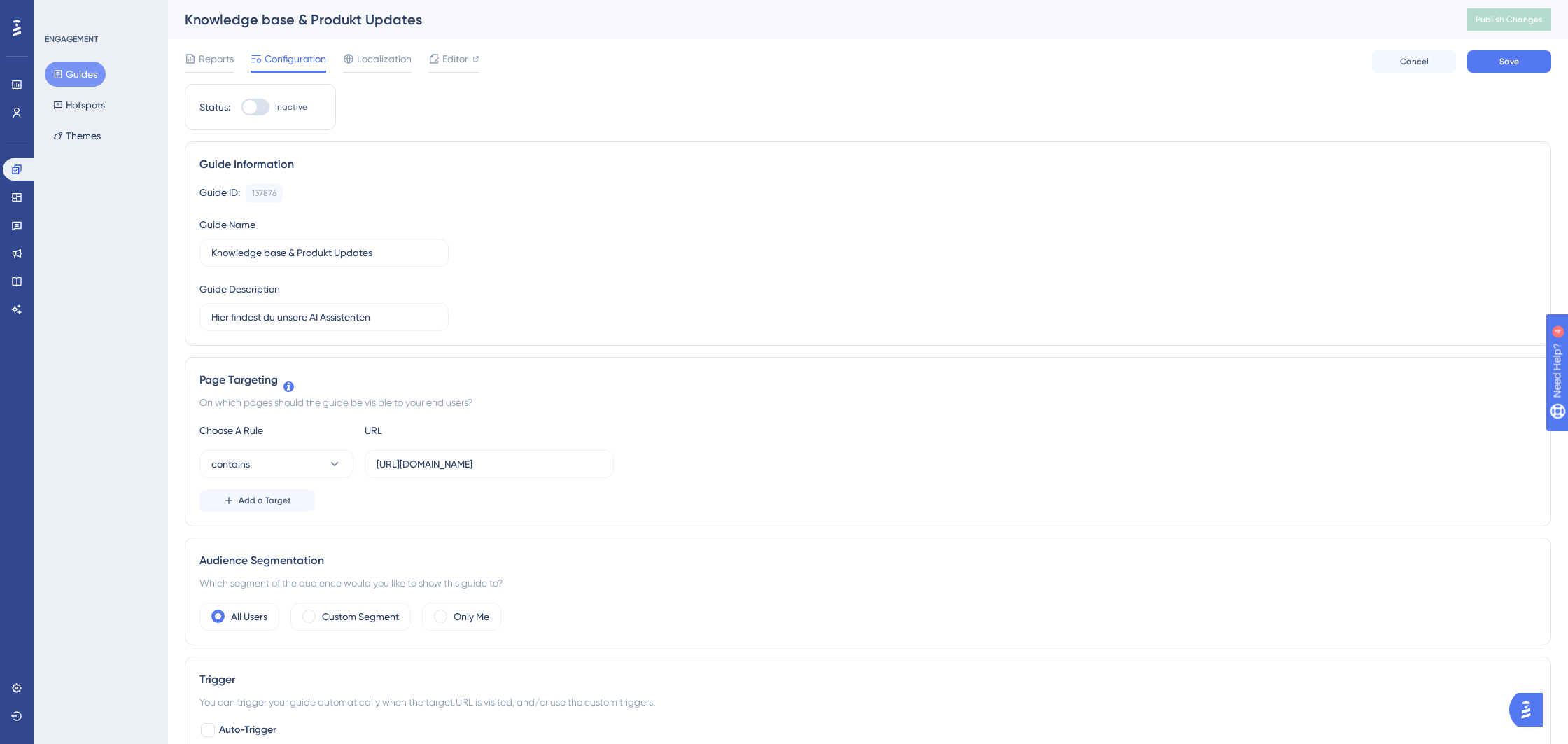
click at [258, 109] on div at bounding box center [256, 106] width 28 height 17
click at [242, 108] on input "Inactive" at bounding box center [241, 107] width 1 height 1
checkbox input "true"
click at [1504, 66] on span "Save" at bounding box center [1509, 61] width 19 height 11
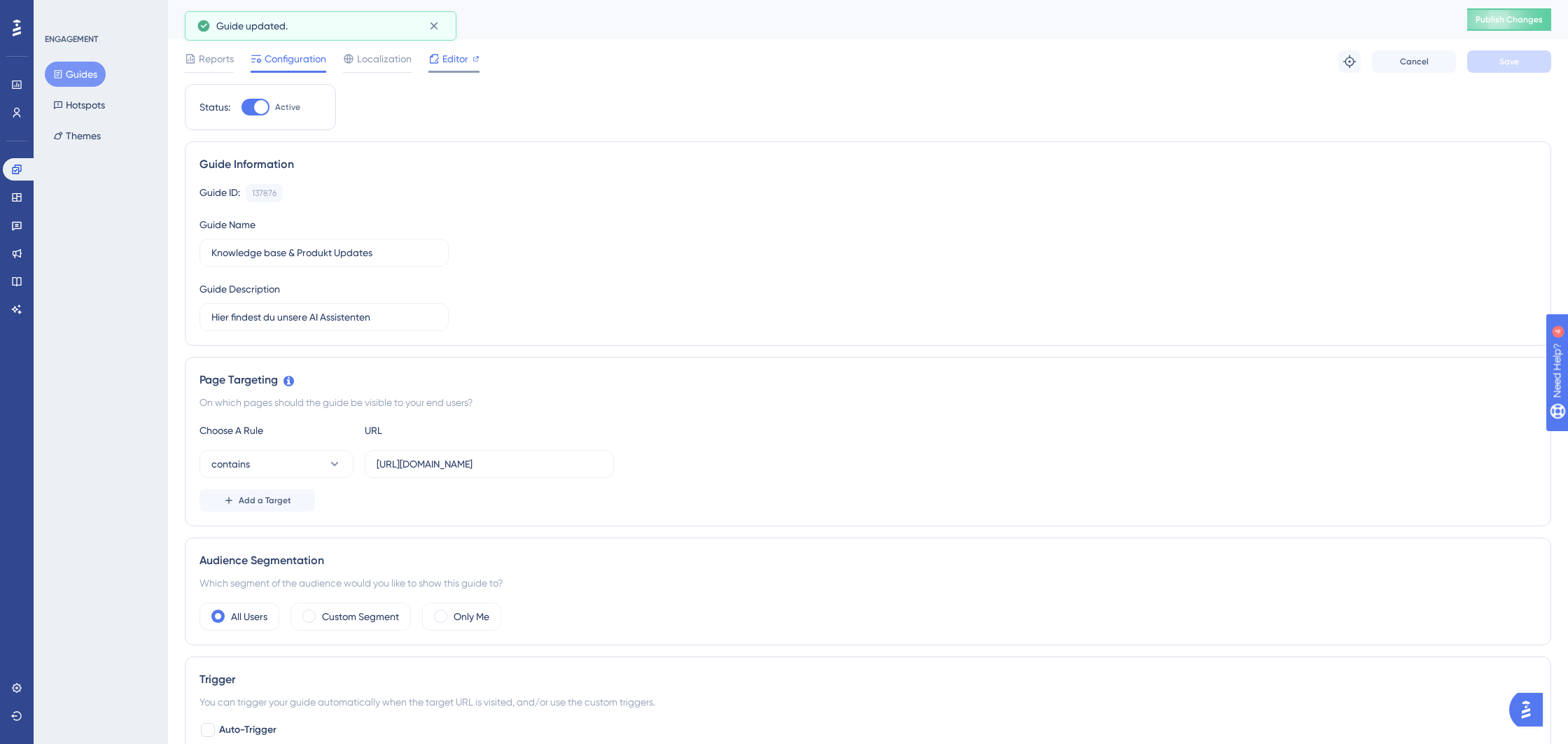
click at [453, 52] on span "Editor" at bounding box center [455, 58] width 25 height 17
click at [1490, 21] on span "Publish Changes" at bounding box center [1509, 19] width 67 height 11
click at [83, 76] on button "Guides" at bounding box center [75, 74] width 61 height 25
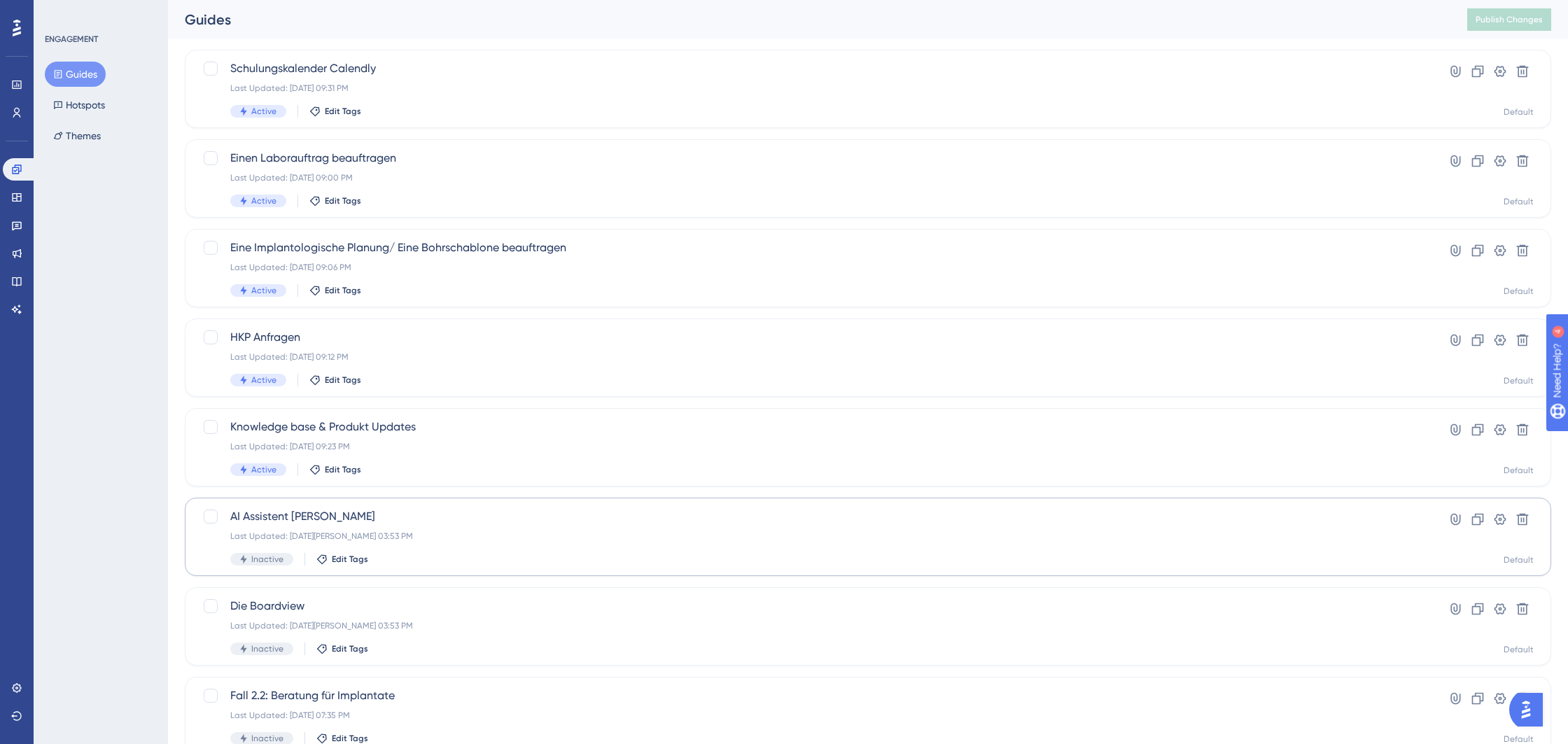
scroll to position [88, 0]
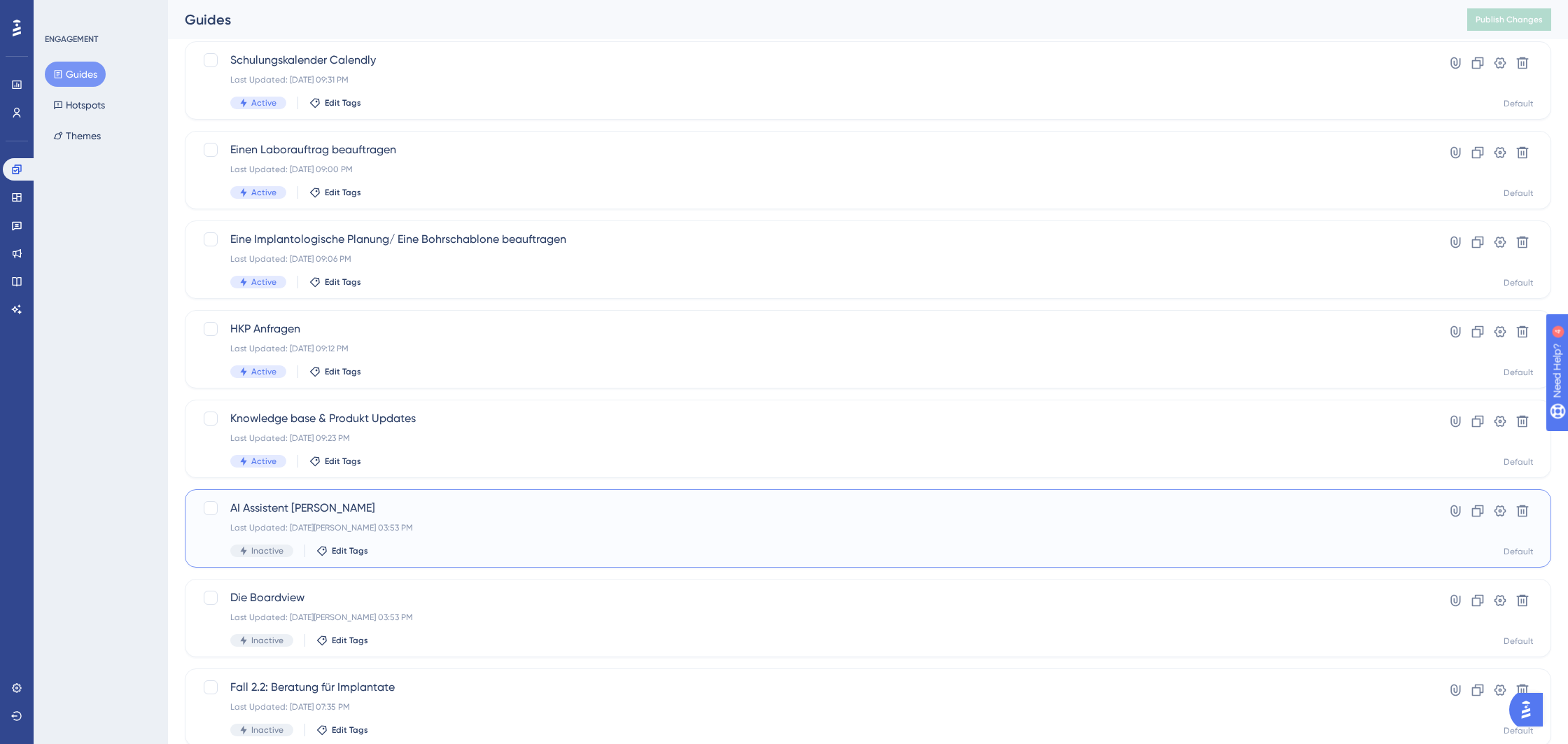
click at [495, 526] on div "Last Updated: 04. März 2025 03:53 PM" at bounding box center [812, 527] width 1163 height 11
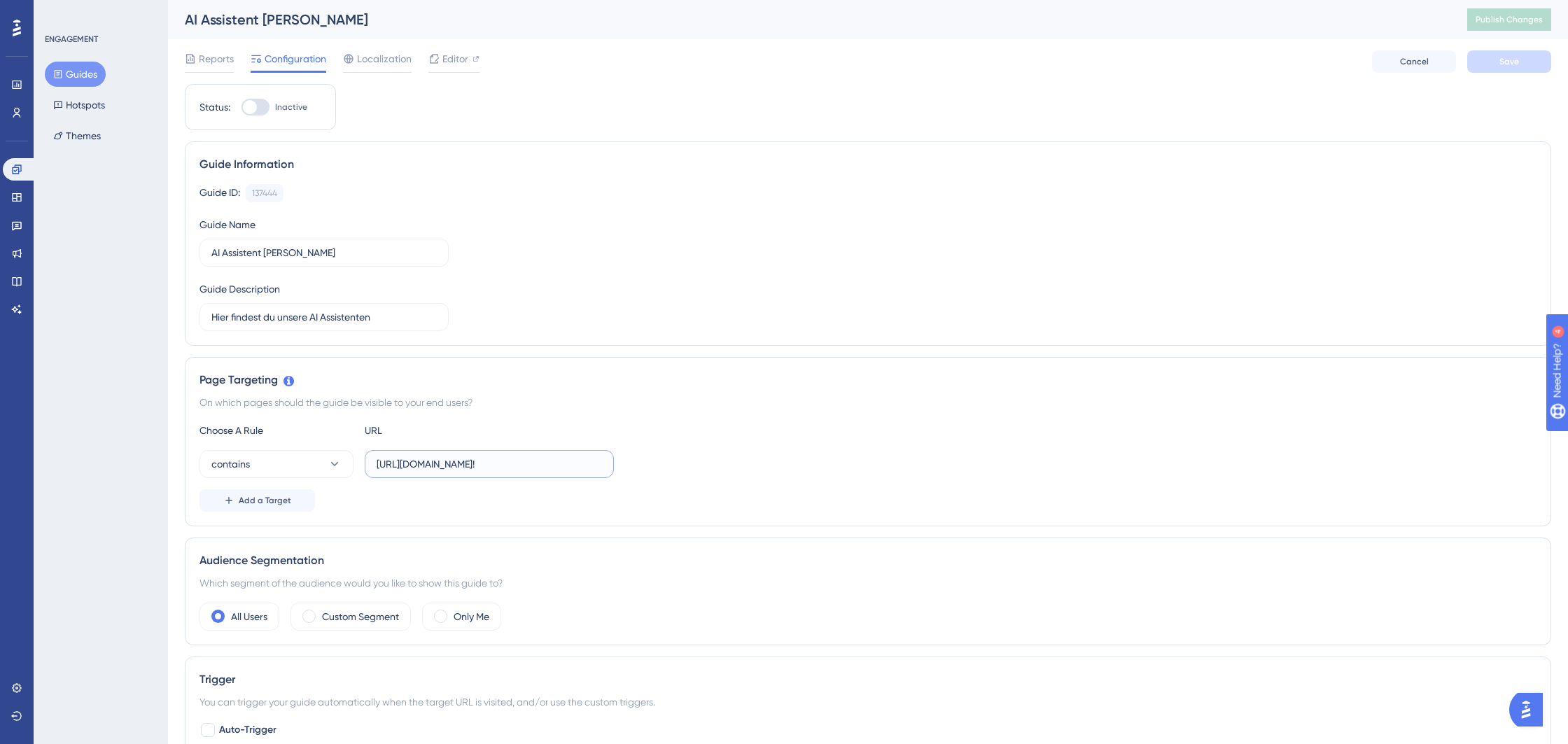
drag, startPoint x: 546, startPoint y: 463, endPoint x: 462, endPoint y: 462, distance: 84.0
click at [466, 463] on input "https://behive.biz/Mediflow/#!" at bounding box center [489, 465] width 226 height 16
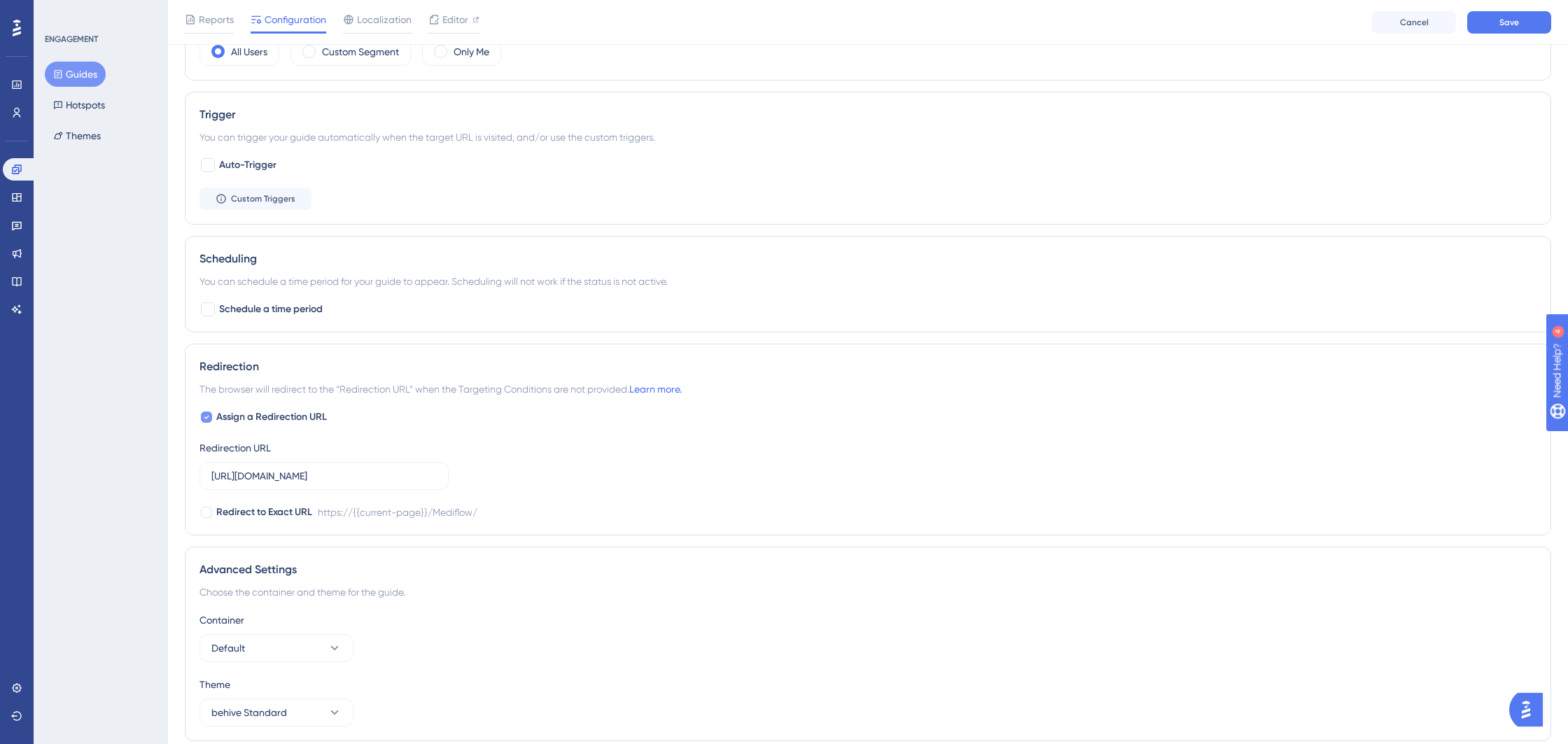
type input "https://behive.biz/behive"
click at [213, 412] on label "Assign a Redirection URL" at bounding box center [263, 416] width 127 height 17
checkbox input "false"
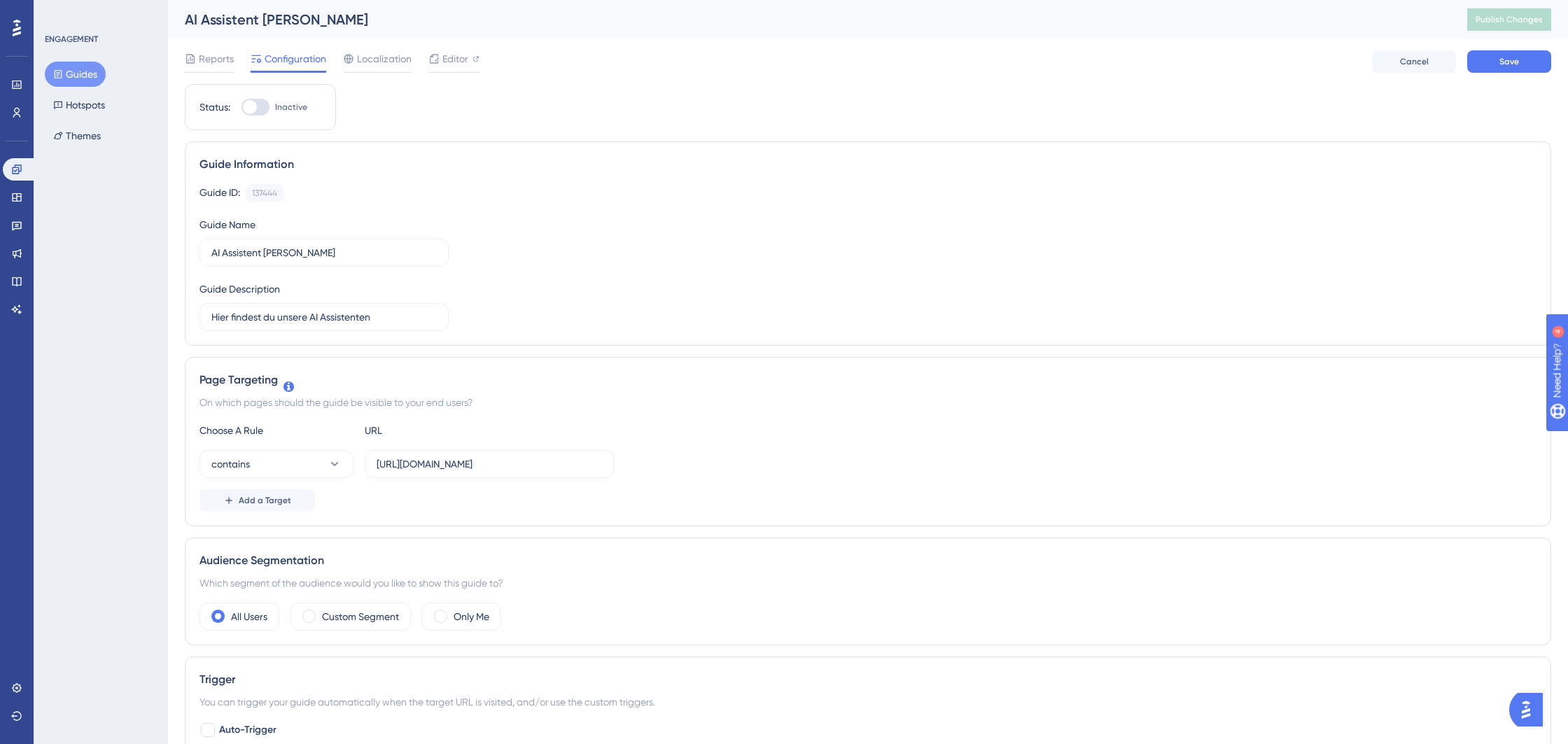
click at [257, 102] on div at bounding box center [256, 106] width 28 height 17
click at [242, 107] on input "Inactive" at bounding box center [241, 107] width 1 height 1
checkbox input "true"
click at [1516, 64] on span "Save" at bounding box center [1509, 61] width 19 height 11
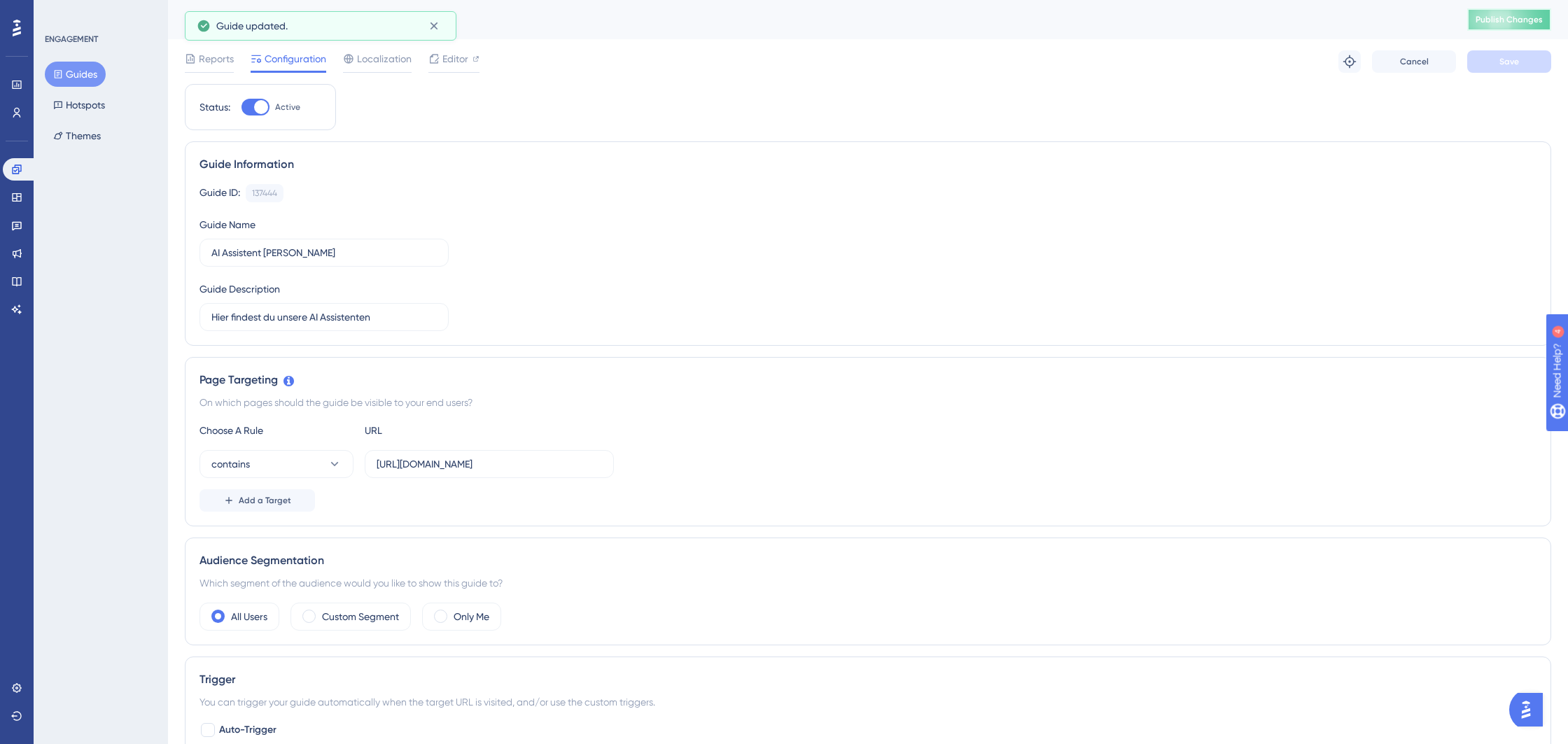
click at [1517, 16] on span "Publish Changes" at bounding box center [1509, 19] width 67 height 11
click at [78, 70] on button "Guides" at bounding box center [75, 74] width 61 height 25
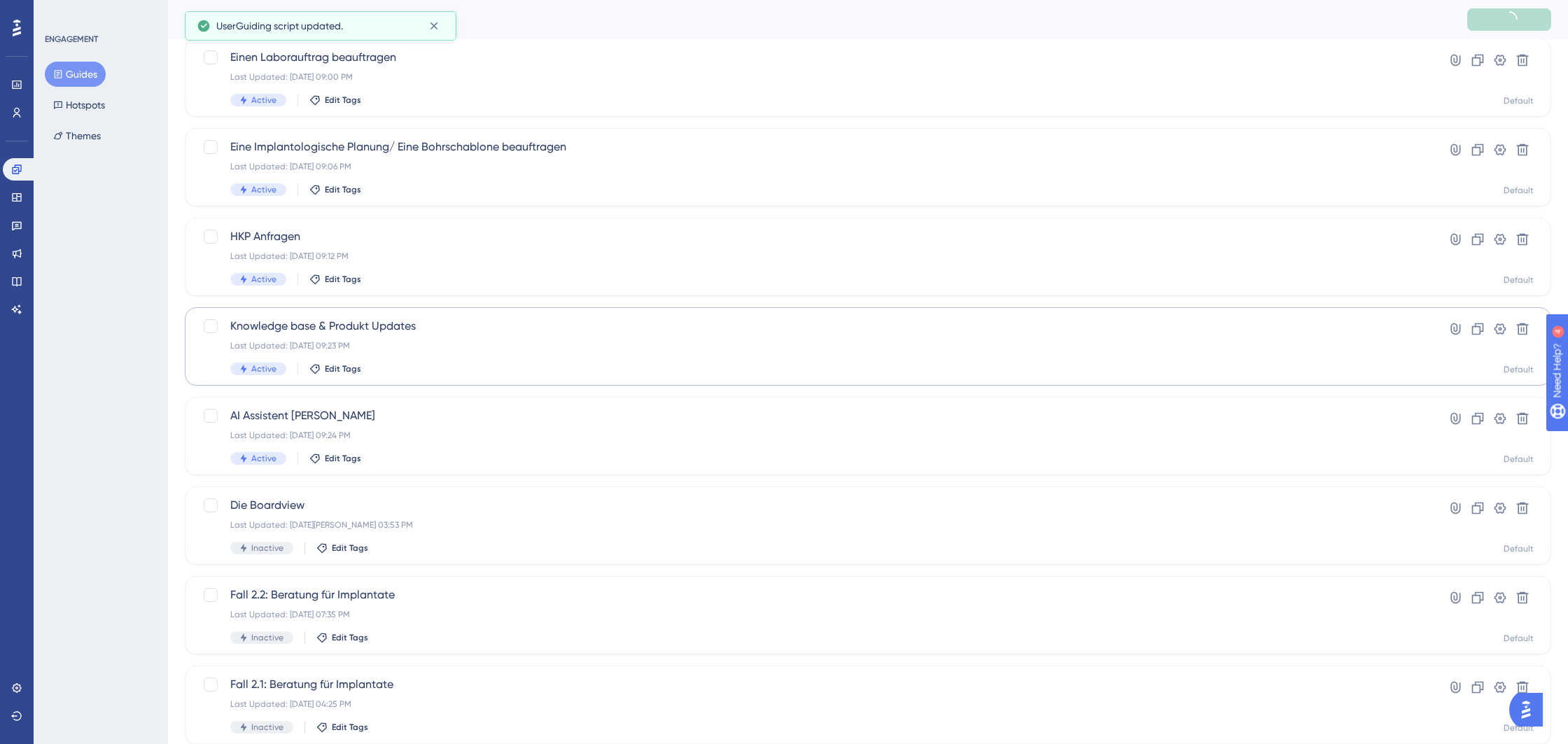
scroll to position [225, 0]
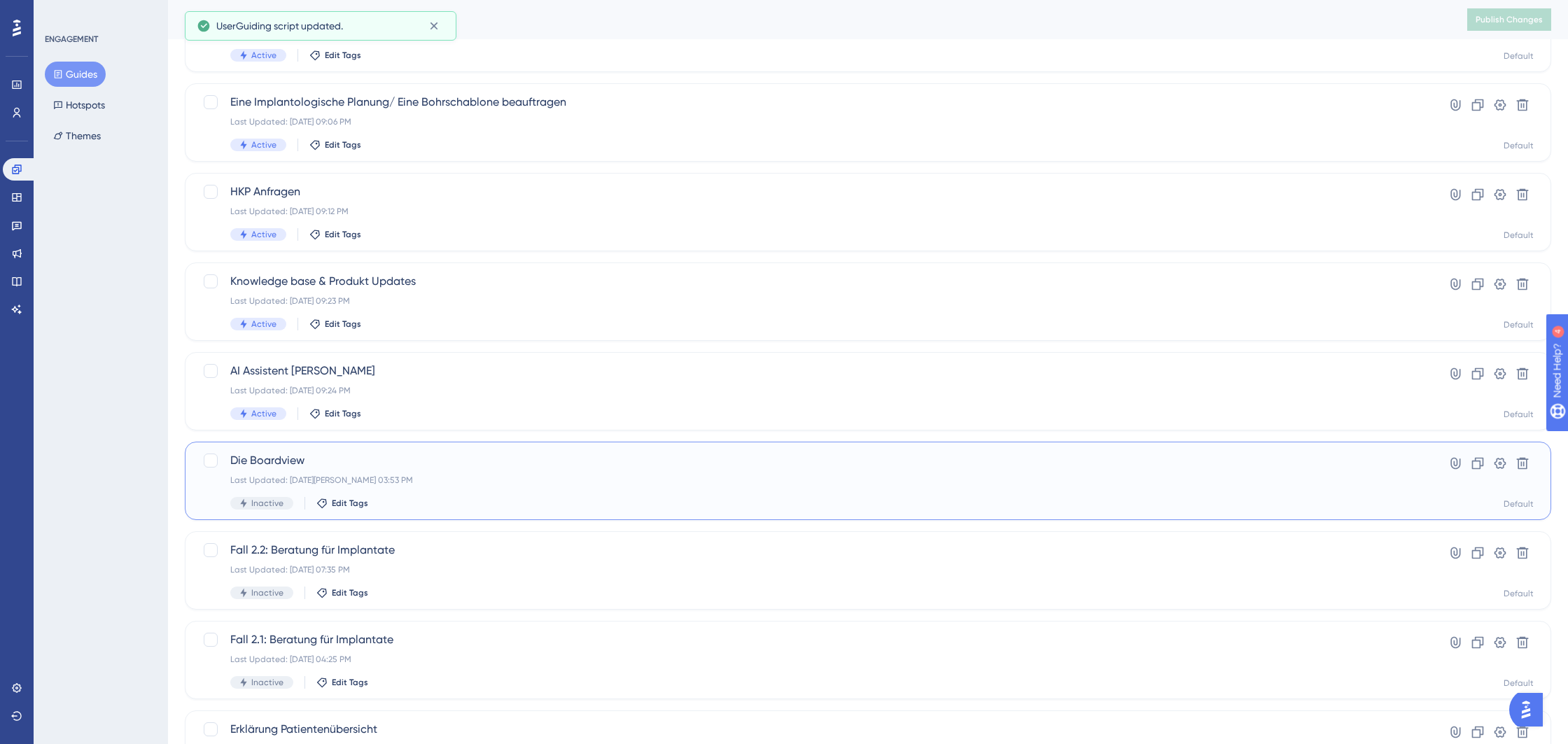
click at [398, 478] on div "Last Updated: 04. März 2025 03:53 PM" at bounding box center [812, 480] width 1163 height 11
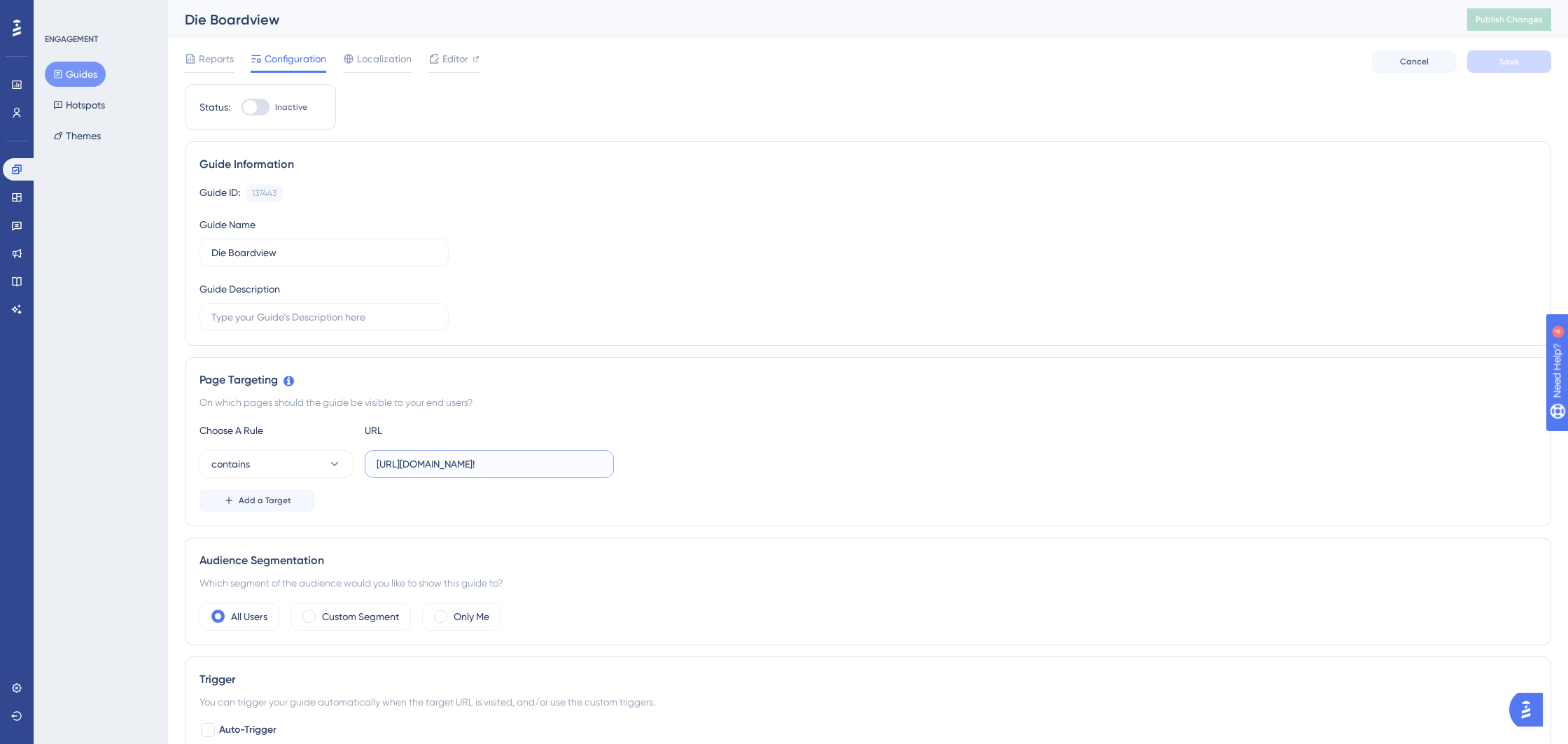
drag, startPoint x: 540, startPoint y: 464, endPoint x: 464, endPoint y: 463, distance: 76.0
click at [464, 463] on input "https://behive.biz/Mediflow/#!" at bounding box center [489, 465] width 226 height 16
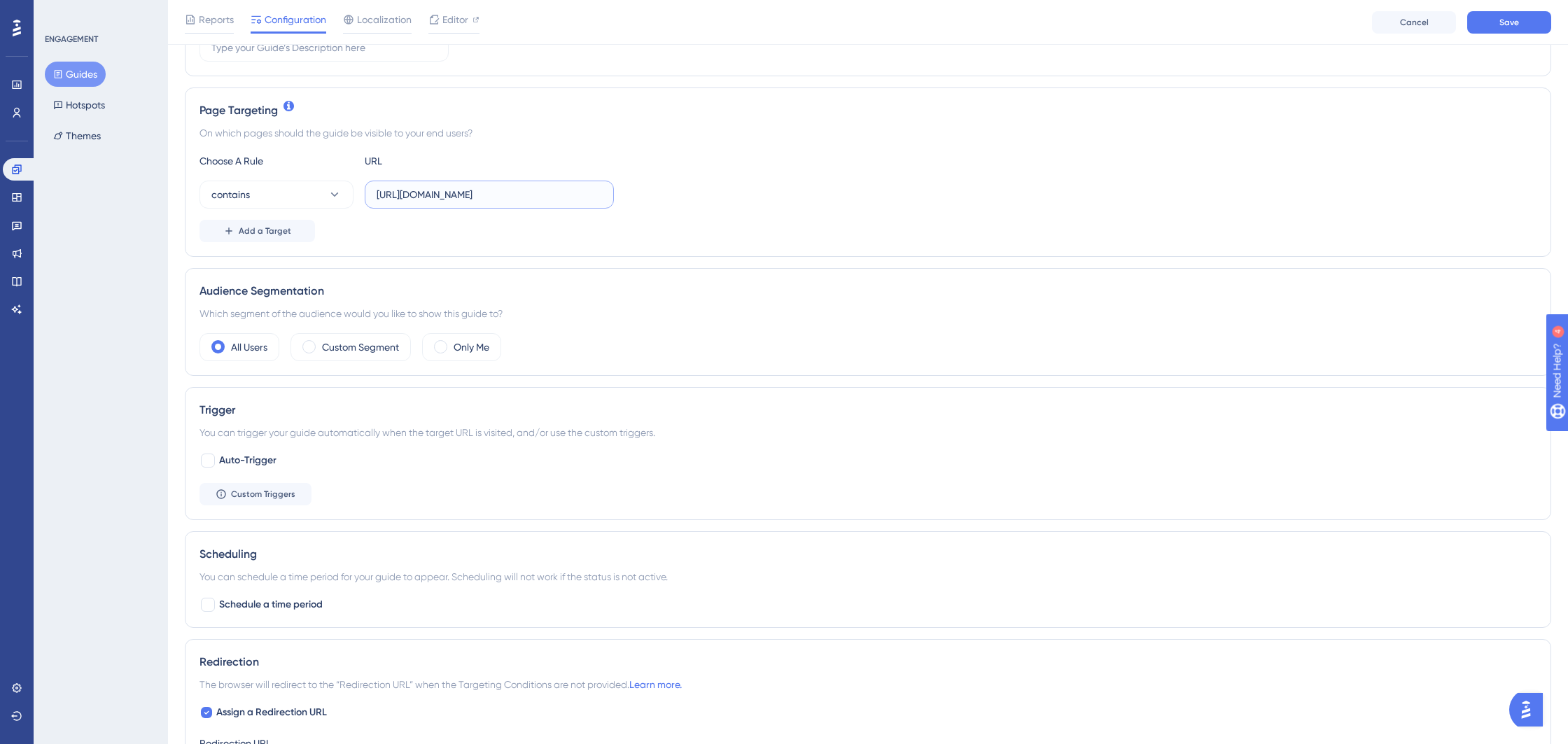
scroll to position [417, 0]
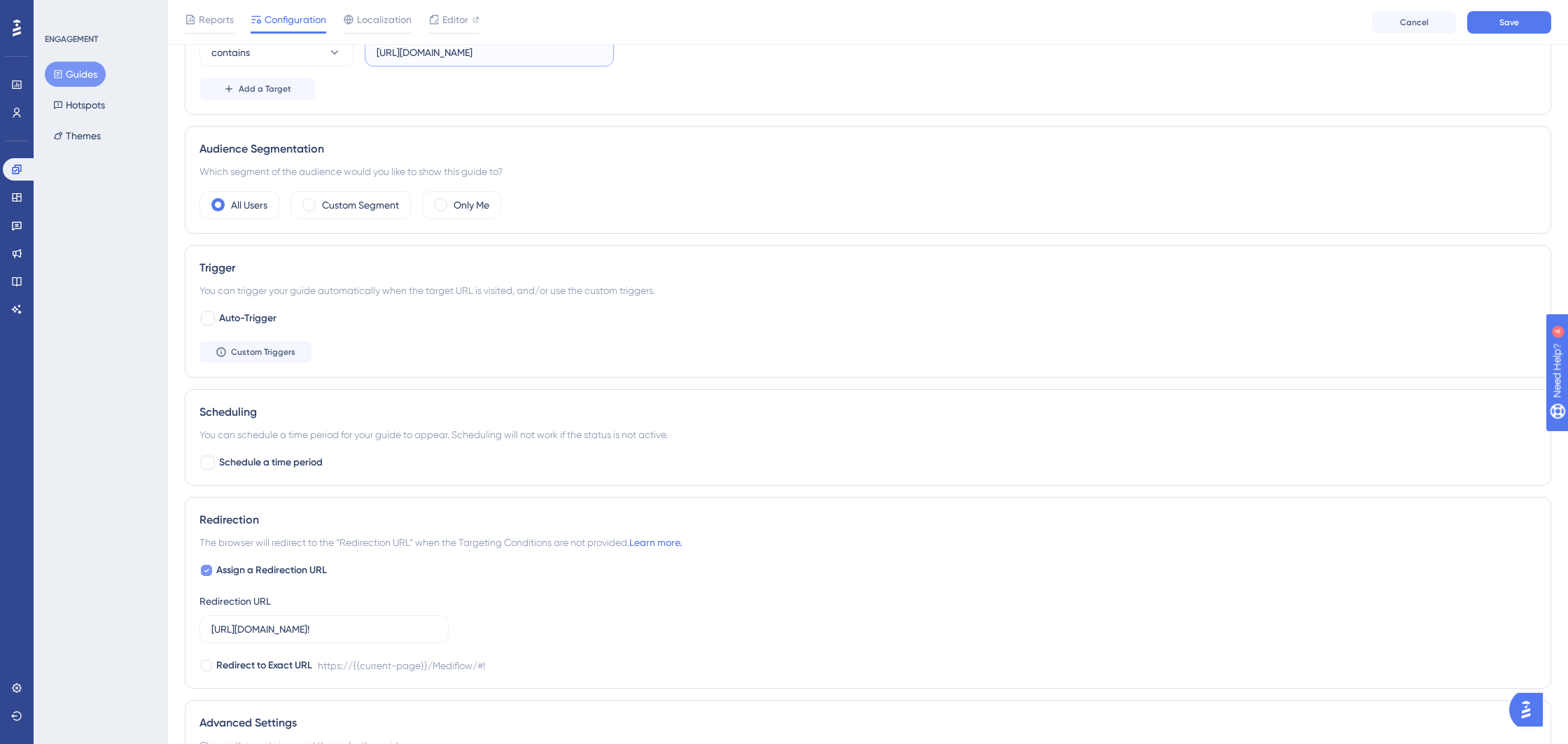
type input "https://behive.biz/behive"
click at [244, 572] on span "Assign a Redirection URL" at bounding box center [271, 570] width 111 height 17
checkbox input "false"
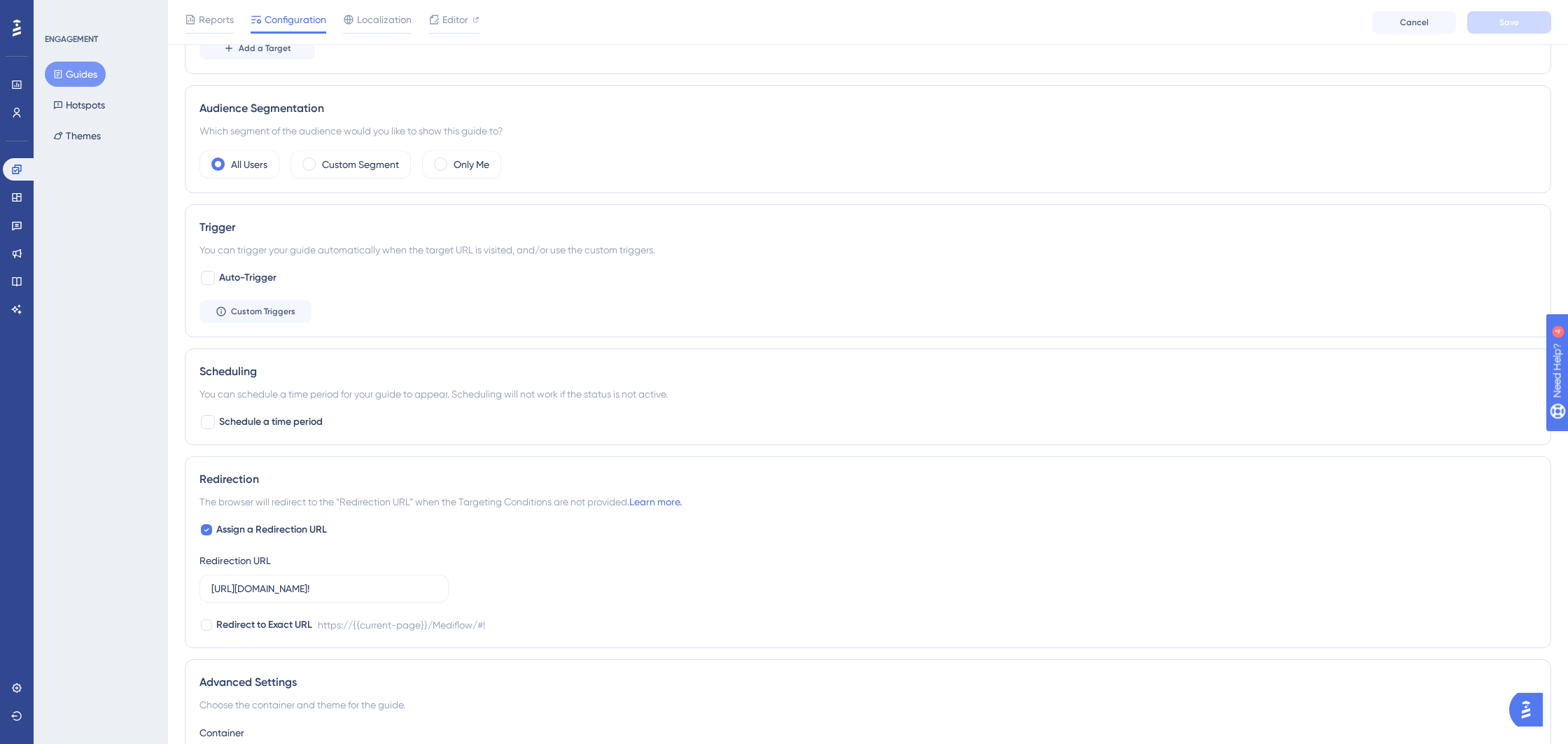
scroll to position [485, 0]
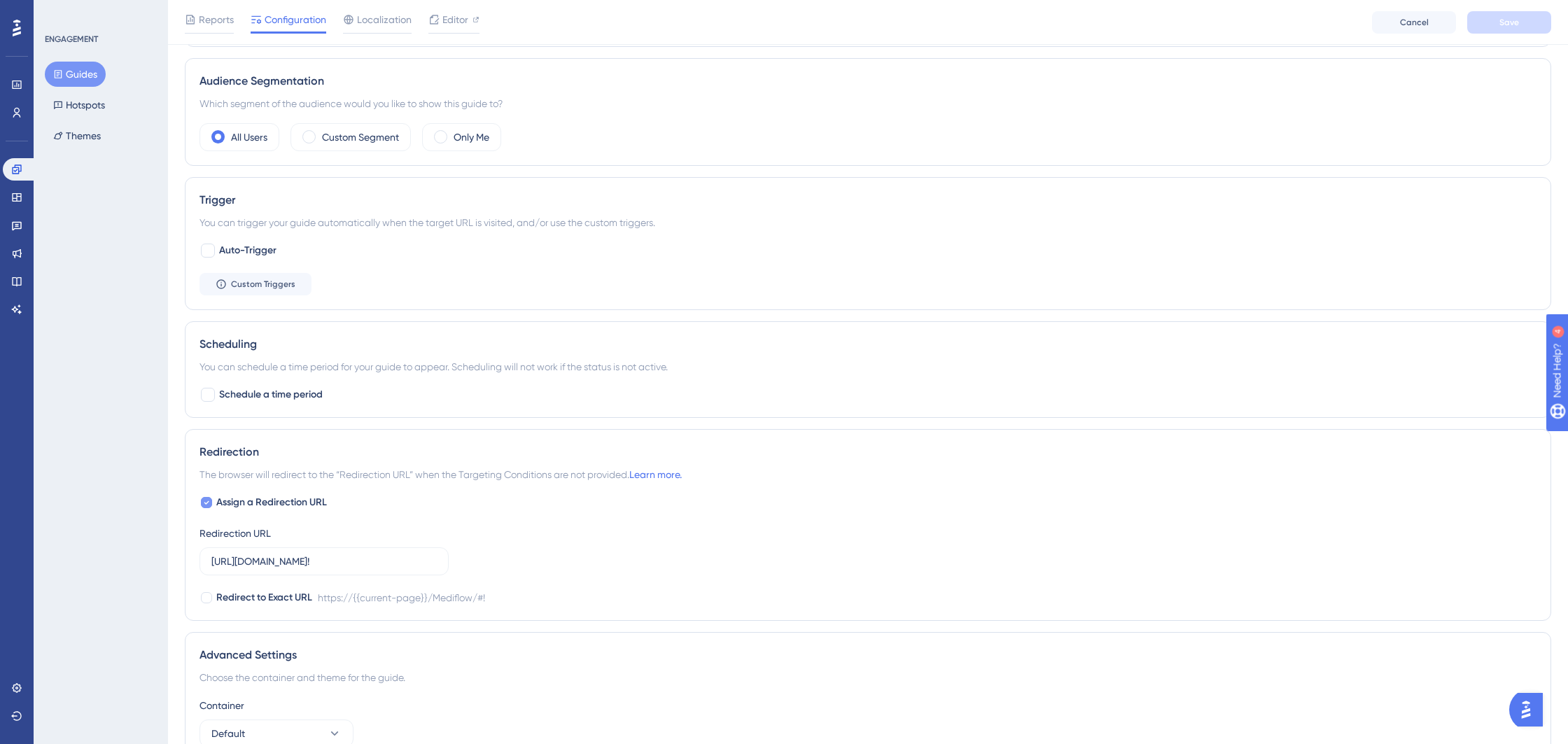
drag, startPoint x: 211, startPoint y: 505, endPoint x: 287, endPoint y: 507, distance: 76.0
click at [211, 505] on div at bounding box center [206, 502] width 11 height 11
checkbox input "false"
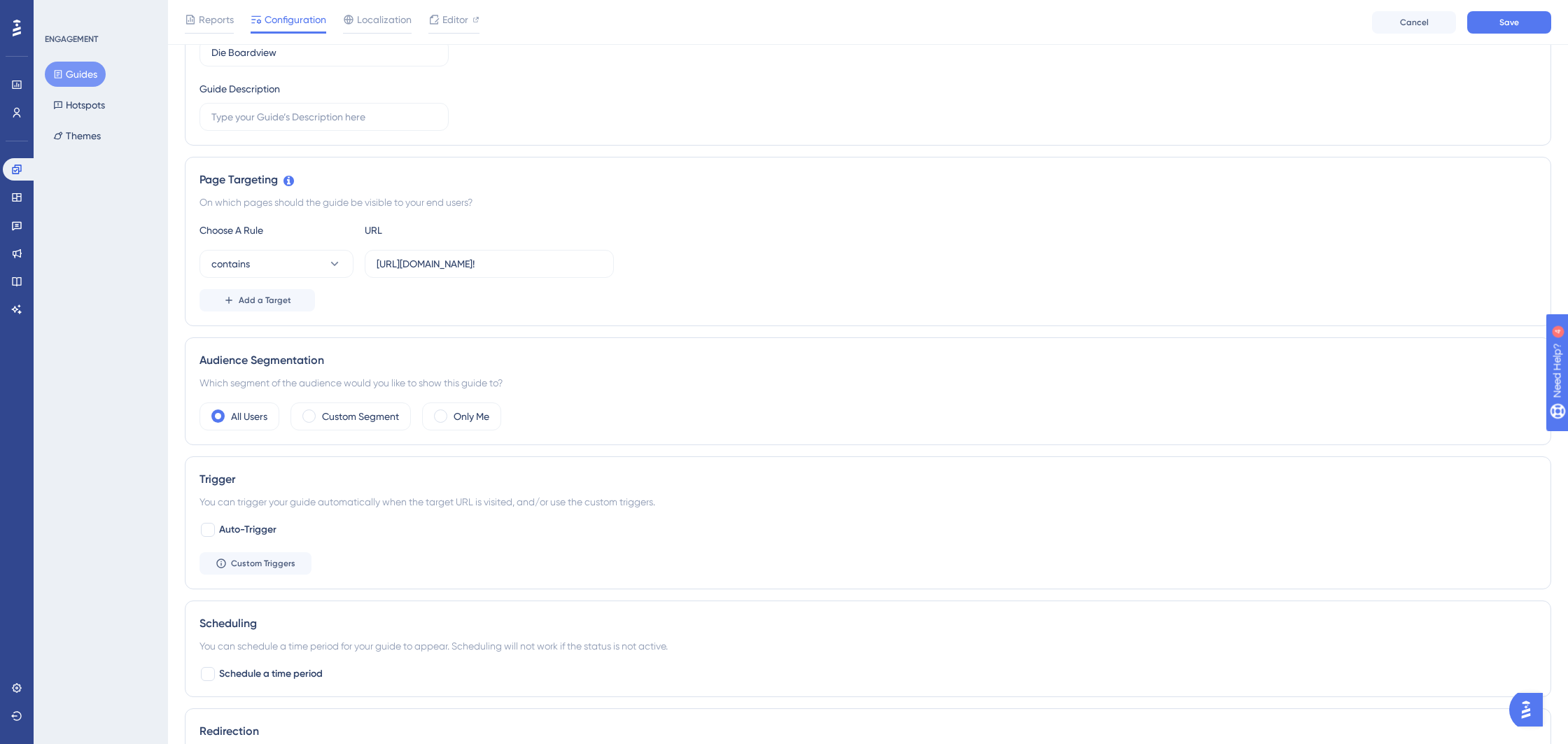
scroll to position [165, 0]
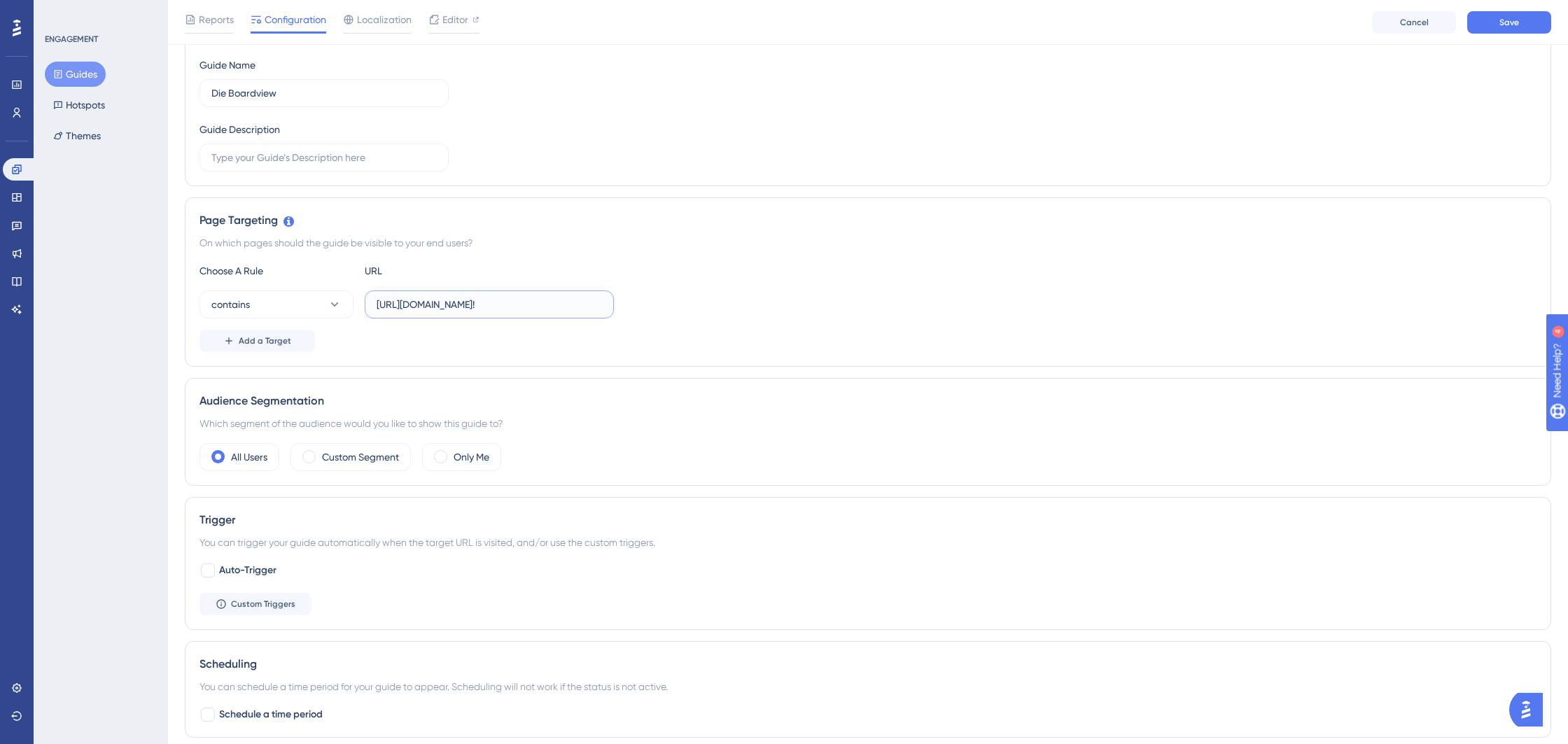
drag, startPoint x: 527, startPoint y: 305, endPoint x: 484, endPoint y: 305, distance: 43.0
click at [464, 304] on input "https://behive.biz/Mediflow/#!" at bounding box center [489, 305] width 226 height 16
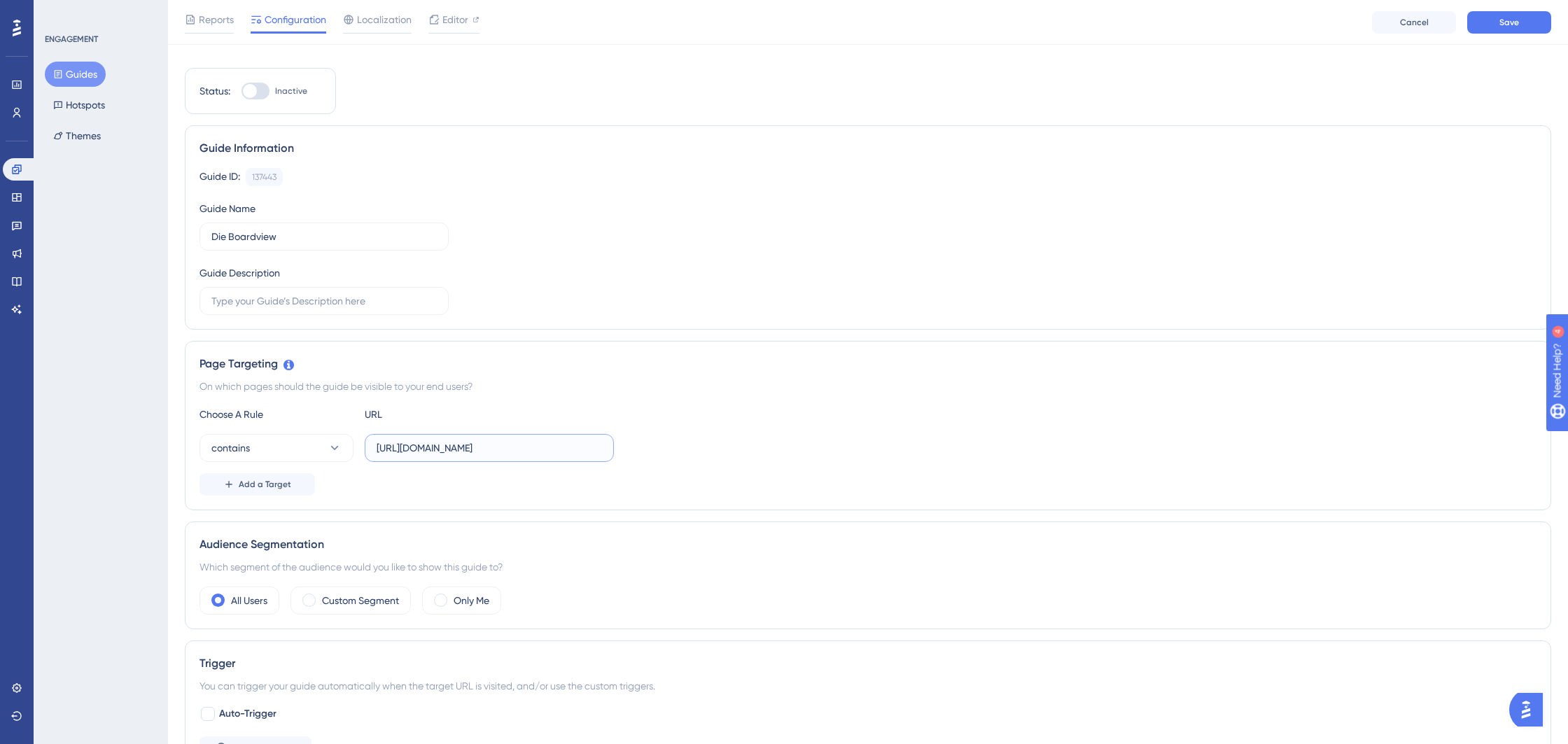
scroll to position [0, 0]
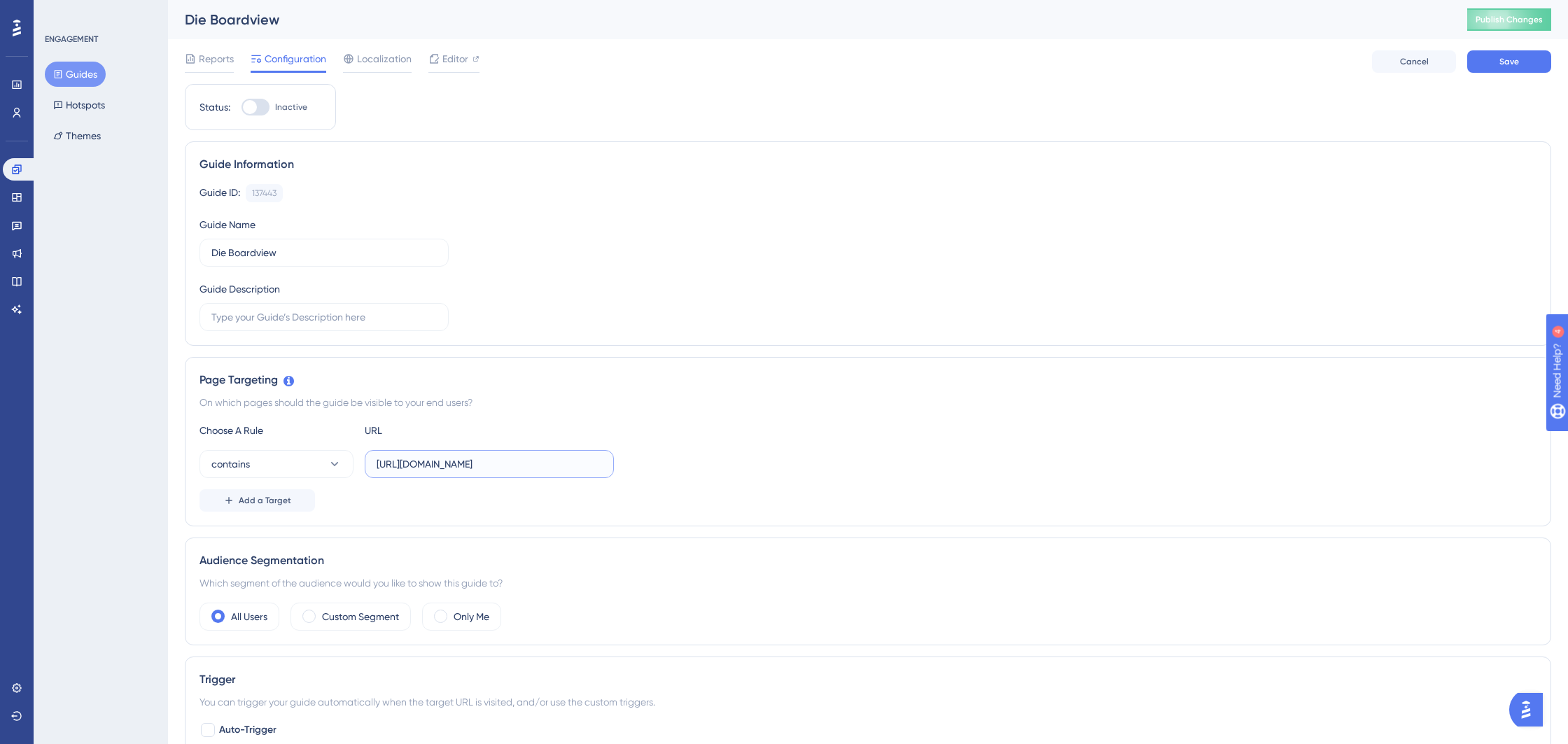
type input "https://behive.biz/behive"
click at [257, 110] on div at bounding box center [256, 106] width 28 height 17
click at [242, 108] on input "Inactive" at bounding box center [241, 107] width 1 height 1
checkbox input "true"
click at [1520, 61] on button "Save" at bounding box center [1509, 61] width 84 height 22
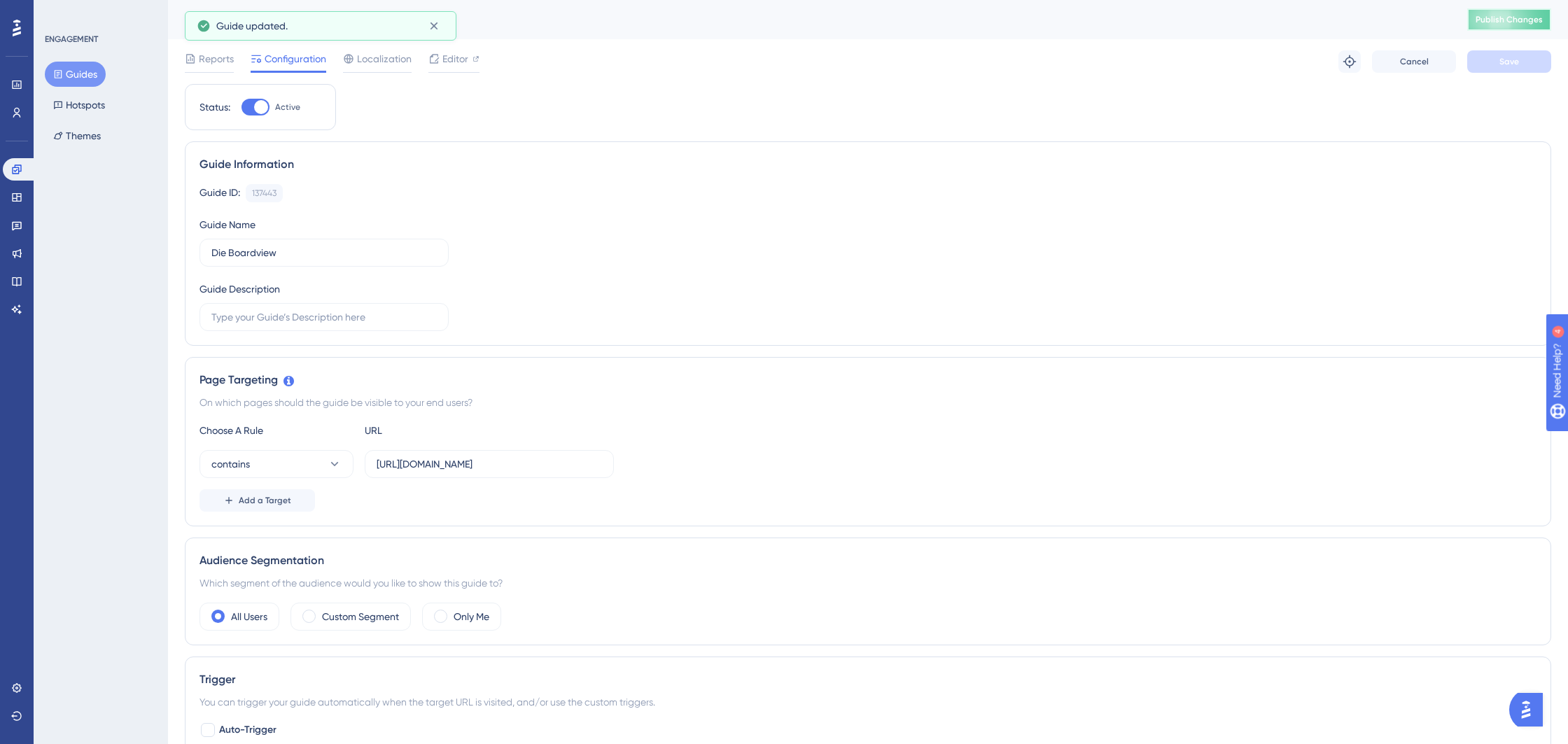
click at [1499, 25] on button "Publish Changes" at bounding box center [1509, 19] width 84 height 22
click at [82, 81] on button "Guides" at bounding box center [75, 74] width 61 height 25
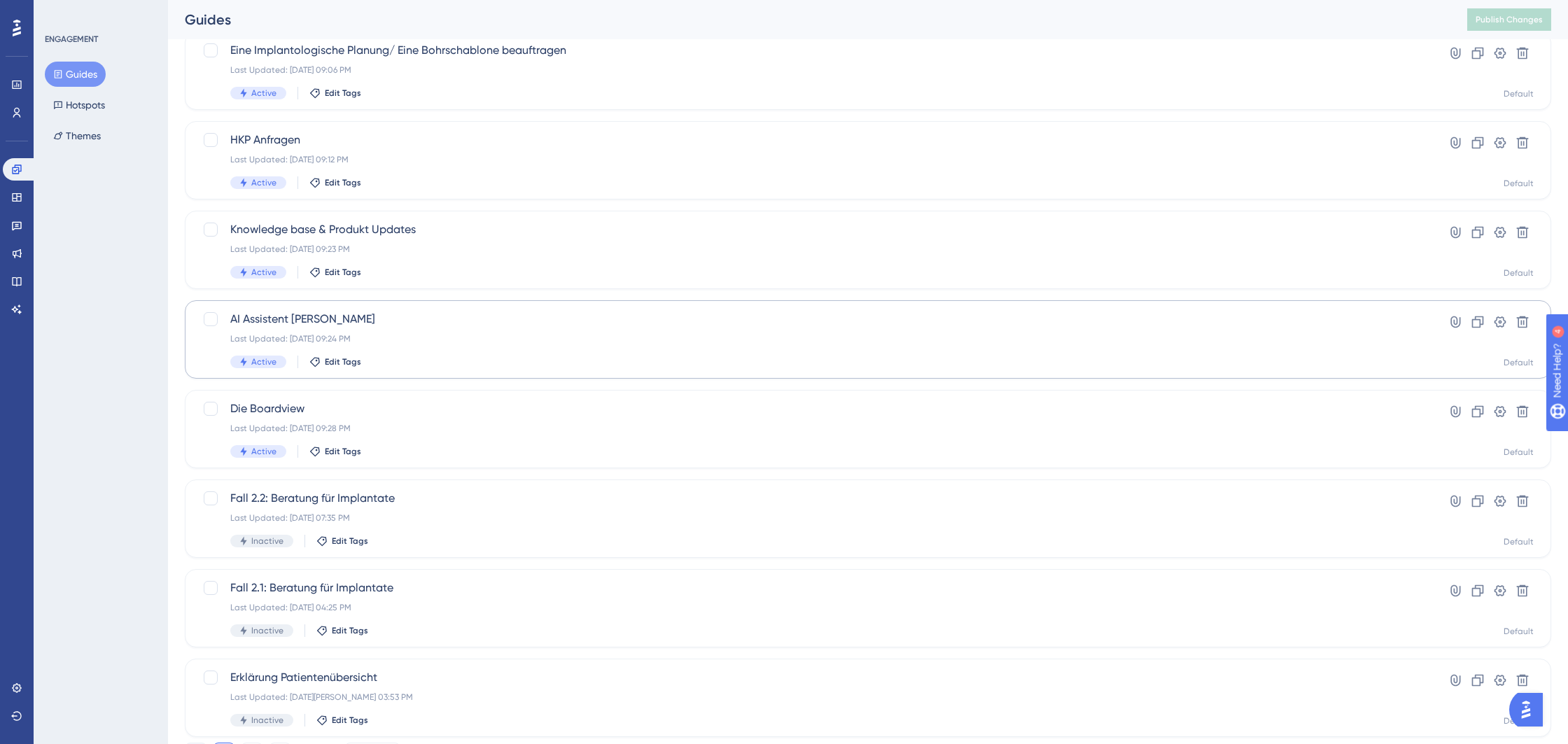
scroll to position [343, 0]
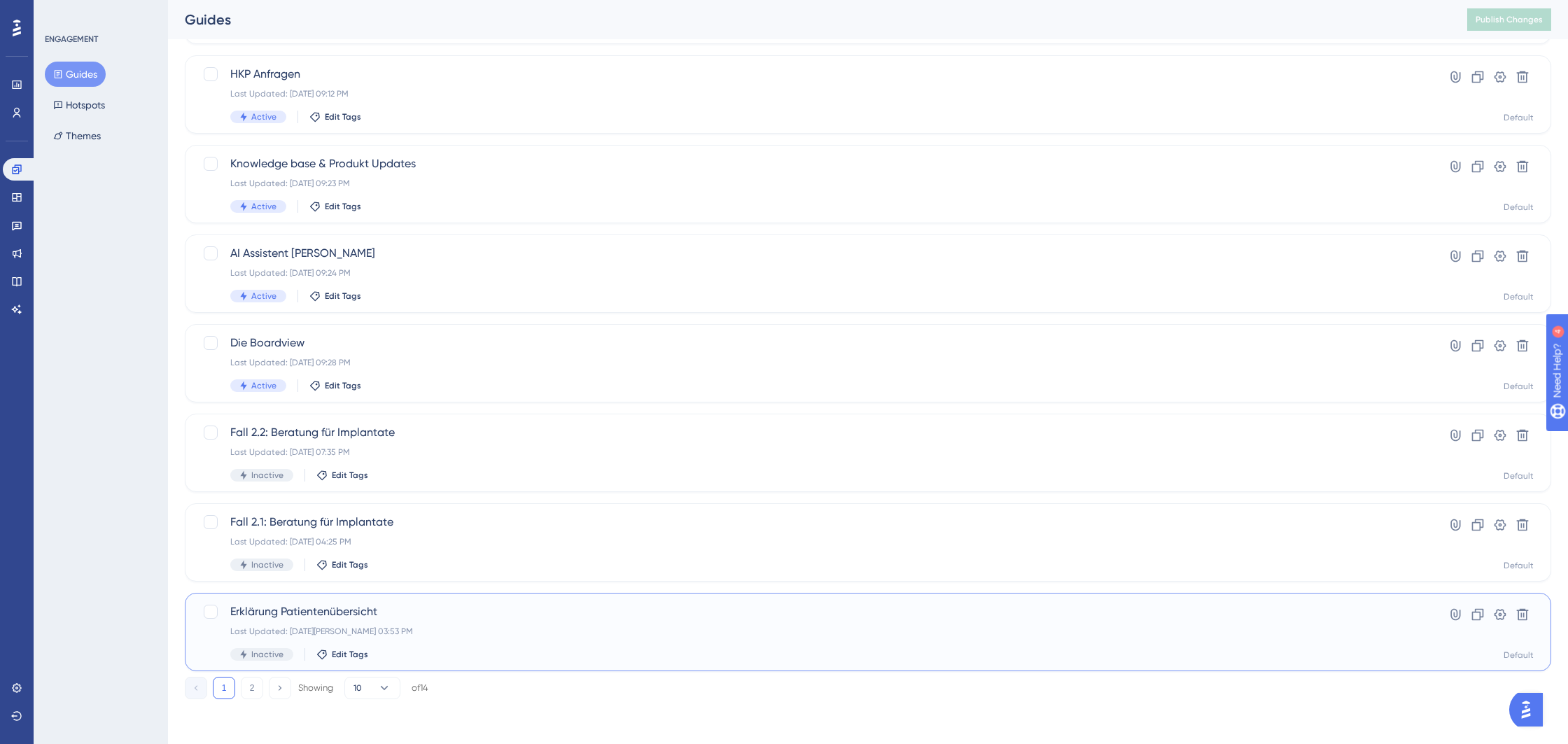
click at [414, 619] on span "Erklärung Patientenübersicht" at bounding box center [812, 611] width 1163 height 17
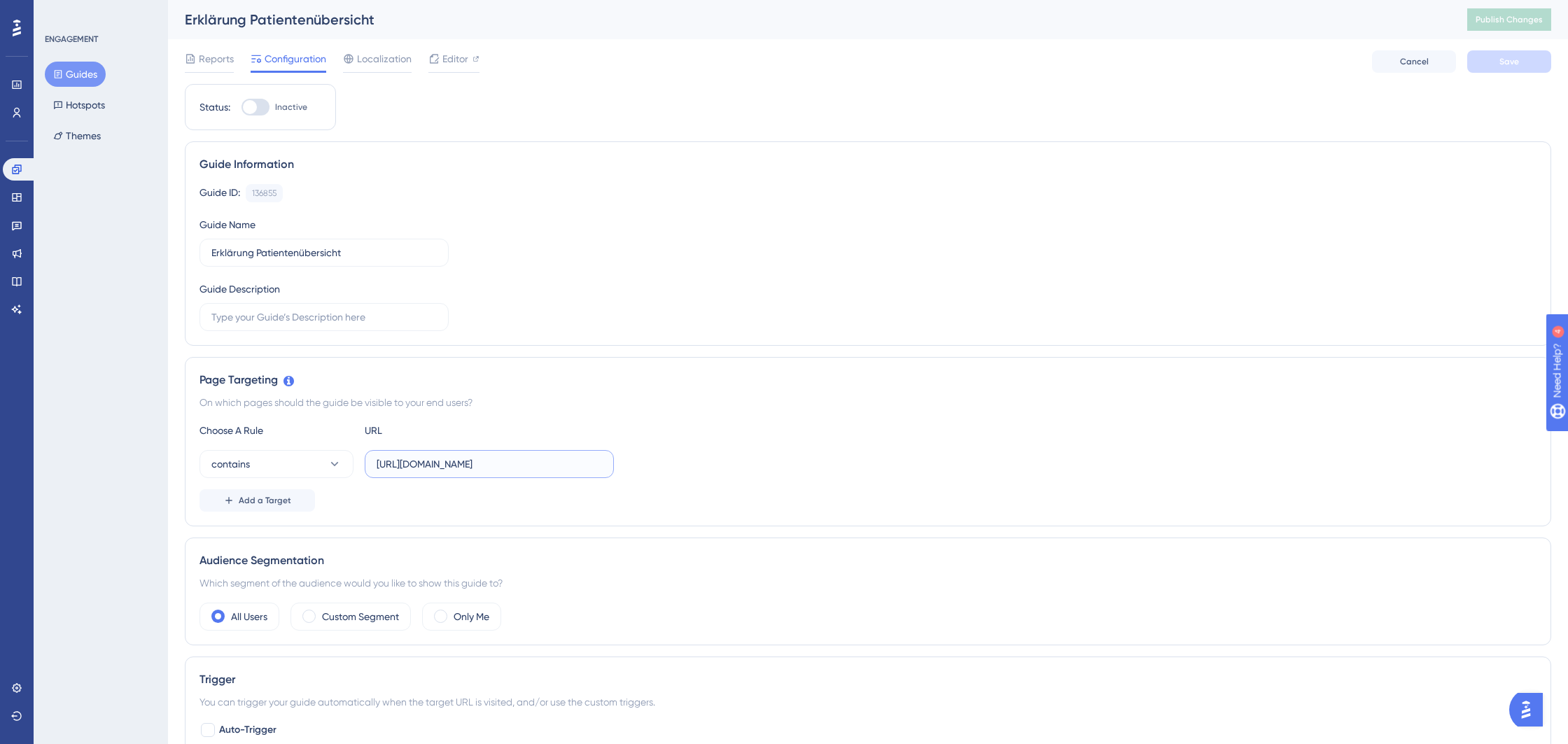
drag, startPoint x: 574, startPoint y: 468, endPoint x: 473, endPoint y: 464, distance: 101.1
click at [468, 462] on input "https://behive.biz/Mediflow/#!Patienten" at bounding box center [489, 465] width 226 height 16
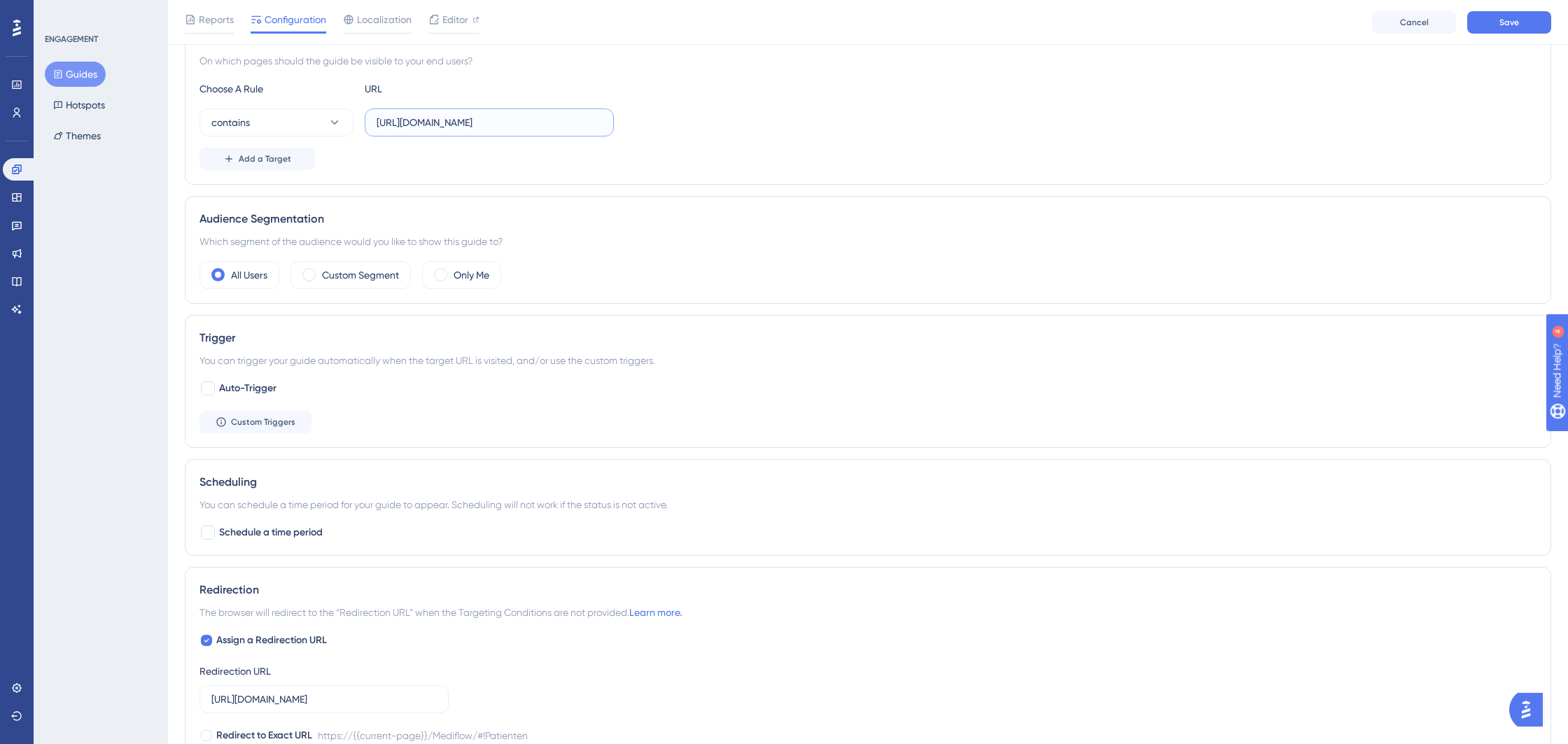
scroll to position [395, 0]
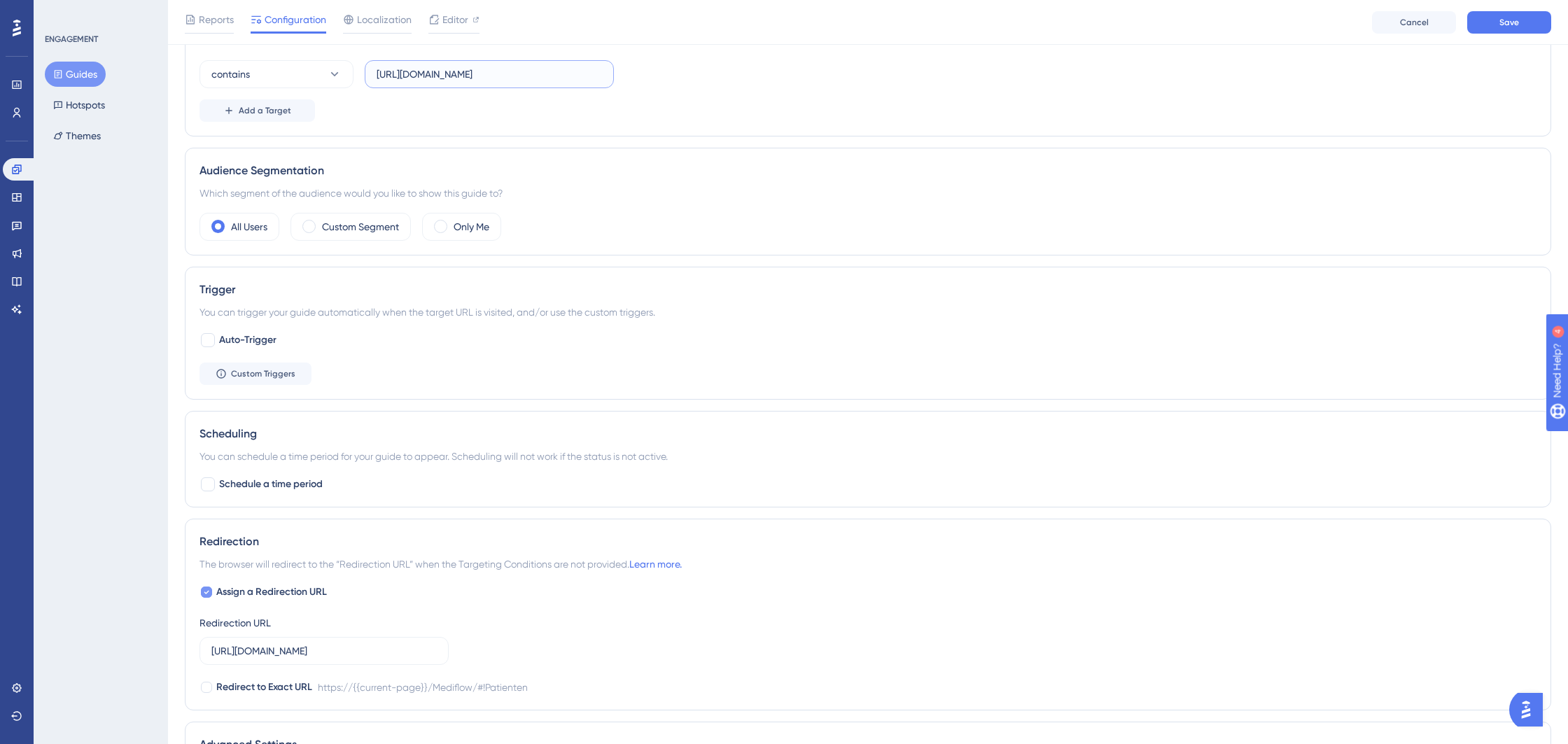
type input "https://behive.biz/behive"
drag, startPoint x: 258, startPoint y: 592, endPoint x: 249, endPoint y: 589, distance: 9.5
click at [257, 592] on span "Assign a Redirection URL" at bounding box center [271, 592] width 111 height 17
checkbox input "false"
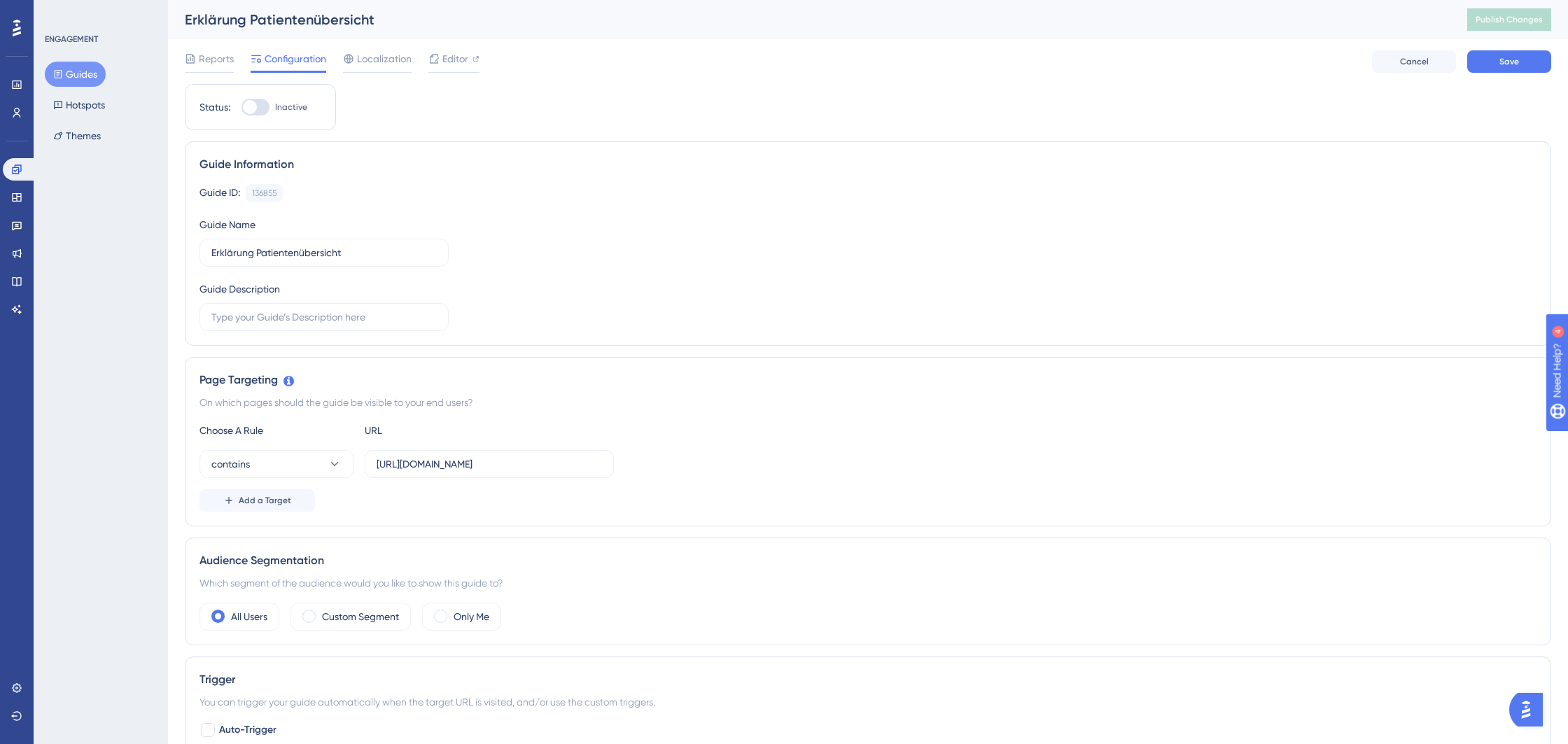
click at [257, 112] on div at bounding box center [256, 106] width 28 height 17
click at [242, 108] on input "Inactive" at bounding box center [241, 107] width 1 height 1
checkbox input "true"
click at [1493, 62] on button "Save" at bounding box center [1509, 61] width 84 height 22
click at [1499, 22] on span "Publish Changes" at bounding box center [1509, 19] width 67 height 11
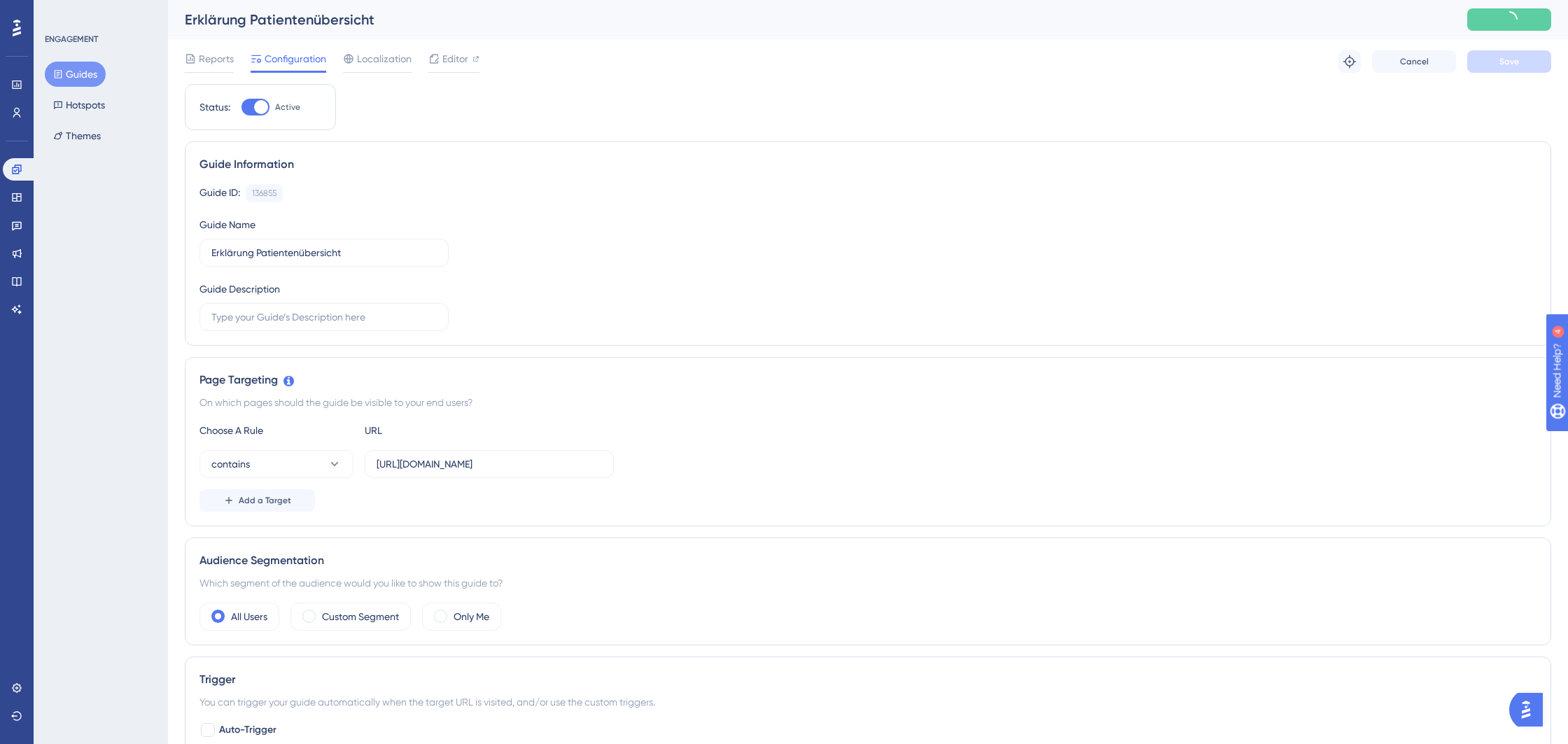
click at [70, 76] on button "Guides" at bounding box center [75, 74] width 61 height 25
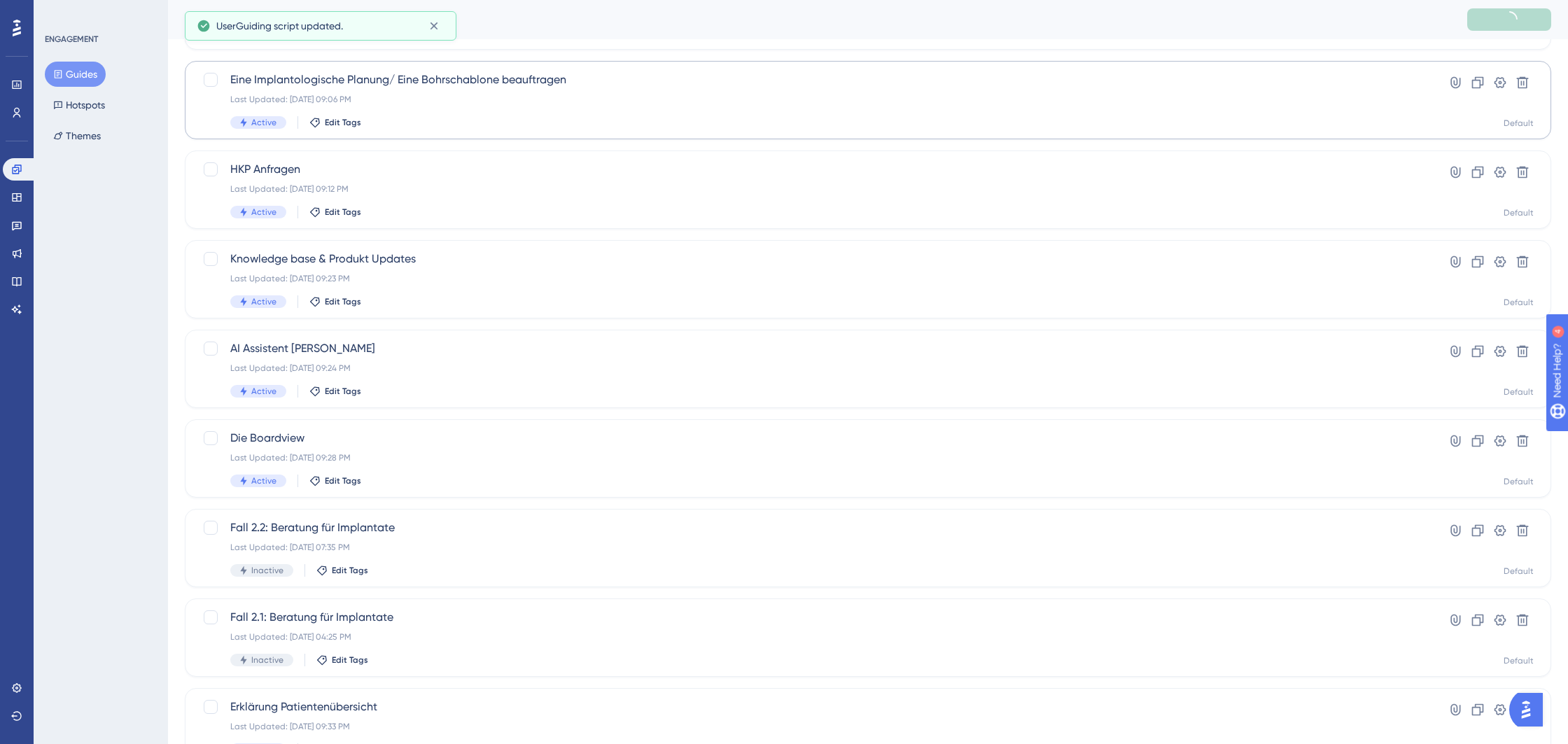
scroll to position [343, 0]
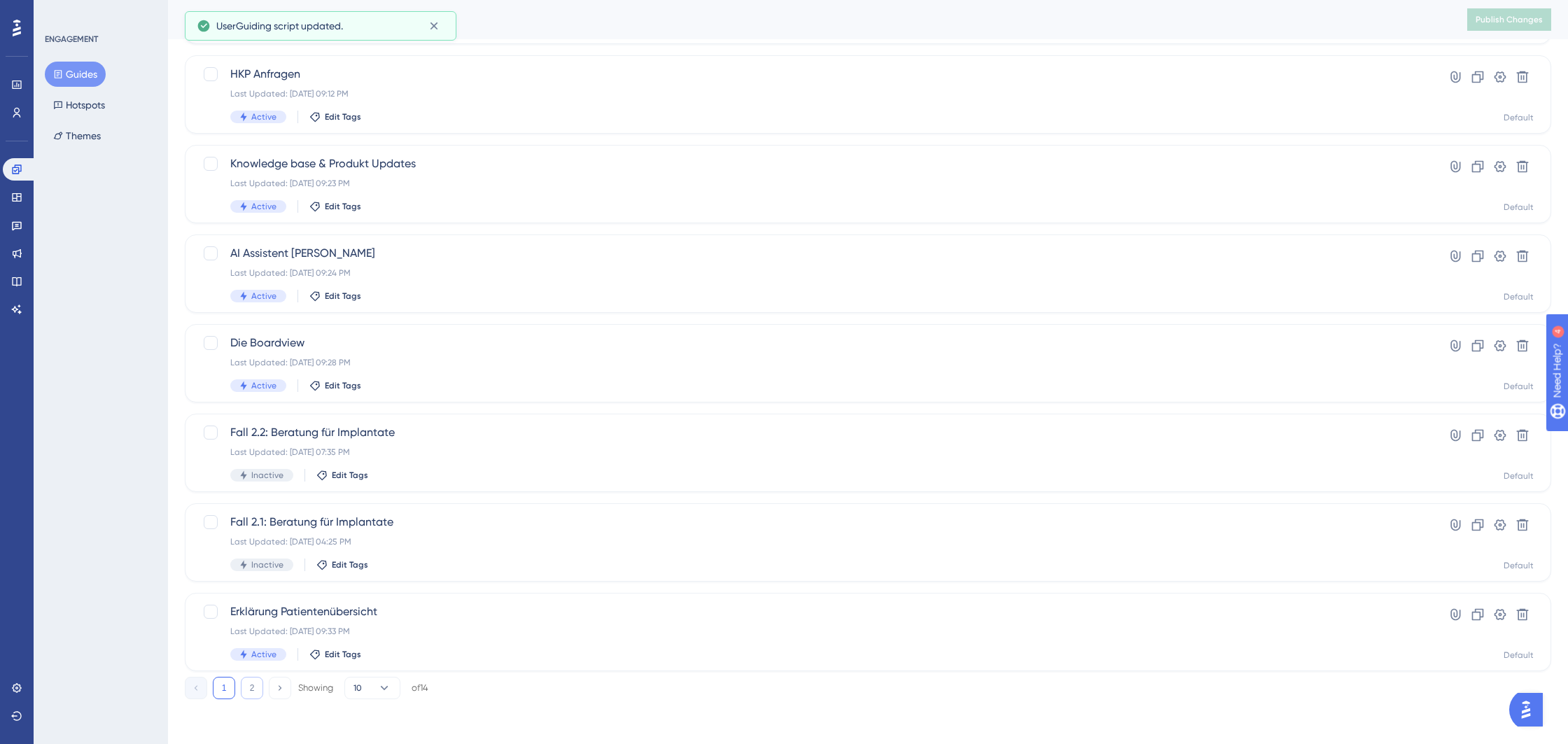
click at [251, 690] on button "2" at bounding box center [251, 688] width 22 height 22
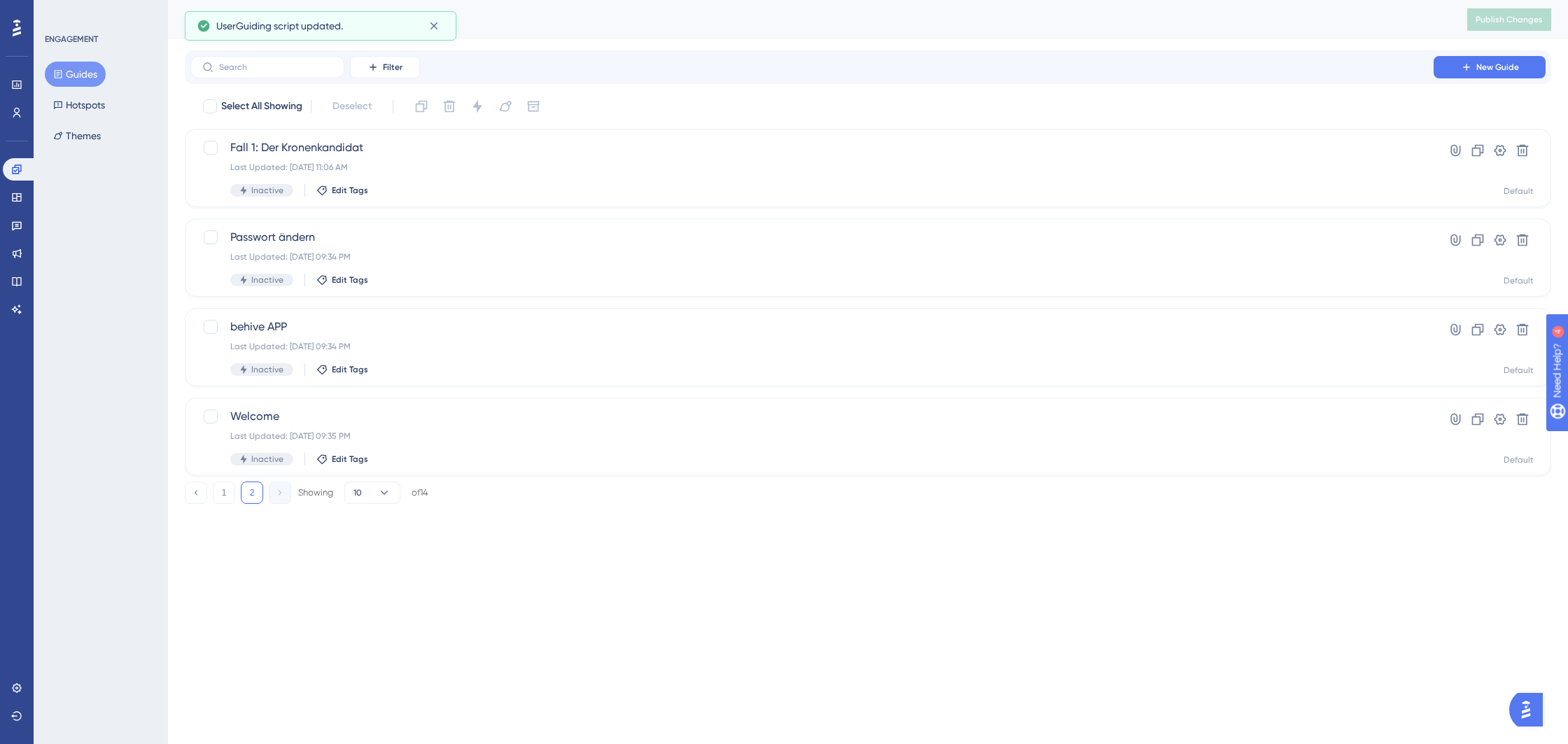
scroll to position [0, 0]
click at [442, 251] on div "Last Updated: 31. Aug. 2025 09:34 PM" at bounding box center [812, 256] width 1163 height 11
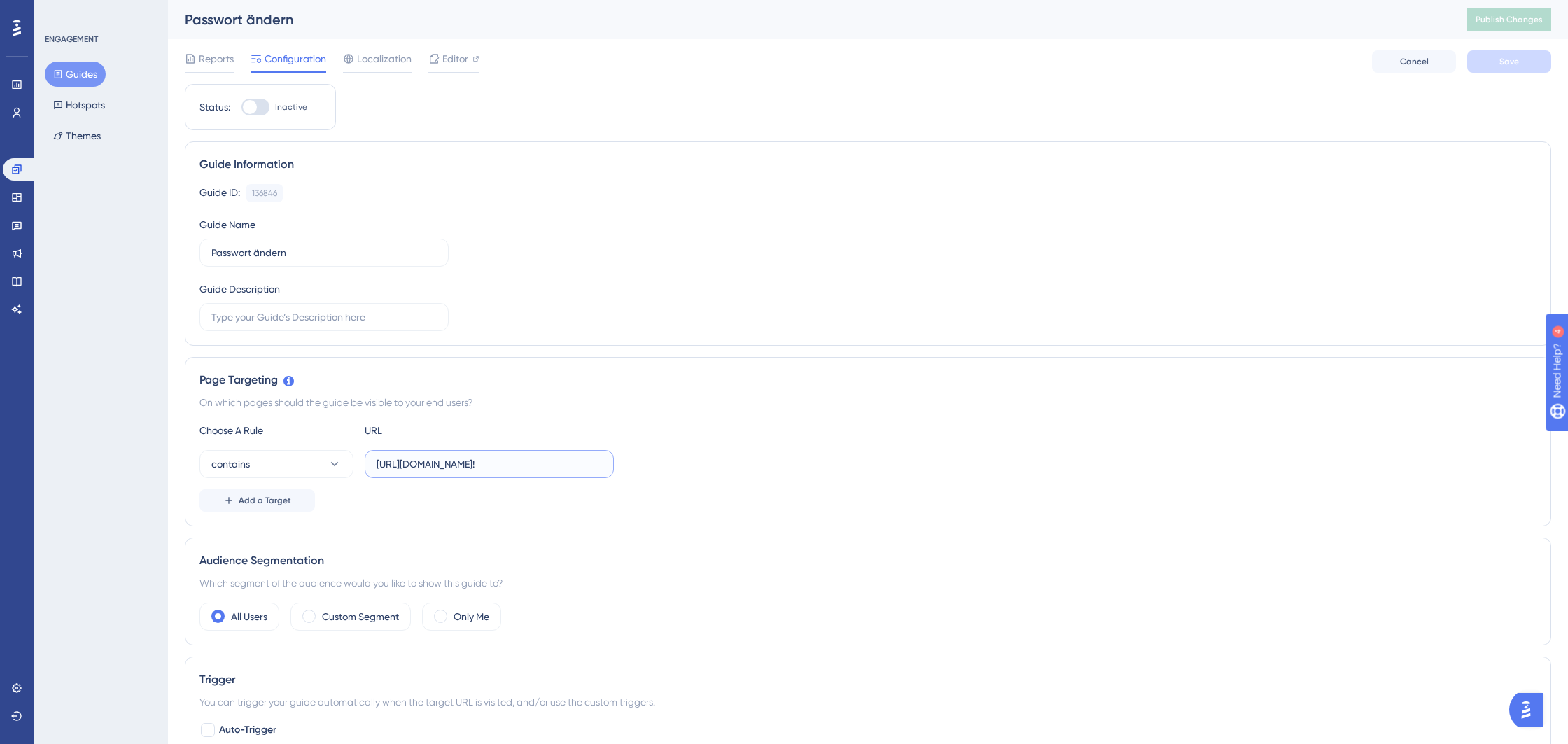
drag, startPoint x: 530, startPoint y: 466, endPoint x: 468, endPoint y: 463, distance: 62.1
click at [466, 463] on input "https://behive.biz/Mediflow/#!" at bounding box center [489, 465] width 226 height 16
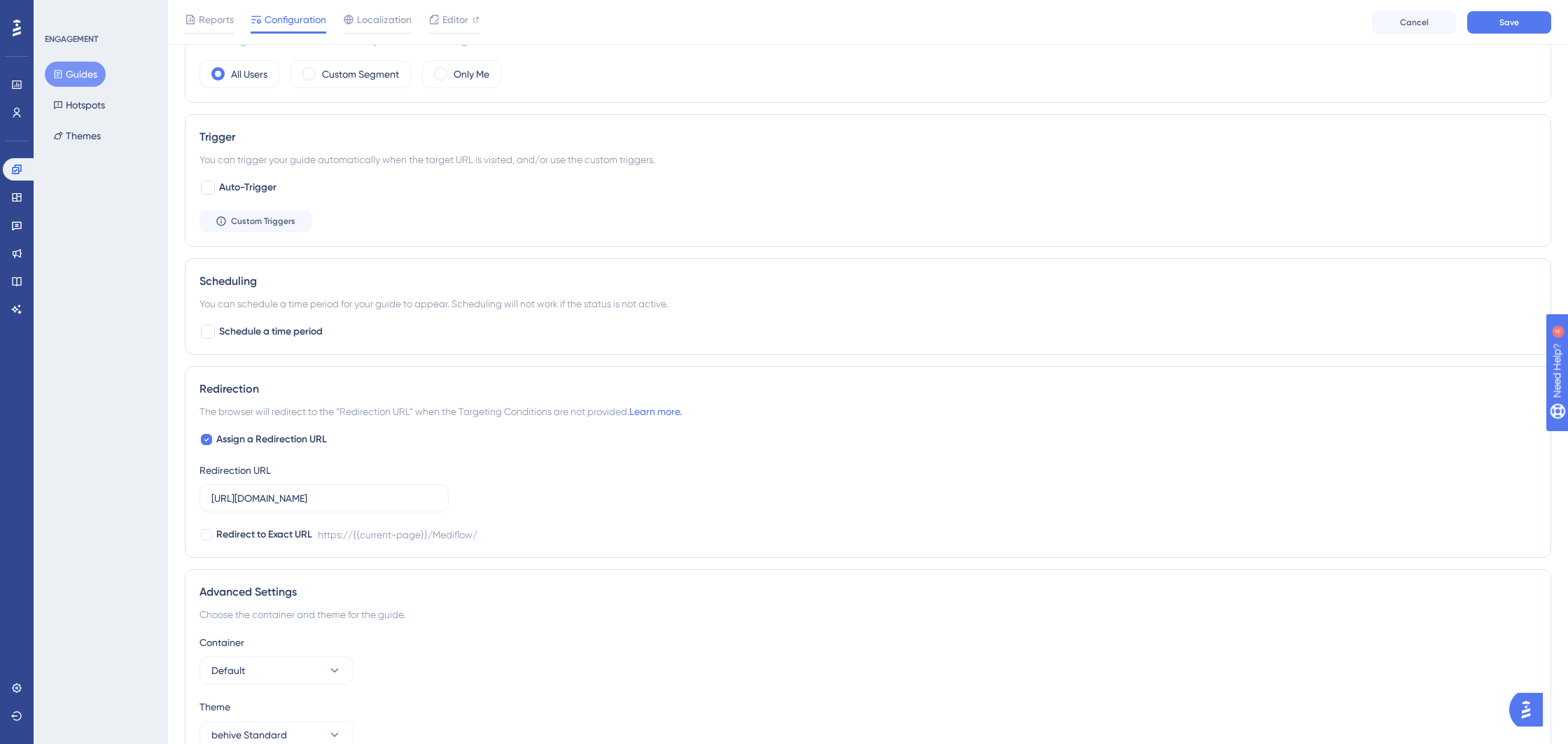
scroll to position [624, 0]
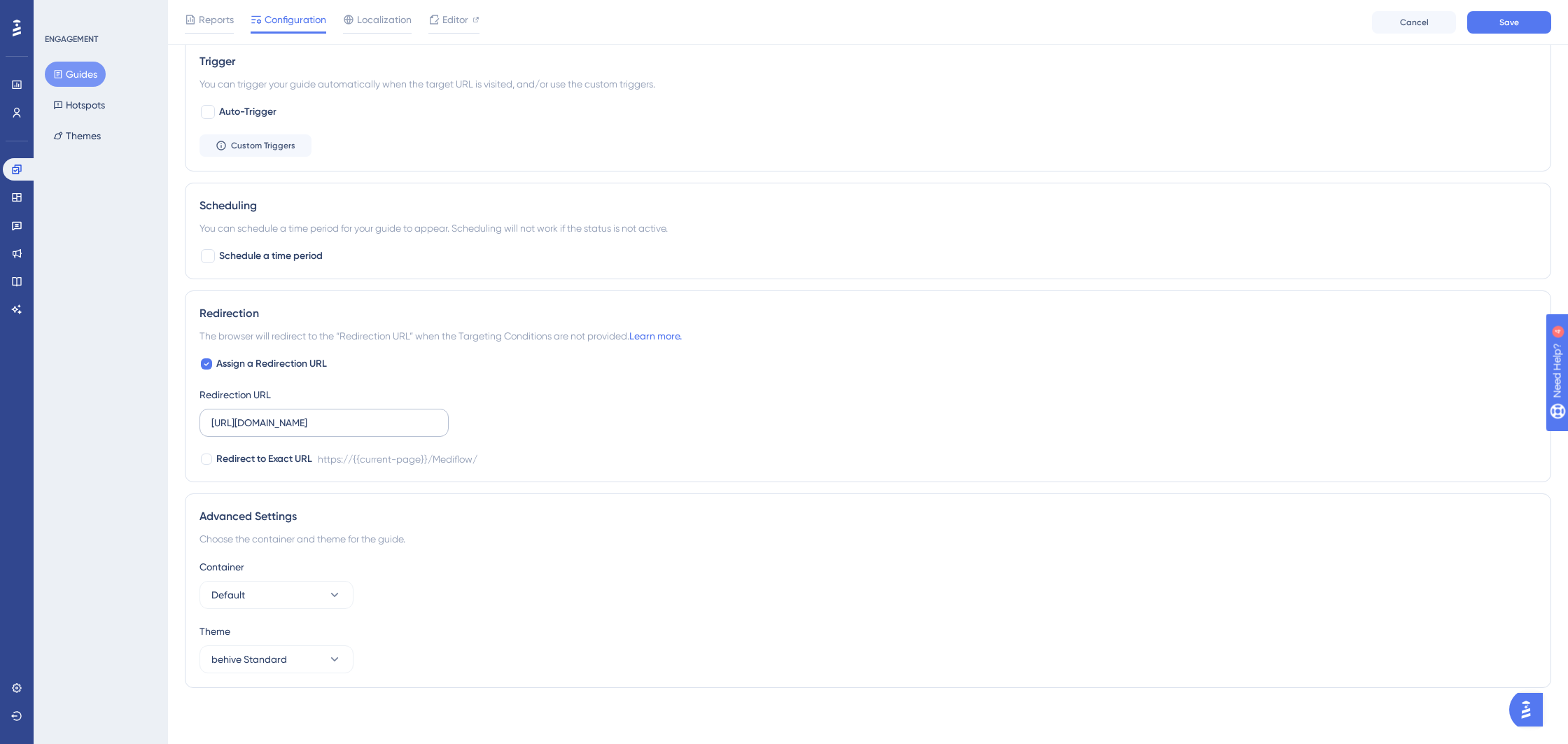
type input "https://behive.biz/behive"
click at [357, 418] on input "https://behive.biz/Mediflow/" at bounding box center [324, 423] width 226 height 16
click at [205, 364] on icon at bounding box center [206, 364] width 5 height 11
checkbox input "false"
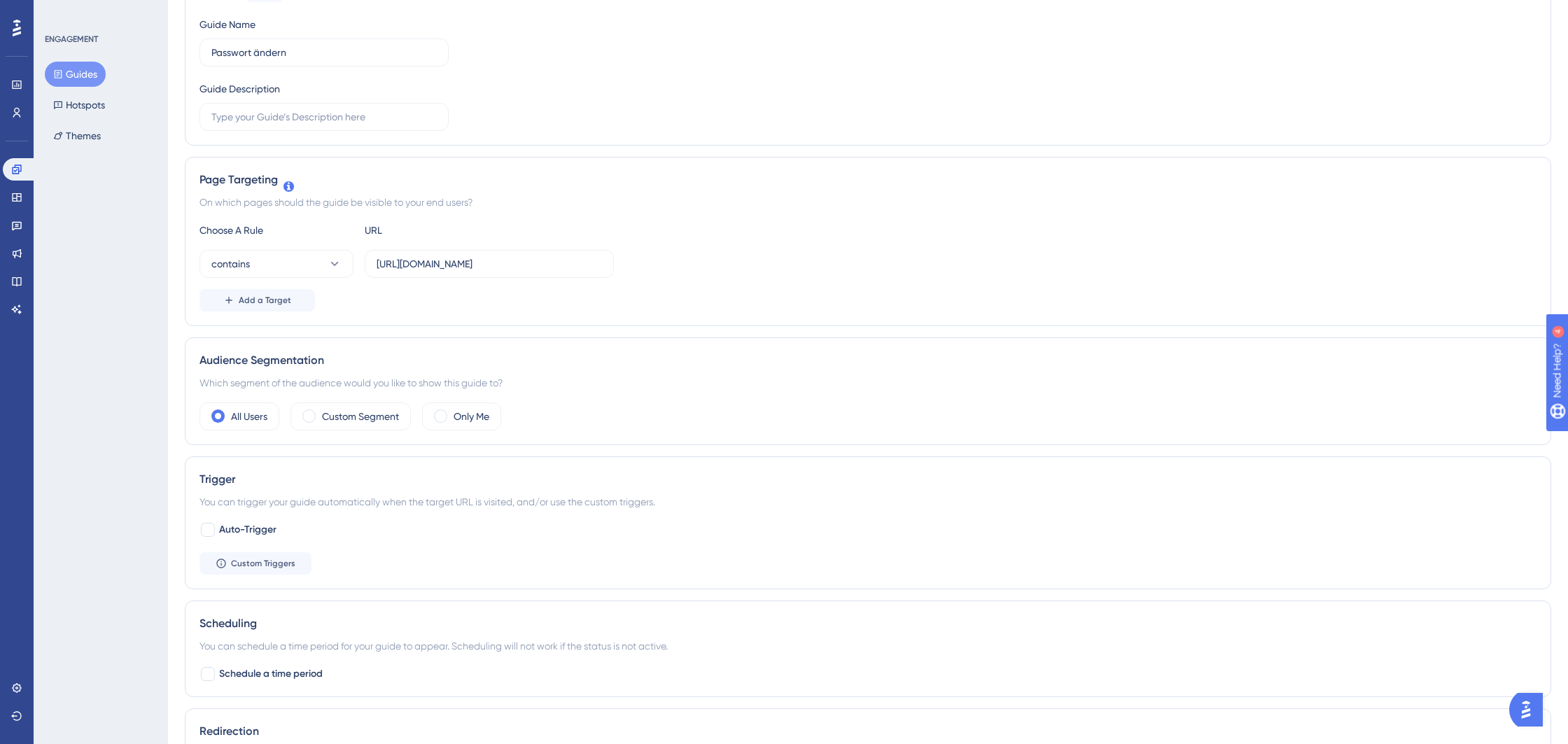
scroll to position [0, 0]
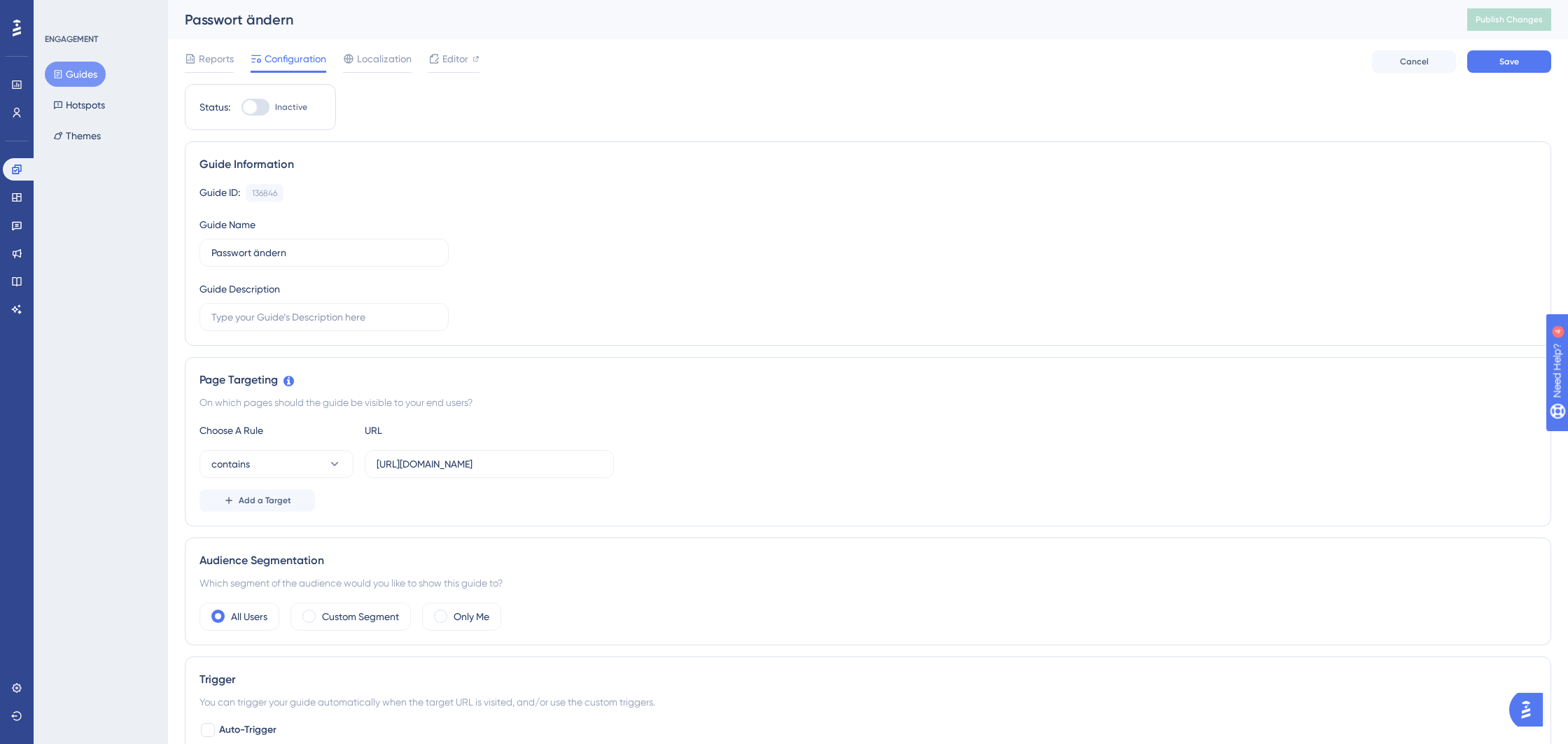
click at [260, 105] on div at bounding box center [256, 106] width 28 height 17
click at [242, 107] on input "Inactive" at bounding box center [241, 107] width 1 height 1
checkbox input "true"
click at [1504, 70] on button "Save" at bounding box center [1509, 61] width 84 height 22
click at [84, 76] on button "Guides" at bounding box center [75, 74] width 61 height 25
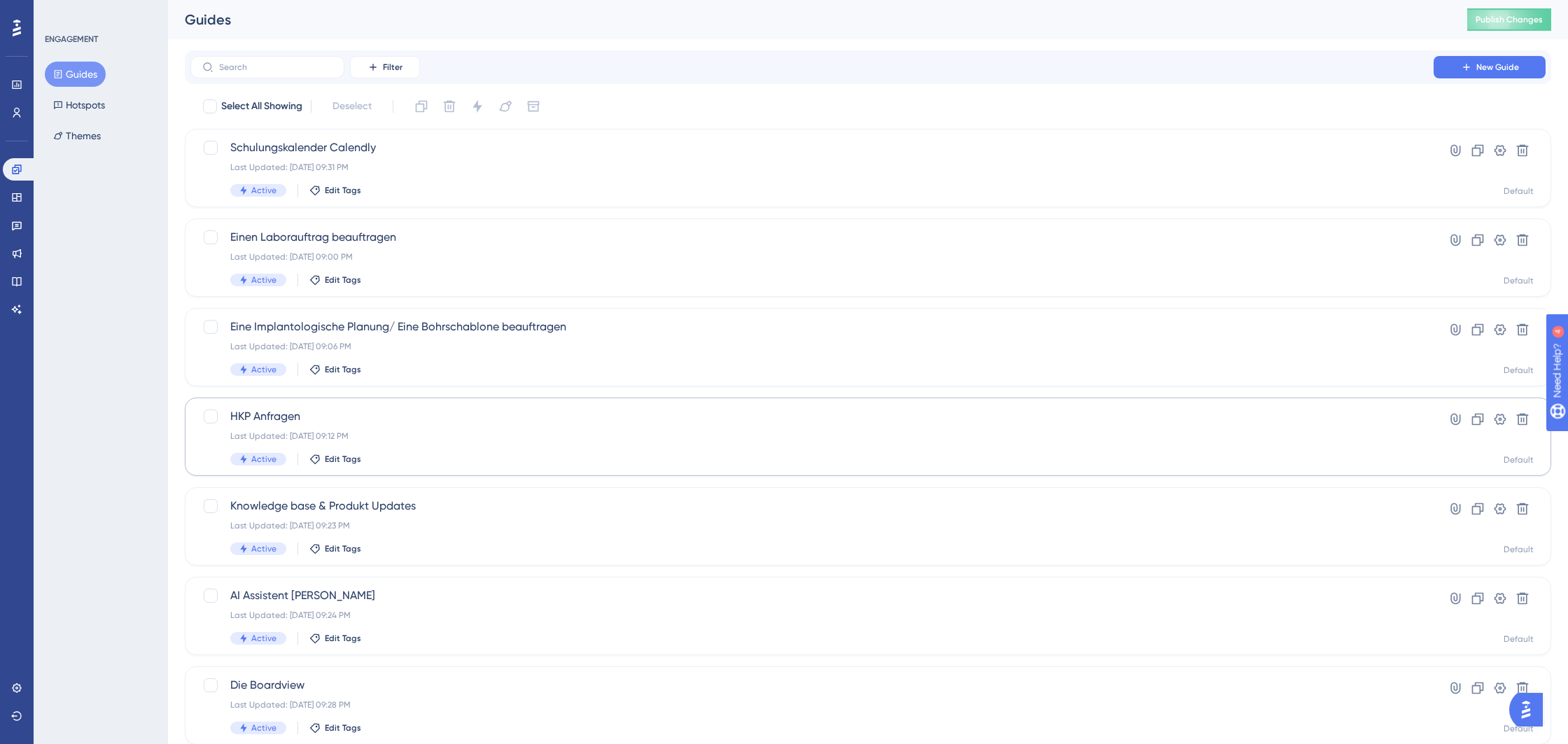
scroll to position [343, 0]
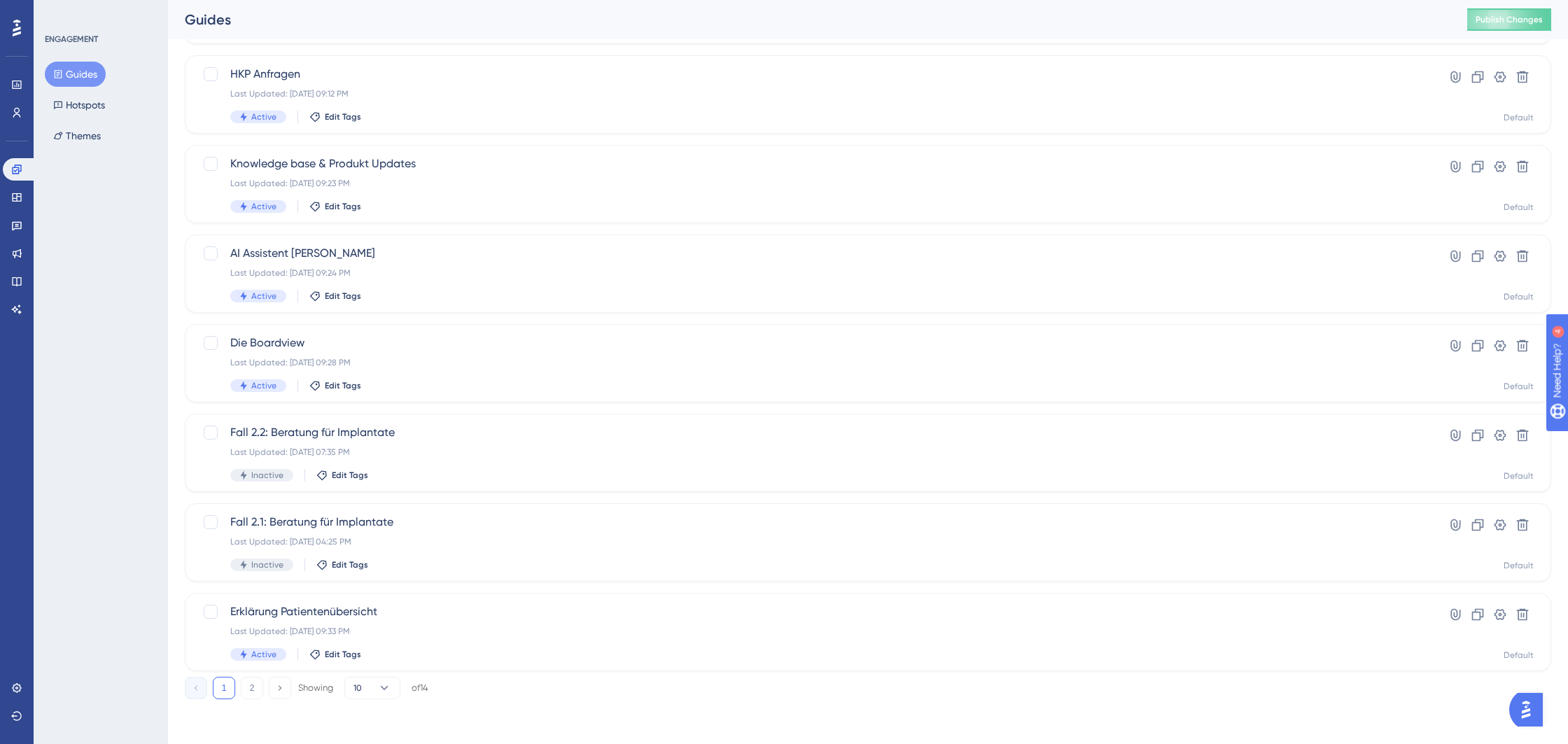
click at [254, 687] on button "2" at bounding box center [251, 688] width 22 height 22
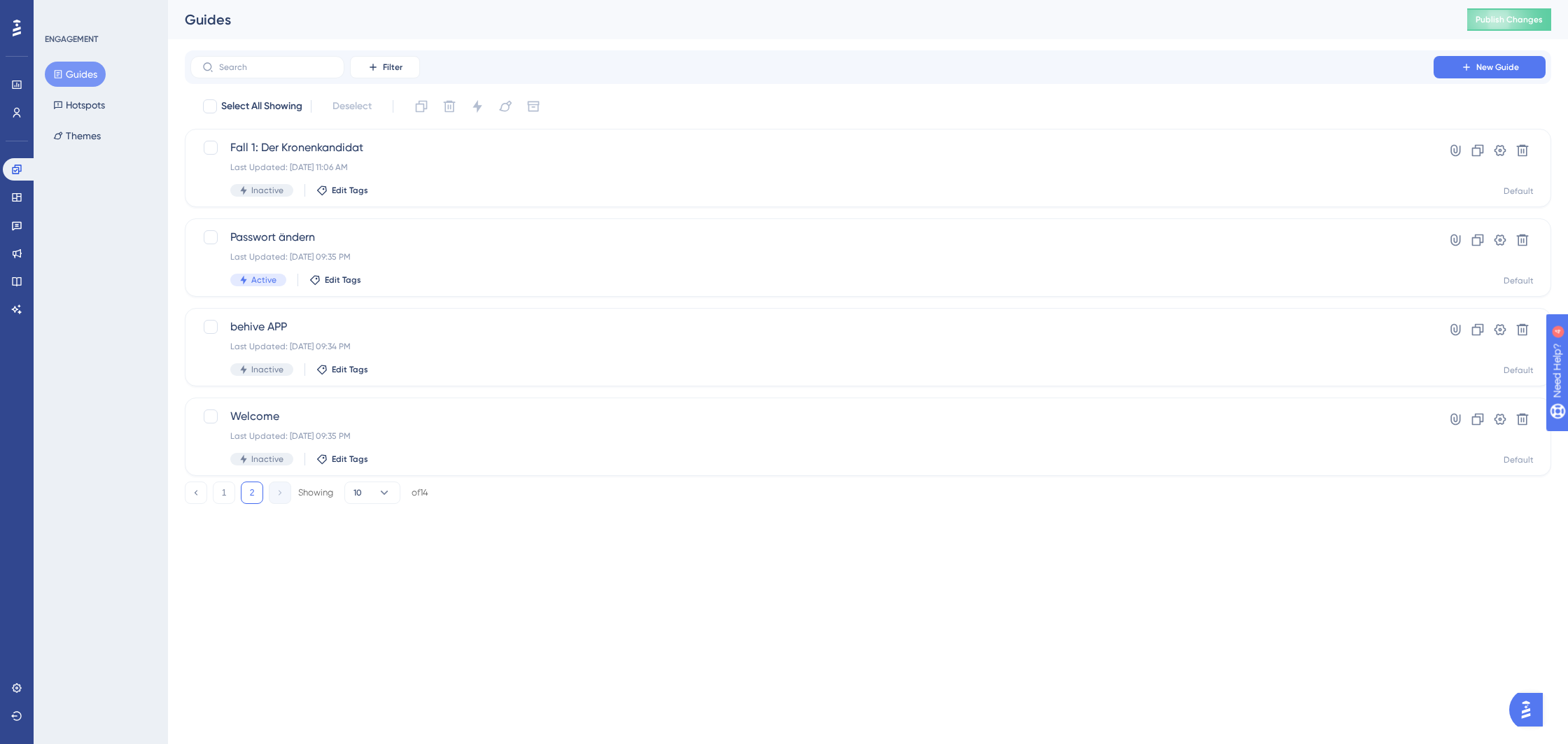
scroll to position [0, 0]
click at [409, 431] on div "Last Updated: 31. Aug. 2025 09:35 PM" at bounding box center [812, 436] width 1163 height 11
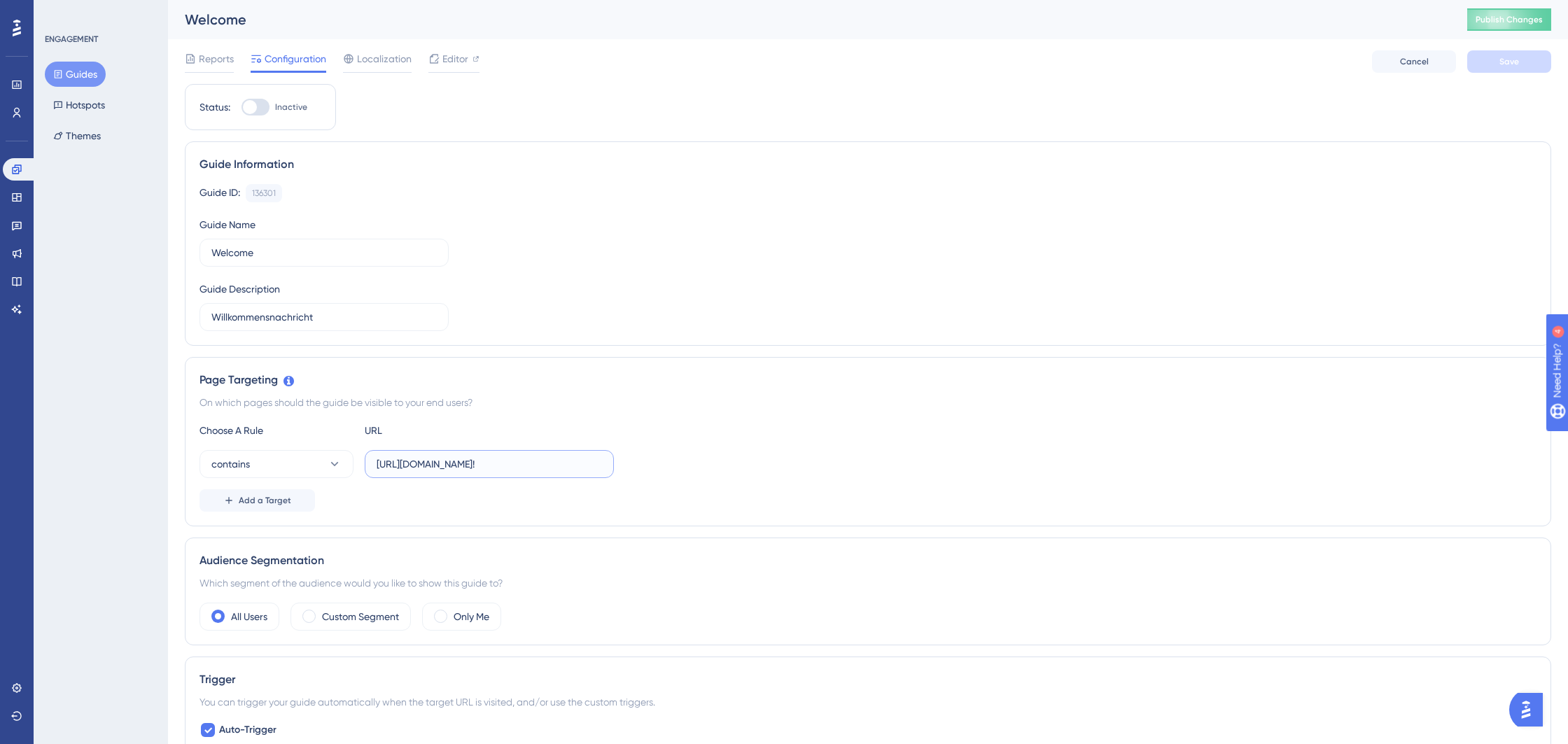
drag, startPoint x: 504, startPoint y: 462, endPoint x: 466, endPoint y: 461, distance: 38.0
click at [466, 461] on input "https://behive.biz/Mediflow/#!" at bounding box center [489, 465] width 226 height 16
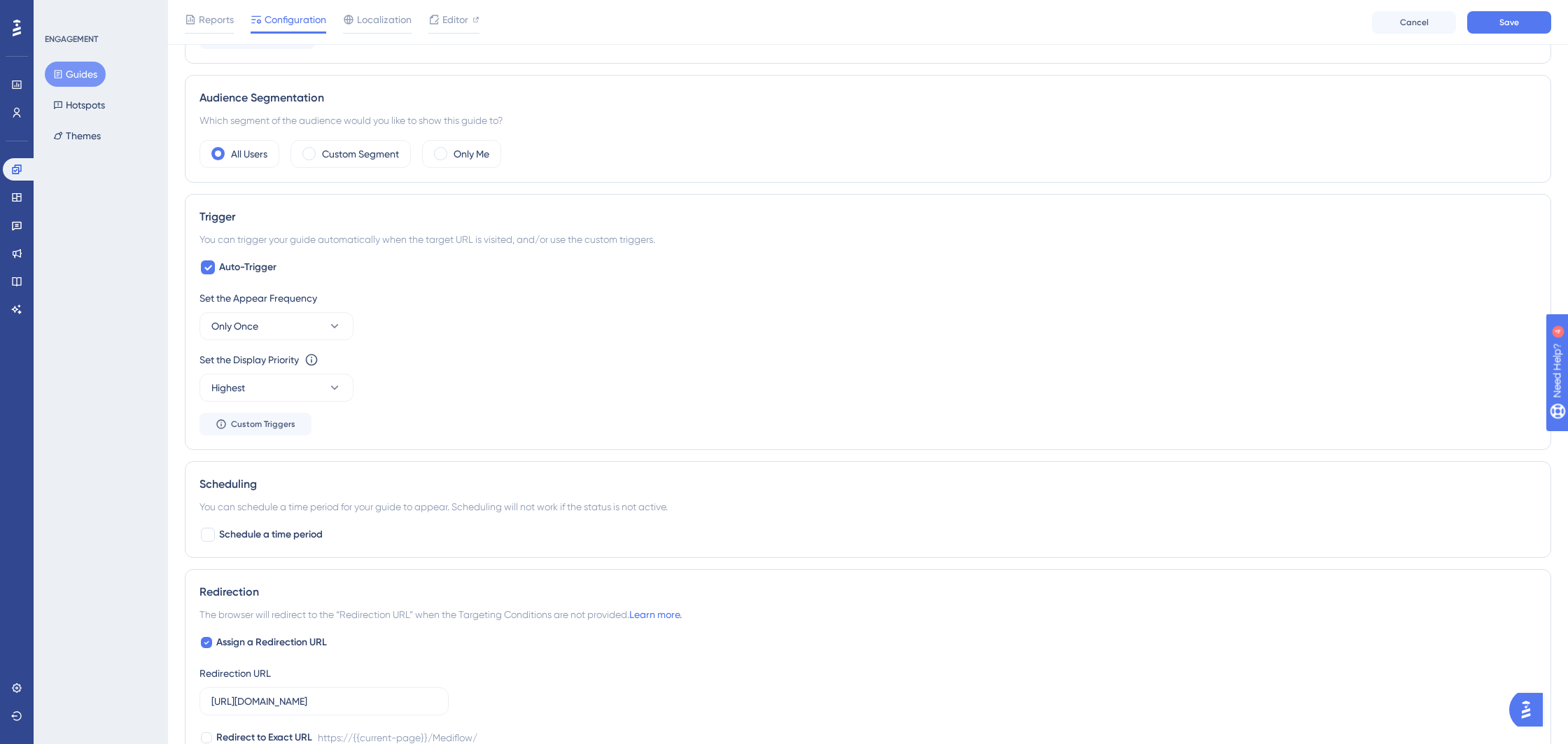
scroll to position [470, 0]
type input "https://behive.biz/behive"
click at [246, 641] on span "Assign a Redirection URL" at bounding box center [271, 640] width 111 height 17
checkbox input "false"
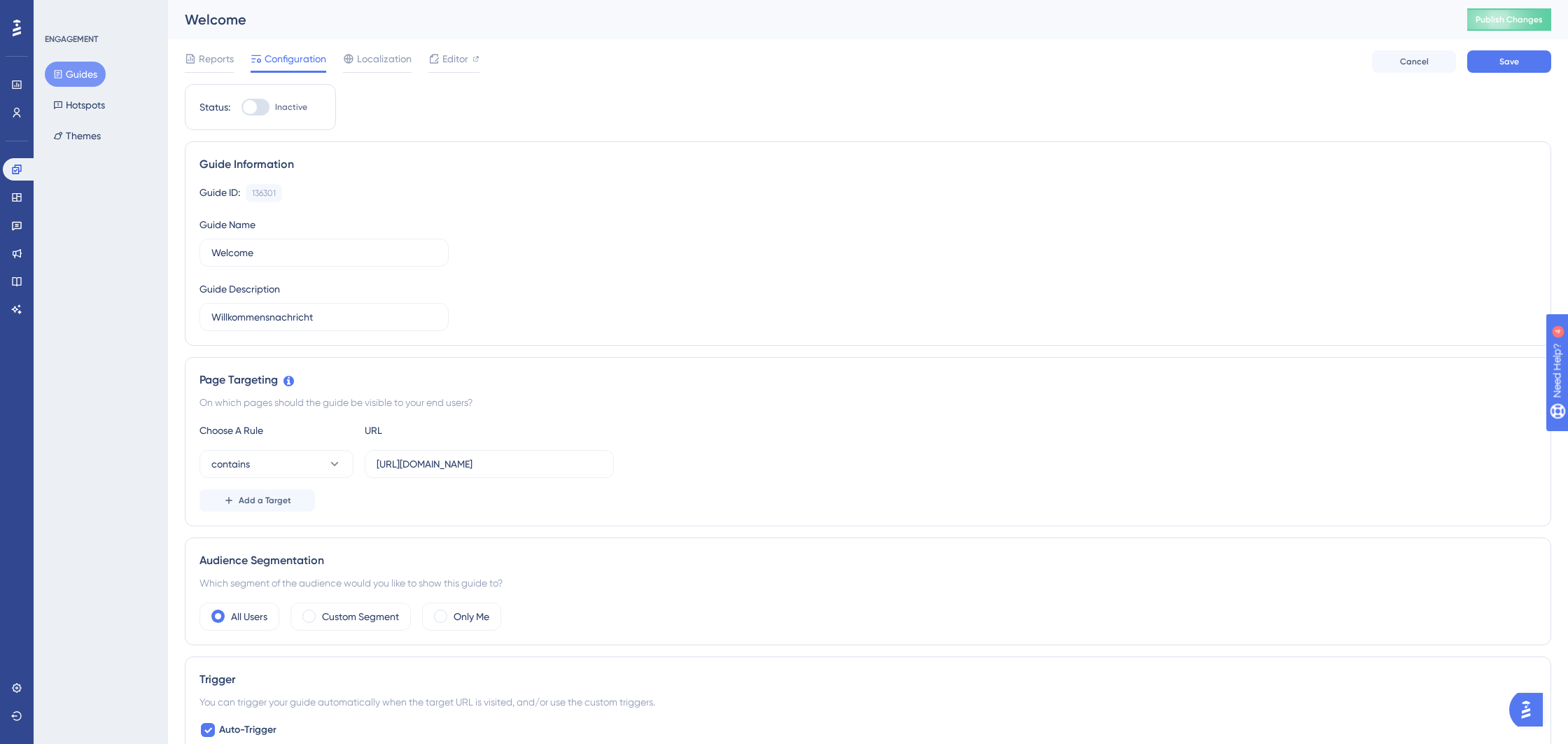
click at [257, 103] on div at bounding box center [256, 106] width 28 height 17
click at [242, 107] on input "Inactive" at bounding box center [241, 107] width 1 height 1
checkbox input "true"
click at [1503, 62] on span "Save" at bounding box center [1509, 61] width 19 height 11
click at [19, 199] on icon at bounding box center [17, 197] width 11 height 11
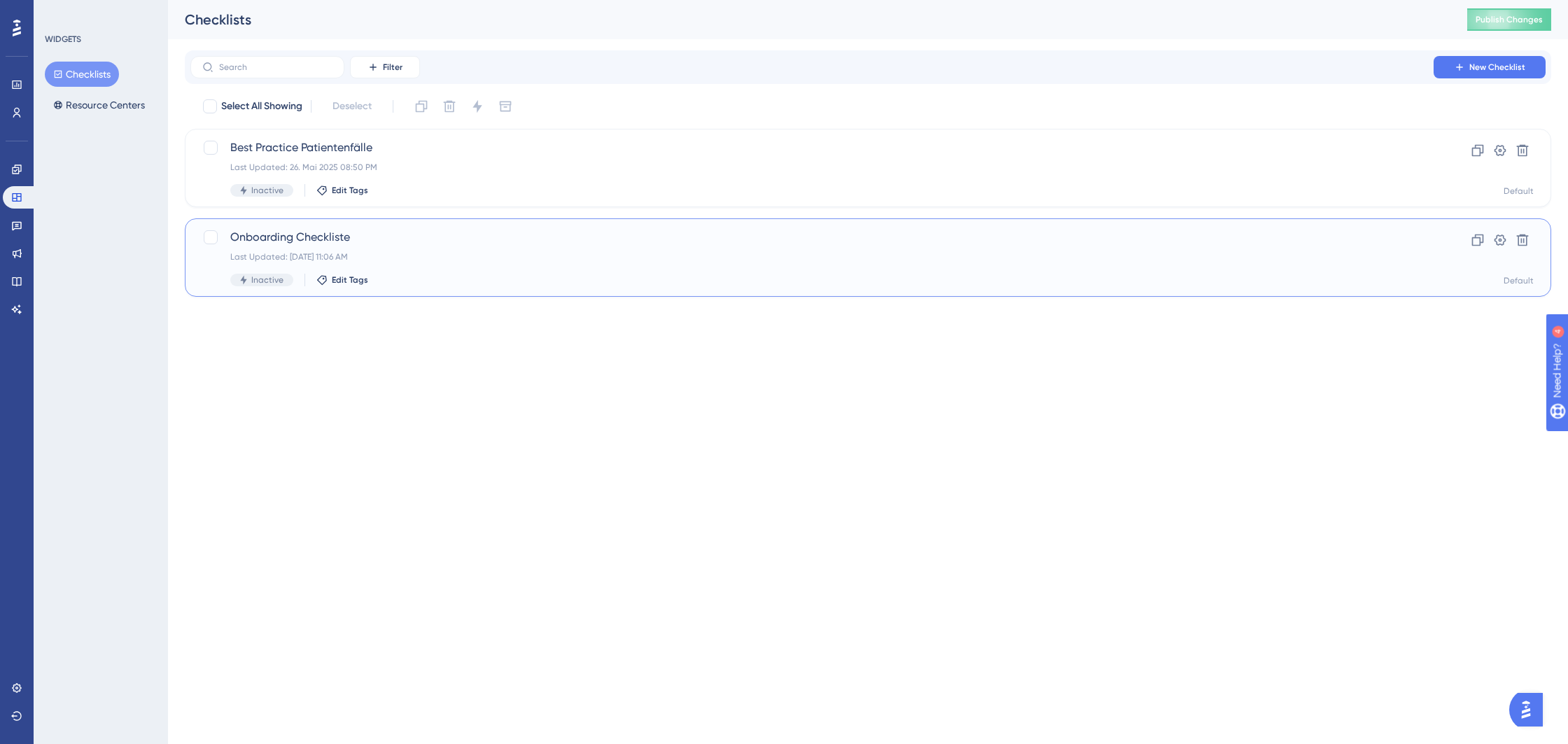
click at [403, 246] on div "Onboarding Checkliste Last Updated: 31. Aug. 2025 11:06 AM Inactive Edit Tags" at bounding box center [812, 257] width 1163 height 57
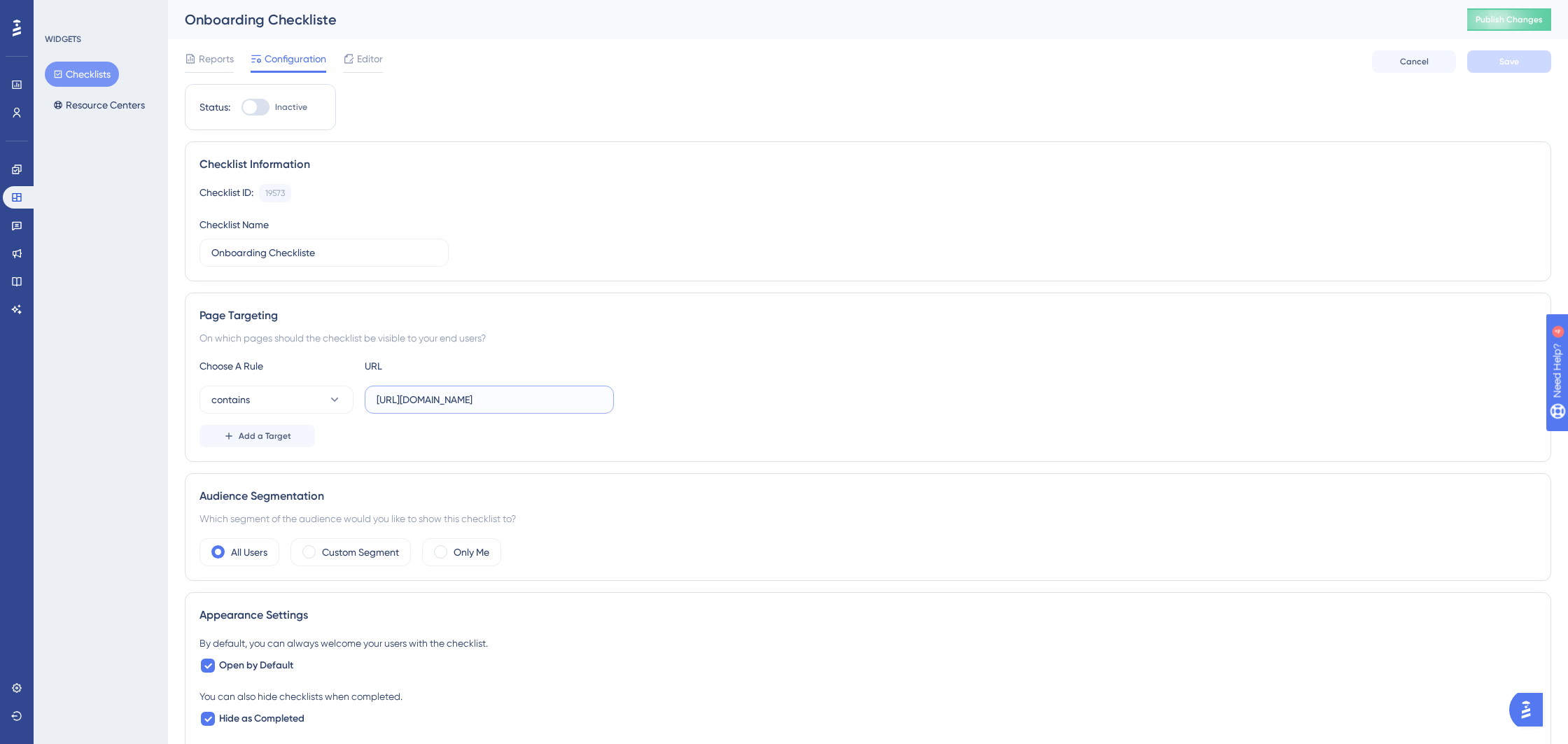
click at [509, 399] on input "https://behive.biz/behive" at bounding box center [489, 400] width 226 height 16
click at [258, 109] on div at bounding box center [256, 106] width 28 height 17
click at [242, 108] on input "Inactive" at bounding box center [241, 107] width 1 height 1
checkbox input "true"
click at [1507, 64] on span "Save" at bounding box center [1509, 61] width 19 height 11
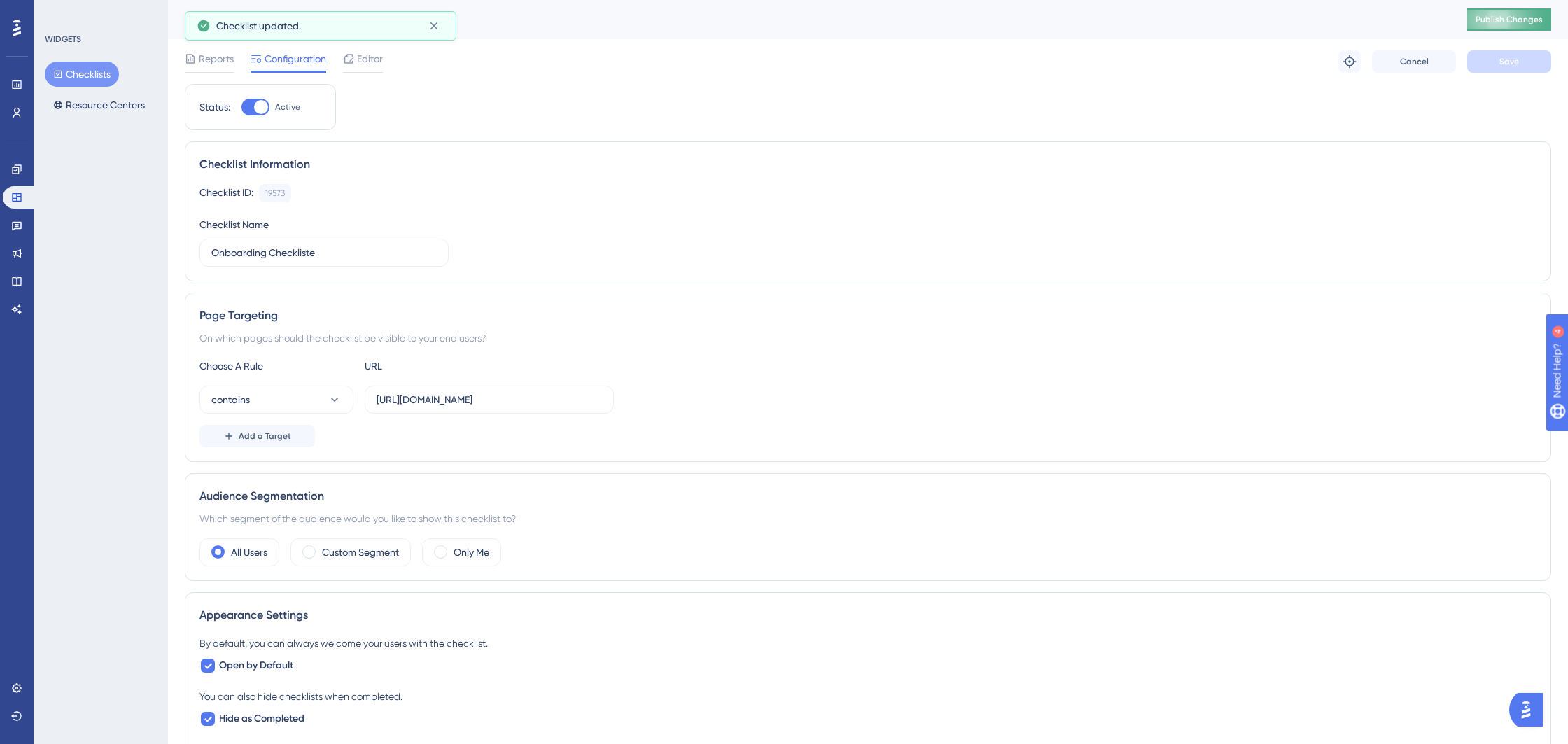
click at [1500, 25] on span "Publish Changes" at bounding box center [1509, 19] width 67 height 11
click at [364, 61] on span "Editor" at bounding box center [369, 58] width 25 height 17
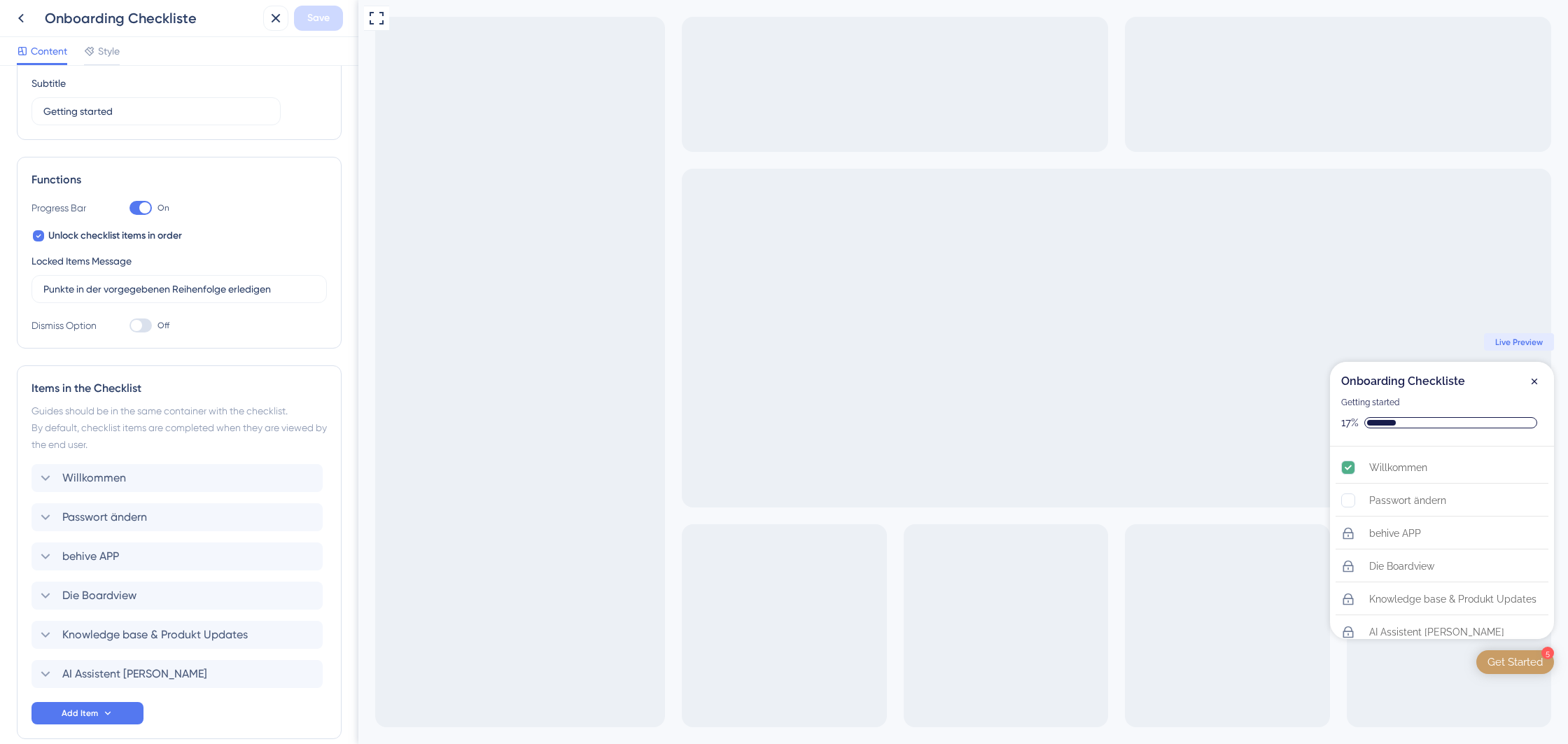
scroll to position [183, 0]
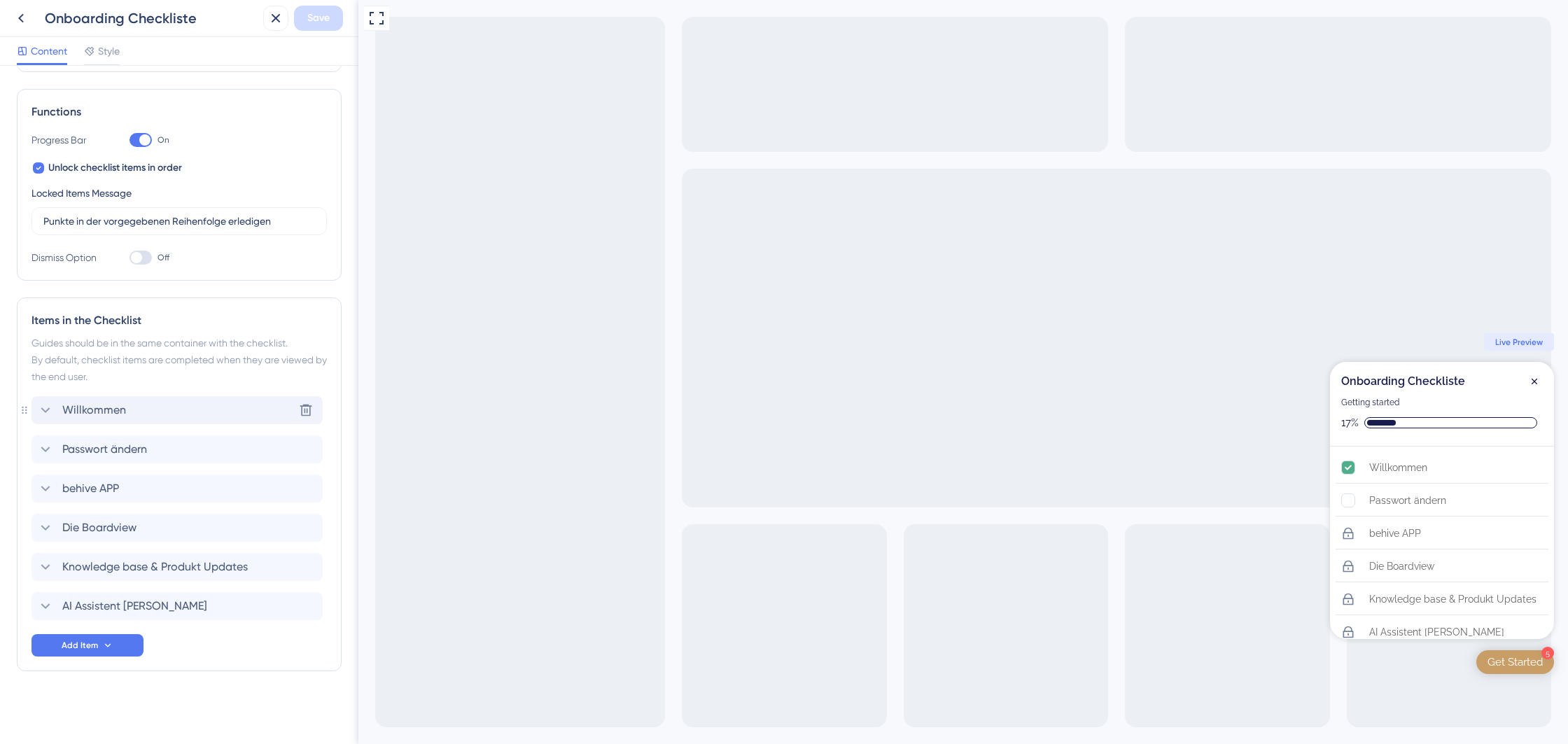
click at [47, 412] on icon at bounding box center [45, 409] width 17 height 17
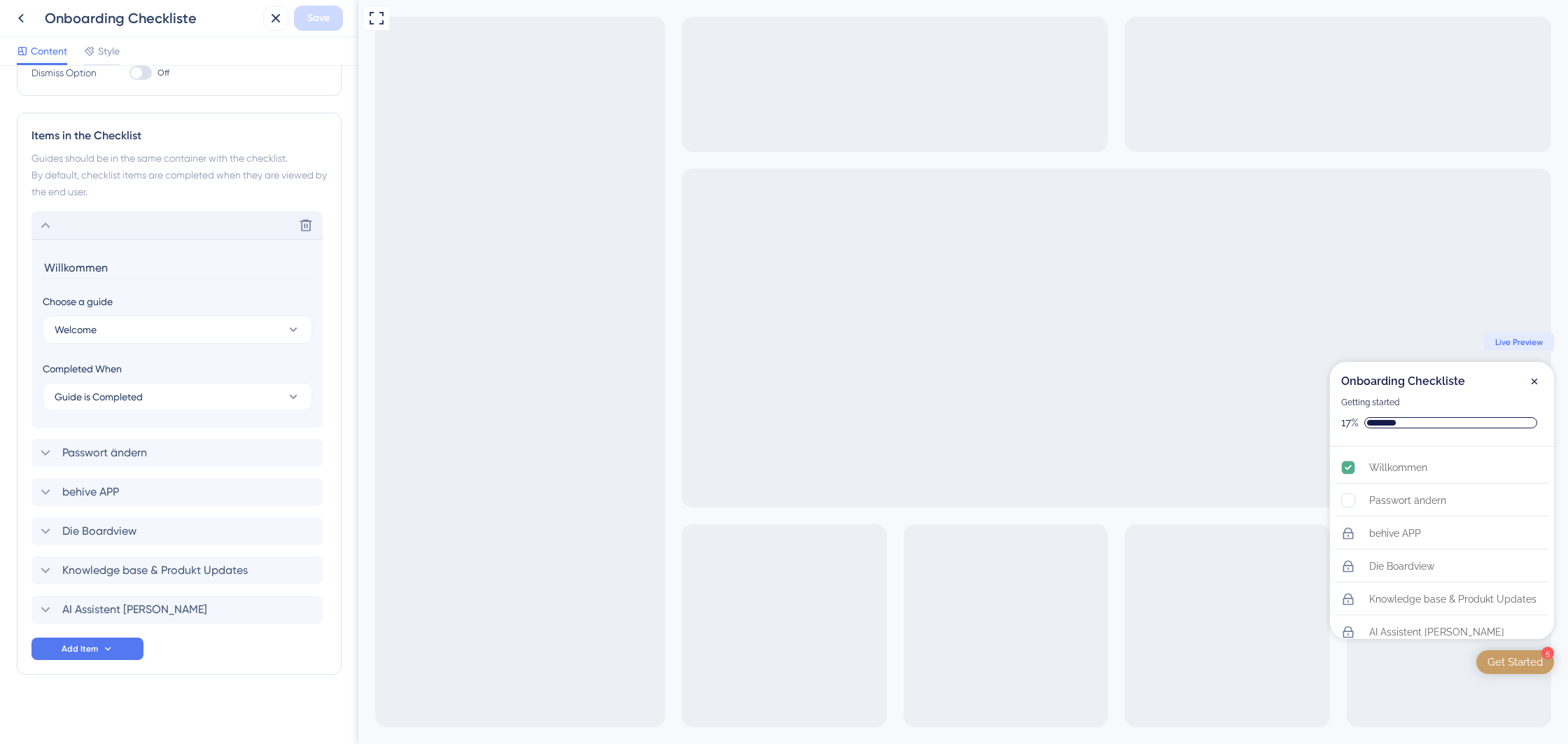
scroll to position [371, 0]
click at [49, 228] on icon at bounding box center [45, 221] width 17 height 17
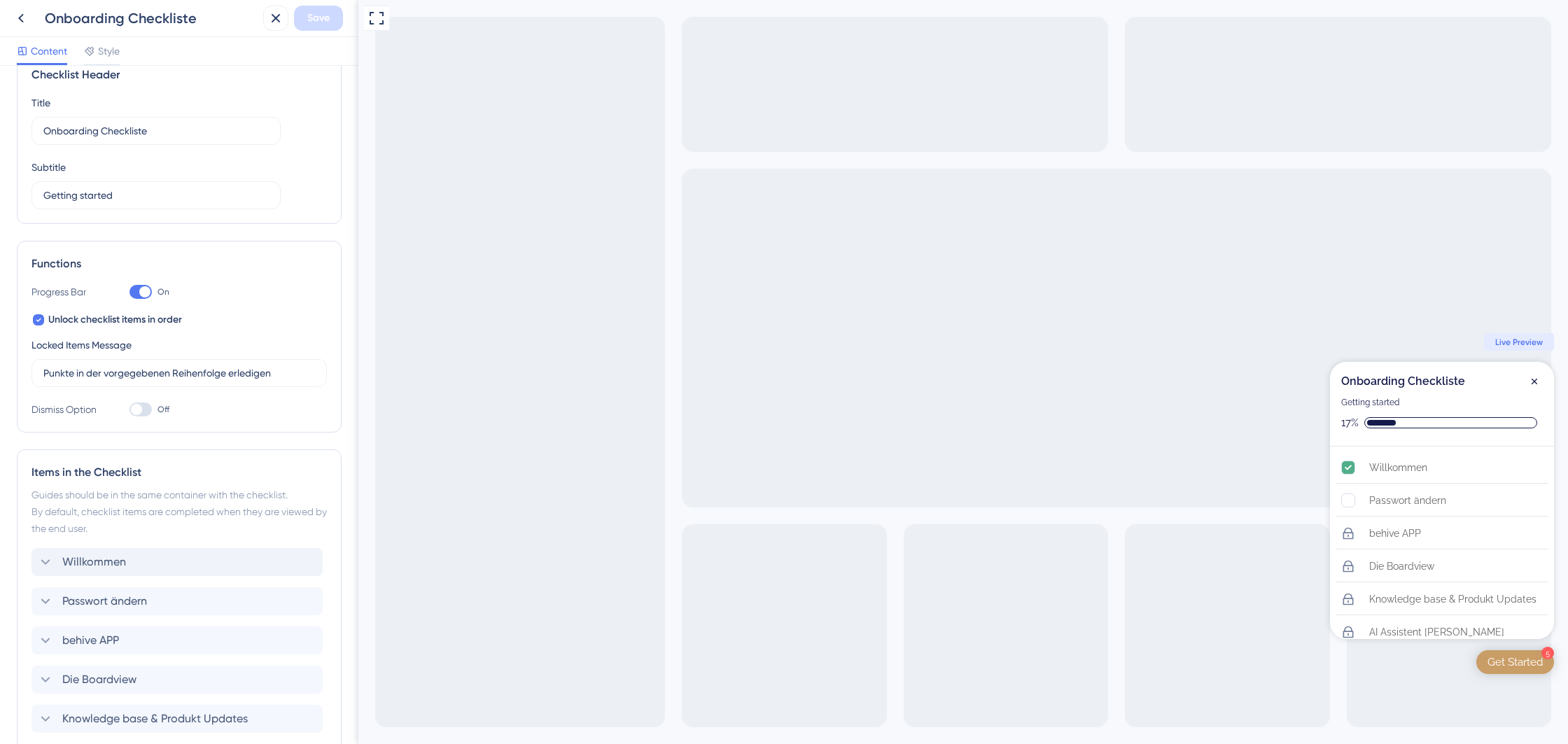
scroll to position [0, 0]
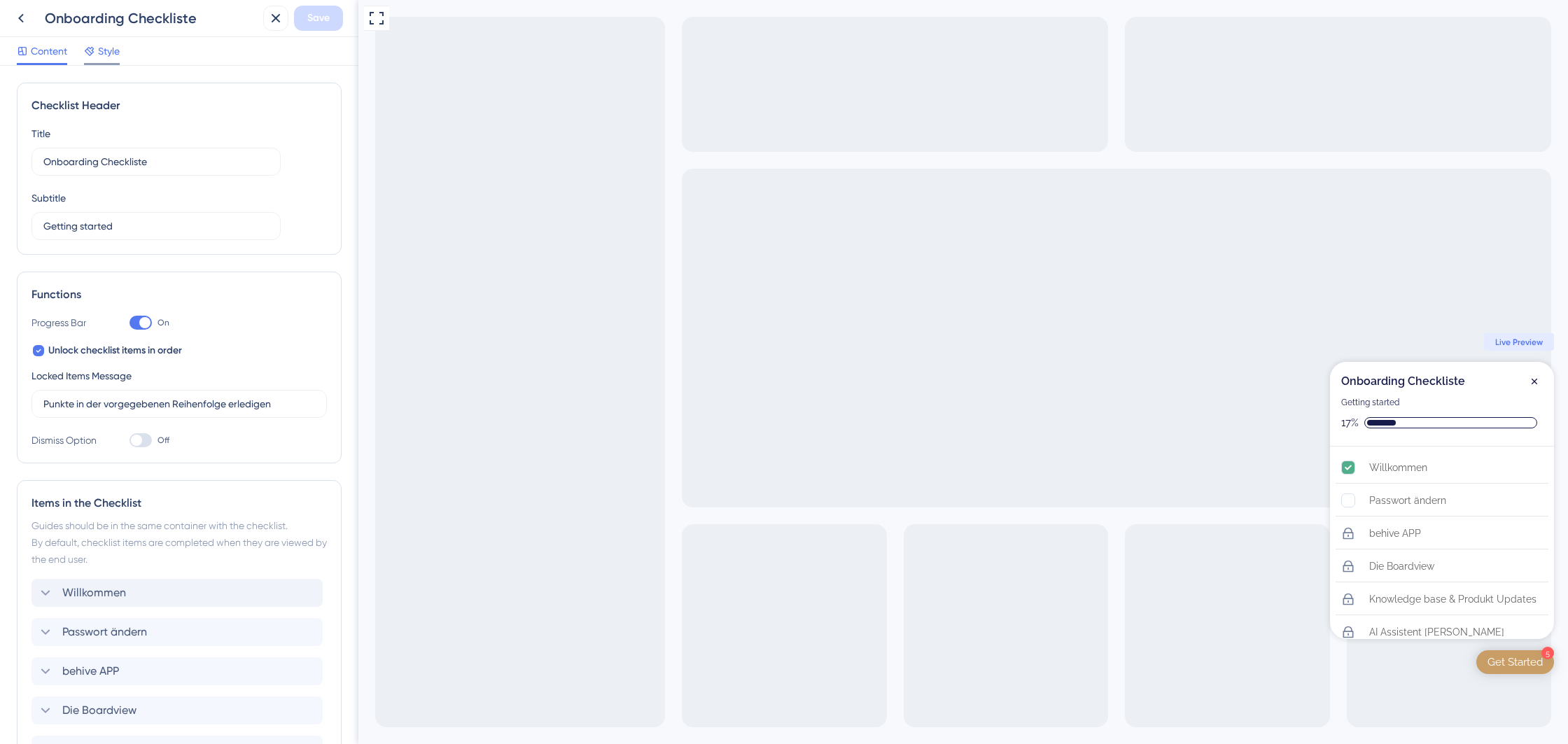
click at [109, 52] on span "Style" at bounding box center [109, 51] width 22 height 17
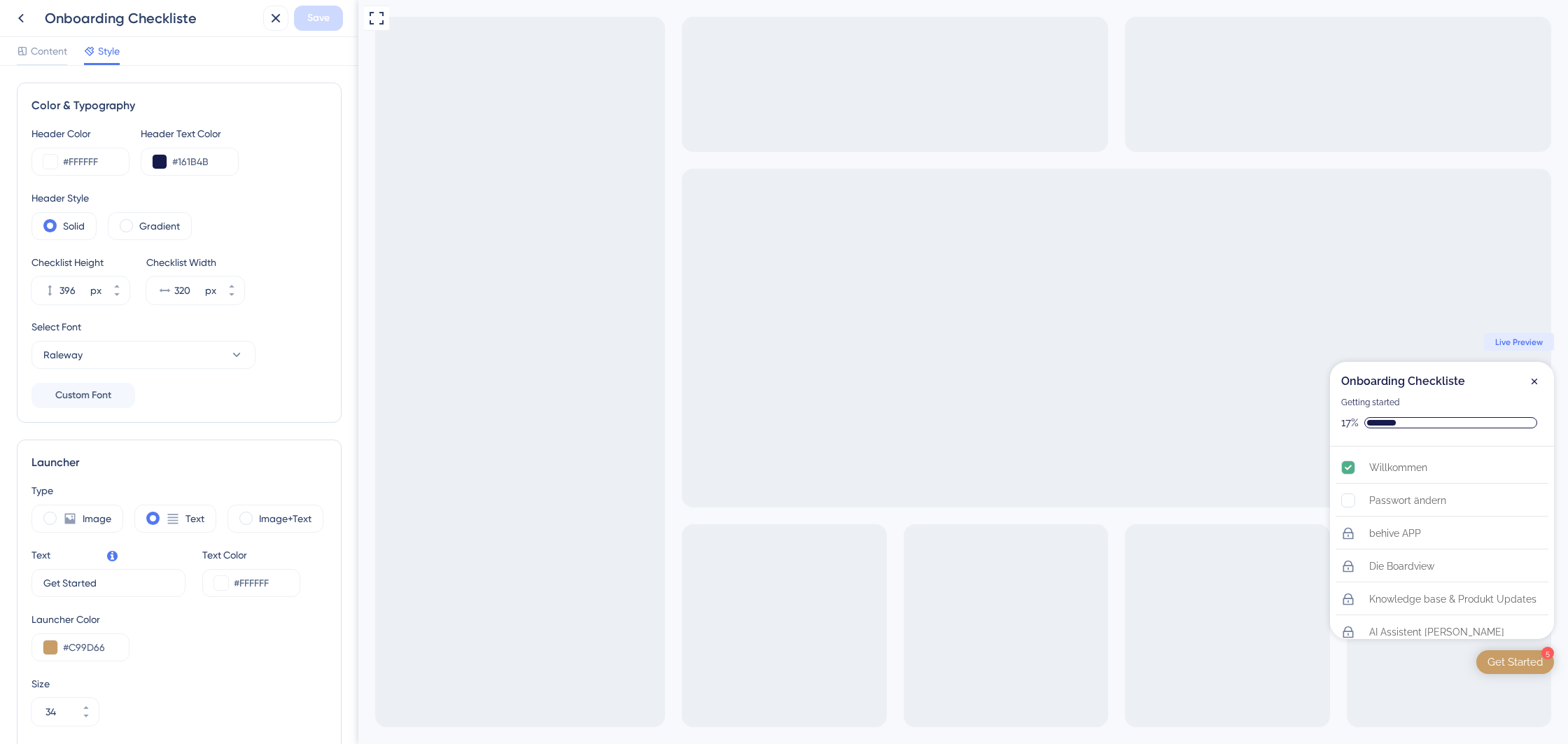
click at [102, 54] on span "Style" at bounding box center [109, 51] width 22 height 17
click at [44, 53] on span "Content" at bounding box center [48, 51] width 36 height 17
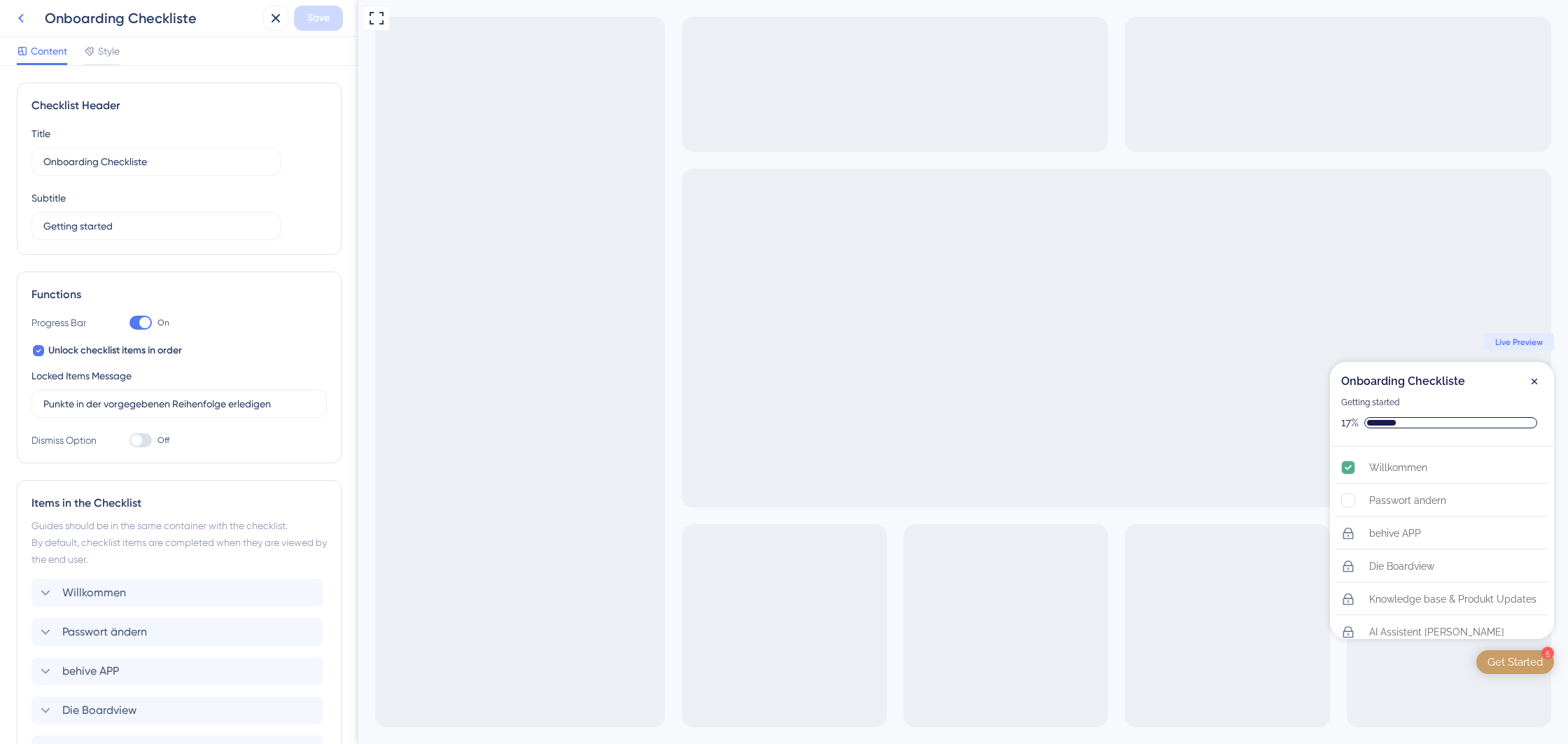
click at [24, 21] on icon at bounding box center [20, 18] width 17 height 17
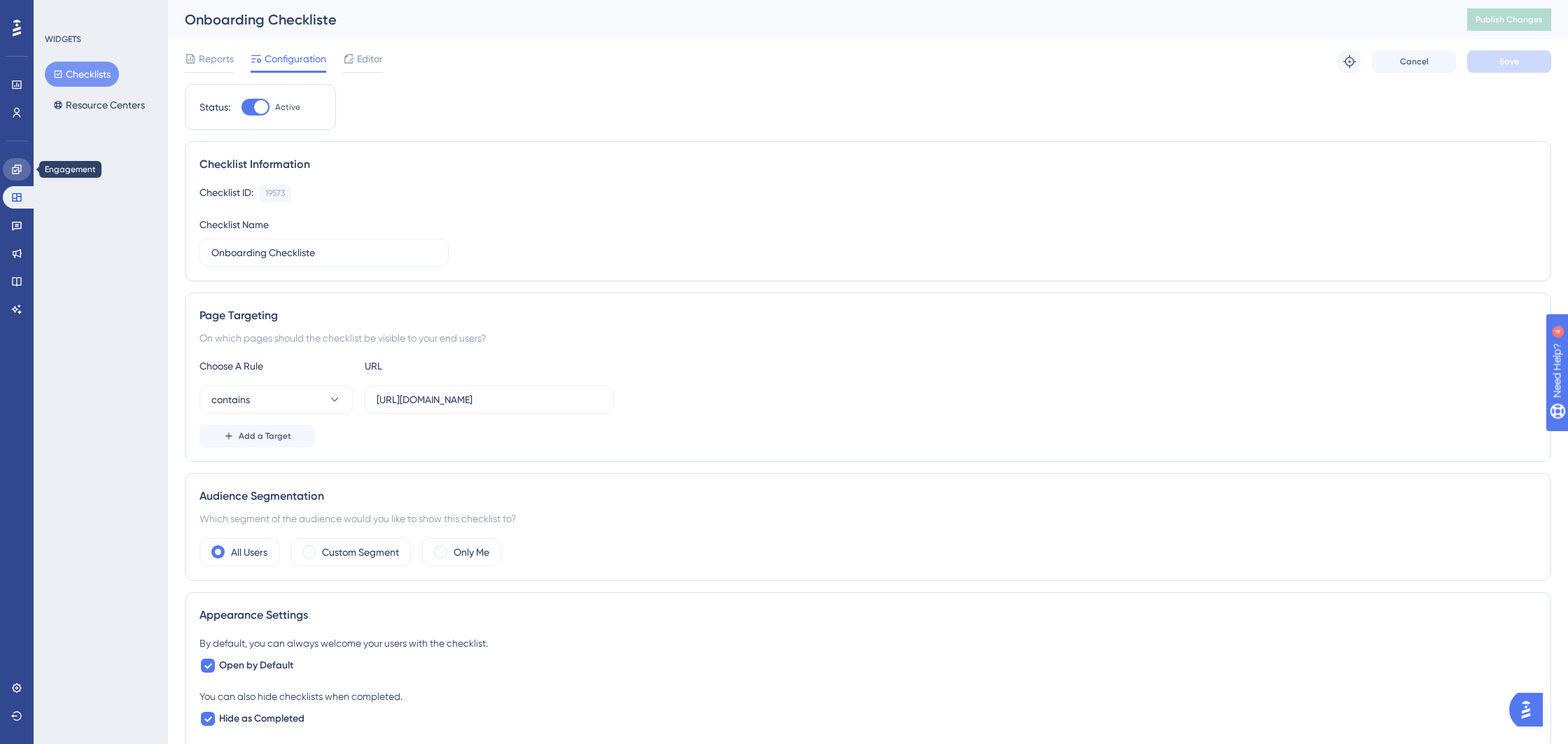
click at [17, 172] on icon at bounding box center [17, 169] width 11 height 11
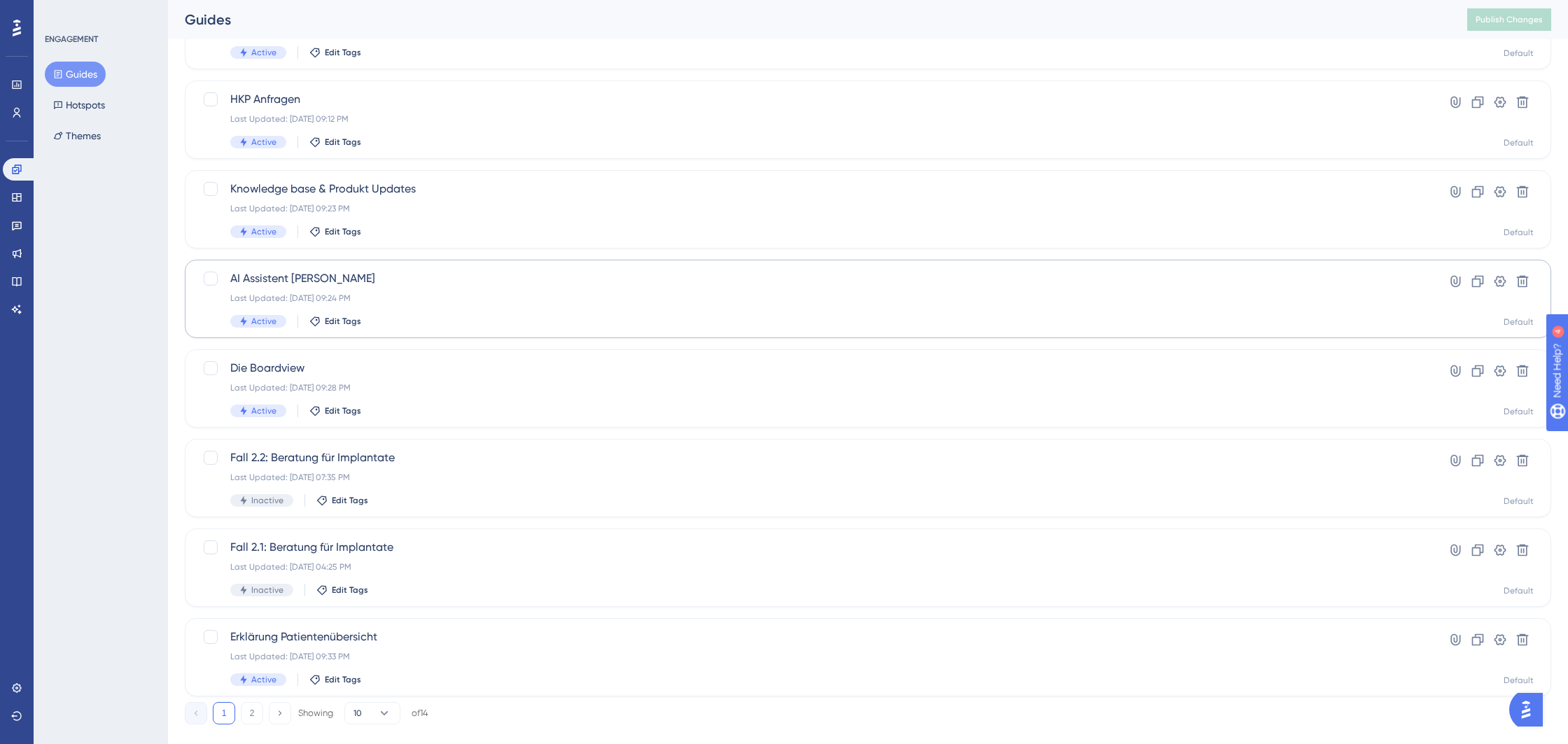
scroll to position [343, 0]
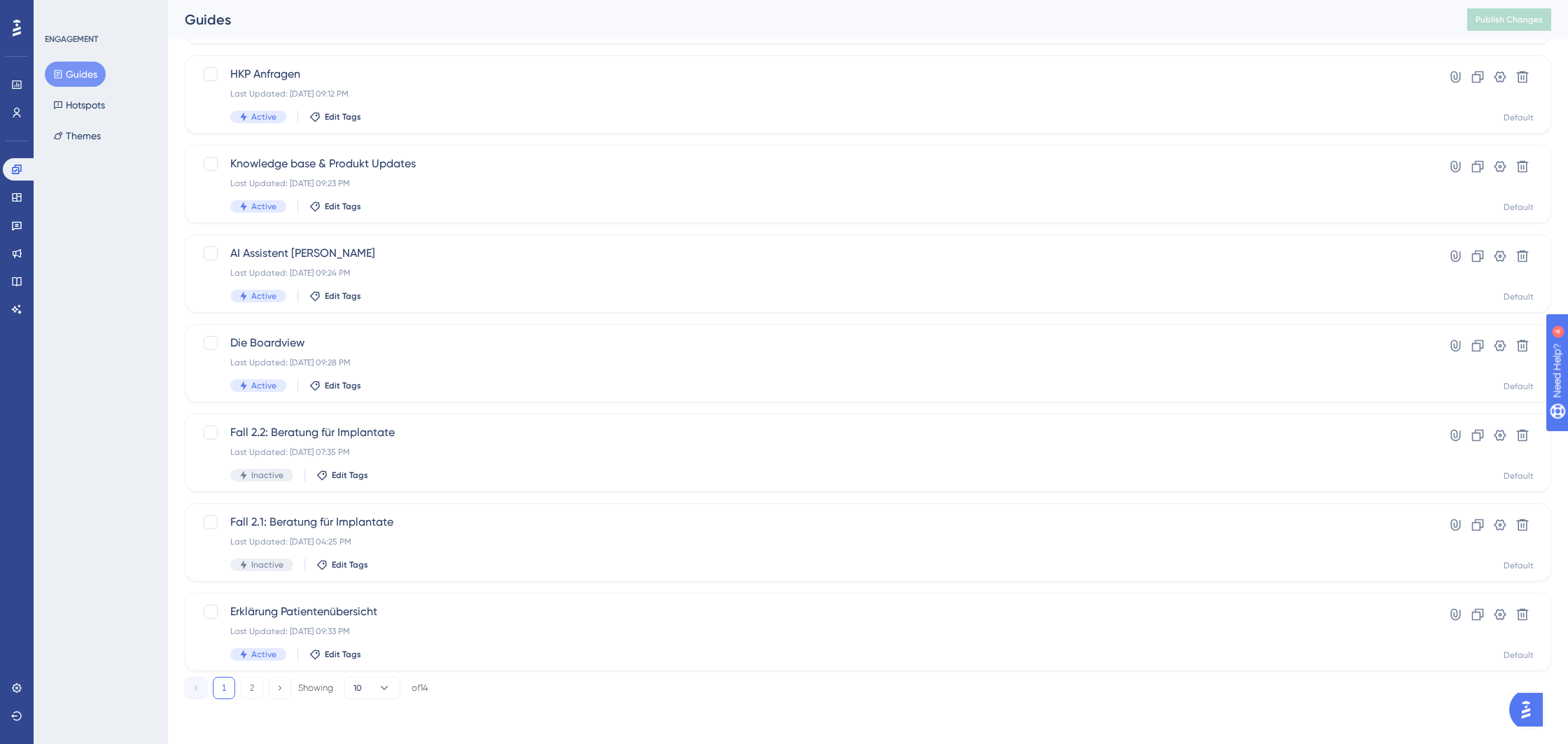
click at [260, 689] on button "2" at bounding box center [251, 688] width 22 height 22
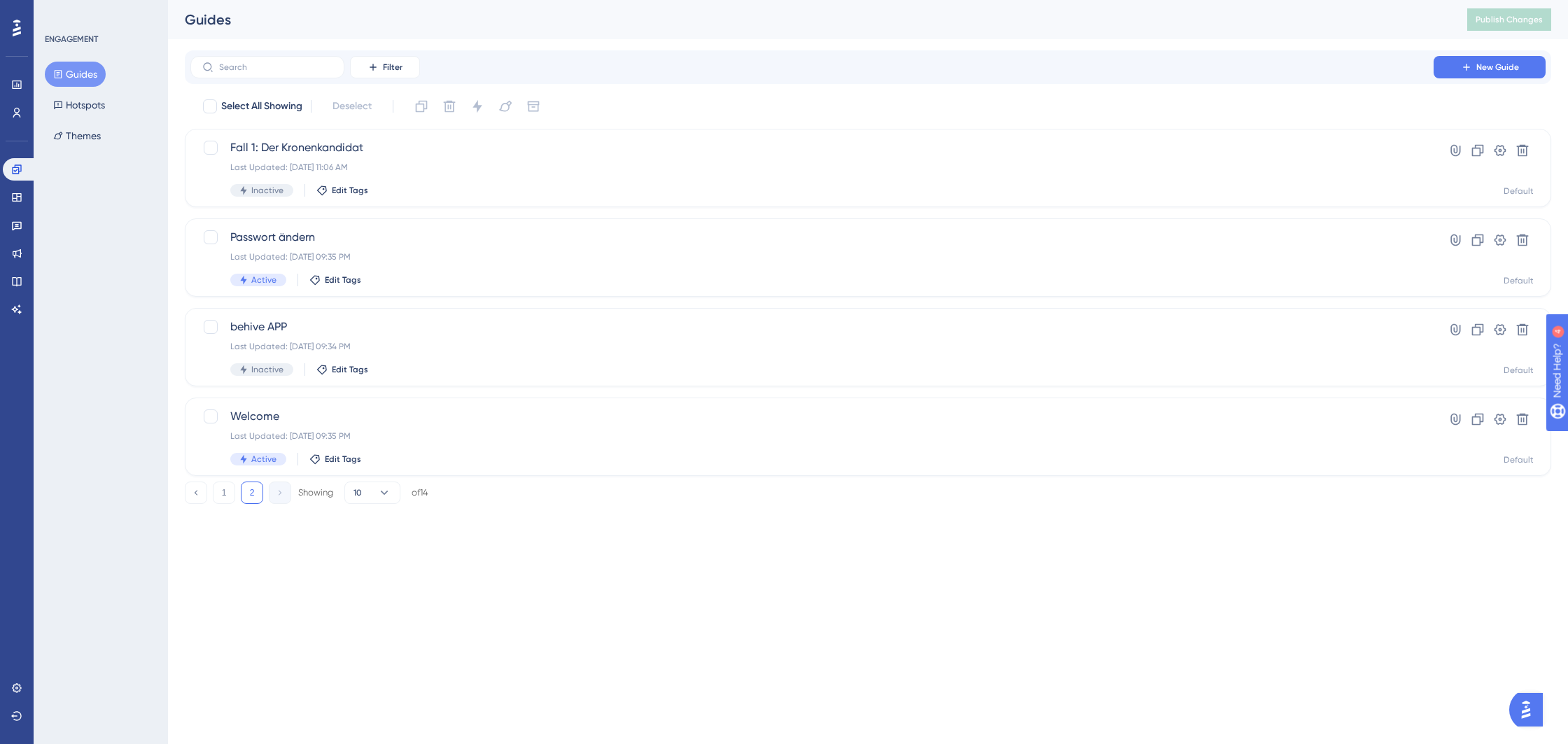
scroll to position [0, 0]
click at [642, 430] on div "Last Updated: 01. Sept. 2025 09:35 PM" at bounding box center [812, 436] width 1163 height 11
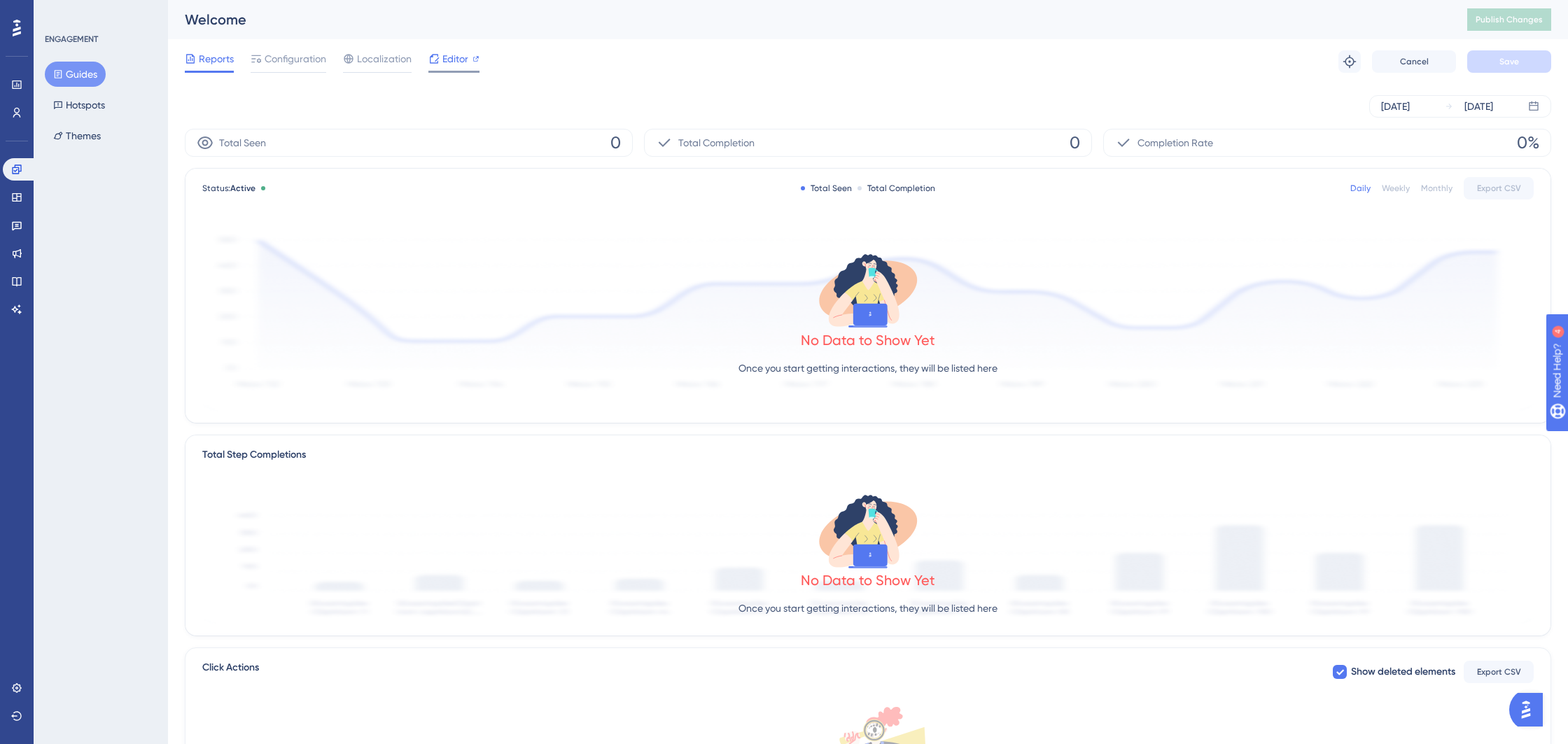
click at [459, 67] on span "Editor" at bounding box center [455, 58] width 25 height 17
click at [464, 50] on div "Reports Configuration Localization Editor Troubleshoot Cancel Save" at bounding box center [867, 61] width 1366 height 45
click at [459, 56] on span "Editor" at bounding box center [455, 58] width 25 height 17
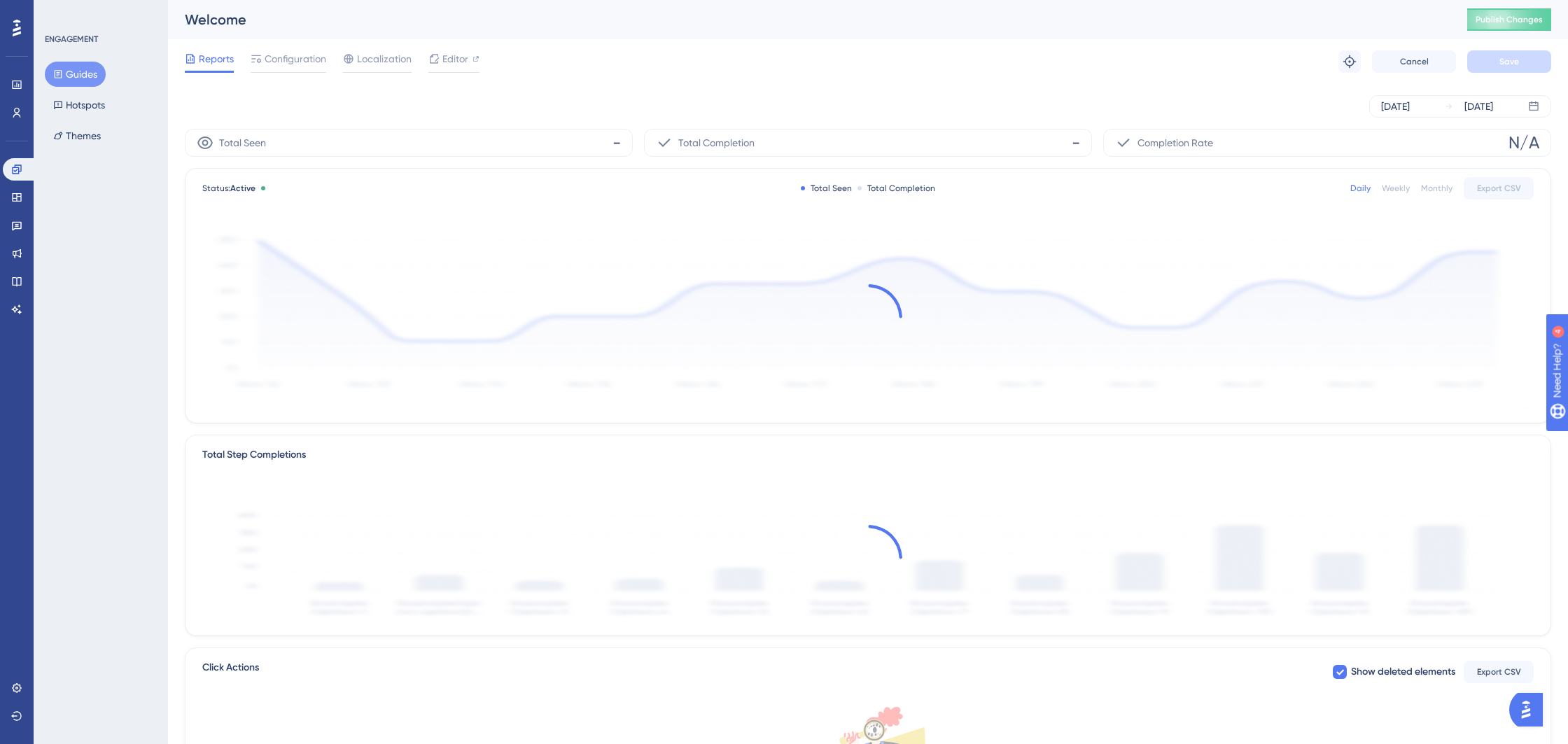
click at [86, 81] on button "Guides" at bounding box center [75, 74] width 61 height 25
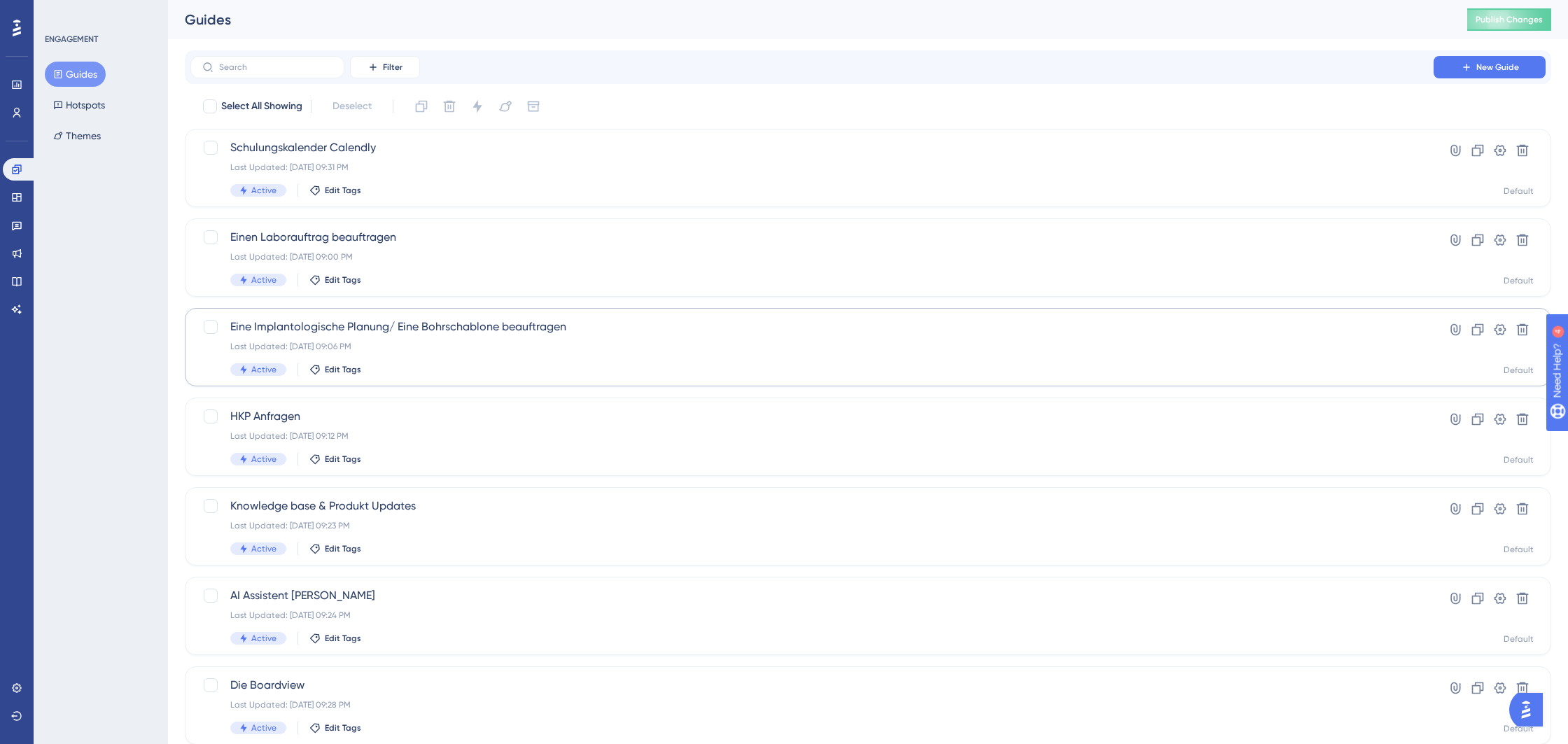
scroll to position [343, 0]
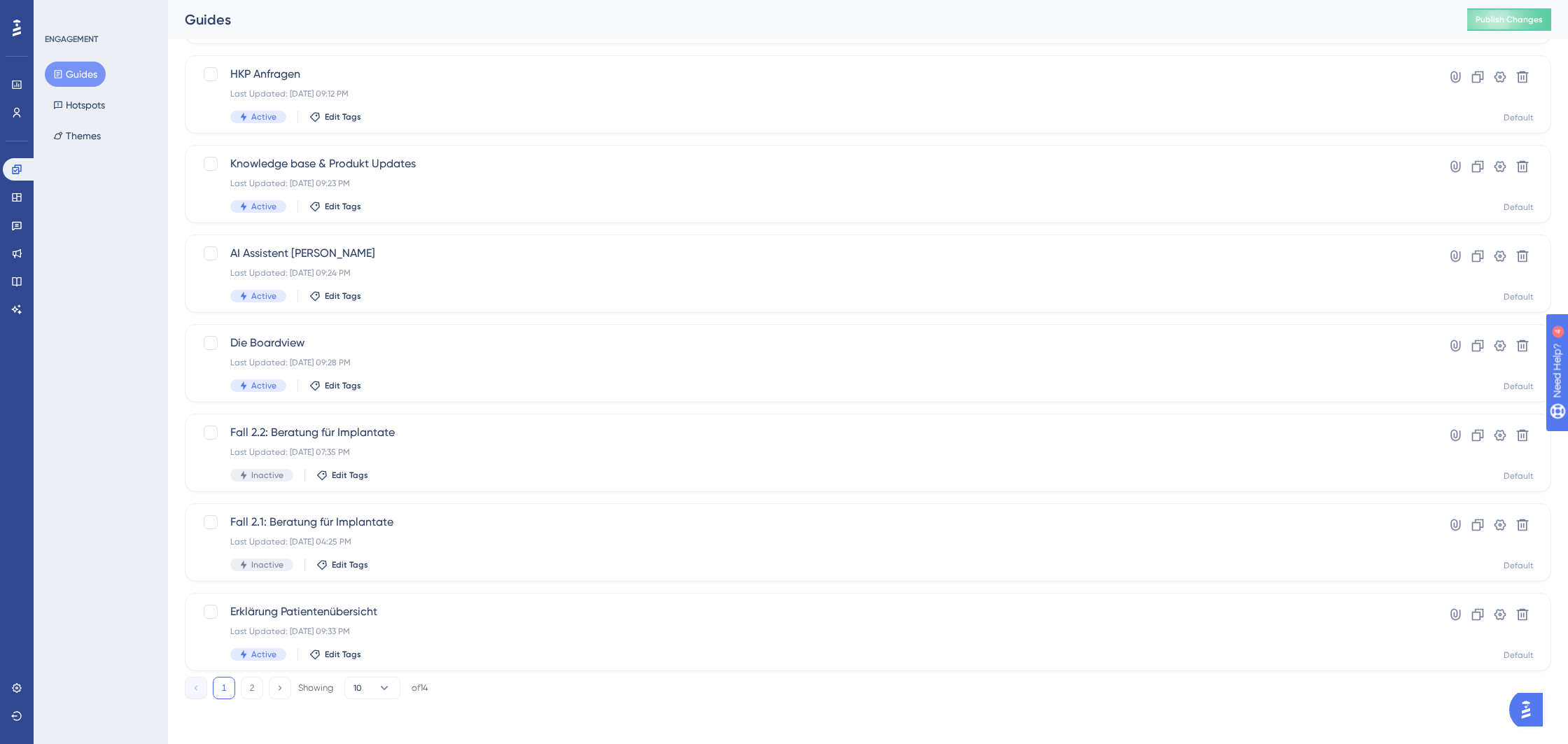
drag, startPoint x: 260, startPoint y: 683, endPoint x: 262, endPoint y: 661, distance: 22.1
click at [260, 683] on button "2" at bounding box center [251, 688] width 22 height 22
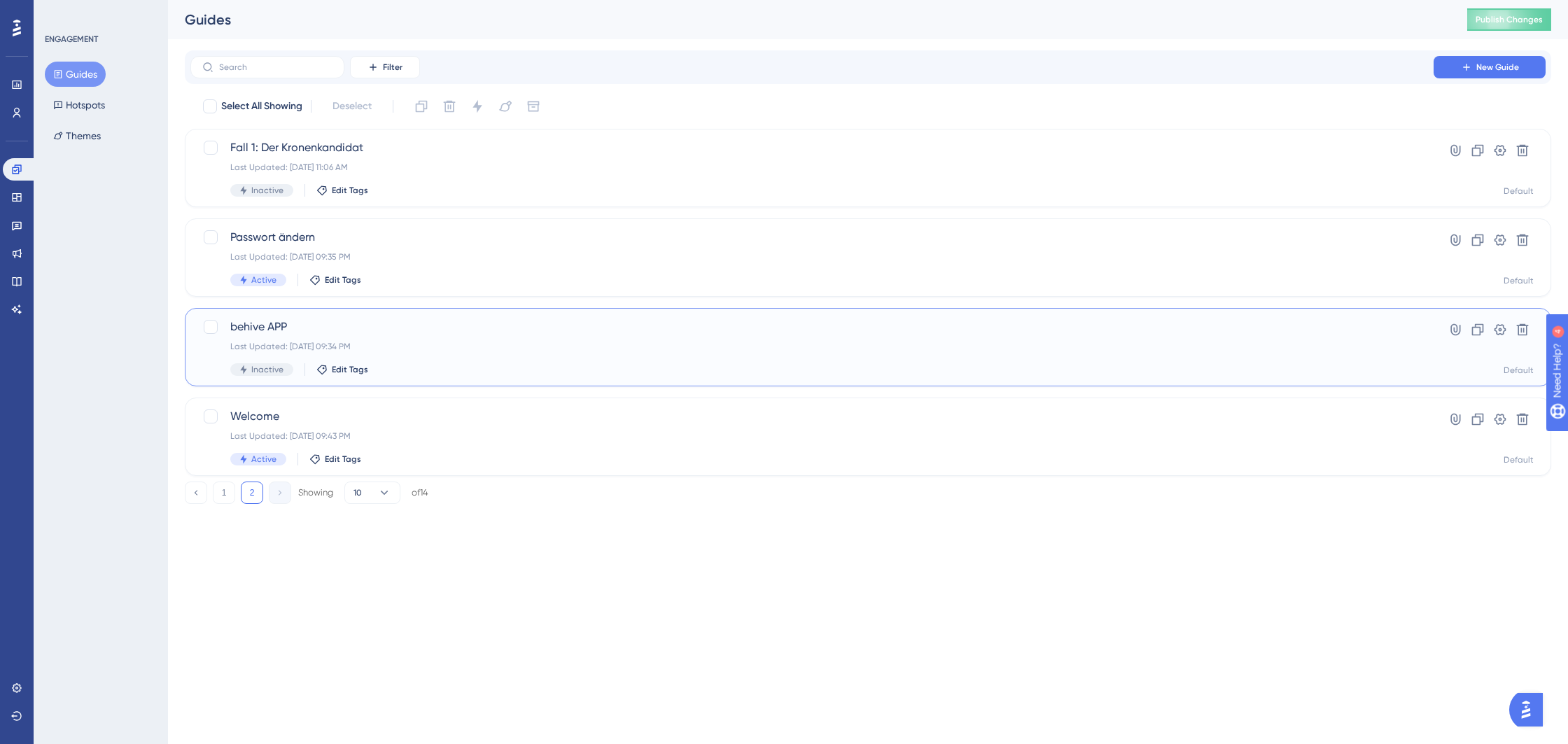
click at [402, 353] on div "behive APP Last Updated: 31. Aug. 2025 09:34 PM Inactive Edit Tags" at bounding box center [812, 347] width 1163 height 57
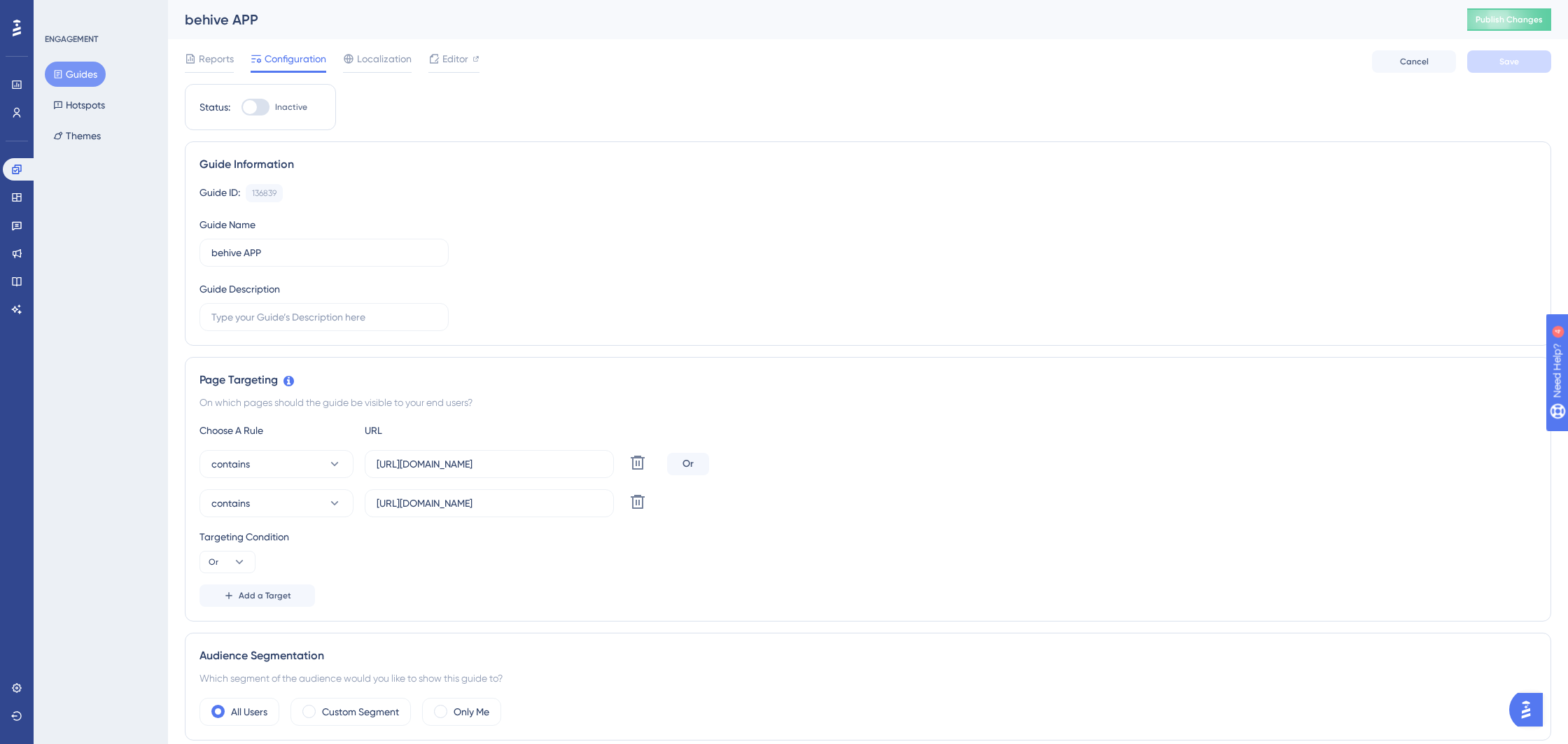
click at [249, 105] on div at bounding box center [250, 107] width 14 height 14
click at [242, 107] on input "Inactive" at bounding box center [241, 107] width 1 height 1
checkbox input "true"
click at [1493, 62] on button "Save" at bounding box center [1509, 61] width 84 height 22
click at [1511, 22] on span "Publish Changes" at bounding box center [1509, 19] width 67 height 11
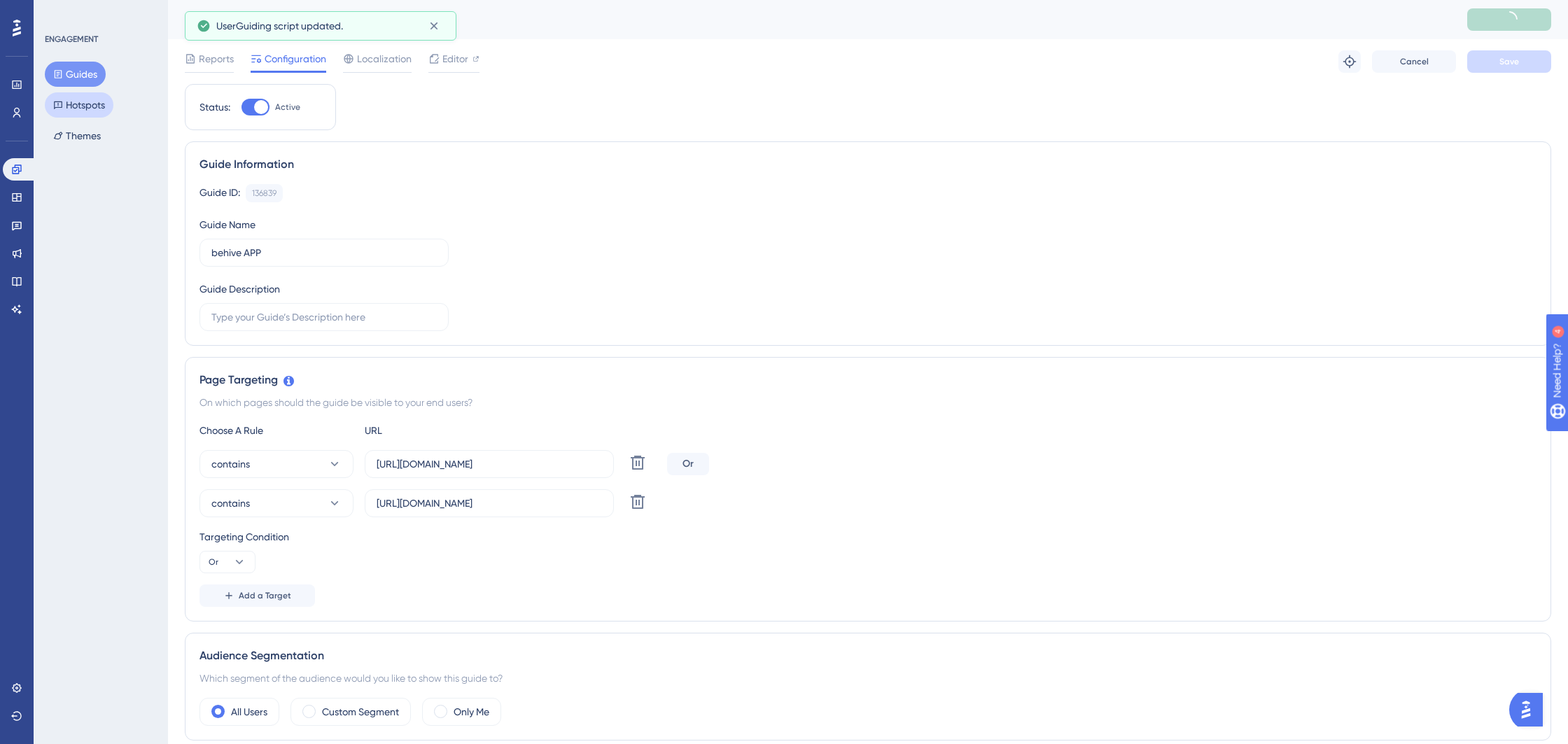
click at [88, 111] on button "Hotspots" at bounding box center [79, 105] width 69 height 25
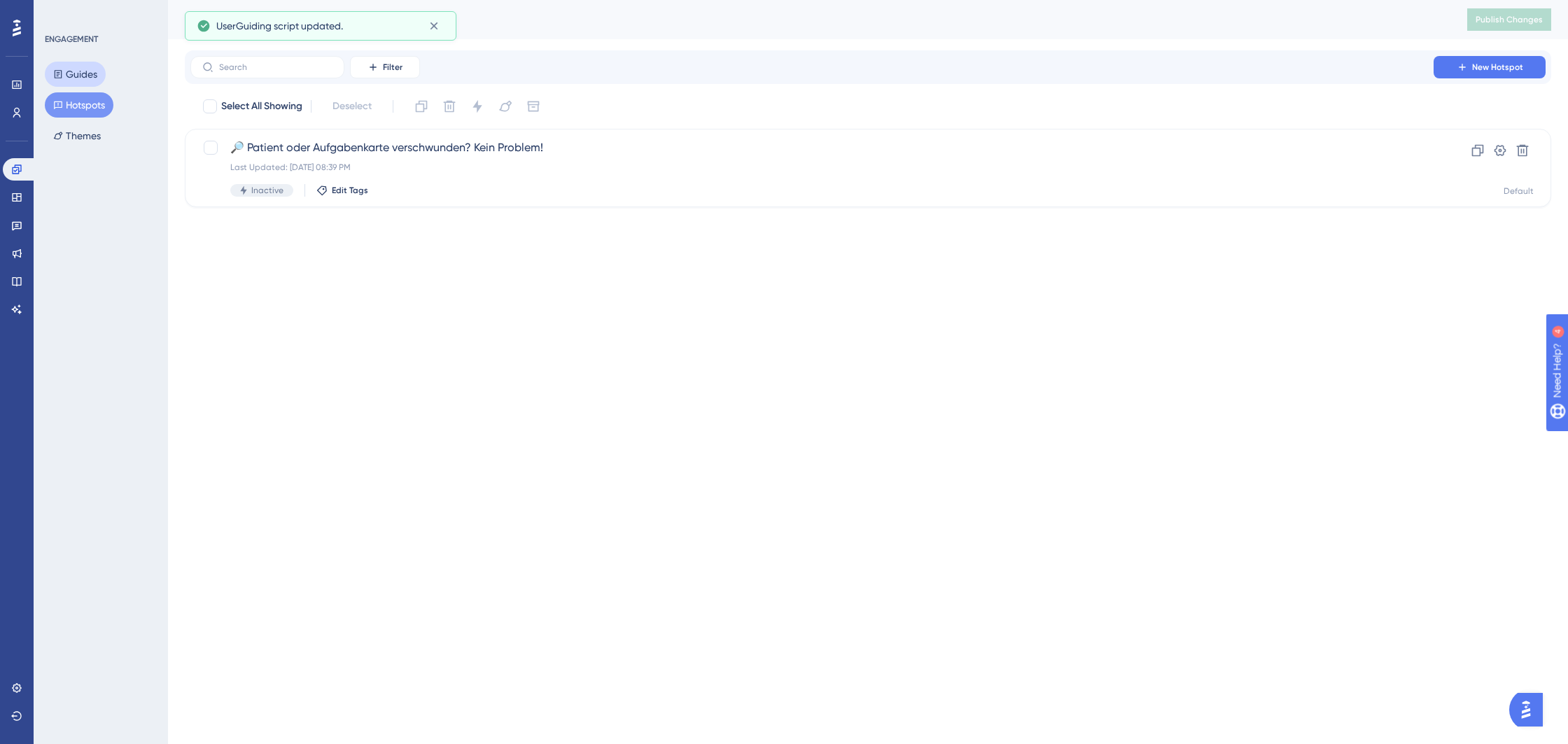
click at [68, 72] on button "Guides" at bounding box center [75, 74] width 61 height 25
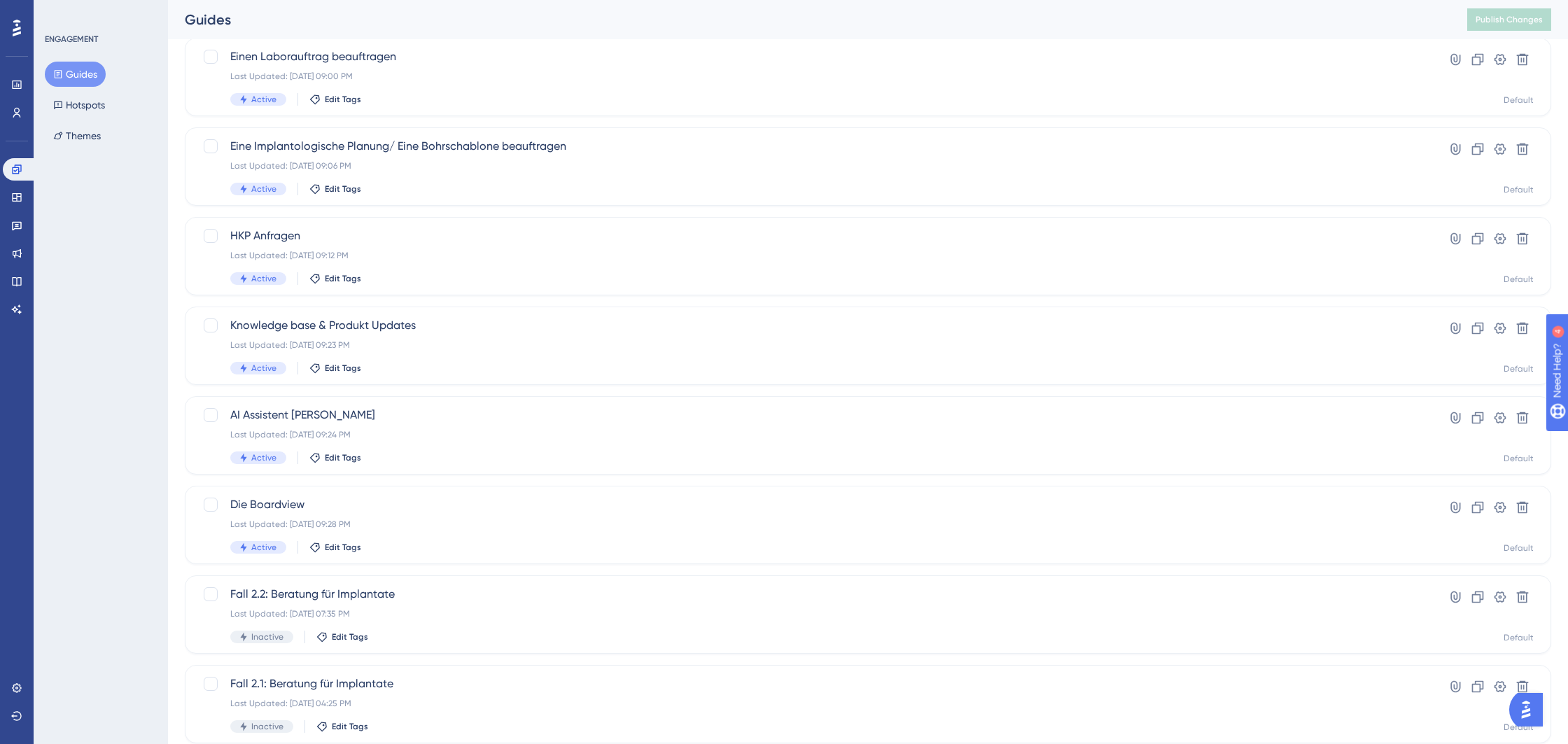
scroll to position [343, 0]
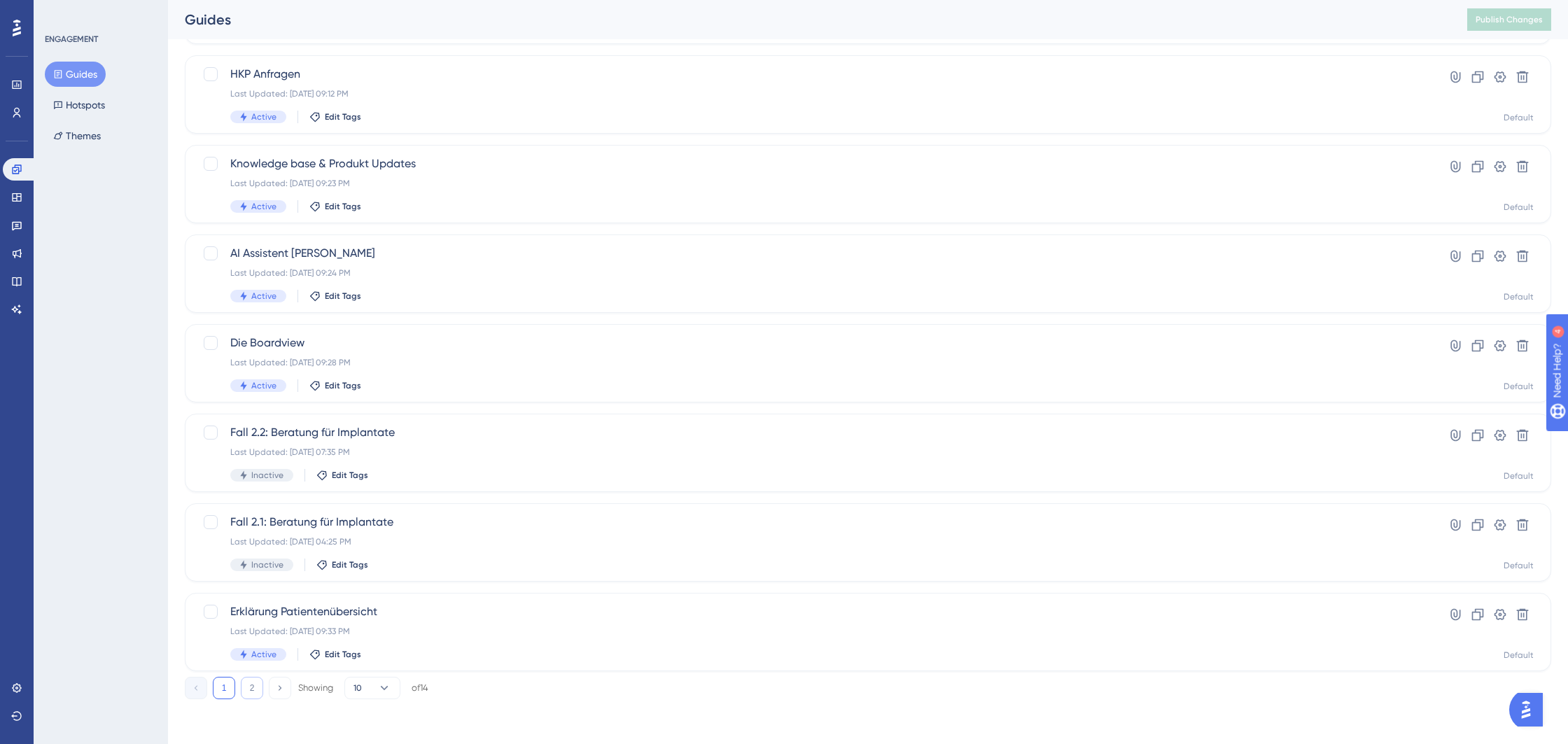
click at [249, 684] on button "2" at bounding box center [251, 688] width 22 height 22
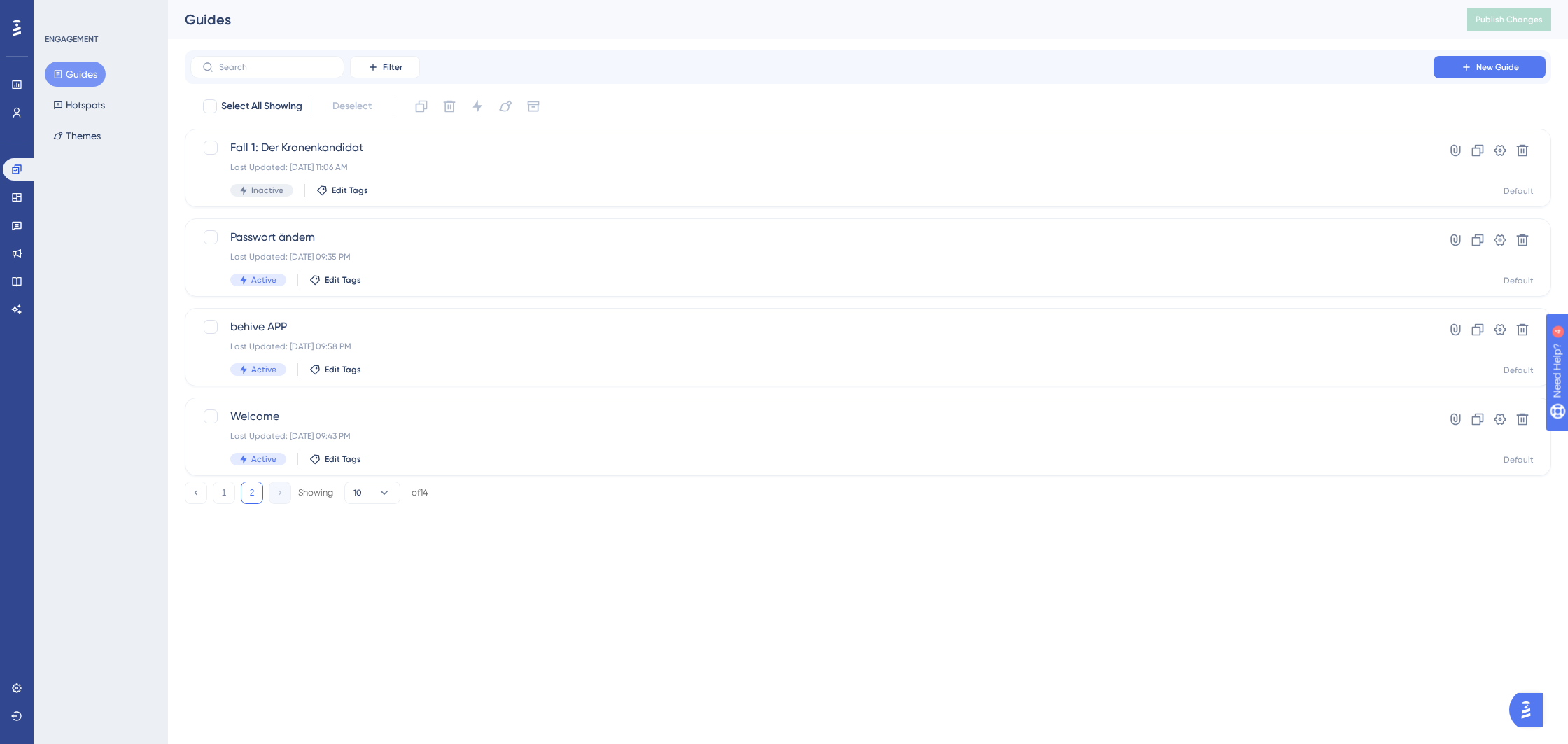
scroll to position [0, 0]
